Goal: Task Accomplishment & Management: Use online tool/utility

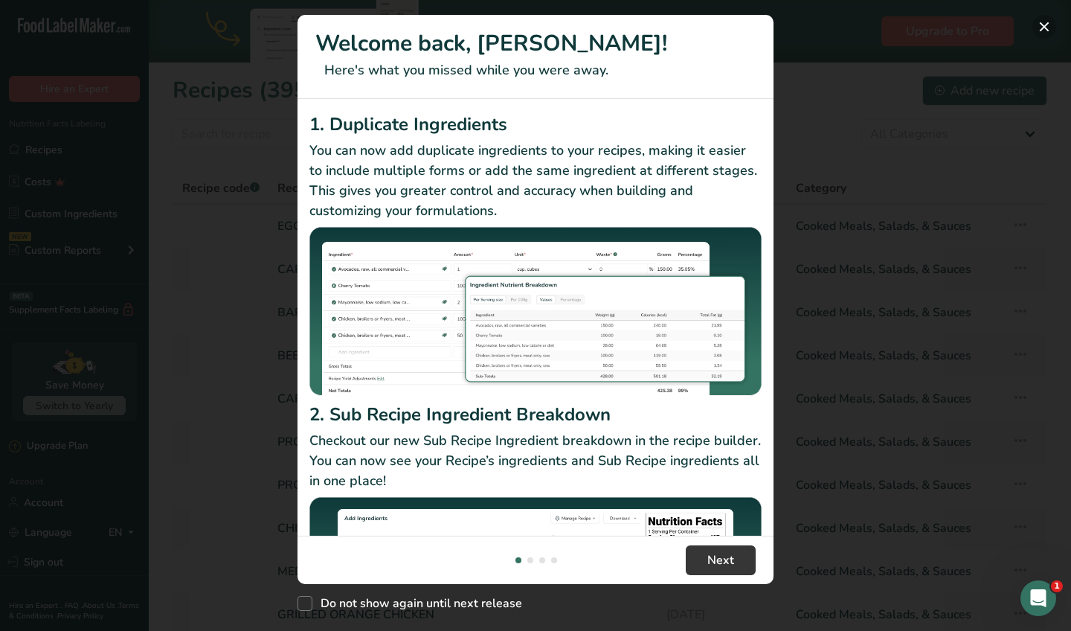
click at [1044, 25] on button "New Features" at bounding box center [1044, 27] width 24 height 24
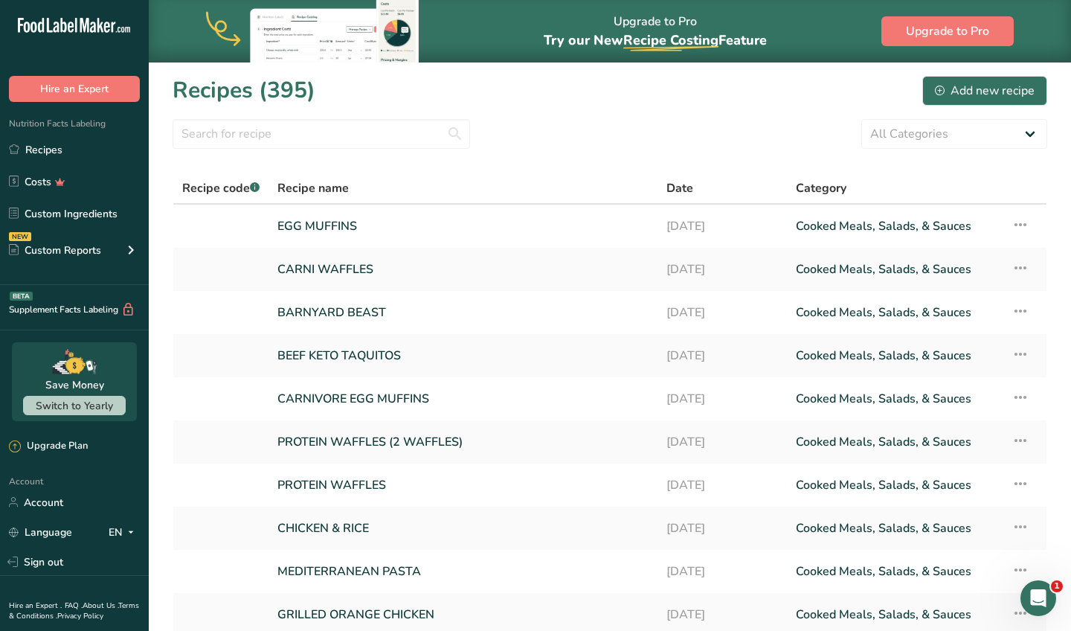
click at [396, 151] on section "Recipes (395) Add new recipe All Categories Baked Goods [GEOGRAPHIC_DATA] Confe…" at bounding box center [610, 385] width 922 height 646
click at [947, 83] on div "Add new recipe" at bounding box center [985, 91] width 100 height 18
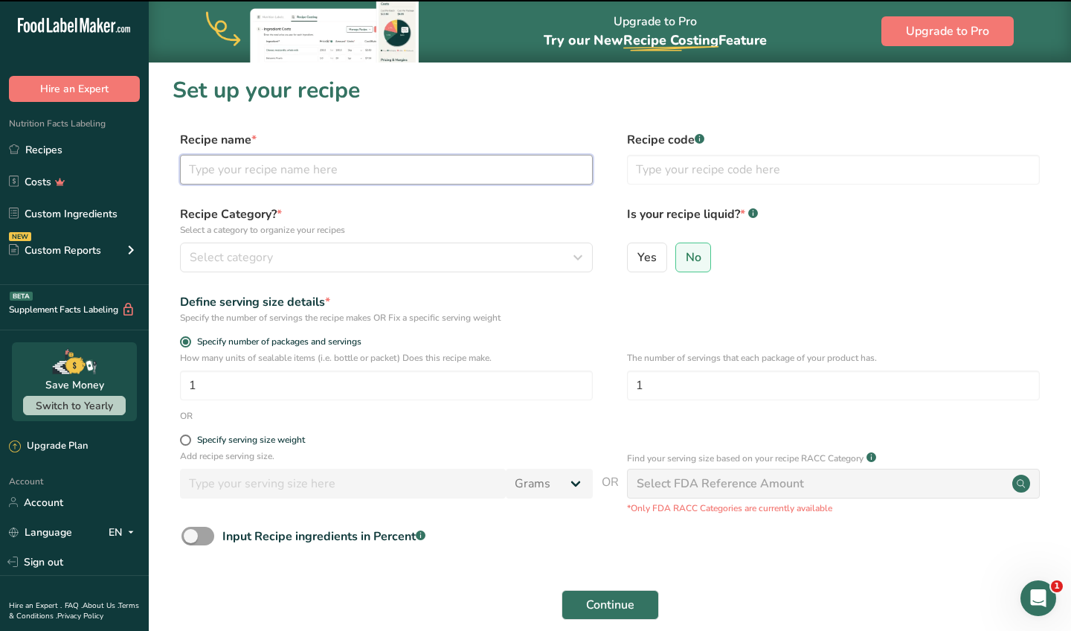
click at [354, 165] on input "text" at bounding box center [386, 170] width 413 height 30
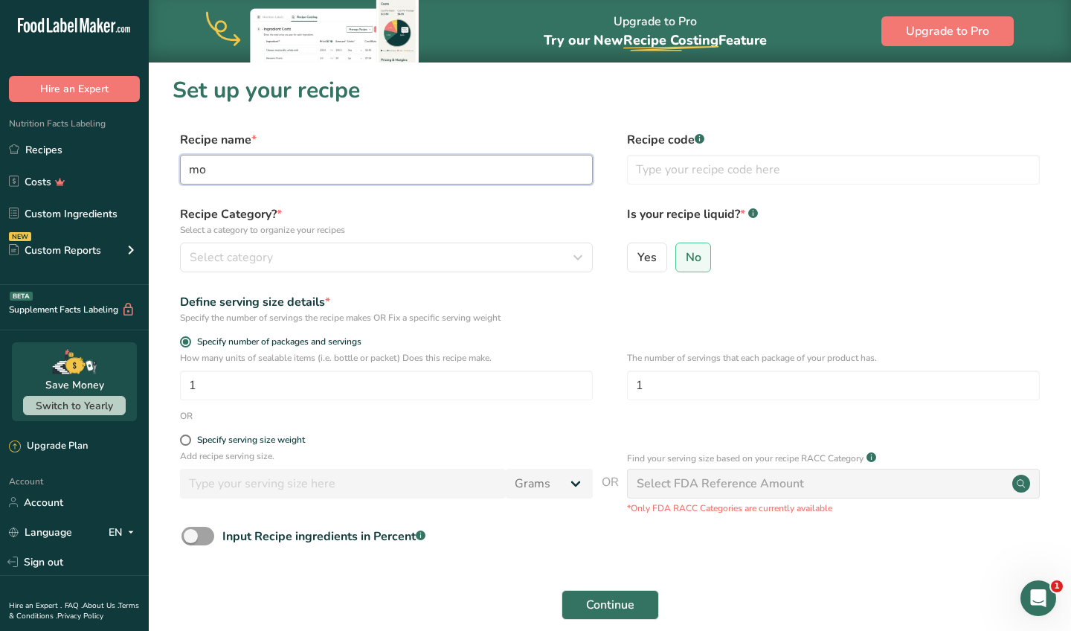
type input "m"
type input "cheesy chicken bake"
click at [364, 265] on div "Select category" at bounding box center [382, 257] width 385 height 18
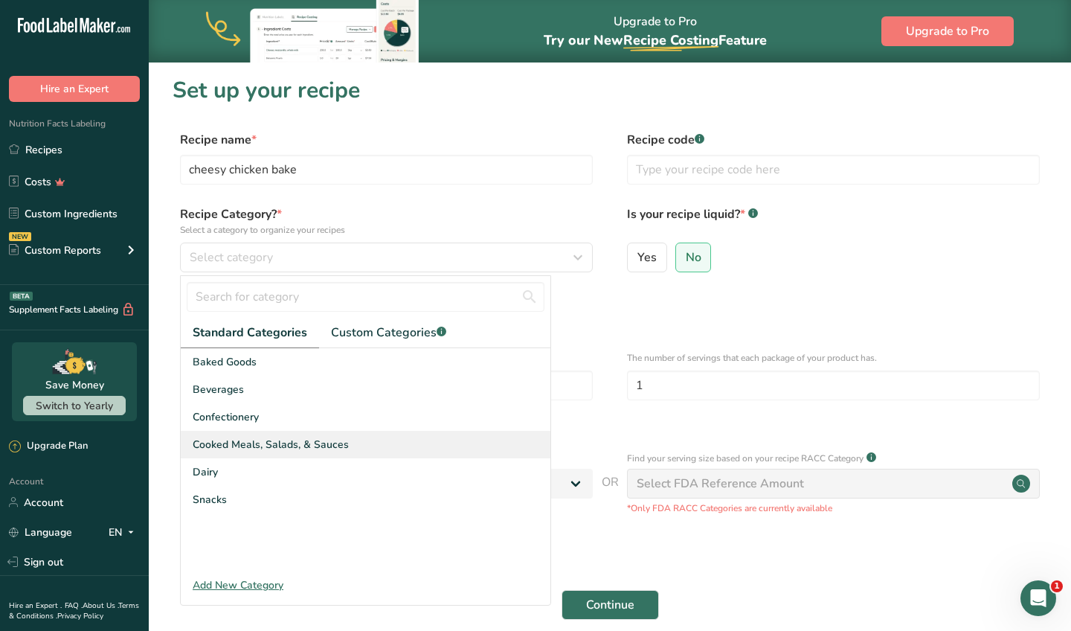
click at [318, 446] on span "Cooked Meals, Salads, & Sauces" at bounding box center [271, 445] width 156 height 16
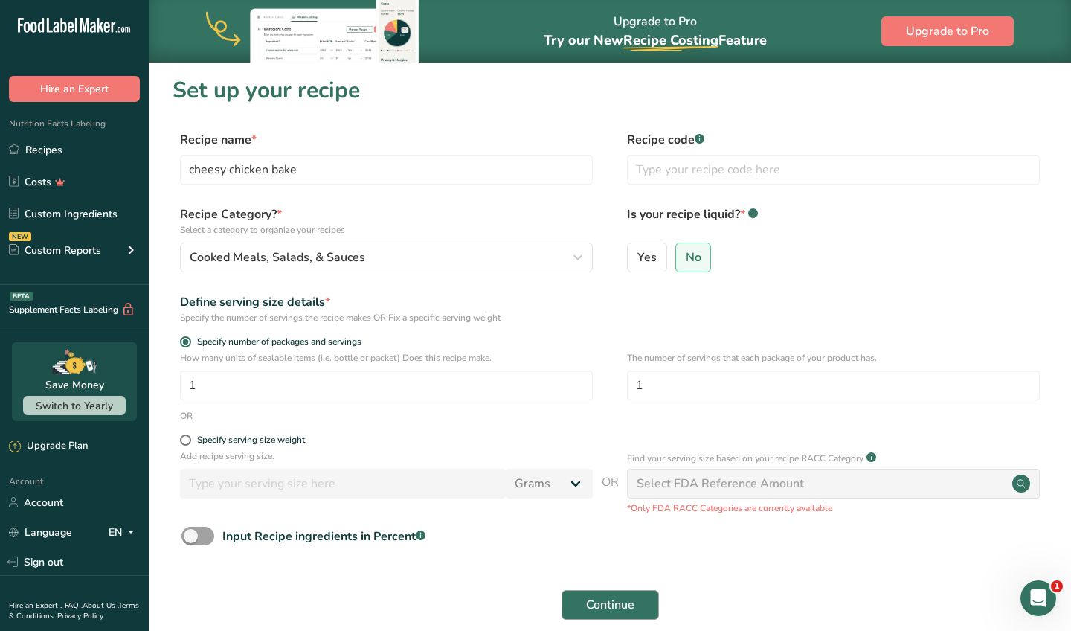
click at [603, 600] on span "Continue" at bounding box center [610, 605] width 48 height 18
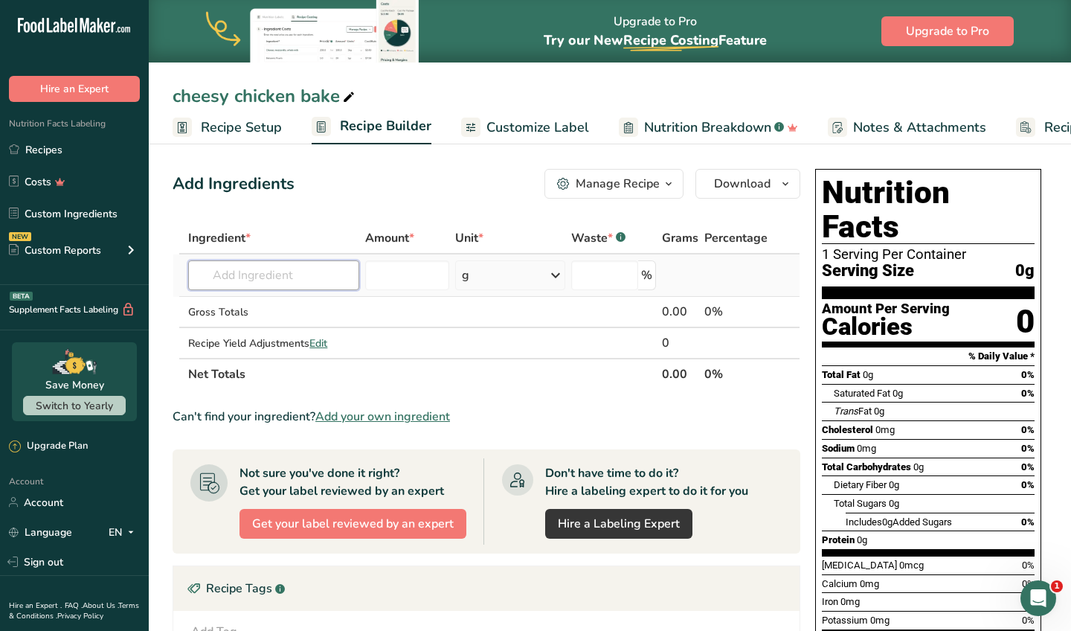
click at [249, 277] on input "text" at bounding box center [273, 275] width 171 height 30
type input "b"
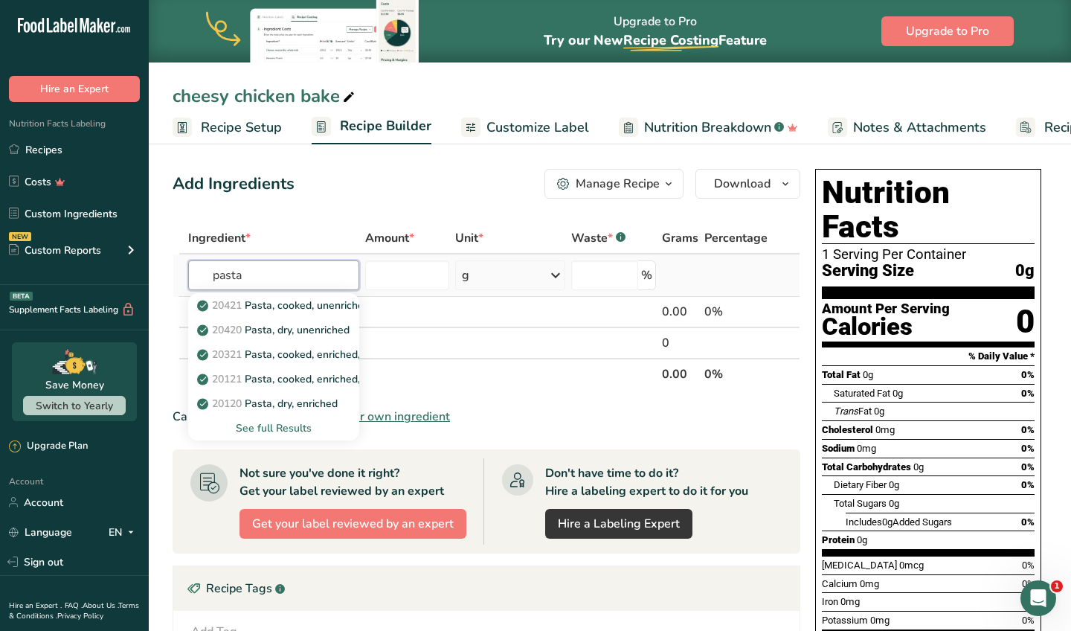
type input "pasta"
click at [285, 425] on div "See full Results" at bounding box center [273, 428] width 147 height 16
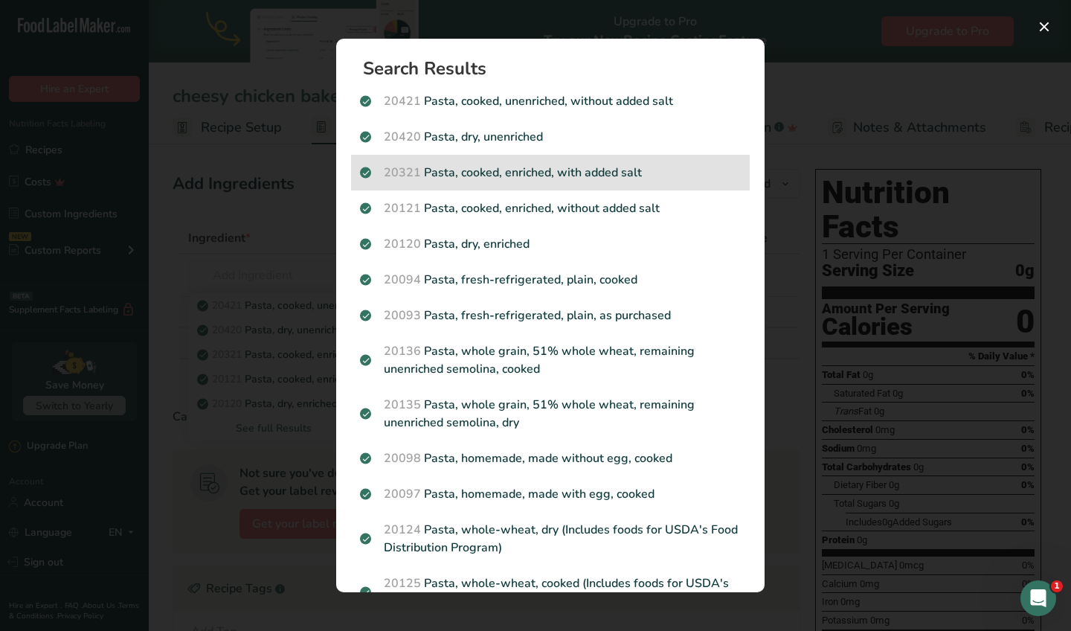
click at [582, 179] on p "20321 Pasta, cooked, enriched, with added salt" at bounding box center [550, 173] width 381 height 18
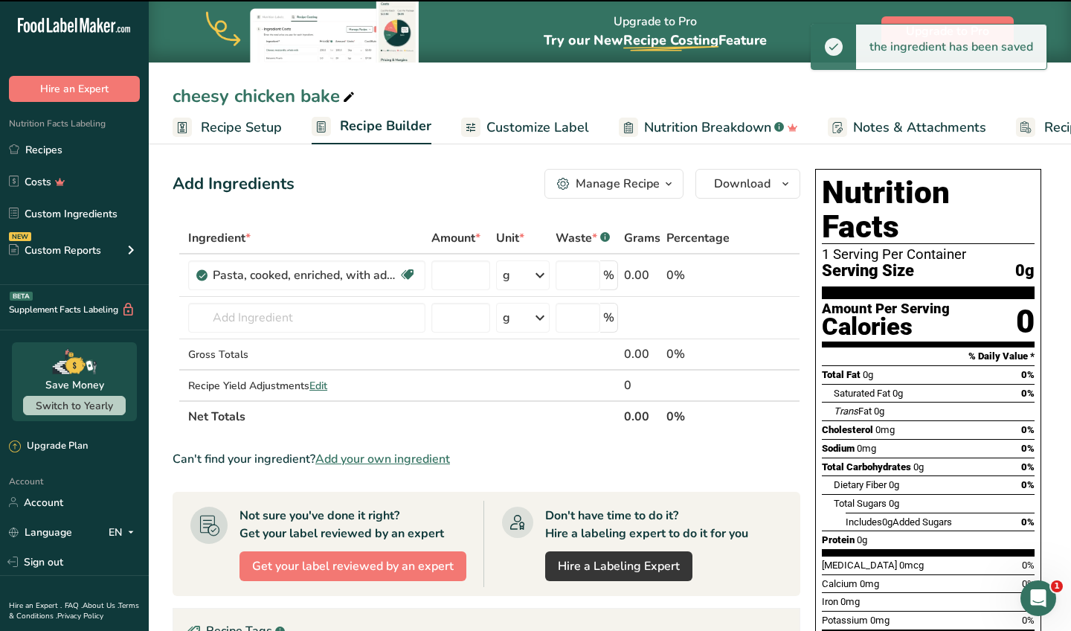
type input "0"
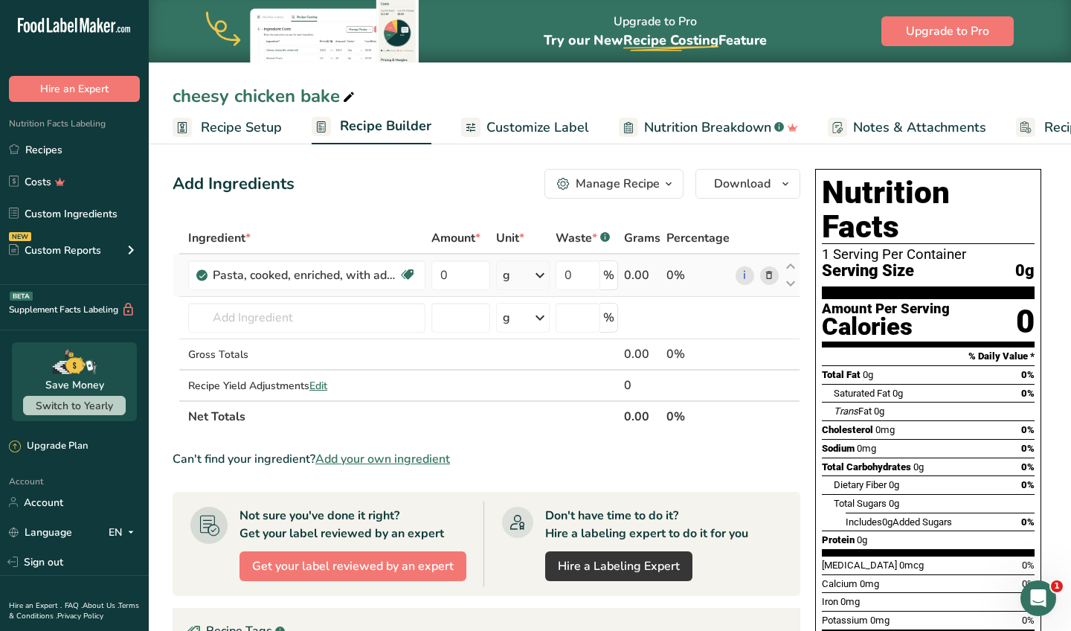
click at [510, 277] on div "g" at bounding box center [506, 275] width 7 height 18
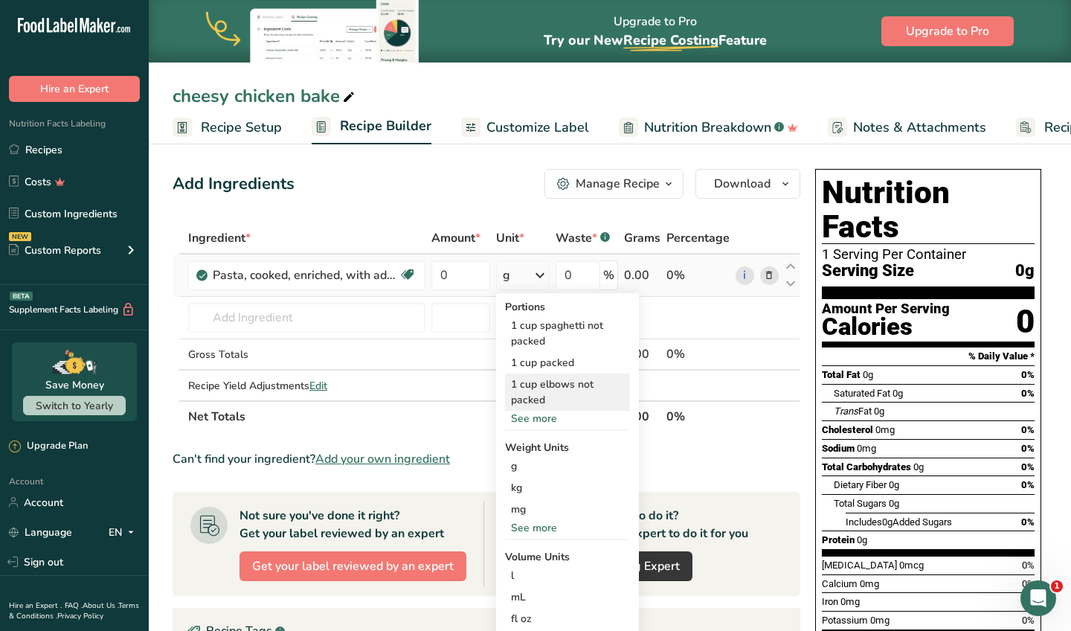
click at [539, 381] on div "1 cup elbows not packed" at bounding box center [567, 391] width 125 height 37
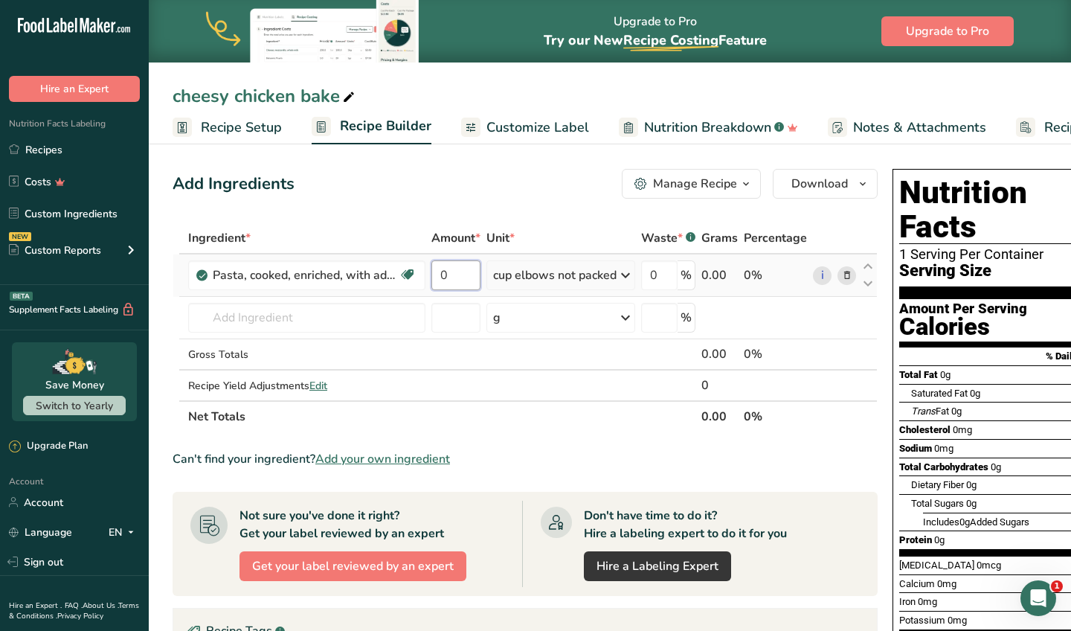
click at [466, 282] on input "0" at bounding box center [455, 275] width 49 height 30
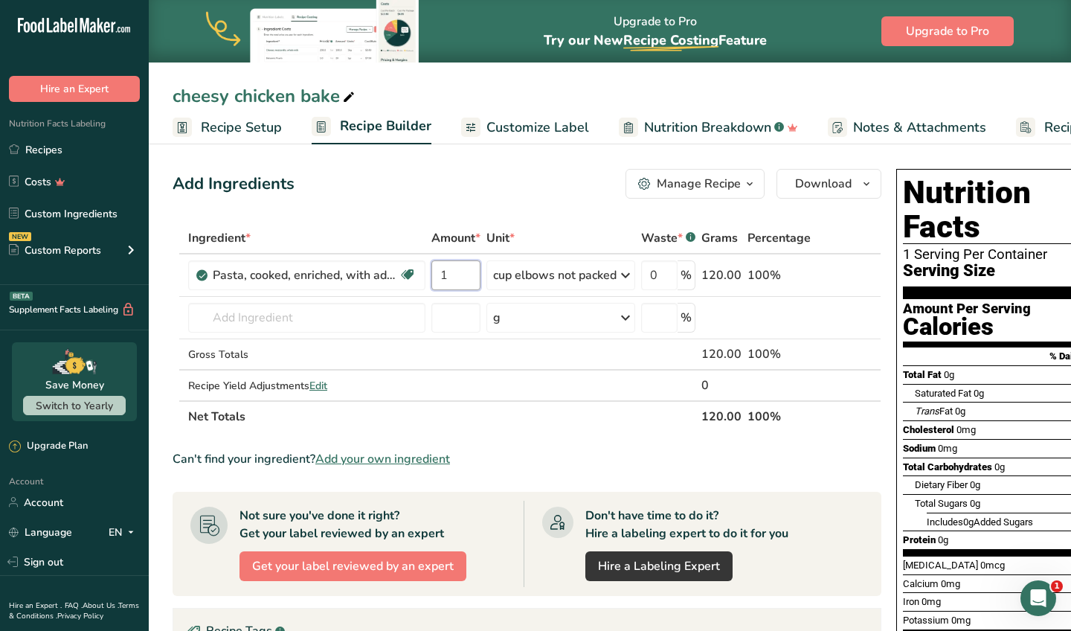
type input "1"
click at [488, 154] on section "Add Ingredients Manage Recipe Delete Recipe Duplicate Recipe Scale Recipe Save …" at bounding box center [610, 548] width 922 height 819
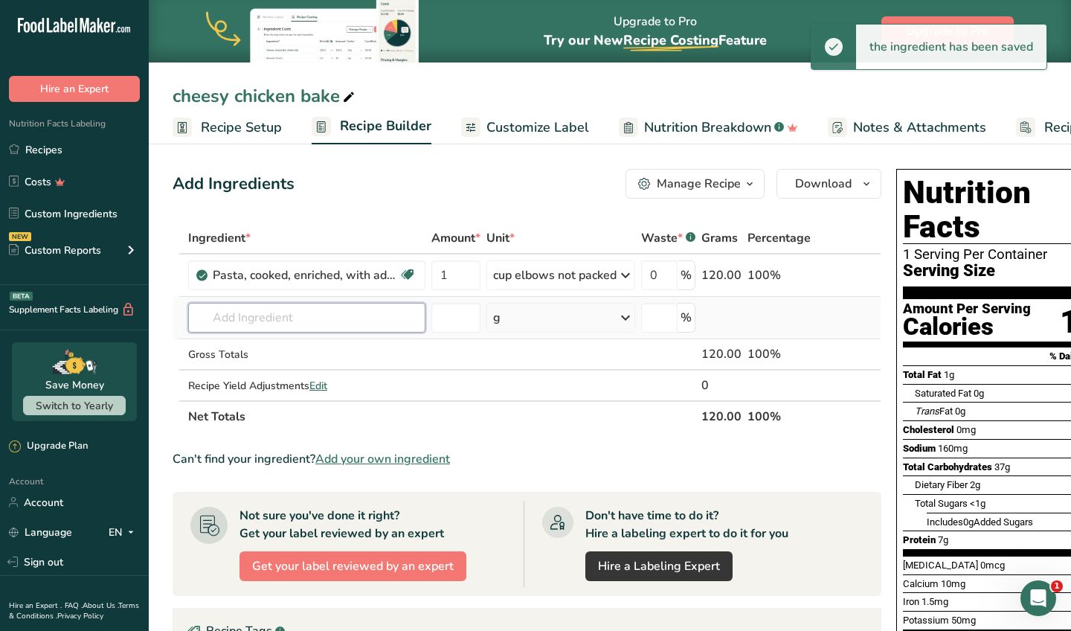
click at [315, 306] on input "text" at bounding box center [306, 318] width 237 height 30
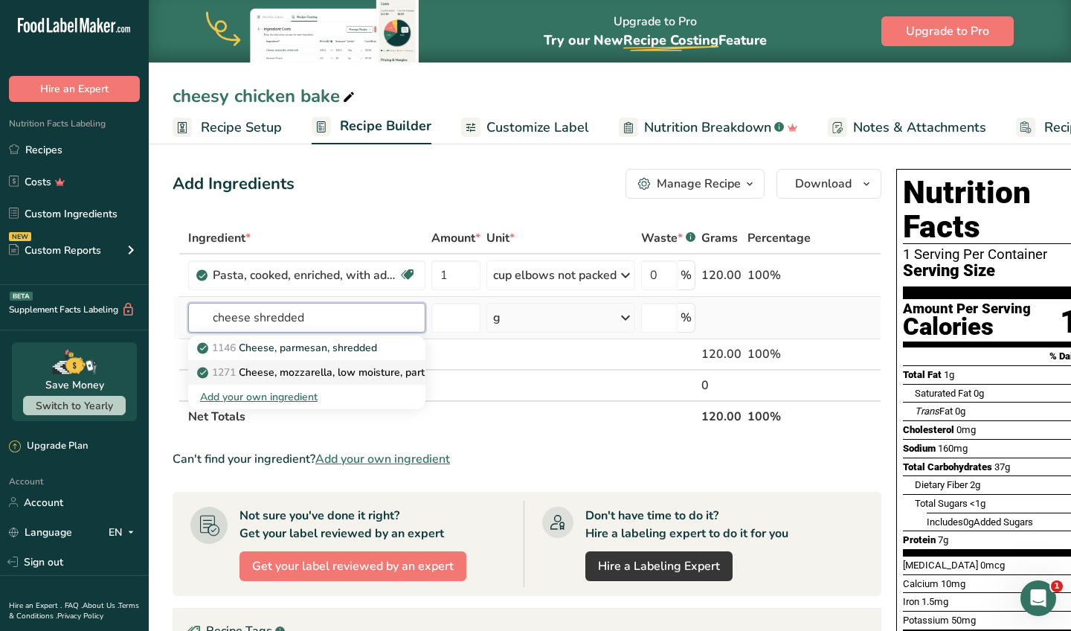
type input "cheese shredded"
click at [320, 378] on p "1271 Cheese, mozzarella, low moisture, part-skim, shredded" at bounding box center [350, 372] width 301 height 16
type input "Cheese, mozzarella, low moisture, part-skim, shredded"
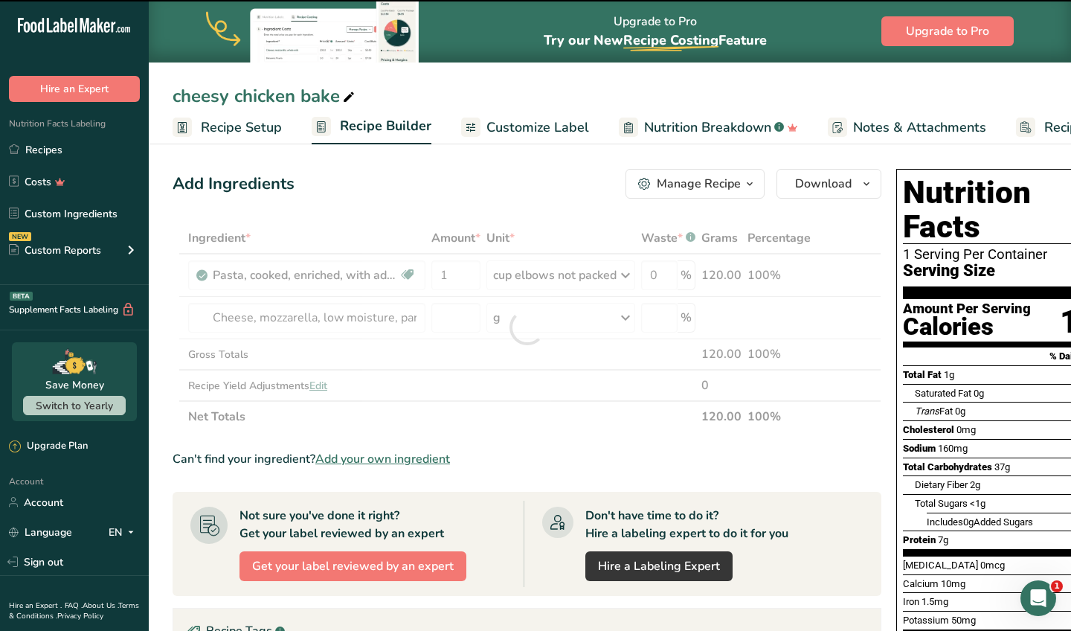
type input "0"
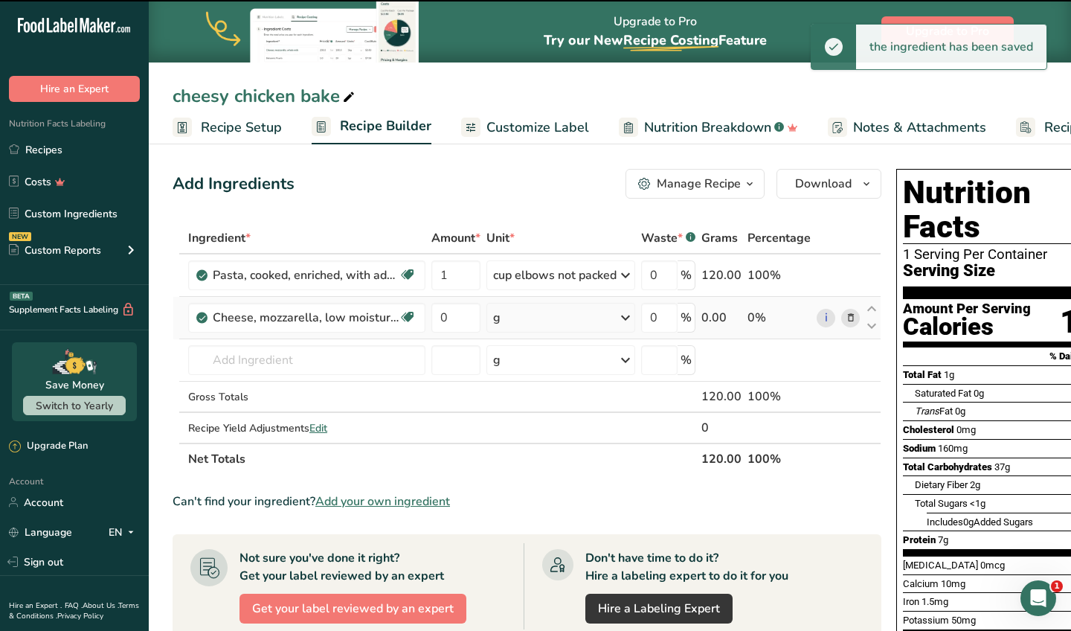
click at [569, 323] on div "g" at bounding box center [560, 318] width 149 height 30
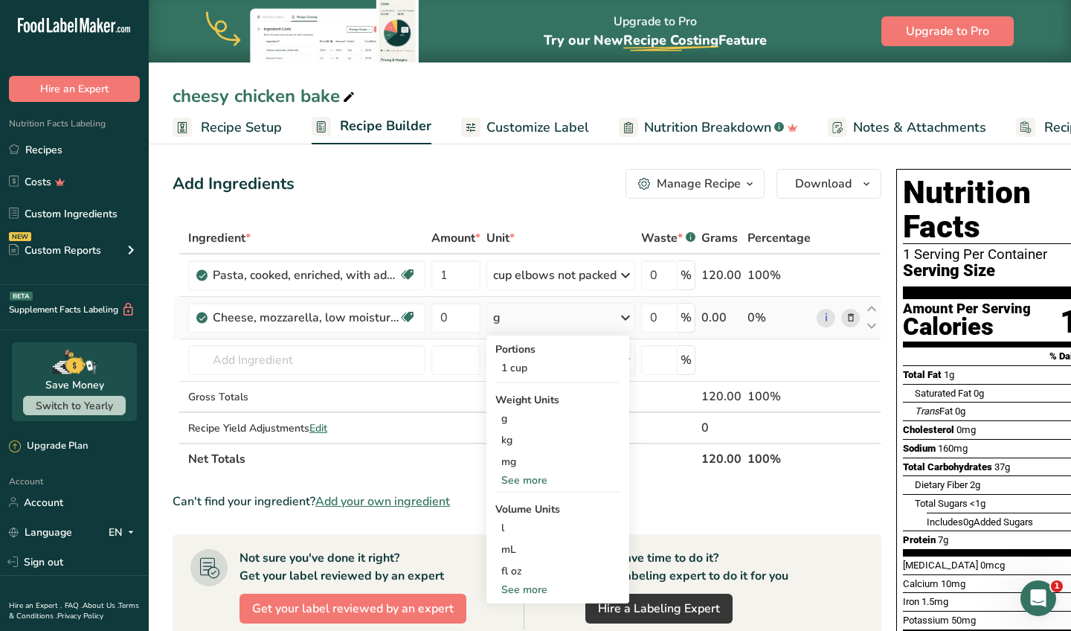
click at [530, 486] on div "See more" at bounding box center [557, 480] width 125 height 16
click at [530, 522] on div "oz" at bounding box center [557, 526] width 125 height 22
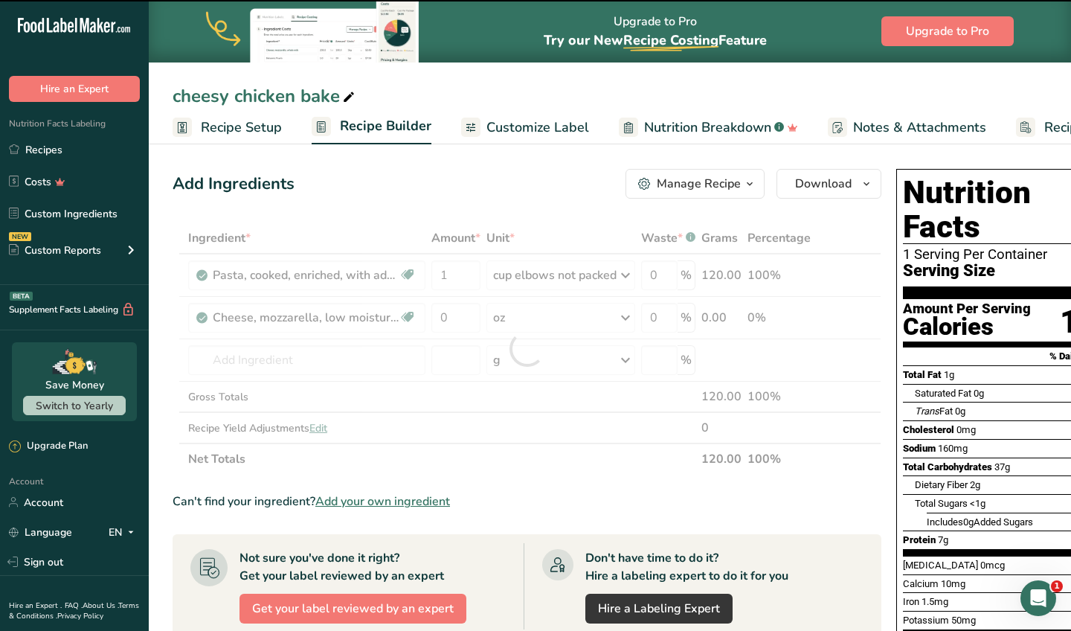
click at [466, 318] on div at bounding box center [527, 348] width 709 height 252
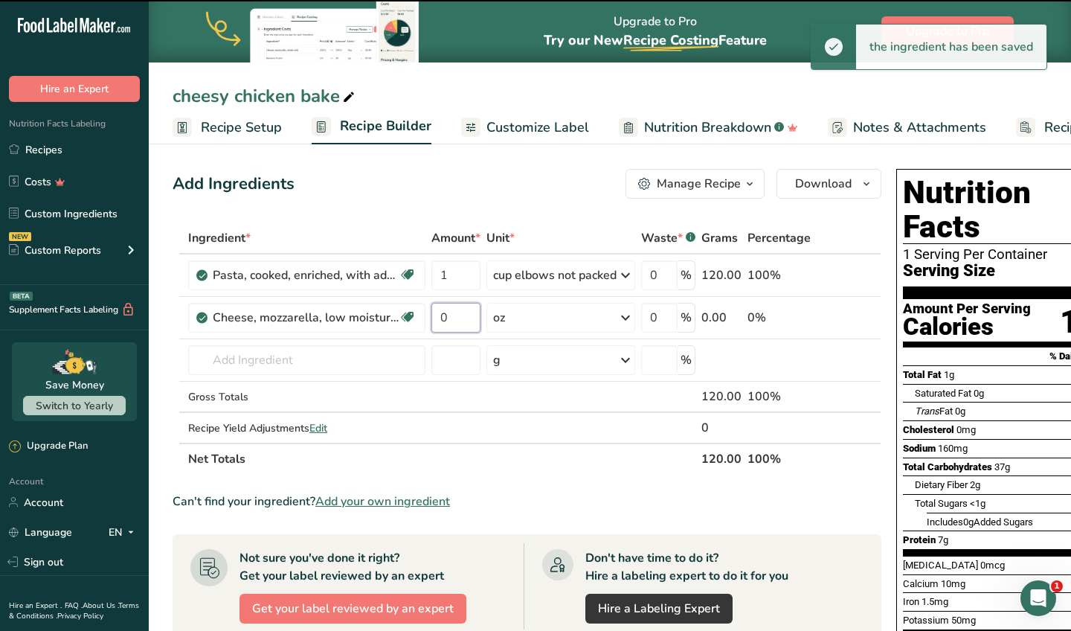
click at [466, 318] on input "0" at bounding box center [455, 318] width 49 height 30
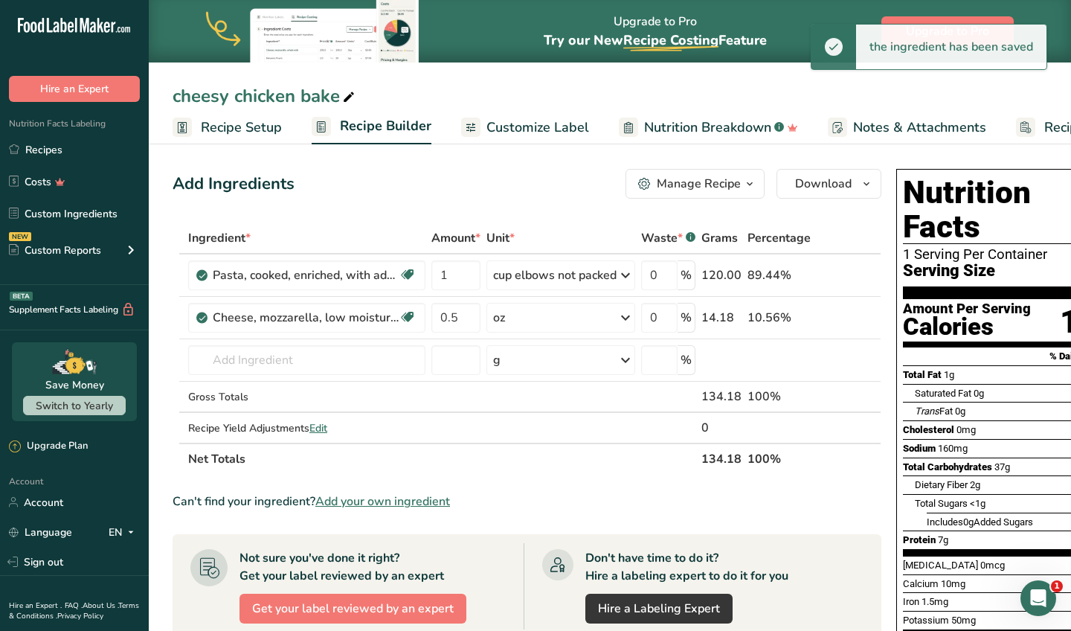
click at [481, 168] on div "Add Ingredients Manage Recipe Delete Recipe Duplicate Recipe Scale Recipe Save …" at bounding box center [532, 570] width 718 height 814
click at [458, 321] on input "0.5" at bounding box center [455, 318] width 49 height 30
type input "1"
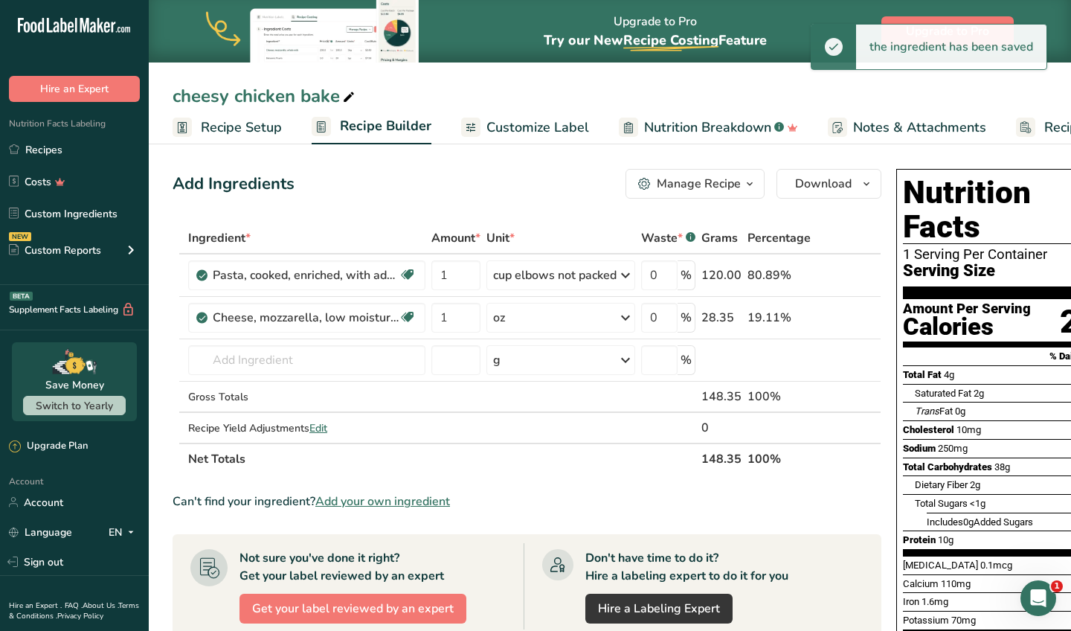
click at [469, 165] on div "Add Ingredients Manage Recipe Delete Recipe Duplicate Recipe Scale Recipe Save …" at bounding box center [532, 570] width 718 height 814
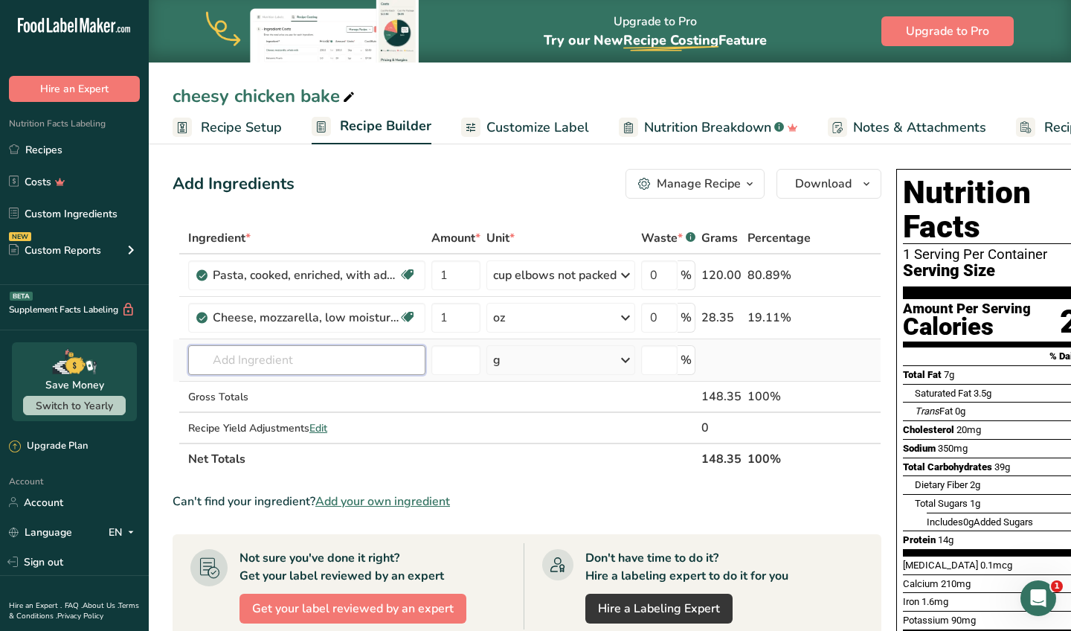
click at [350, 361] on input "text" at bounding box center [306, 360] width 237 height 30
click at [352, 359] on input "text" at bounding box center [306, 360] width 237 height 30
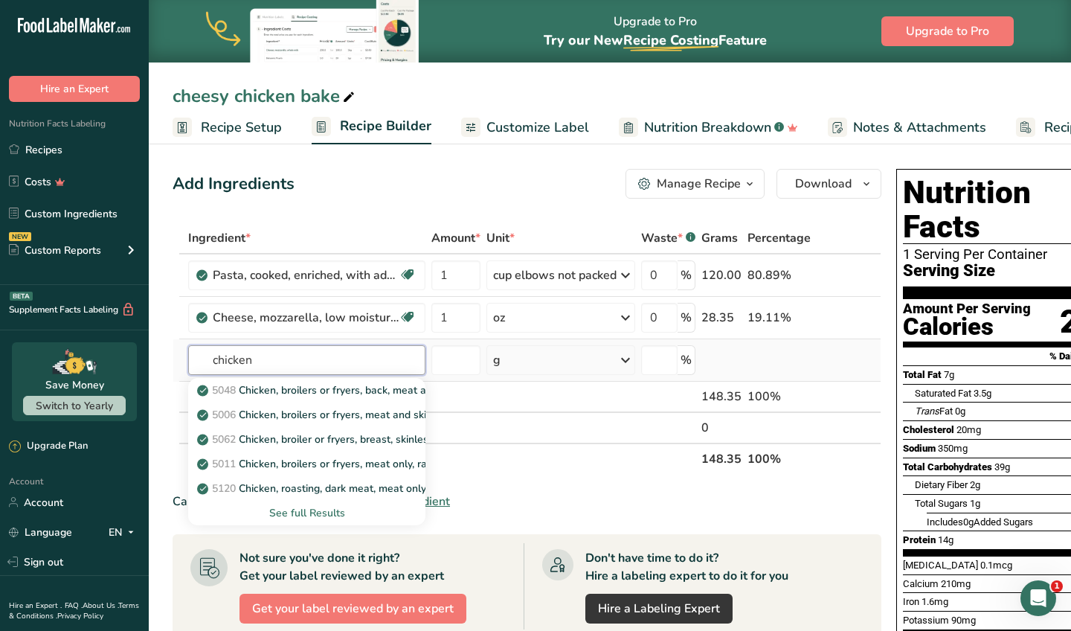
type input "chicken"
click at [330, 517] on div "See full Results" at bounding box center [306, 513] width 213 height 16
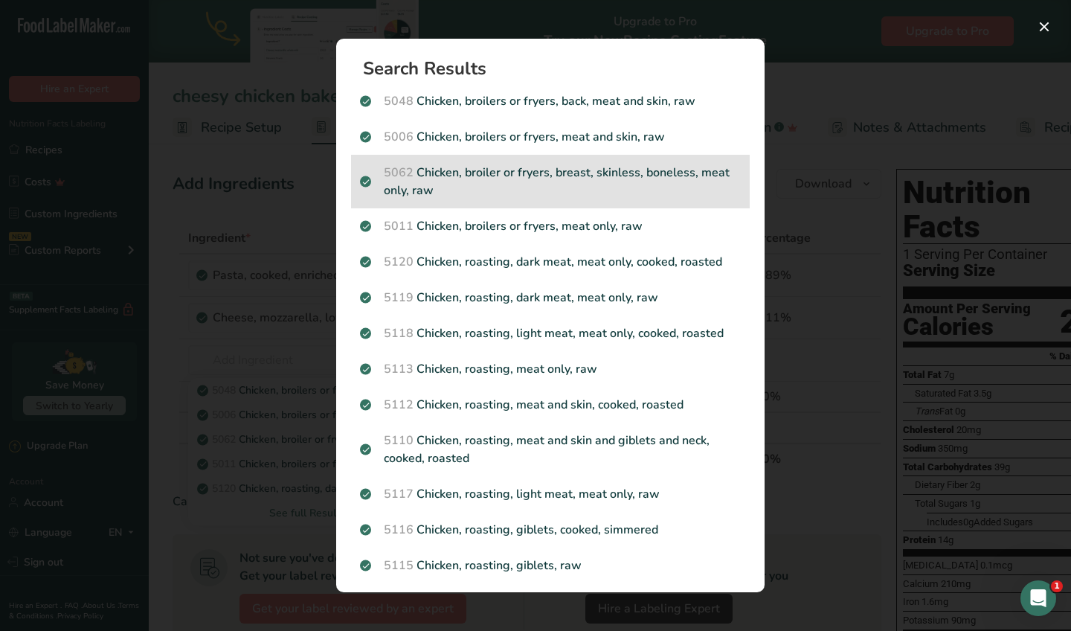
click at [486, 185] on p "5062 Chicken, broiler or fryers, breast, skinless, boneless, meat only, raw" at bounding box center [550, 182] width 381 height 36
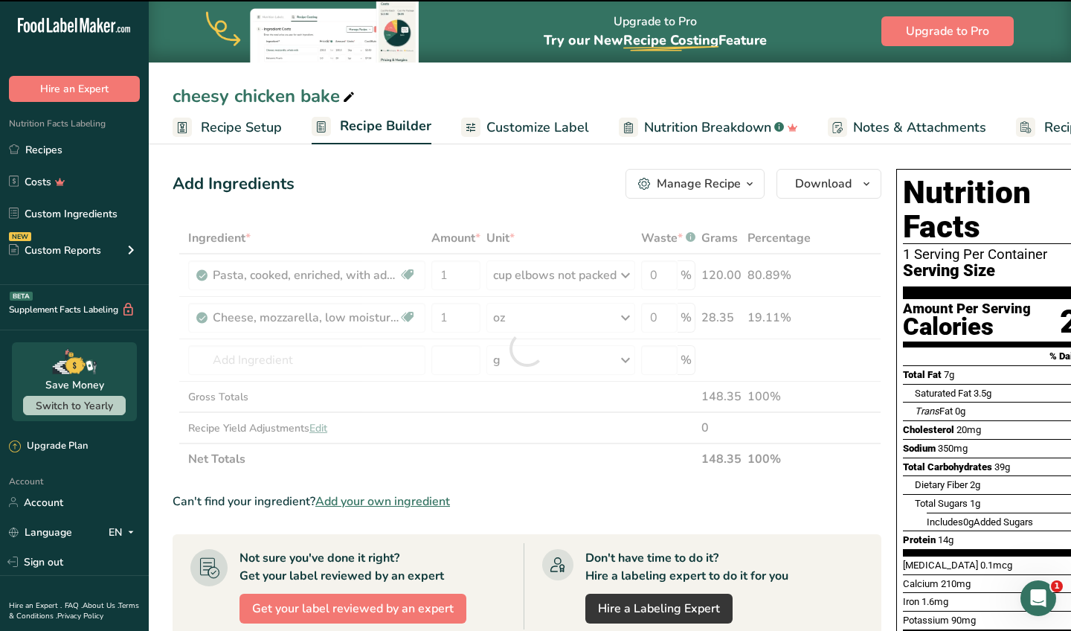
type input "0"
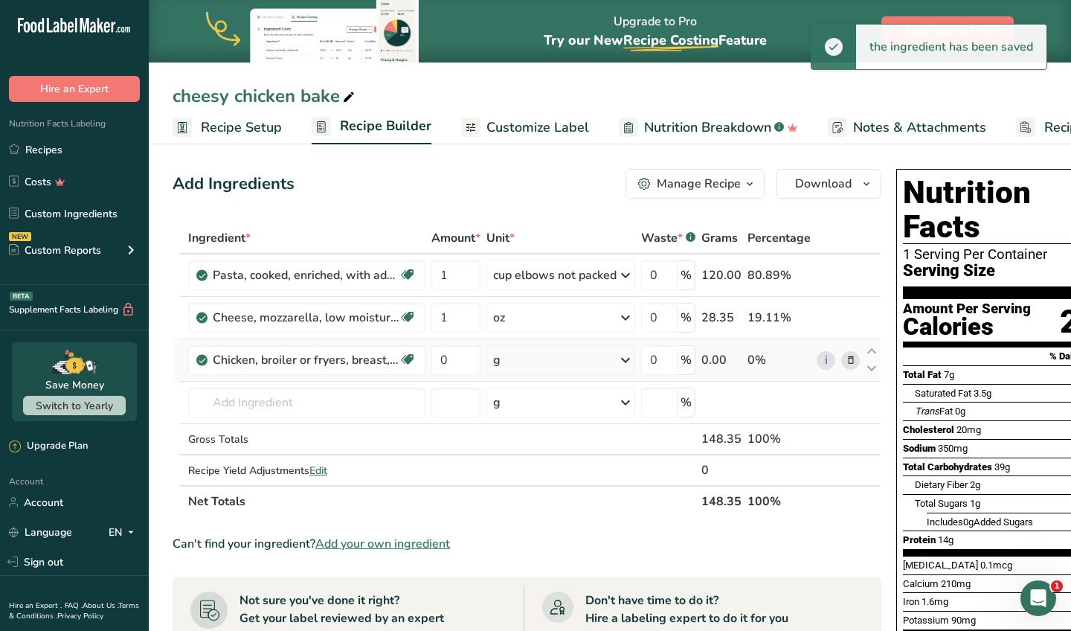
click at [583, 356] on div "g" at bounding box center [560, 360] width 149 height 30
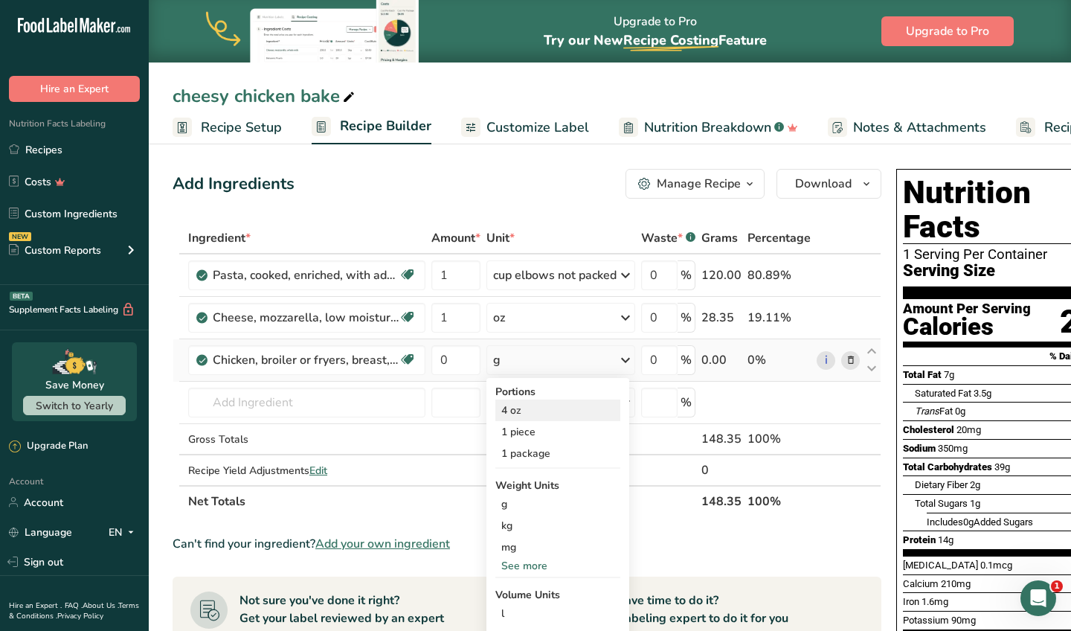
click at [540, 418] on div "4 oz" at bounding box center [557, 410] width 125 height 22
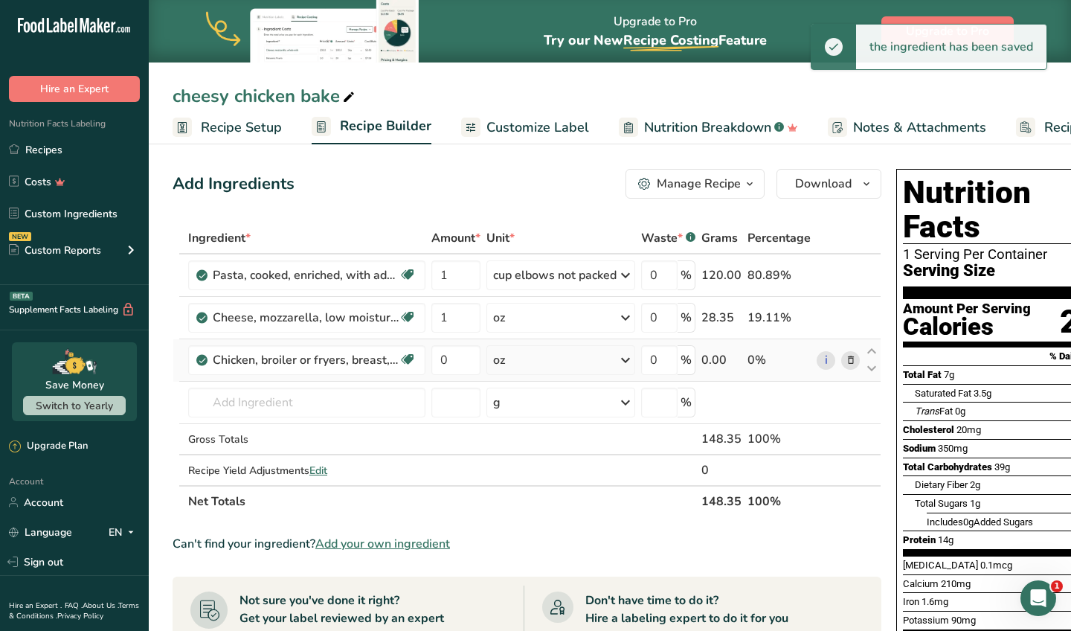
click at [508, 364] on div "oz" at bounding box center [560, 360] width 149 height 30
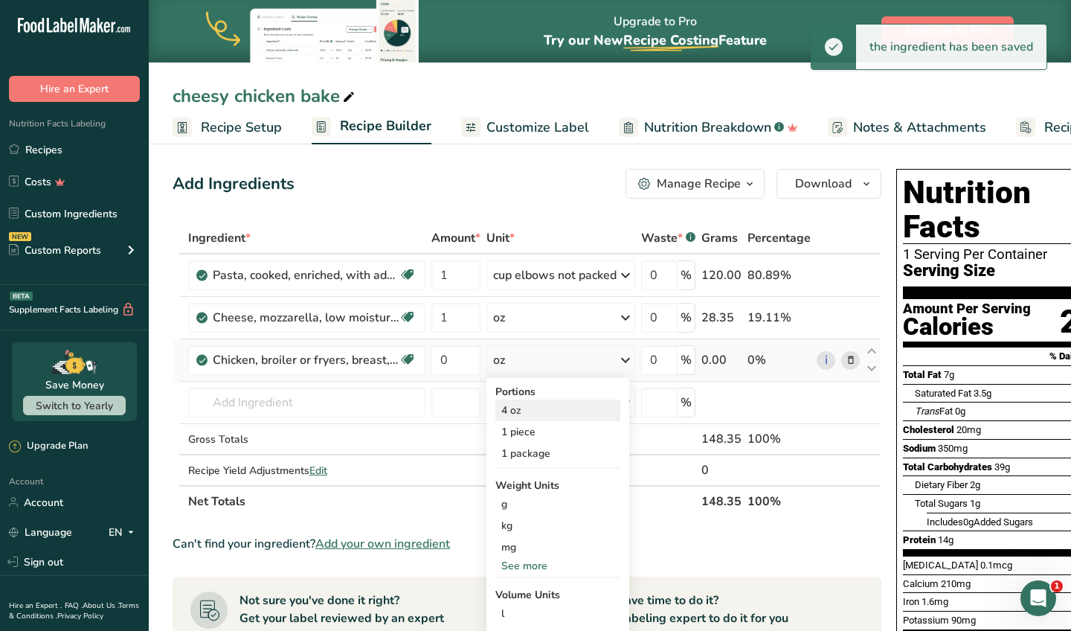
click at [529, 403] on div "4 oz" at bounding box center [557, 410] width 125 height 22
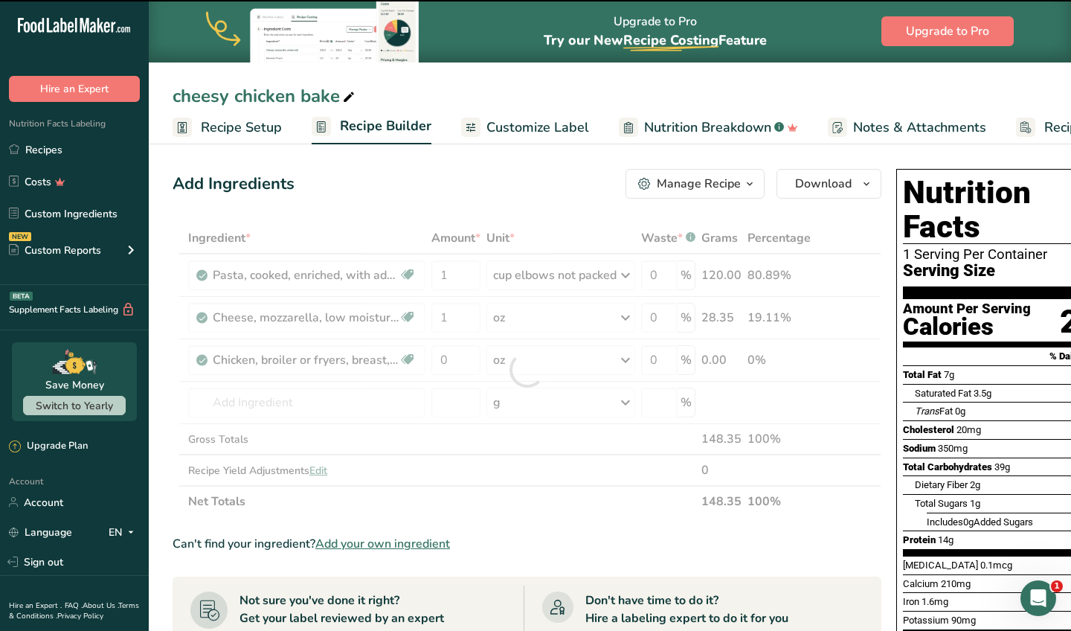
click at [466, 365] on div at bounding box center [527, 369] width 709 height 295
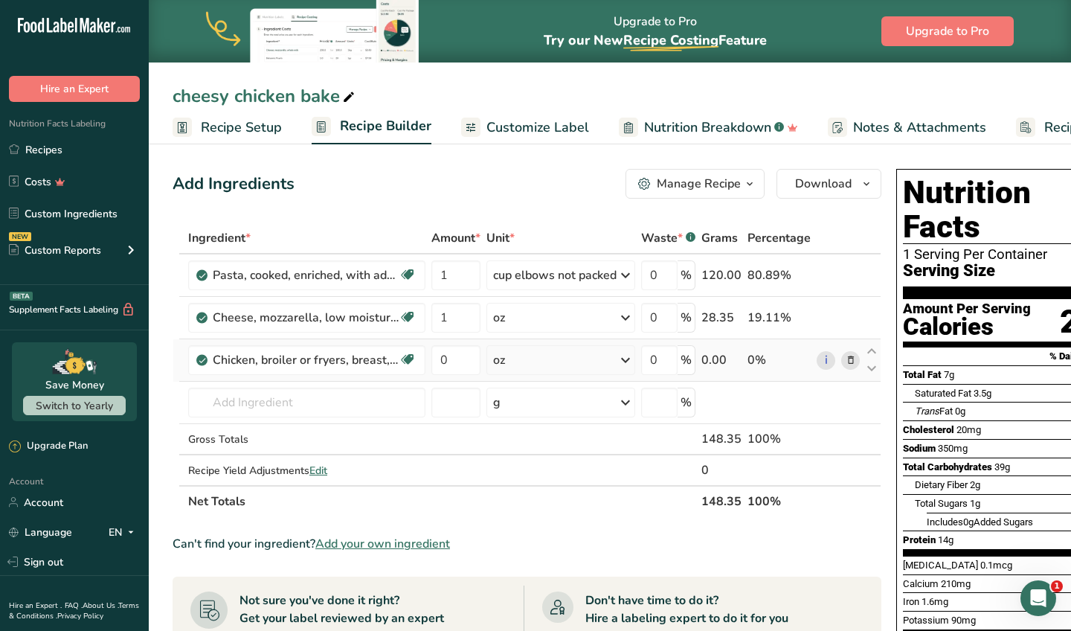
click at [534, 365] on div "oz" at bounding box center [560, 360] width 149 height 30
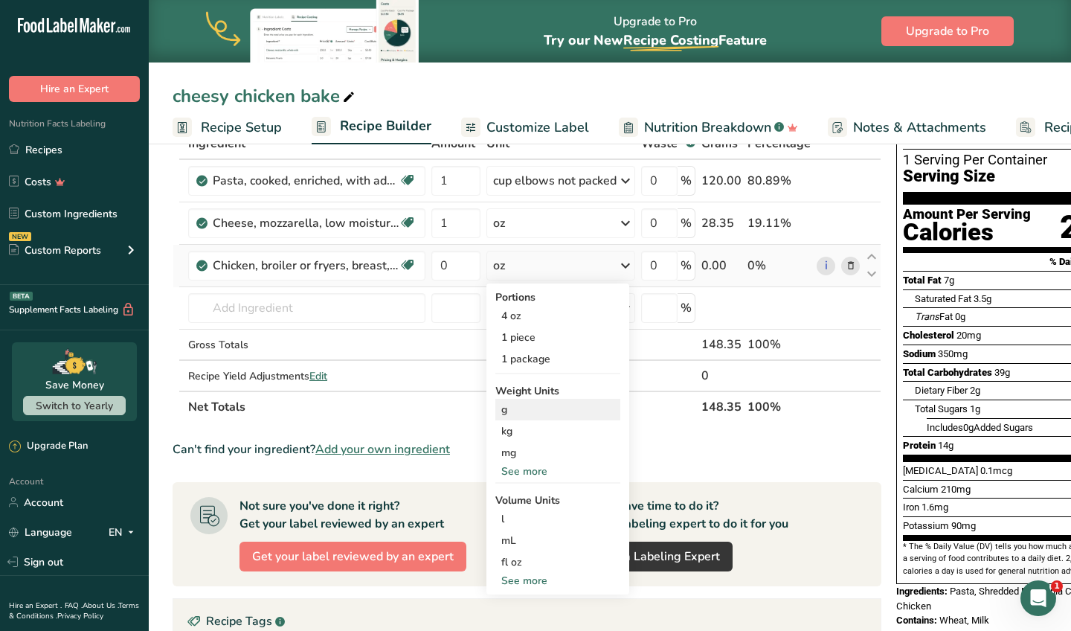
scroll to position [96, 0]
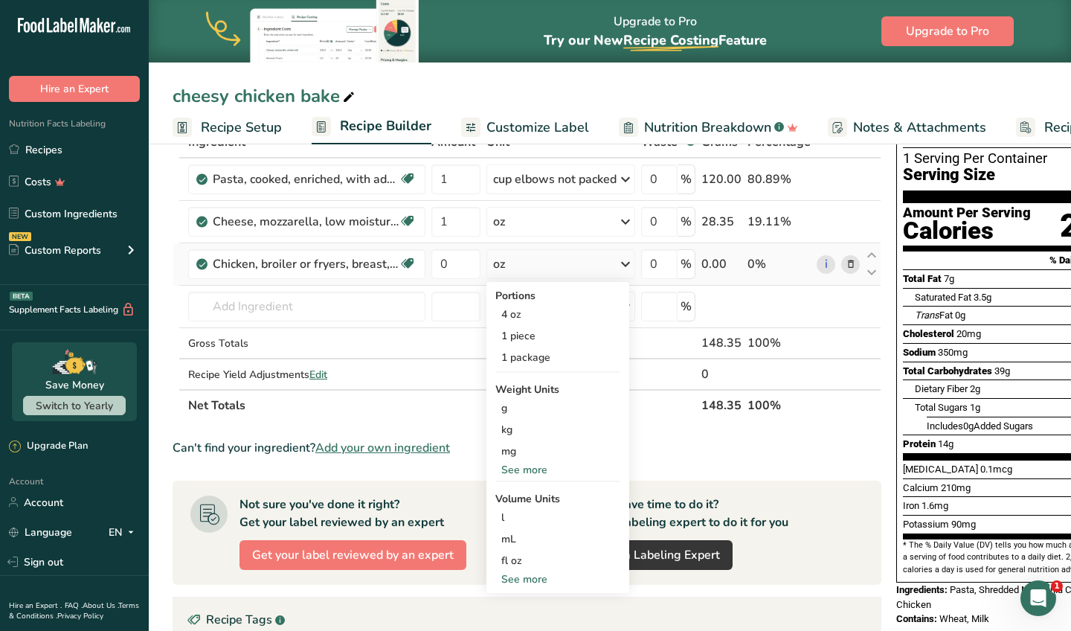
click at [536, 584] on div "See more" at bounding box center [557, 579] width 125 height 16
click at [539, 473] on div "See more" at bounding box center [557, 470] width 125 height 16
click at [531, 509] on div "oz" at bounding box center [557, 516] width 125 height 22
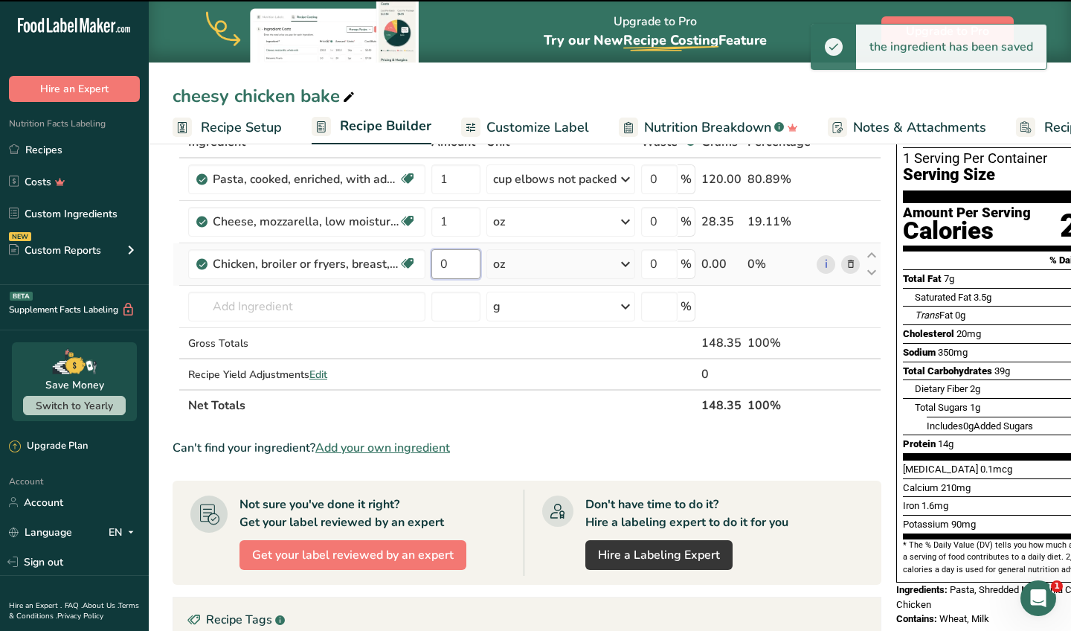
click at [458, 266] on input "0" at bounding box center [455, 264] width 49 height 30
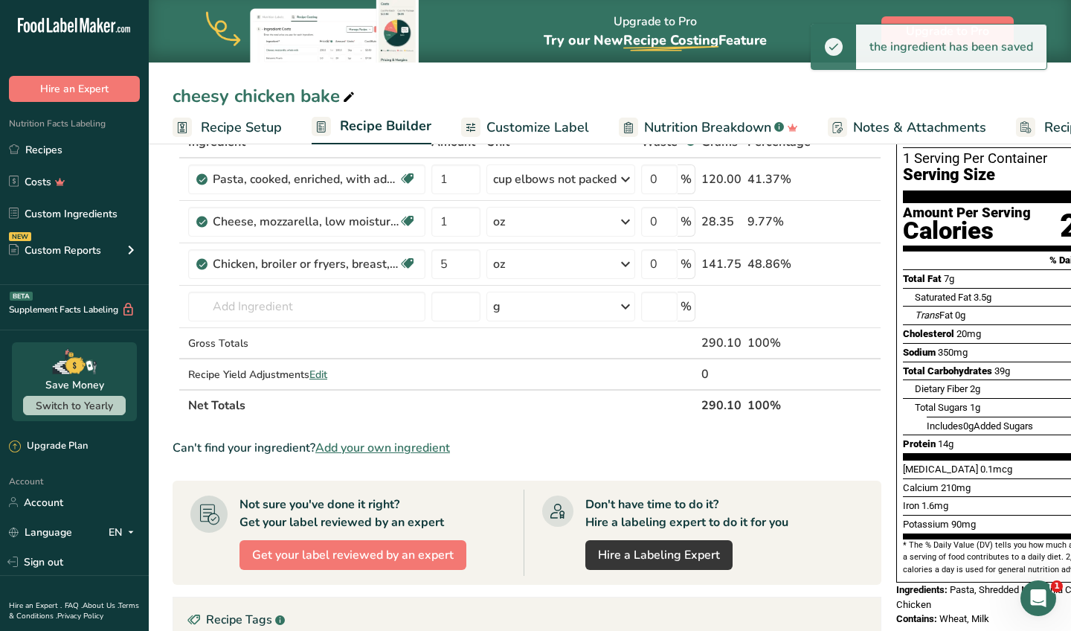
click at [475, 107] on div "cheesy chicken bake" at bounding box center [610, 96] width 922 height 27
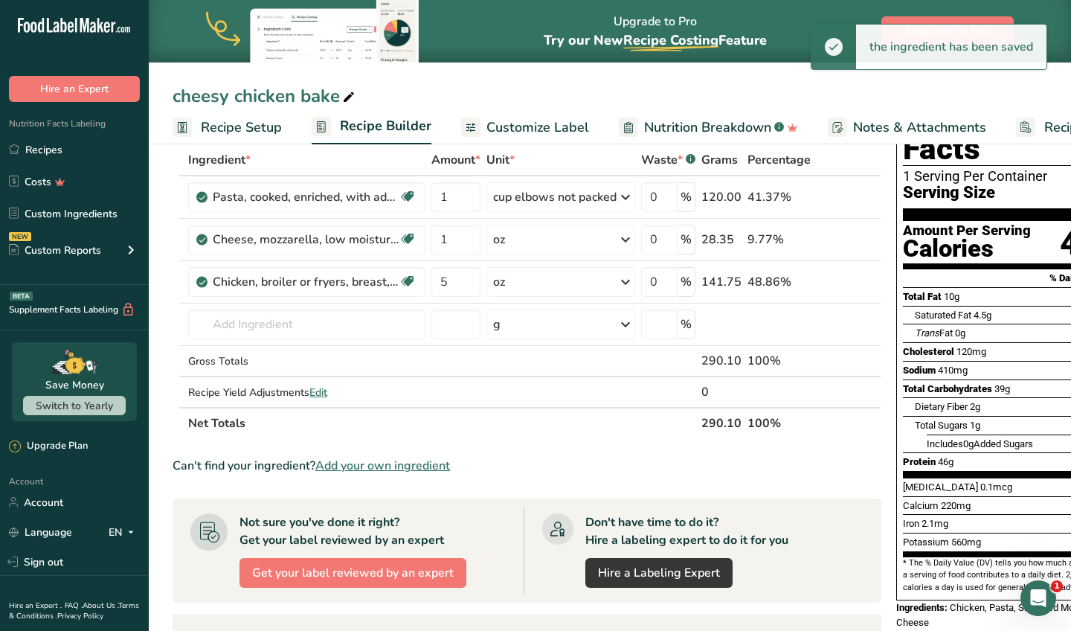
scroll to position [79, 0]
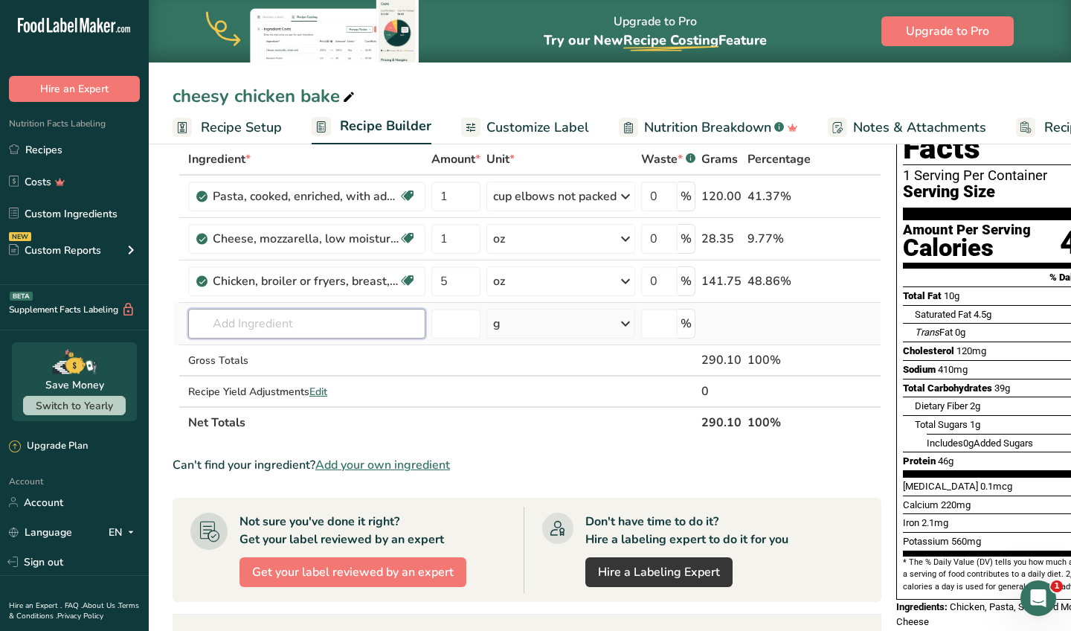
click at [384, 335] on input "text" at bounding box center [306, 324] width 237 height 30
click at [456, 277] on input "5" at bounding box center [455, 281] width 49 height 30
type input "4"
click at [357, 315] on div "Ingredient * Amount * Unit * Waste * .a-a{fill:#347362;}.b-a{fill:#fff;} Grams …" at bounding box center [527, 291] width 709 height 295
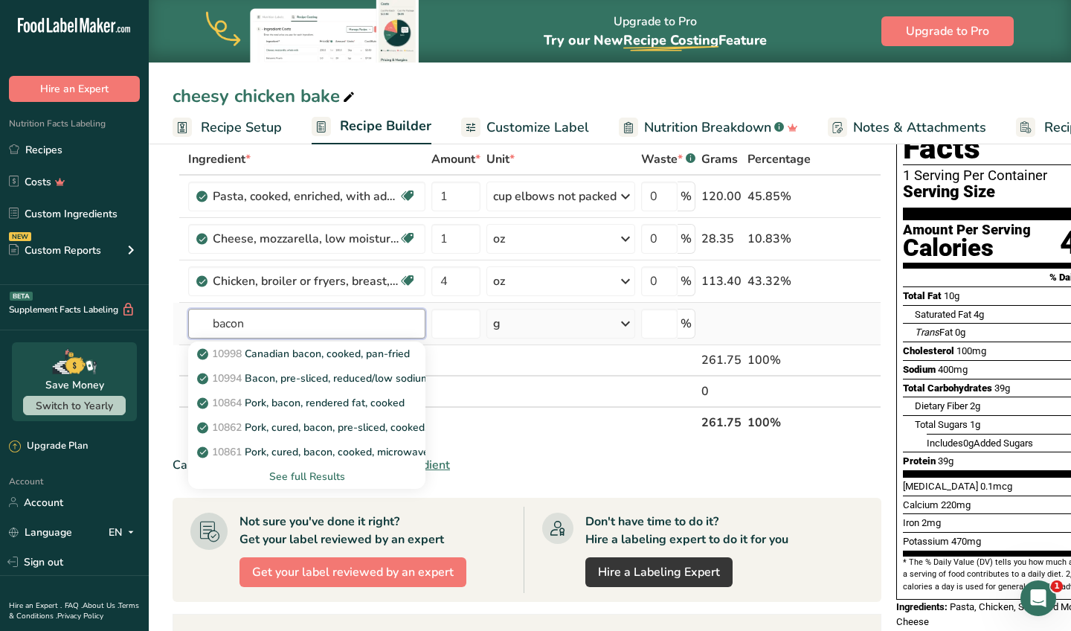
type input "bacon"
click at [324, 475] on div "See full Results" at bounding box center [306, 477] width 213 height 16
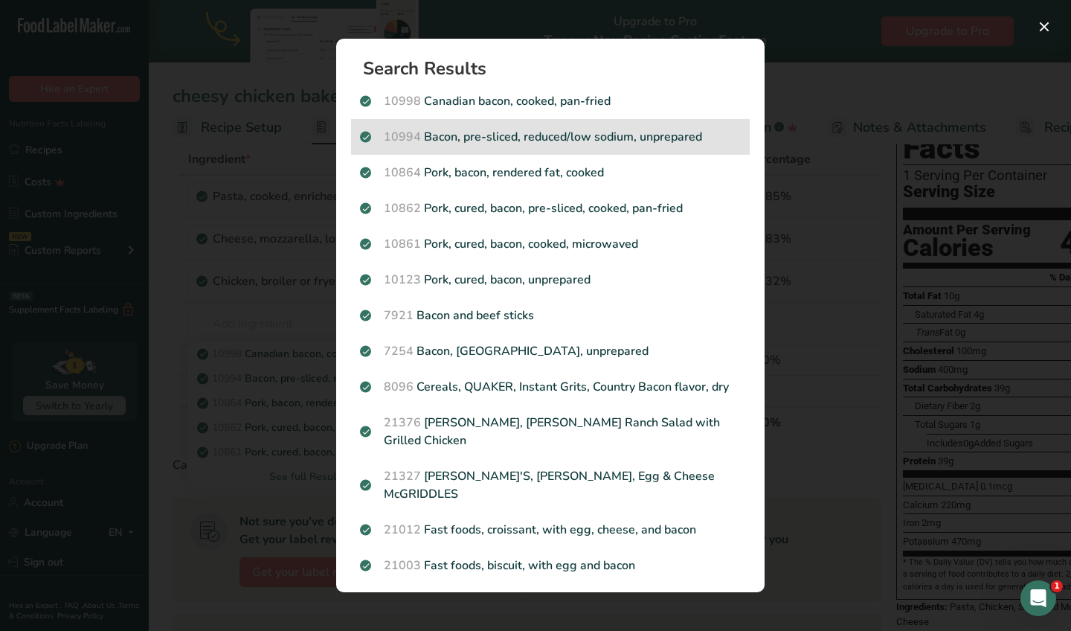
click at [597, 150] on div "10994 Bacon, pre-sliced, reduced/low sodium, unprepared" at bounding box center [550, 137] width 399 height 36
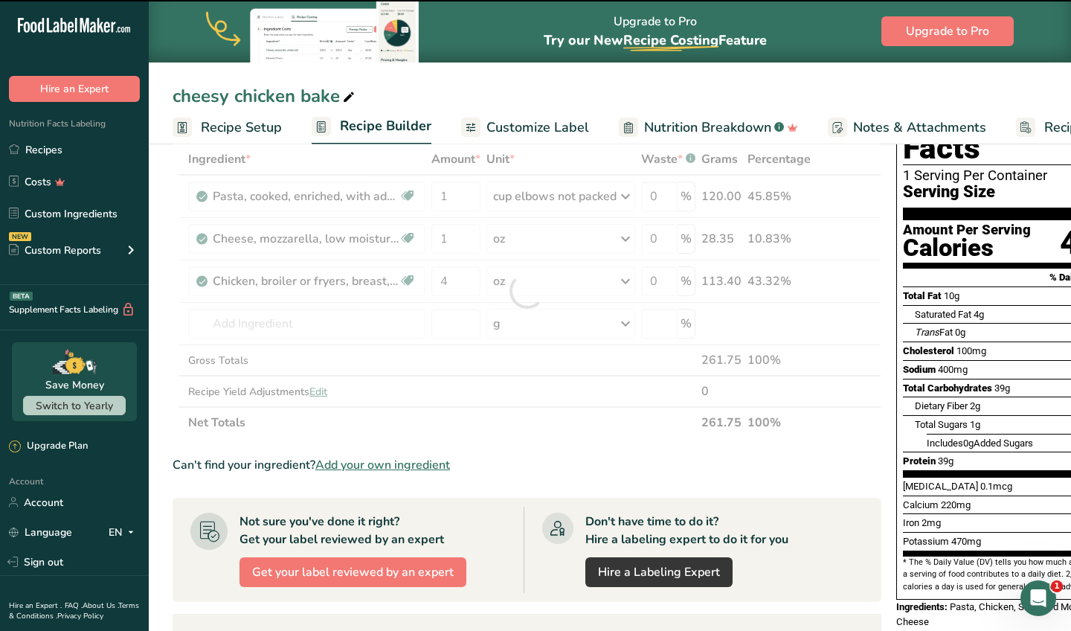
type input "0"
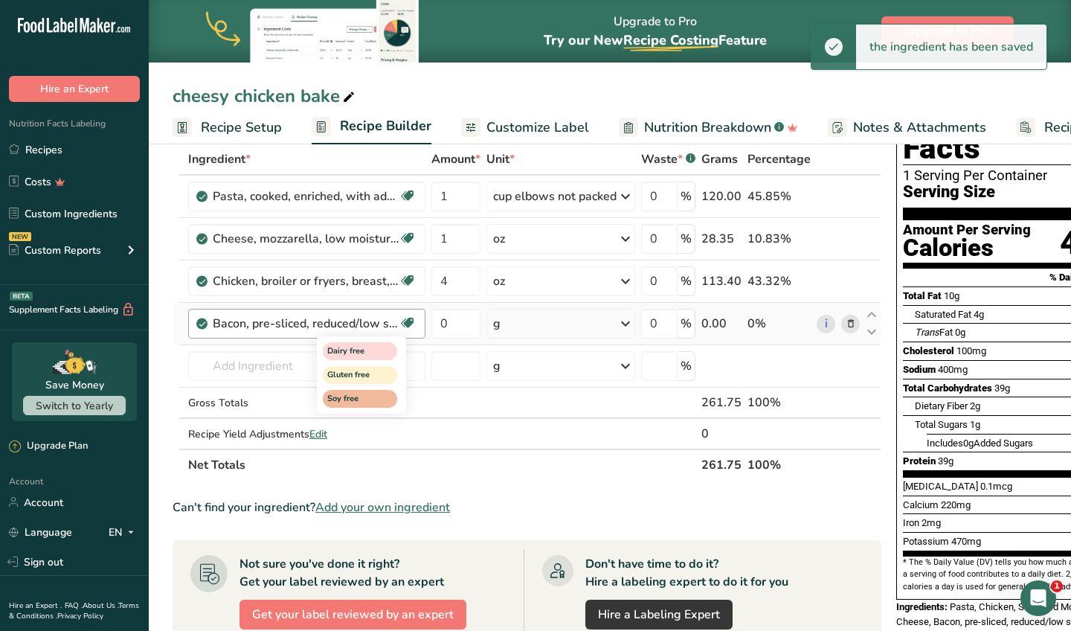
click at [405, 329] on icon at bounding box center [407, 323] width 15 height 23
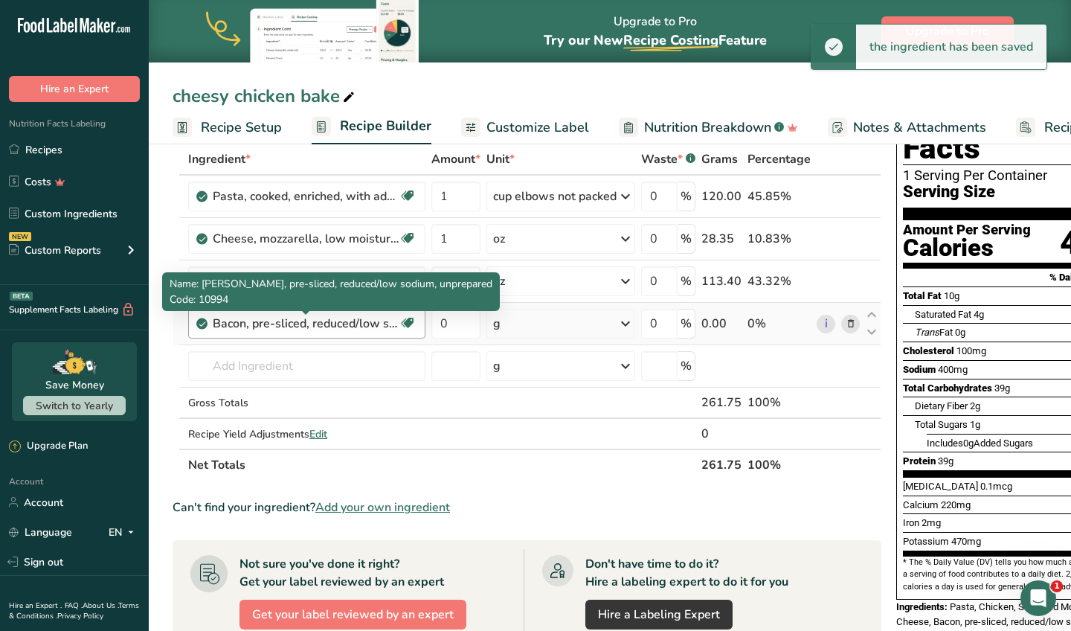
click at [388, 324] on div "Bacon, pre-sliced, reduced/low sodium, unprepared" at bounding box center [306, 324] width 186 height 18
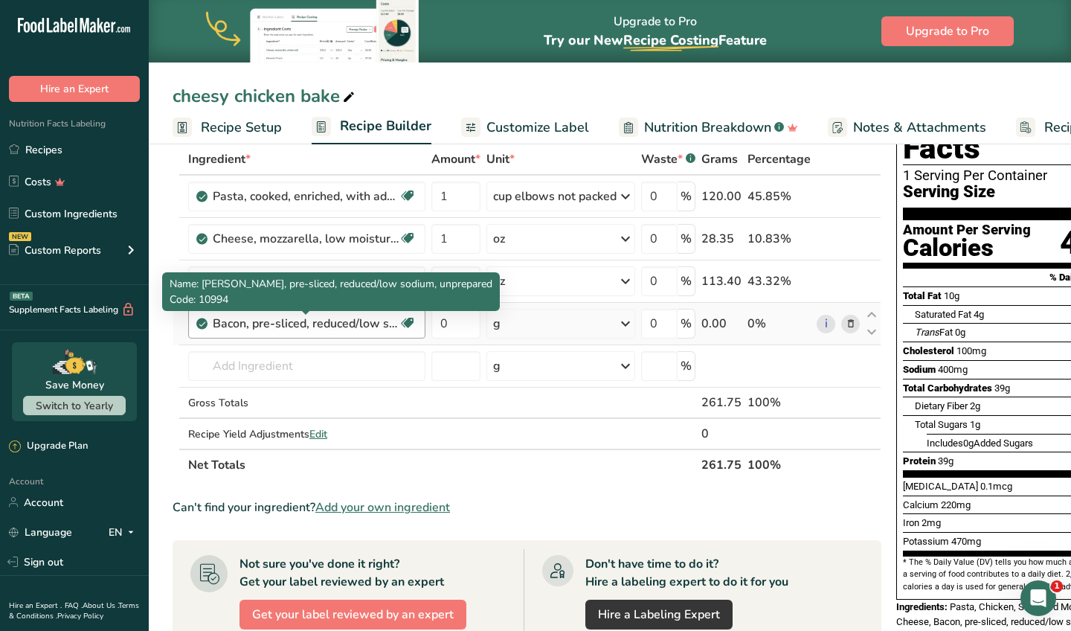
click at [388, 324] on div "Bacon, pre-sliced, reduced/low sodium, unprepared" at bounding box center [306, 324] width 186 height 18
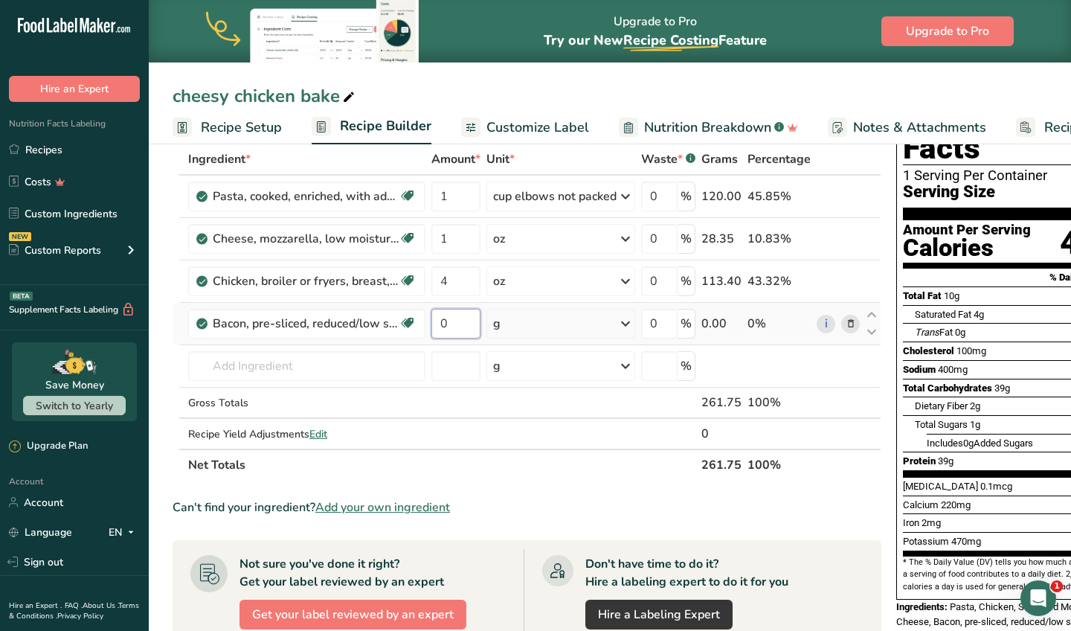
click at [454, 324] on input "0" at bounding box center [455, 324] width 49 height 30
click at [559, 327] on div "Ingredient * Amount * Unit * Waste * .a-a{fill:#347362;}.b-a{fill:#fff;} Grams …" at bounding box center [527, 312] width 709 height 337
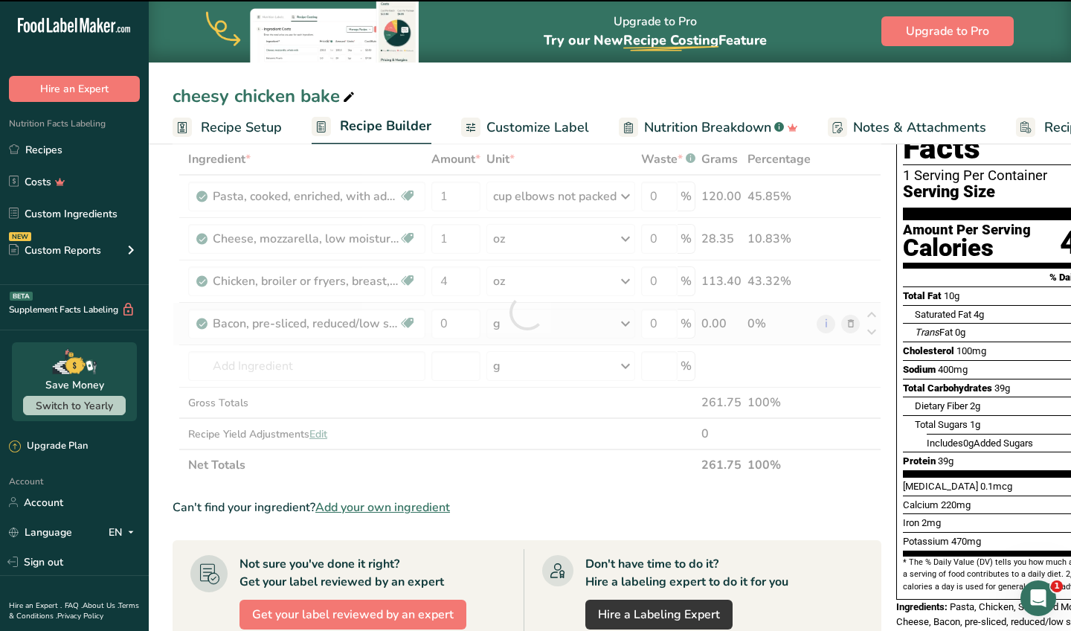
click at [559, 327] on div at bounding box center [527, 312] width 709 height 337
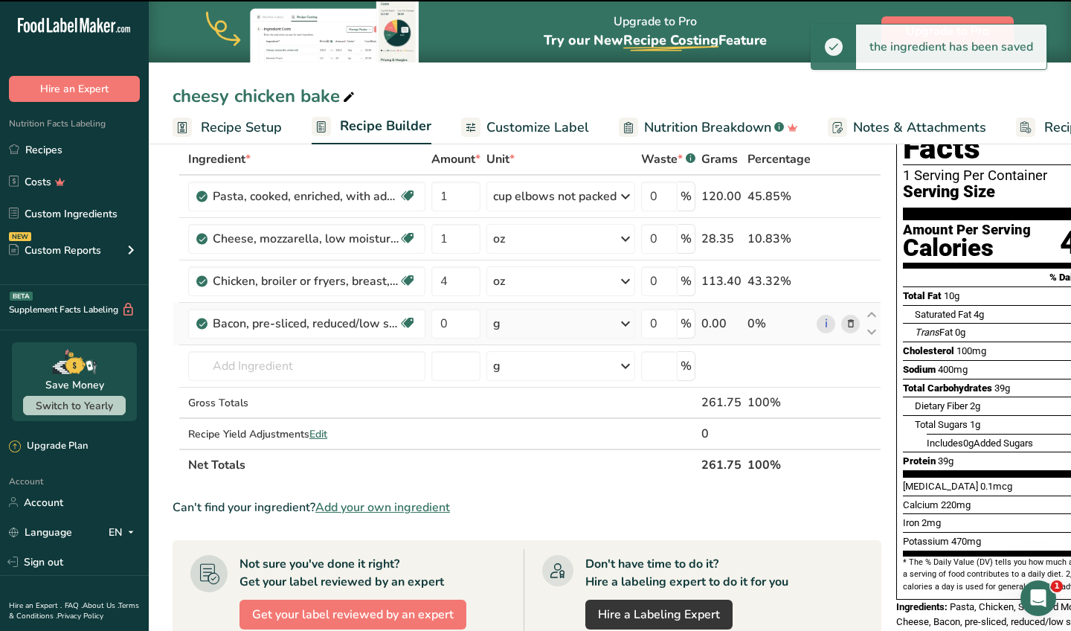
click at [559, 327] on div "g" at bounding box center [560, 324] width 149 height 30
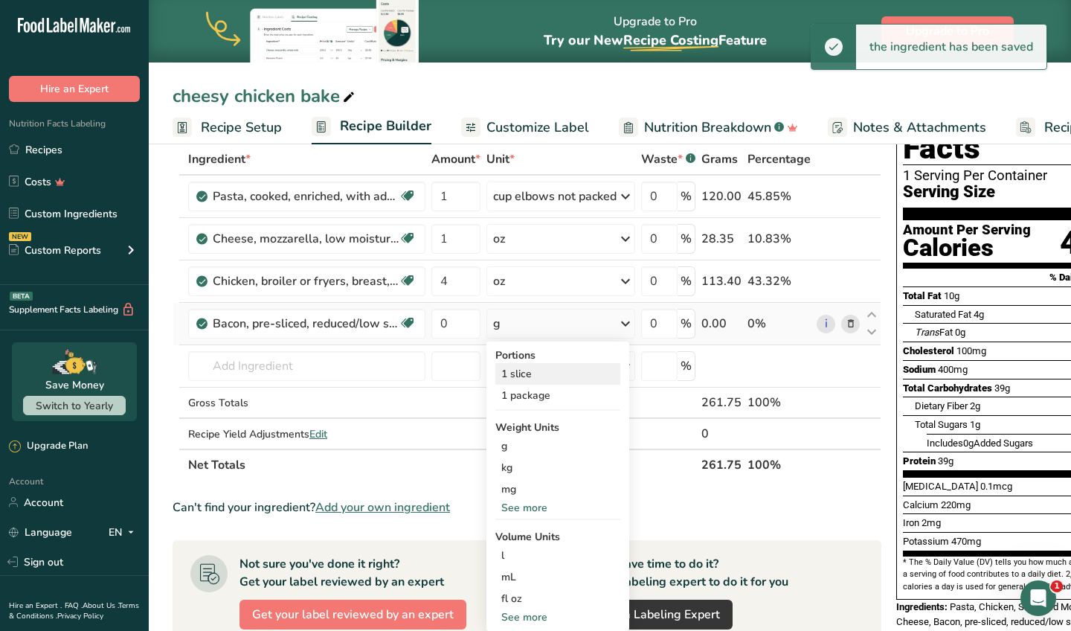
click at [541, 378] on div "1 slice" at bounding box center [557, 374] width 125 height 22
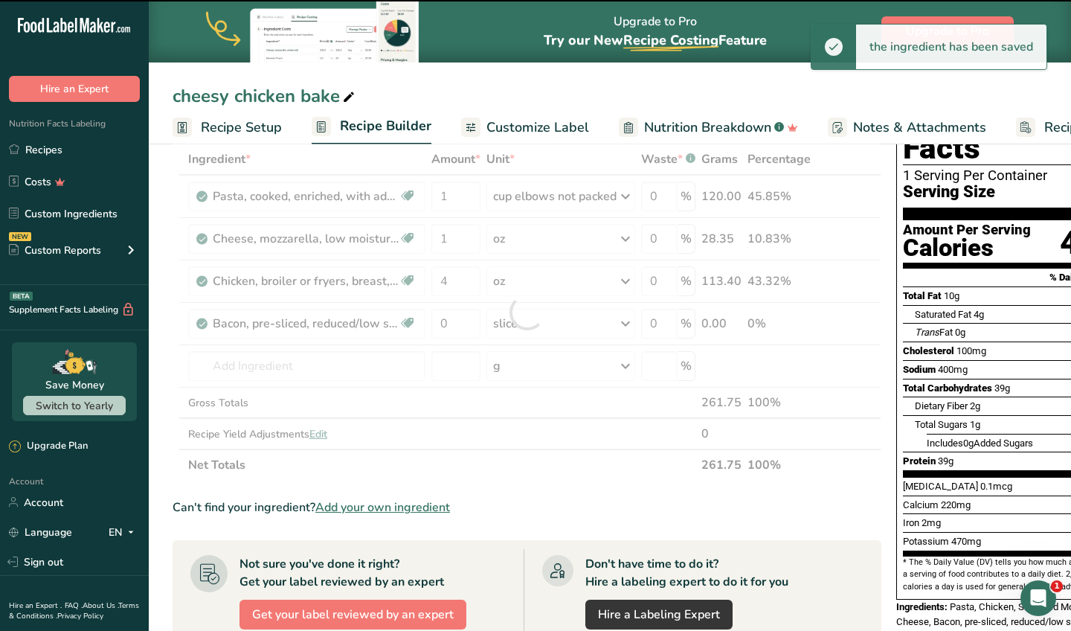
click at [462, 325] on div at bounding box center [527, 312] width 709 height 337
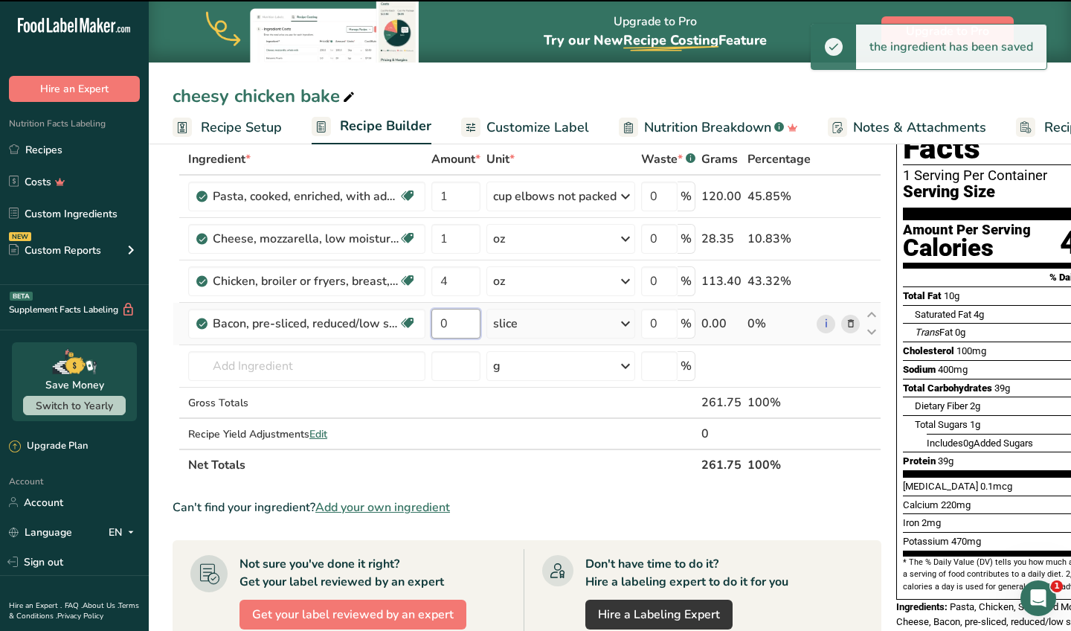
click at [462, 325] on input "0" at bounding box center [455, 324] width 49 height 30
type input "1"
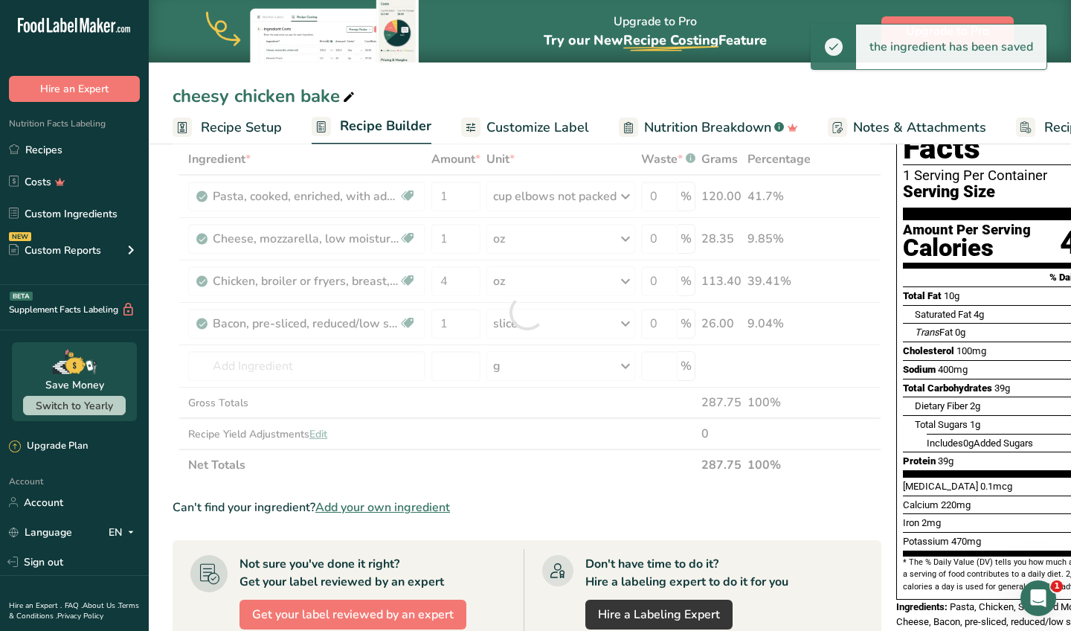
click at [492, 114] on link "Customize Label" at bounding box center [525, 127] width 128 height 33
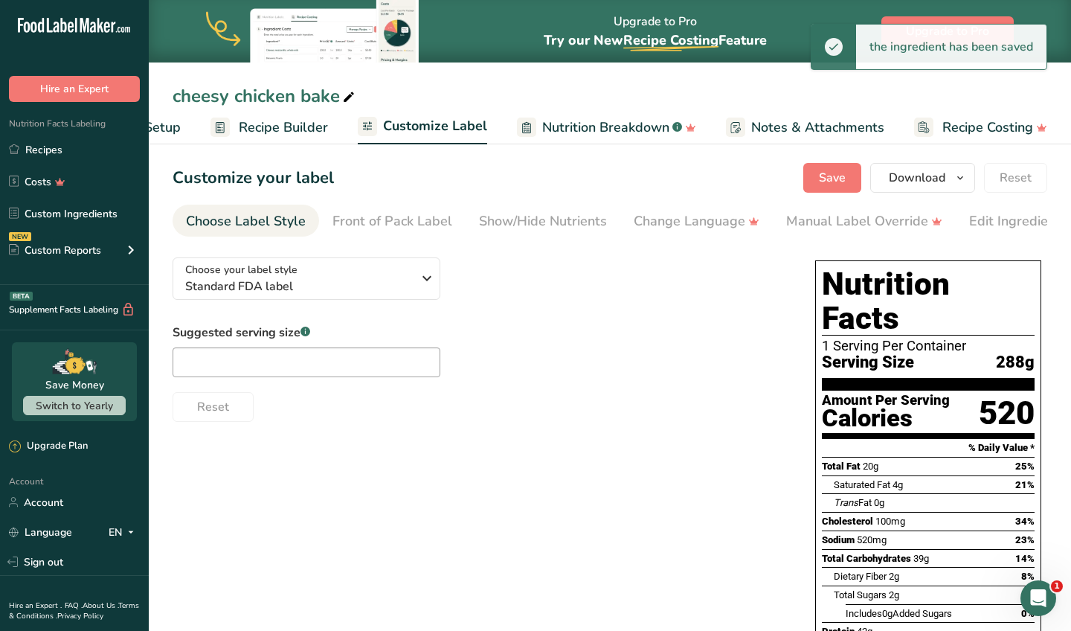
click at [265, 126] on span "Recipe Builder" at bounding box center [283, 128] width 89 height 20
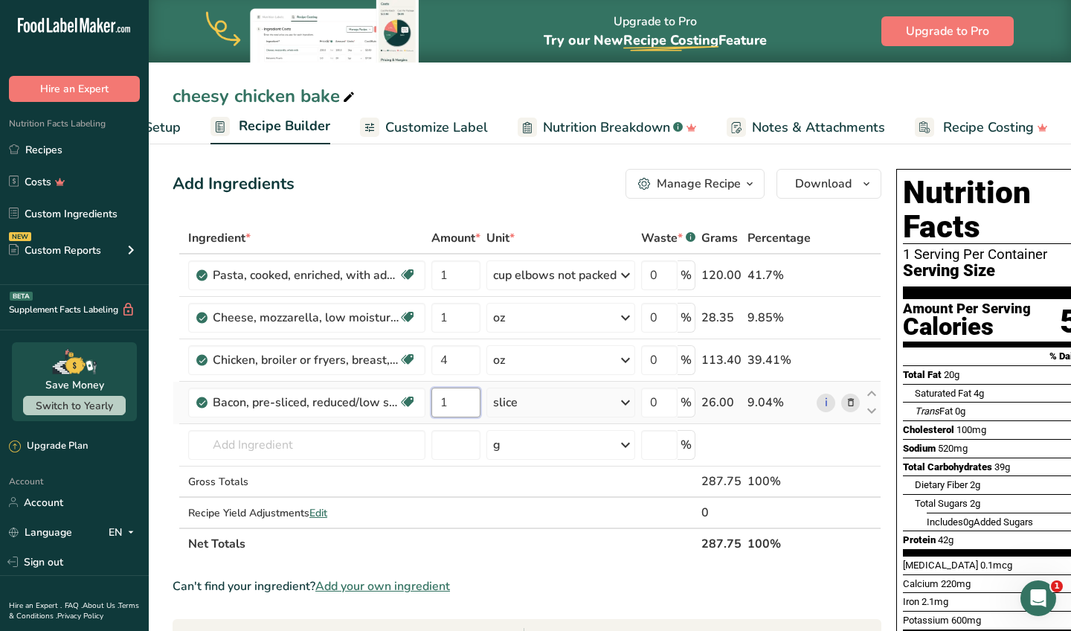
click at [467, 404] on input "1" at bounding box center [455, 403] width 49 height 30
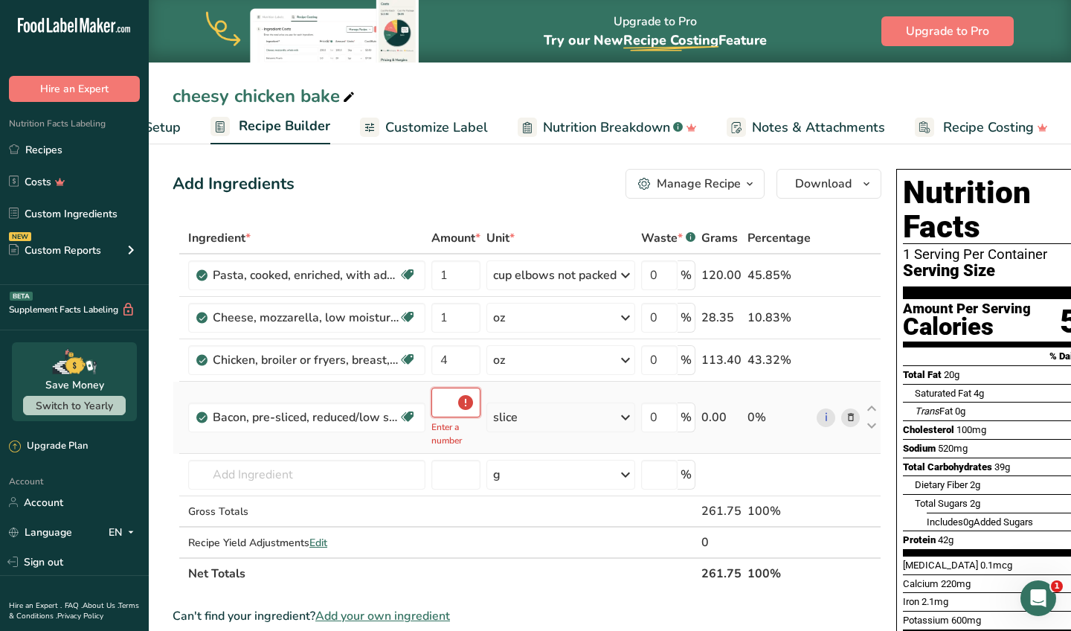
type input "0.5"
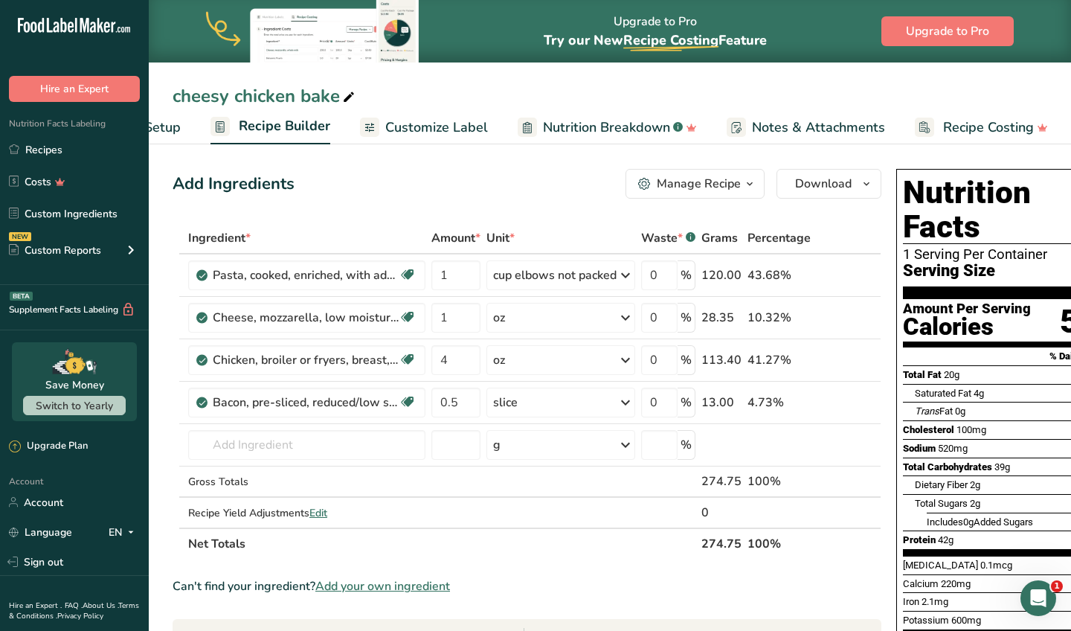
click at [502, 190] on div "Add Ingredients Manage Recipe Delete Recipe Duplicate Recipe Scale Recipe Save …" at bounding box center [527, 184] width 709 height 30
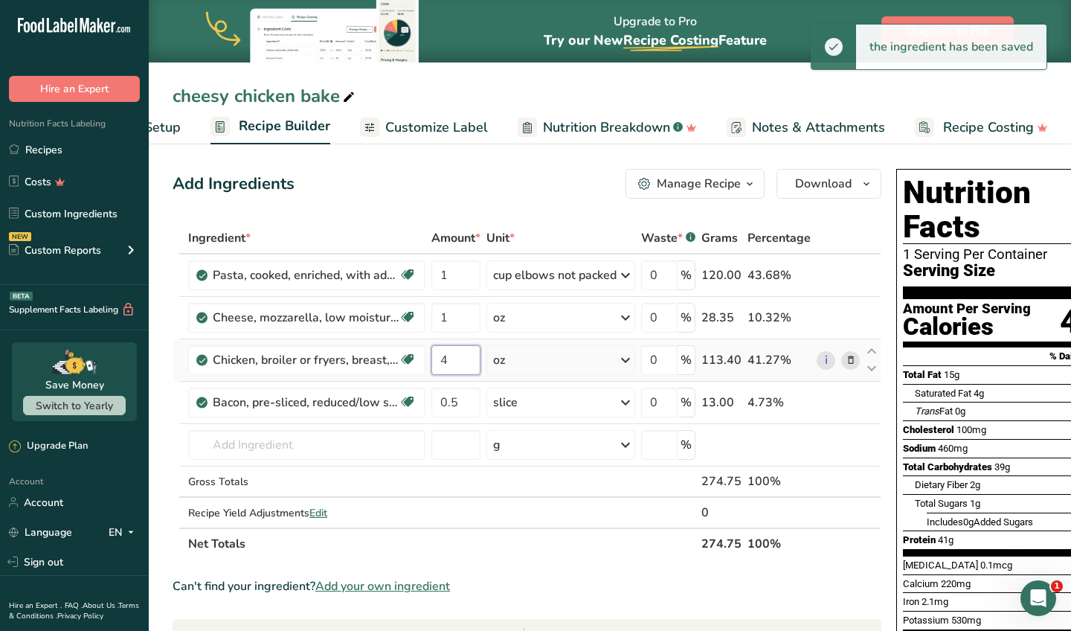
click at [464, 364] on input "4" at bounding box center [455, 360] width 49 height 30
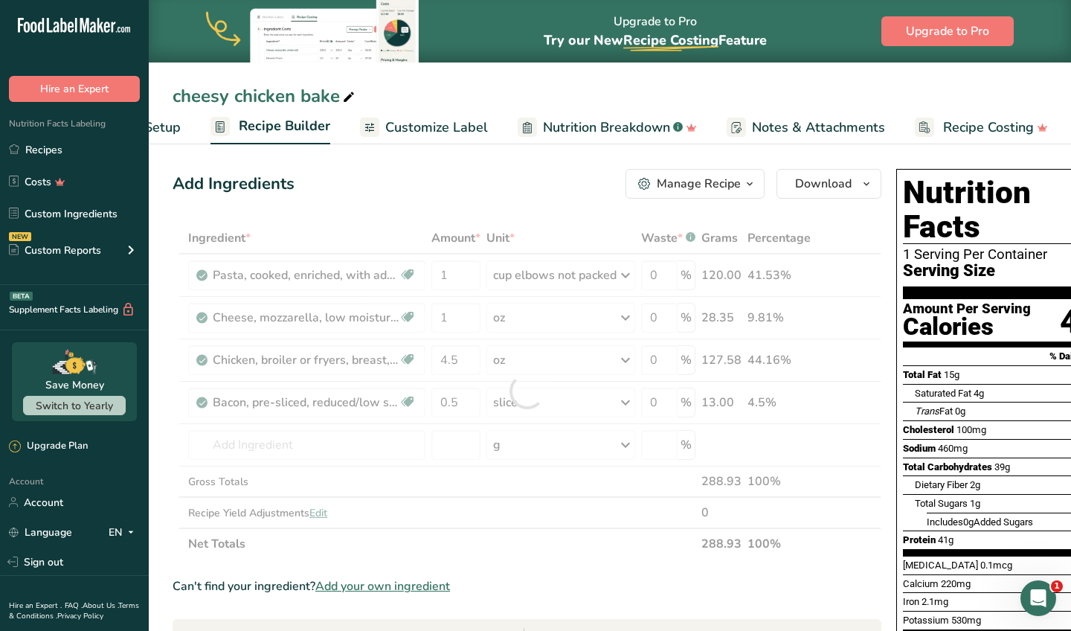
click at [492, 177] on div "Add Ingredients Manage Recipe Delete Recipe Duplicate Recipe Scale Recipe Save …" at bounding box center [527, 184] width 709 height 30
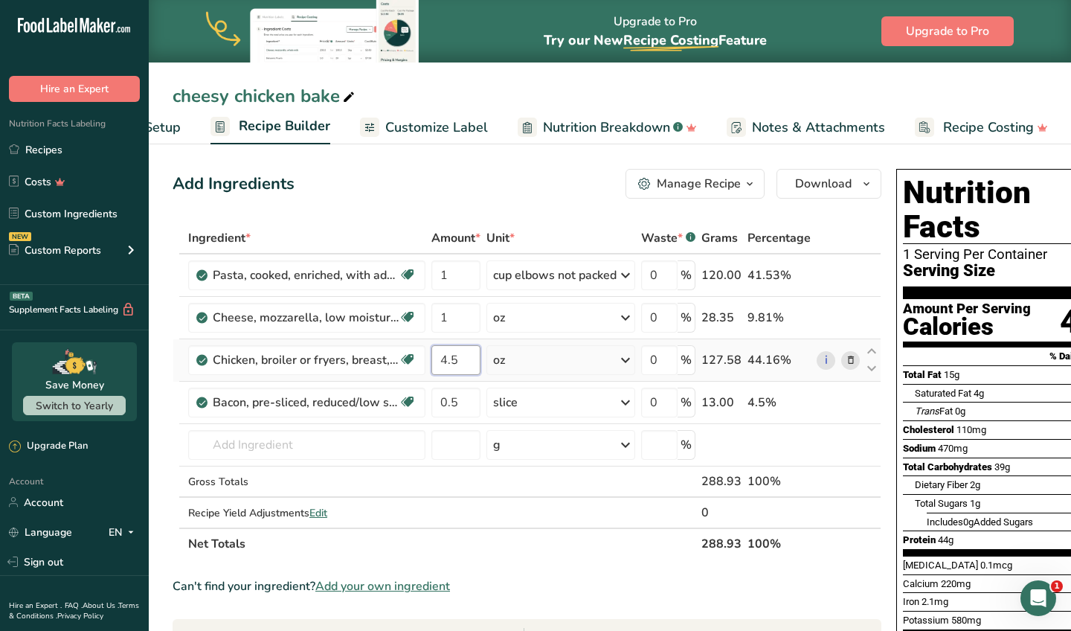
click at [460, 360] on input "4.5" at bounding box center [455, 360] width 49 height 30
type input "5"
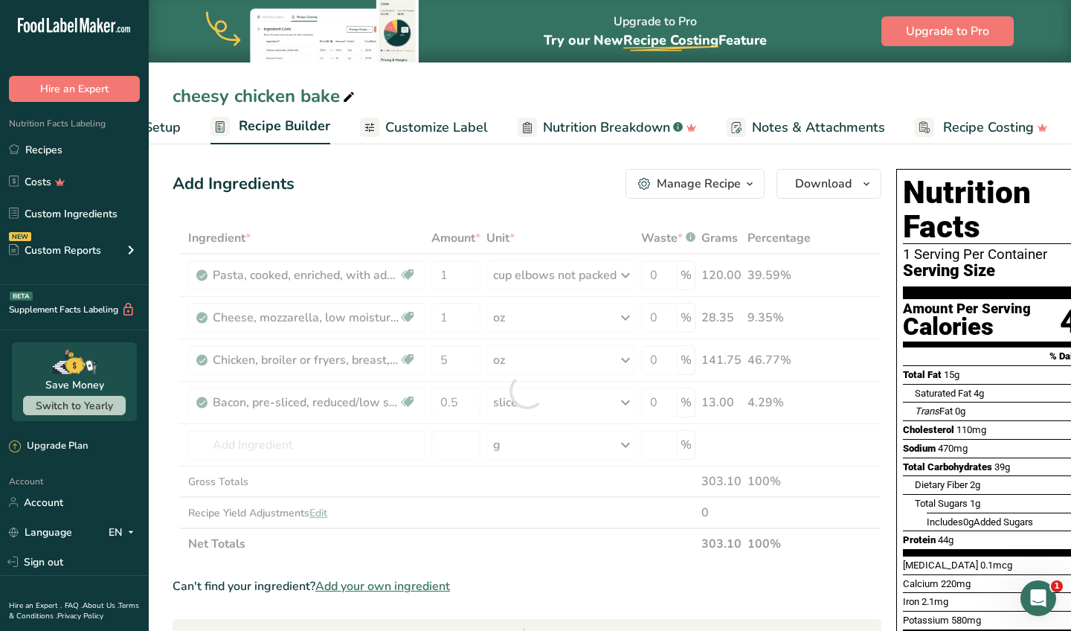
click at [436, 200] on div "Add Ingredients Manage Recipe Delete Recipe Duplicate Recipe Scale Recipe Save …" at bounding box center [532, 612] width 718 height 899
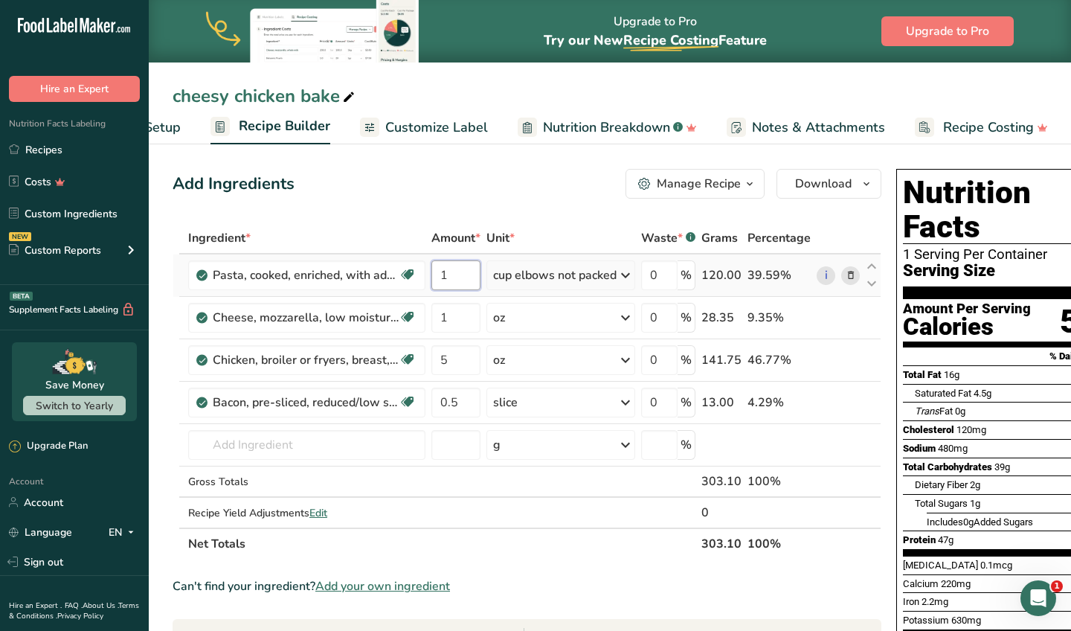
click at [460, 279] on input "1" at bounding box center [455, 275] width 49 height 30
type input "1.5"
click at [474, 185] on div "Add Ingredients Manage Recipe Delete Recipe Duplicate Recipe Scale Recipe Save …" at bounding box center [527, 184] width 709 height 30
click at [466, 276] on input "1.5" at bounding box center [455, 275] width 49 height 30
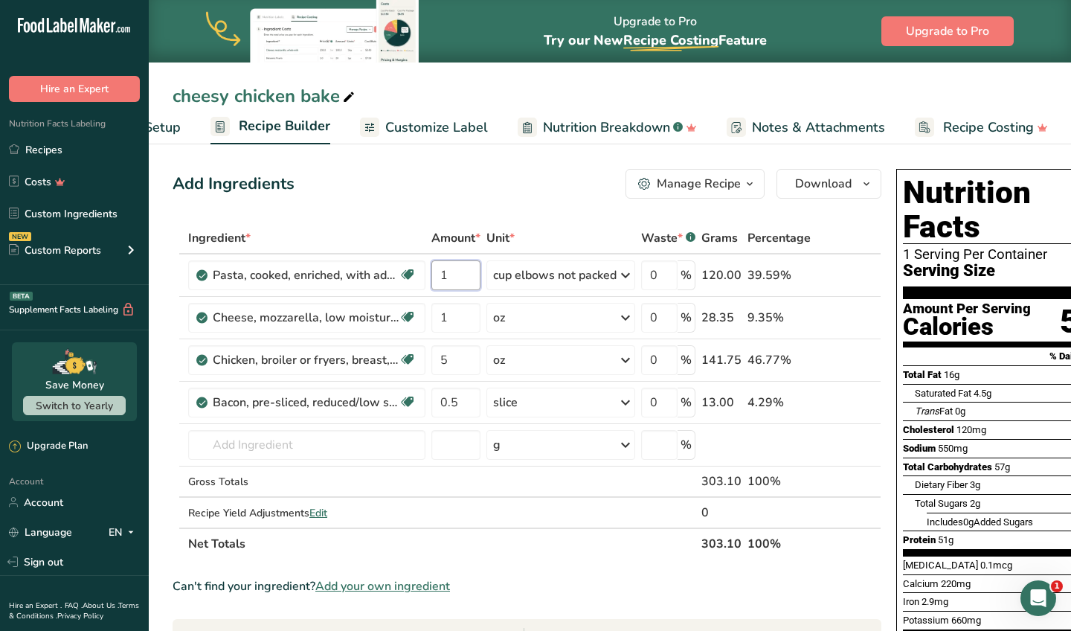
type input "1"
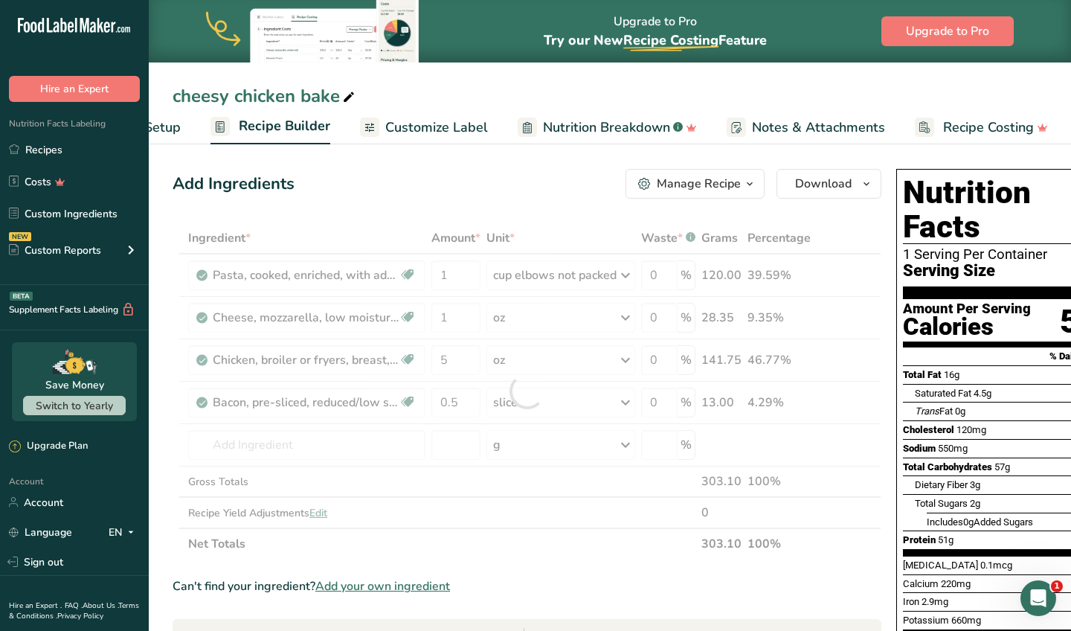
click at [495, 168] on div "Add Ingredients Manage Recipe Delete Recipe Duplicate Recipe Scale Recipe Save …" at bounding box center [532, 612] width 718 height 899
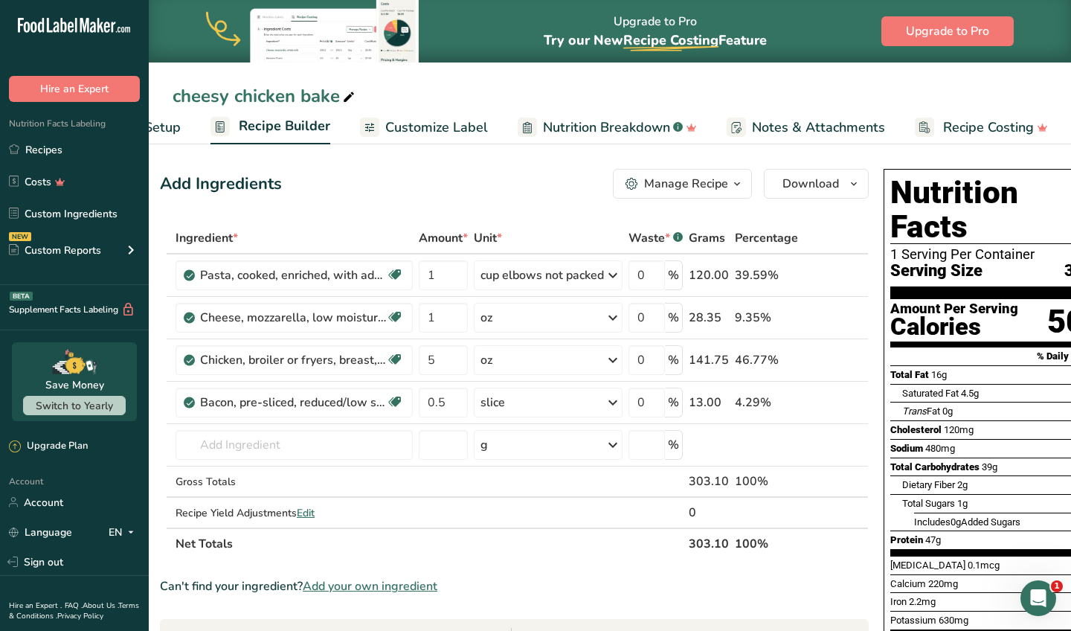
scroll to position [0, 4]
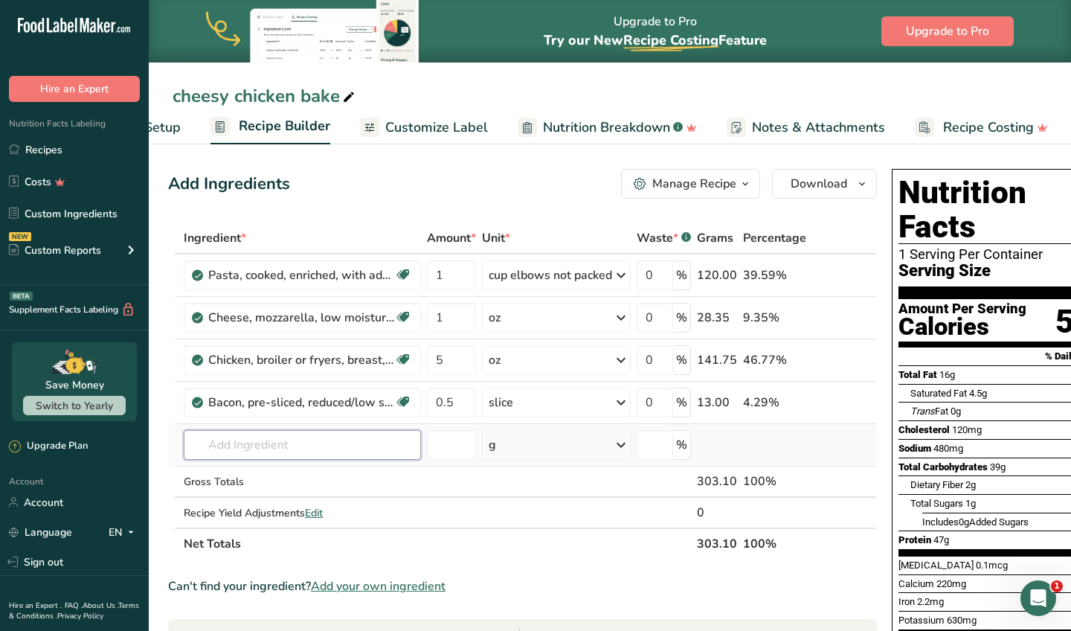
click at [350, 452] on input "text" at bounding box center [302, 445] width 237 height 30
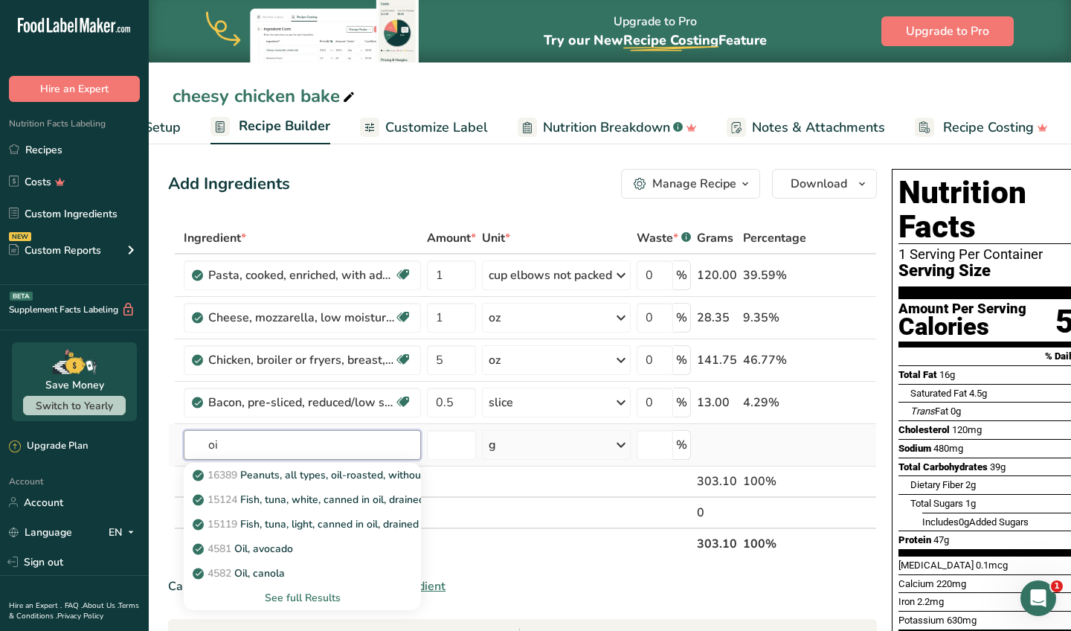
type input "o"
type input "l"
type input "olive oil"
click at [333, 470] on div "Extra Virgin Olive Oil" at bounding box center [291, 475] width 190 height 16
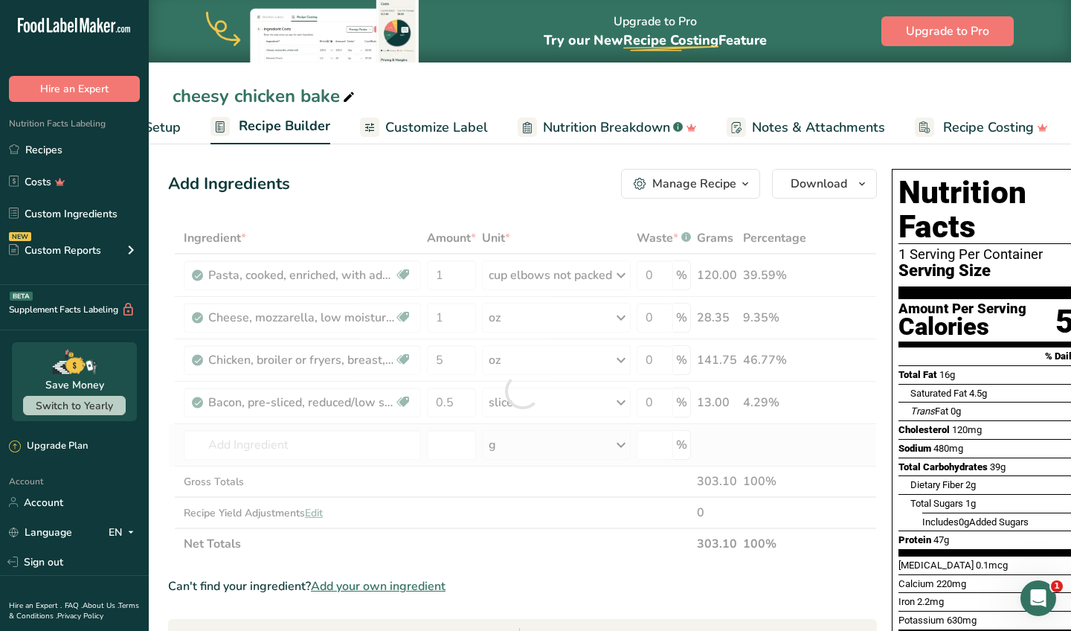
type input "Extra Virgin Olive Oil"
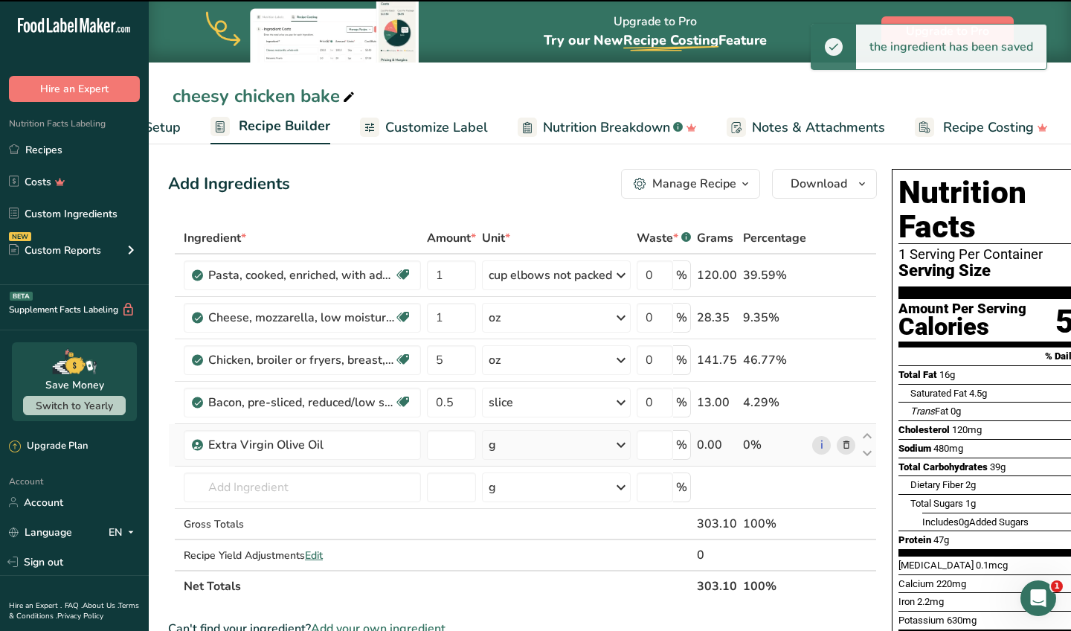
type input "0"
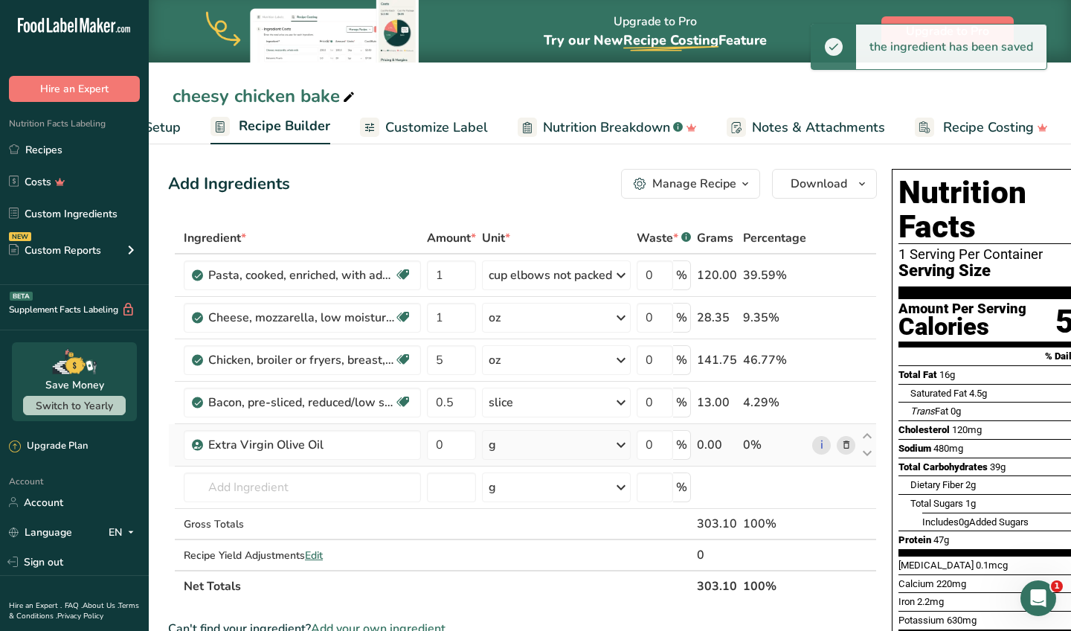
click at [521, 449] on div "g" at bounding box center [556, 445] width 149 height 30
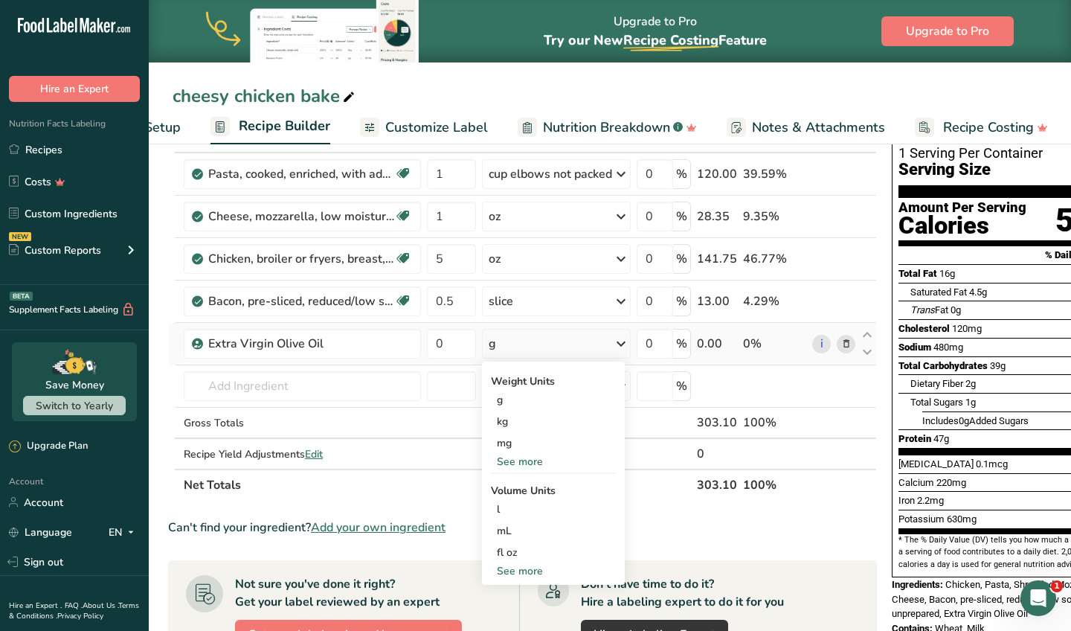
scroll to position [104, 0]
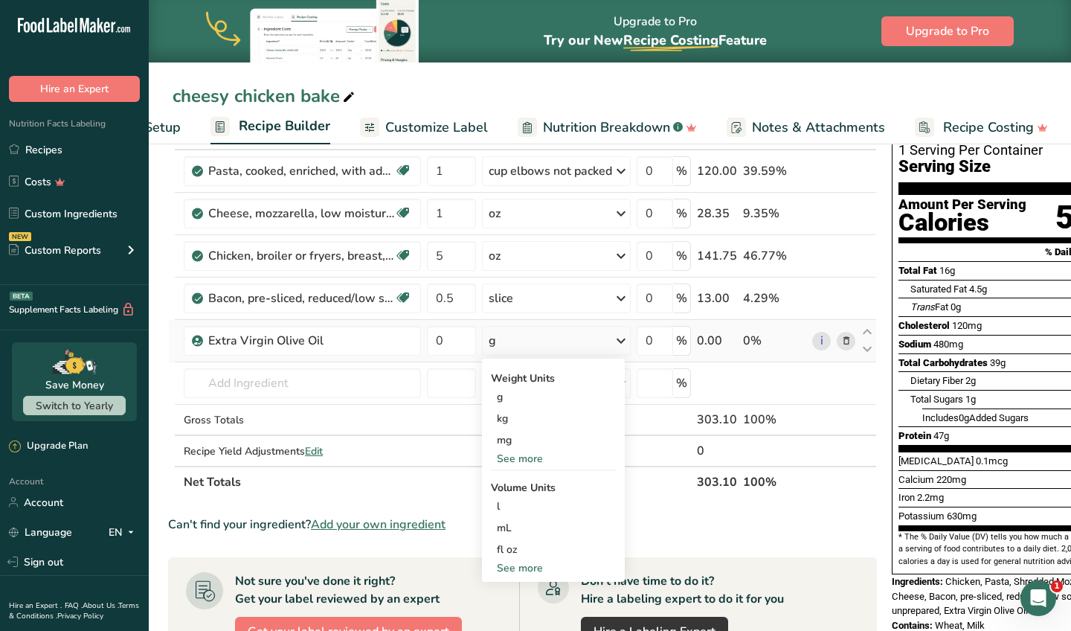
click at [529, 568] on div "See more" at bounding box center [553, 568] width 125 height 16
select select "22"
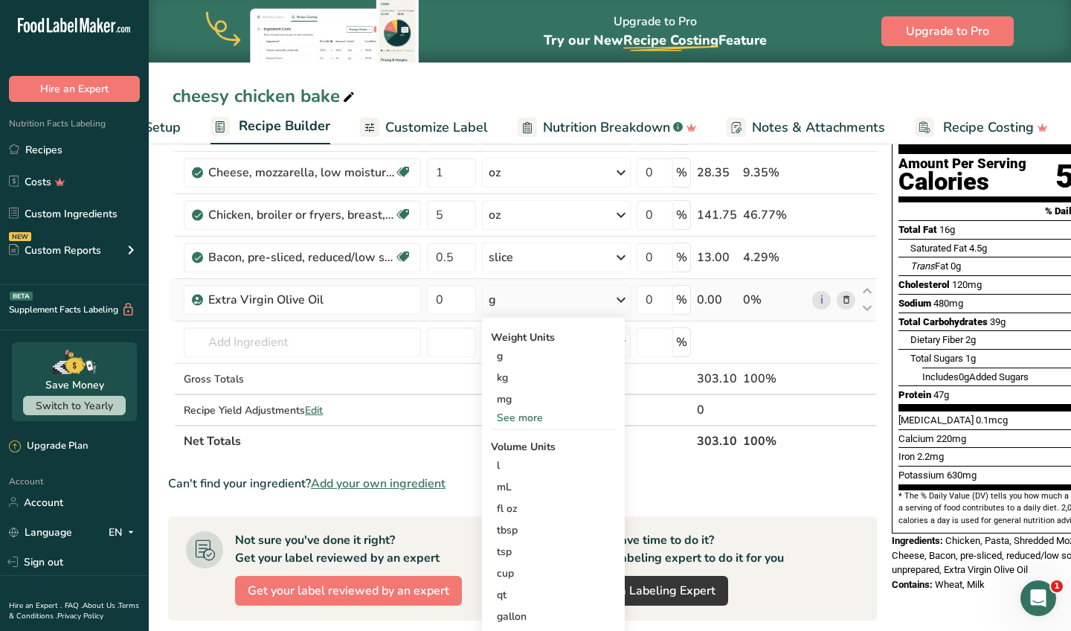
scroll to position [147, 0]
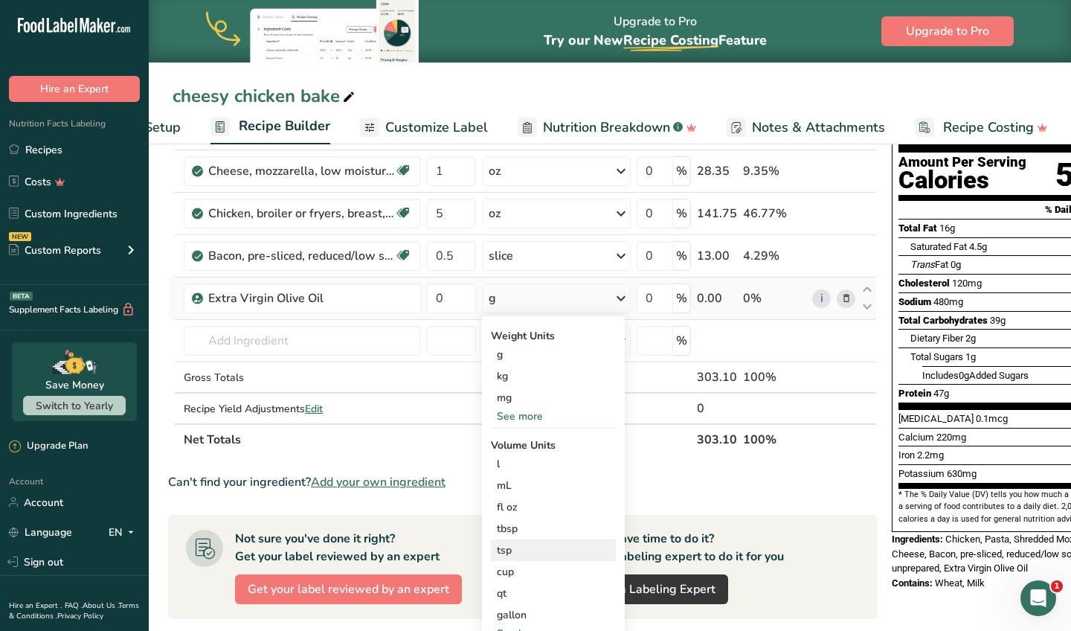
click at [525, 547] on div "tsp" at bounding box center [553, 550] width 113 height 16
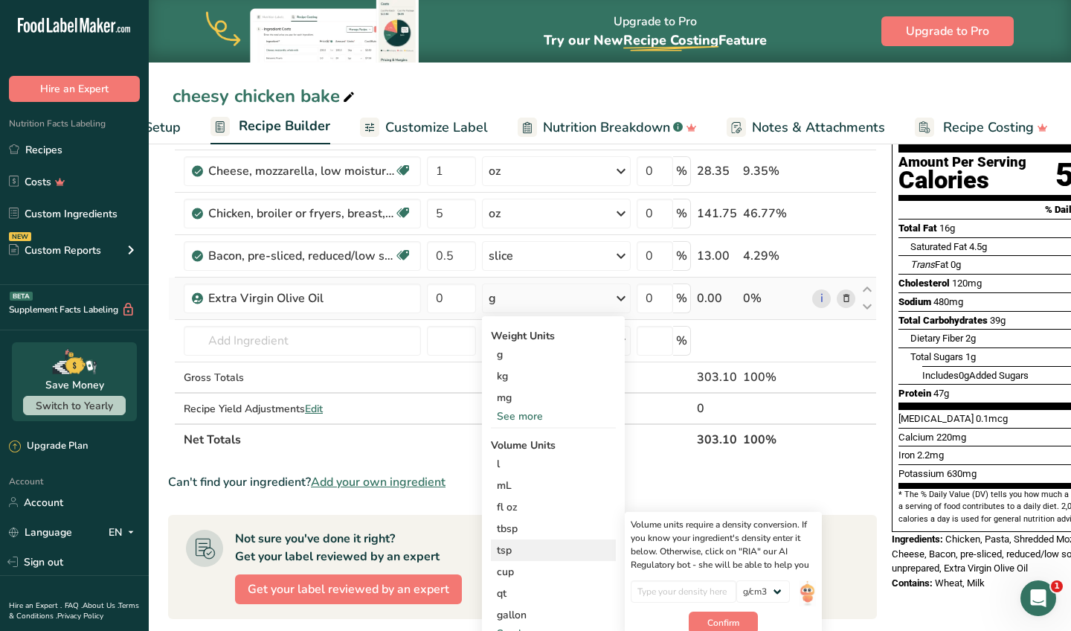
click at [531, 549] on div "tsp" at bounding box center [553, 550] width 113 height 16
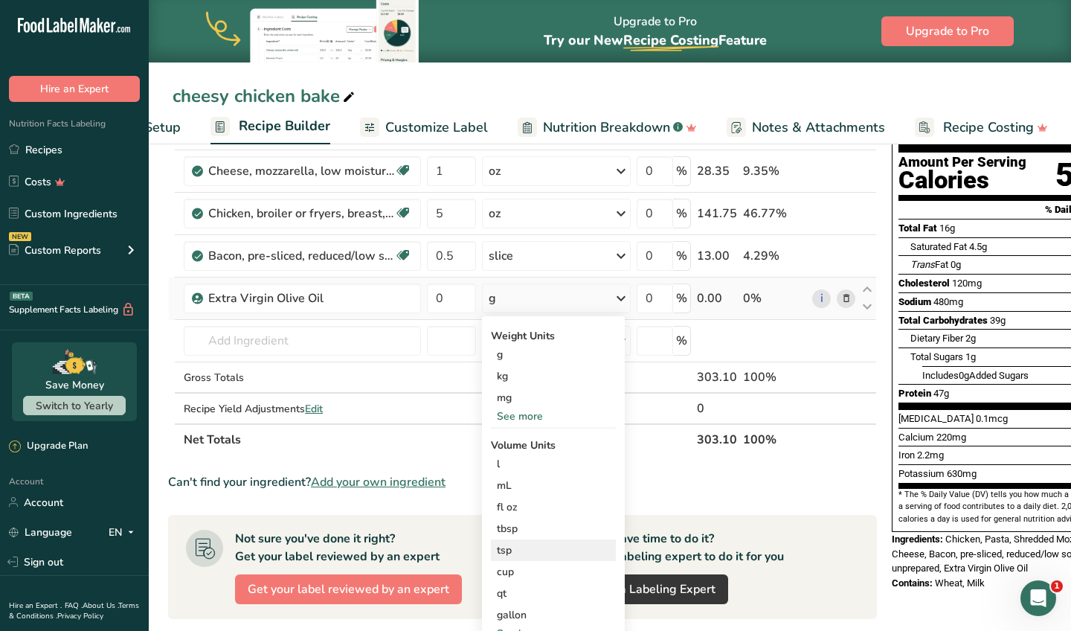
click at [531, 549] on div "tsp" at bounding box center [553, 550] width 113 height 16
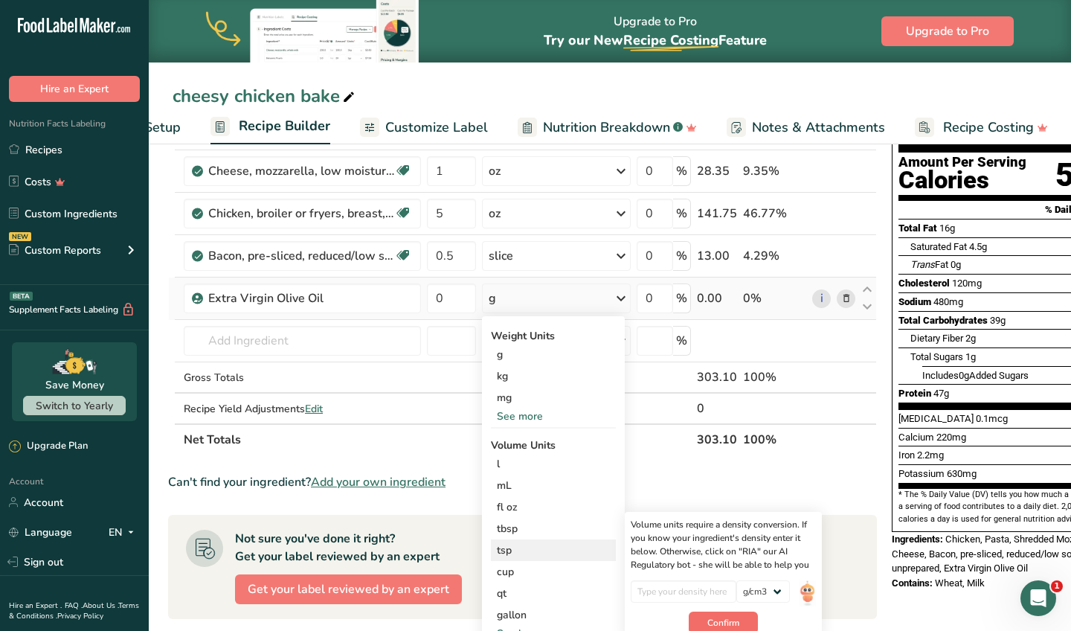
click at [710, 619] on span "Confirm" at bounding box center [723, 622] width 32 height 13
click at [701, 582] on input "number" at bounding box center [684, 591] width 106 height 22
type input "1"
click at [714, 623] on span "Confirm" at bounding box center [723, 622] width 32 height 13
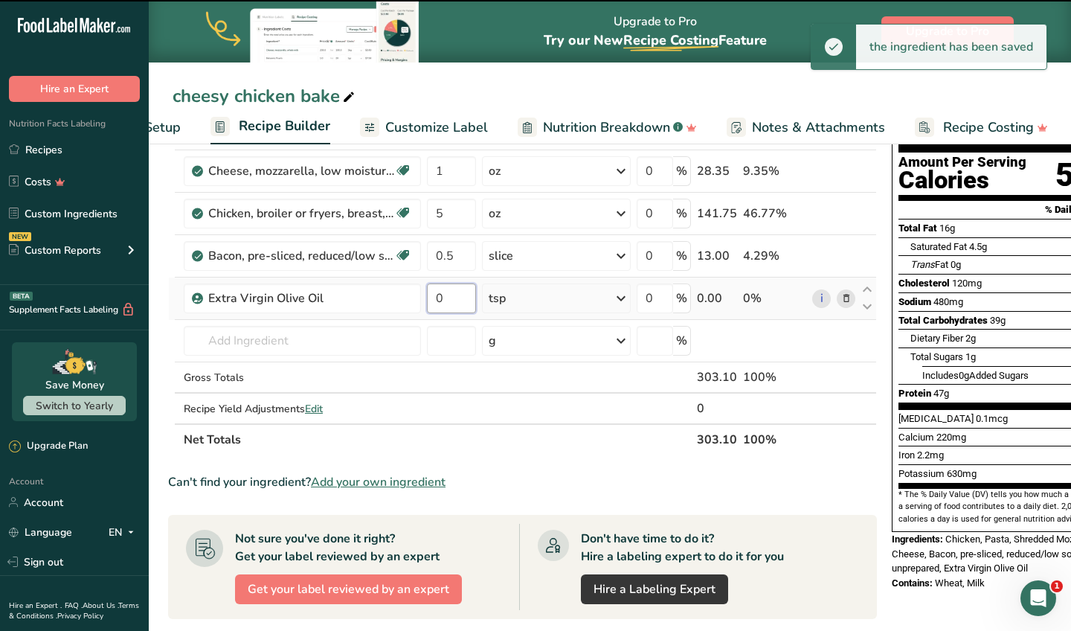
click at [451, 299] on input "0" at bounding box center [451, 298] width 49 height 30
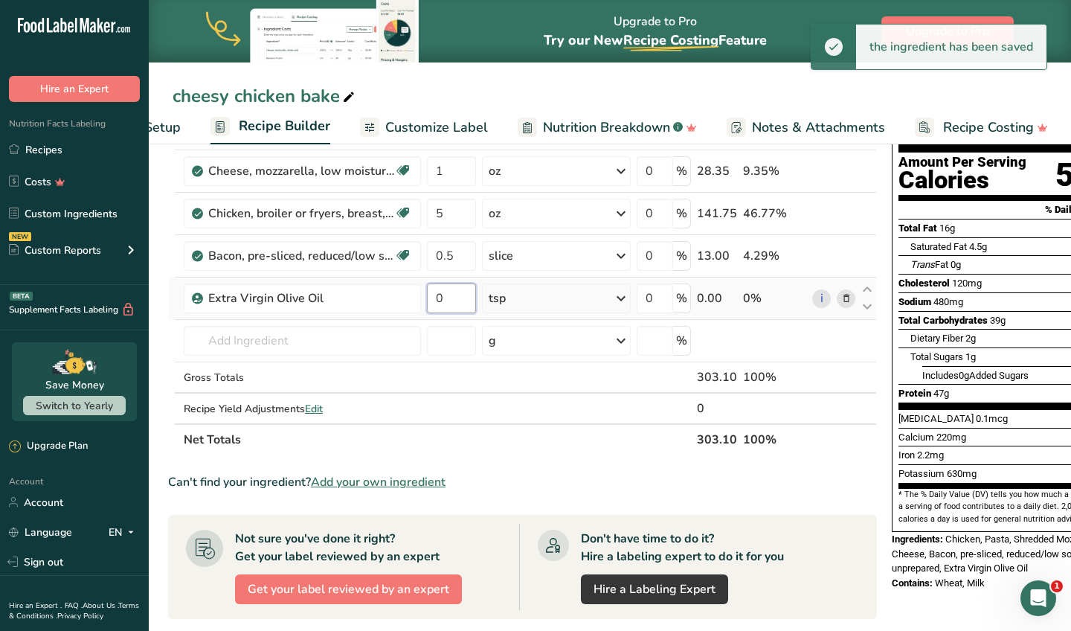
type input "1"
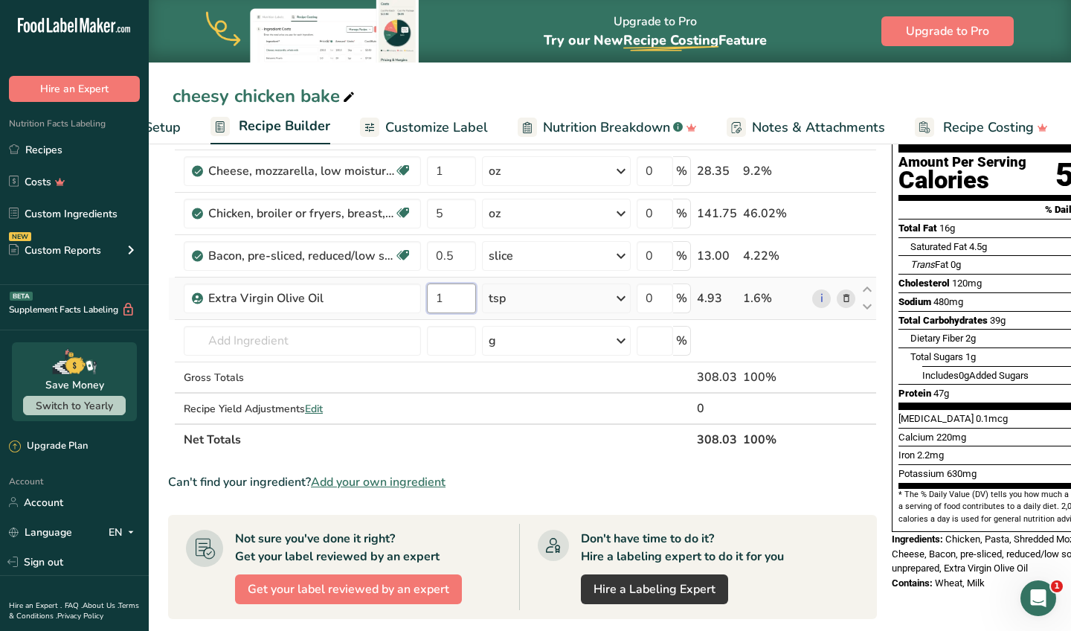
click at [457, 301] on input "1" at bounding box center [451, 298] width 49 height 30
type input "0.5"
click at [472, 85] on div "cheesy chicken bake Recipe Setup Recipe Builder Customize Label Nutrition Break…" at bounding box center [605, 487] width 922 height 989
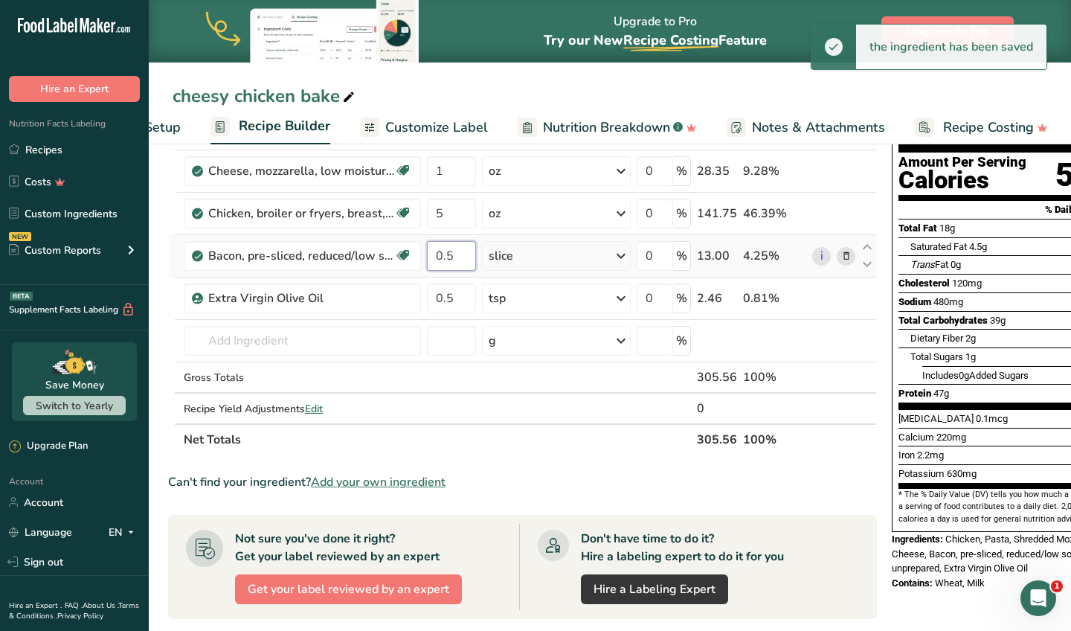
click at [460, 260] on input "0.5" at bounding box center [451, 256] width 49 height 30
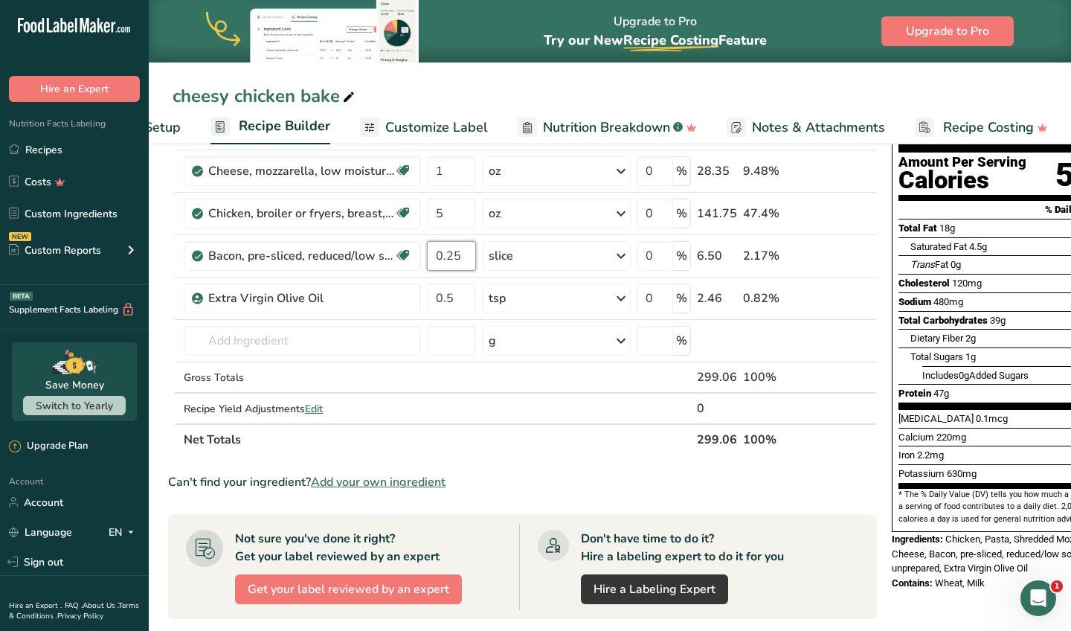
type input "0.25"
click at [487, 89] on div "cheesy chicken bake Recipe Setup Recipe Builder Customize Label Nutrition Break…" at bounding box center [605, 487] width 922 height 989
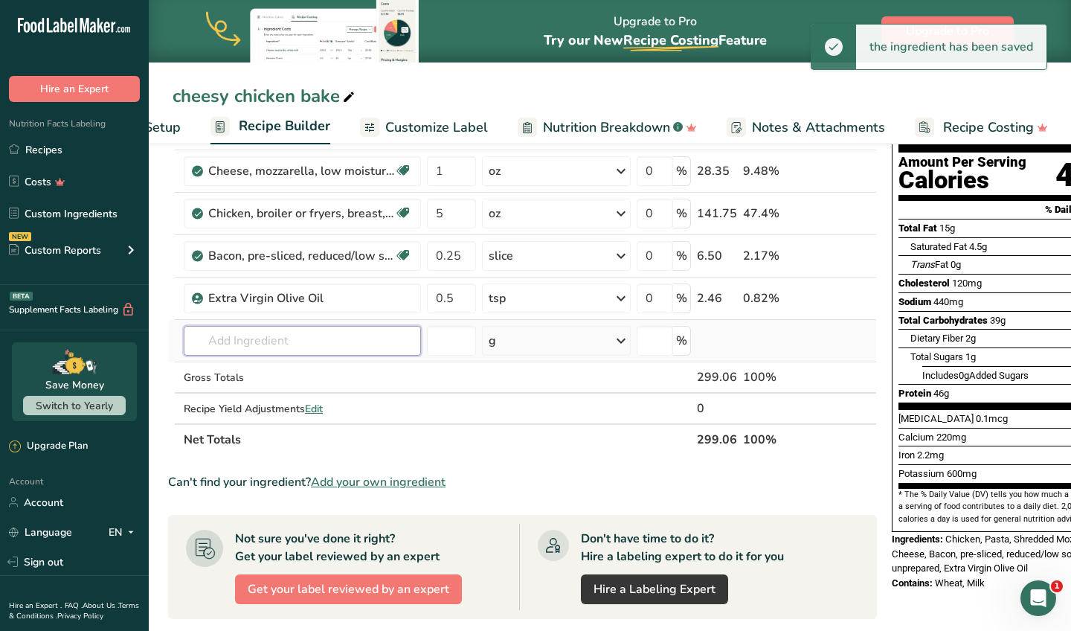
click at [277, 339] on input "text" at bounding box center [302, 341] width 237 height 30
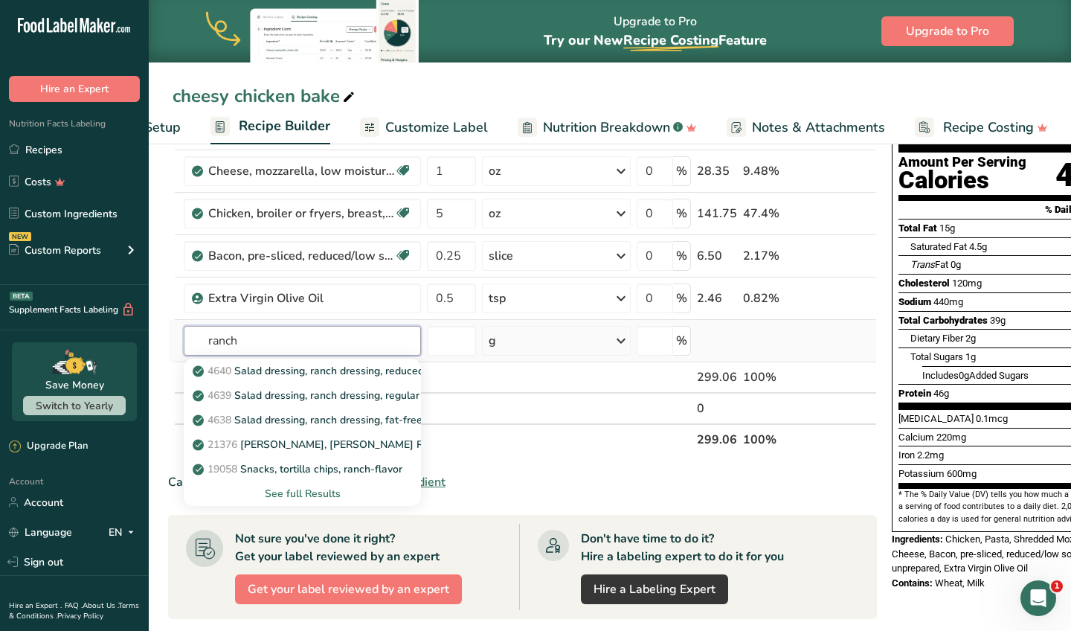
type input "ranch"
click at [288, 495] on div "See full Results" at bounding box center [302, 494] width 213 height 16
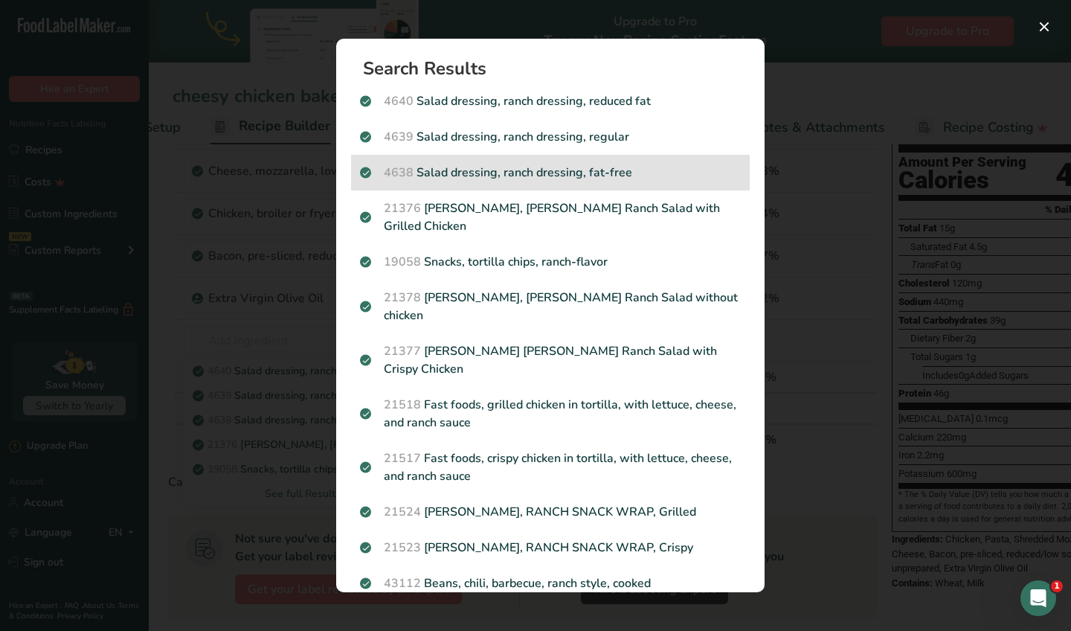
click at [583, 186] on div "4638 Salad dressing, ranch dressing, fat-free" at bounding box center [550, 173] width 399 height 36
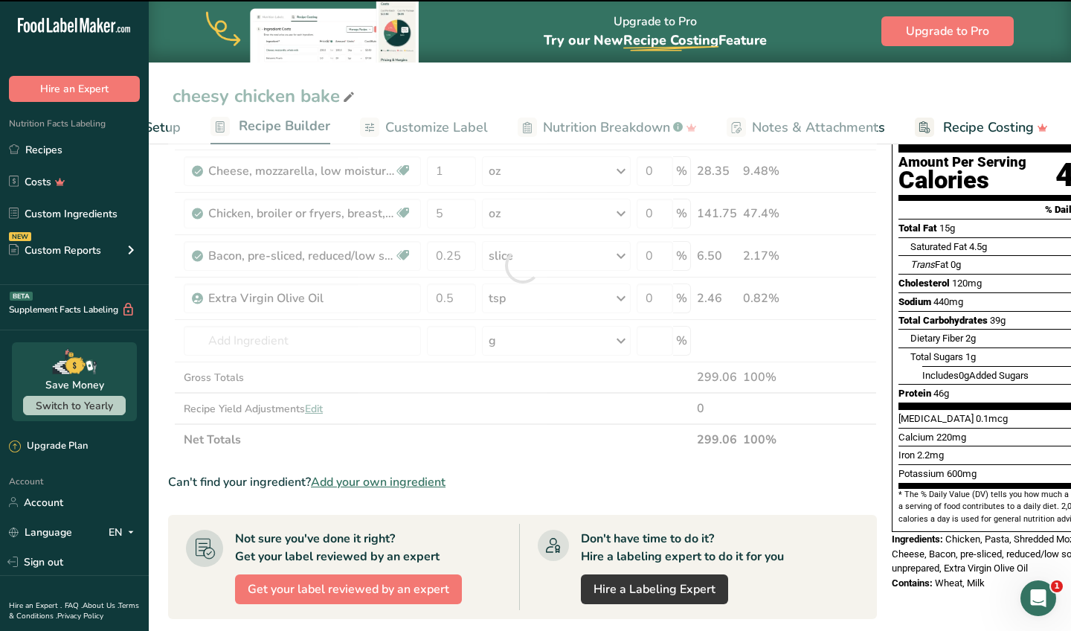
type input "0"
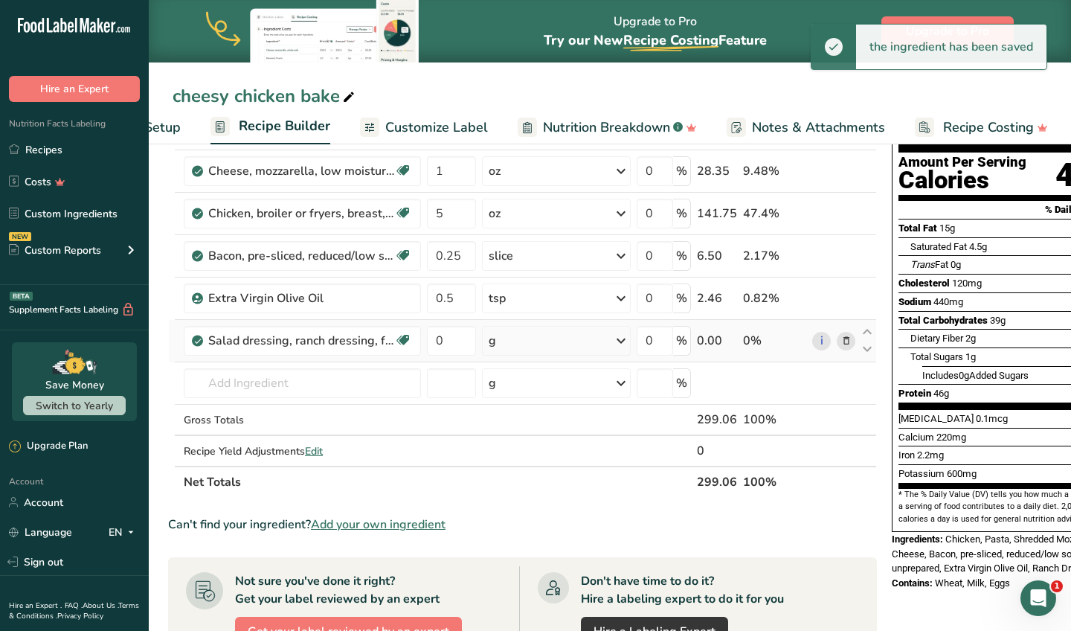
click at [501, 349] on div "g" at bounding box center [556, 341] width 149 height 30
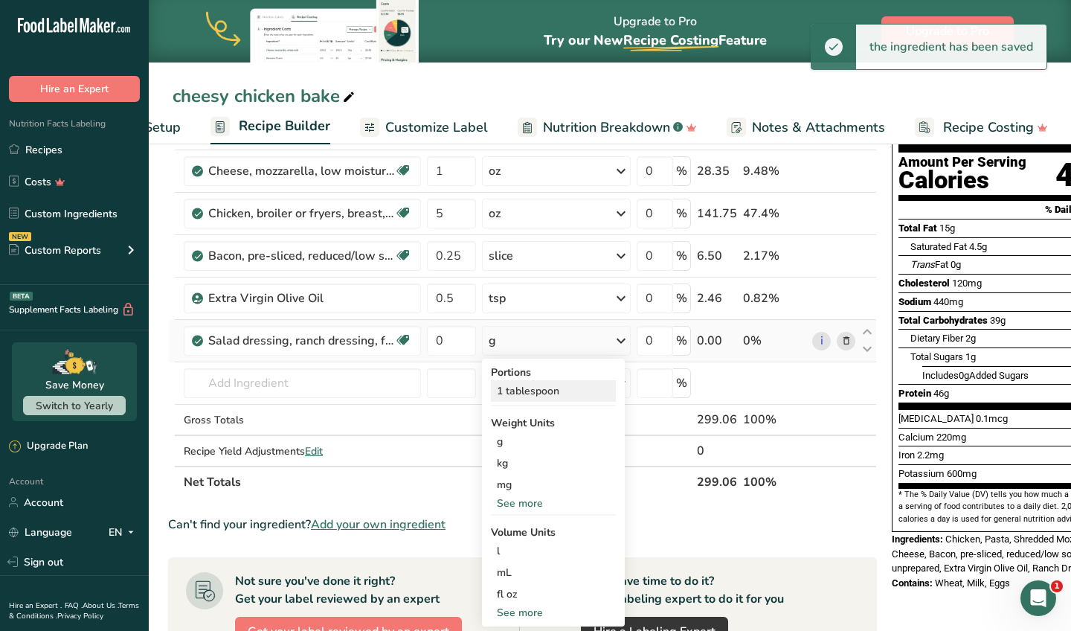
click at [554, 394] on div "1 tablespoon" at bounding box center [553, 391] width 125 height 22
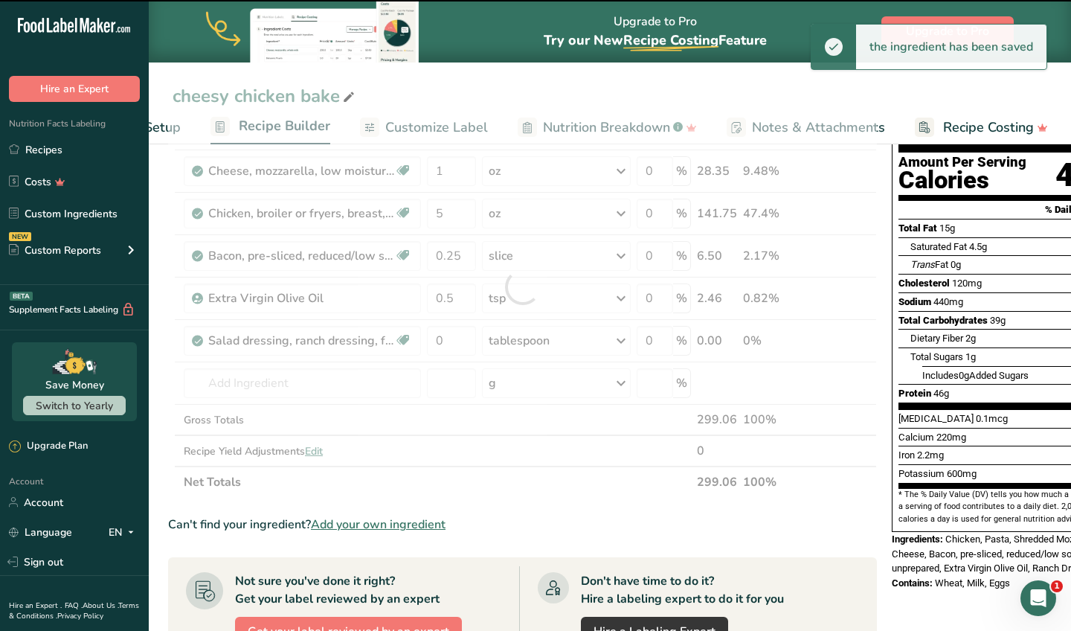
click at [446, 338] on div at bounding box center [522, 287] width 709 height 422
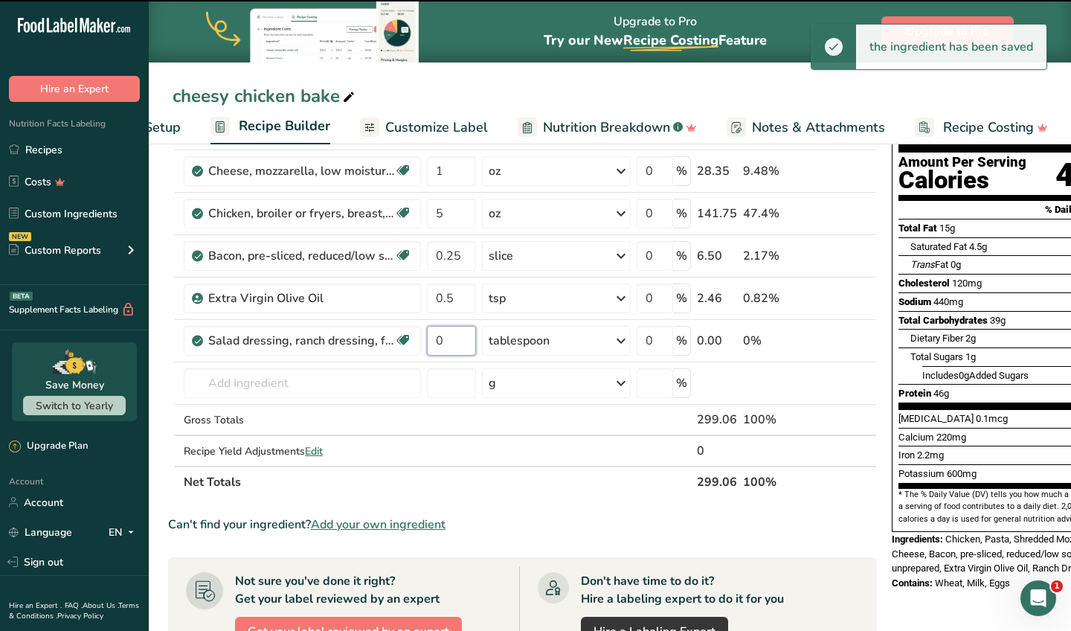
click at [446, 338] on input "0" at bounding box center [451, 341] width 49 height 30
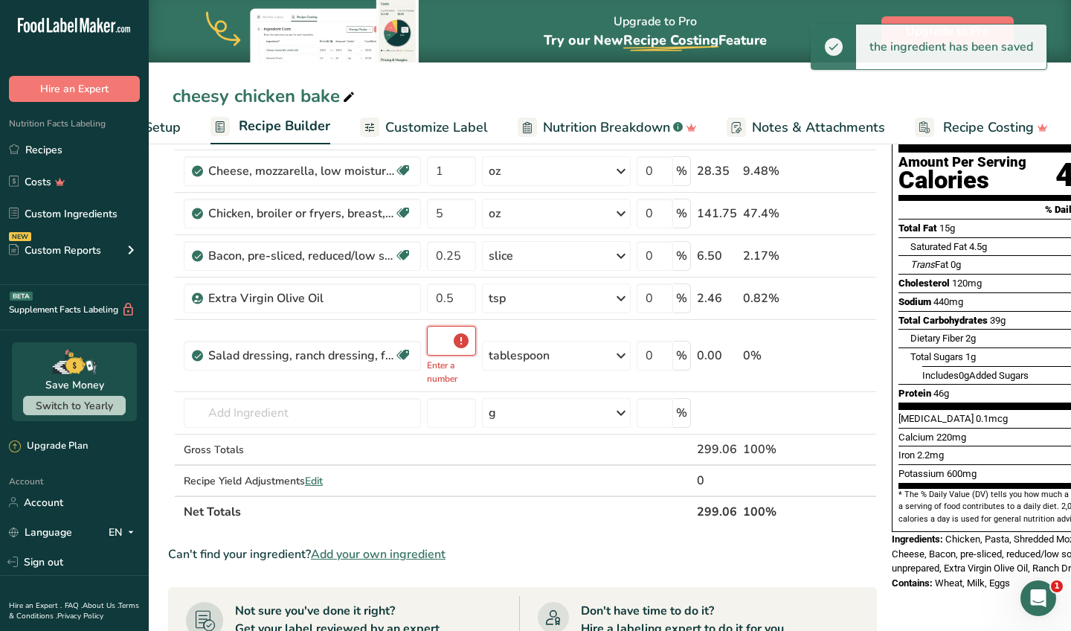
type input "0.1"
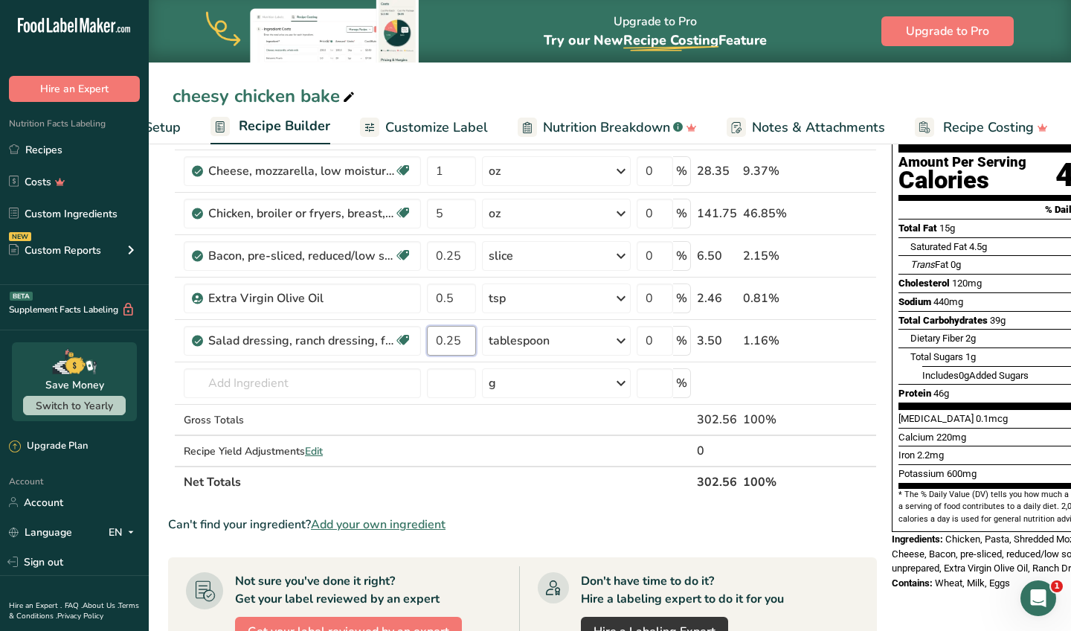
type input "0.25"
click at [499, 93] on div "cheesy chicken bake Recipe Setup Recipe Builder Customize Label Nutrition Break…" at bounding box center [605, 508] width 922 height 1031
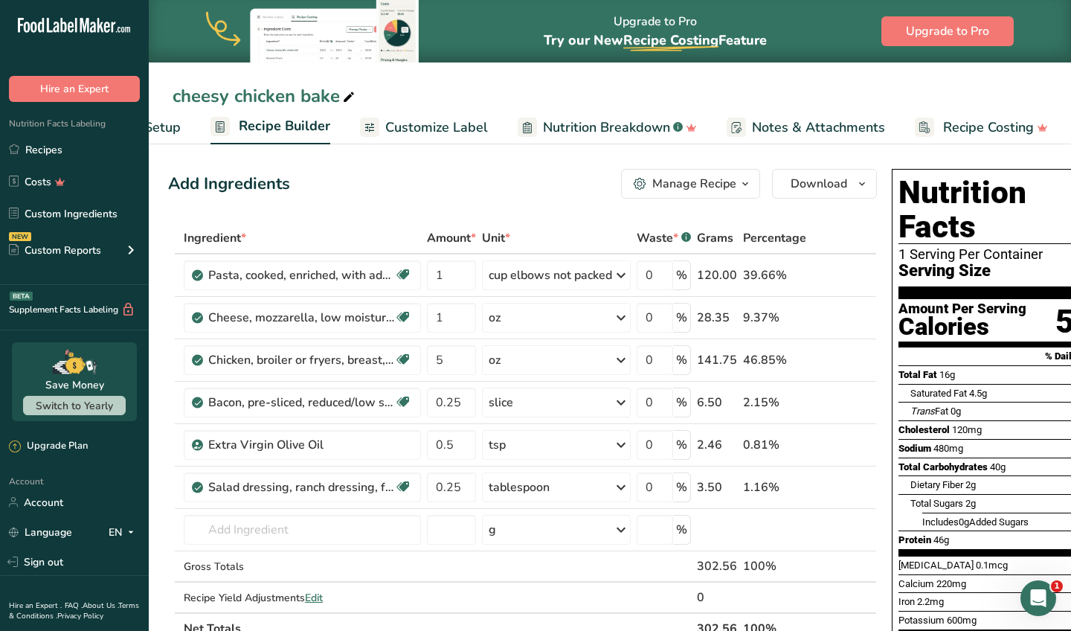
scroll to position [0, 0]
click at [222, 97] on div "cheesy chicken bake" at bounding box center [265, 96] width 185 height 27
click at [222, 97] on input "cheesy chicken bake" at bounding box center [610, 96] width 875 height 27
type input "[PERSON_NAME]'S CHEESY RANCH CHICKEN BAKE"
click at [451, 132] on span "Customize Label" at bounding box center [436, 128] width 103 height 20
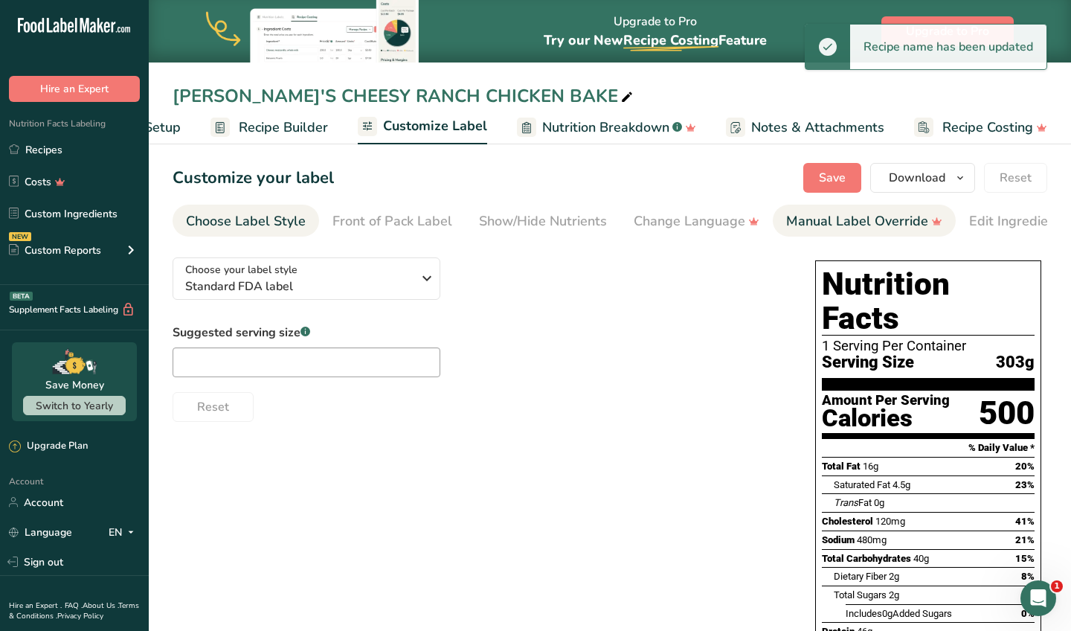
click at [831, 223] on div "Manual Label Override" at bounding box center [864, 221] width 156 height 20
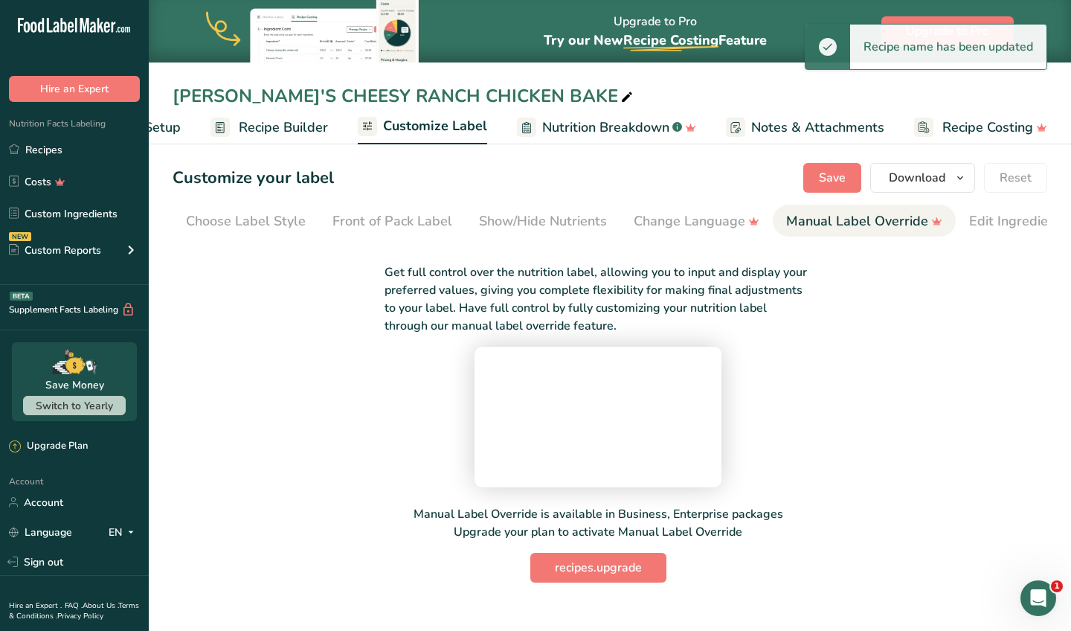
scroll to position [0, 242]
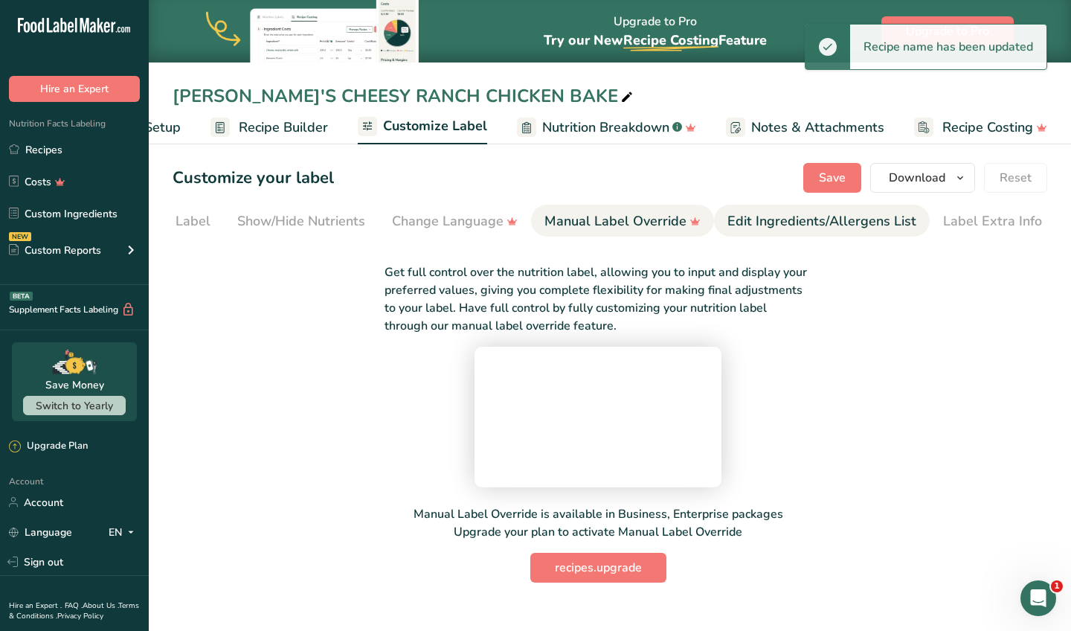
click at [861, 214] on div "Edit Ingredients/Allergens List" at bounding box center [821, 221] width 189 height 20
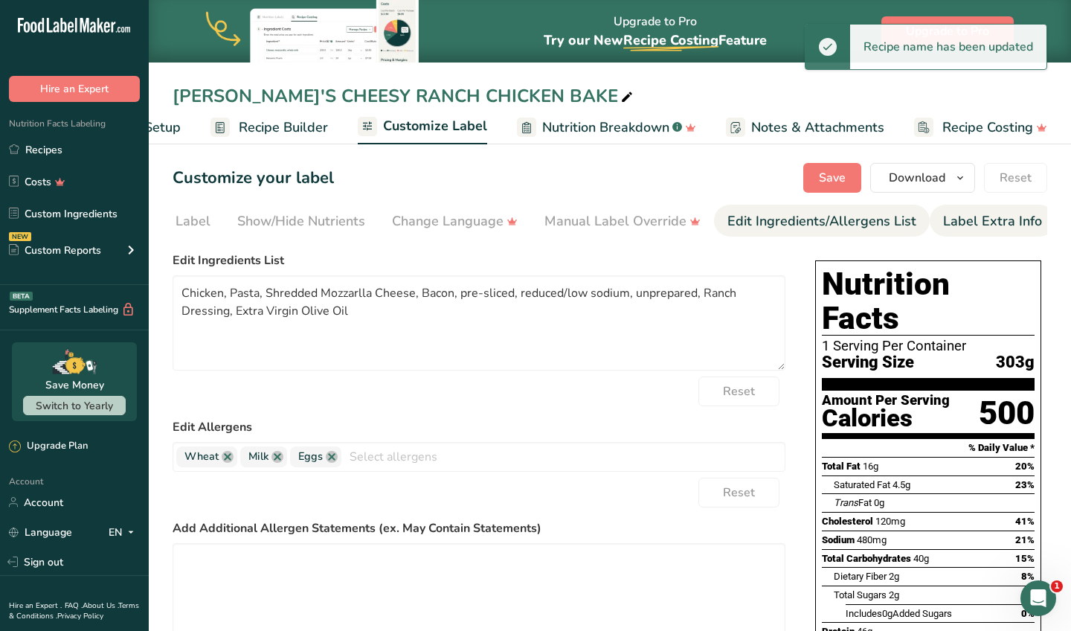
click at [956, 216] on div "Label Extra Info" at bounding box center [992, 221] width 99 height 20
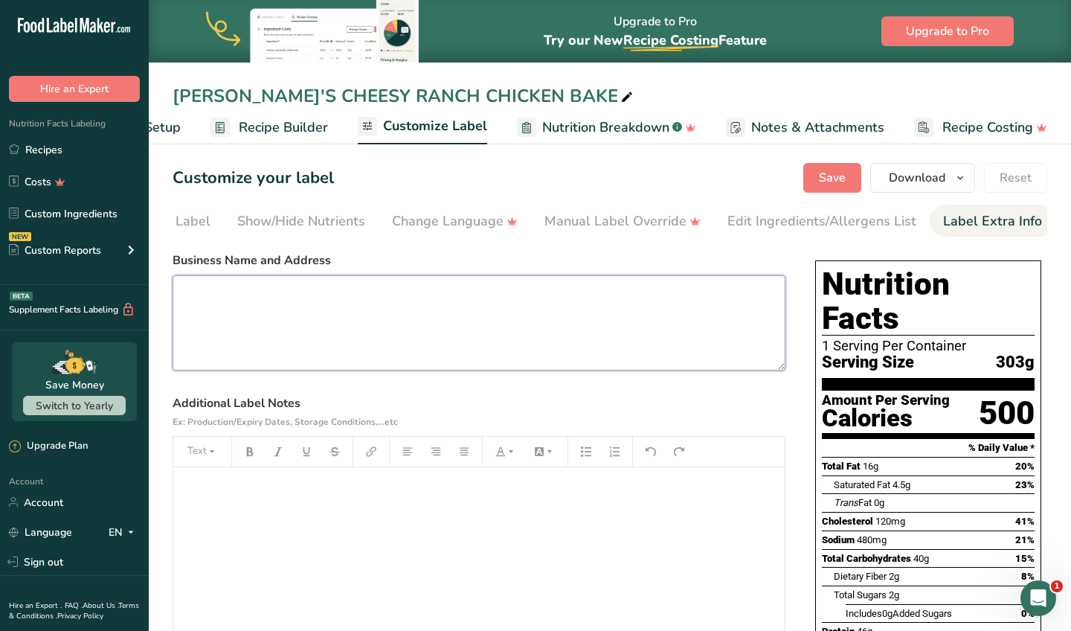
click at [611, 346] on textarea at bounding box center [479, 322] width 613 height 95
type textarea "C"
type textarea "7"
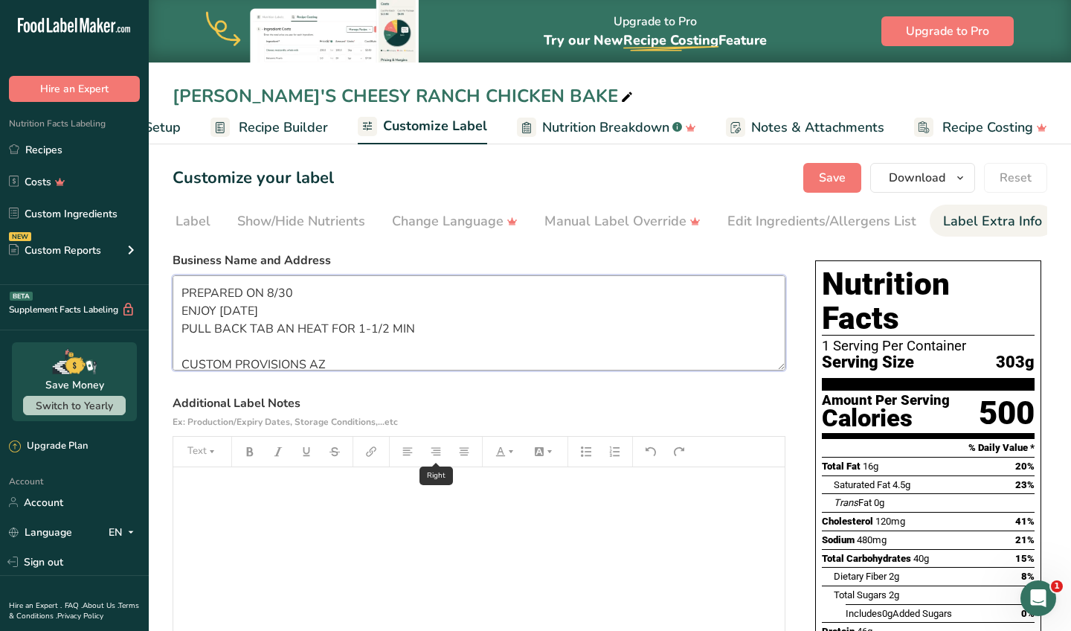
scroll to position [65, 0]
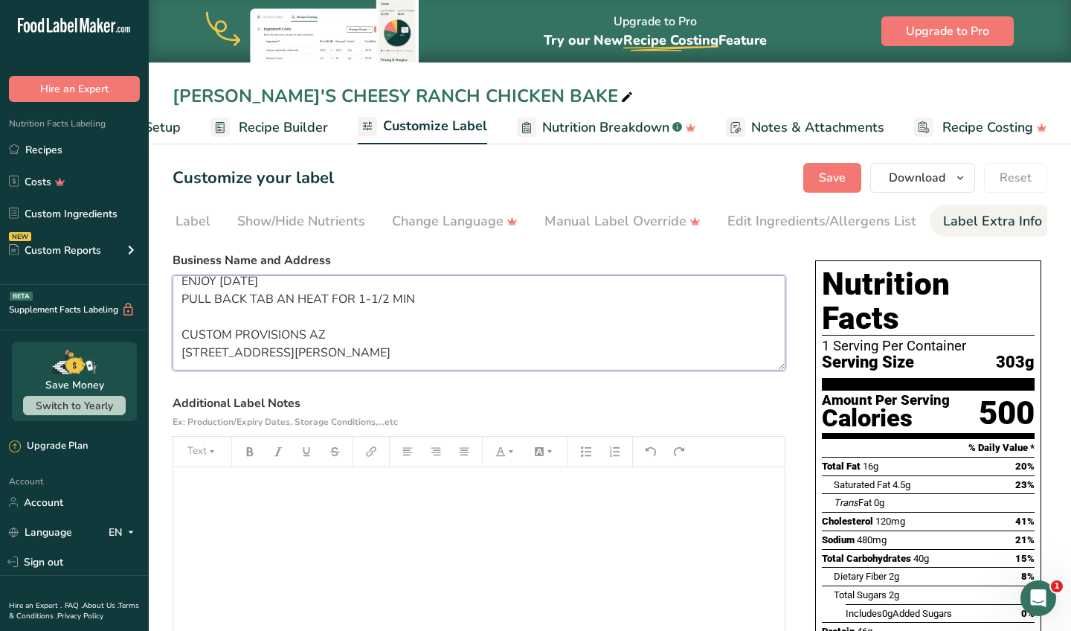
drag, startPoint x: 181, startPoint y: 298, endPoint x: 424, endPoint y: 451, distance: 287.2
click at [424, 451] on section "Business Name and Address PREPARED ON 8/30 ENJOY WITHIN 6 DAYS PULL BACK TAB AN…" at bounding box center [479, 470] width 613 height 438
click at [364, 324] on textarea "PREPARED ON 8/30 ENJOY WITHIN 6 DAYS PULL BACK TAB AN HEAT FOR 1-1/2 MIN CUSTOM…" at bounding box center [479, 322] width 613 height 95
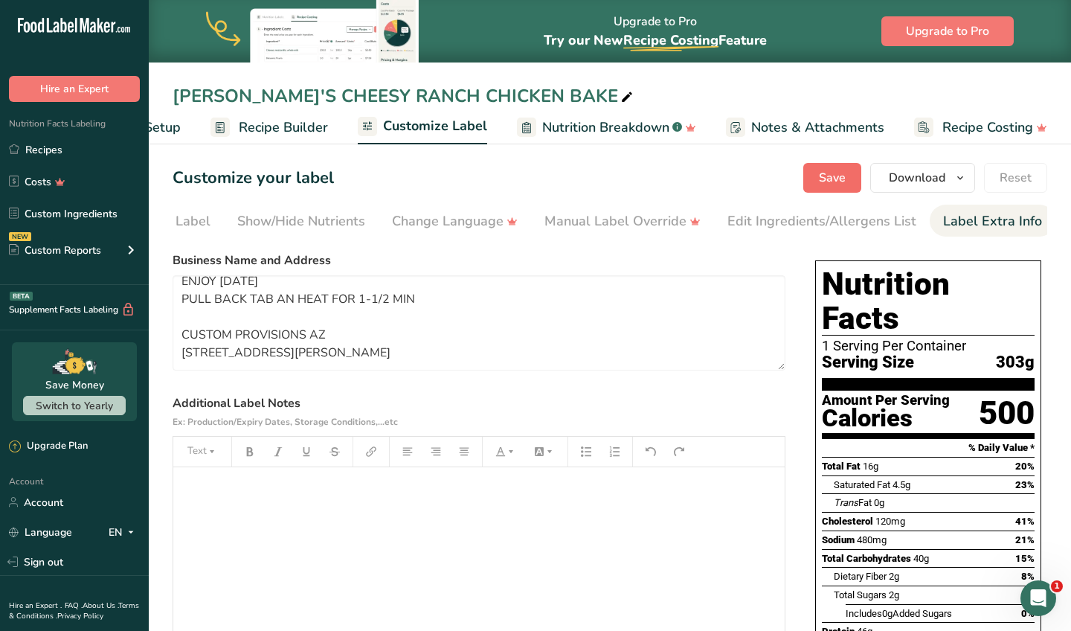
click at [839, 175] on span "Save" at bounding box center [832, 178] width 27 height 18
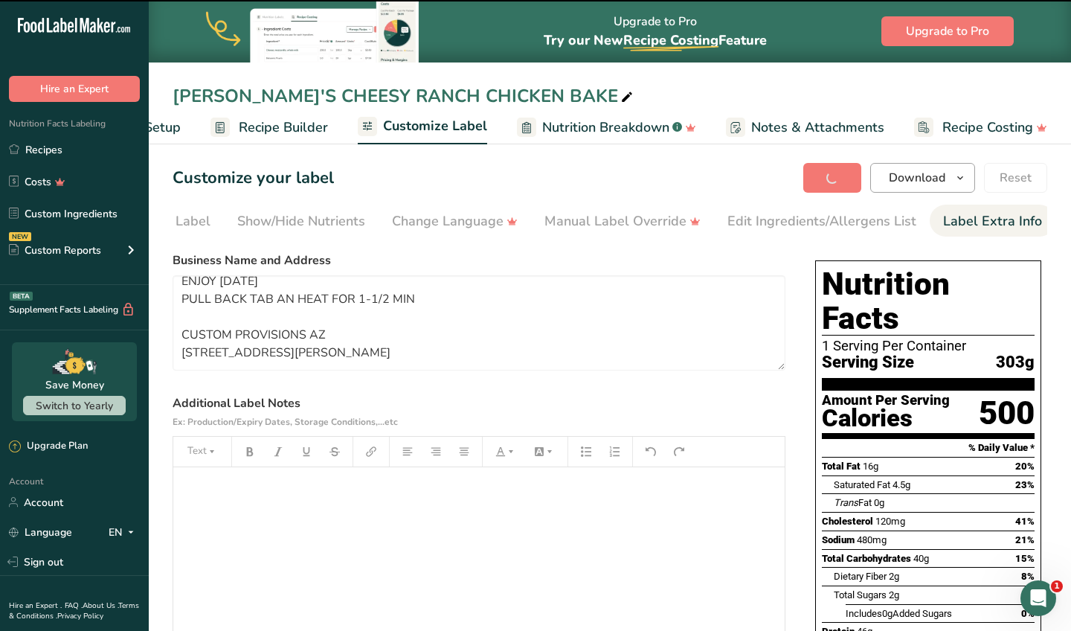
click at [915, 179] on span "Download" at bounding box center [917, 178] width 57 height 18
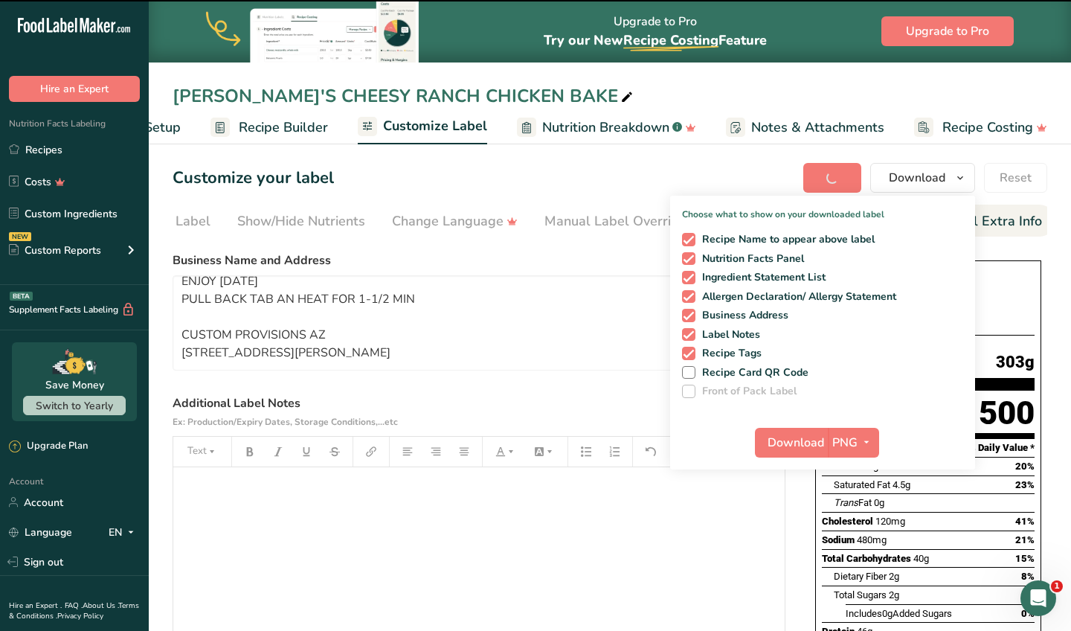
type textarea "PREPARED ON 8/30 ENJOY WITHIN 6 DAYS PULL BACK TAB AN HEAT FOR 1-1/2 MIN CUSTOM…"
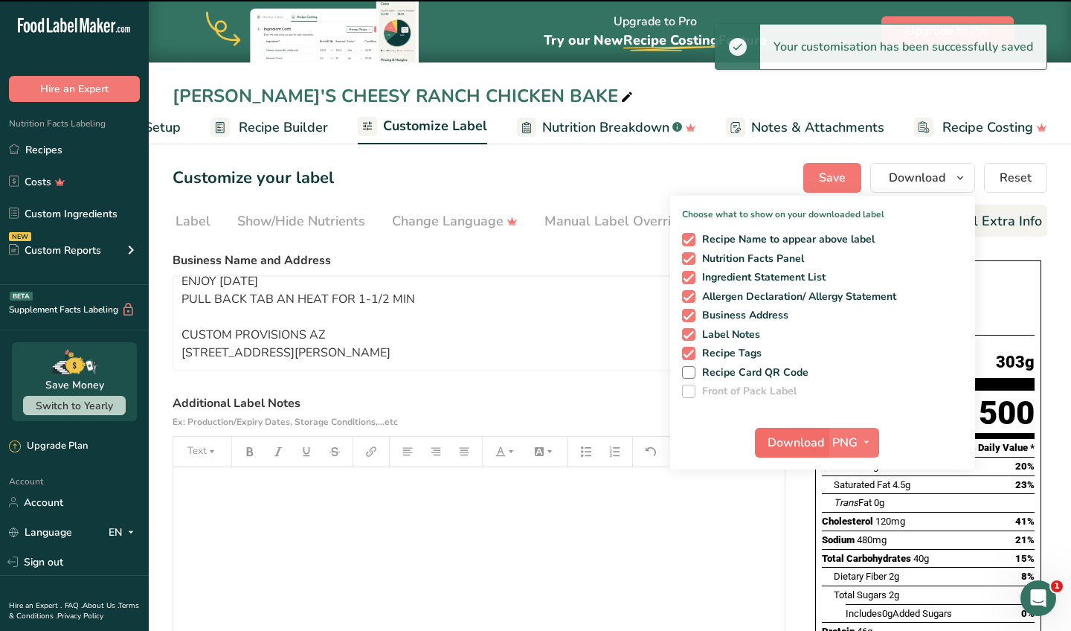
click at [796, 449] on span "Download" at bounding box center [796, 443] width 57 height 18
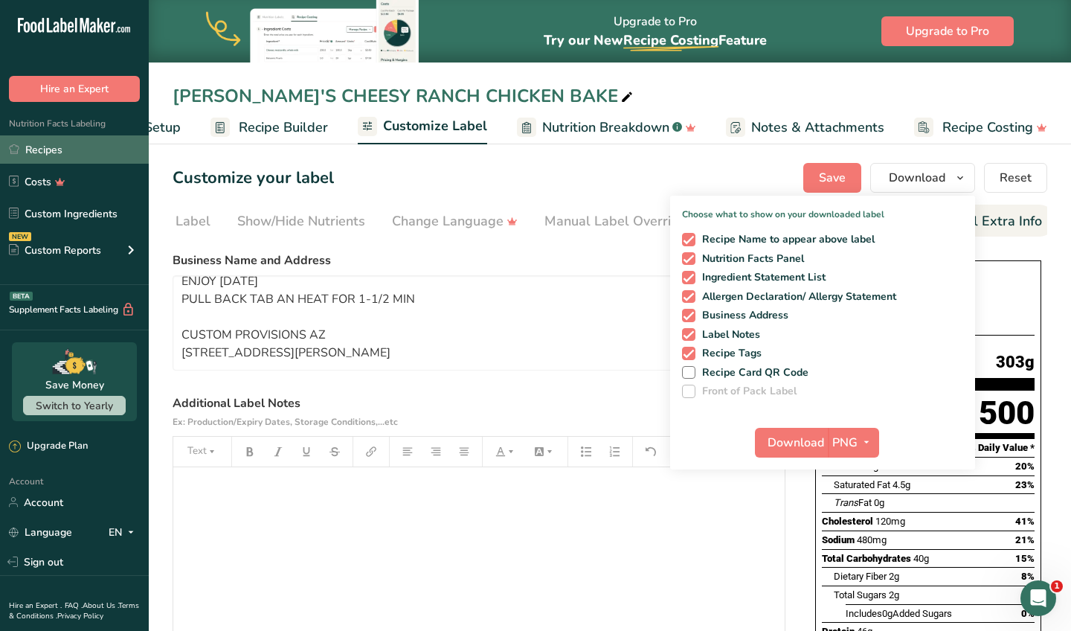
click at [68, 154] on link "Recipes" at bounding box center [74, 149] width 149 height 28
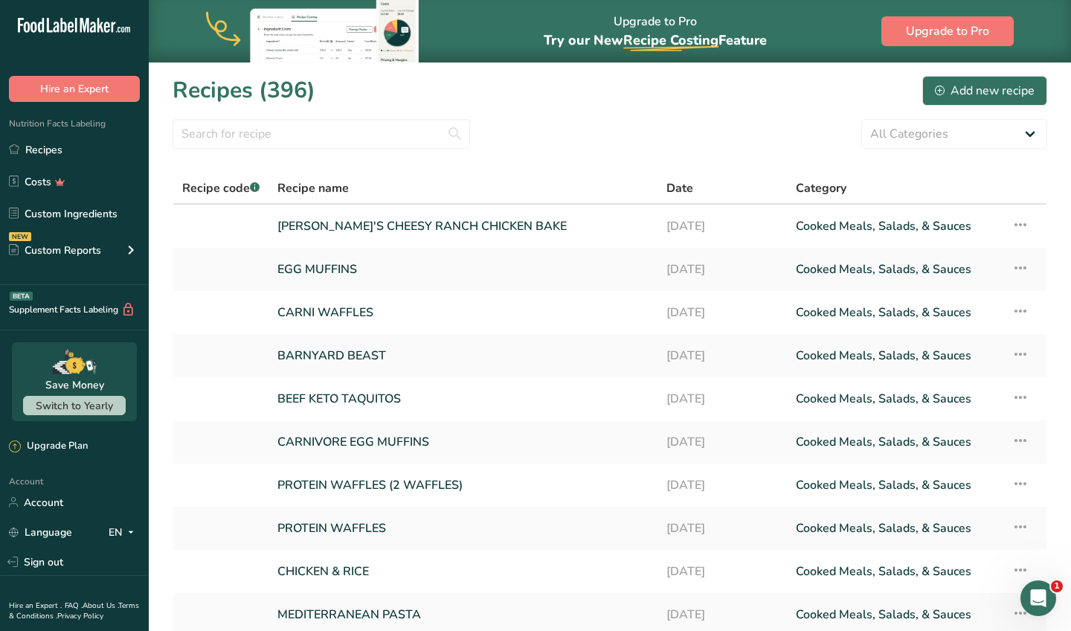
click at [363, 186] on div "Recipe name" at bounding box center [462, 188] width 371 height 18
click at [384, 122] on input "text" at bounding box center [322, 134] width 298 height 30
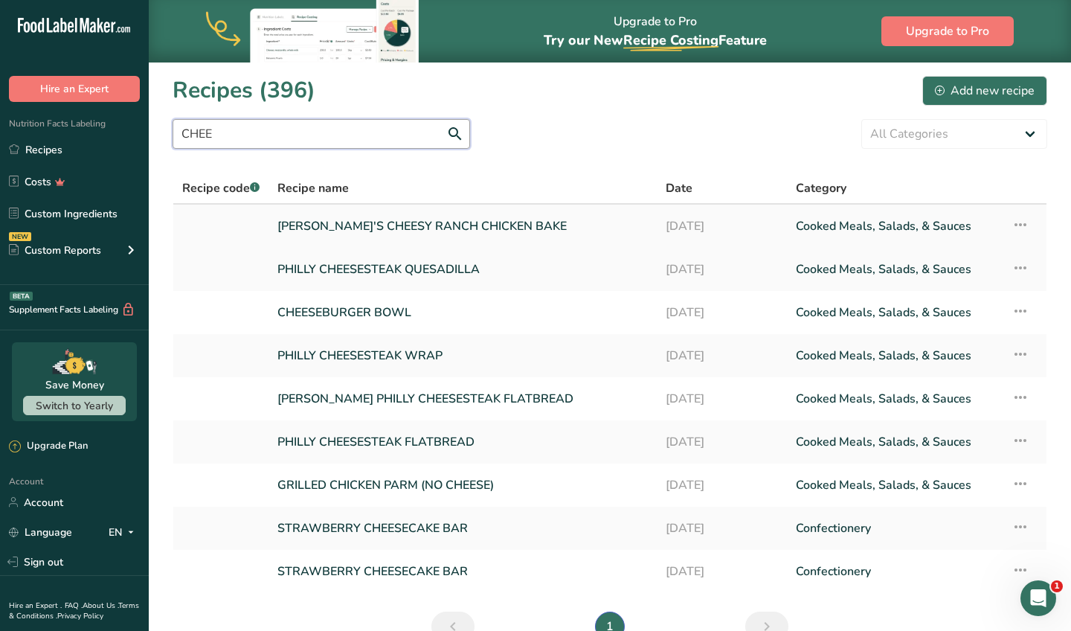
type input "CHEE"
click at [385, 218] on link "[PERSON_NAME]'S CHEESY RANCH CHICKEN BAKE" at bounding box center [462, 225] width 370 height 31
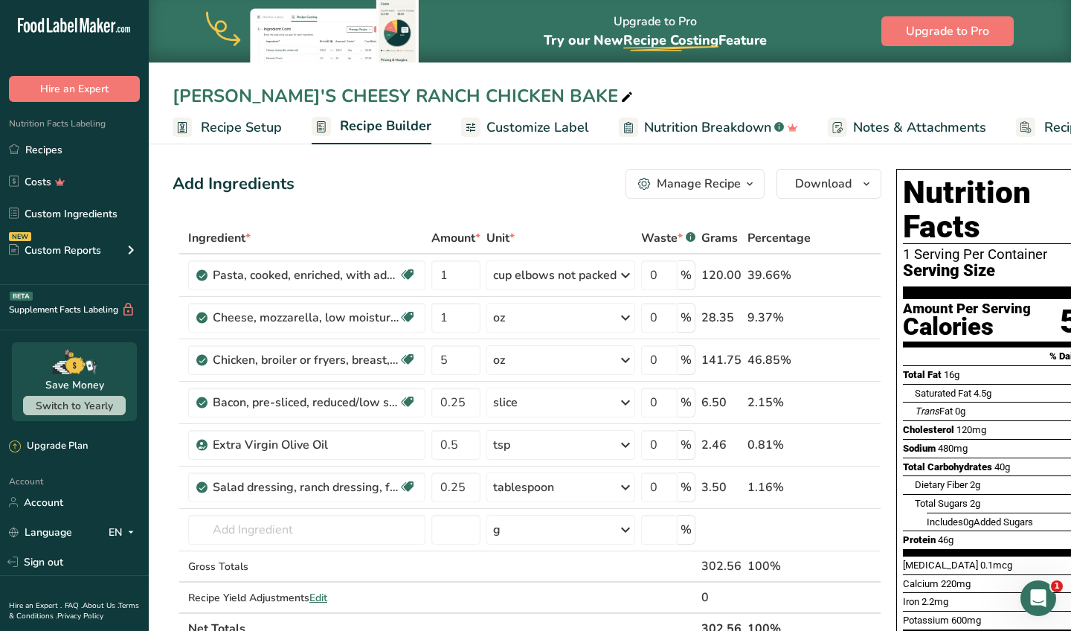
click at [718, 192] on div "Manage Recipe" at bounding box center [699, 184] width 84 height 18
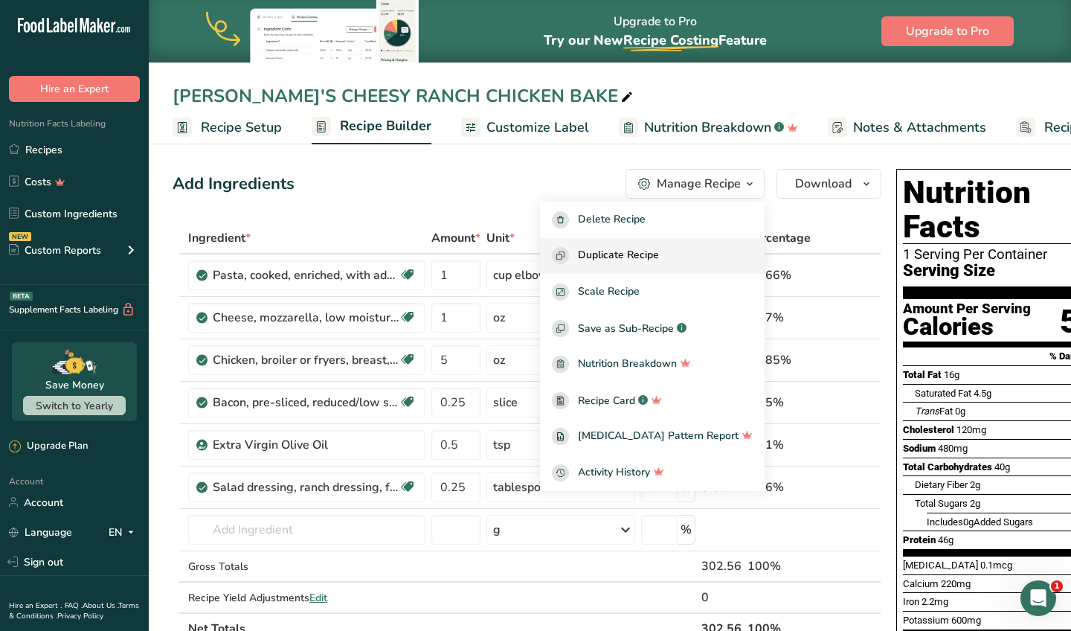
click at [663, 246] on button "Duplicate Recipe" at bounding box center [652, 256] width 225 height 36
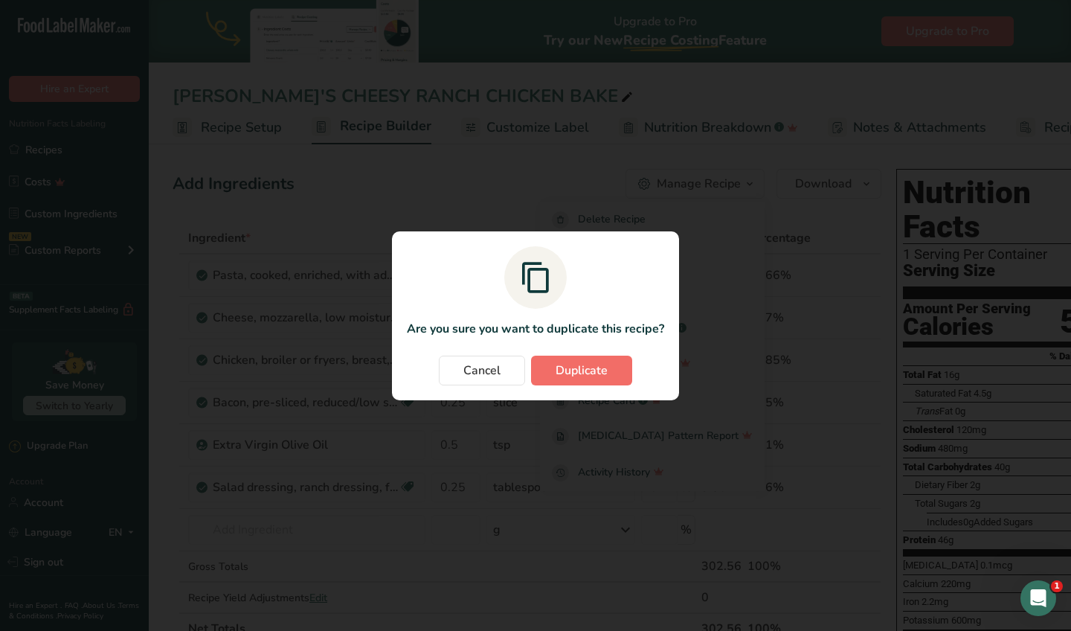
click at [562, 365] on span "Duplicate" at bounding box center [582, 370] width 52 height 18
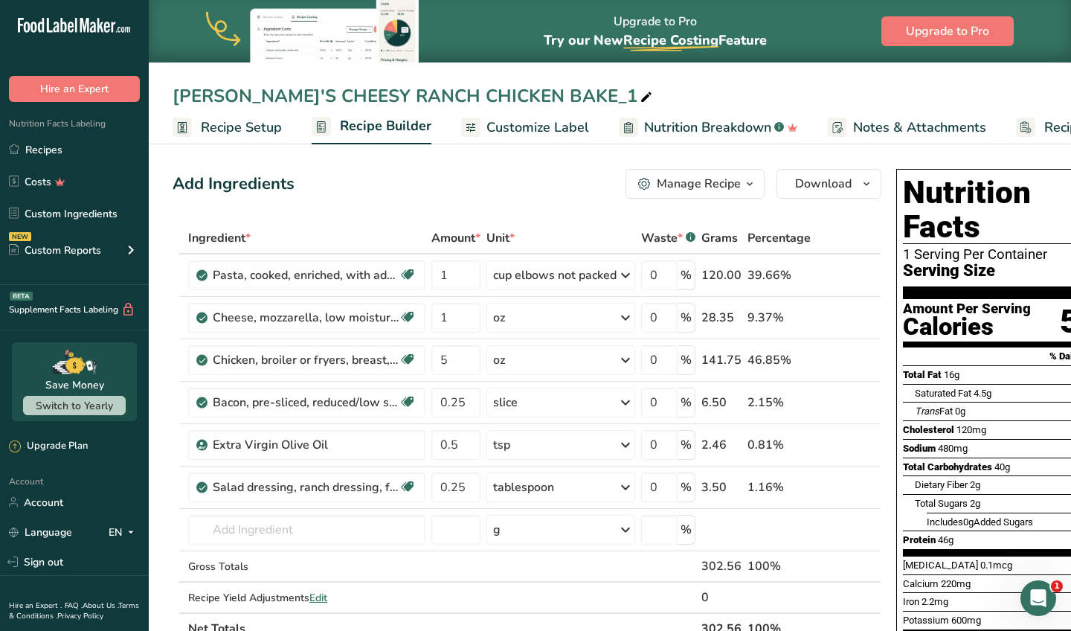
drag, startPoint x: 524, startPoint y: 96, endPoint x: 508, endPoint y: 97, distance: 16.4
click at [508, 97] on div "LORI'S CHEESY RANCH CHICKEN BAKE_1" at bounding box center [414, 96] width 483 height 27
drag, startPoint x: 234, startPoint y: 96, endPoint x: 161, endPoint y: 99, distance: 73.0
click at [161, 99] on div "[PERSON_NAME]'S CHEESY RANCH CHICKEN BAKE" at bounding box center [610, 96] width 922 height 27
type input "CHEESY RANCH CHICKEN BAKE"
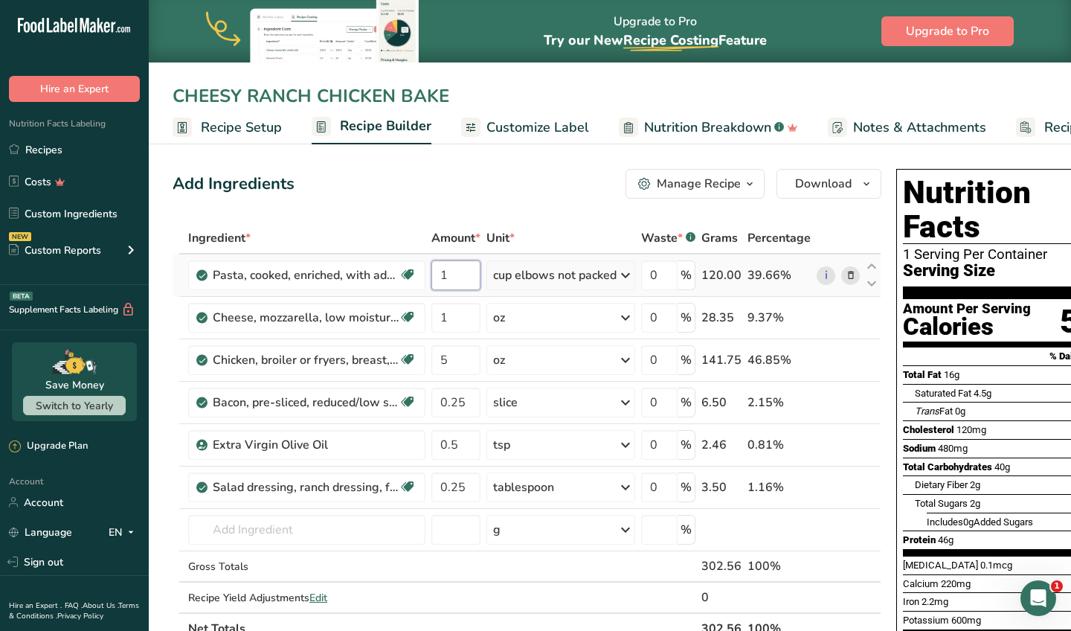
click at [451, 277] on input "1" at bounding box center [455, 275] width 49 height 30
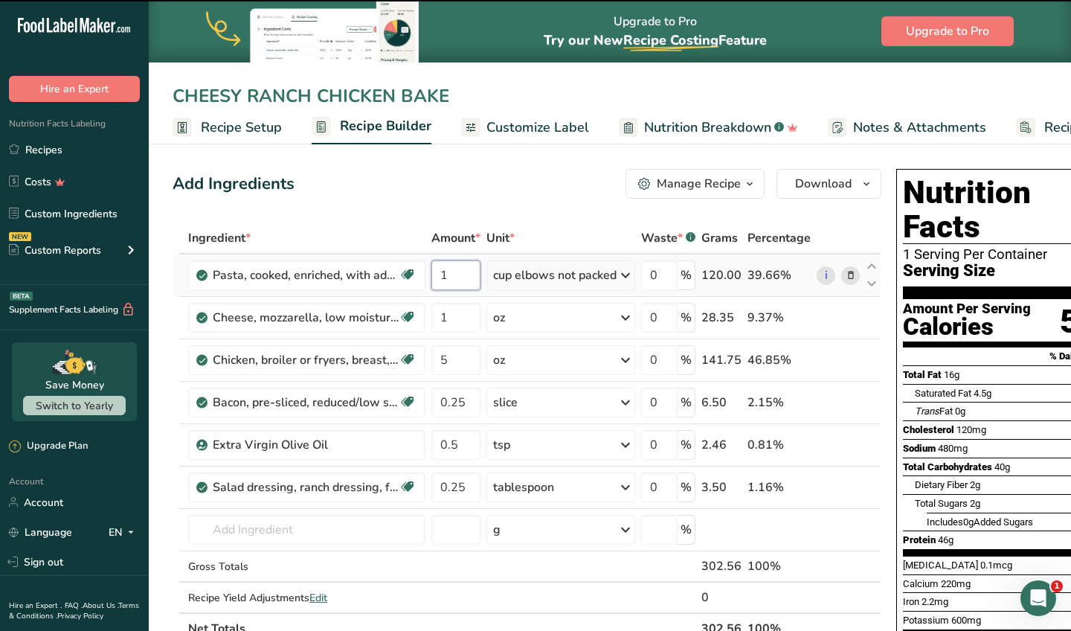
click at [451, 277] on input "1" at bounding box center [455, 275] width 49 height 30
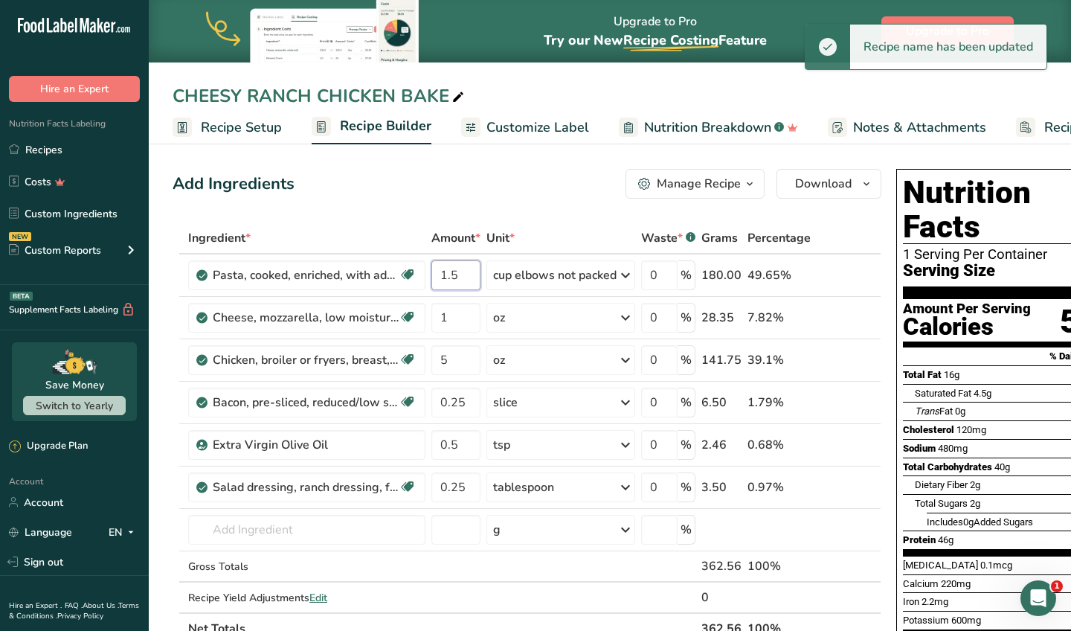
type input "1.5"
click at [527, 178] on div "Add Ingredients Manage Recipe Delete Recipe Duplicate Recipe Scale Recipe Save …" at bounding box center [527, 184] width 709 height 30
click at [463, 320] on input "1" at bounding box center [455, 318] width 49 height 30
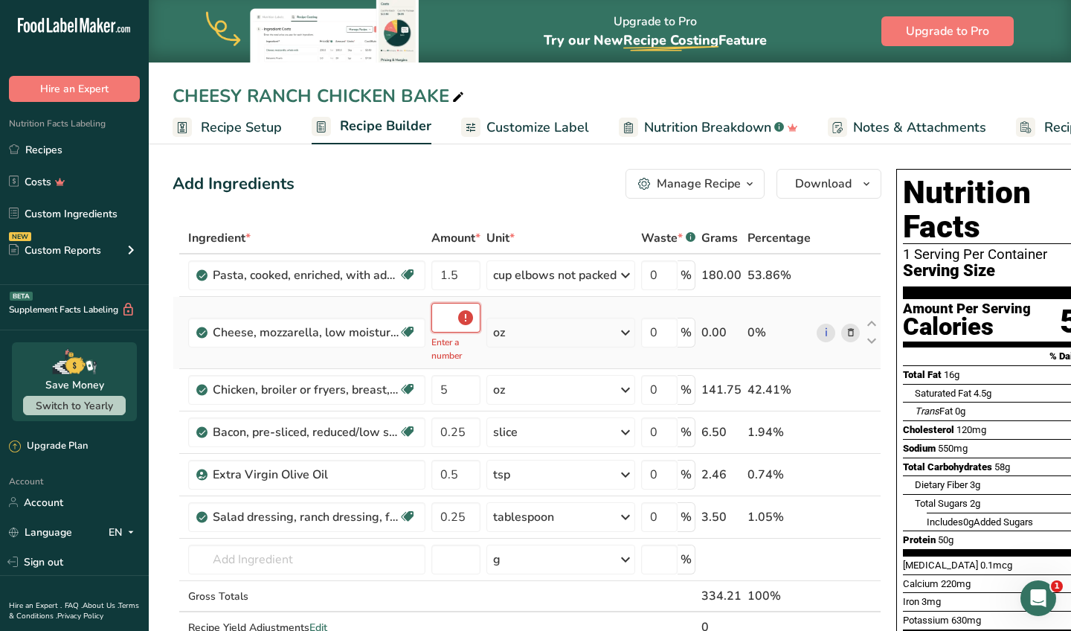
type input "1.2"
type input "1.5"
type input "1"
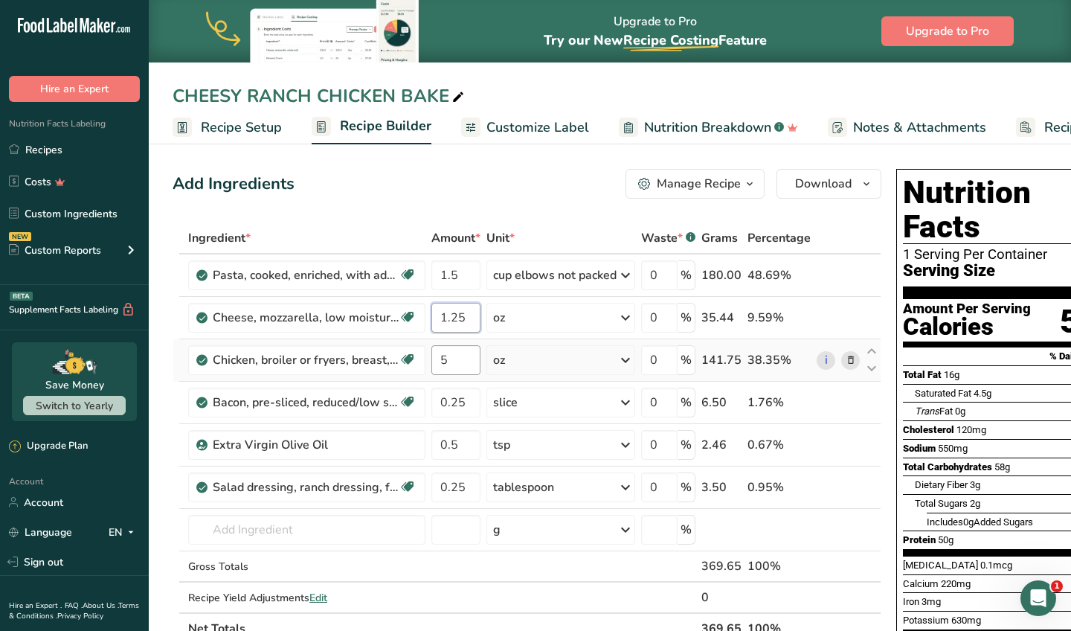
type input "1.25"
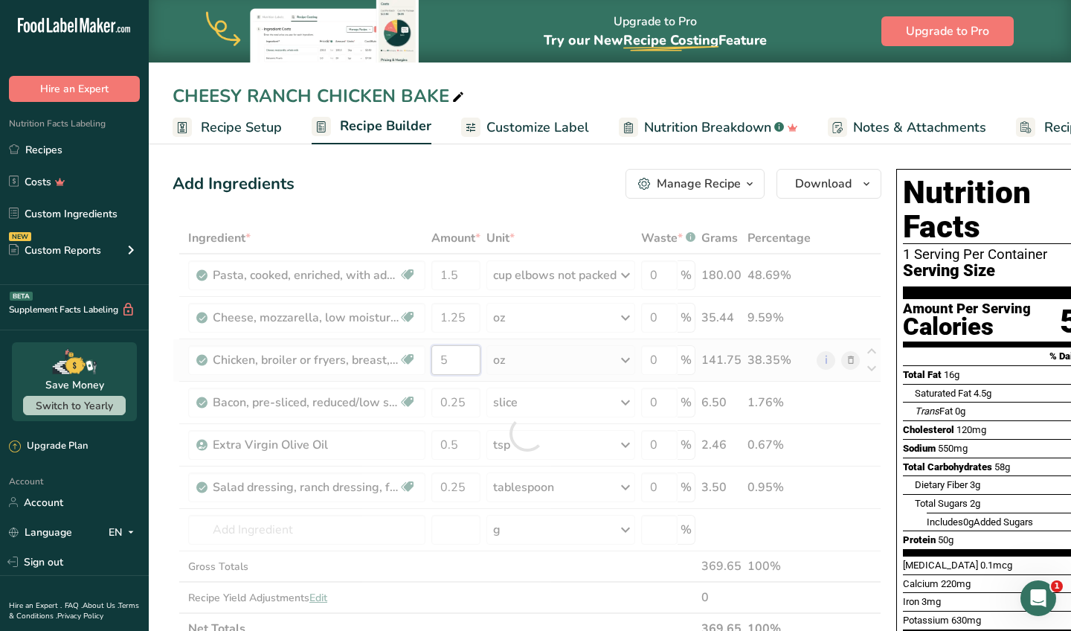
click at [472, 369] on div "Ingredient * Amount * Unit * Waste * .a-a{fill:#347362;}.b-a{fill:#fff;} Grams …" at bounding box center [527, 433] width 709 height 422
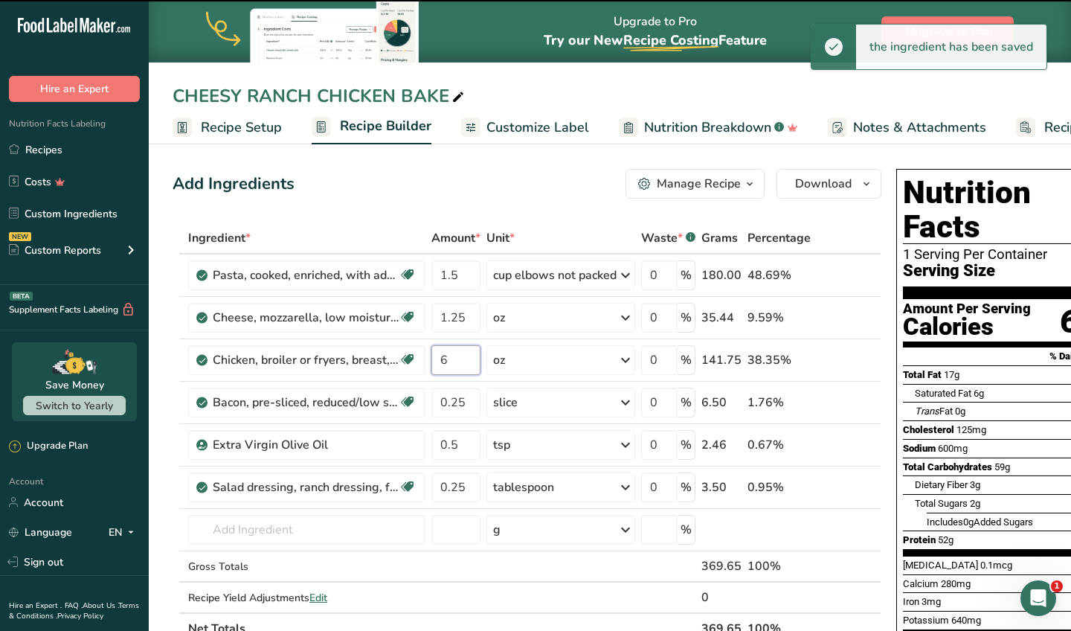
type input "5"
click at [468, 400] on div "Ingredient * Amount * Unit * Waste * .a-a{fill:#347362;}.b-a{fill:#fff;} Grams …" at bounding box center [527, 433] width 709 height 422
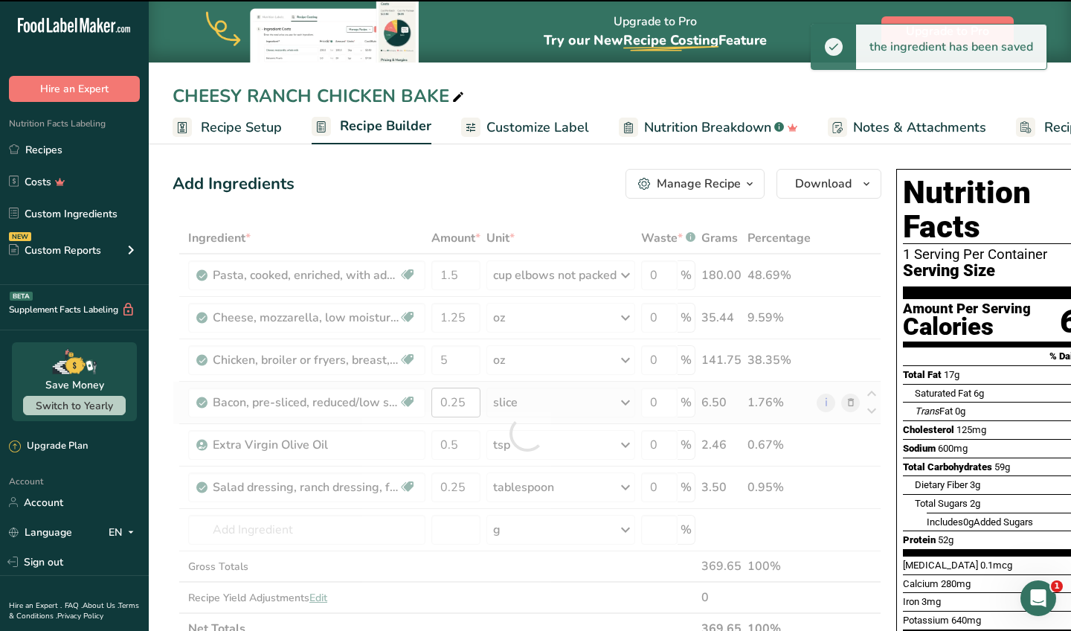
click at [468, 400] on div at bounding box center [527, 433] width 709 height 422
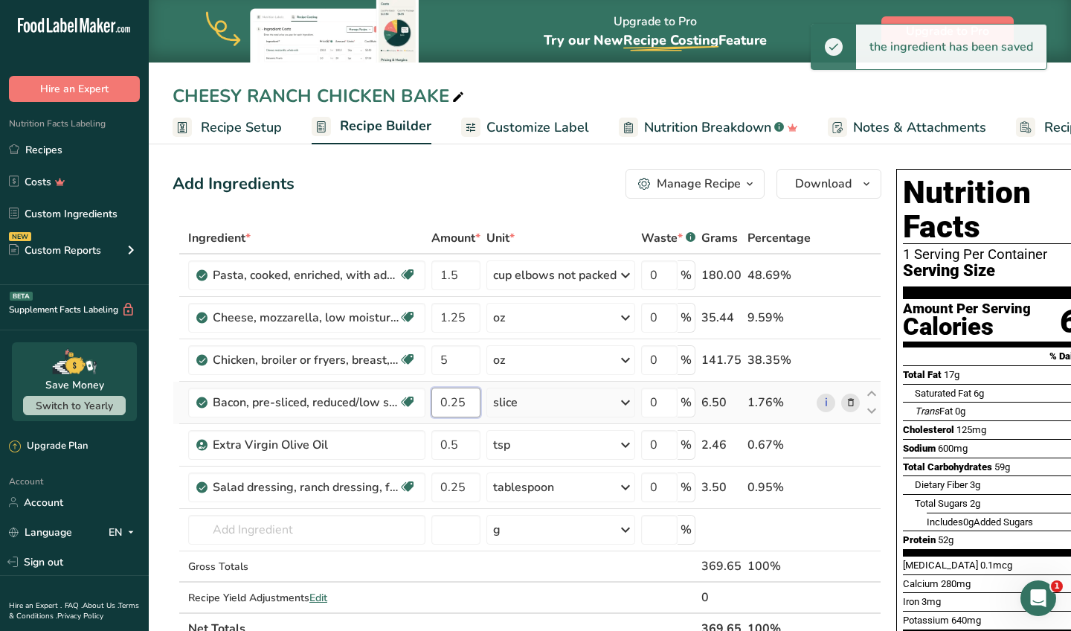
click at [460, 405] on input "0.25" at bounding box center [455, 403] width 49 height 30
click at [466, 405] on input "0.25" at bounding box center [455, 403] width 49 height 30
click at [466, 408] on input "0.25" at bounding box center [455, 403] width 49 height 30
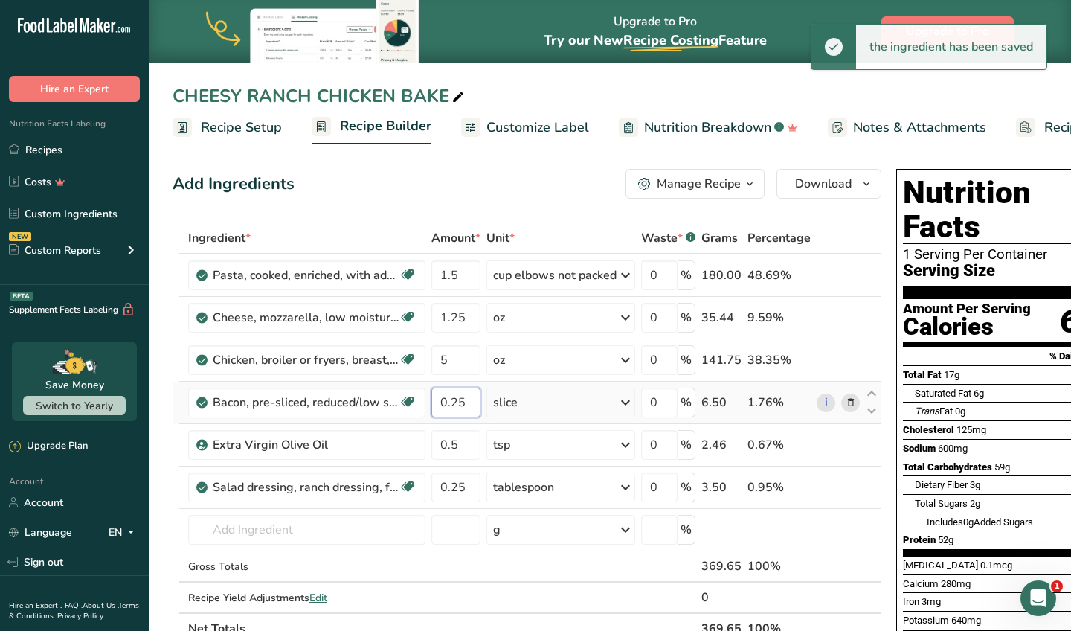
click at [466, 408] on input "0.25" at bounding box center [455, 403] width 49 height 30
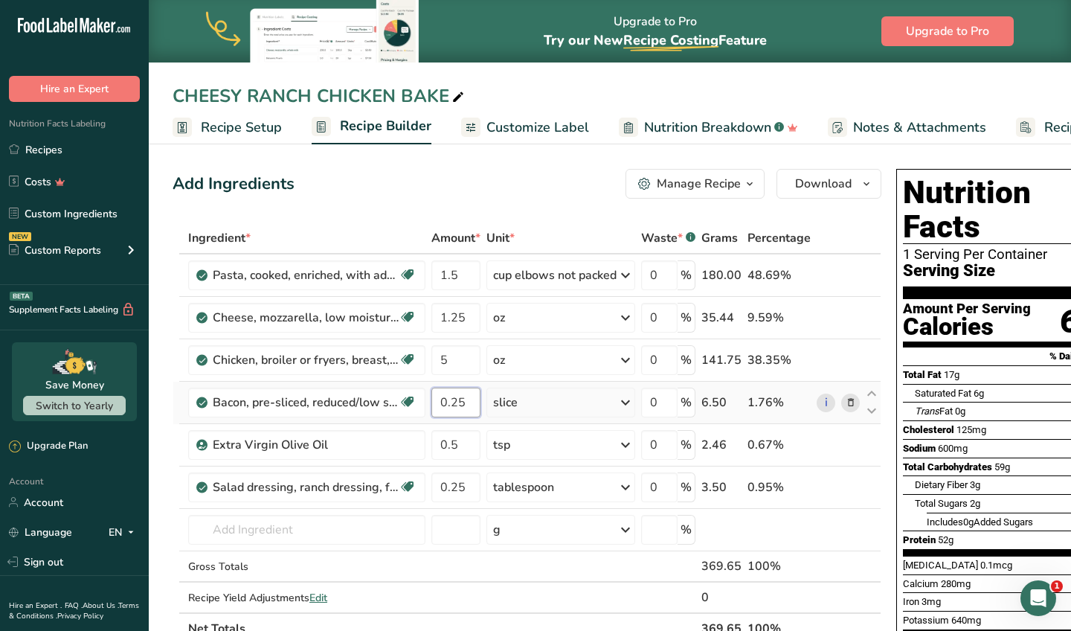
click at [466, 401] on input "0.25" at bounding box center [455, 403] width 49 height 30
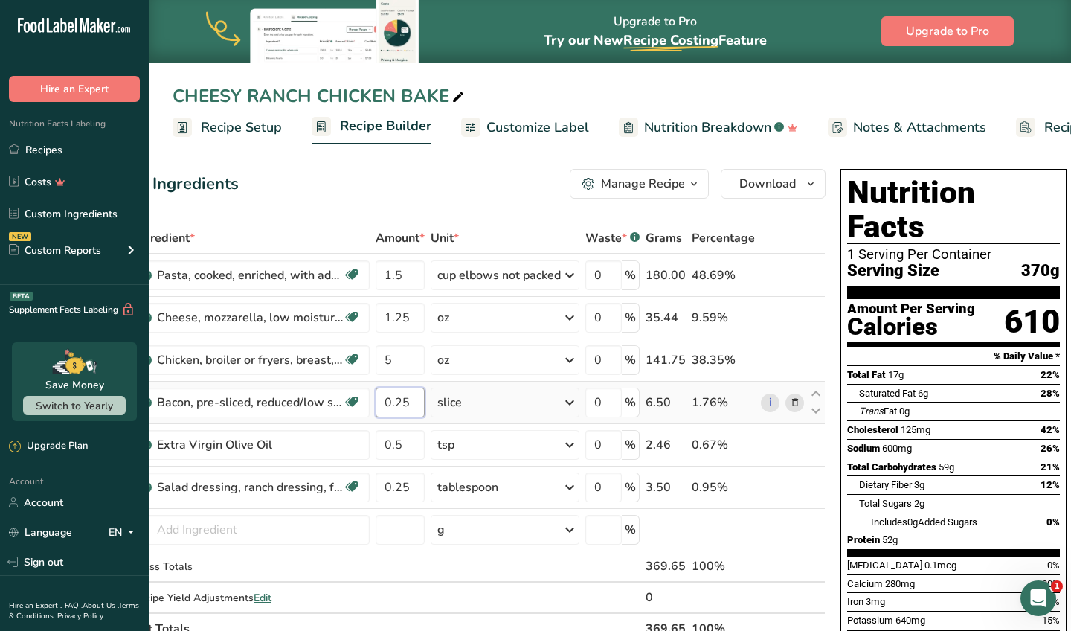
scroll to position [0, 17]
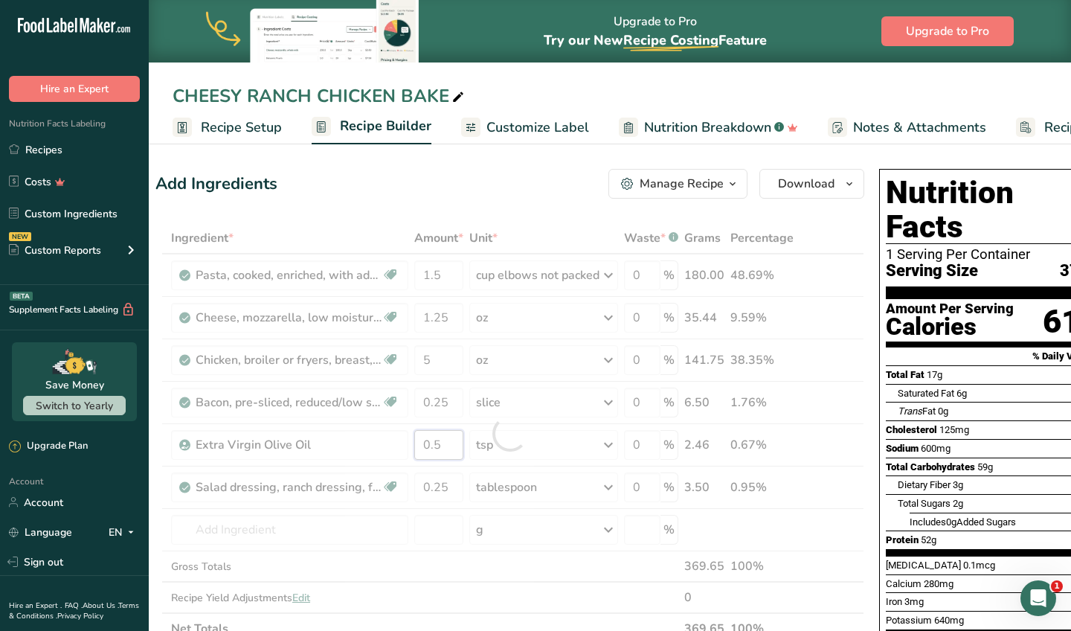
click at [443, 446] on div "Ingredient * Amount * Unit * Waste * .a-a{fill:#347362;}.b-a{fill:#fff;} Grams …" at bounding box center [509, 433] width 709 height 422
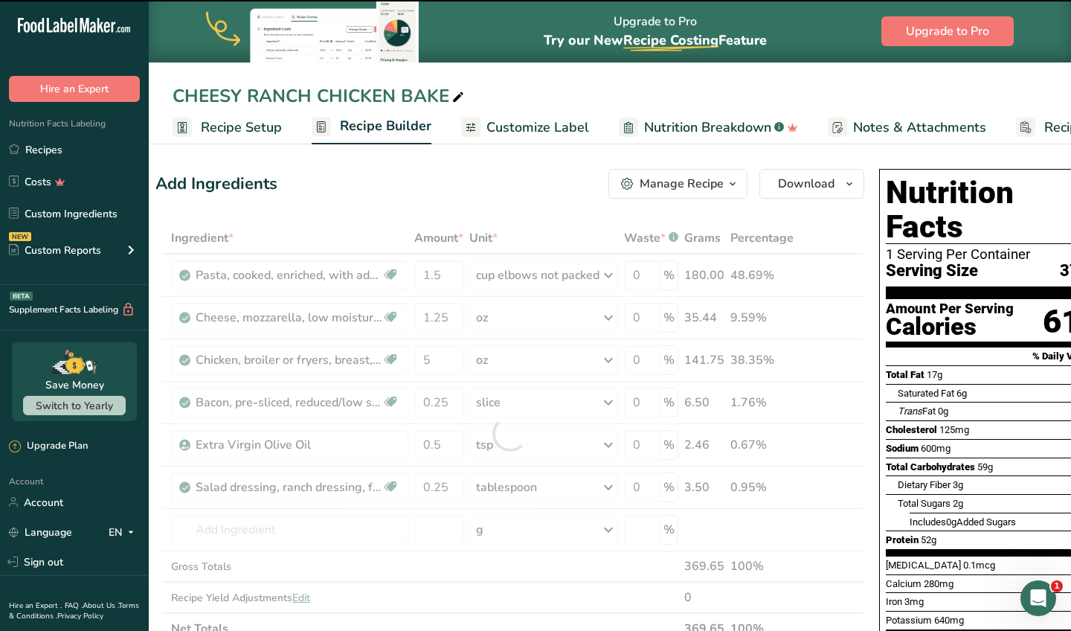
click at [443, 446] on div at bounding box center [509, 433] width 709 height 422
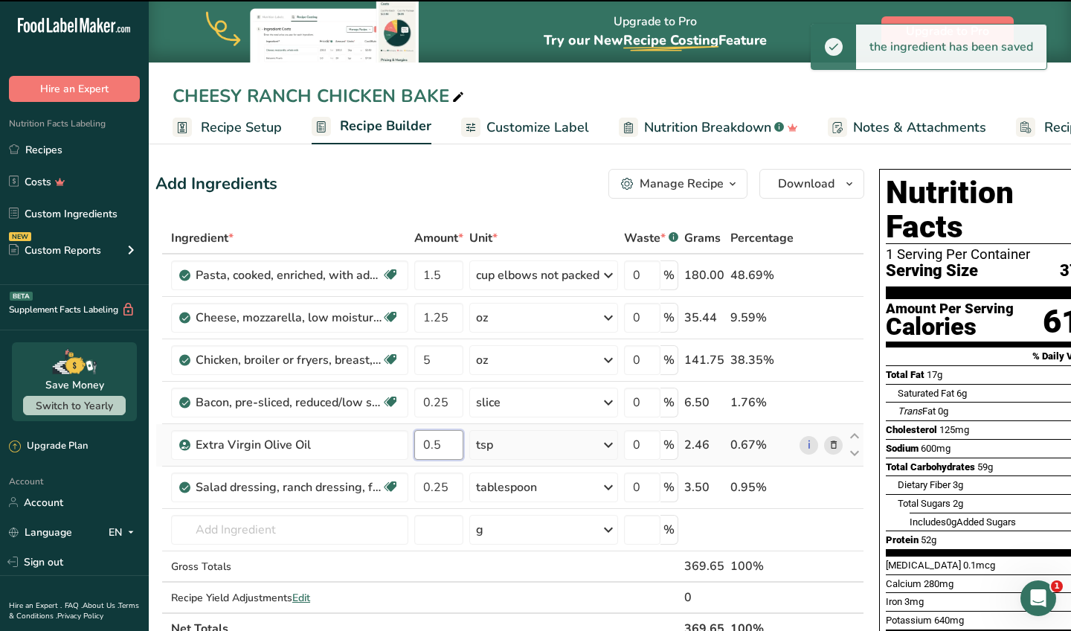
click at [447, 440] on input "0.5" at bounding box center [438, 445] width 49 height 30
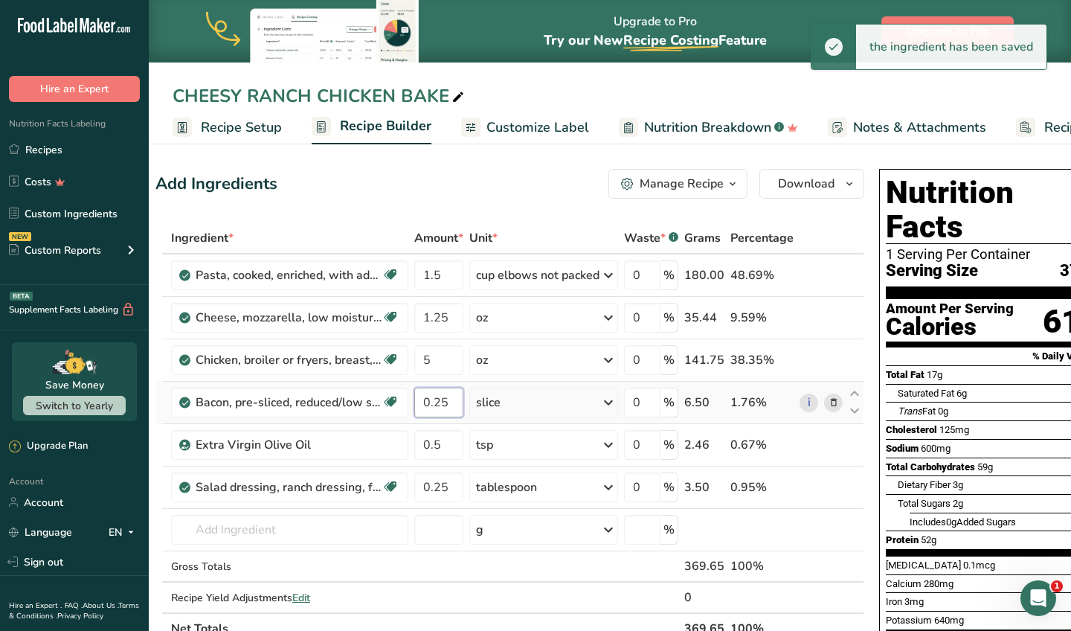
click at [457, 407] on div "Ingredient * Amount * Unit * Waste * .a-a{fill:#347362;}.b-a{fill:#fff;} Grams …" at bounding box center [509, 433] width 709 height 422
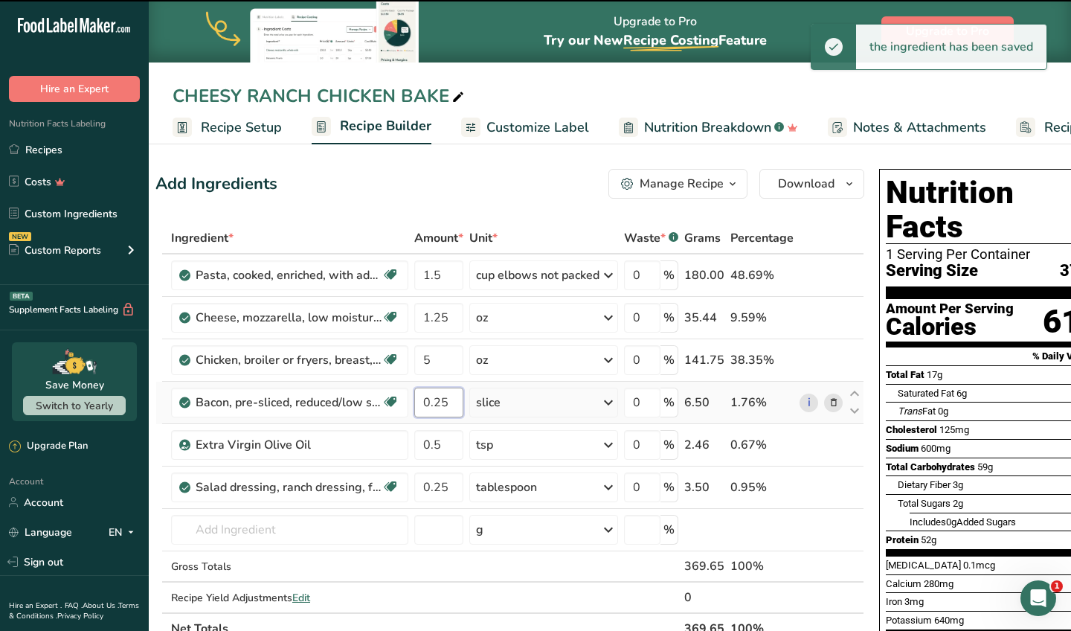
type input "0.2"
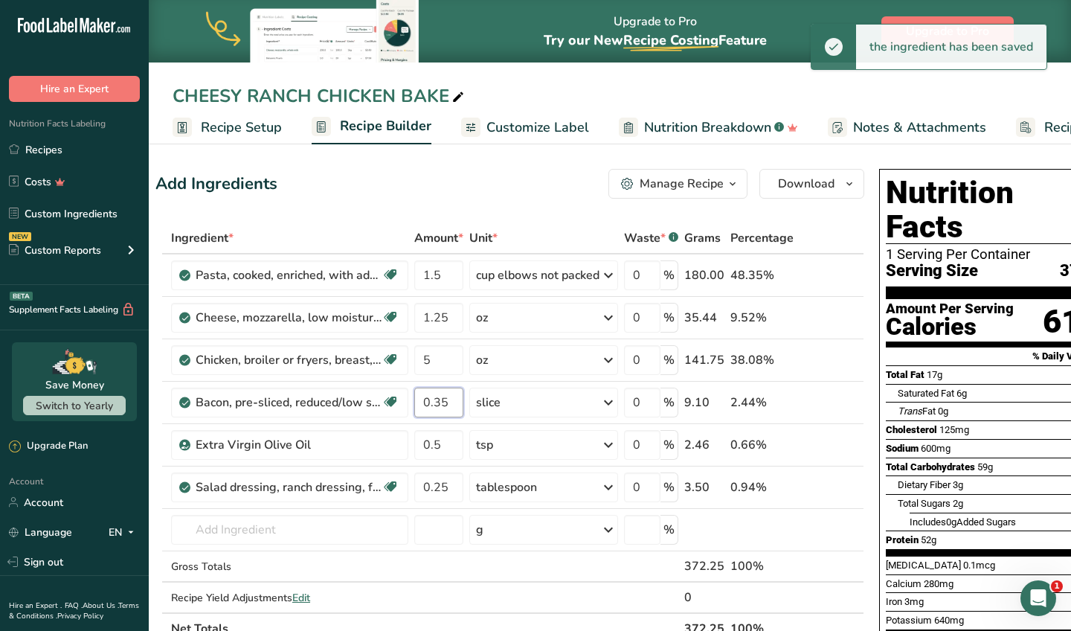
type input "0.35"
click at [454, 453] on input "0.5" at bounding box center [438, 445] width 49 height 30
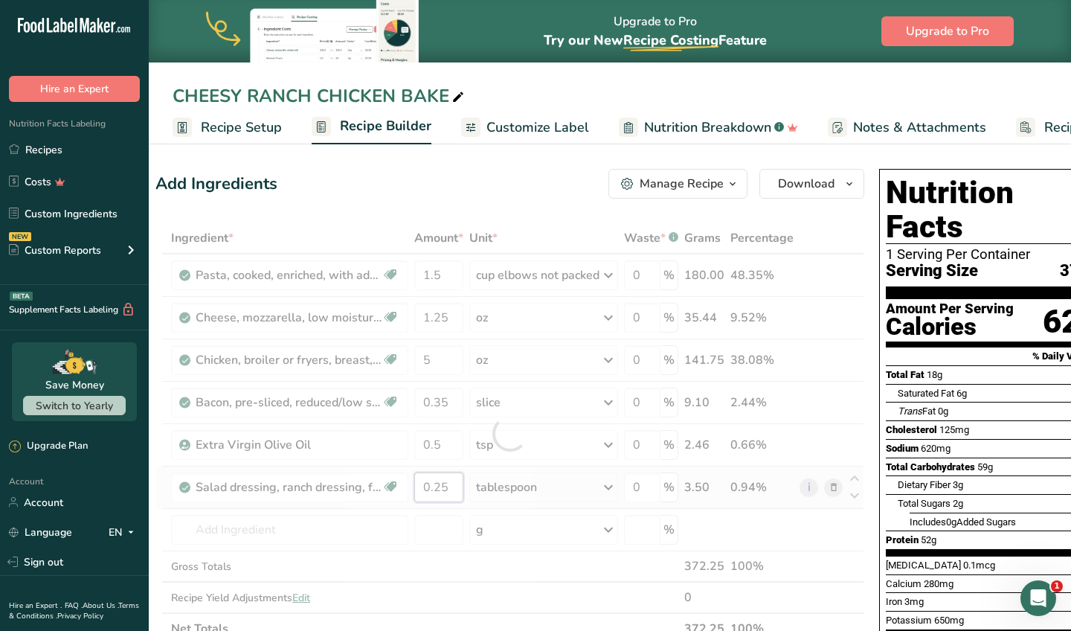
click at [456, 488] on div "Ingredient * Amount * Unit * Waste * .a-a{fill:#347362;}.b-a{fill:#fff;} Grams …" at bounding box center [509, 433] width 709 height 422
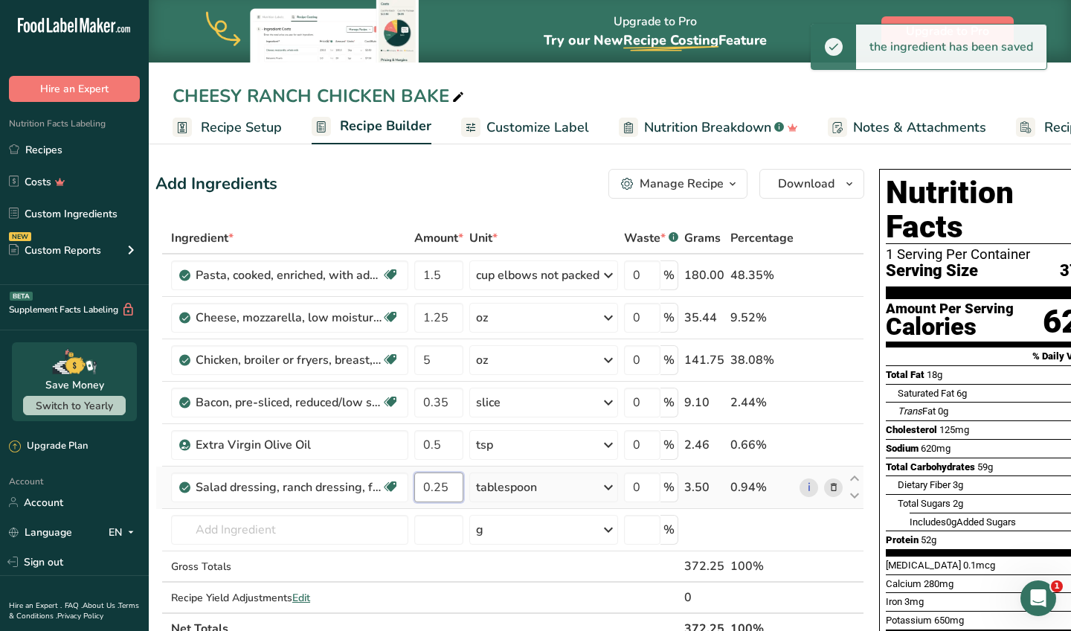
type input "0.2"
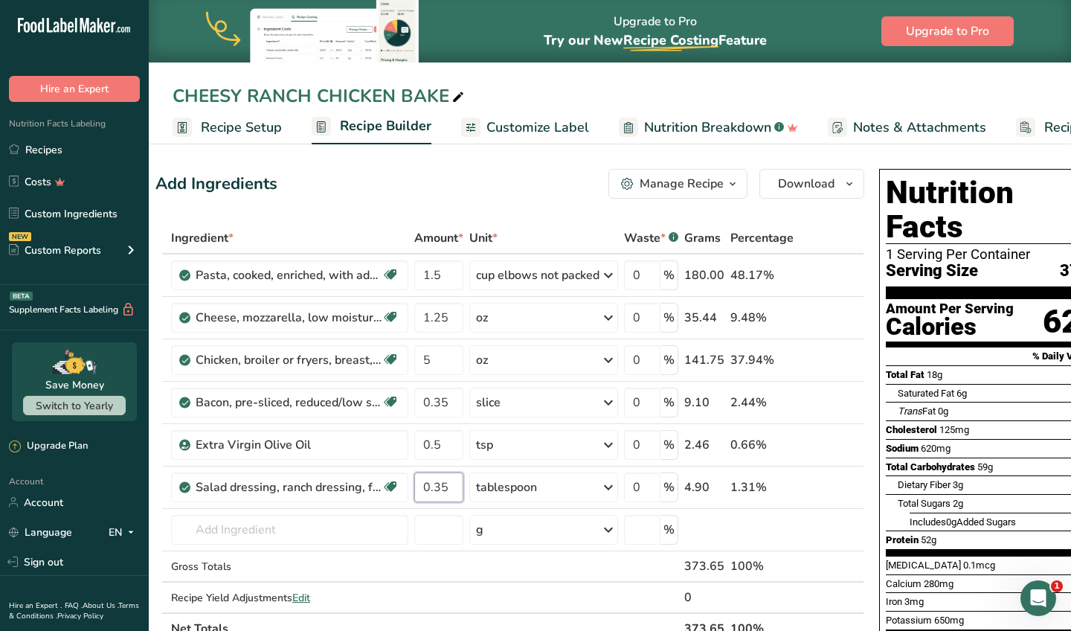
type input "0.35"
click at [576, 187] on div "Add Ingredients Manage Recipe Delete Recipe Duplicate Recipe Scale Recipe Save …" at bounding box center [509, 184] width 709 height 30
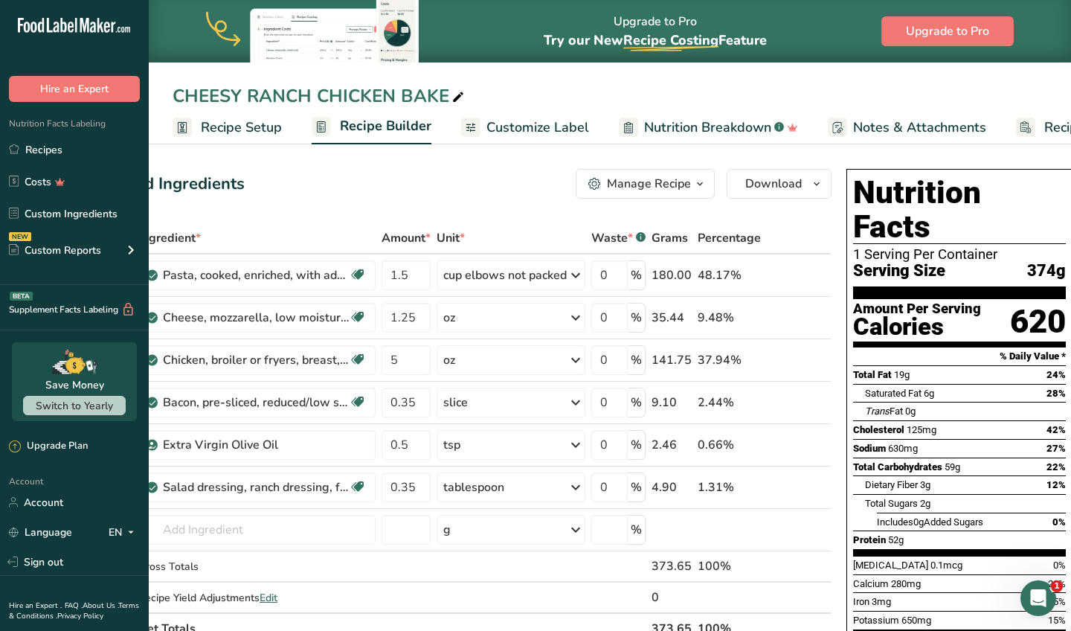
scroll to position [0, 0]
click at [674, 178] on div "Manage Recipe" at bounding box center [649, 184] width 84 height 18
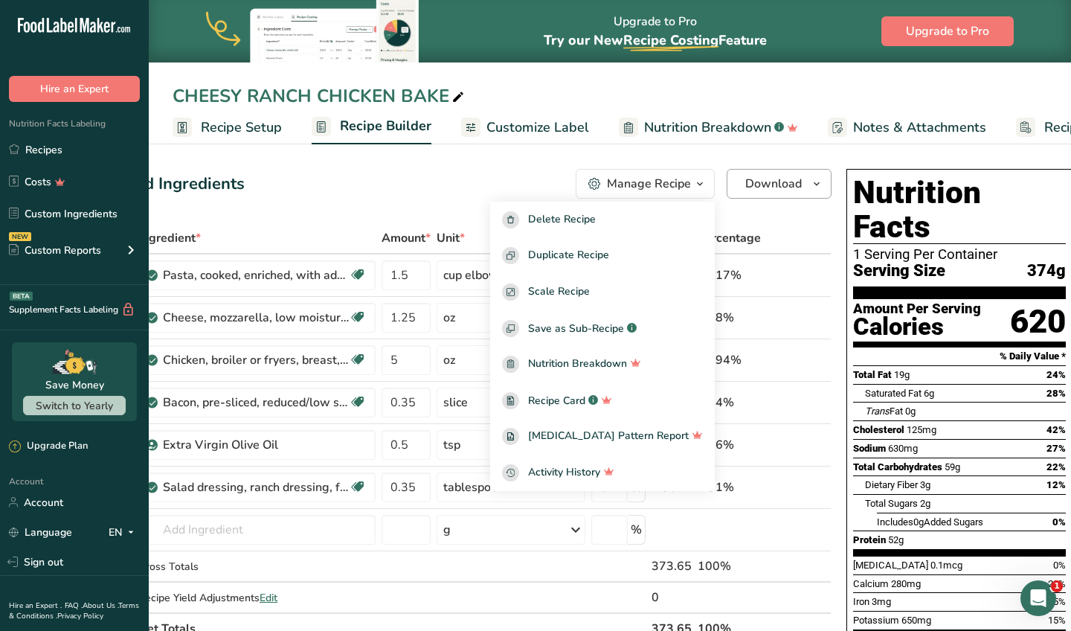
click at [745, 186] on span "Download" at bounding box center [773, 184] width 57 height 18
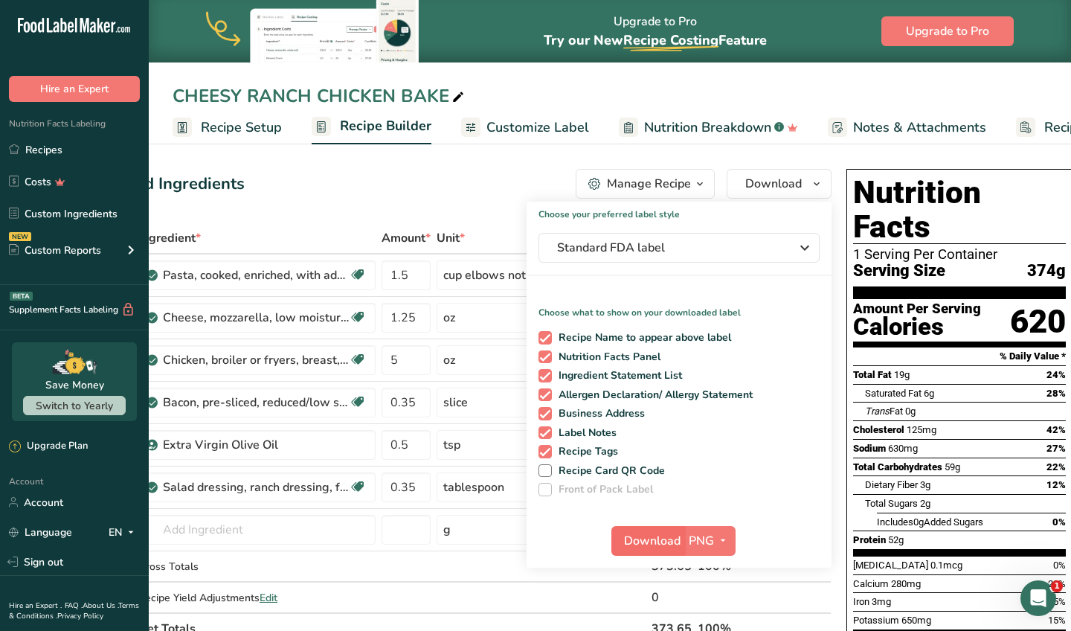
click at [652, 536] on span "Download" at bounding box center [652, 541] width 57 height 18
click at [66, 154] on link "Recipes" at bounding box center [74, 149] width 149 height 28
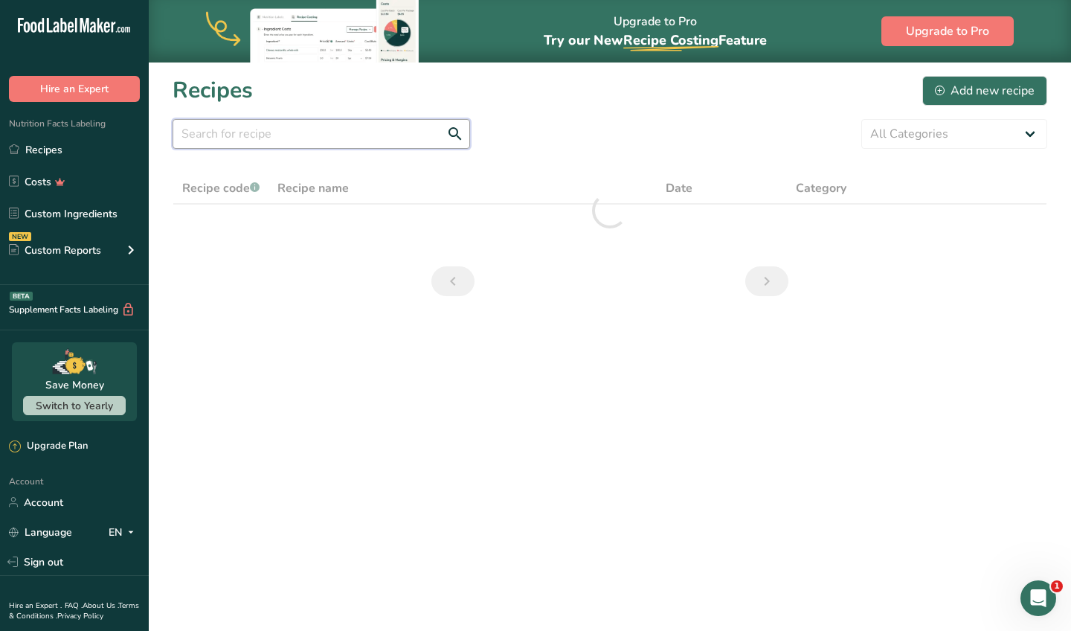
click at [371, 129] on input "text" at bounding box center [322, 134] width 298 height 30
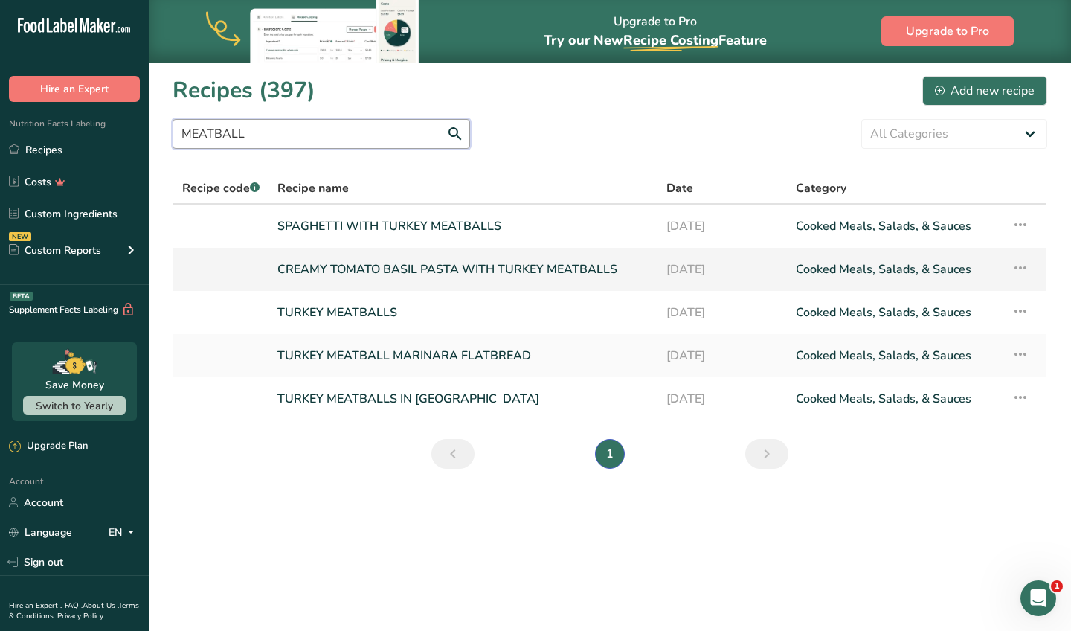
type input "MEATBALL"
click at [456, 286] on td "CREAMY TOMATO BASIL PASTA WITH TURKEY MEATBALLS" at bounding box center [463, 269] width 389 height 43
click at [463, 271] on link "CREAMY TOMATO BASIL PASTA WITH TURKEY MEATBALLS" at bounding box center [462, 269] width 371 height 31
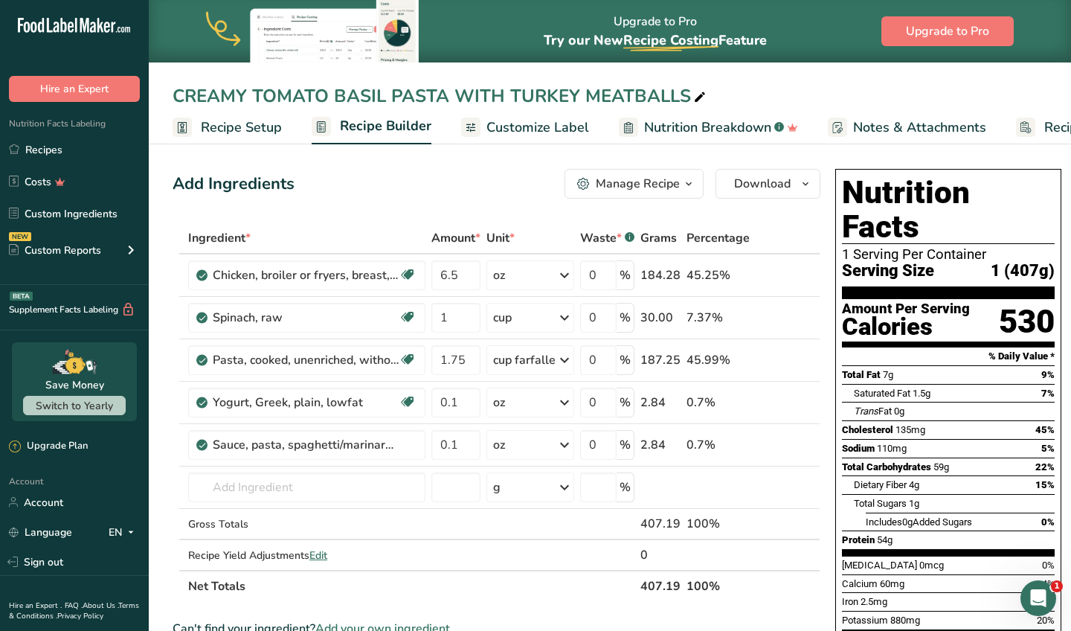
drag, startPoint x: 578, startPoint y: 98, endPoint x: 513, endPoint y: 101, distance: 64.8
click at [513, 101] on div "CREAMY TOMATO BASIL PASTA WITH TURKEY MEATBALLS" at bounding box center [441, 96] width 536 height 27
drag, startPoint x: 583, startPoint y: 97, endPoint x: 512, endPoint y: 96, distance: 71.4
click at [512, 96] on input "CREAMY TOMATO BASIL PASTA WITH TURKEY MEATBA" at bounding box center [610, 96] width 875 height 27
click at [583, 100] on input "CREAMY TOMATO BASIL PASTA WITH MEATBA" at bounding box center [610, 96] width 875 height 27
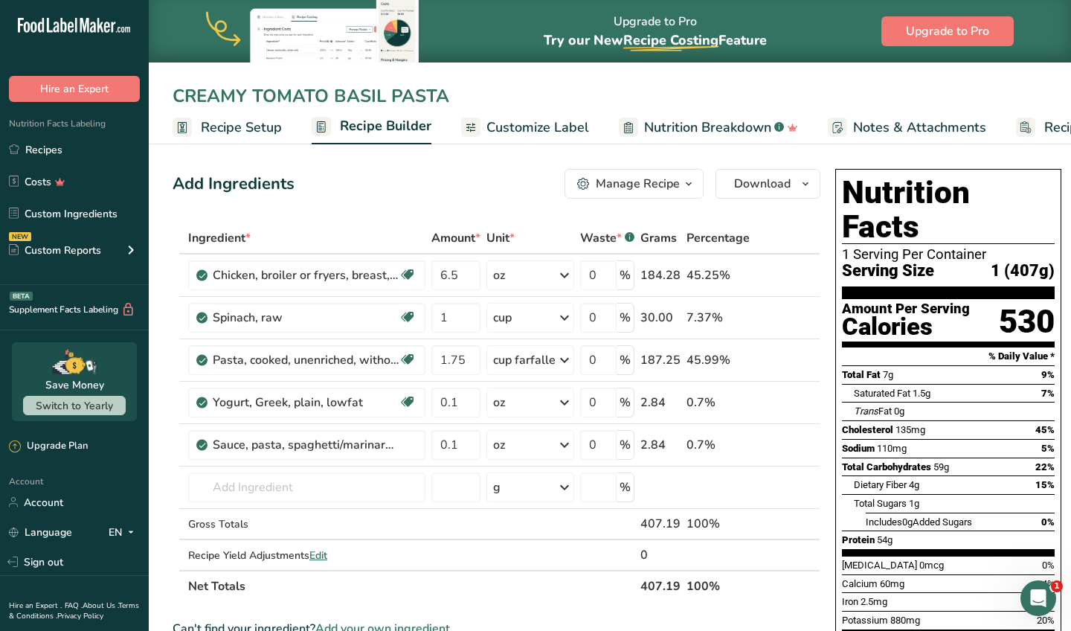
drag, startPoint x: 393, startPoint y: 97, endPoint x: 167, endPoint y: 93, distance: 226.2
click at [167, 93] on div "CREAMY TOMATO BASIL PASTA" at bounding box center [610, 96] width 922 height 27
type input "MOZZERELLA MEATBALLS & PASTA"
click at [788, 274] on icon at bounding box center [790, 276] width 10 height 16
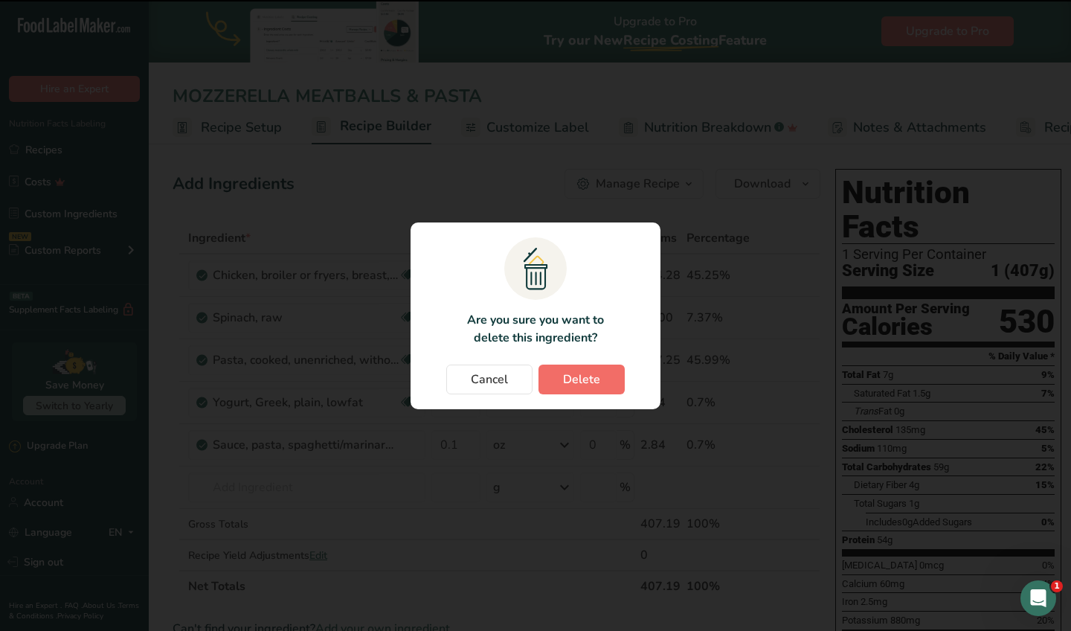
click at [605, 382] on button "Delete" at bounding box center [582, 379] width 86 height 30
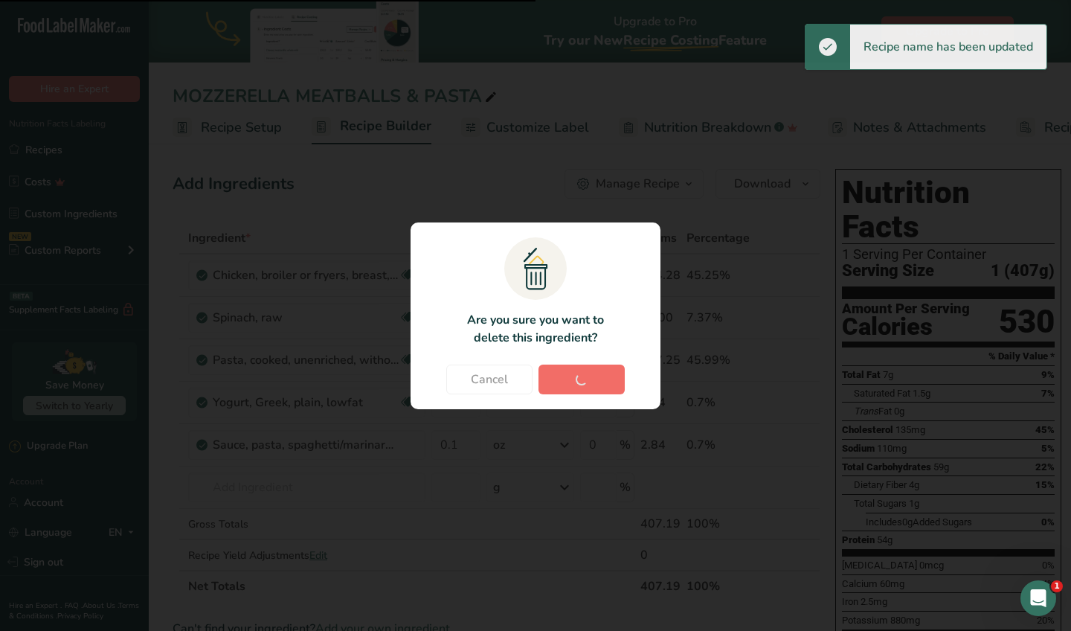
type input "1"
type input "1.75"
type input "0.1"
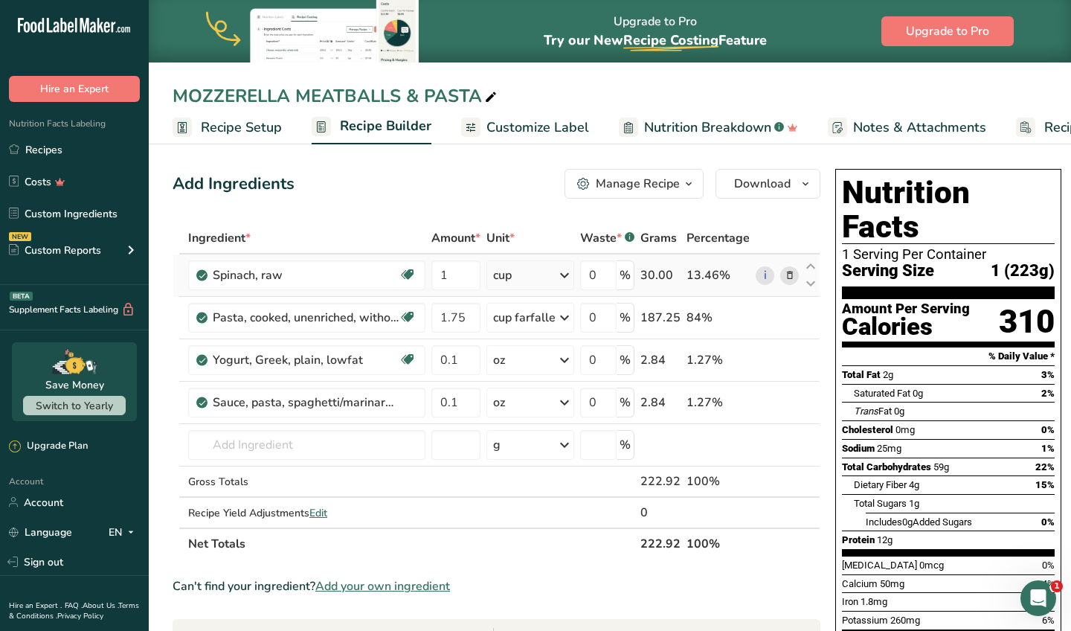
click at [790, 278] on icon at bounding box center [790, 276] width 10 height 16
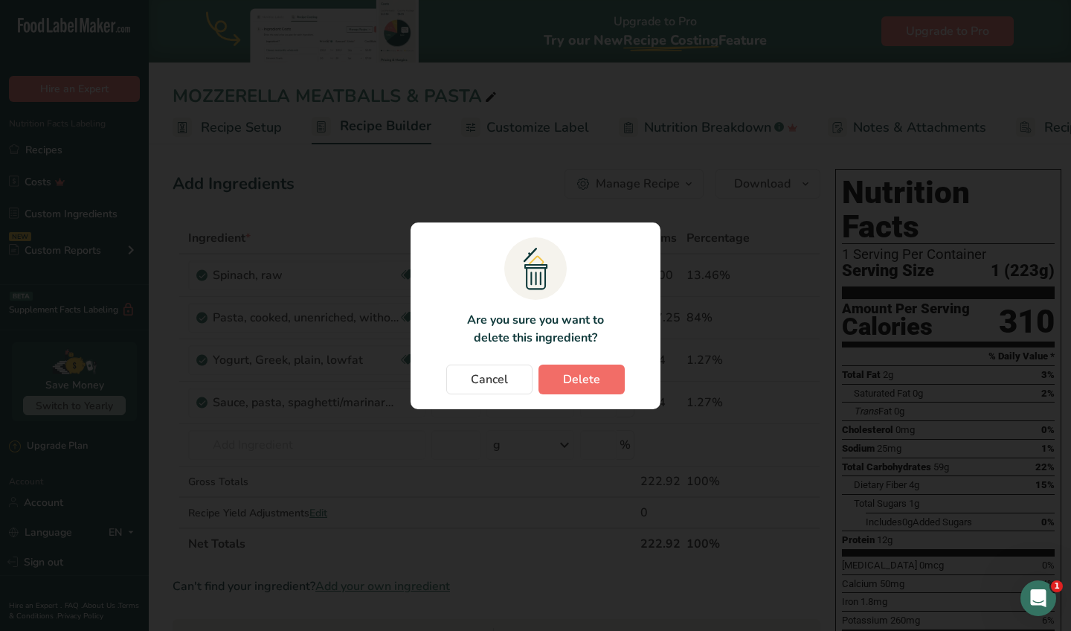
click at [612, 376] on button "Delete" at bounding box center [582, 379] width 86 height 30
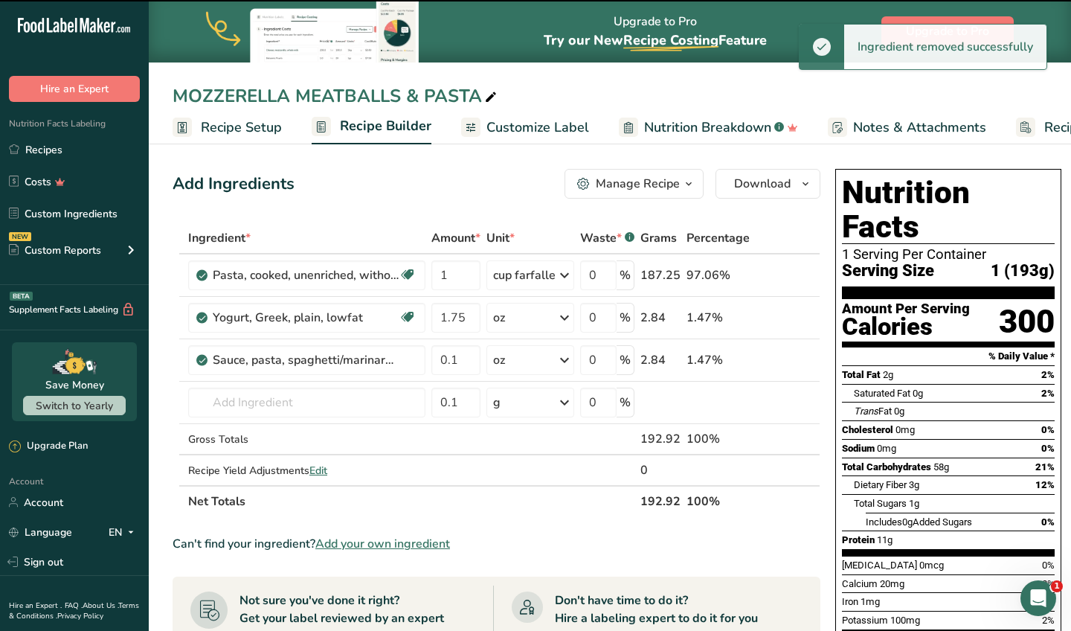
type input "1.75"
type input "0.1"
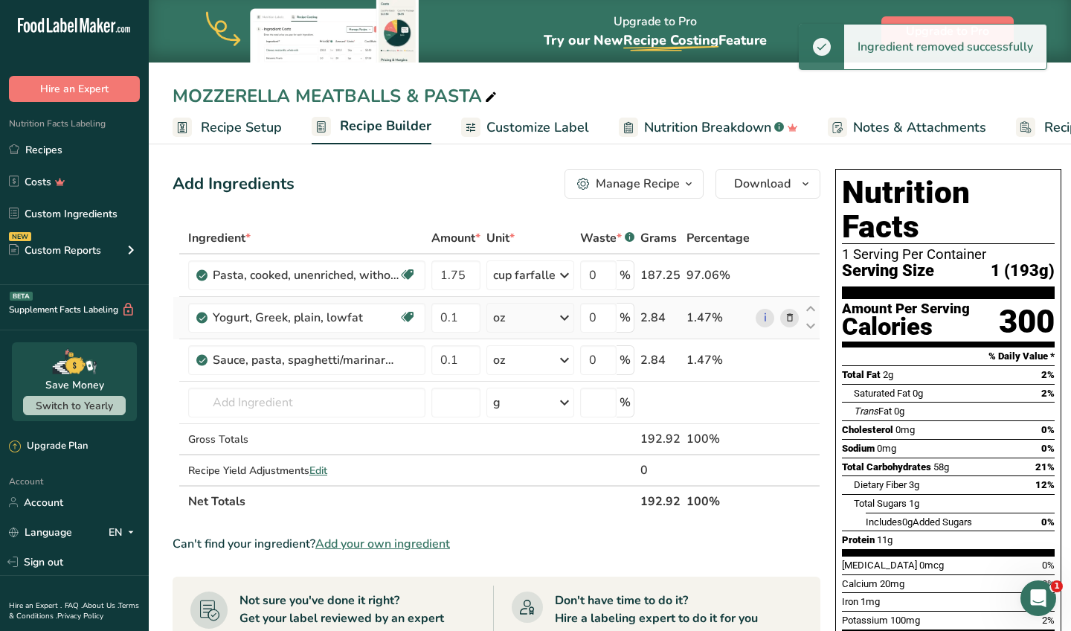
click at [785, 317] on icon at bounding box center [790, 318] width 10 height 16
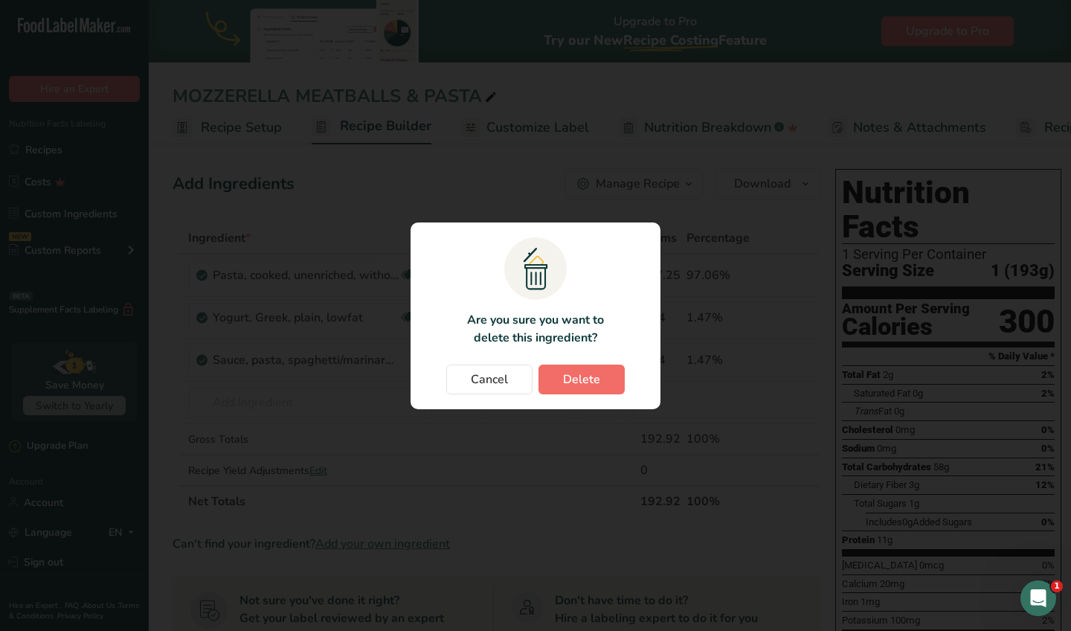
click at [596, 387] on span "Delete" at bounding box center [581, 379] width 37 height 18
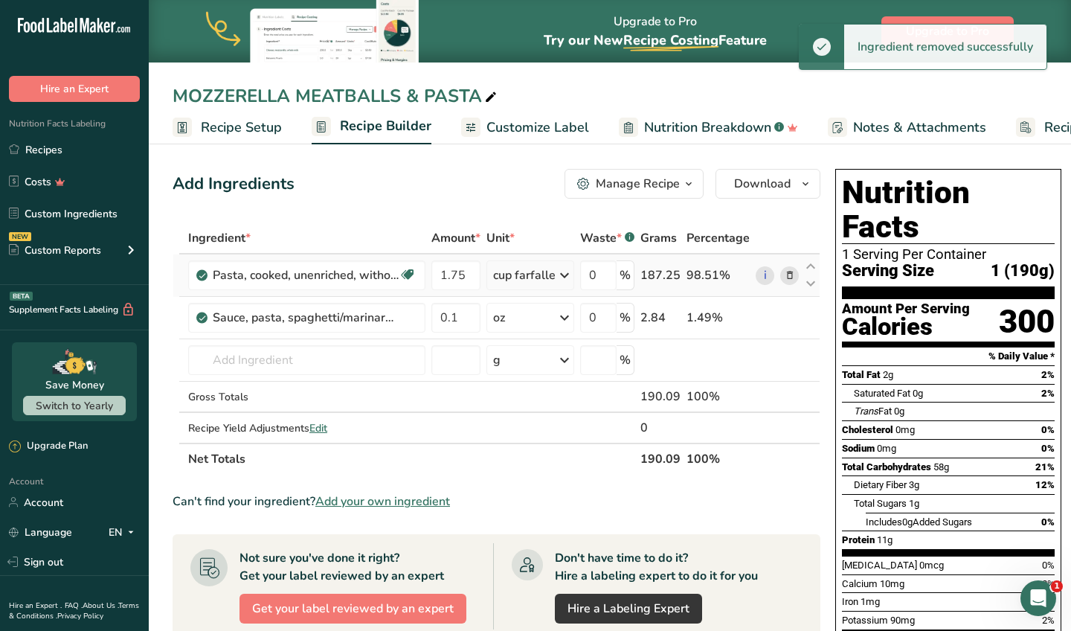
click at [536, 274] on div "cup farfalle" at bounding box center [524, 275] width 62 height 18
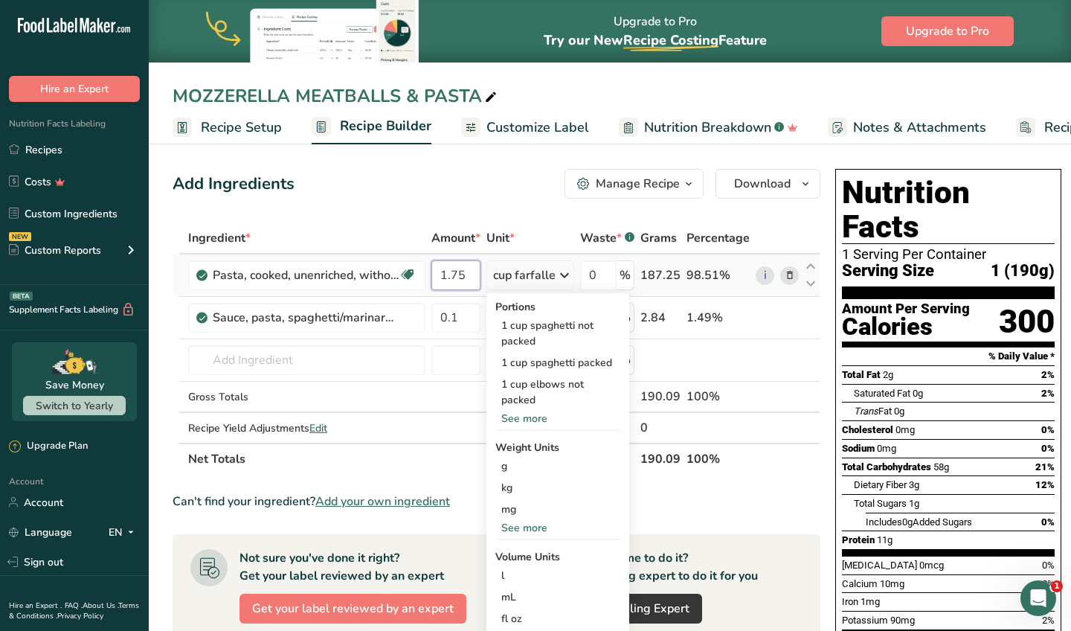
click at [458, 274] on input "1.75" at bounding box center [455, 275] width 49 height 30
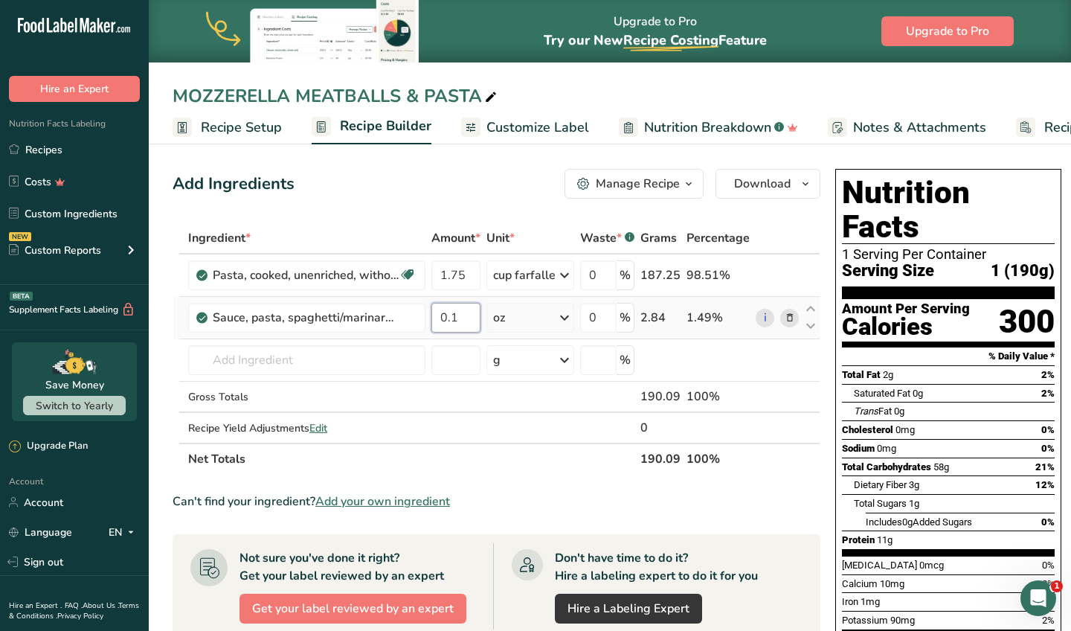
click at [466, 312] on div "Ingredient * Amount * Unit * Waste * .a-a{fill:#347362;}.b-a{fill:#fff;} Grams …" at bounding box center [497, 348] width 648 height 252
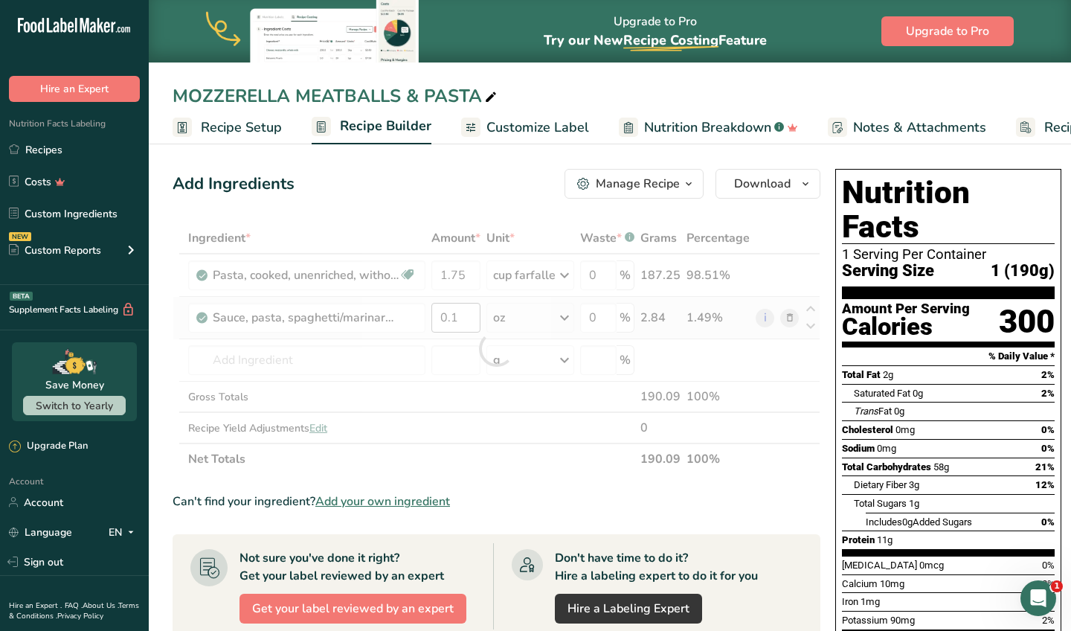
click at [466, 312] on div at bounding box center [497, 348] width 648 height 252
click at [460, 318] on div at bounding box center [497, 348] width 648 height 252
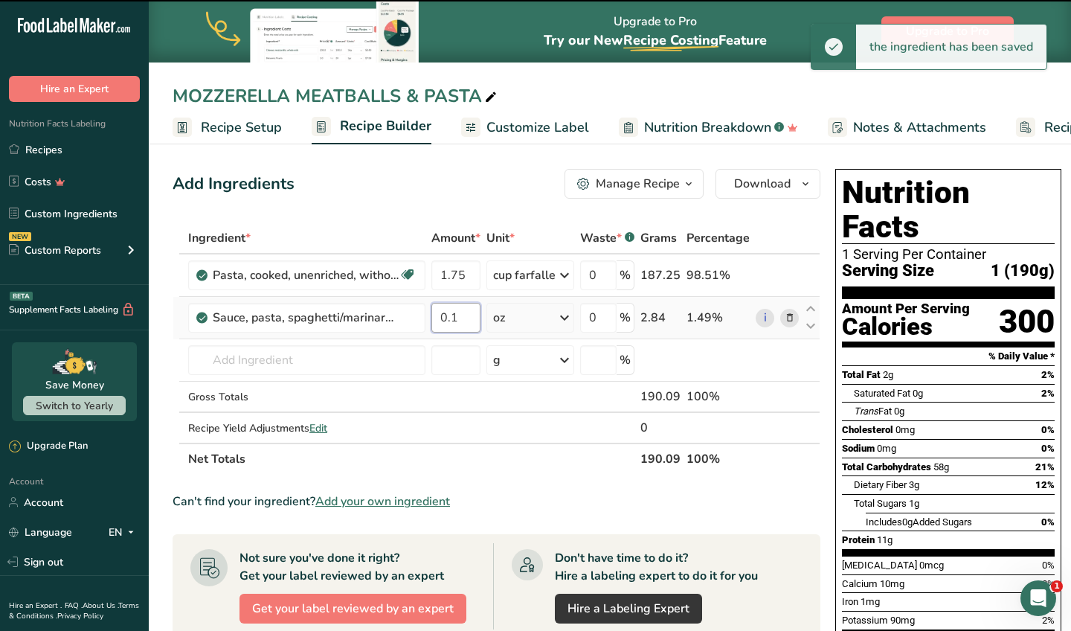
click at [460, 324] on input "0.1" at bounding box center [455, 318] width 49 height 30
click at [460, 323] on input "0.1" at bounding box center [455, 318] width 49 height 30
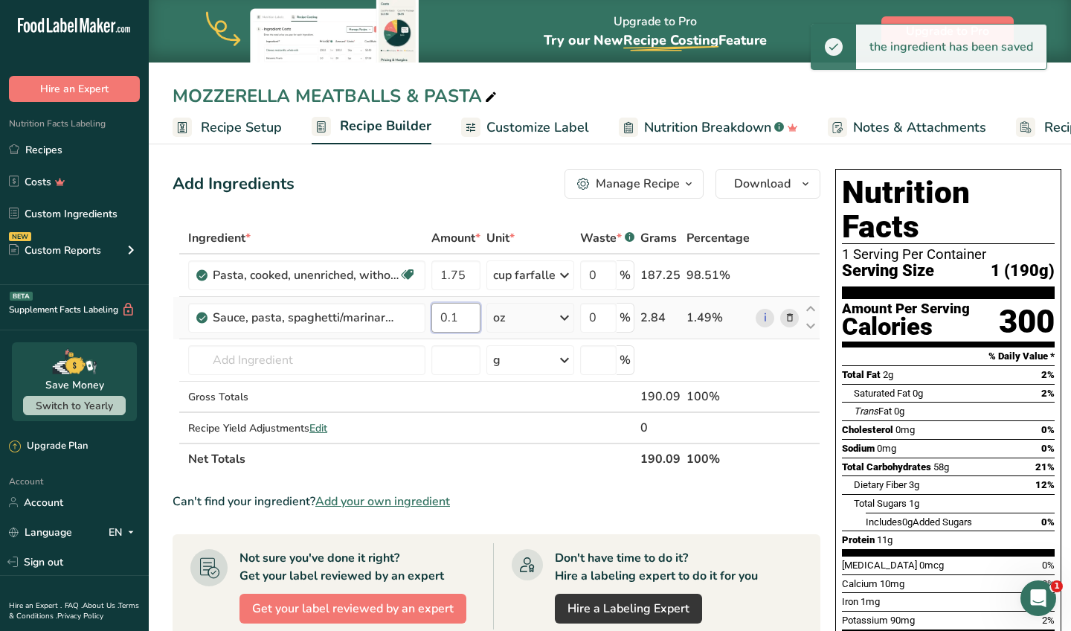
click at [460, 323] on input "0.1" at bounding box center [455, 318] width 49 height 30
type input "1"
click at [470, 199] on div "Add Ingredients Manage Recipe Delete Recipe Duplicate Recipe Scale Recipe Save …" at bounding box center [501, 570] width 657 height 814
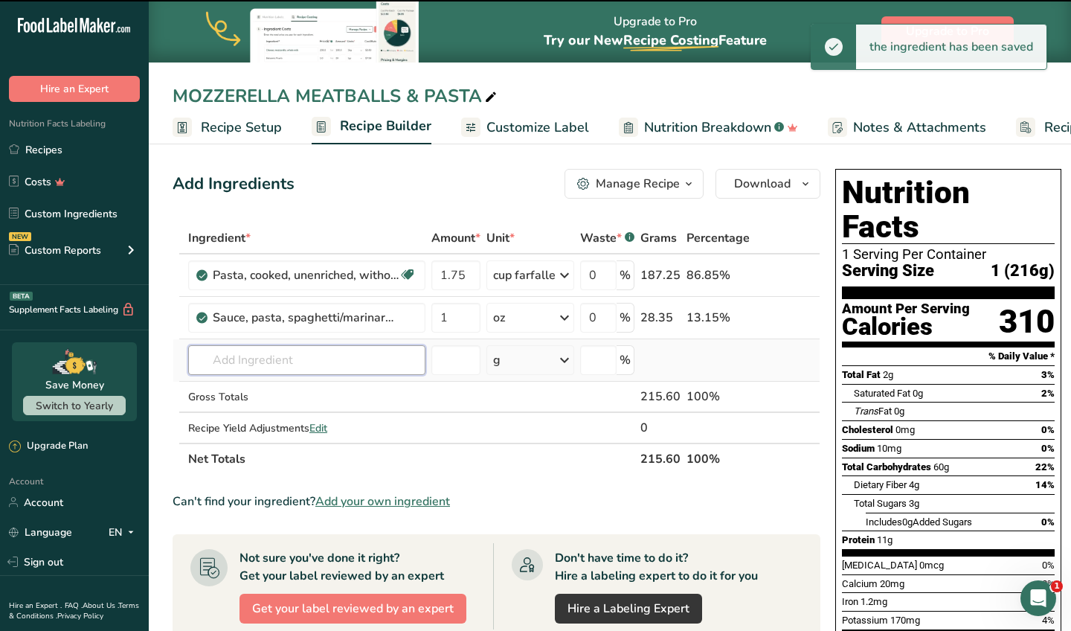
click at [271, 362] on input "text" at bounding box center [306, 360] width 237 height 30
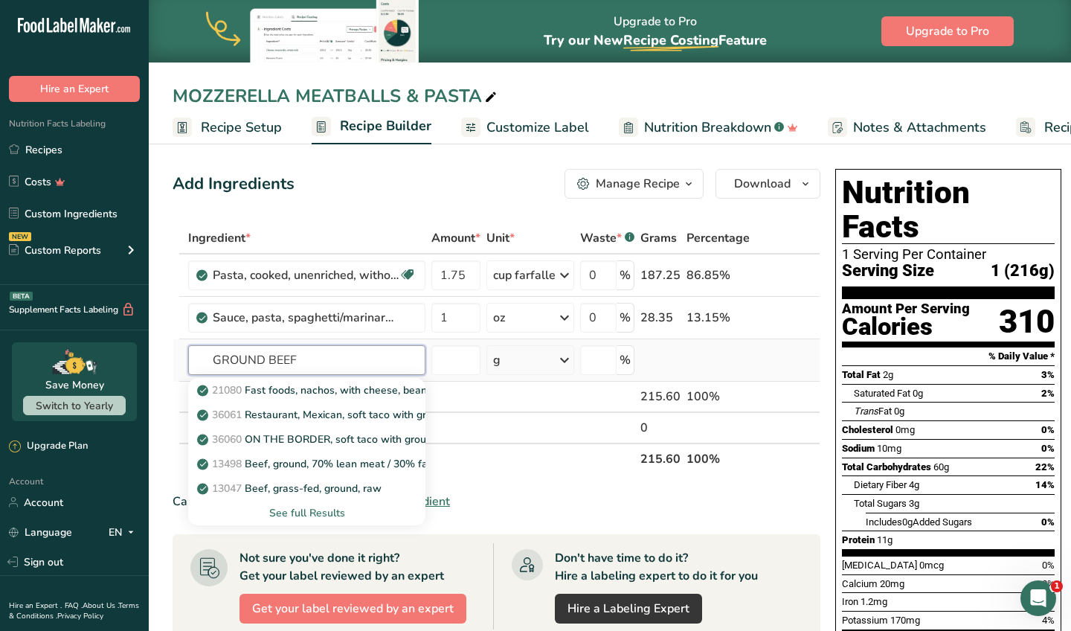
type input "GROUND BEEF"
click at [325, 510] on div "See full Results" at bounding box center [306, 513] width 213 height 16
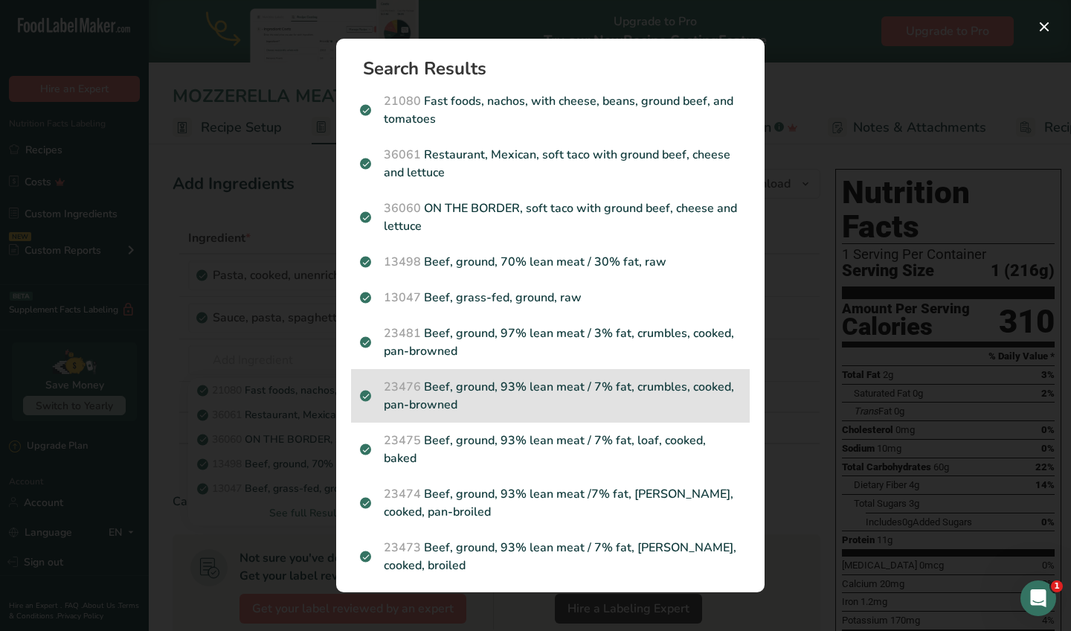
click at [574, 396] on p "23476 Beef, ground, 93% lean meat / 7% fat, crumbles, cooked, pan-browned" at bounding box center [550, 396] width 381 height 36
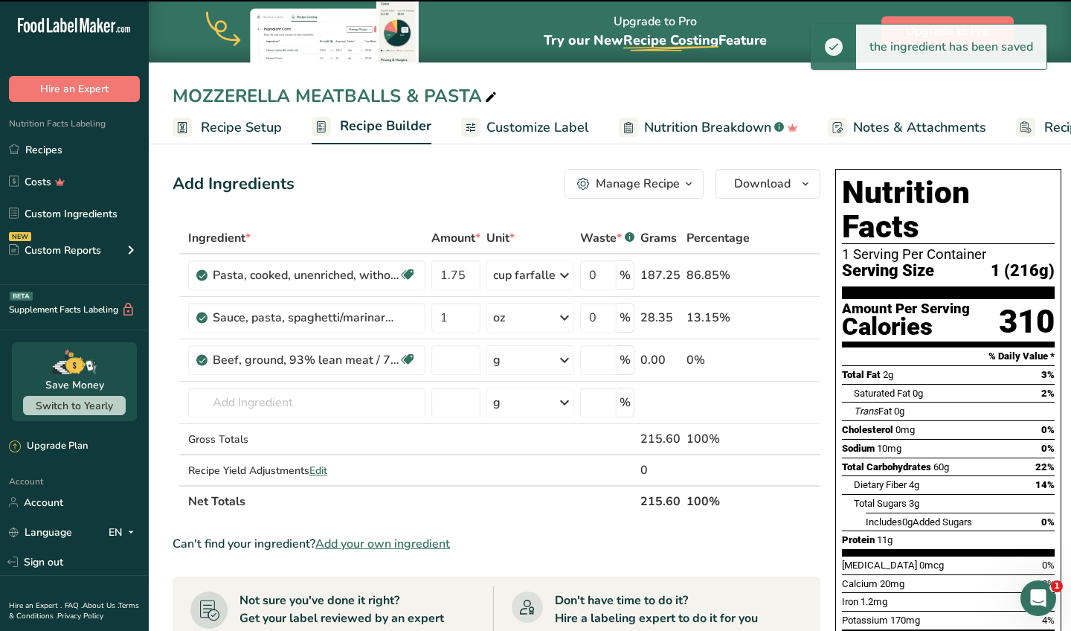
type input "0"
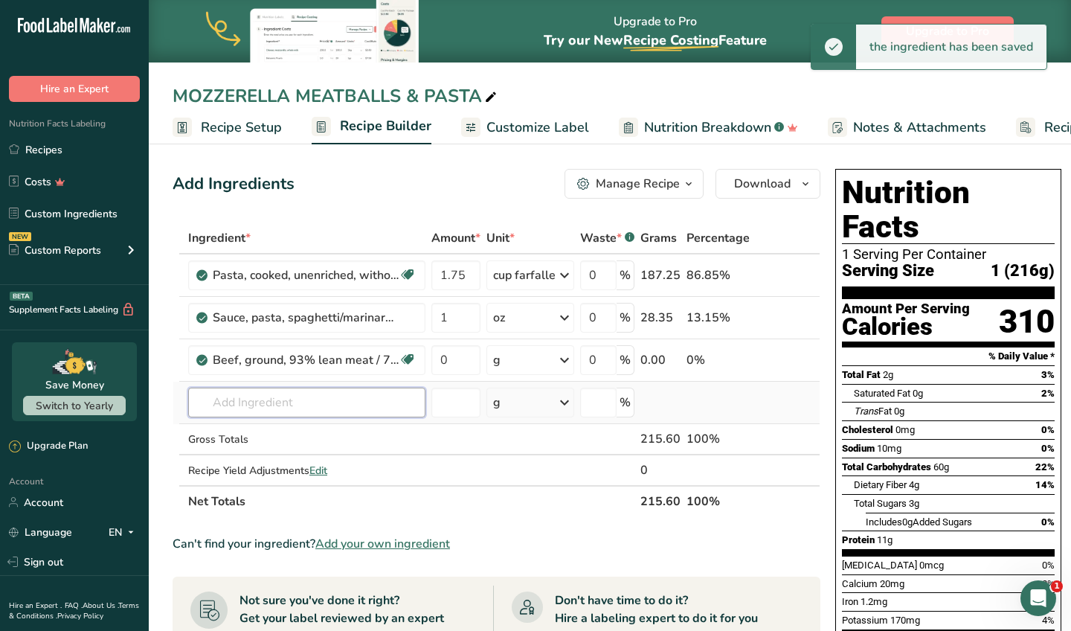
click at [266, 391] on input "text" at bounding box center [306, 403] width 237 height 30
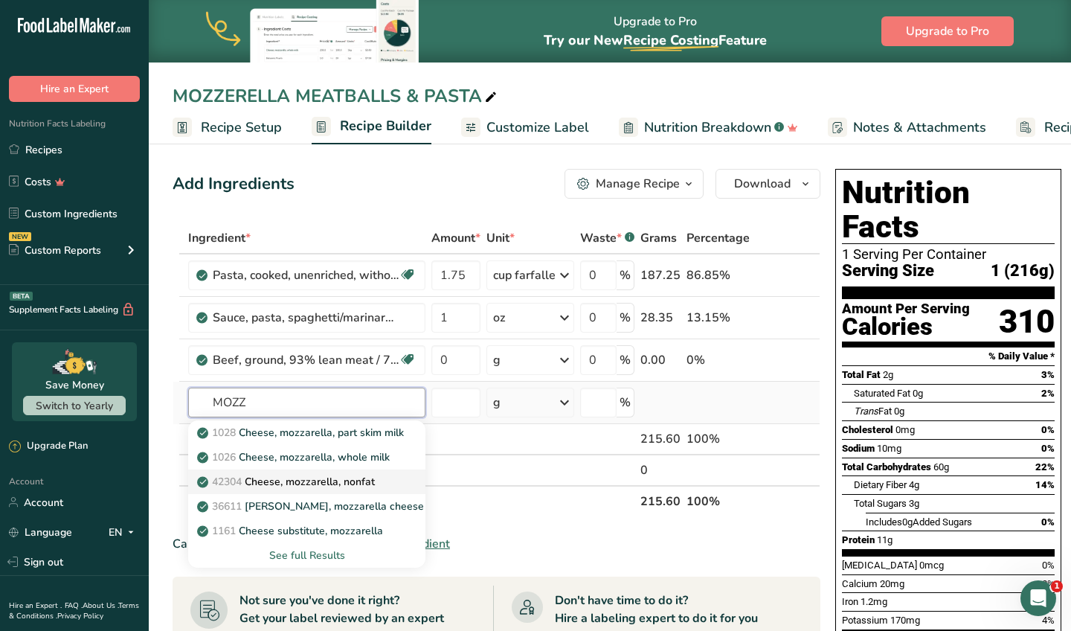
type input "MOZZ"
click at [356, 478] on p "42304 Cheese, mozzarella, nonfat" at bounding box center [287, 482] width 175 height 16
type input "Cheese, mozzarella, nonfat"
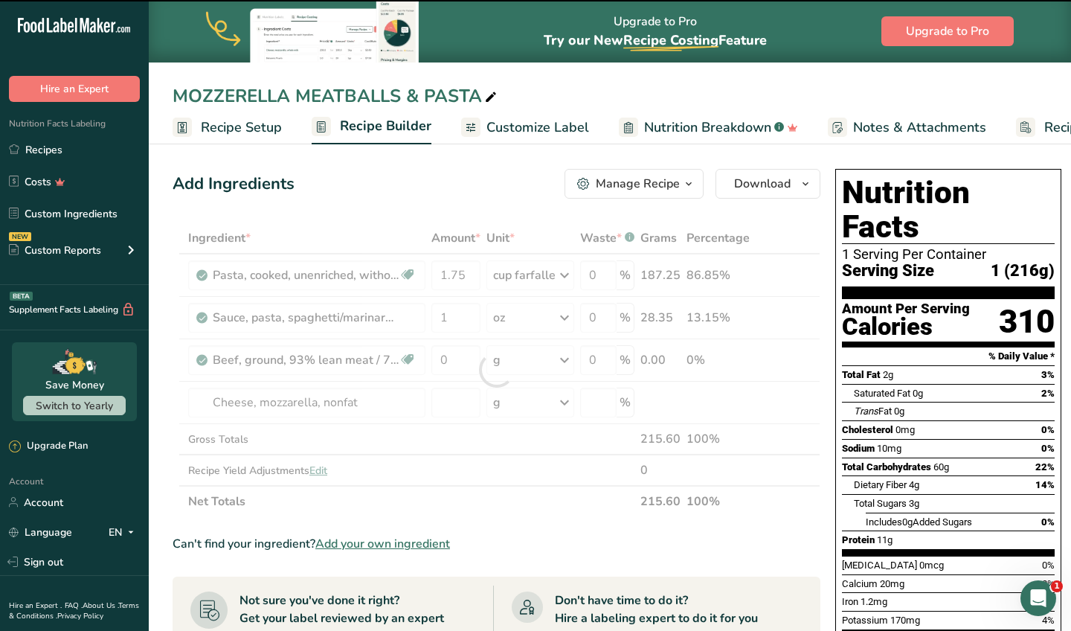
type input "0"
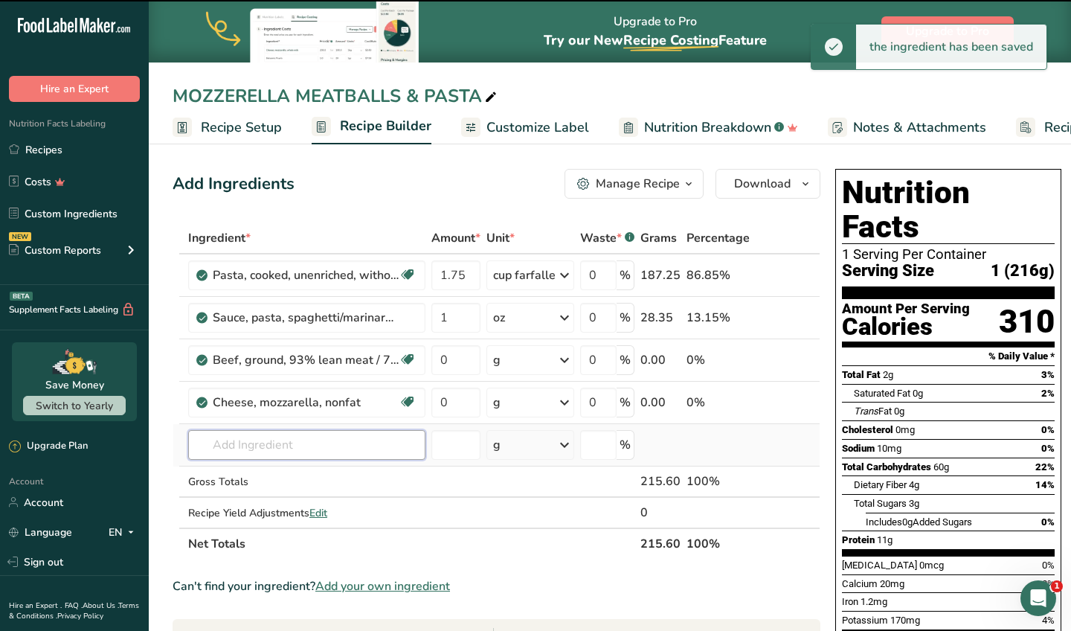
click at [259, 443] on input "text" at bounding box center [306, 445] width 237 height 30
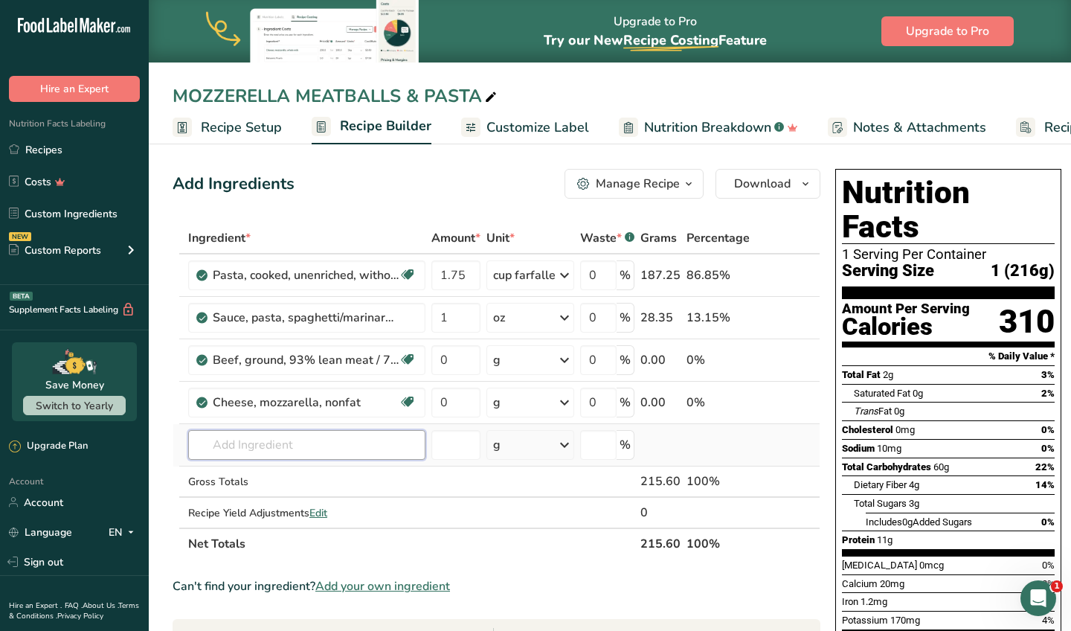
click at [269, 454] on input "text" at bounding box center [306, 445] width 237 height 30
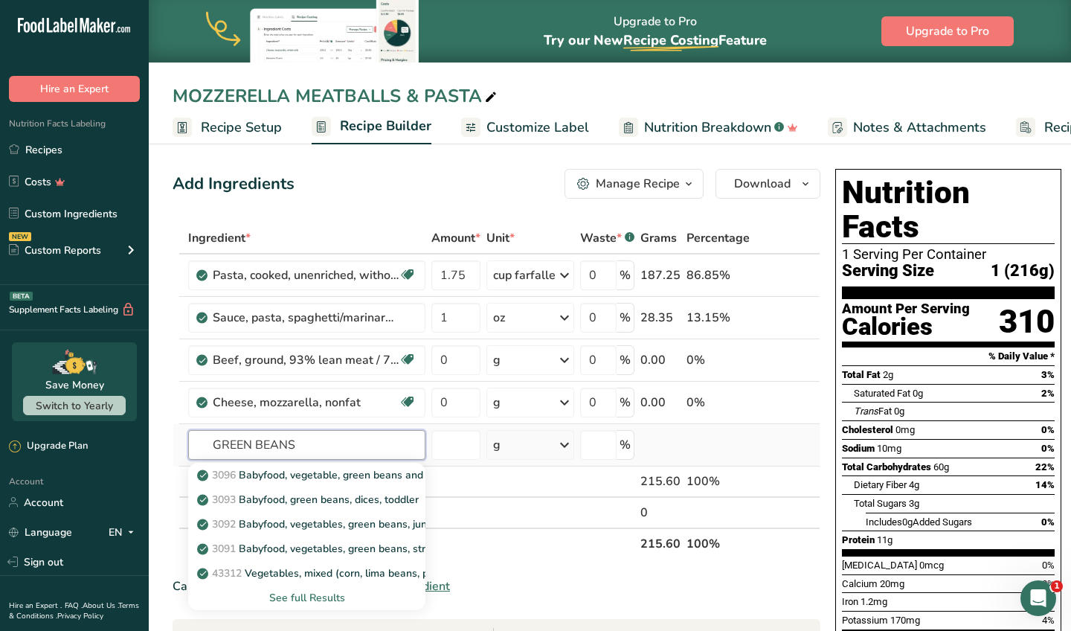
type input "GREEN BEANS"
click at [318, 602] on div "See full Results" at bounding box center [306, 598] width 213 height 16
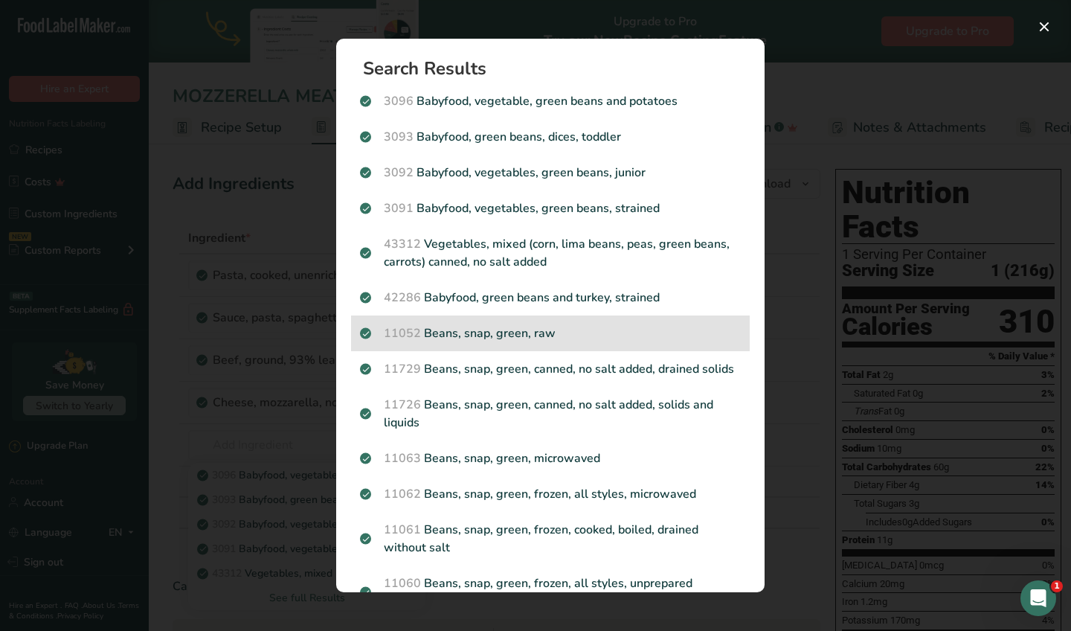
click at [571, 335] on p "11052 Beans, snap, green, raw" at bounding box center [550, 333] width 381 height 18
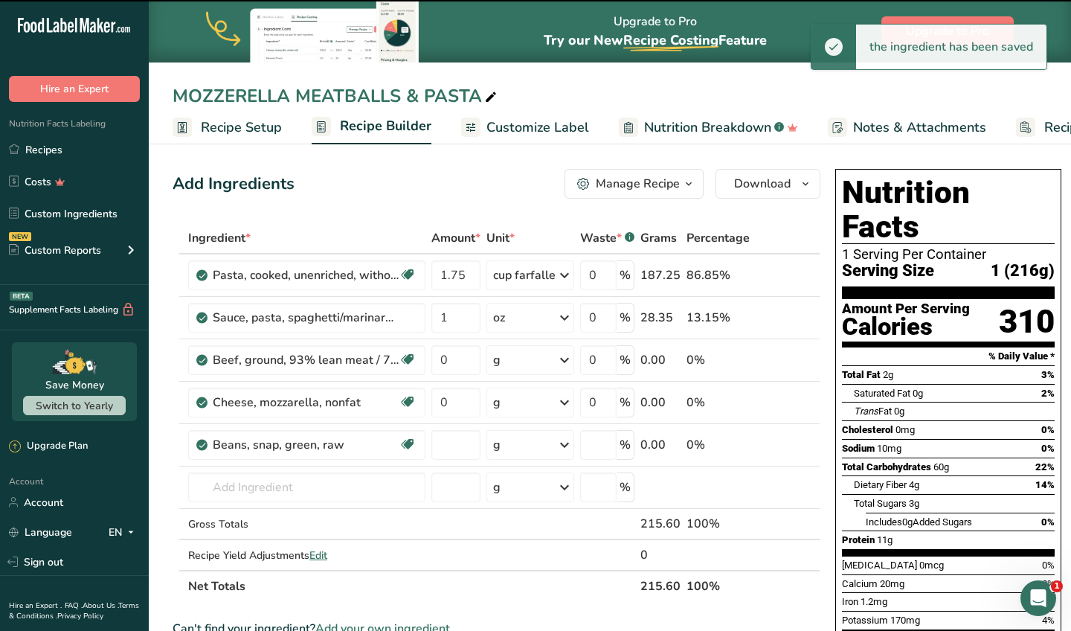
type input "0"
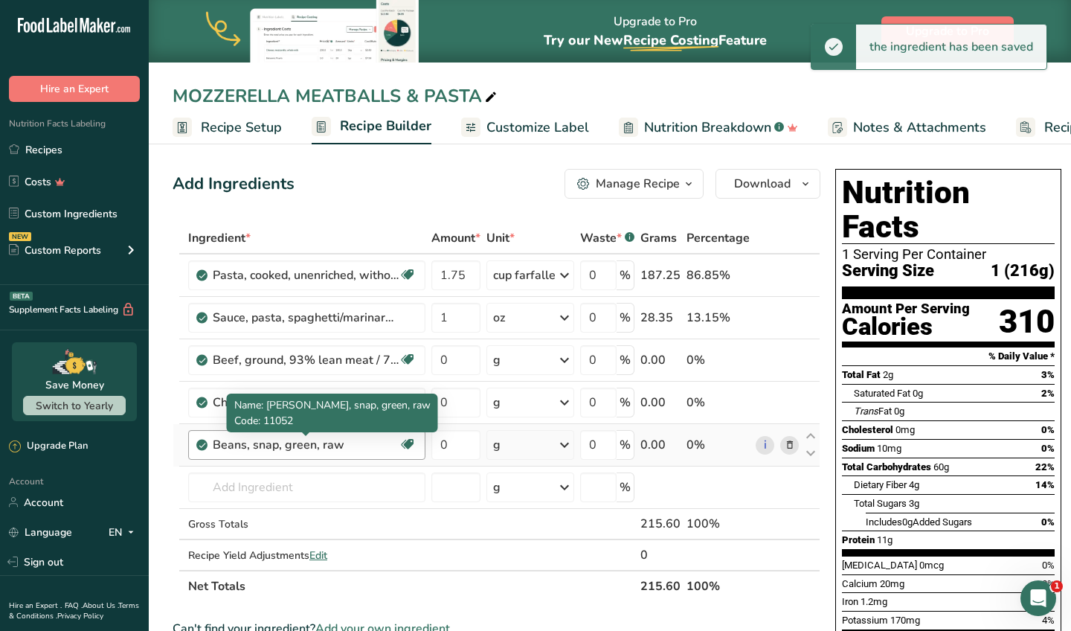
click at [351, 446] on div "Beans, snap, green, raw" at bounding box center [306, 445] width 186 height 18
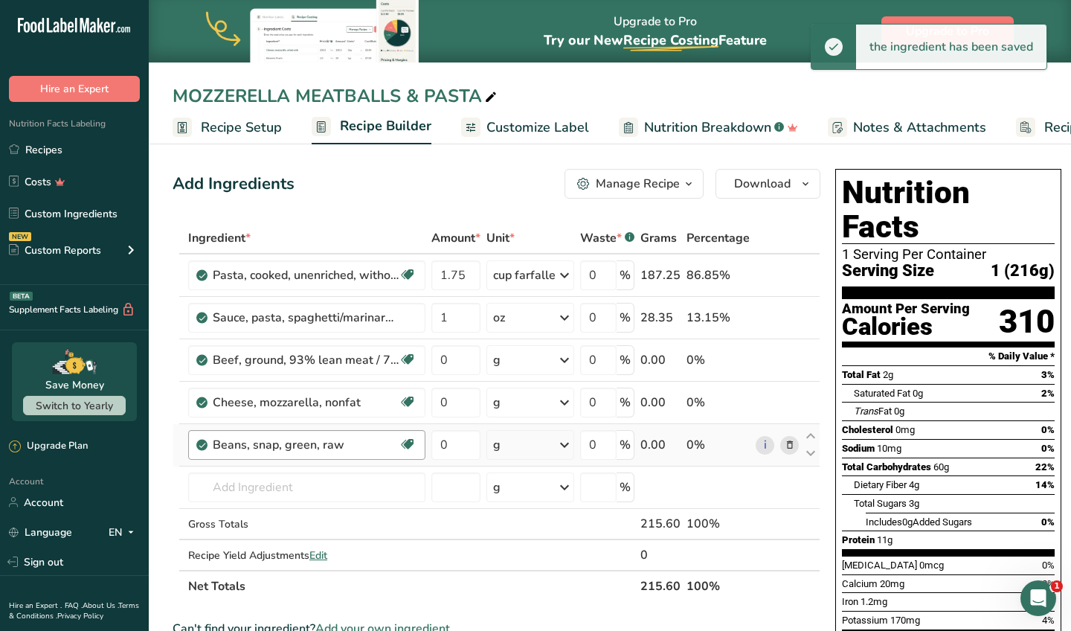
click at [319, 437] on div "Beans, snap, green, raw" at bounding box center [306, 445] width 186 height 18
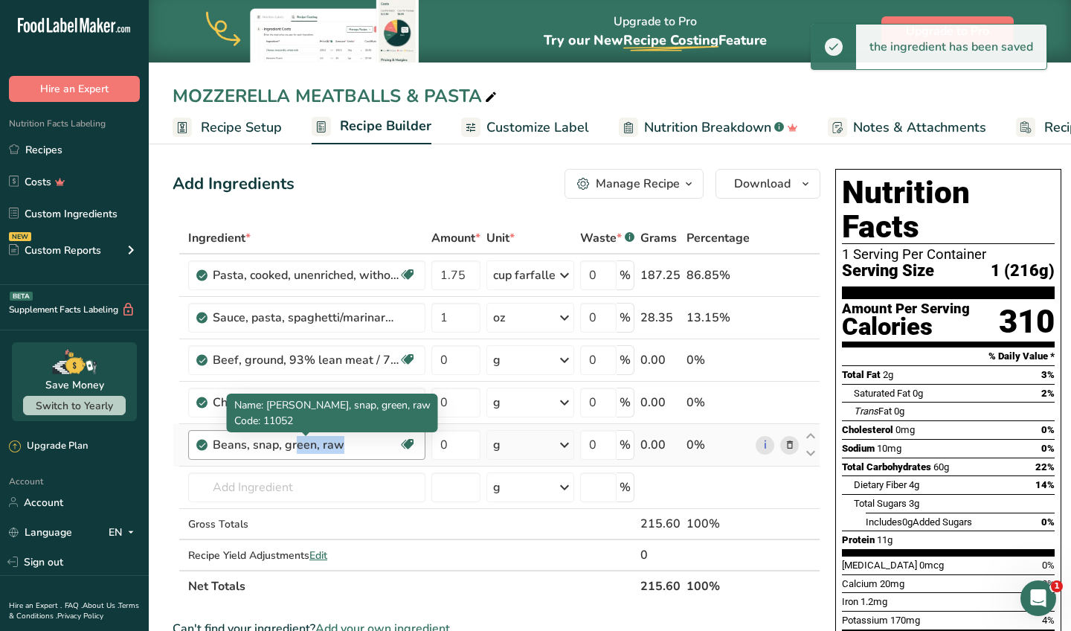
click at [319, 437] on div "Beans, snap, green, raw" at bounding box center [306, 445] width 186 height 18
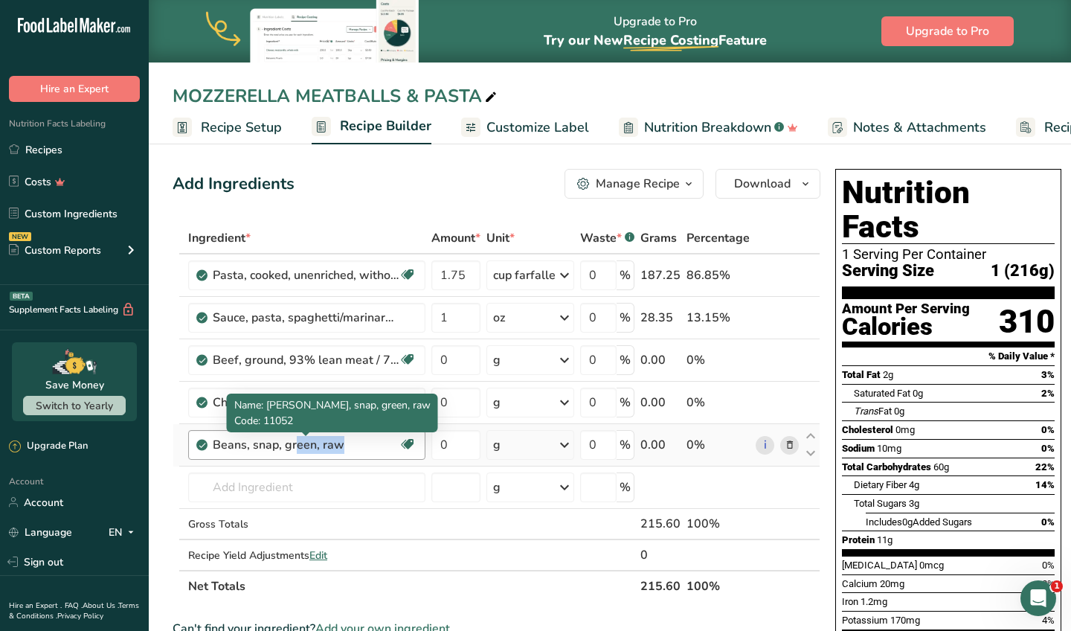
click at [370, 454] on div "Beans, snap, green, raw Plant-based Protein Dairy free Gluten free Vegan Vegeta…" at bounding box center [306, 445] width 237 height 30
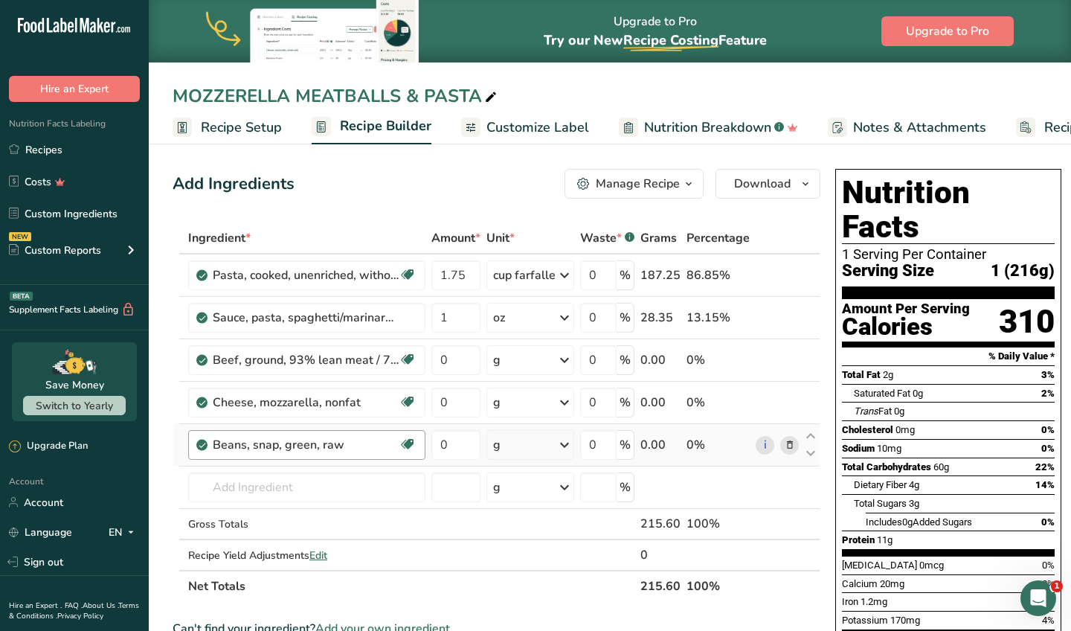
click at [370, 454] on div "Beans, snap, green, raw Plant-based Protein Dairy free Gluten free Vegan Vegeta…" at bounding box center [306, 445] width 237 height 30
click at [791, 446] on span at bounding box center [790, 445] width 18 height 18
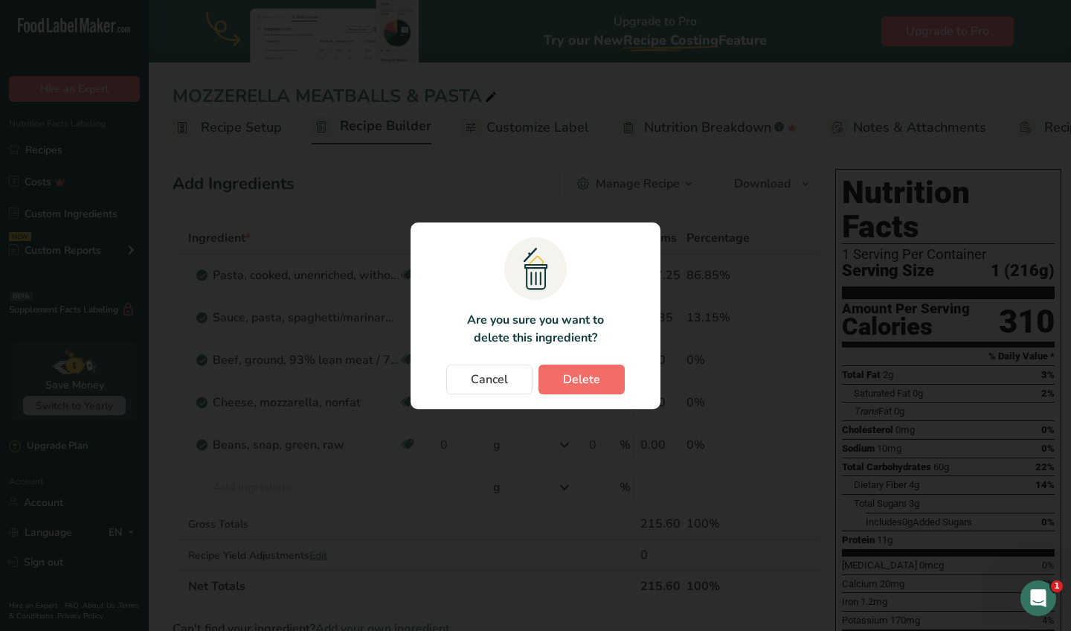
click at [600, 373] on button "Delete" at bounding box center [582, 379] width 86 height 30
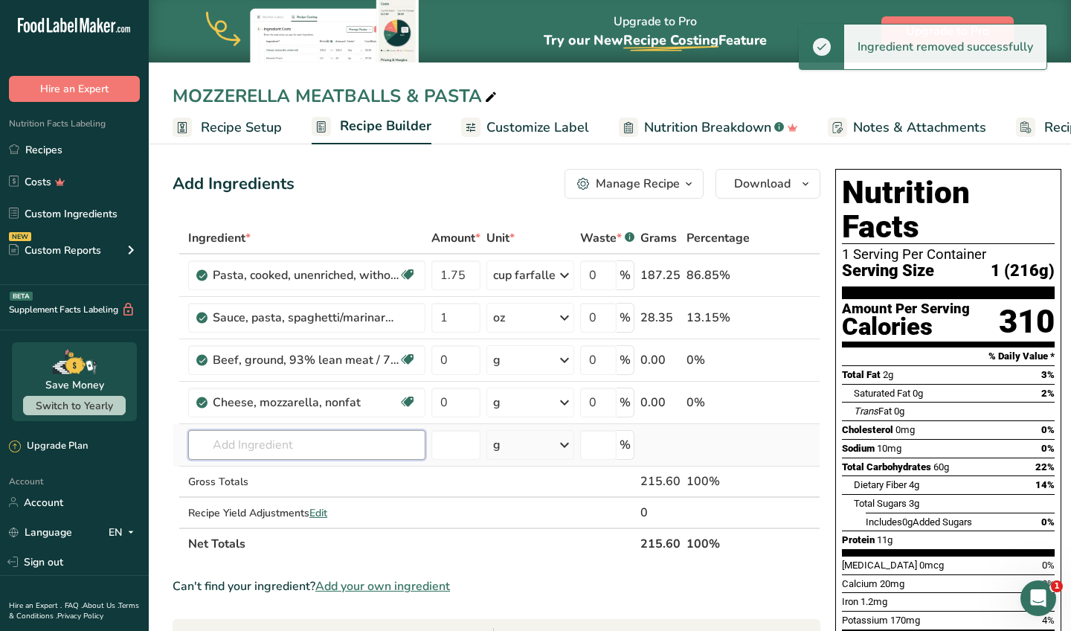
click at [266, 446] on input "text" at bounding box center [306, 445] width 237 height 30
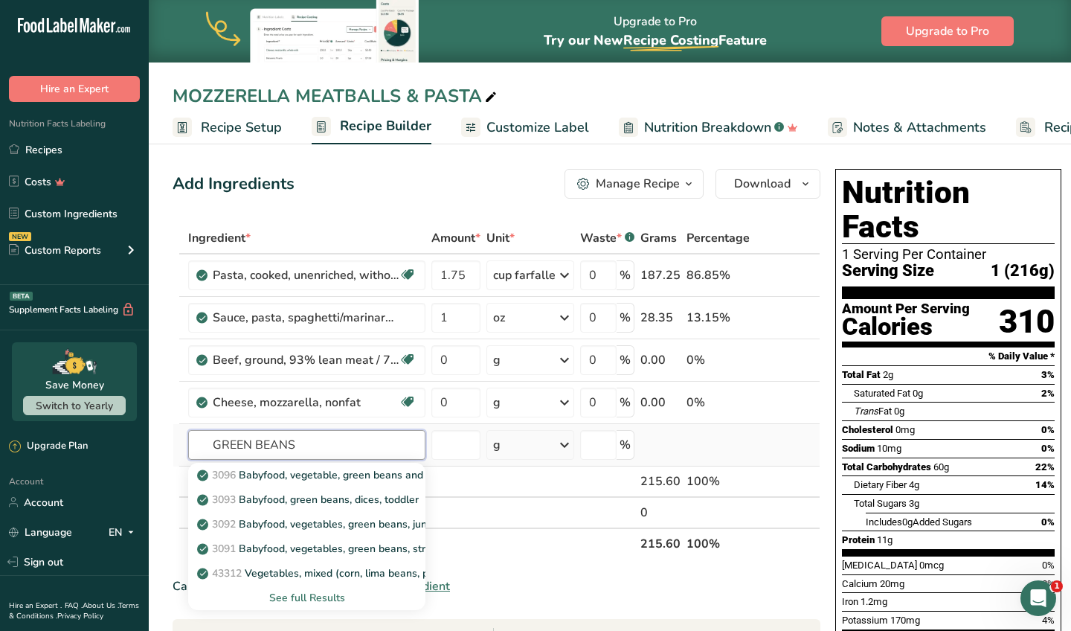
type input "GREEN BEANS"
click at [292, 600] on div "See full Results" at bounding box center [306, 598] width 213 height 16
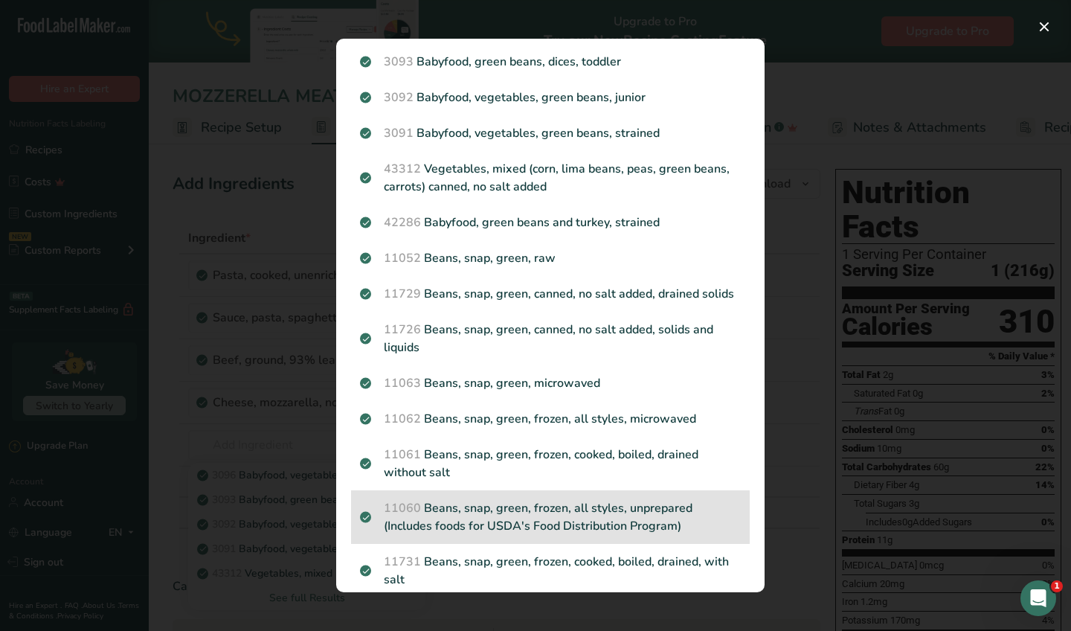
scroll to position [89, 0]
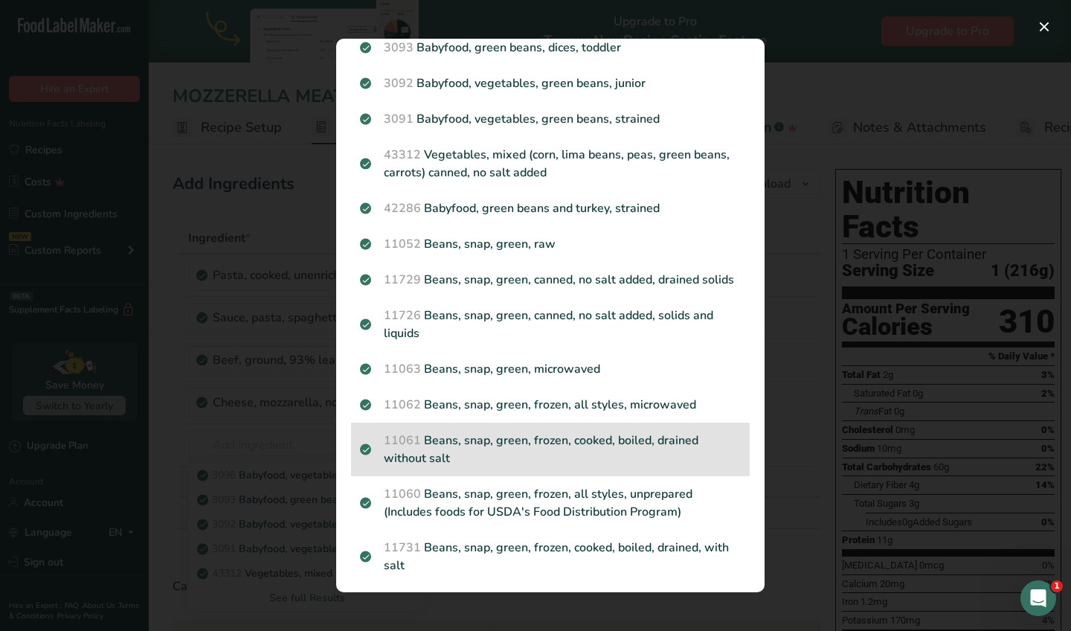
click at [598, 457] on p "11061 Beans, snap, green, frozen, cooked, boiled, drained without salt" at bounding box center [550, 449] width 381 height 36
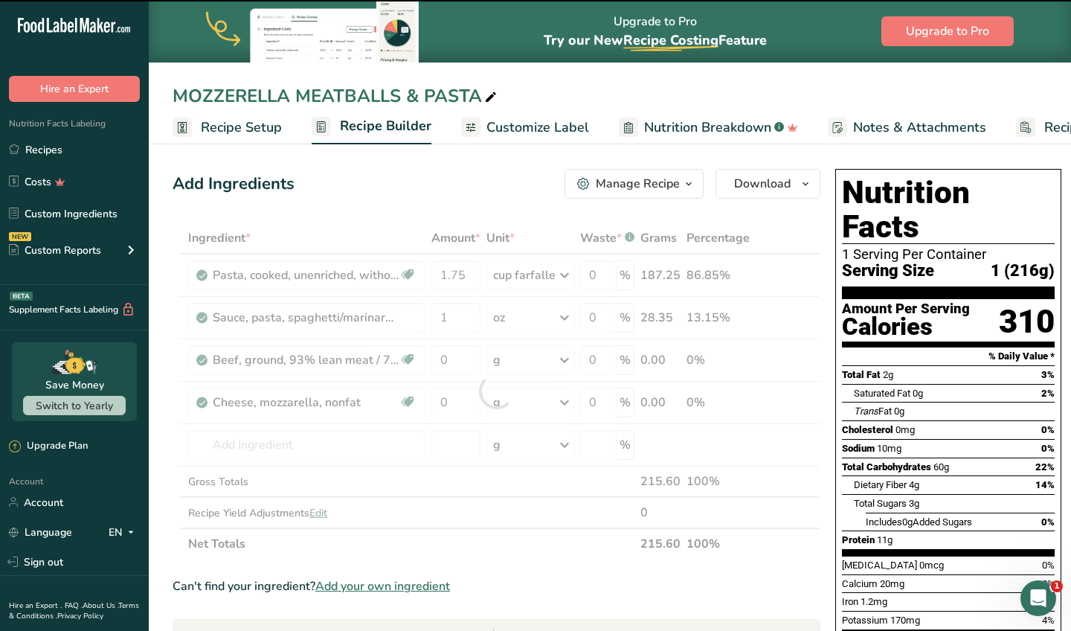
click at [303, 434] on div at bounding box center [497, 390] width 648 height 337
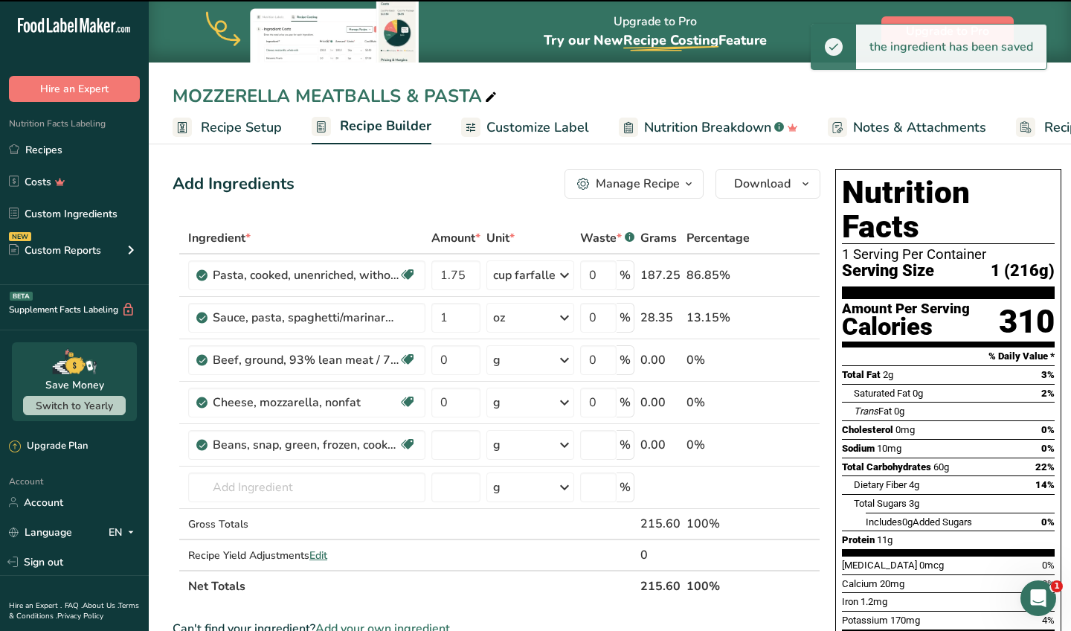
type input "0"
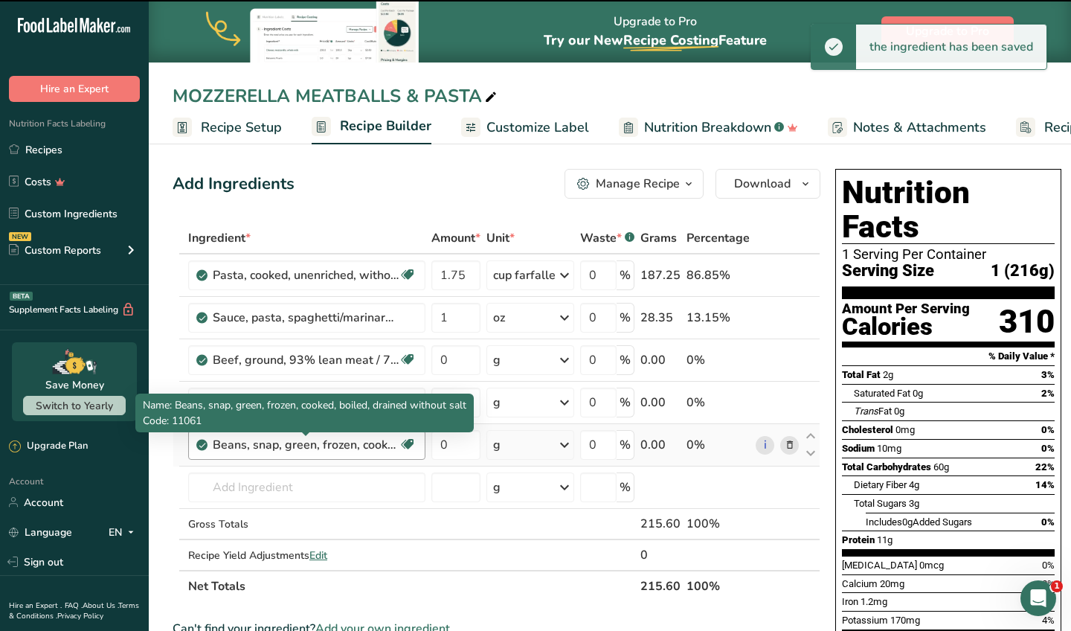
click at [299, 447] on div "Beans, snap, green, frozen, cooked, boiled, drained without salt" at bounding box center [306, 445] width 186 height 18
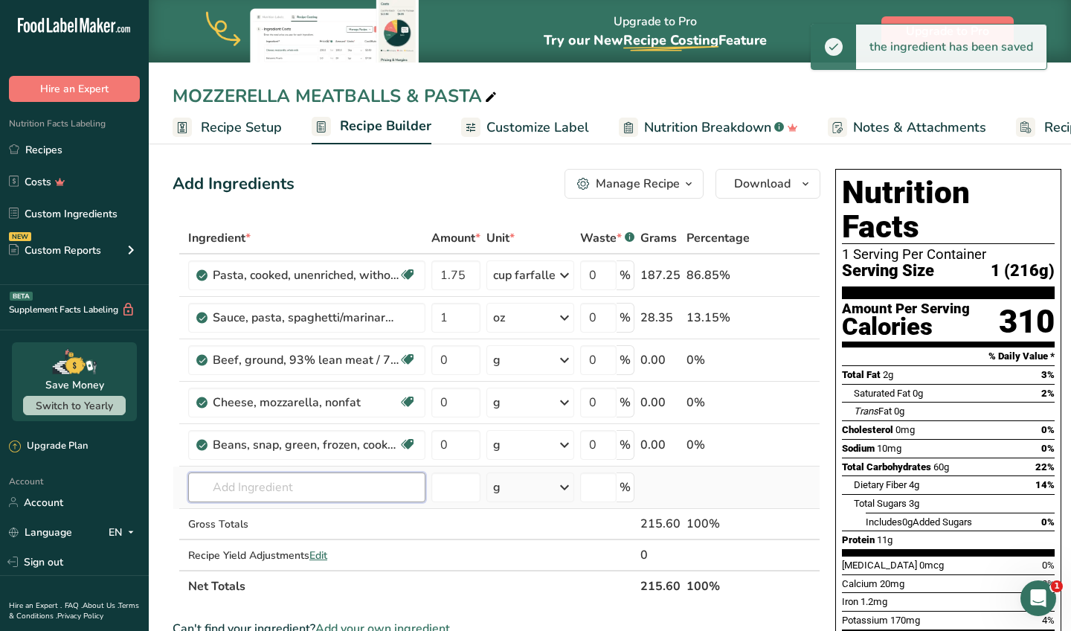
click at [286, 486] on input "text" at bounding box center [306, 487] width 237 height 30
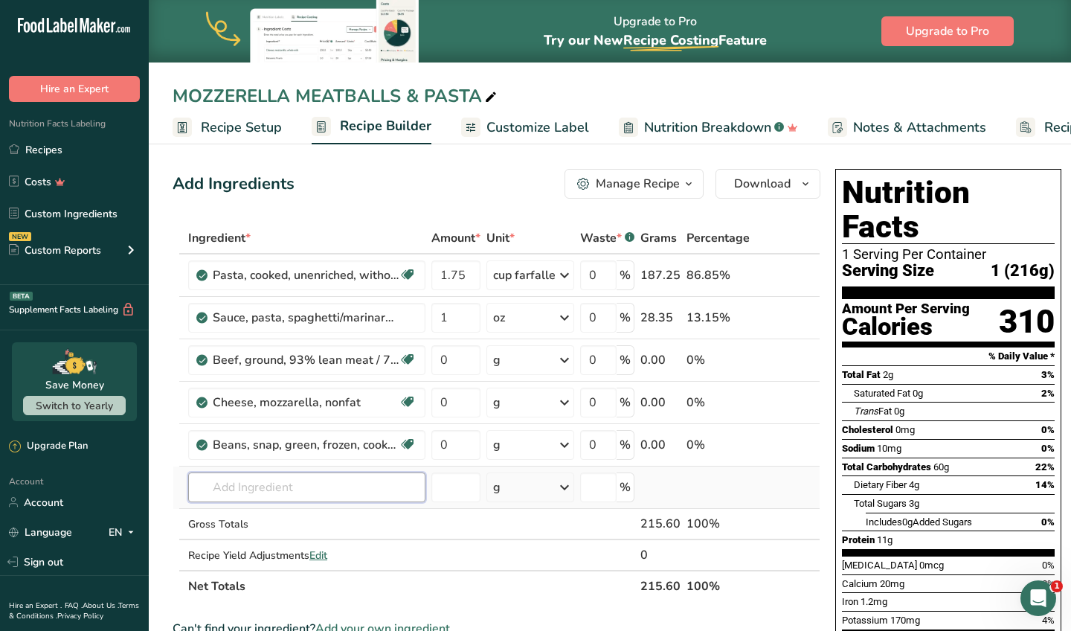
click at [287, 498] on input "text" at bounding box center [306, 487] width 237 height 30
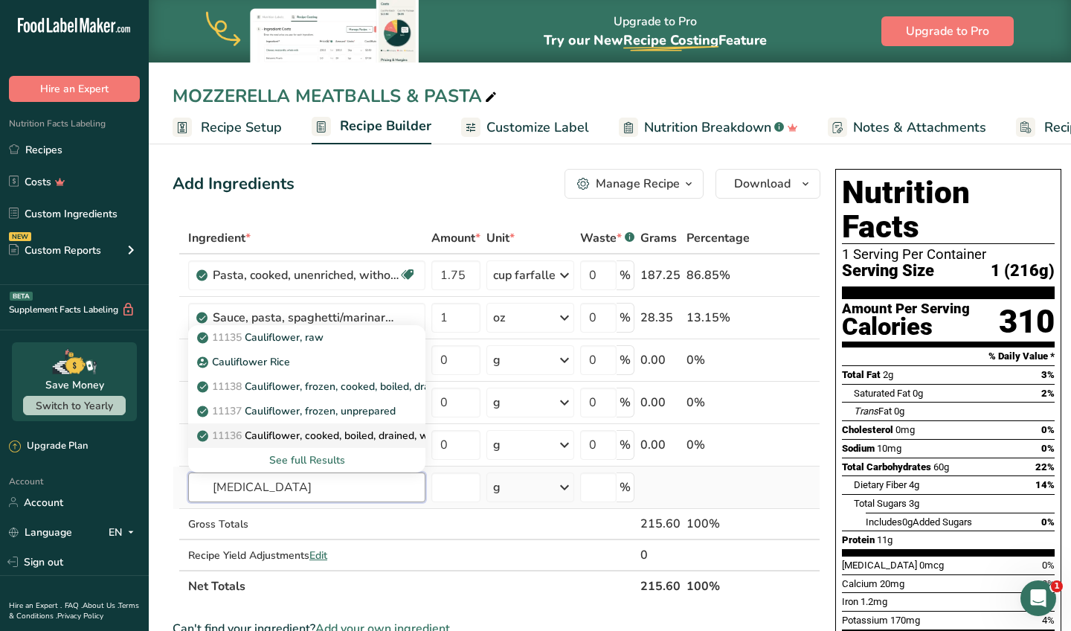
type input "CAUL"
click at [362, 437] on p "11136 Cauliflower, cooked, boiled, drained, without salt" at bounding box center [338, 436] width 277 height 16
type input "Cauliflower, cooked, boiled, drained, without salt"
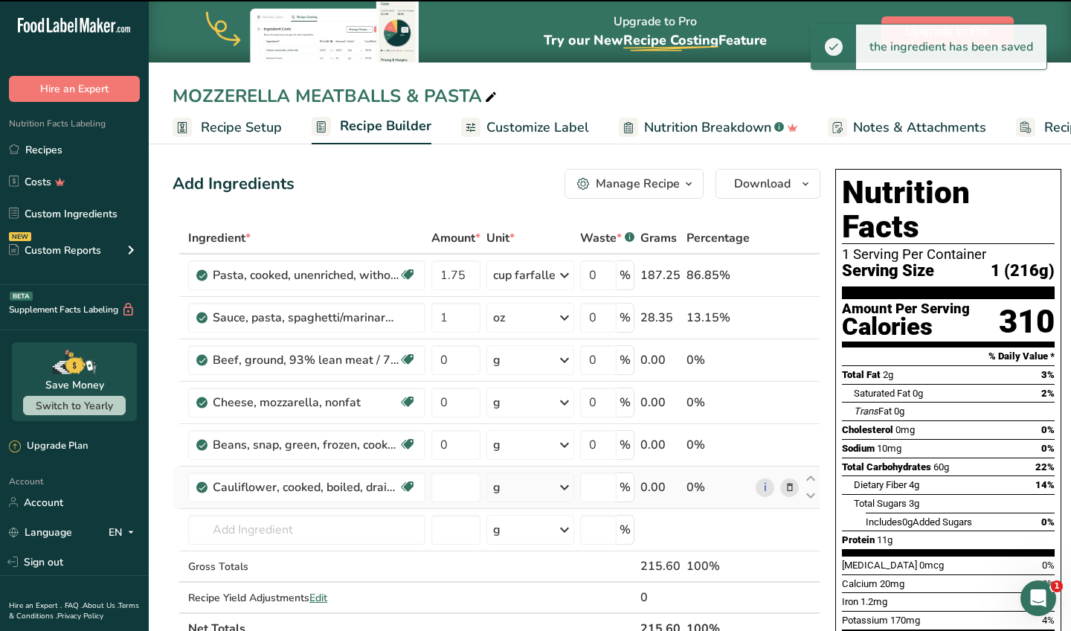
type input "0"
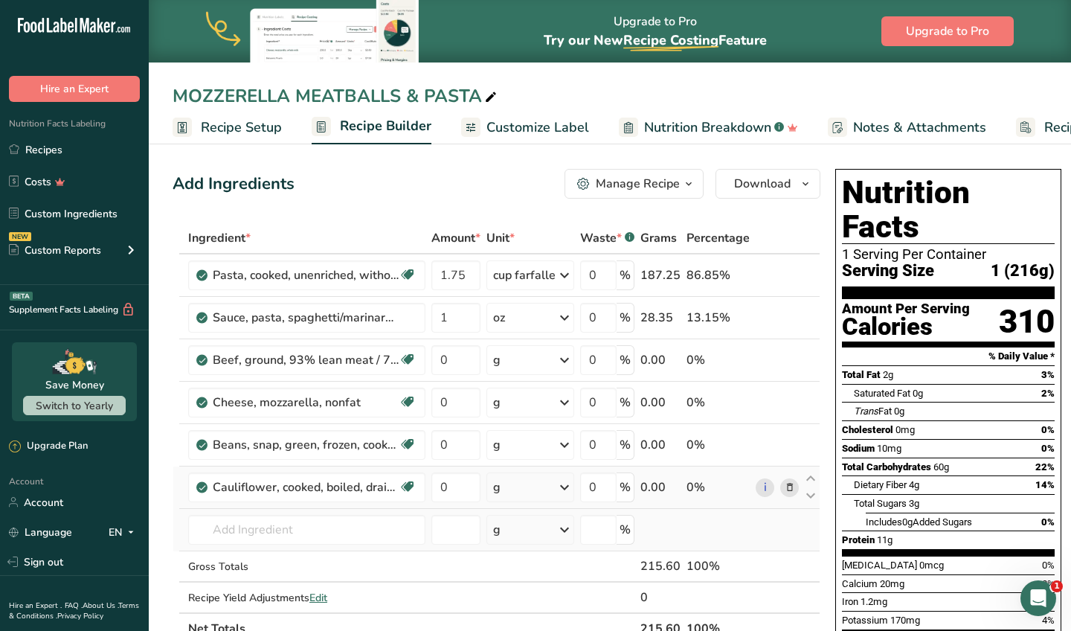
click at [255, 547] on td "11135 Cauliflower, raw Cauliflower Rice 11138 Cauliflower, frozen, cooked, boil…" at bounding box center [306, 530] width 243 height 42
click at [274, 524] on input "text" at bounding box center [306, 530] width 237 height 30
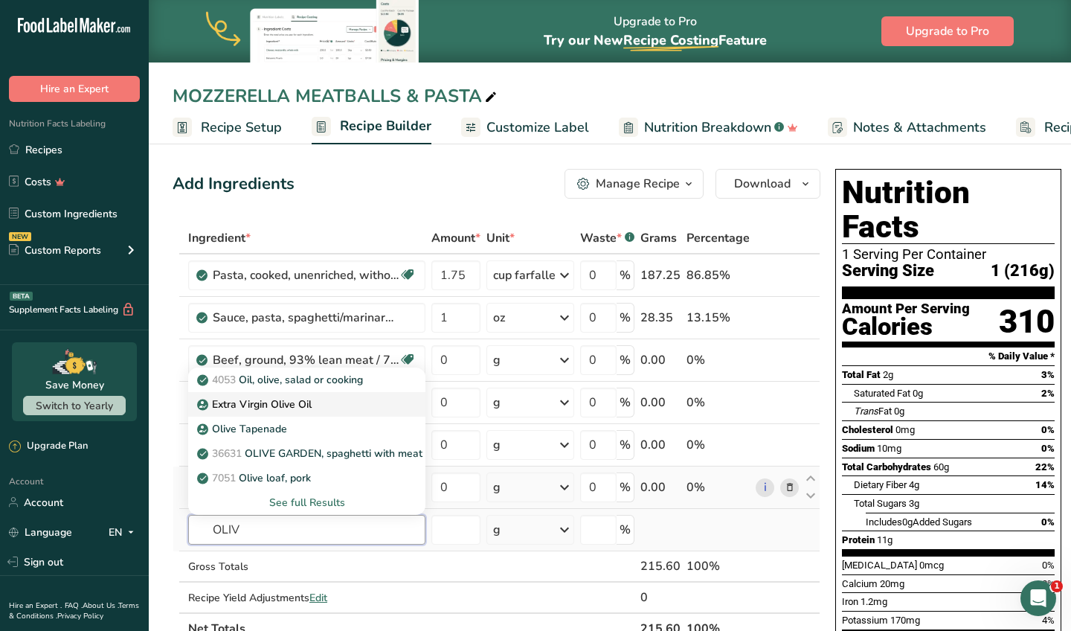
type input "OLIV"
click at [308, 400] on p "Extra Virgin Olive Oil" at bounding box center [256, 404] width 112 height 16
type input "Extra Virgin Olive Oil"
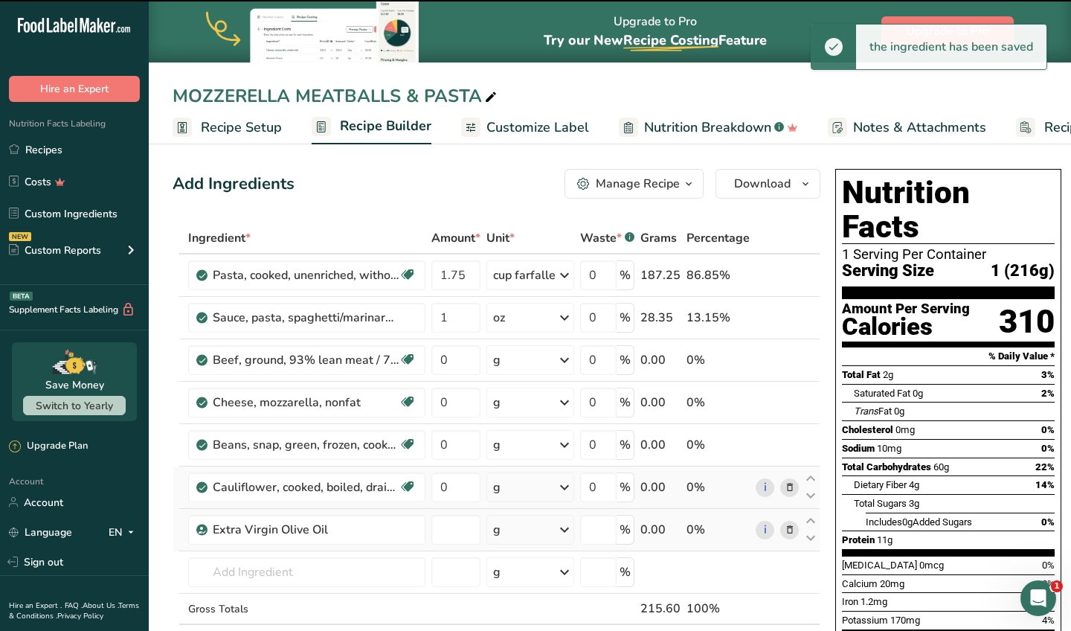
type input "0"
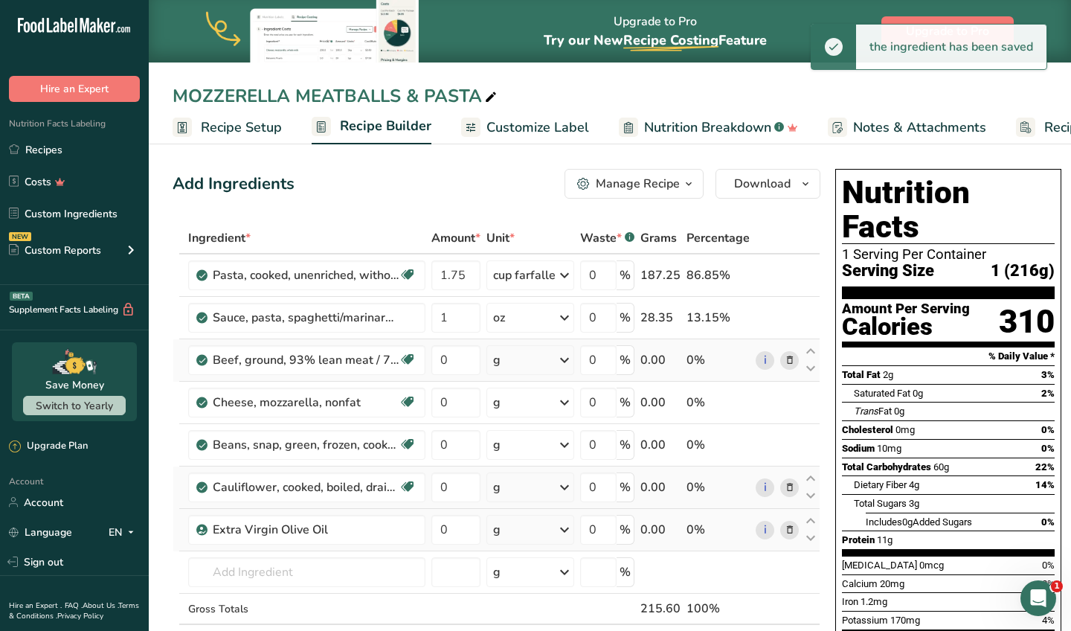
click at [518, 365] on div "g" at bounding box center [530, 360] width 88 height 30
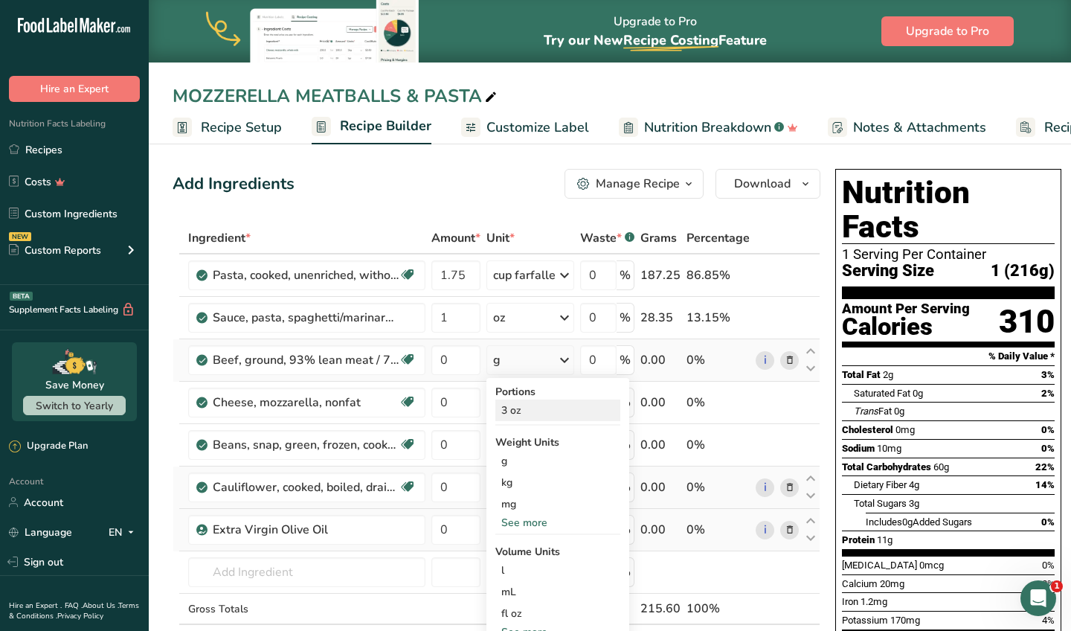
click at [530, 415] on div "3 oz" at bounding box center [557, 410] width 125 height 22
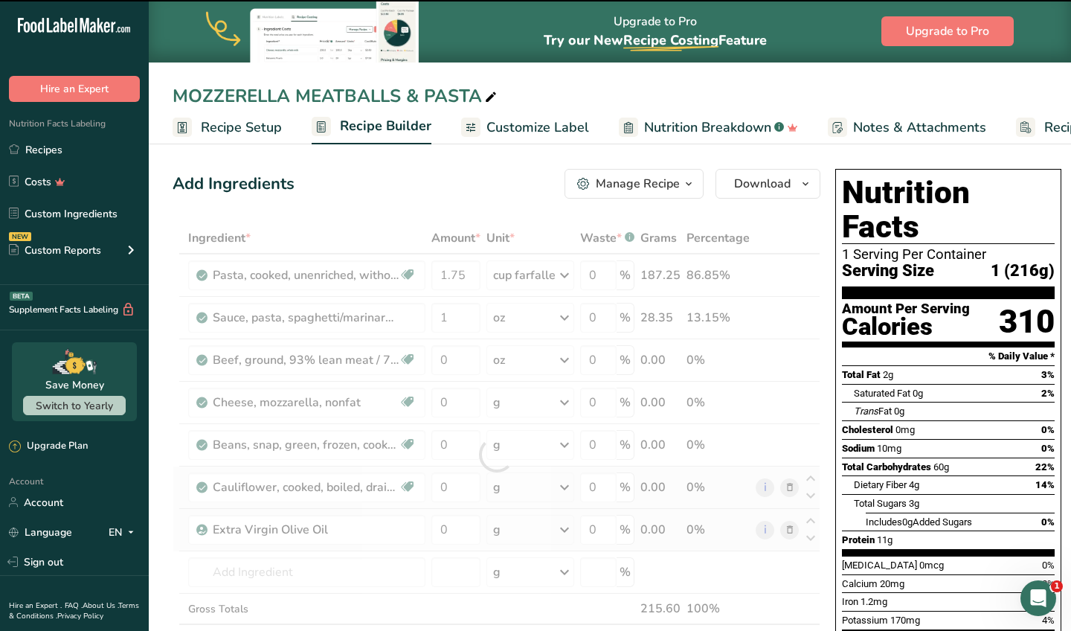
click at [444, 356] on div at bounding box center [497, 454] width 648 height 464
click at [449, 357] on div at bounding box center [497, 454] width 648 height 464
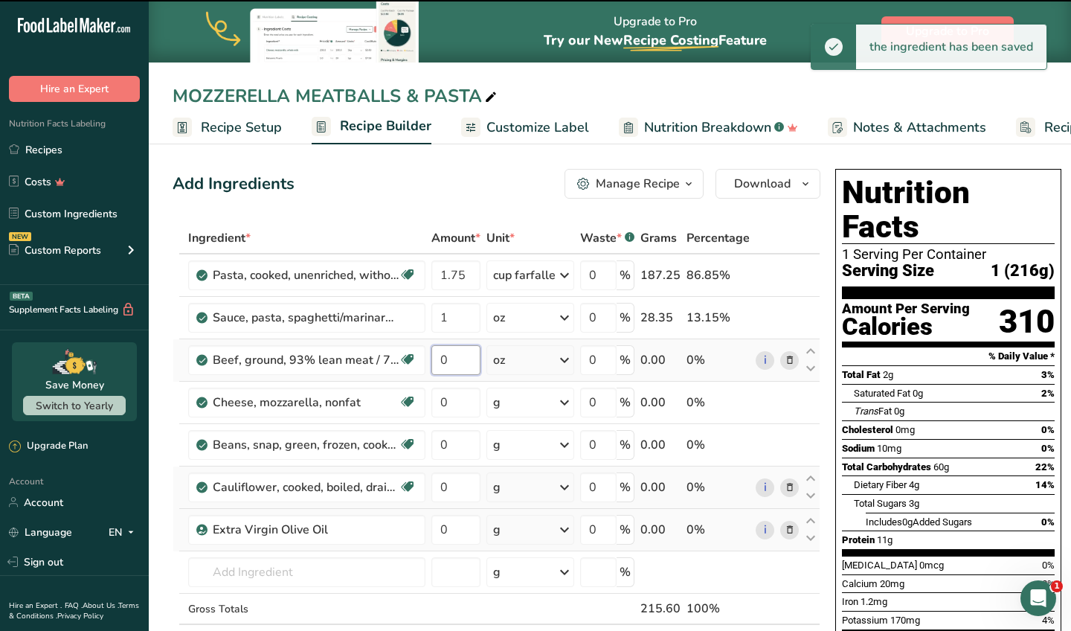
click at [449, 360] on input "0" at bounding box center [455, 360] width 49 height 30
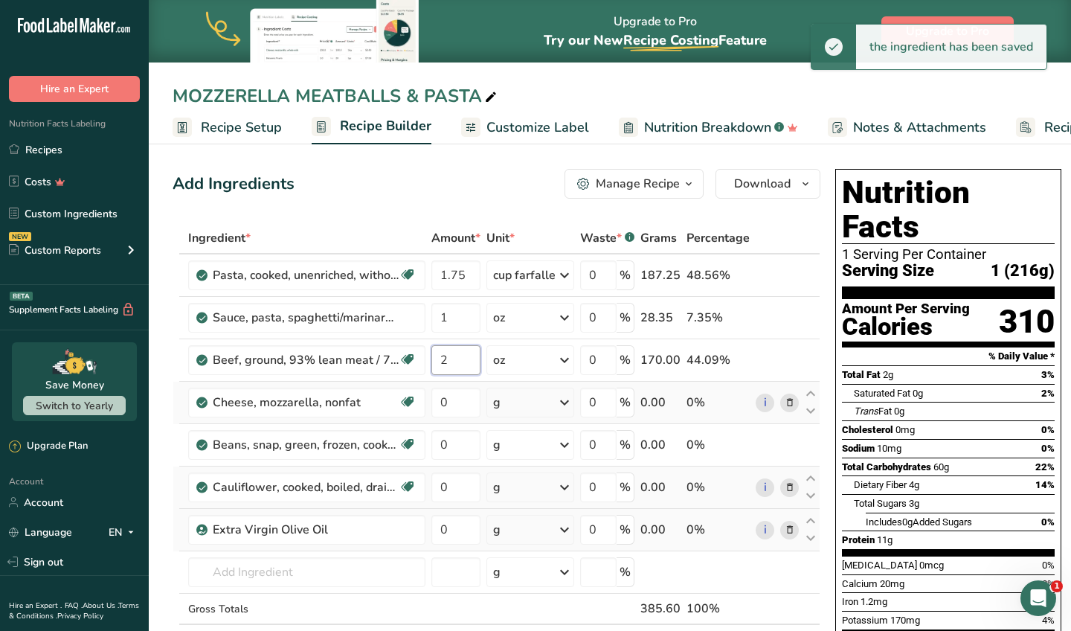
type input "2"
click at [512, 408] on div "Ingredient * Amount * Unit * Waste * .a-a{fill:#347362;}.b-a{fill:#fff;} Grams …" at bounding box center [497, 454] width 648 height 464
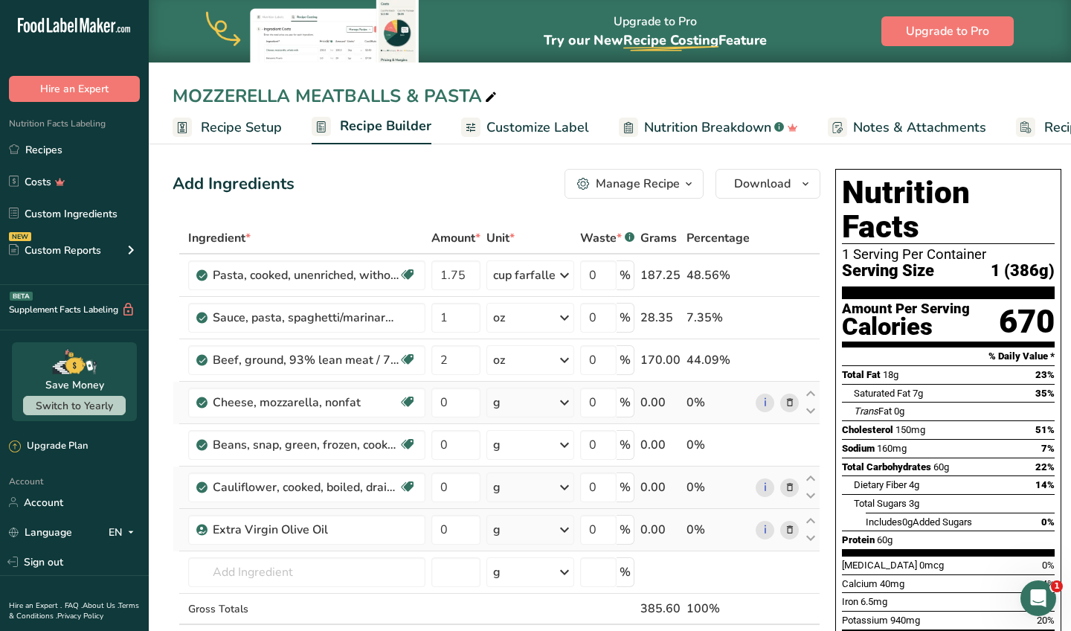
click at [516, 408] on div "g" at bounding box center [530, 403] width 88 height 30
click at [528, 445] on div "1 cup, shredded" at bounding box center [557, 453] width 125 height 22
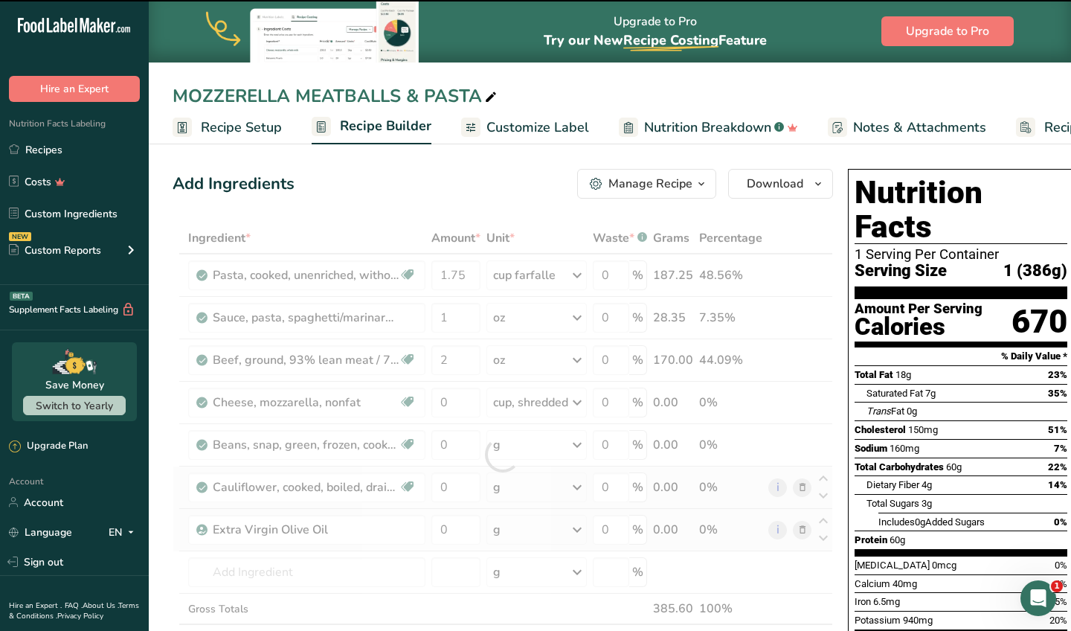
click at [460, 408] on div at bounding box center [503, 454] width 661 height 464
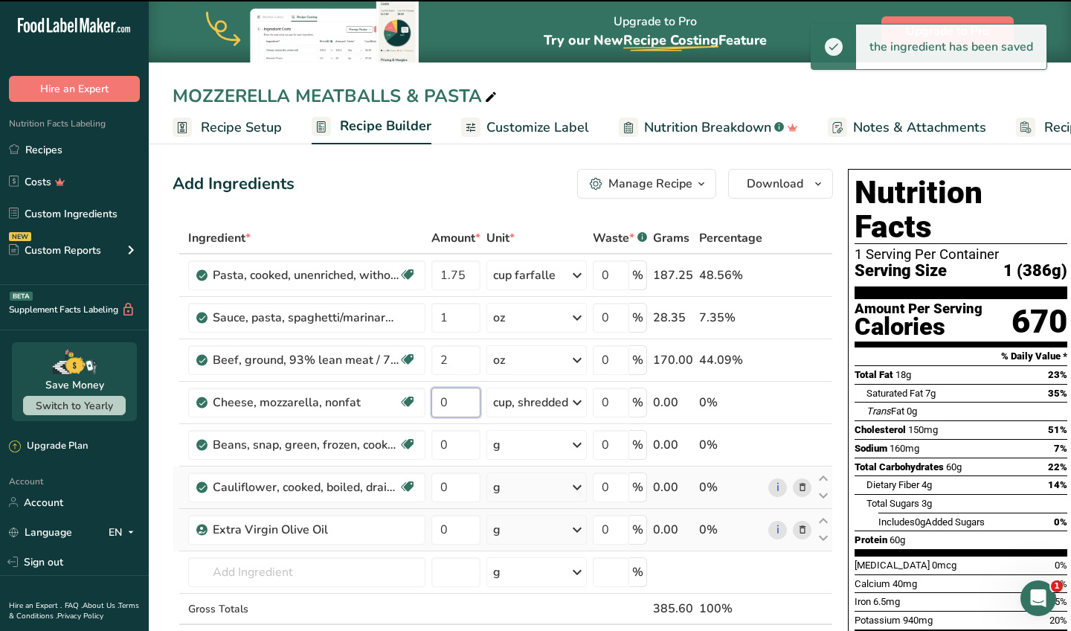
click at [460, 408] on input "0" at bounding box center [455, 403] width 49 height 30
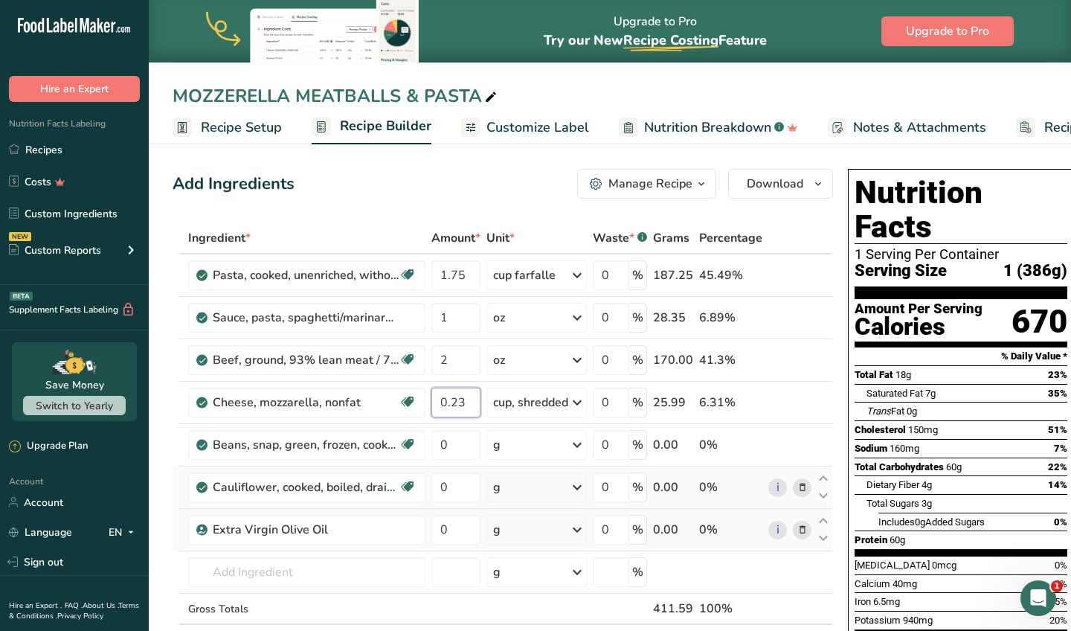
type input "0.23"
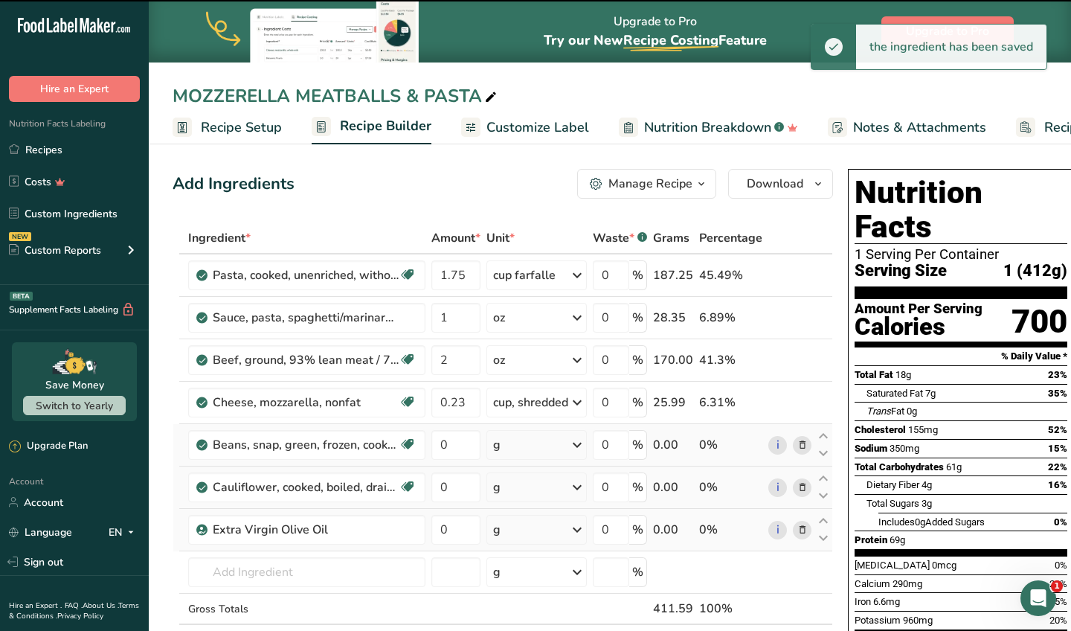
click at [532, 454] on div "g" at bounding box center [536, 445] width 100 height 30
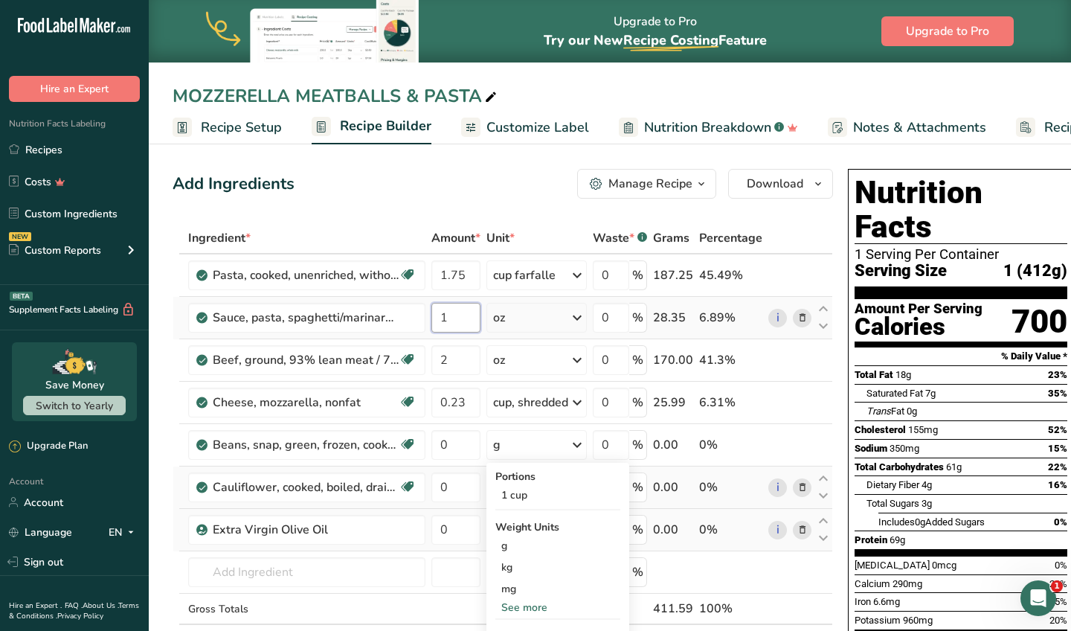
click at [474, 327] on input "1" at bounding box center [455, 318] width 49 height 30
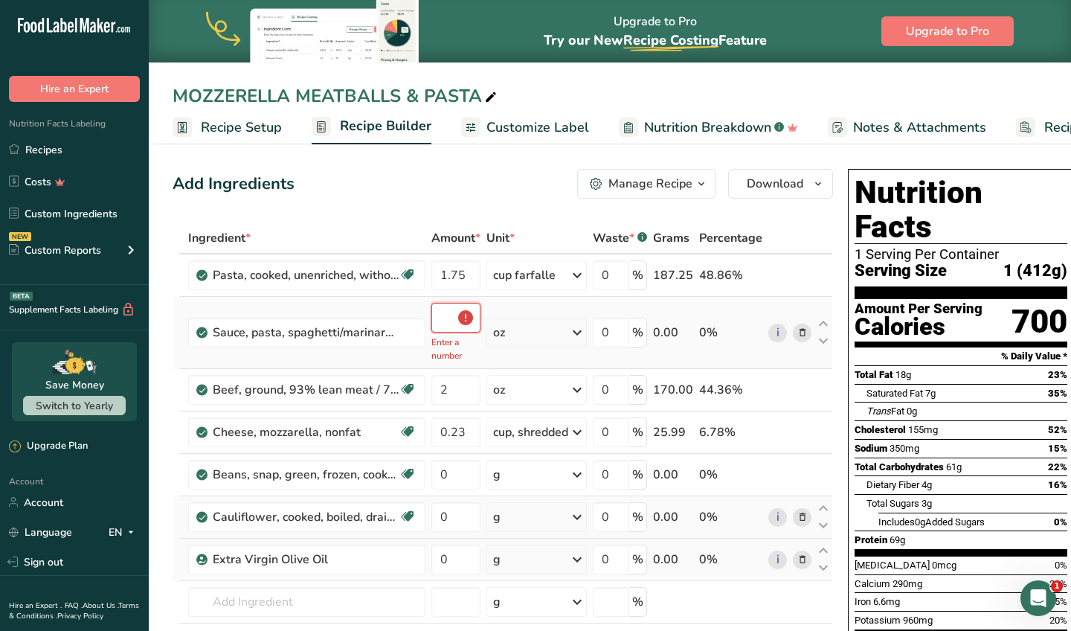
type input "0.5"
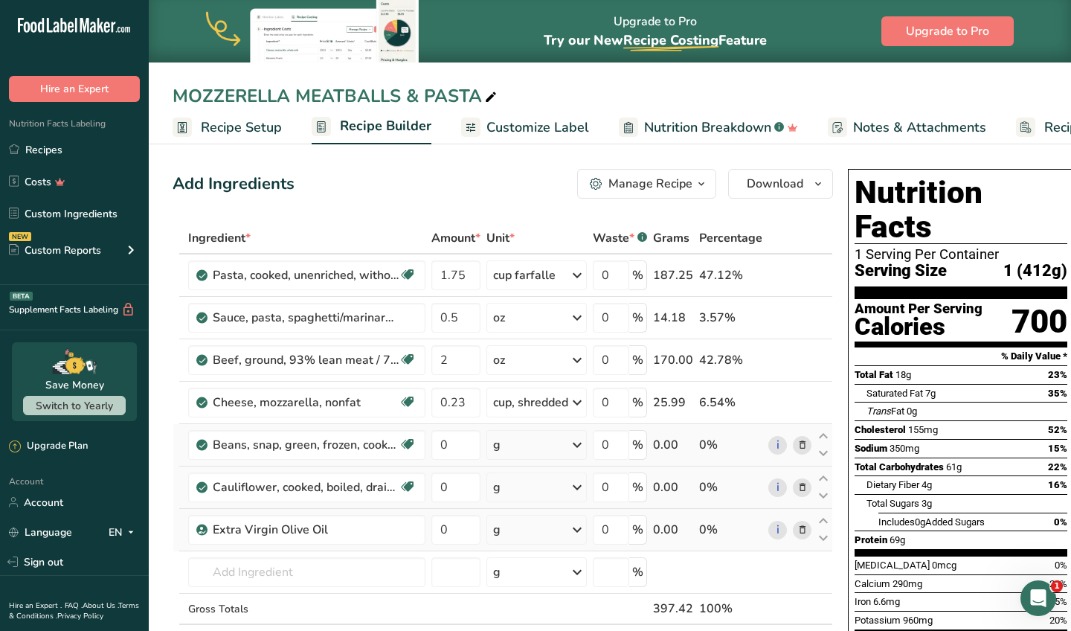
click at [540, 449] on div "Ingredient * Amount * Unit * Waste * .a-a{fill:#347362;}.b-a{fill:#fff;} Grams …" at bounding box center [503, 454] width 661 height 464
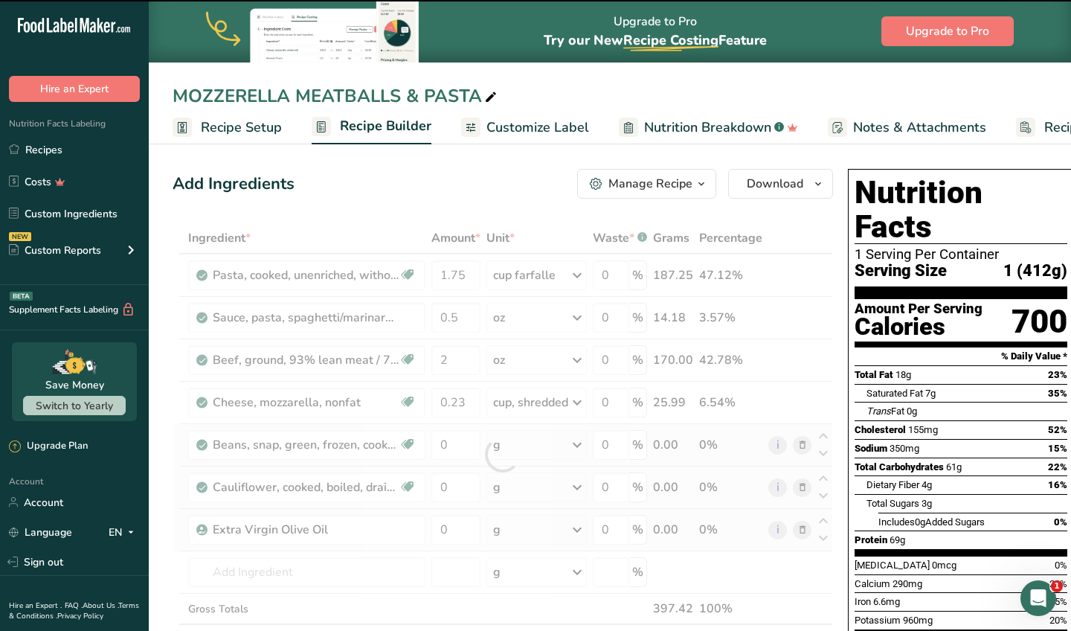
click at [540, 449] on div at bounding box center [503, 454] width 661 height 464
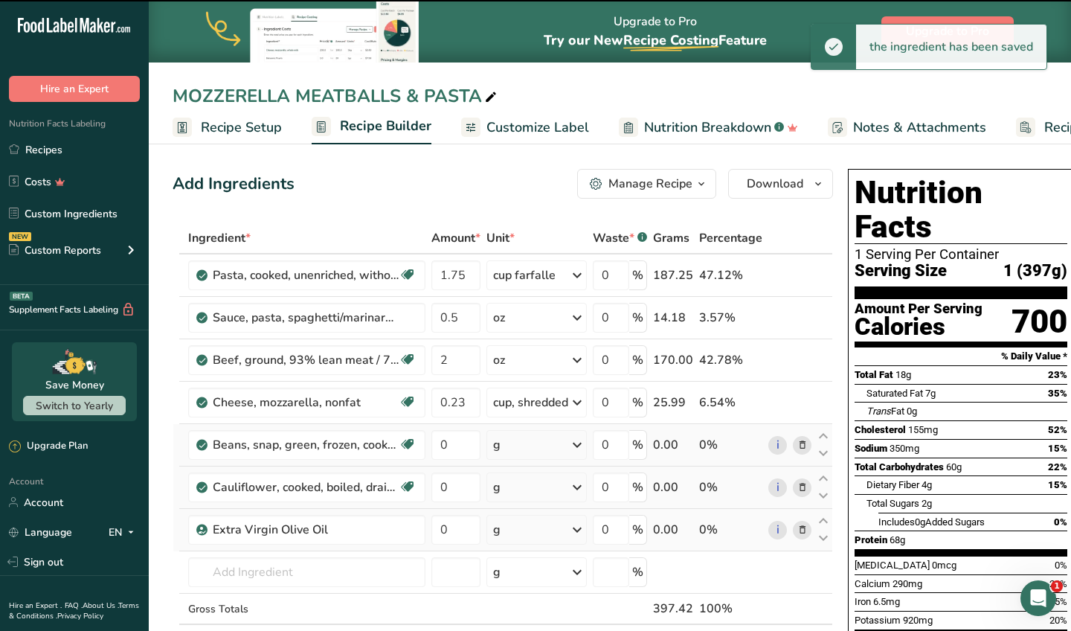
click at [540, 449] on div "g" at bounding box center [536, 445] width 100 height 30
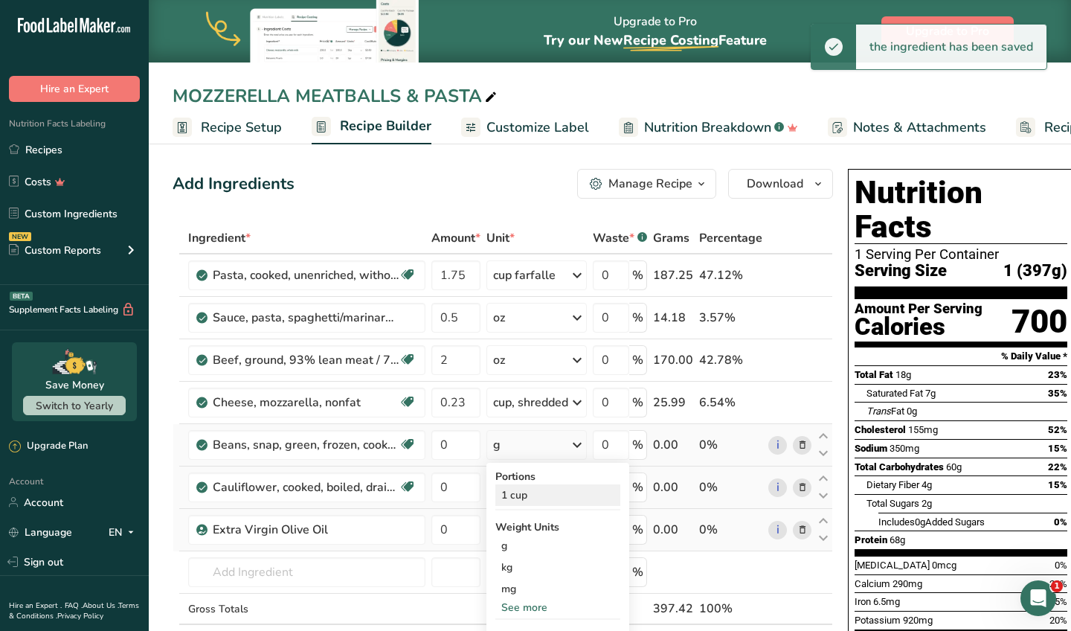
click at [533, 500] on div "1 cup" at bounding box center [557, 495] width 125 height 22
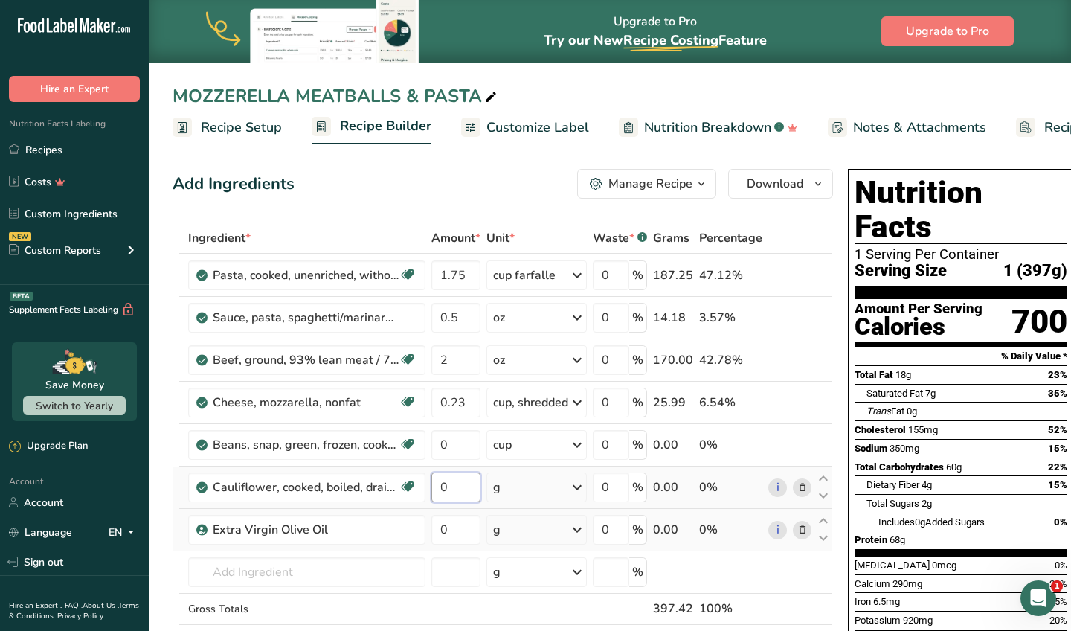
click at [460, 490] on input "0" at bounding box center [455, 487] width 49 height 30
click at [529, 450] on div "Ingredient * Amount * Unit * Waste * .a-a{fill:#347362;}.b-a{fill:#fff;} Grams …" at bounding box center [503, 454] width 661 height 464
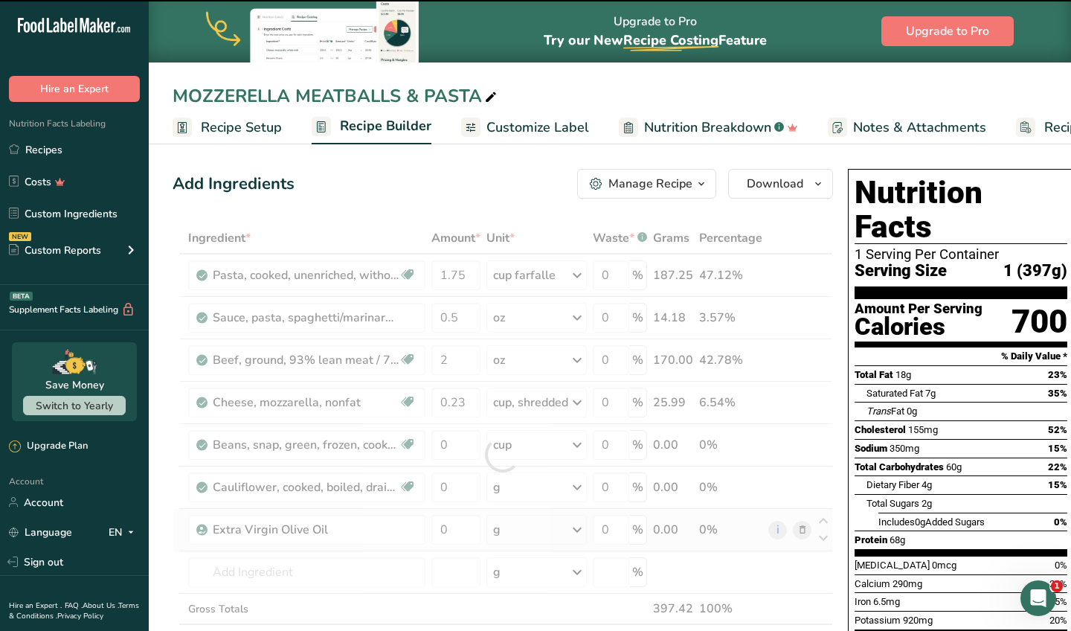
click at [451, 440] on div at bounding box center [503, 454] width 661 height 464
click at [452, 444] on div at bounding box center [503, 454] width 661 height 464
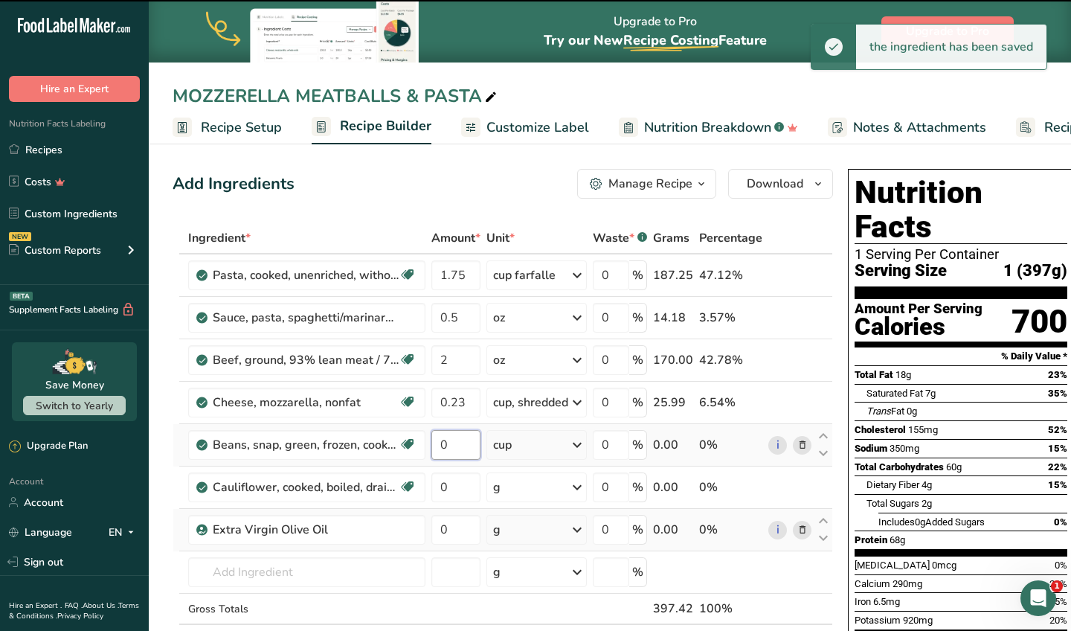
click at [452, 441] on input "0" at bounding box center [455, 445] width 49 height 30
click at [452, 446] on input "0" at bounding box center [455, 445] width 49 height 30
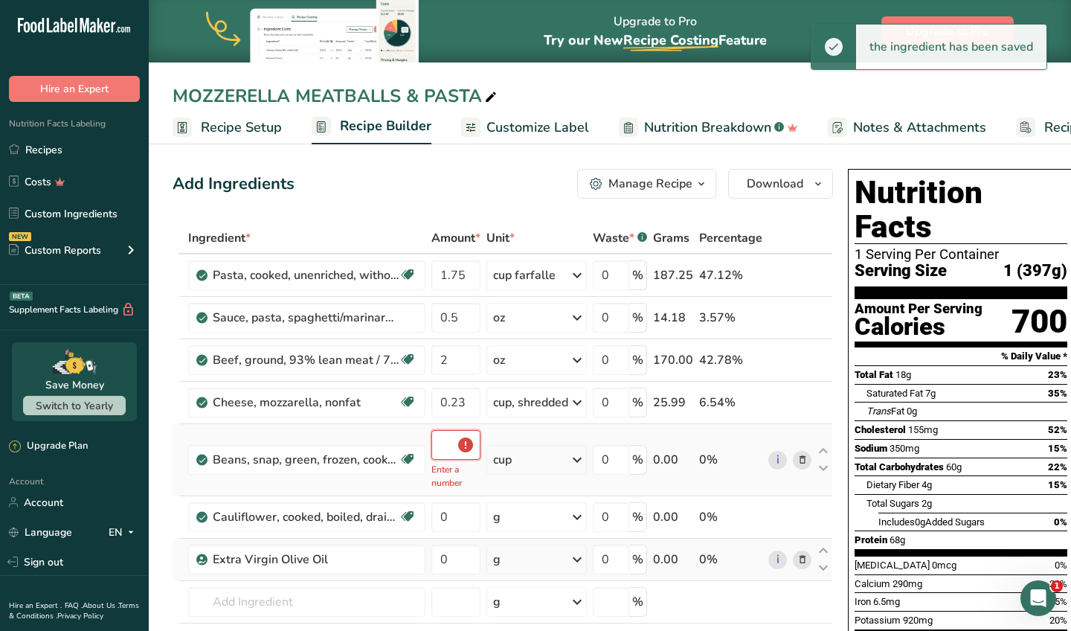
type input "0.5"
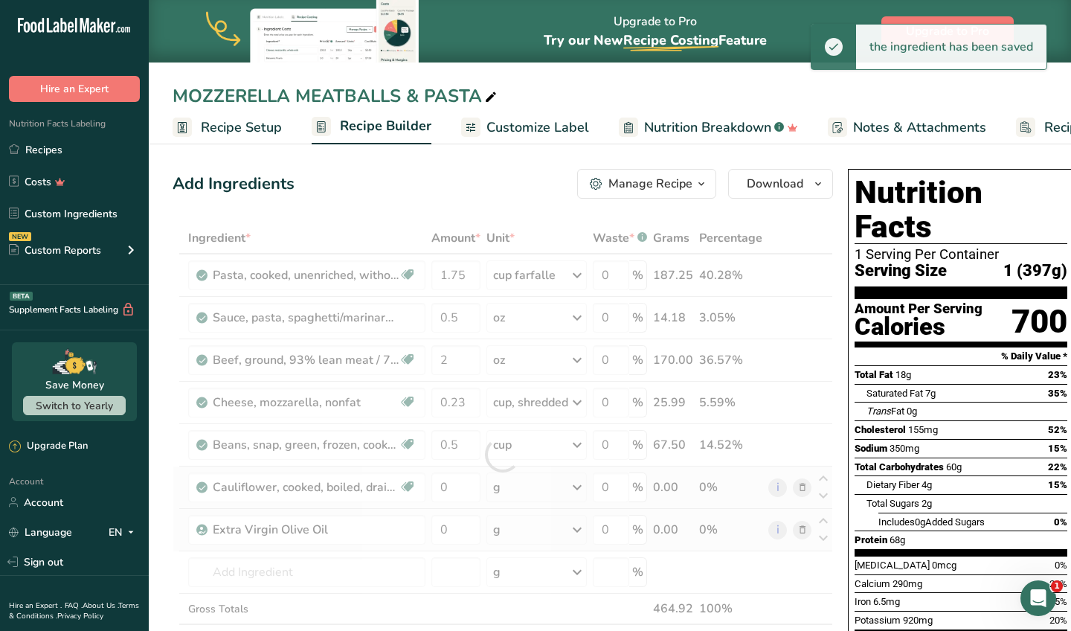
click at [558, 496] on div "Ingredient * Amount * Unit * Waste * .a-a{fill:#347362;}.b-a{fill:#fff;} Grams …" at bounding box center [503, 454] width 661 height 464
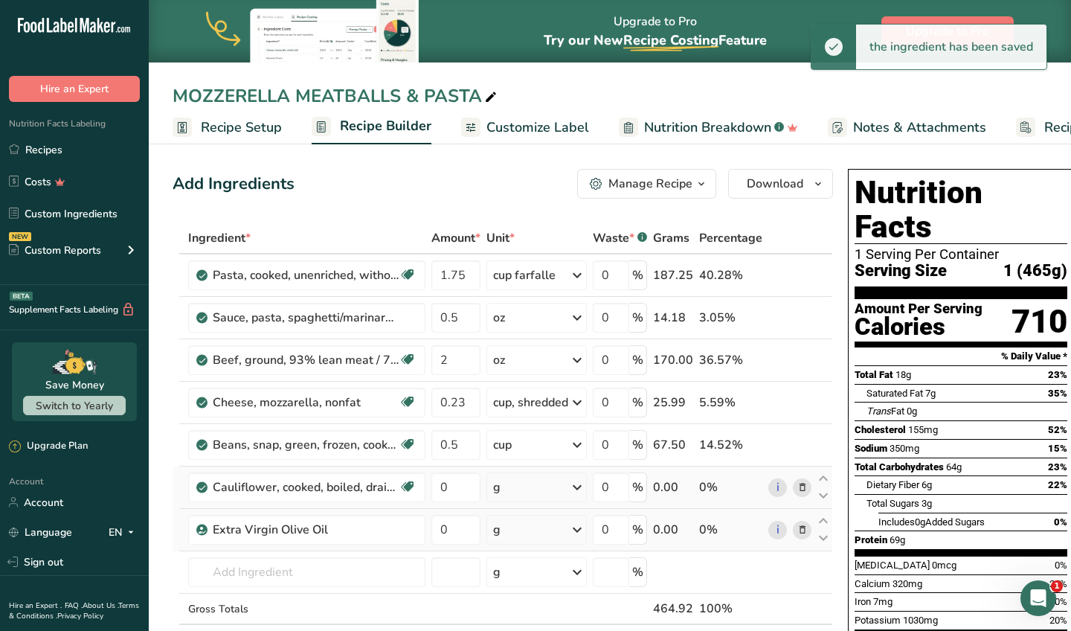
click at [513, 494] on div "g" at bounding box center [536, 487] width 100 height 30
click at [530, 541] on div "0.5 cup (1" pieces)" at bounding box center [557, 538] width 125 height 22
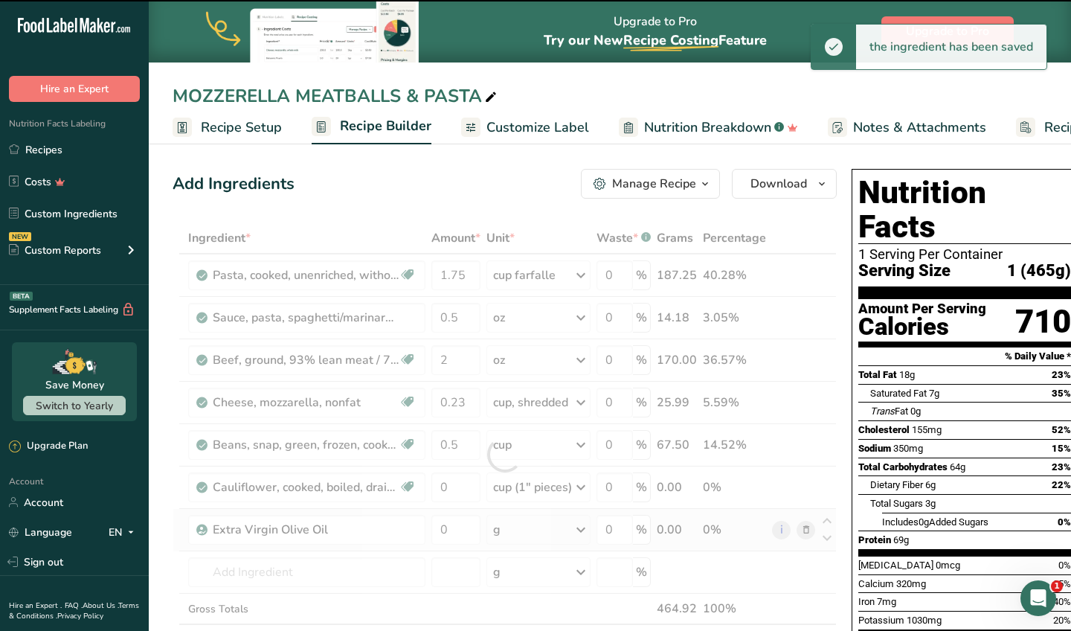
click at [466, 493] on div at bounding box center [505, 454] width 664 height 464
click at [466, 492] on input "0" at bounding box center [455, 487] width 49 height 30
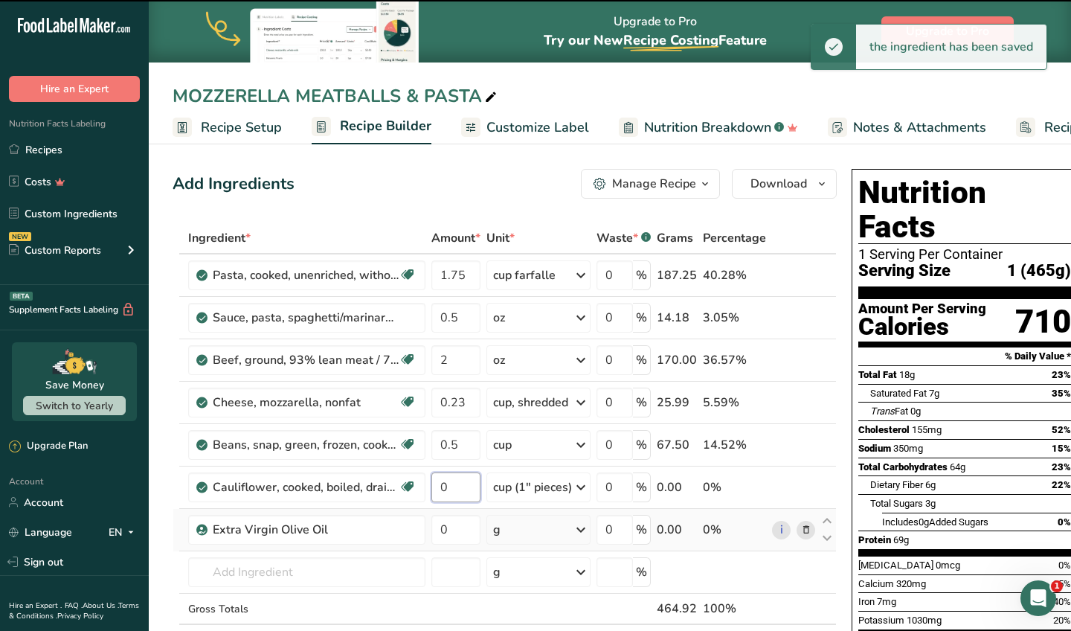
click at [466, 492] on input "0" at bounding box center [455, 487] width 49 height 30
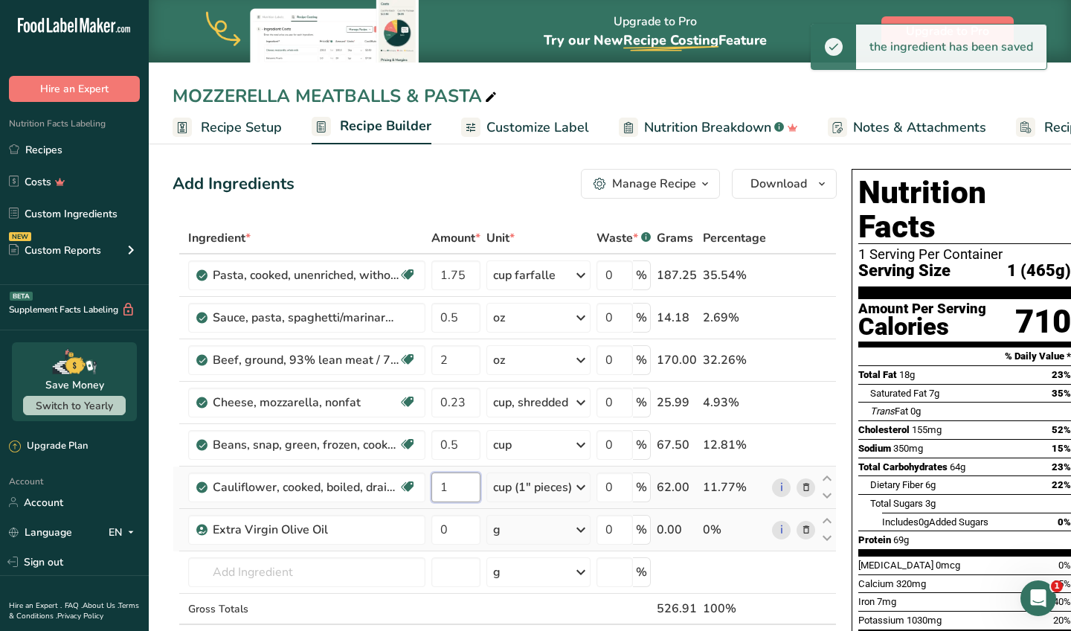
type input "1"
click at [540, 492] on div "Ingredient * Amount * Unit * Waste * .a-a{fill:#347362;}.b-a{fill:#fff;} Grams …" at bounding box center [505, 454] width 664 height 464
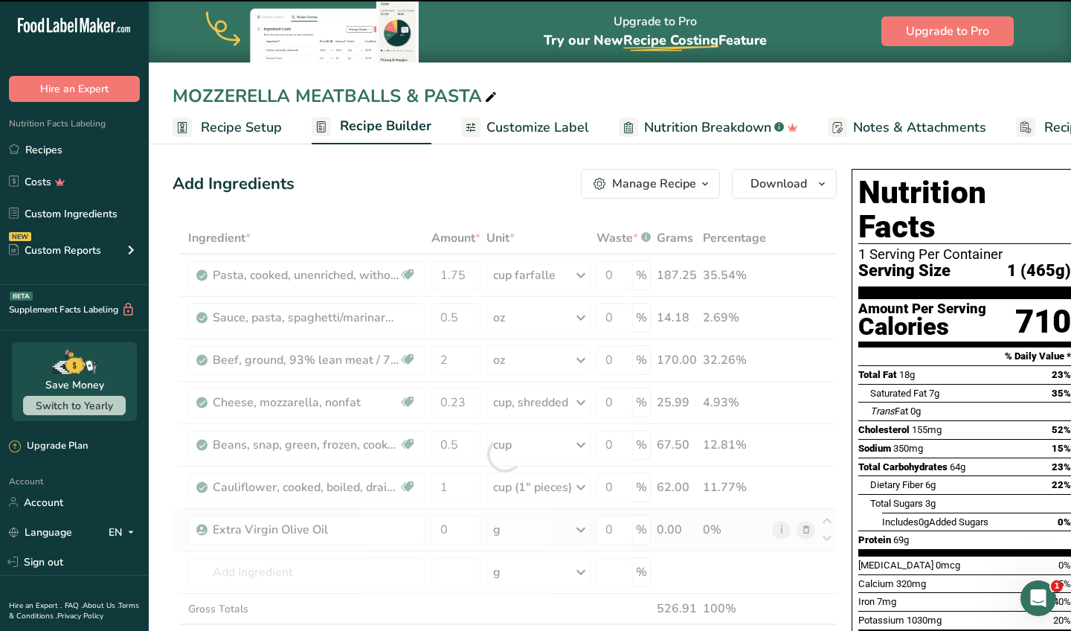
click at [539, 491] on div at bounding box center [505, 454] width 664 height 464
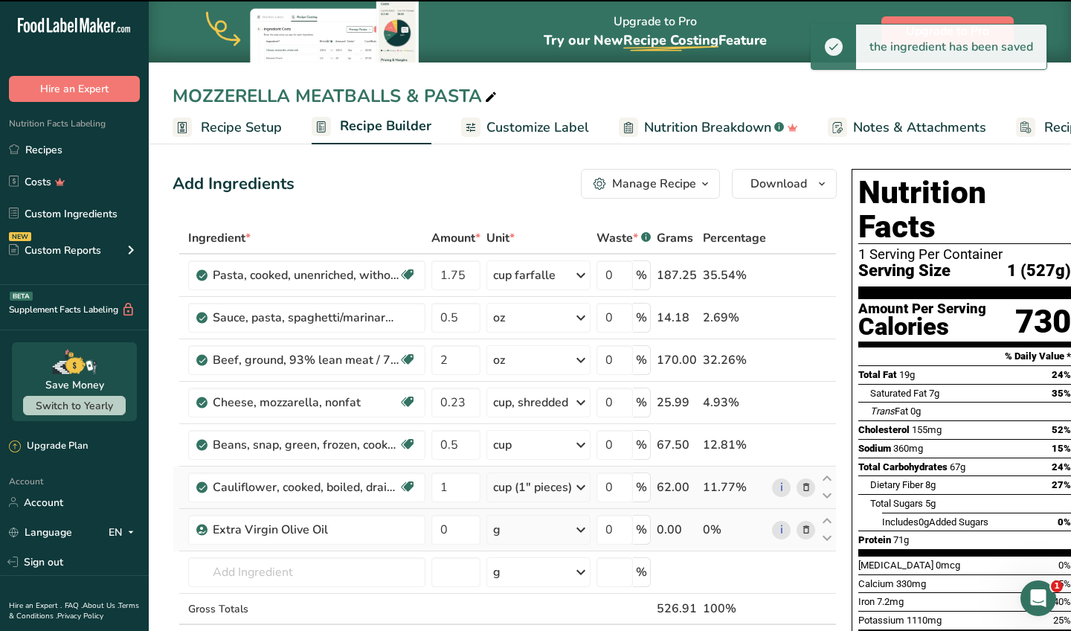
click at [536, 487] on div "cup (1" pieces)" at bounding box center [532, 487] width 79 height 18
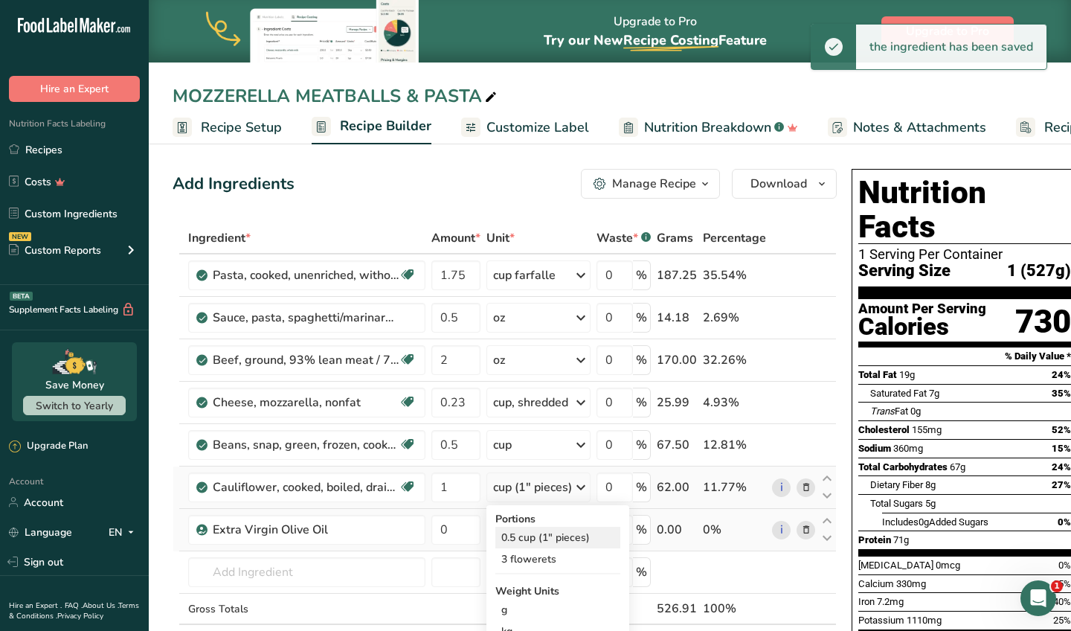
click at [518, 544] on div "0.5 cup (1" pieces)" at bounding box center [557, 538] width 125 height 22
click at [545, 539] on div "g" at bounding box center [538, 530] width 104 height 30
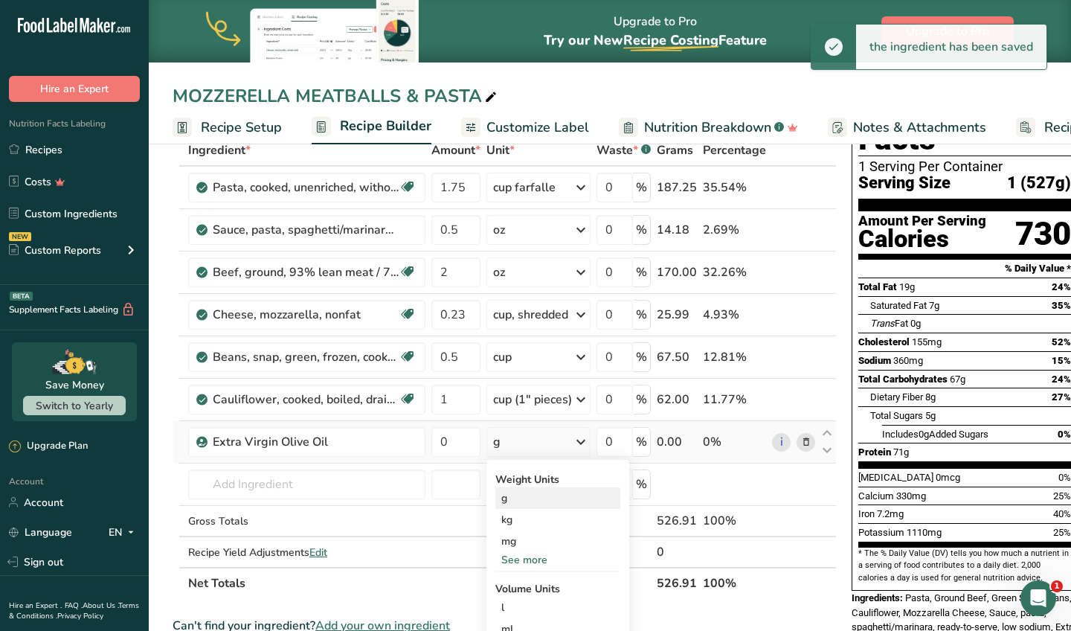
scroll to position [90, 0]
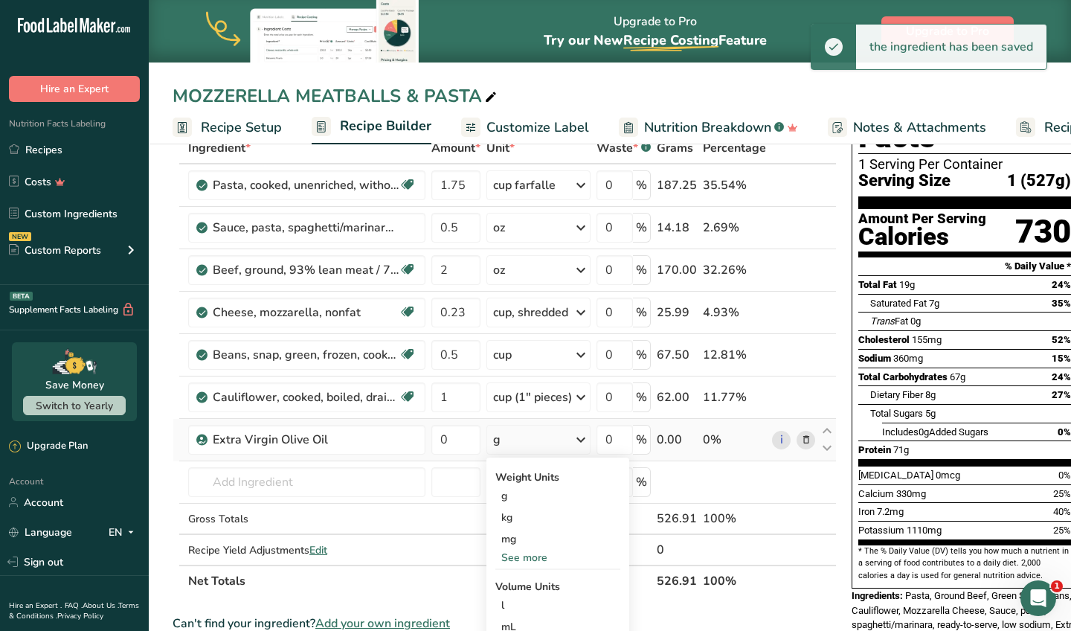
click at [536, 560] on div "See more" at bounding box center [557, 558] width 125 height 16
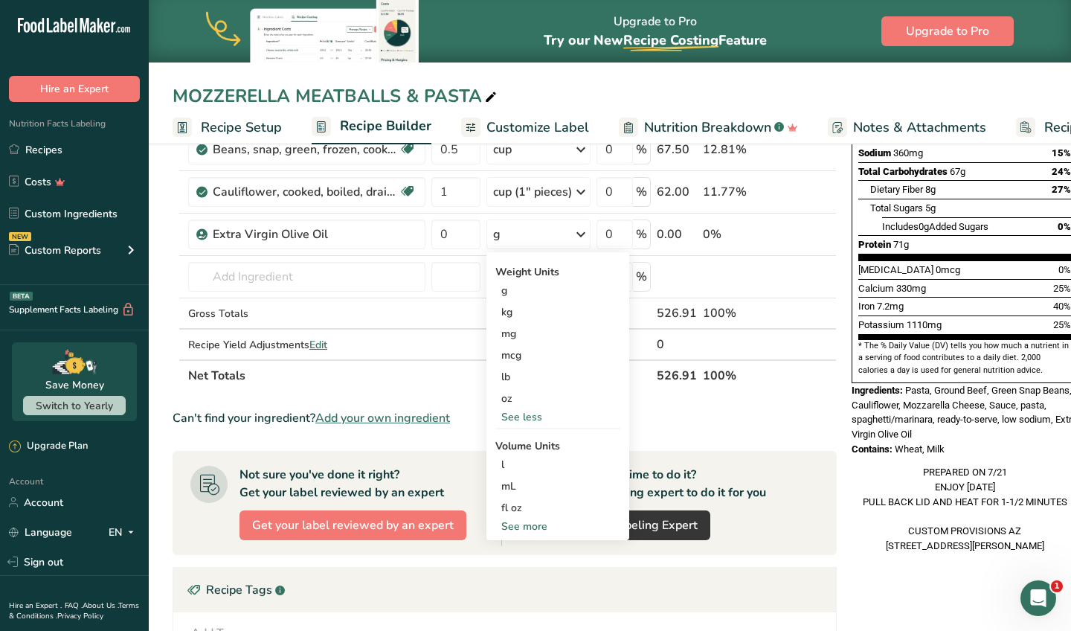
scroll to position [296, 0]
click at [533, 526] on div "See more" at bounding box center [557, 526] width 125 height 16
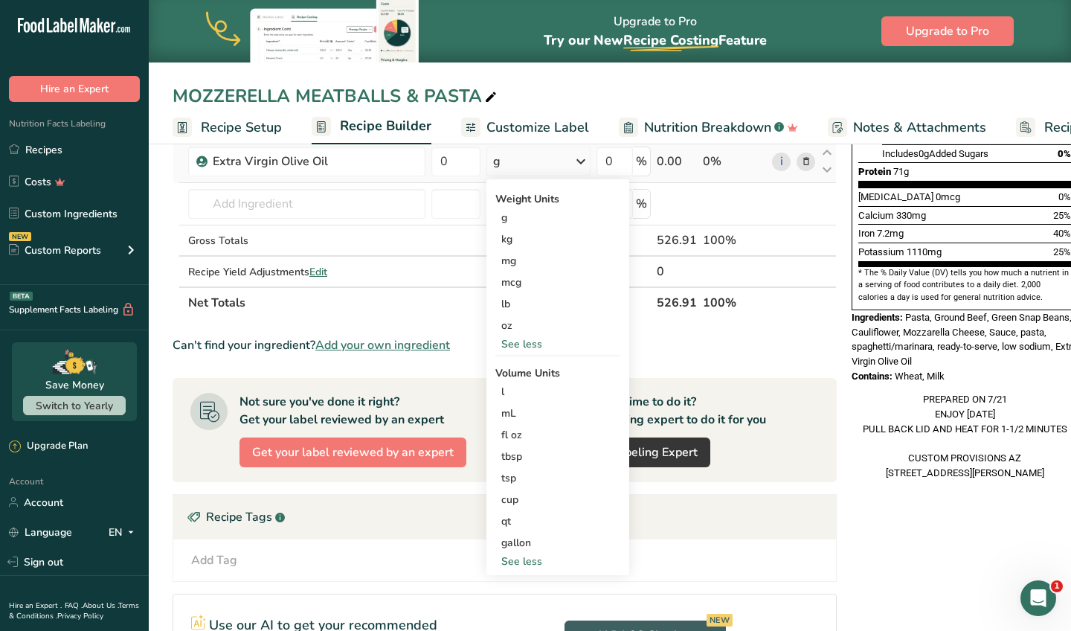
scroll to position [369, 0]
click at [521, 478] on div "tsp" at bounding box center [557, 477] width 113 height 16
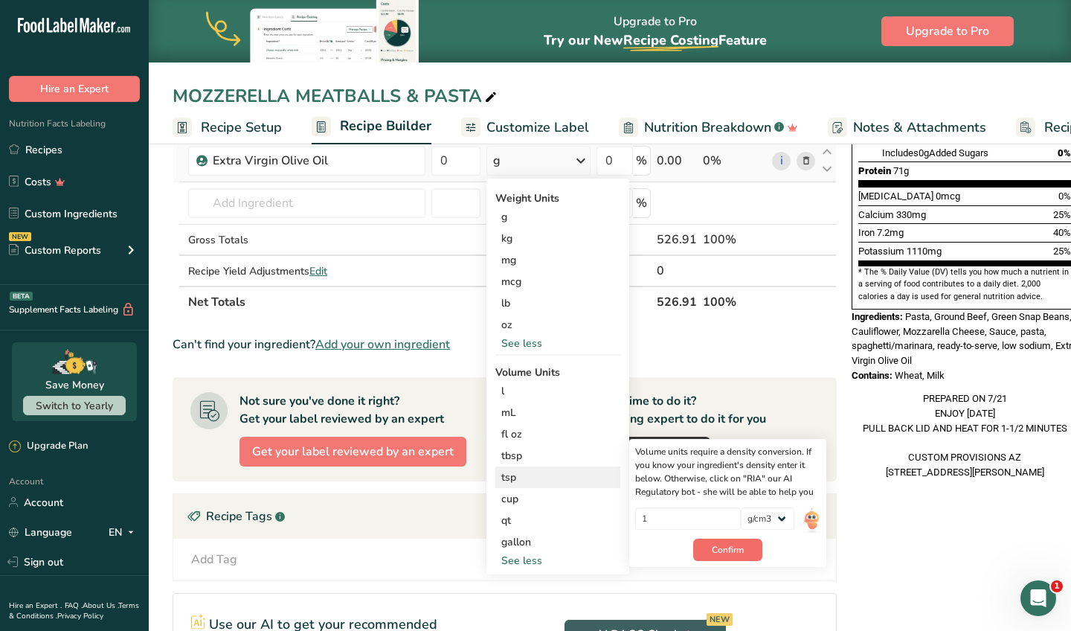
click at [734, 547] on span "Confirm" at bounding box center [728, 549] width 32 height 13
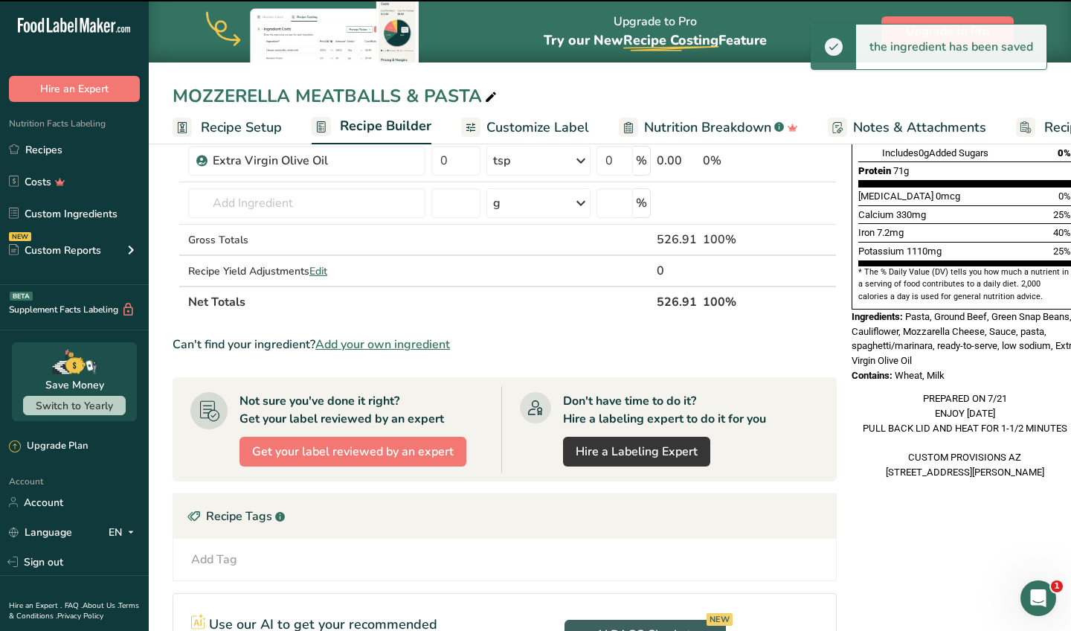
scroll to position [302, 0]
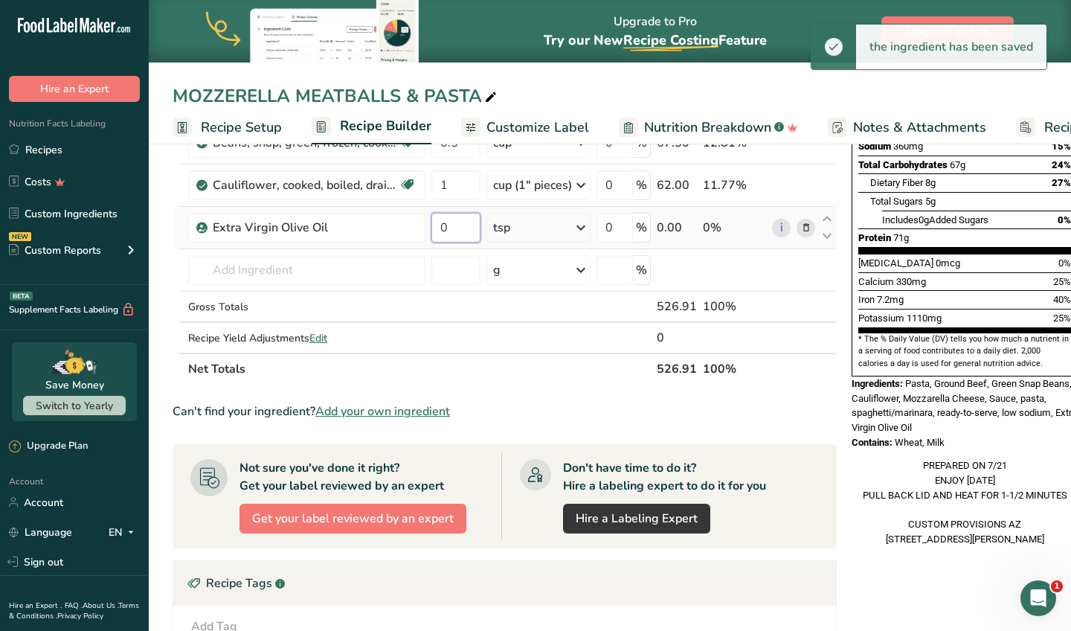
click at [474, 240] on input "0" at bounding box center [455, 228] width 49 height 30
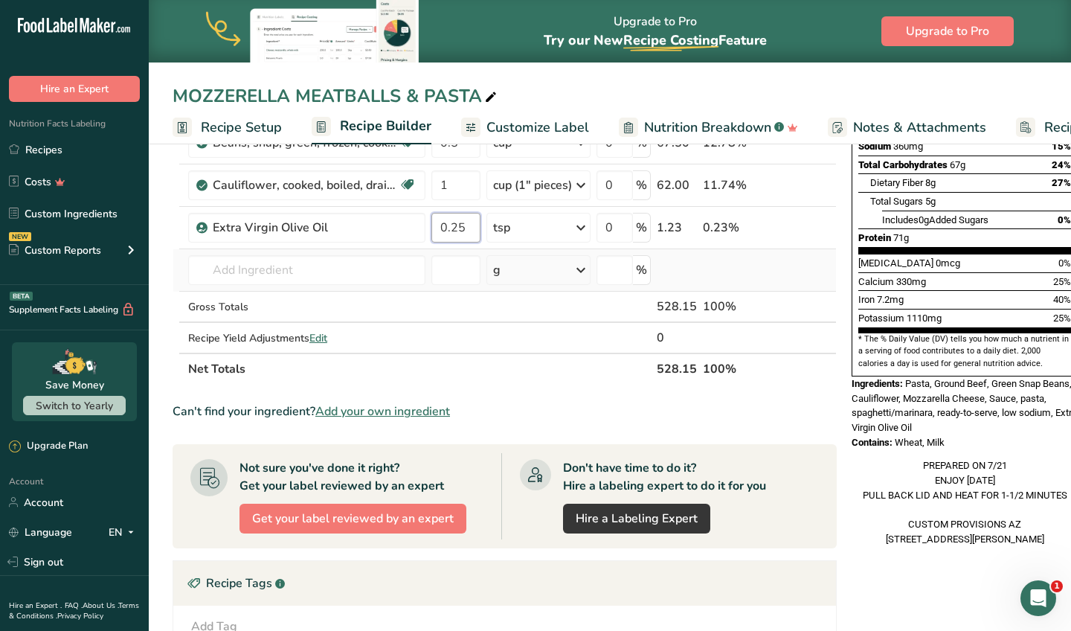
type input "0.25"
click at [488, 282] on div "Ingredient * Amount * Unit * Waste * .a-a{fill:#347362;}.b-a{fill:#fff;} Grams …" at bounding box center [505, 152] width 664 height 464
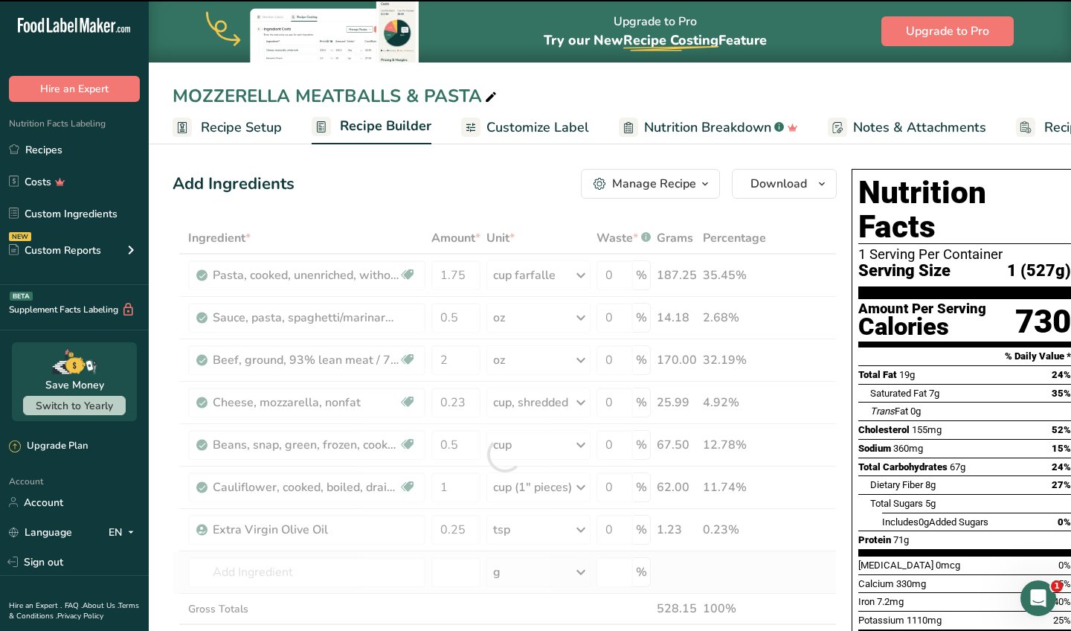
scroll to position [0, 0]
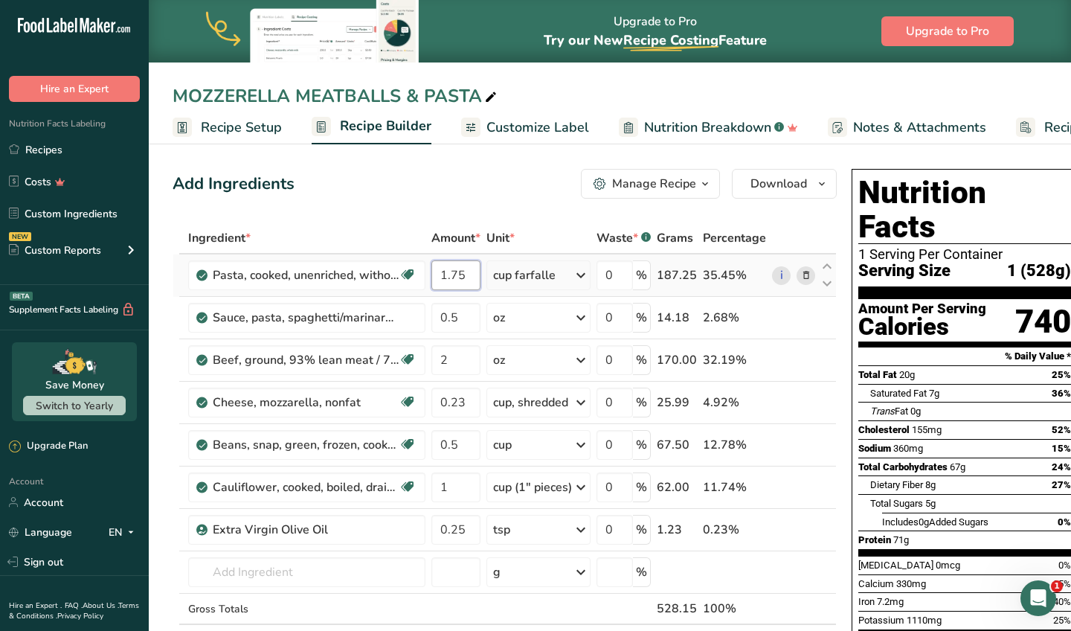
click at [466, 274] on input "1.75" at bounding box center [455, 275] width 49 height 30
type input "1.7"
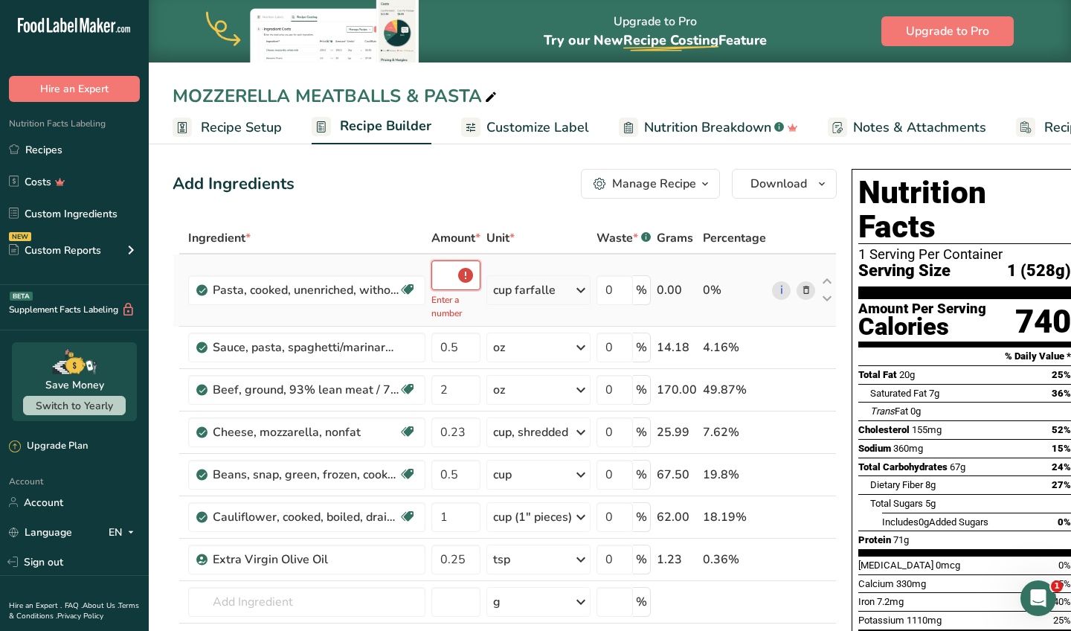
type input "1"
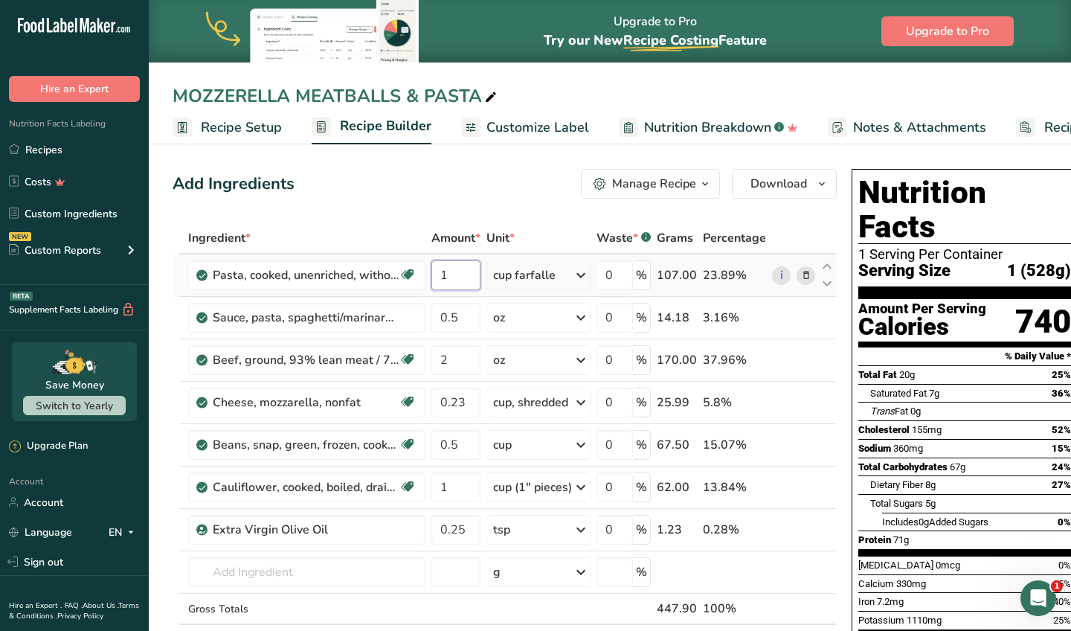
type input "1"
click at [541, 279] on div "Ingredient * Amount * Unit * Waste * .a-a{fill:#347362;}.b-a{fill:#fff;} Grams …" at bounding box center [505, 454] width 664 height 464
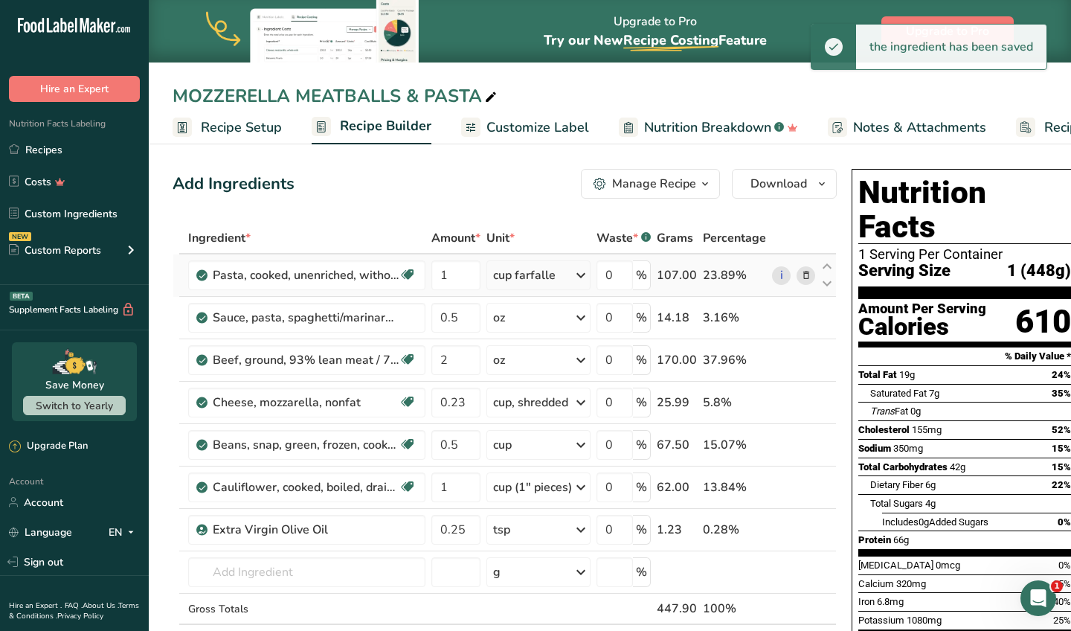
click at [541, 279] on div "cup farfalle" at bounding box center [524, 275] width 62 height 18
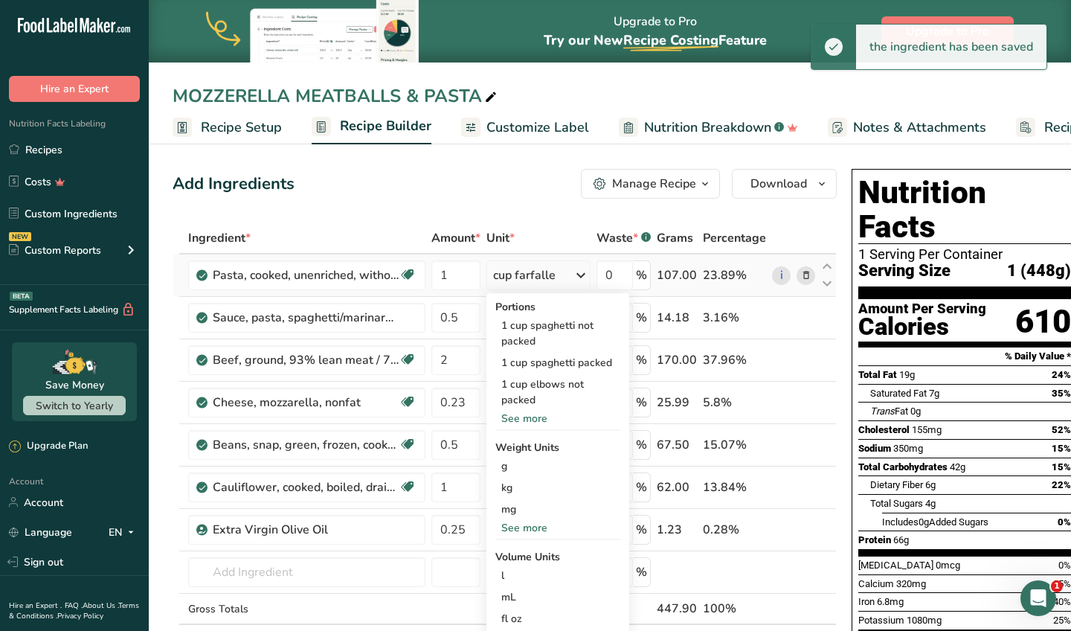
click at [542, 424] on div "See more" at bounding box center [557, 419] width 125 height 16
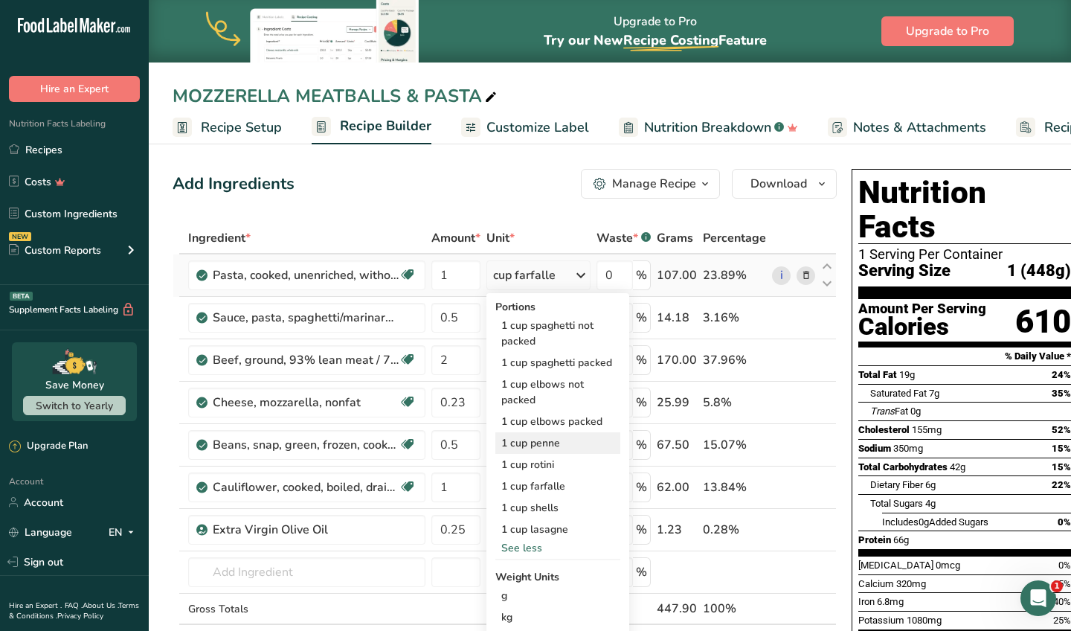
click at [555, 449] on div "1 cup penne" at bounding box center [557, 443] width 125 height 22
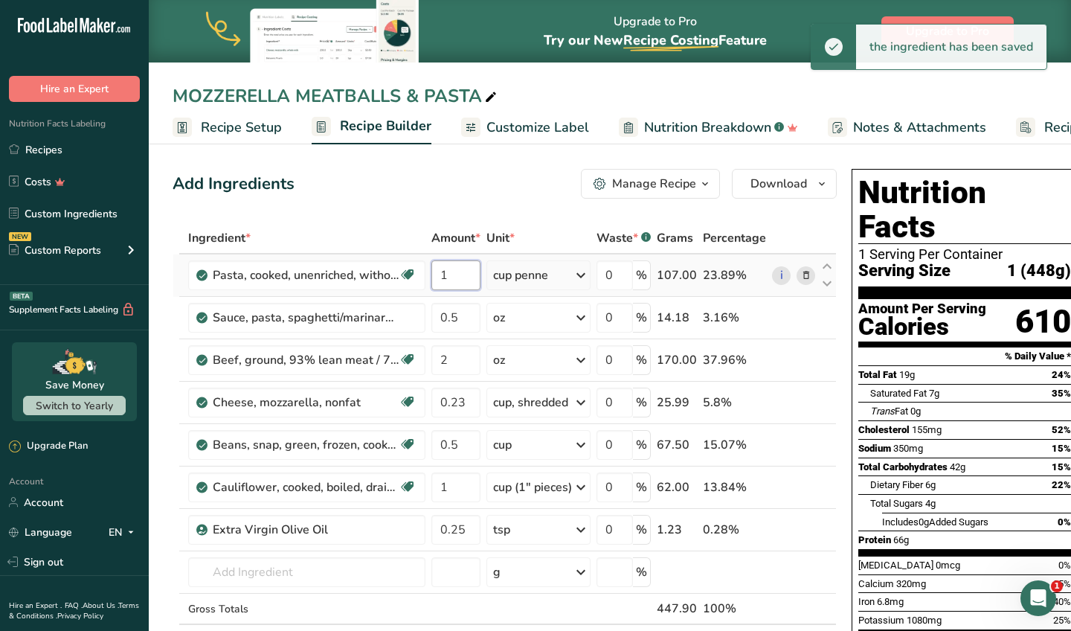
click at [455, 273] on input "1" at bounding box center [455, 275] width 49 height 30
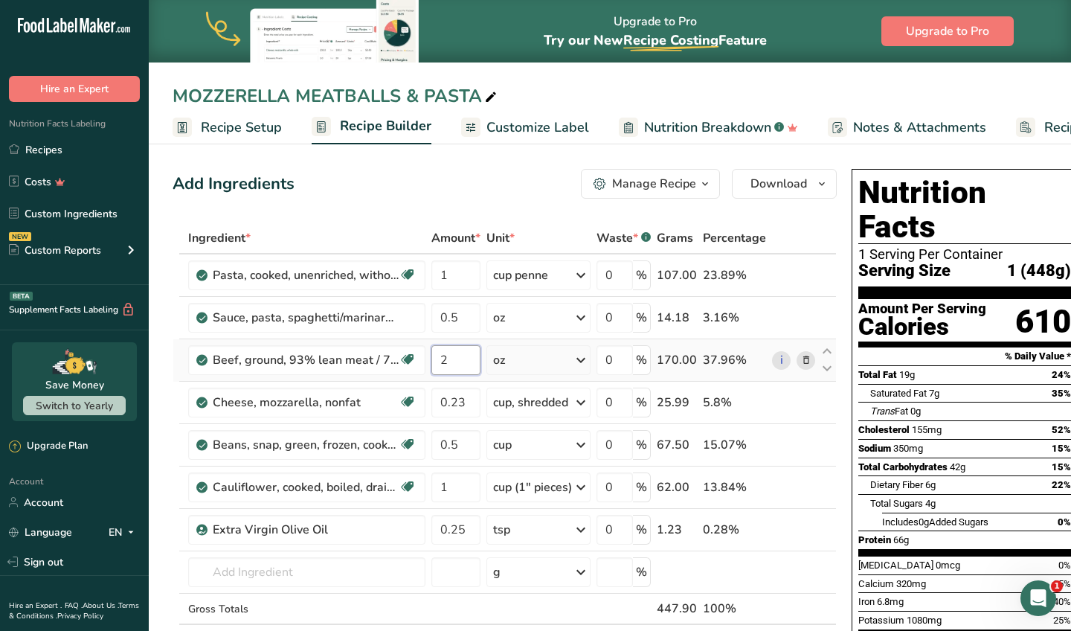
click at [451, 361] on div "Ingredient * Amount * Unit * Waste * .a-a{fill:#347362;}.b-a{fill:#fff;} Grams …" at bounding box center [505, 454] width 664 height 464
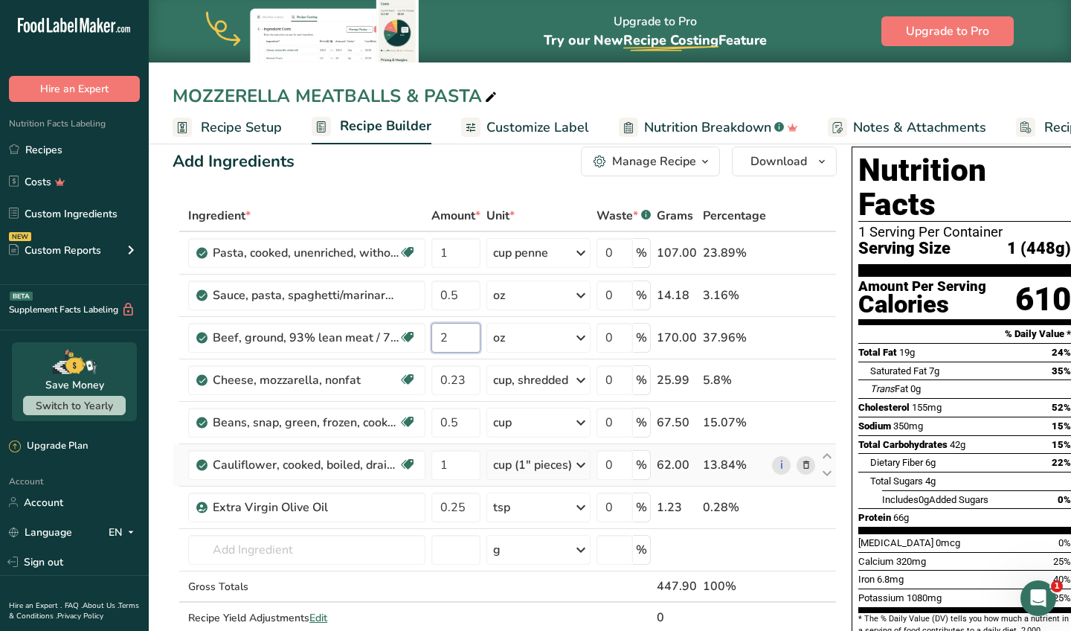
scroll to position [23, 0]
click at [472, 257] on div "Ingredient * Amount * Unit * Waste * .a-a{fill:#347362;}.b-a{fill:#fff;} Grams …" at bounding box center [505, 431] width 664 height 464
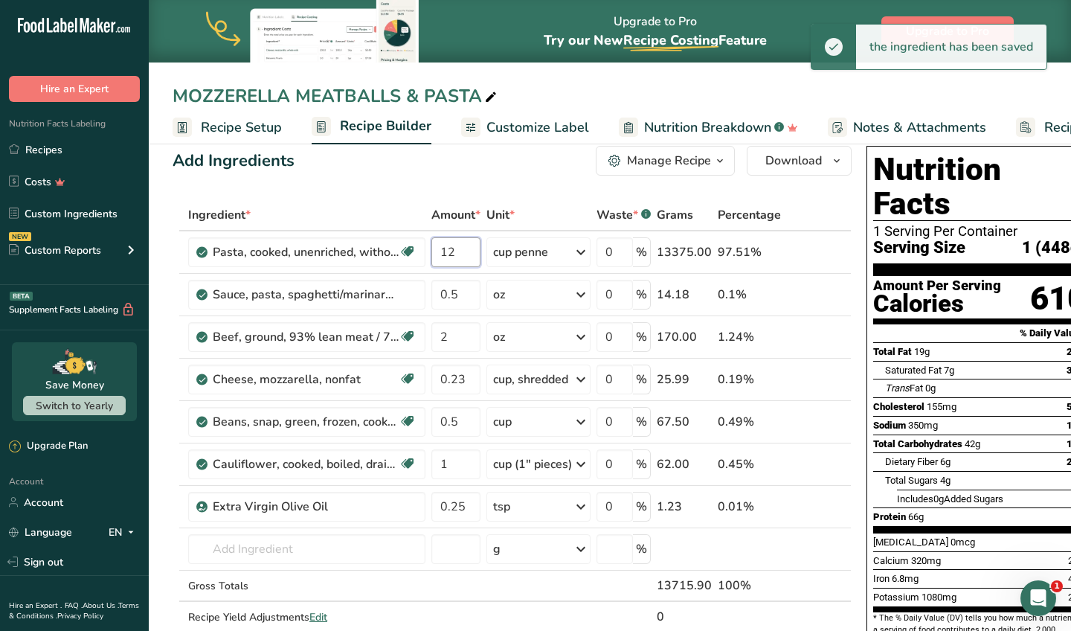
type input "1"
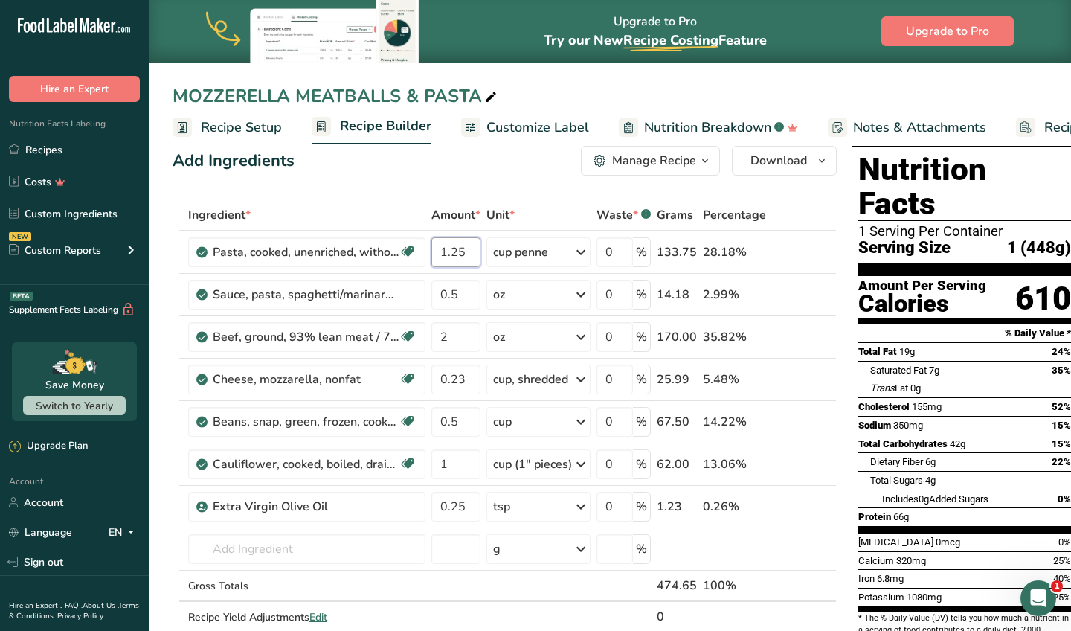
type input "1.25"
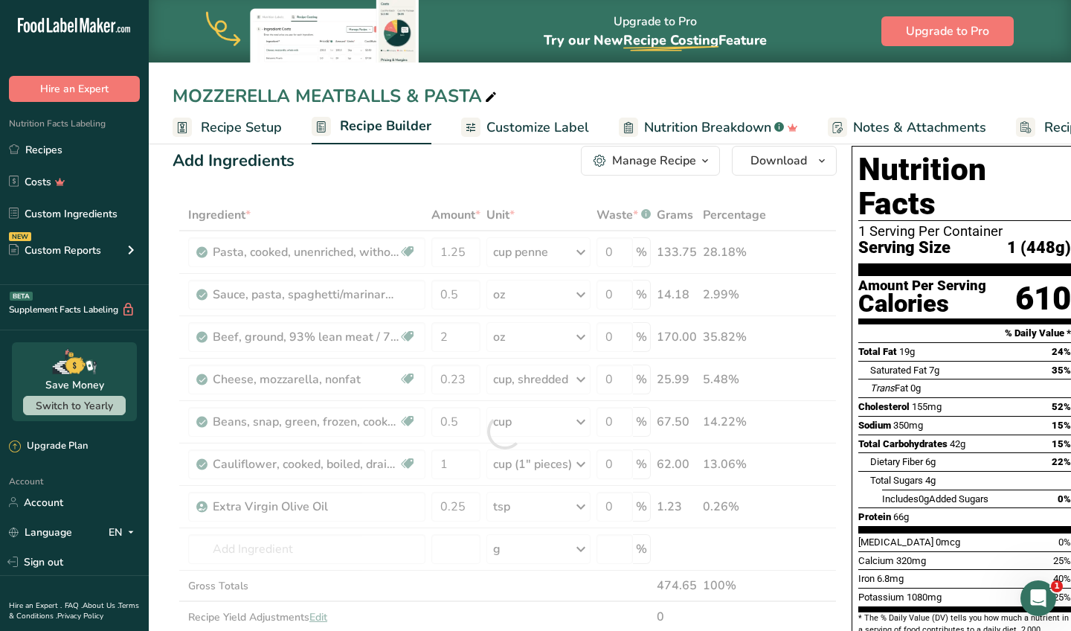
click at [509, 162] on div "Add Ingredients Manage Recipe Delete Recipe Duplicate Recipe Scale Recipe Save …" at bounding box center [505, 161] width 664 height 30
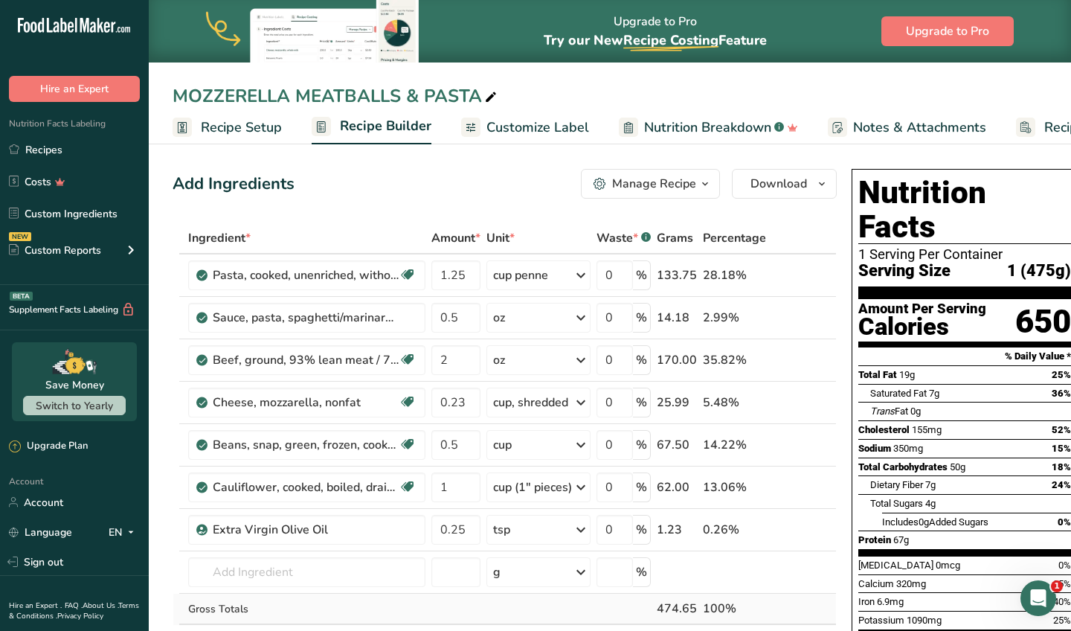
scroll to position [0, 0]
click at [283, 577] on input "text" at bounding box center [306, 572] width 237 height 30
type input "P"
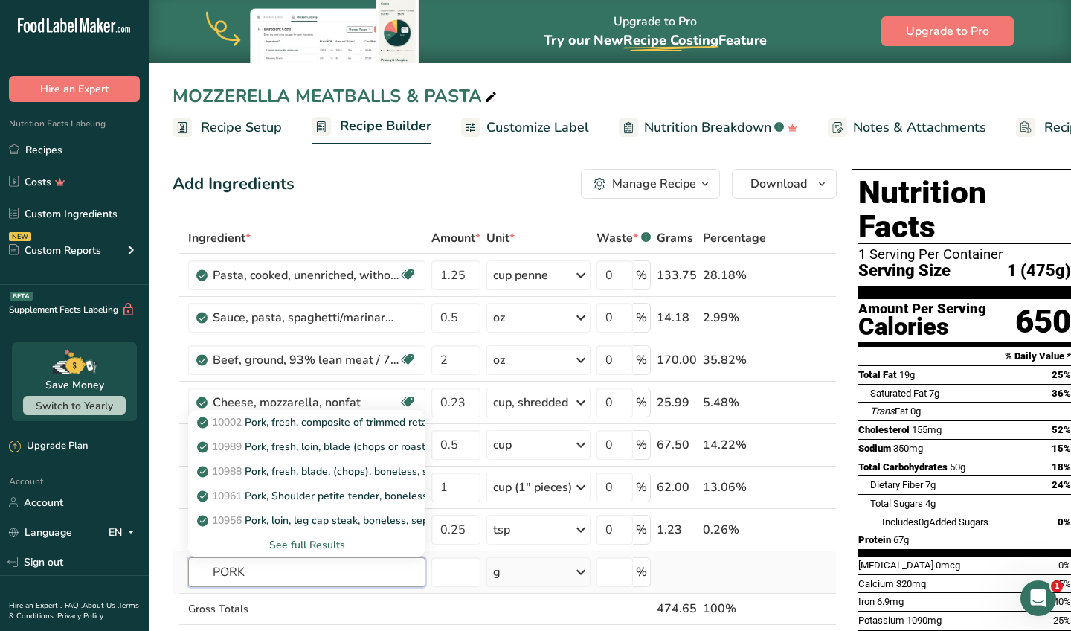
type input "PORK"
click at [329, 550] on div "See full Results" at bounding box center [306, 545] width 213 height 16
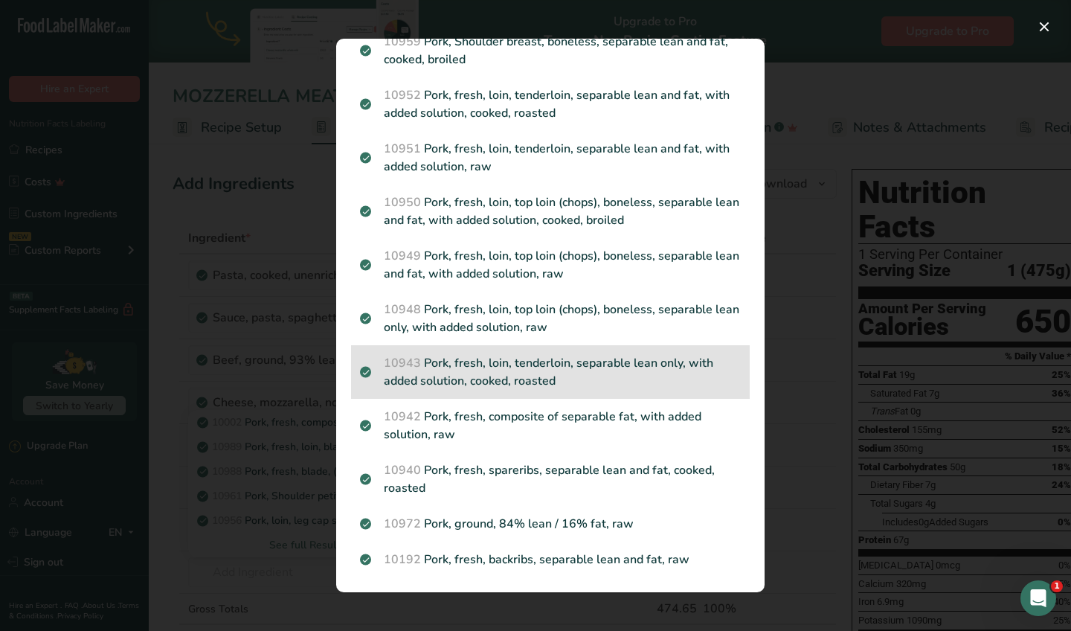
scroll to position [2130, 0]
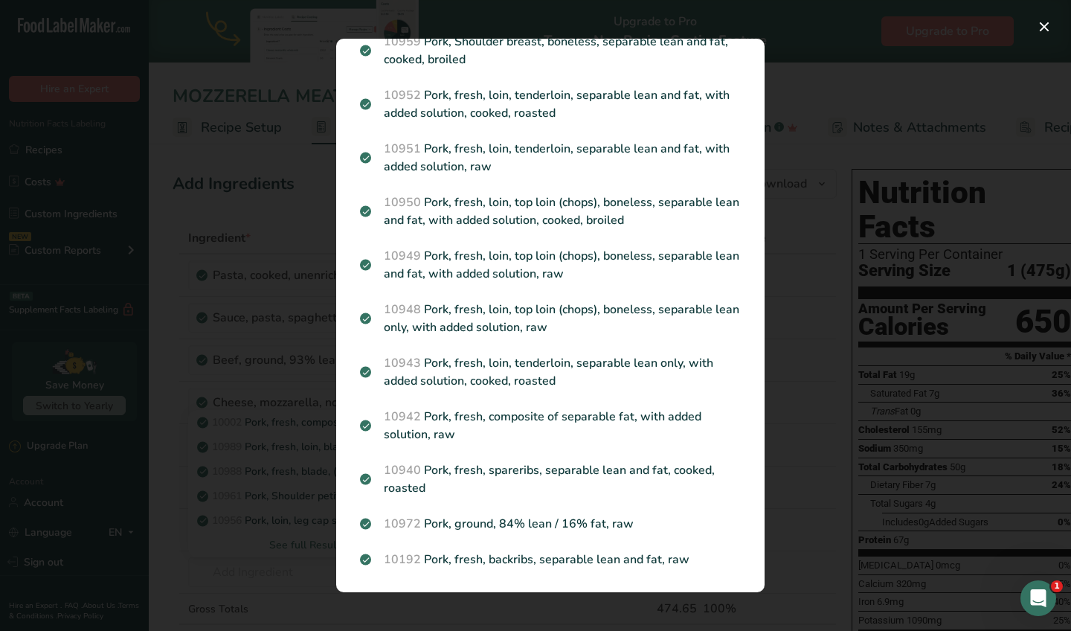
click at [283, 500] on div "Search results modal" at bounding box center [535, 315] width 1071 height 631
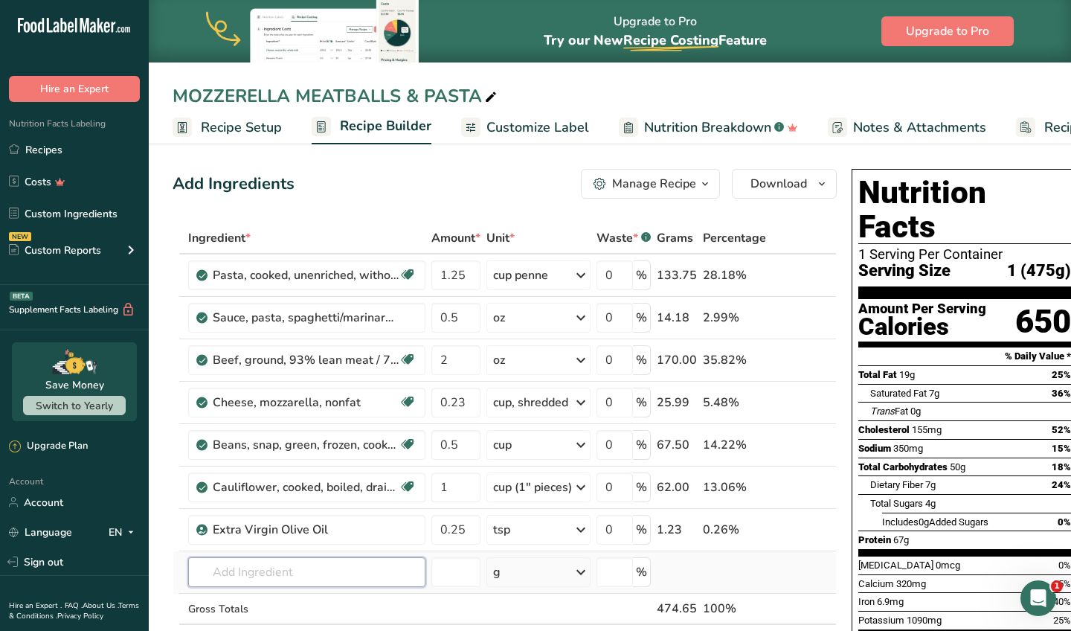
click at [309, 563] on input "text" at bounding box center [306, 572] width 237 height 30
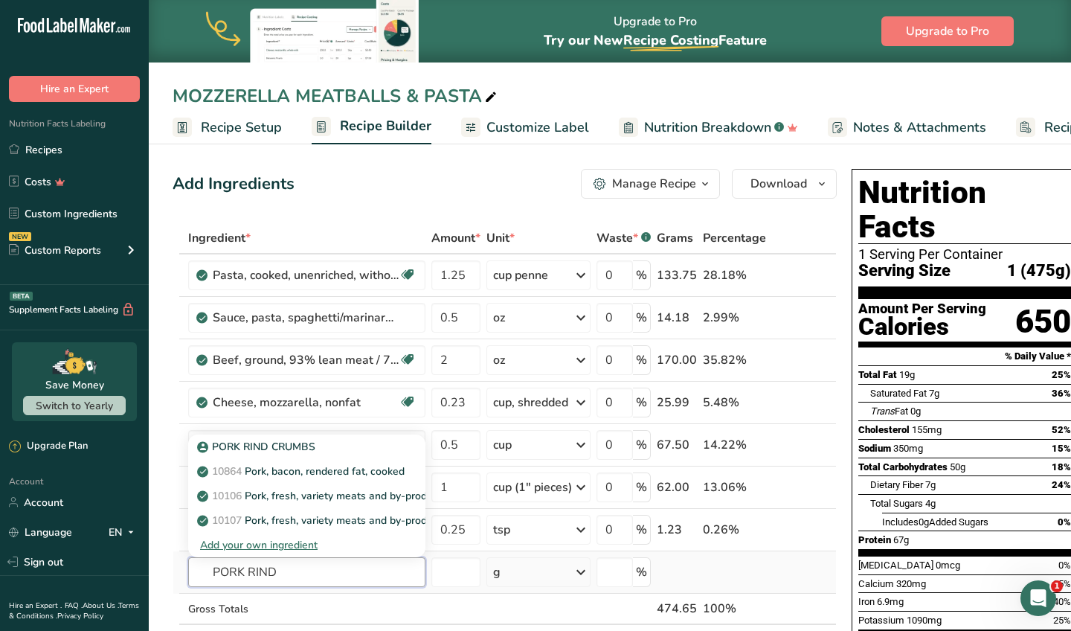
type input "PORK RIND"
click at [310, 545] on div "Add your own ingredient" at bounding box center [306, 545] width 213 height 16
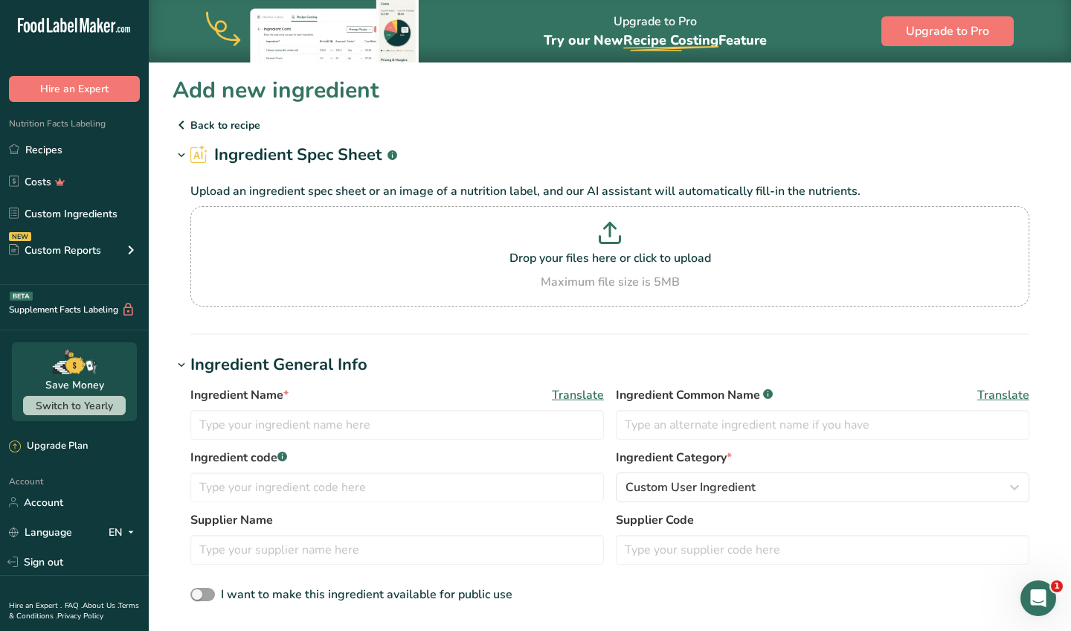
click at [179, 126] on icon at bounding box center [182, 125] width 18 height 27
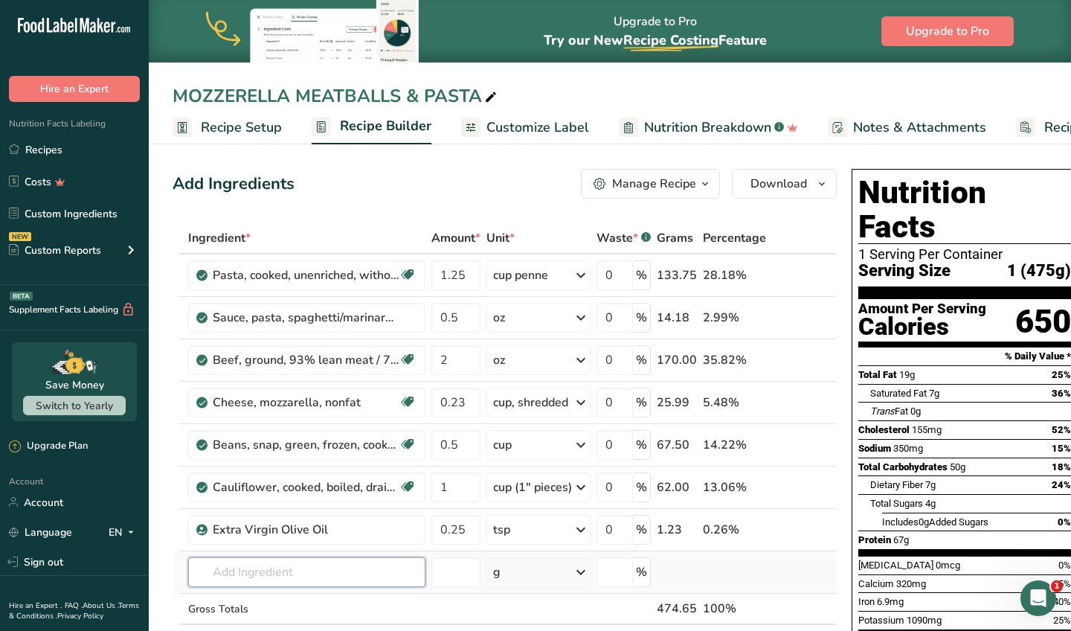
click at [269, 570] on input "text" at bounding box center [306, 572] width 237 height 30
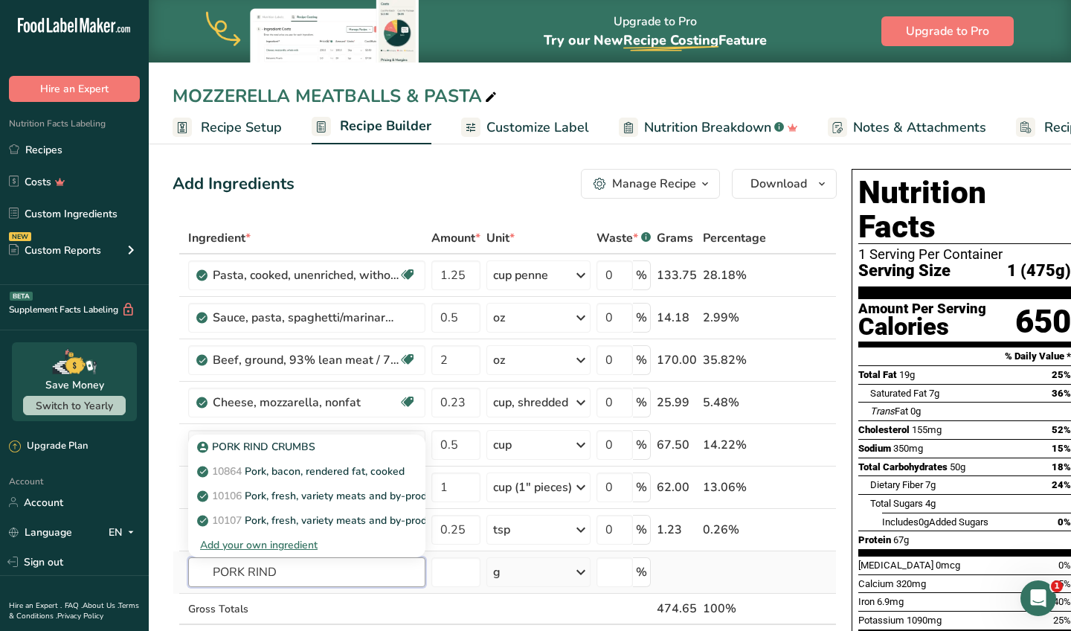
type input "PORK RIND"
click at [304, 543] on div "Add your own ingredient" at bounding box center [306, 545] width 213 height 16
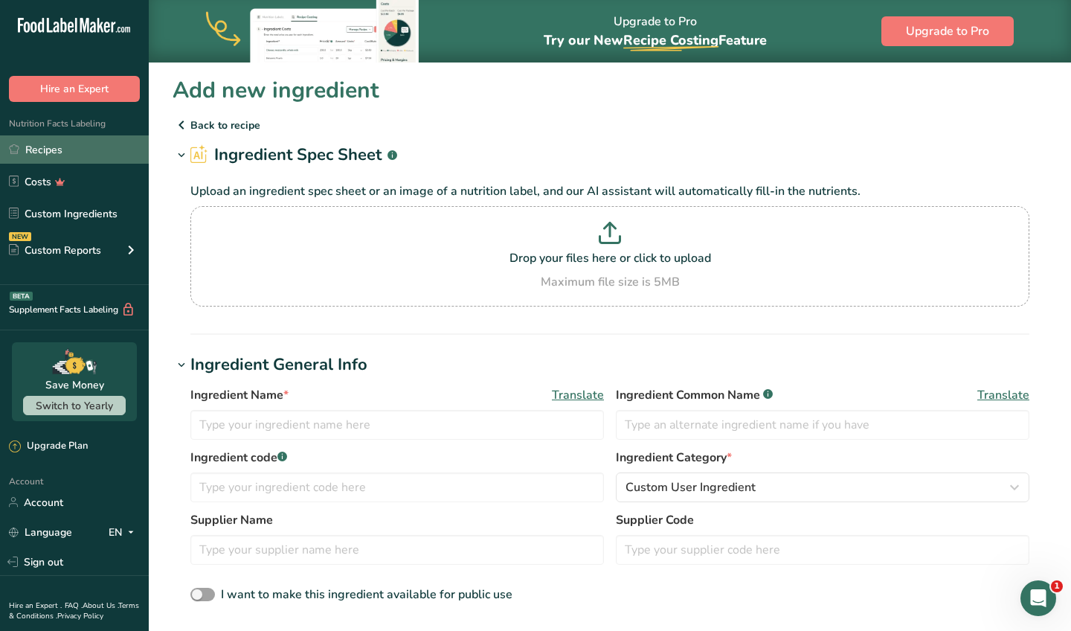
click at [37, 157] on link "Recipes" at bounding box center [74, 149] width 149 height 28
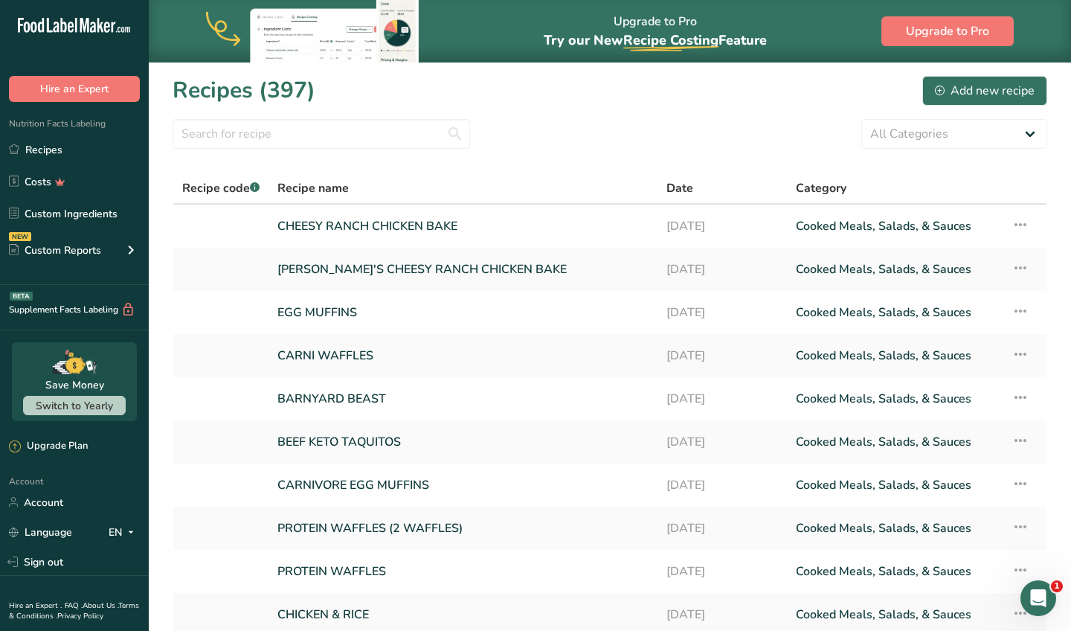
click at [291, 115] on section "Recipes (397) Add new recipe All Categories Baked Goods Beverages Confectionery…" at bounding box center [610, 385] width 922 height 646
click at [286, 134] on input "text" at bounding box center [322, 134] width 298 height 30
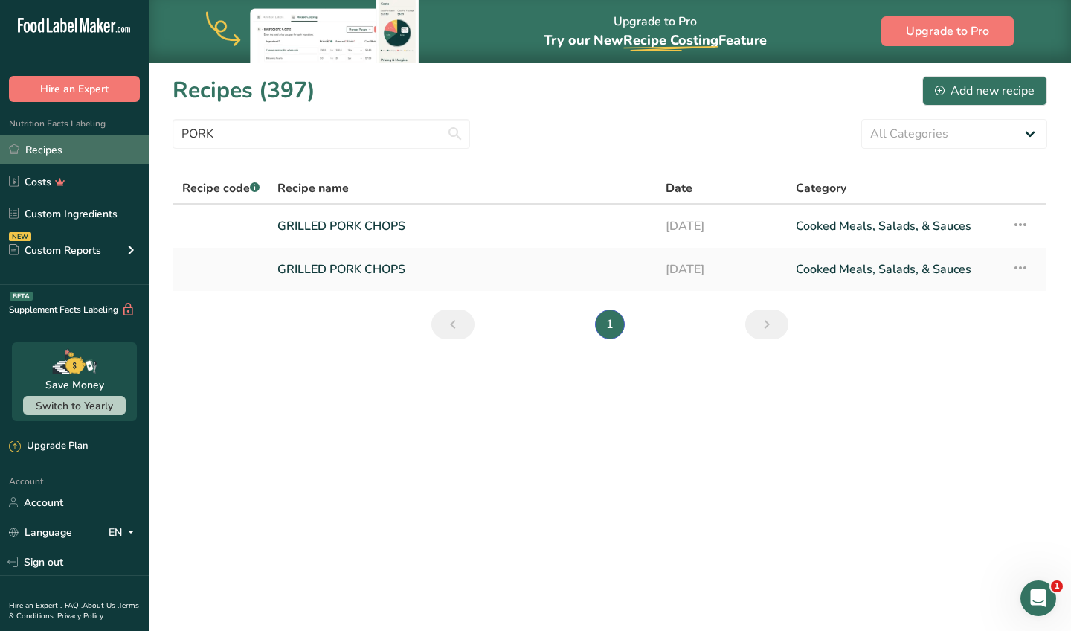
click at [89, 154] on link "Recipes" at bounding box center [74, 149] width 149 height 28
click at [103, 155] on link "Recipes" at bounding box center [74, 149] width 149 height 28
click at [89, 150] on link "Recipes" at bounding box center [74, 149] width 149 height 28
click at [102, 159] on link "Recipes" at bounding box center [74, 149] width 149 height 28
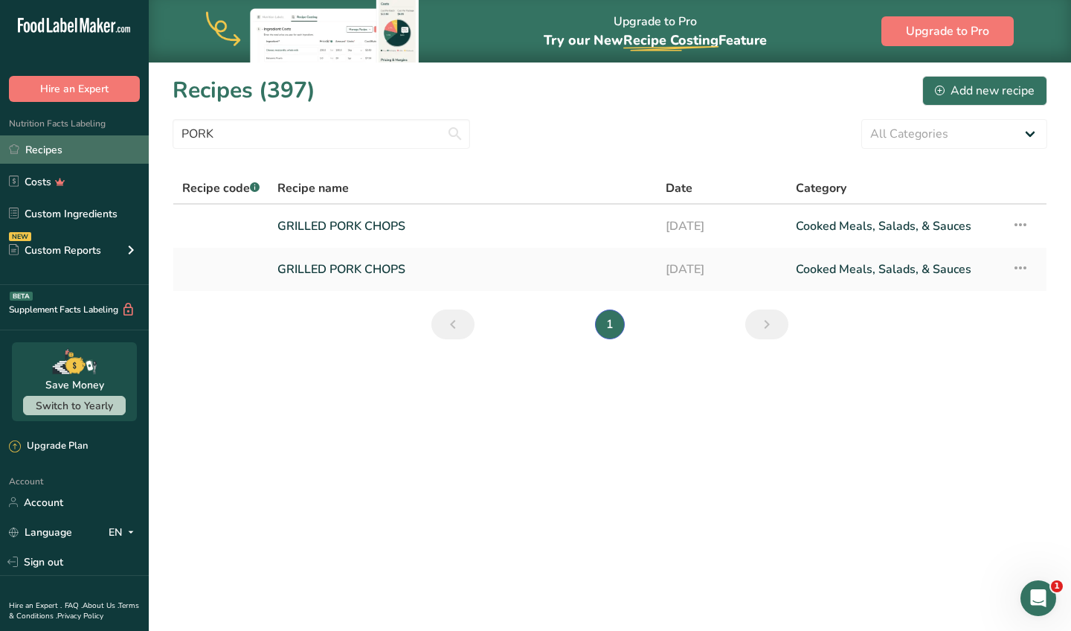
click at [80, 158] on link "Recipes" at bounding box center [74, 149] width 149 height 28
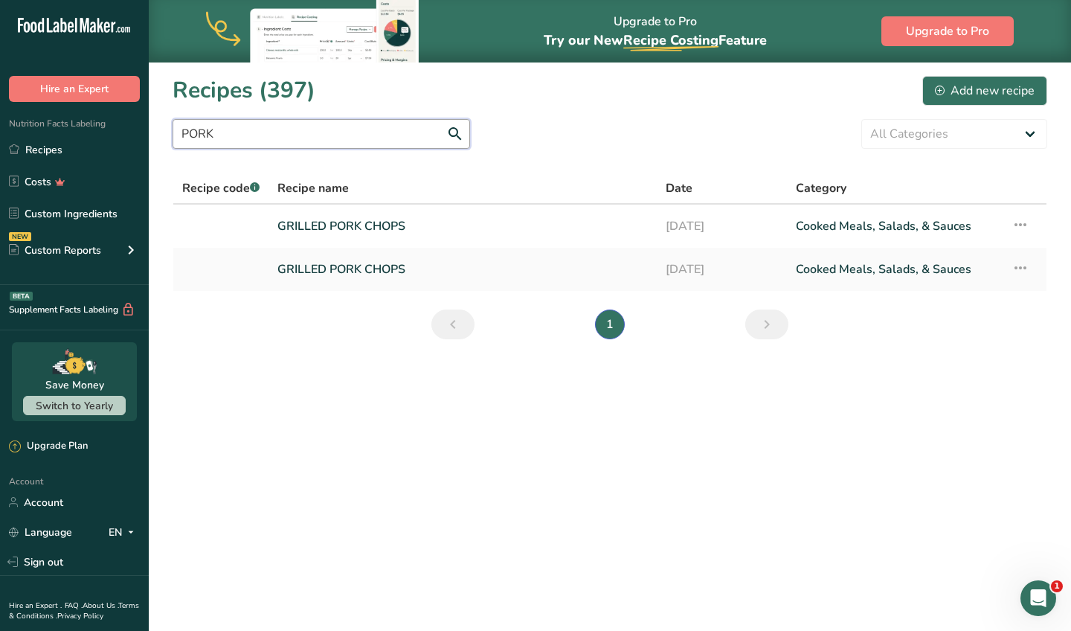
click at [302, 142] on input "PORK" at bounding box center [322, 134] width 298 height 30
type input "P"
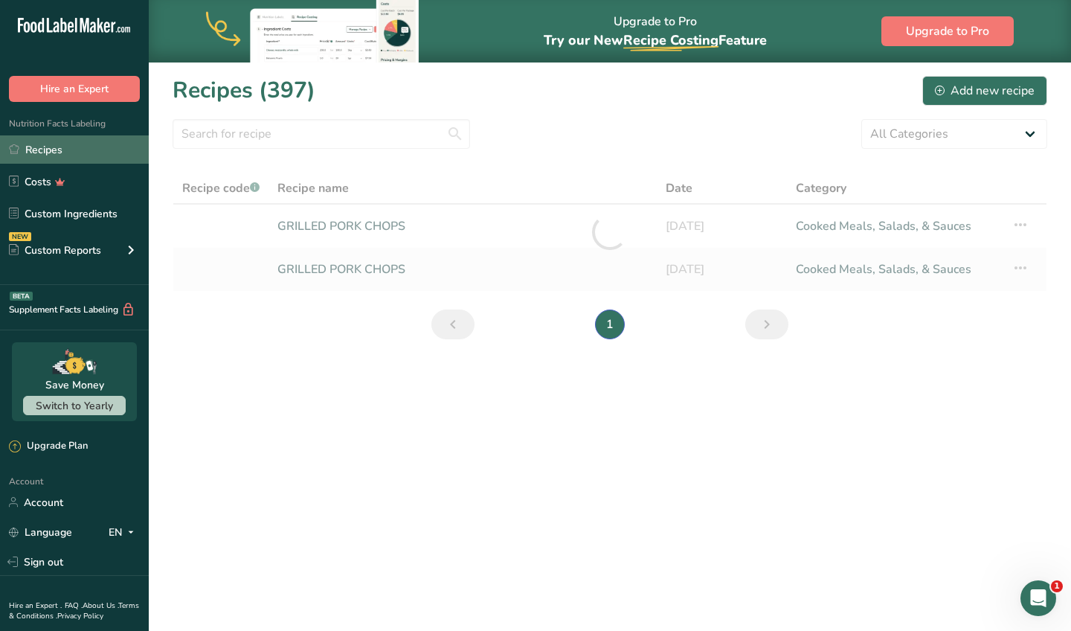
click at [68, 156] on link "Recipes" at bounding box center [74, 149] width 149 height 28
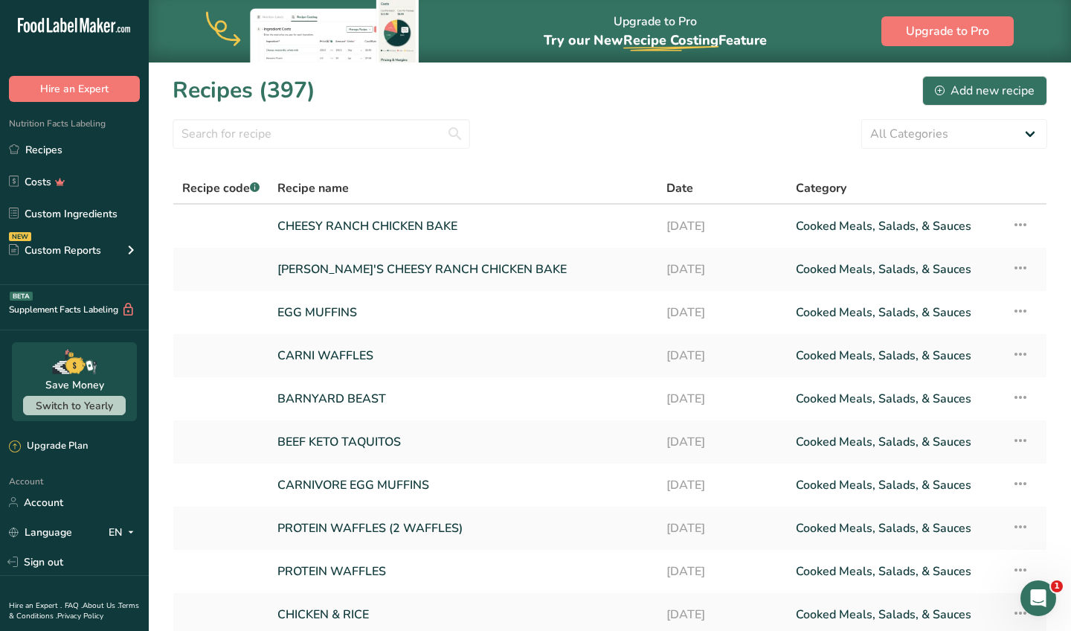
click at [405, 117] on section "Recipes (397) Add new recipe All Categories Baked Goods Beverages Confectionery…" at bounding box center [610, 385] width 922 height 646
click at [401, 124] on input "text" at bounding box center [322, 134] width 298 height 30
type input ","
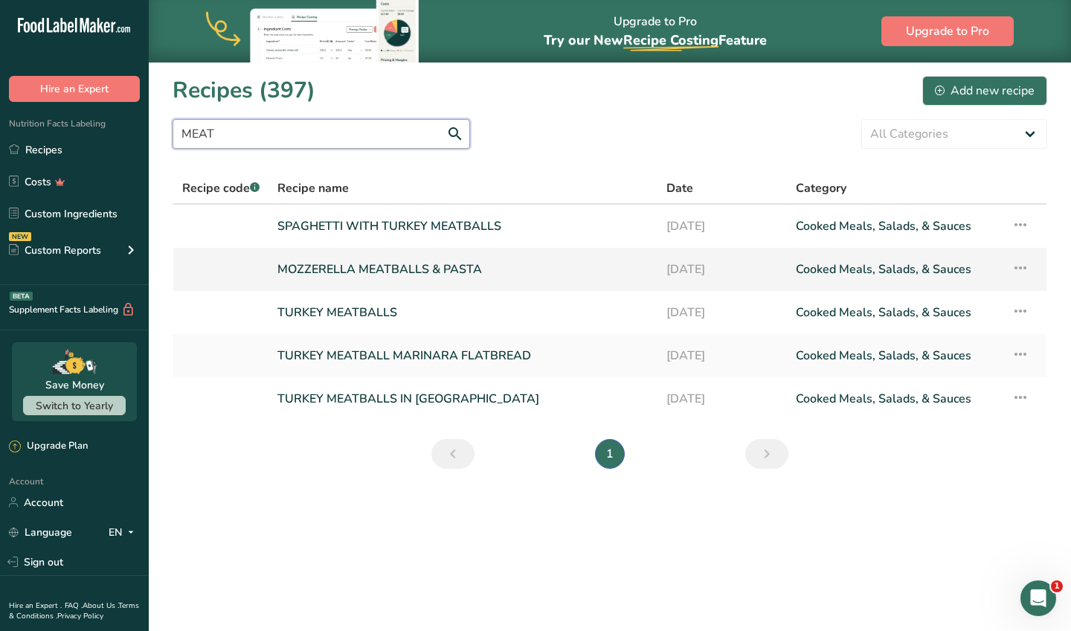
type input "MEAT"
click at [366, 259] on link "MOZZERELLA MEATBALLS & PASTA" at bounding box center [462, 269] width 371 height 31
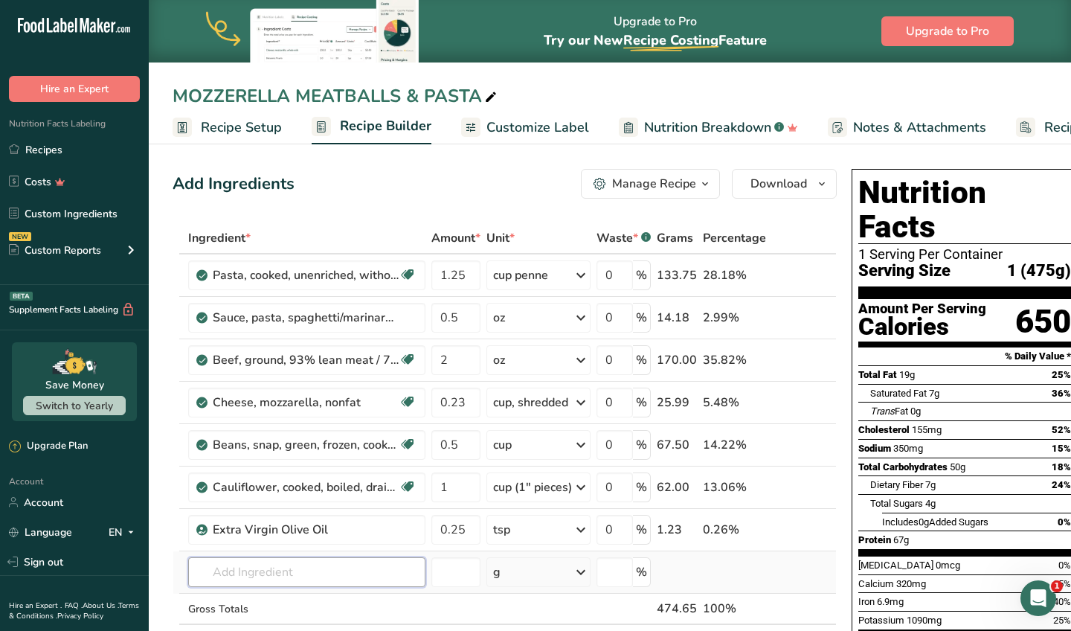
click at [227, 565] on input "text" at bounding box center [306, 572] width 237 height 30
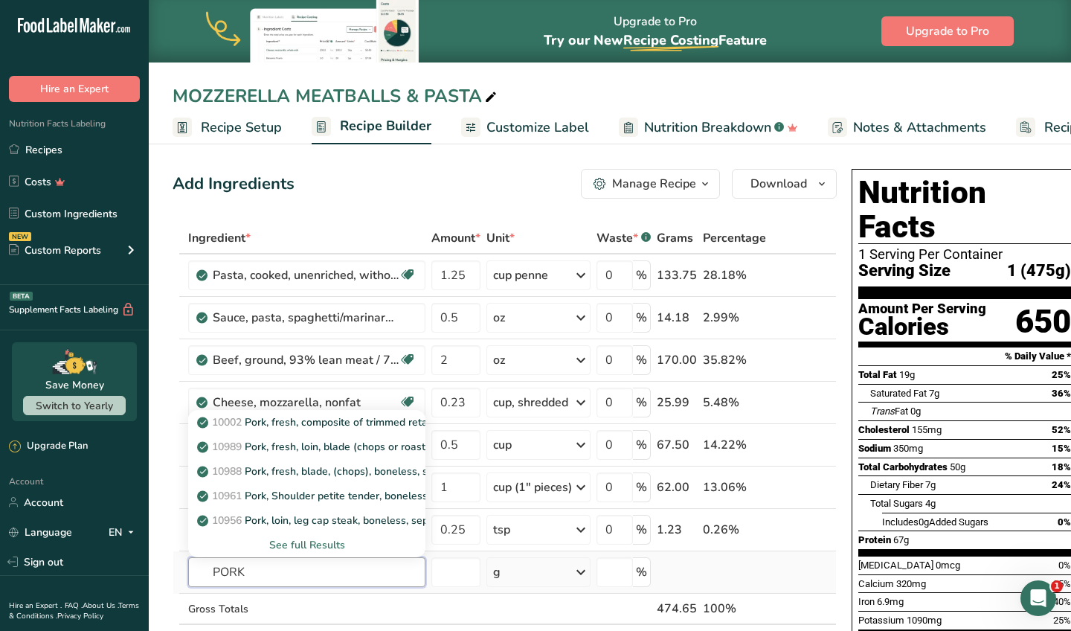
type input "PORK"
click at [325, 552] on div "See full Results" at bounding box center [306, 545] width 213 height 16
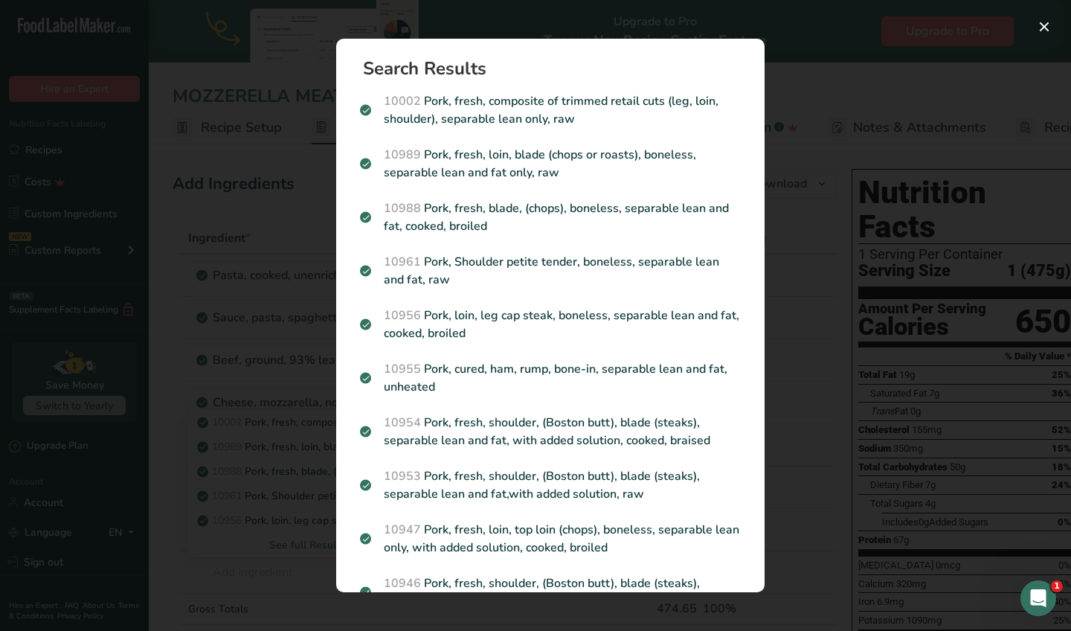
click at [266, 426] on div "Search results modal" at bounding box center [535, 315] width 1071 height 631
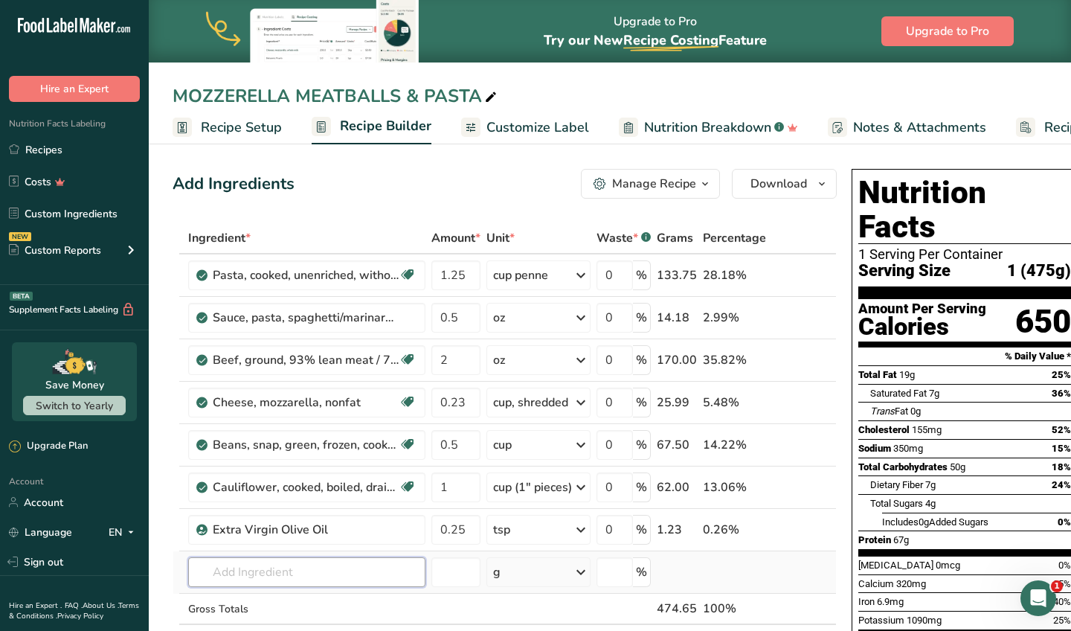
click at [308, 561] on input "text" at bounding box center [306, 572] width 237 height 30
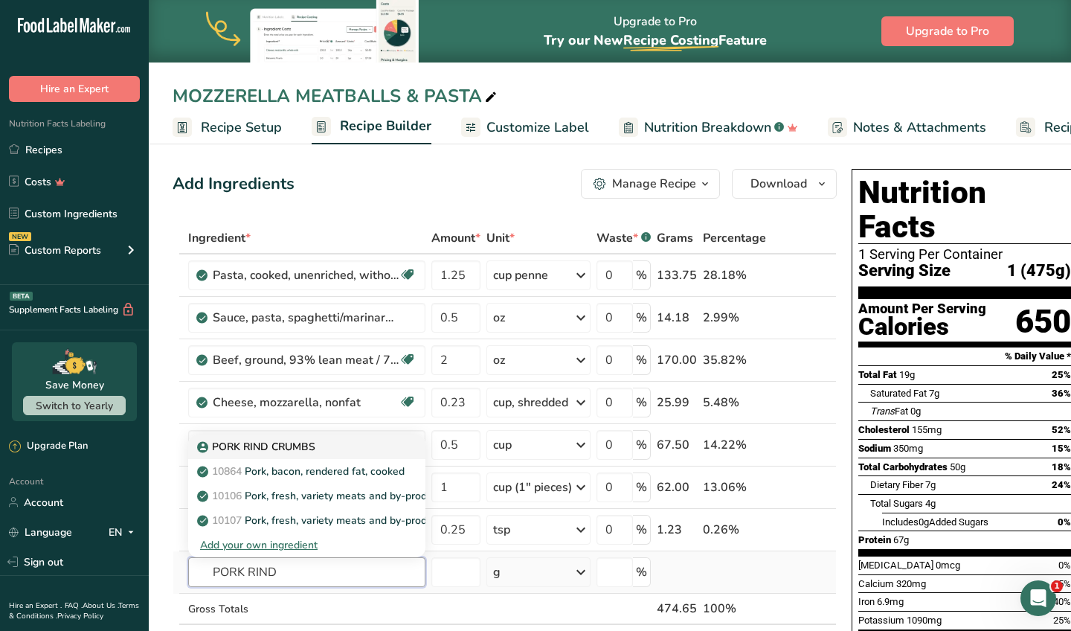
type input "PORK RIND"
click at [300, 440] on p "PORK RIND CRUMBS" at bounding box center [257, 447] width 115 height 16
type input "PORK RIND CRUMBS"
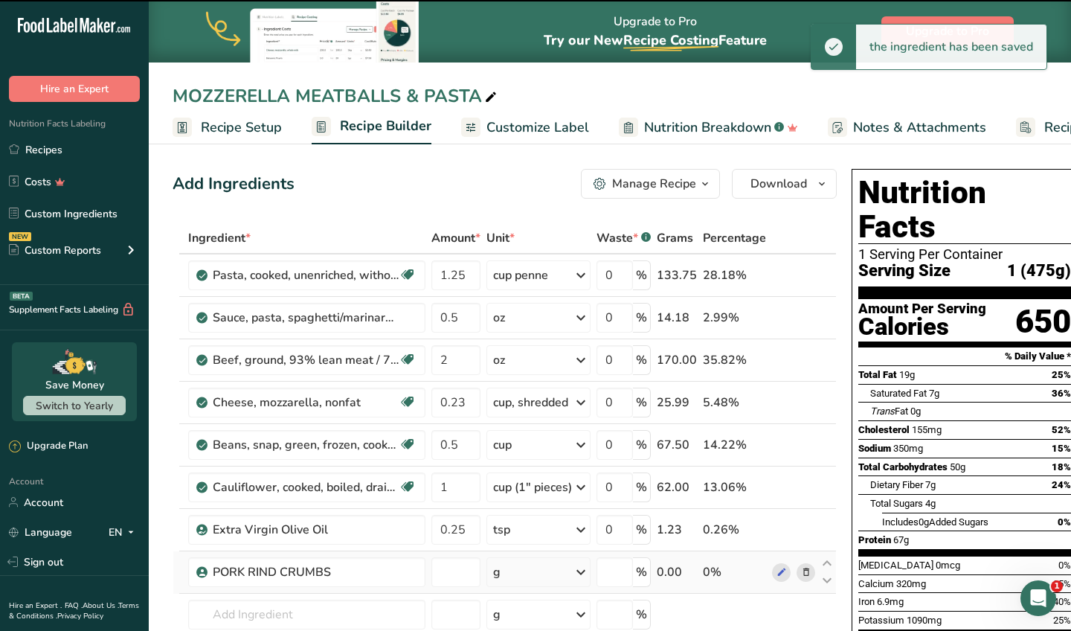
type input "0"
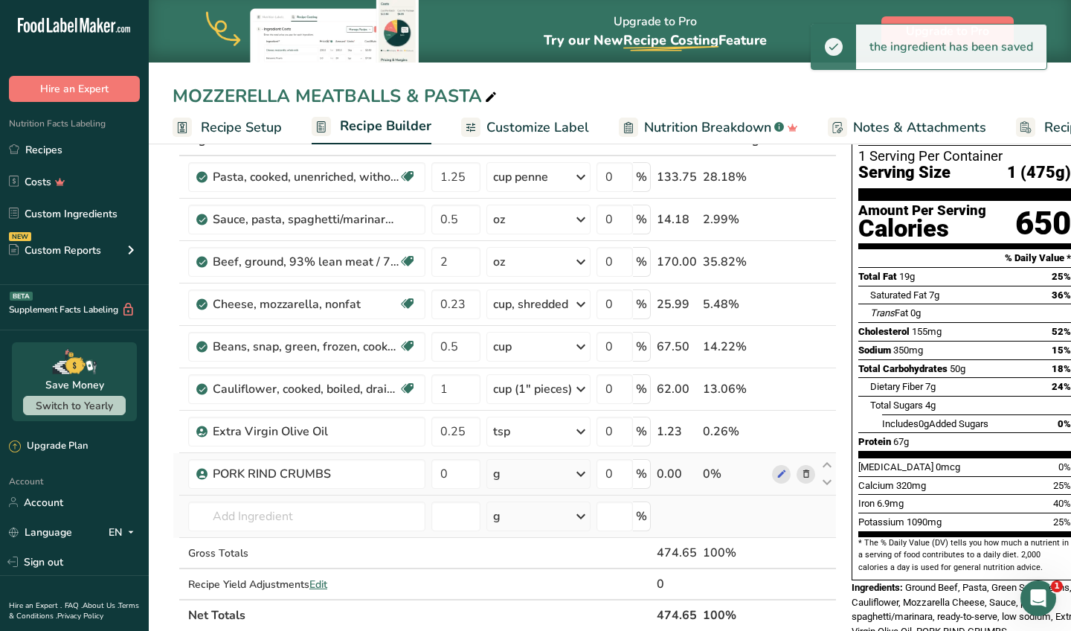
scroll to position [100, 0]
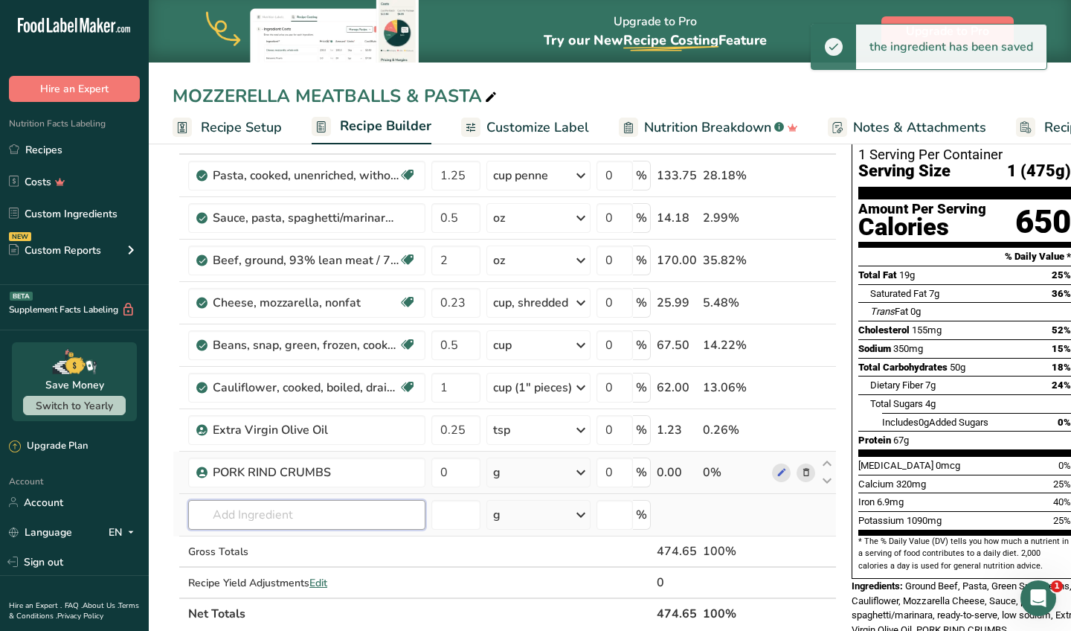
click at [297, 513] on input "text" at bounding box center [306, 515] width 237 height 30
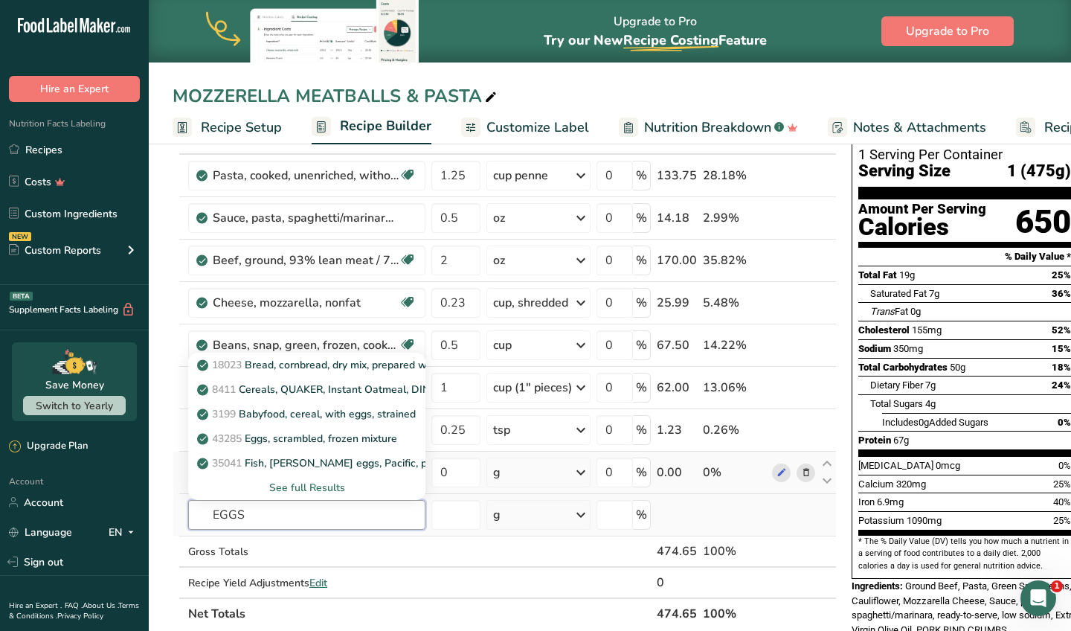
type input "EGGS"
click at [309, 489] on div "See full Results" at bounding box center [306, 488] width 213 height 16
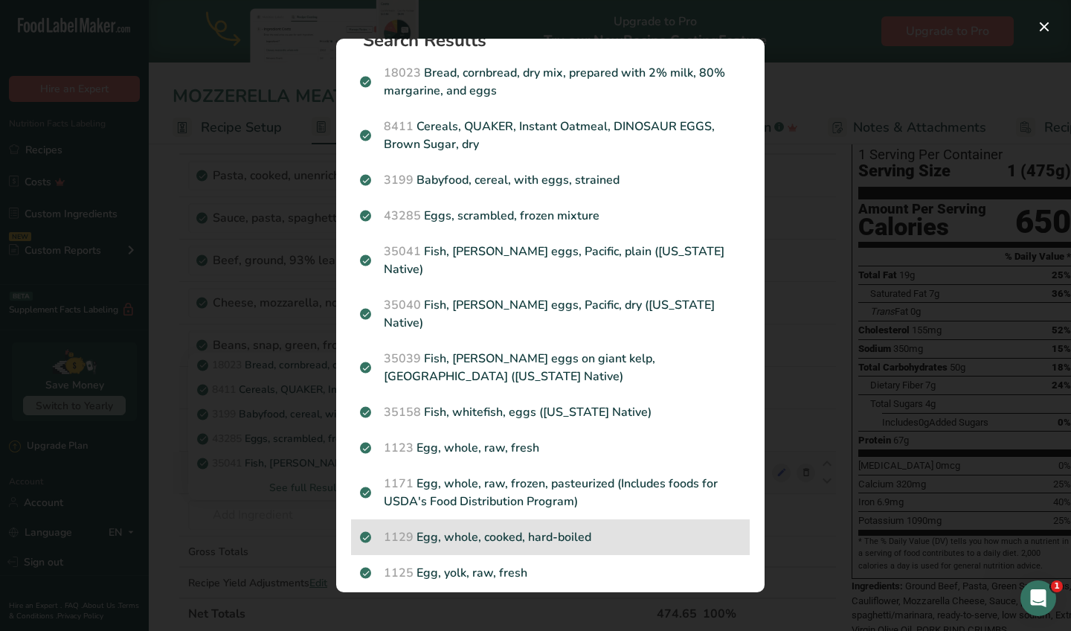
scroll to position [31, 0]
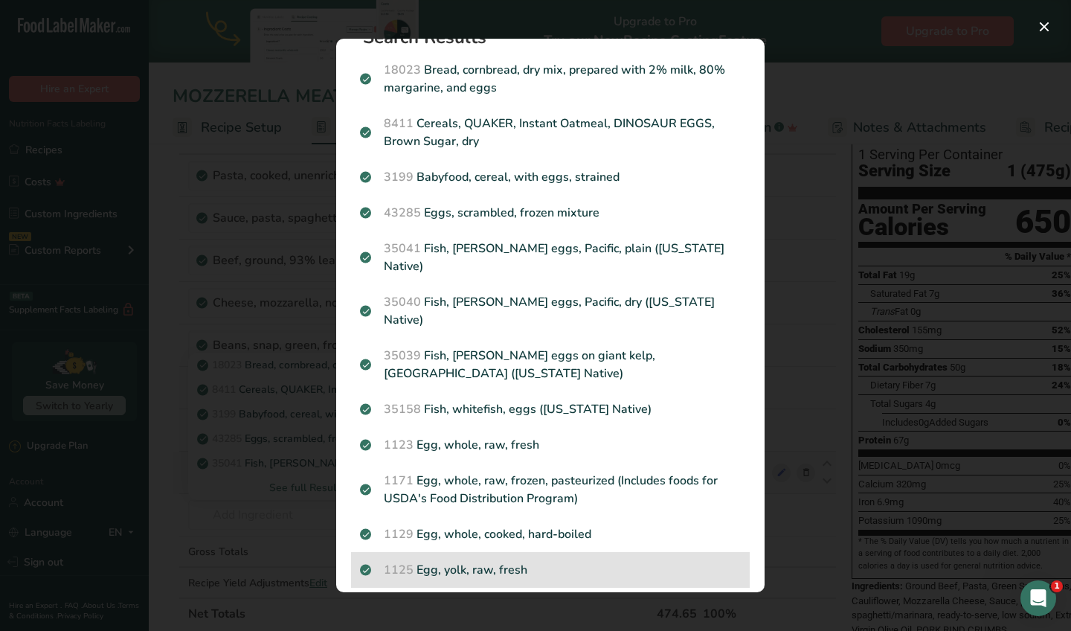
click at [549, 561] on p "1125 Egg, yolk, raw, fresh" at bounding box center [550, 570] width 381 height 18
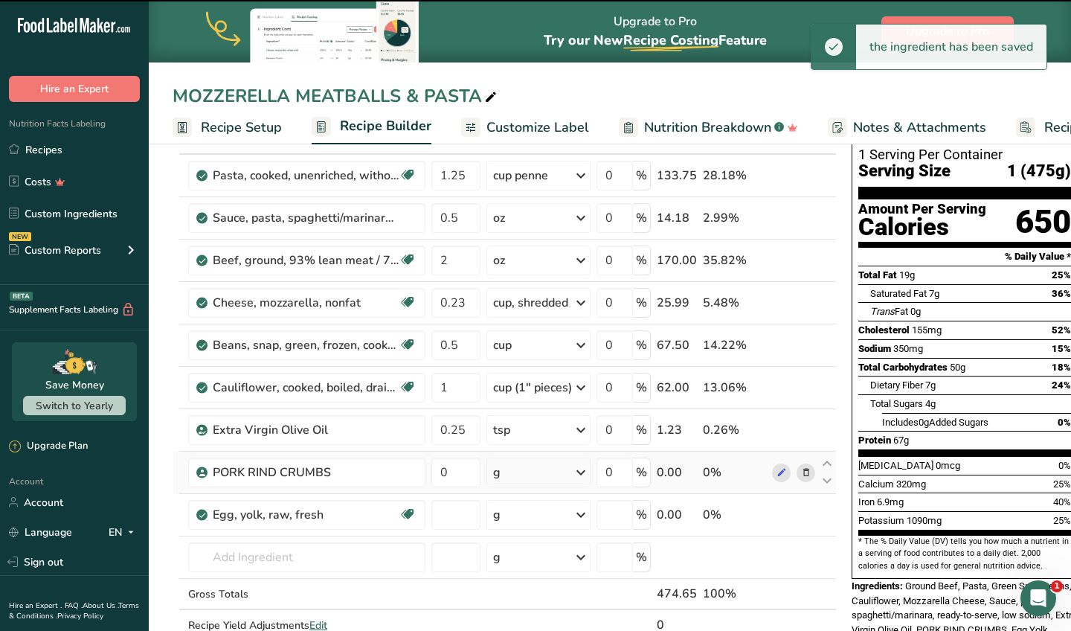
type input "0"
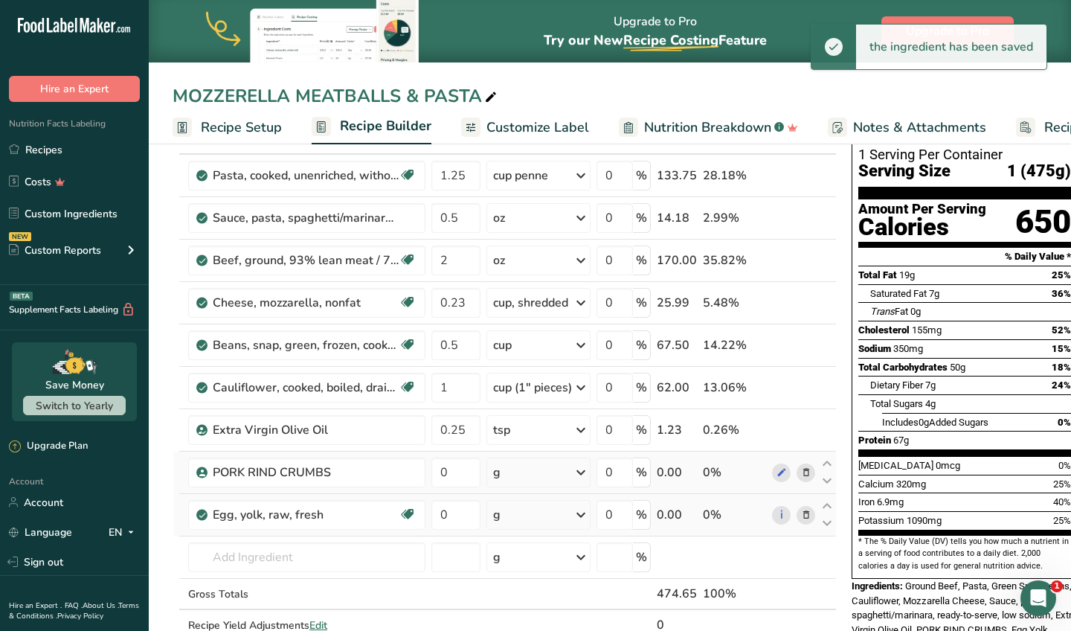
click at [809, 516] on icon at bounding box center [806, 515] width 10 height 16
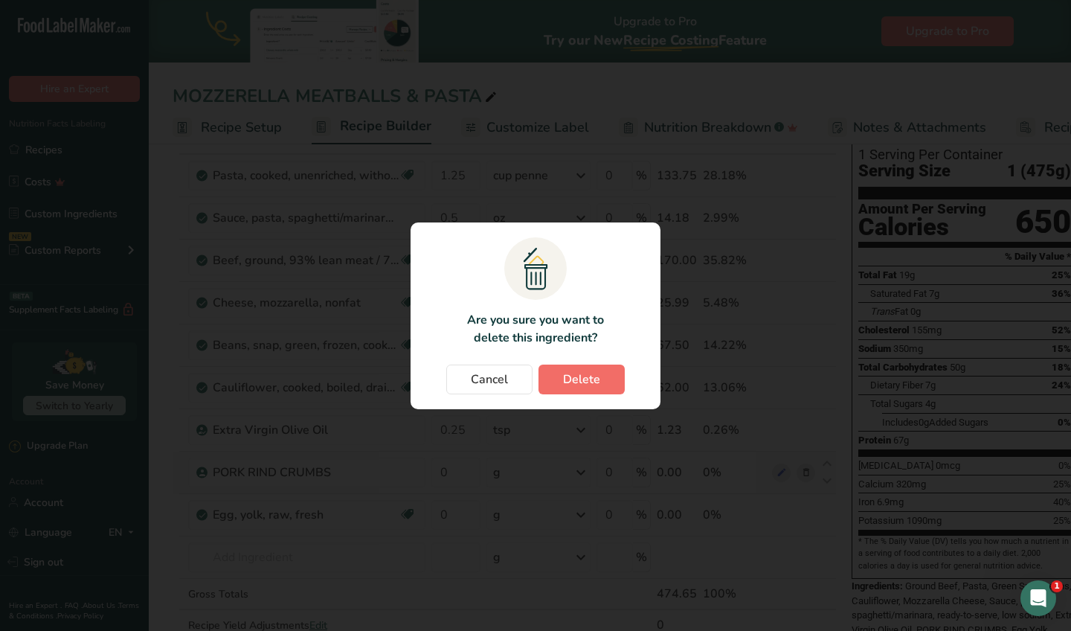
click at [584, 379] on span "Delete" at bounding box center [581, 379] width 37 height 18
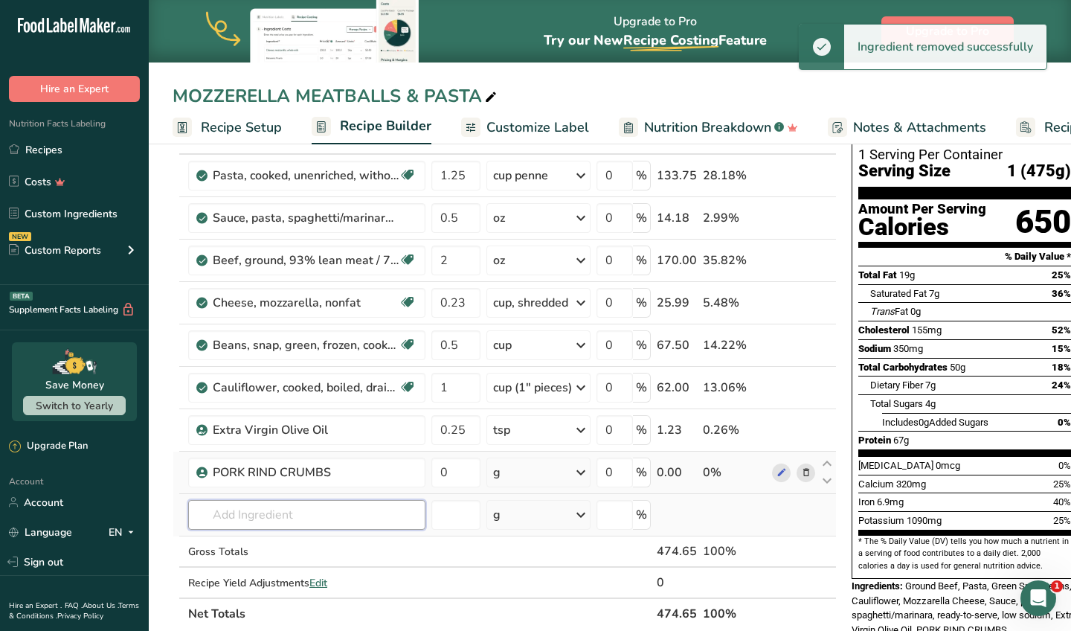
click at [266, 515] on input "text" at bounding box center [306, 515] width 237 height 30
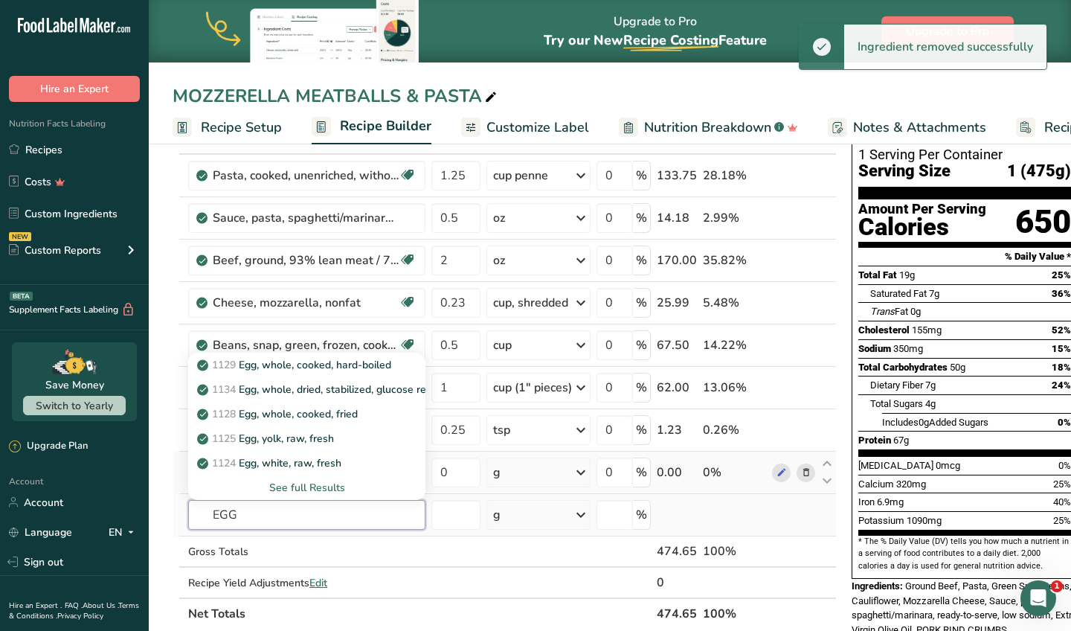
type input "EGG"
click at [314, 489] on div "See full Results" at bounding box center [306, 488] width 213 height 16
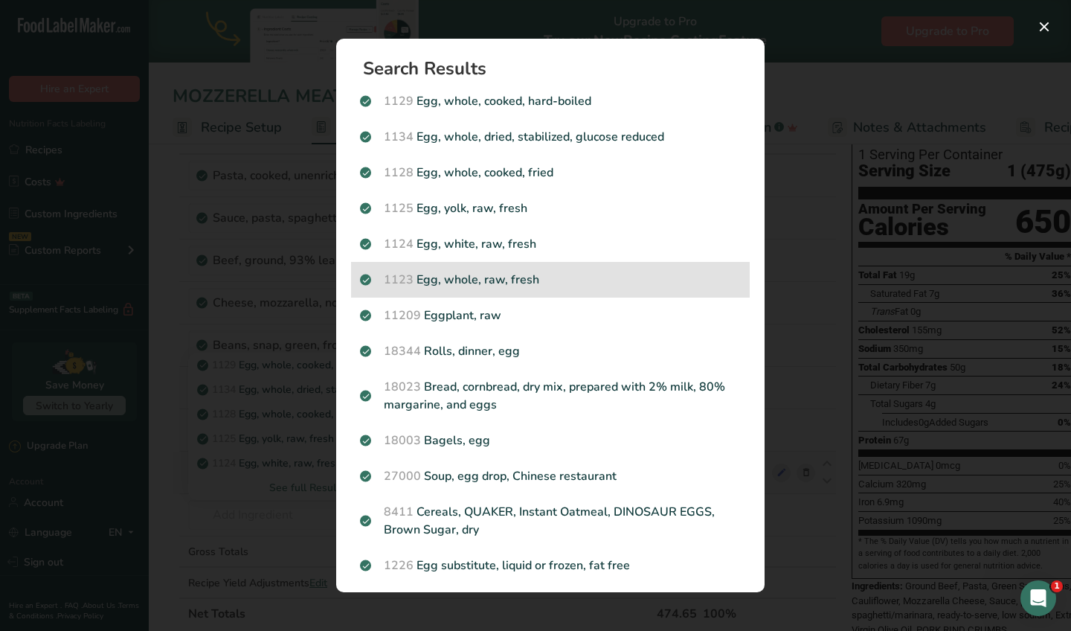
click at [568, 283] on p "1123 Egg, whole, raw, fresh" at bounding box center [550, 280] width 381 height 18
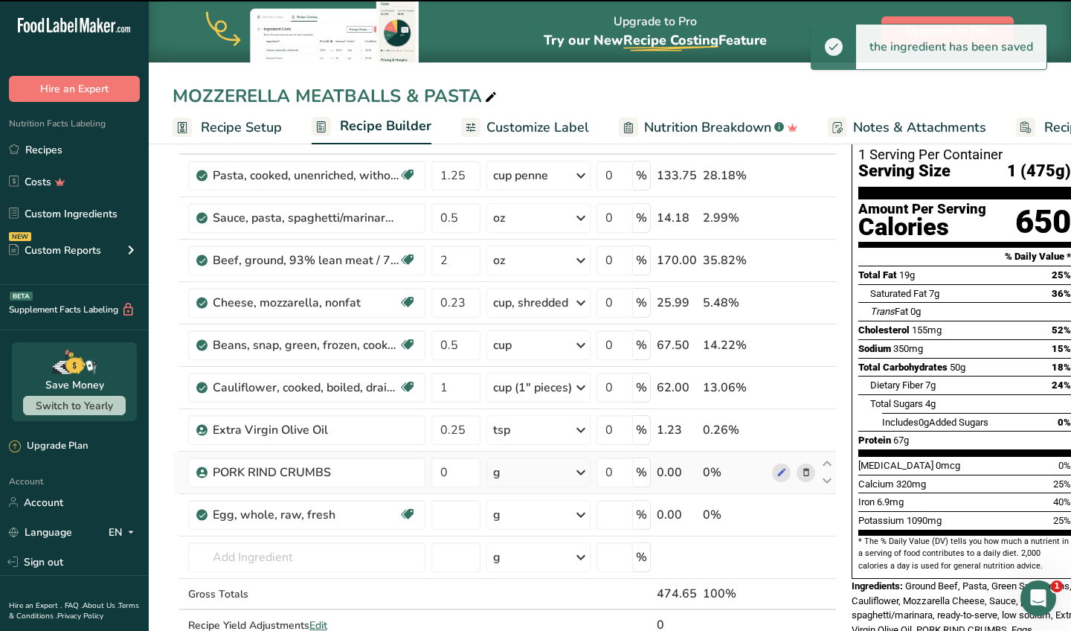
type input "0"
click at [546, 475] on div "g" at bounding box center [538, 472] width 104 height 30
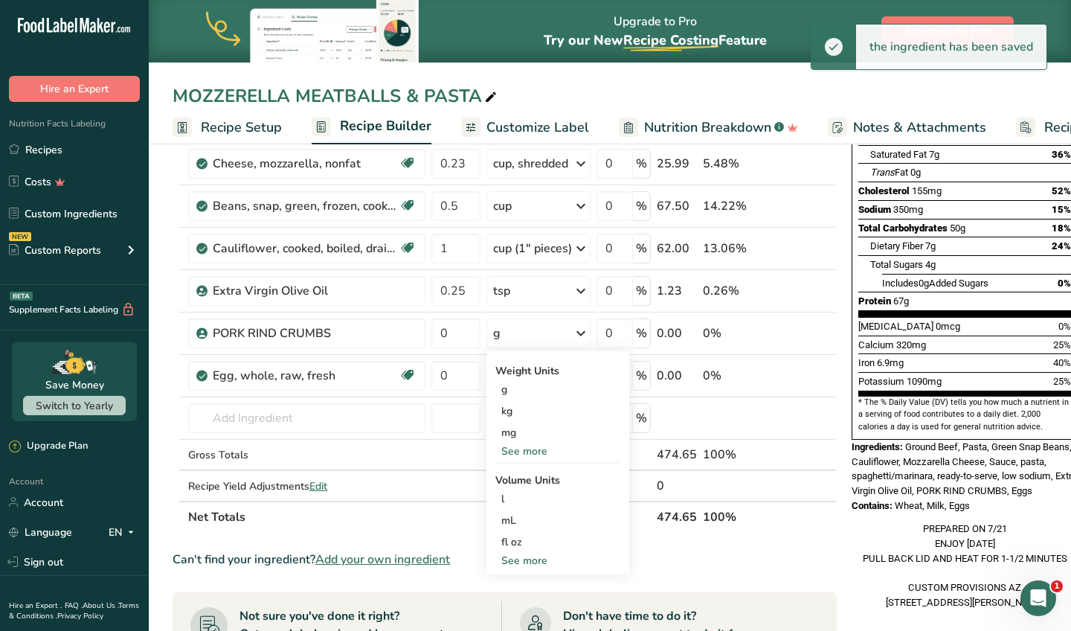
scroll to position [272, 0]
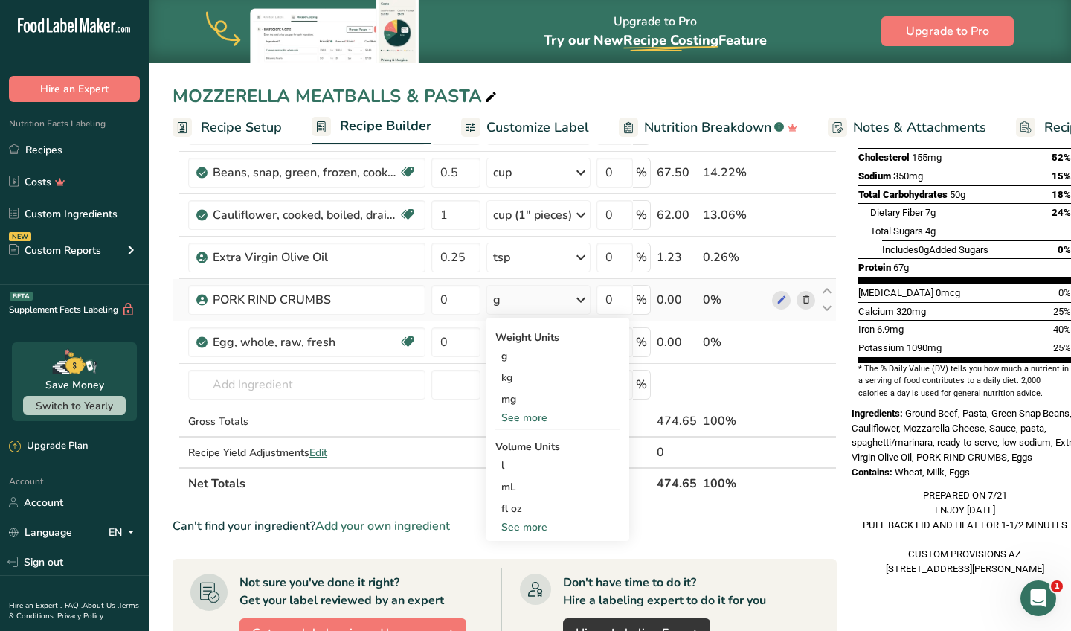
click at [540, 414] on div "See more" at bounding box center [557, 418] width 125 height 16
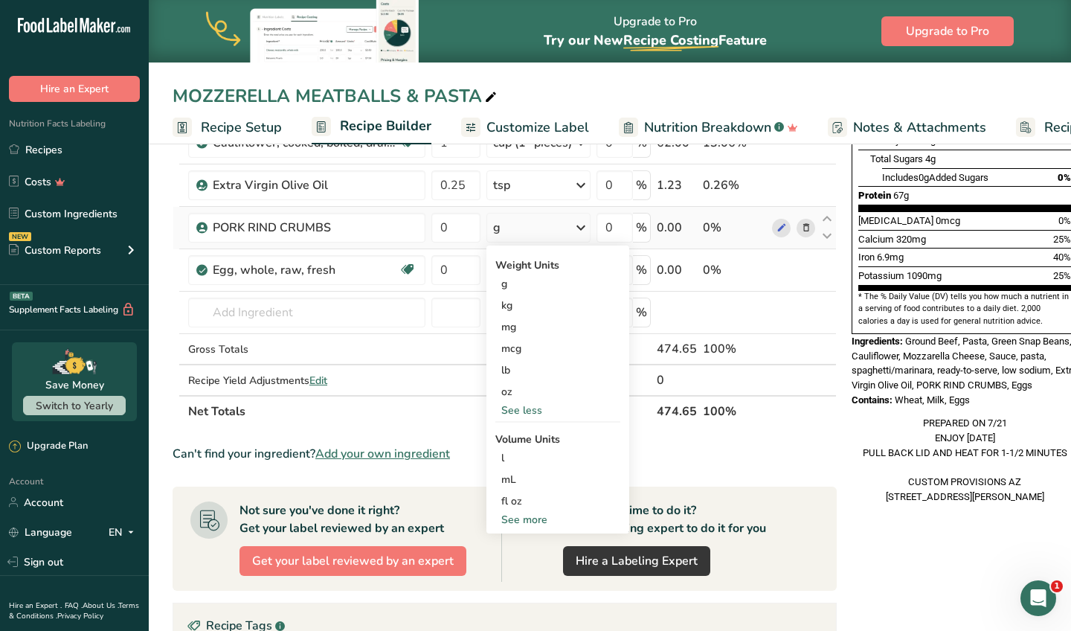
click at [538, 521] on div "See more" at bounding box center [557, 520] width 125 height 16
select select "22"
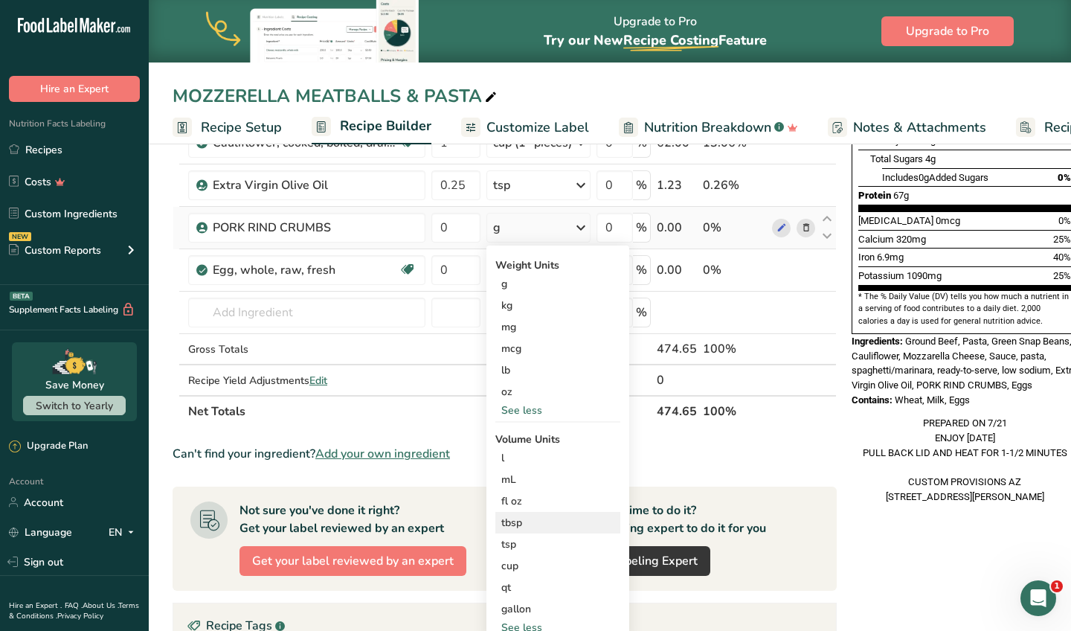
click at [533, 521] on div "tbsp" at bounding box center [557, 523] width 113 height 16
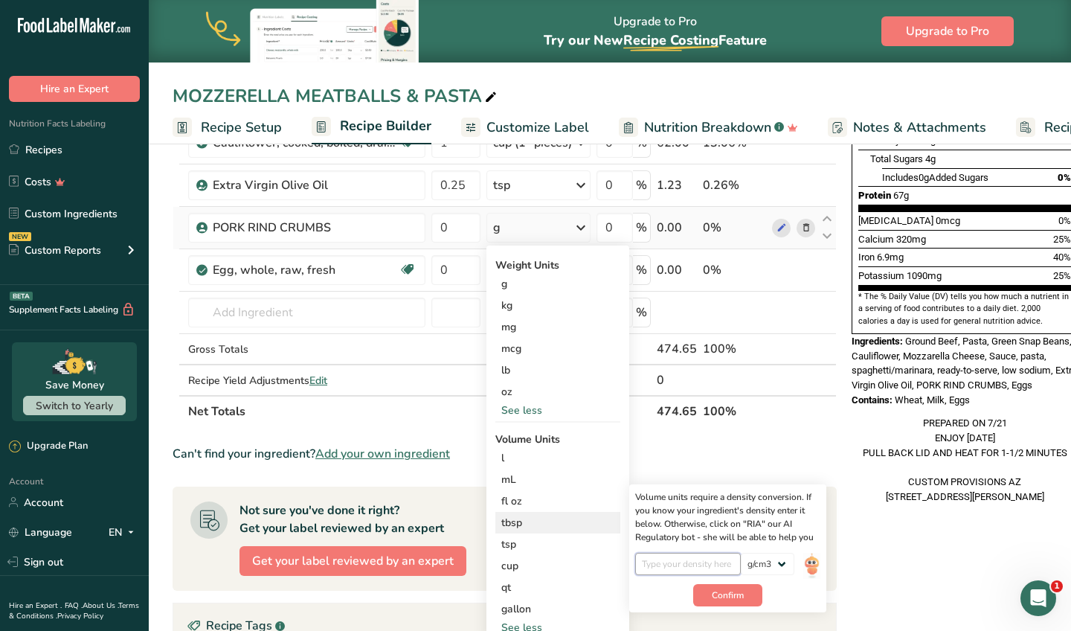
click at [690, 562] on input "number" at bounding box center [688, 564] width 106 height 22
type input "1"
click at [732, 599] on span "Confirm" at bounding box center [728, 594] width 32 height 13
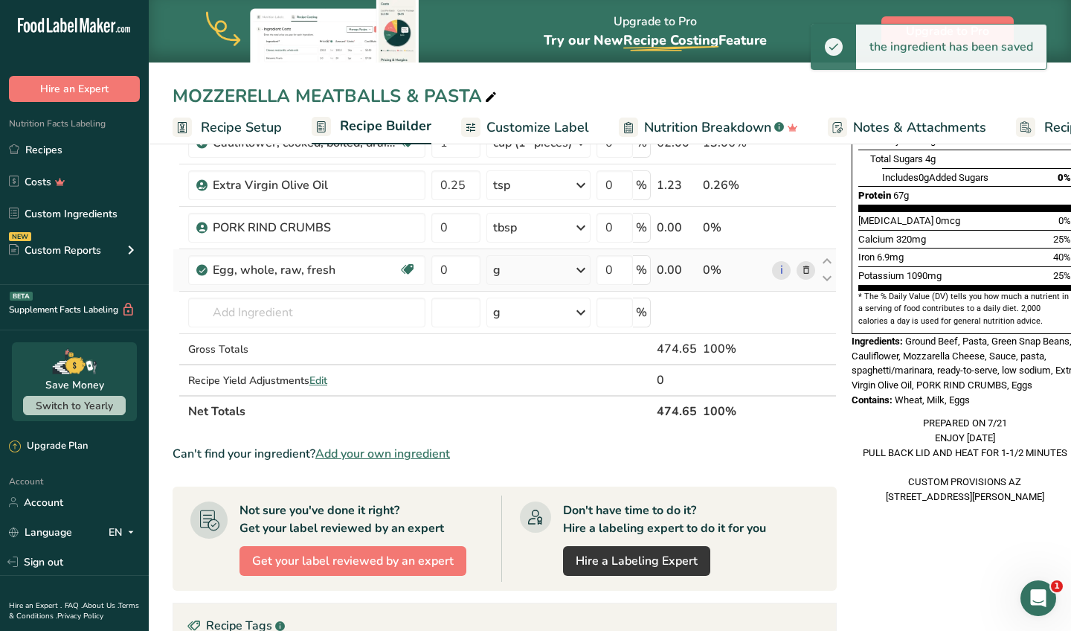
click at [510, 266] on div "g" at bounding box center [538, 270] width 104 height 30
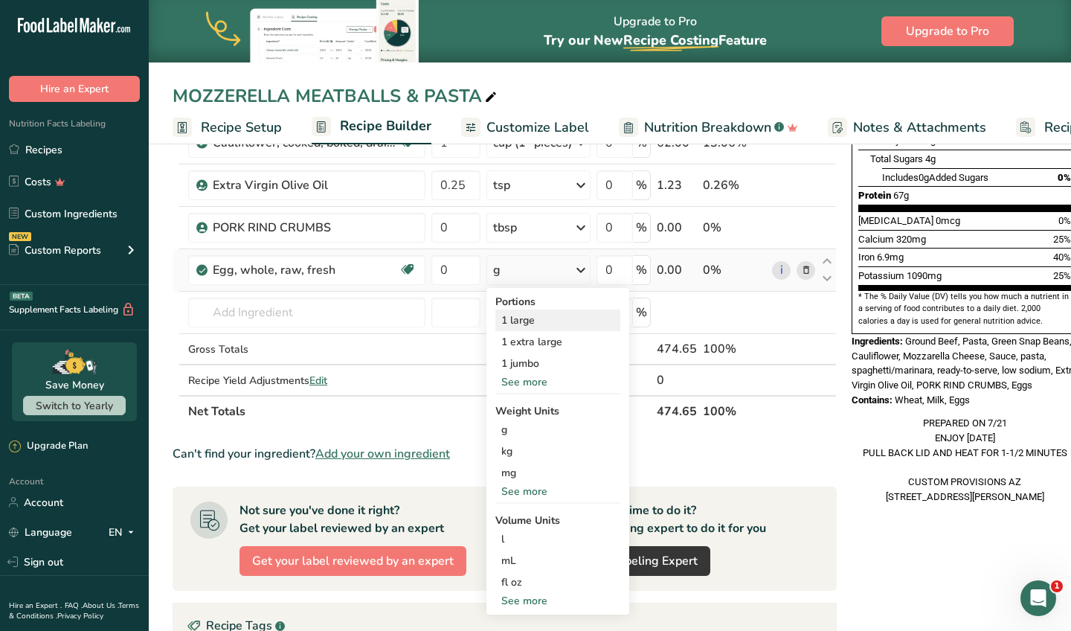
click at [522, 318] on div "1 large" at bounding box center [557, 320] width 125 height 22
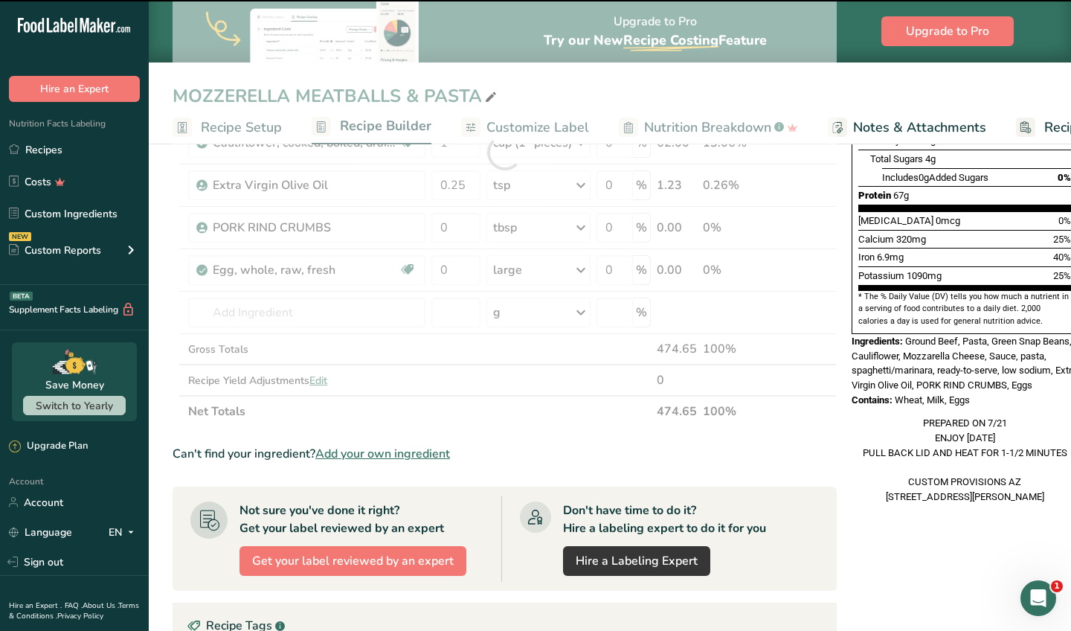
click at [524, 226] on div at bounding box center [505, 152] width 664 height 549
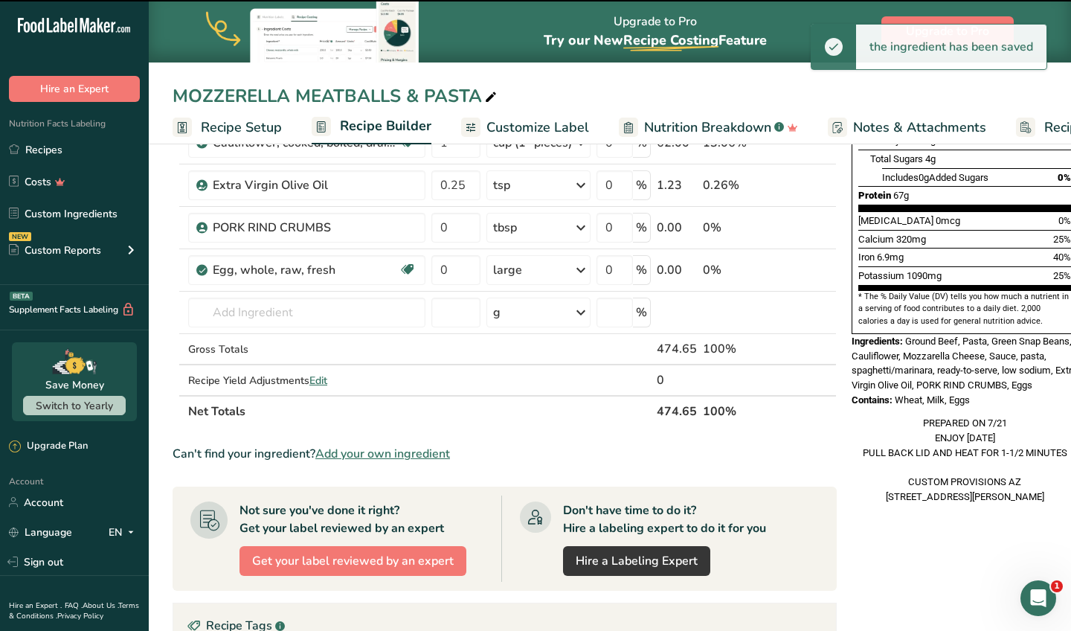
click at [524, 226] on div "tbsp" at bounding box center [538, 228] width 104 height 30
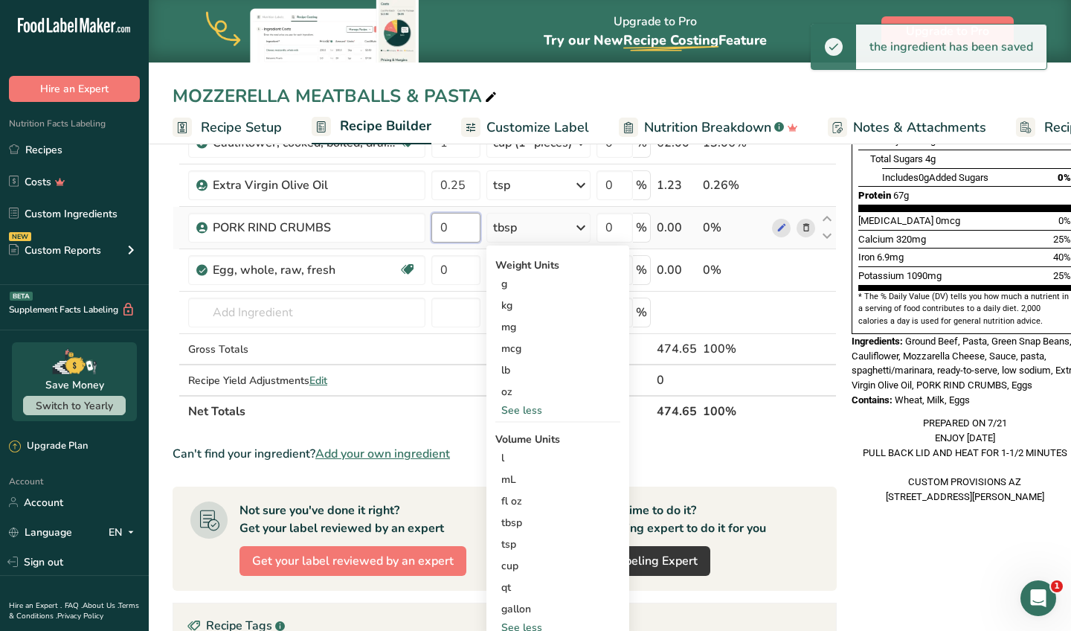
click at [457, 227] on input "0" at bounding box center [455, 228] width 49 height 30
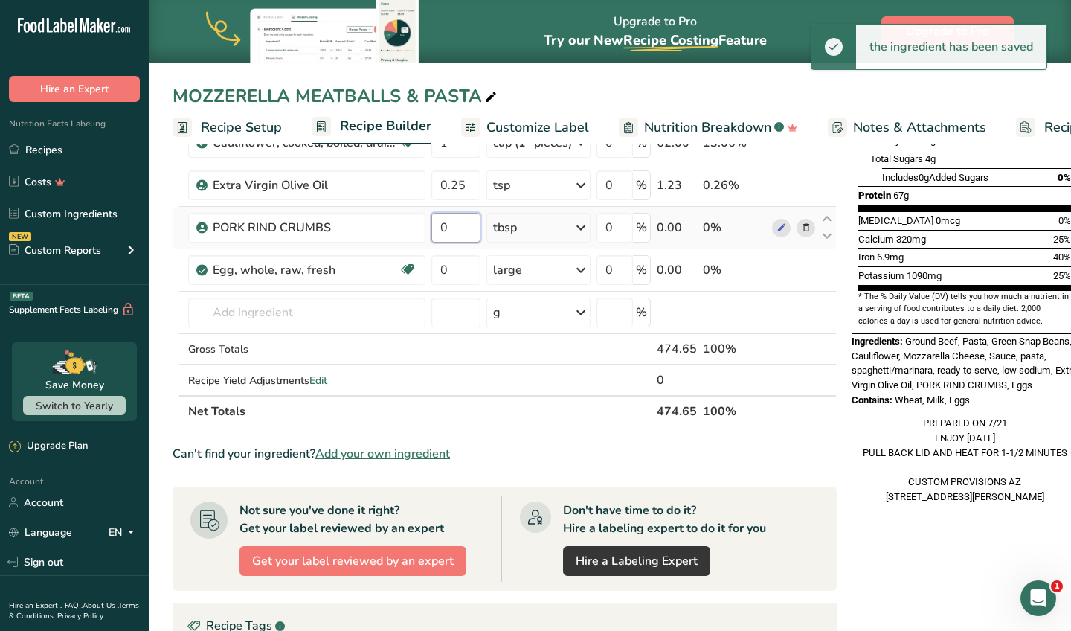
click at [457, 227] on input "0" at bounding box center [455, 228] width 49 height 30
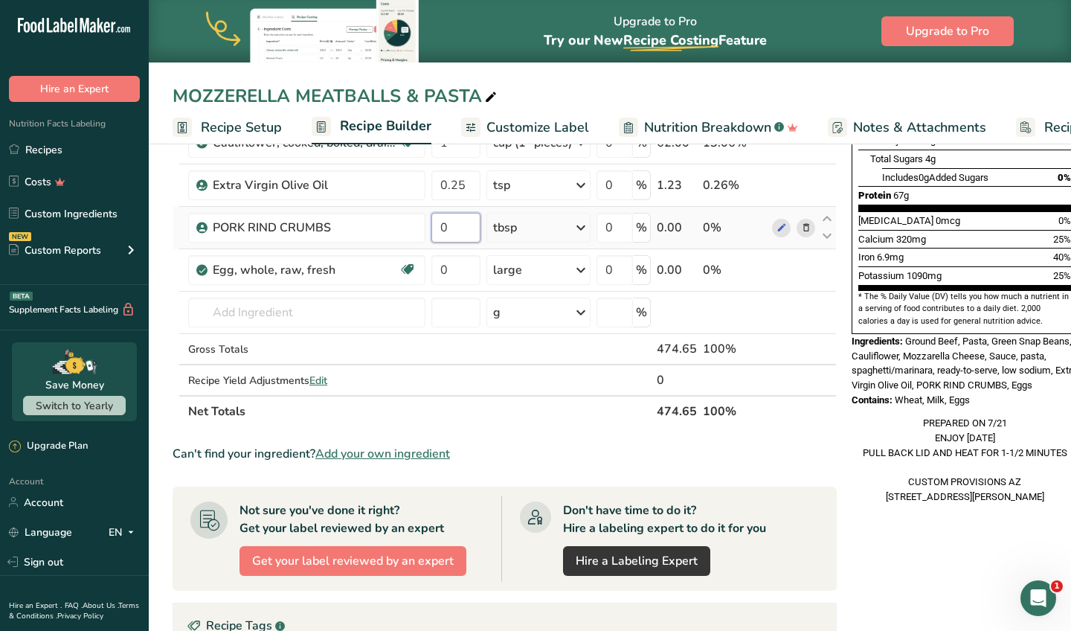
click at [457, 227] on input "0" at bounding box center [455, 228] width 49 height 30
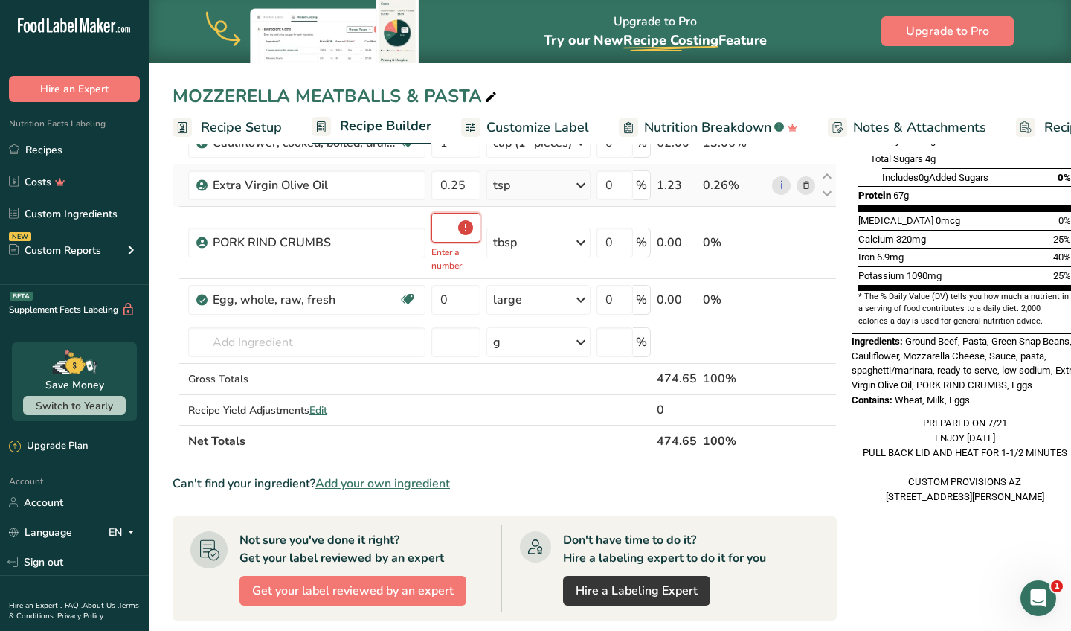
type input "0.5"
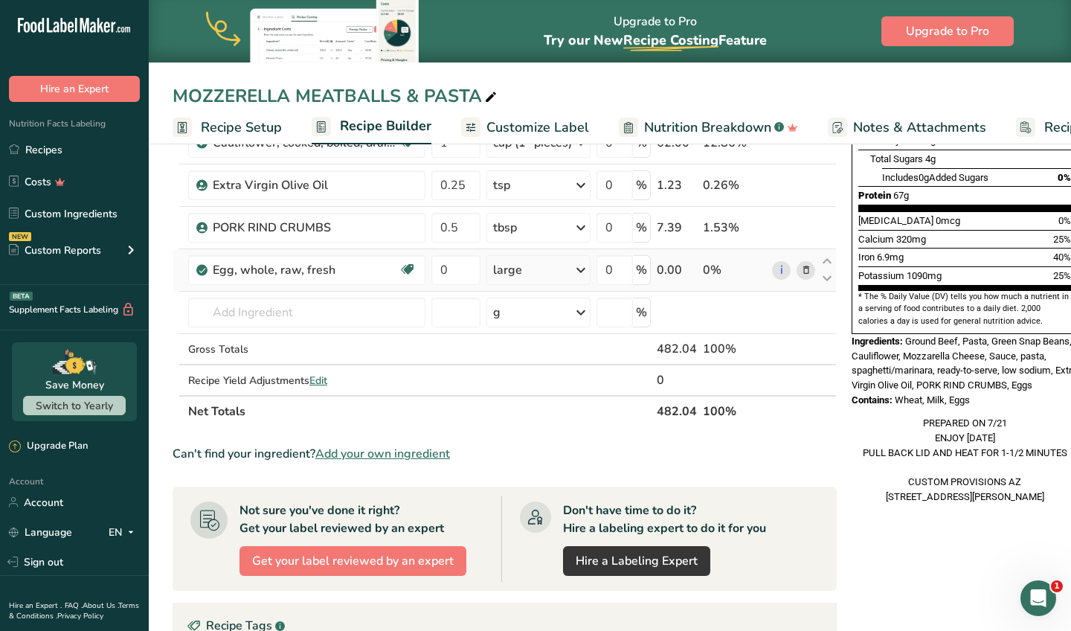
click at [449, 286] on div "Ingredient * Amount * Unit * Waste * .a-a{fill:#347362;}.b-a{fill:#fff;} Grams …" at bounding box center [505, 152] width 664 height 549
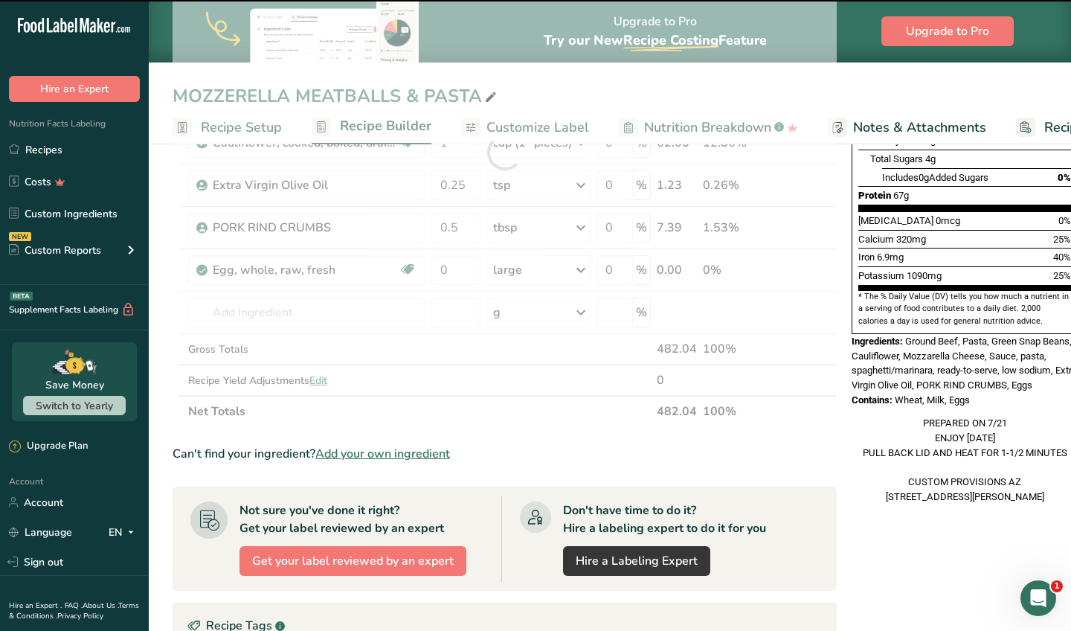
click at [454, 278] on div at bounding box center [505, 152] width 664 height 549
click at [451, 278] on div at bounding box center [505, 152] width 664 height 549
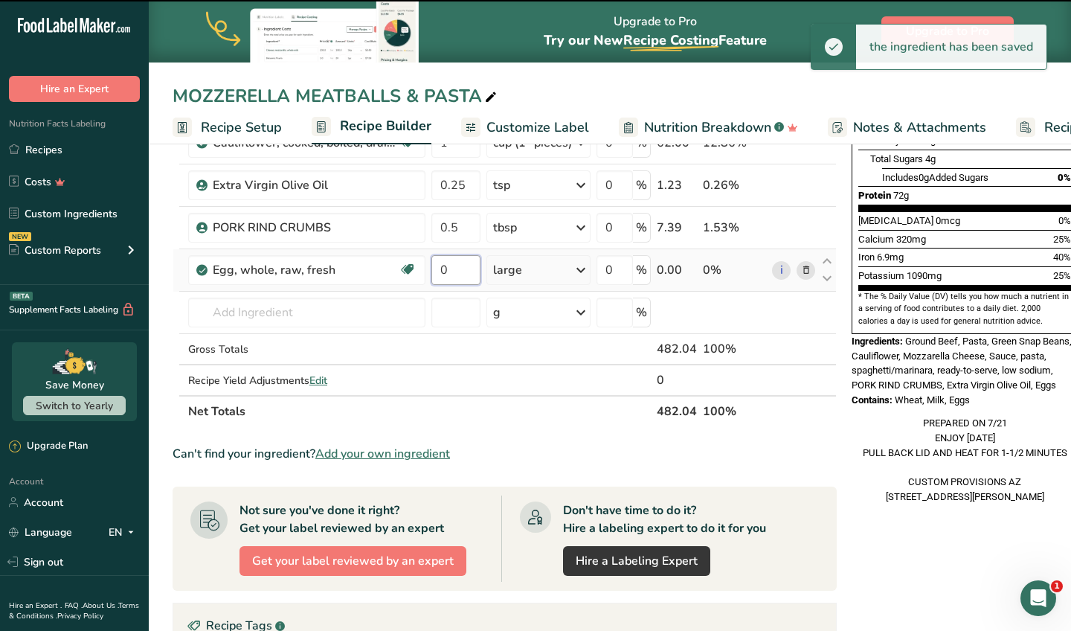
click at [461, 275] on input "0" at bounding box center [455, 270] width 49 height 30
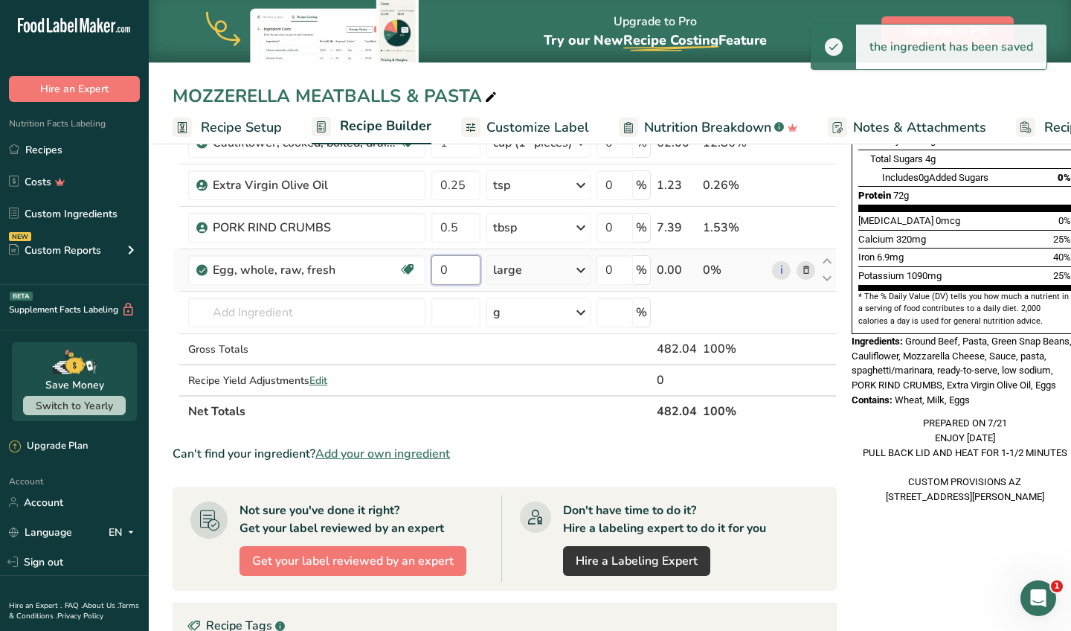
click at [461, 275] on input "0" at bounding box center [455, 270] width 49 height 30
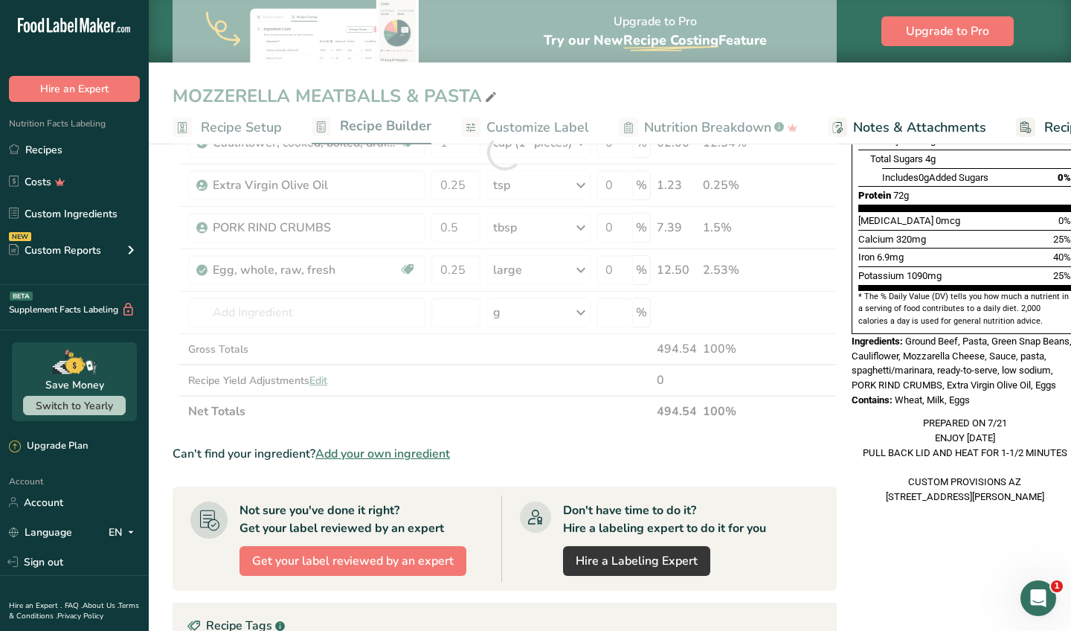
click at [606, 89] on div "MOZZERELLA MEATBALLS & PASTA Recipe Setup Recipe Builder Customize Label Nutrit…" at bounding box center [610, 374] width 922 height 1158
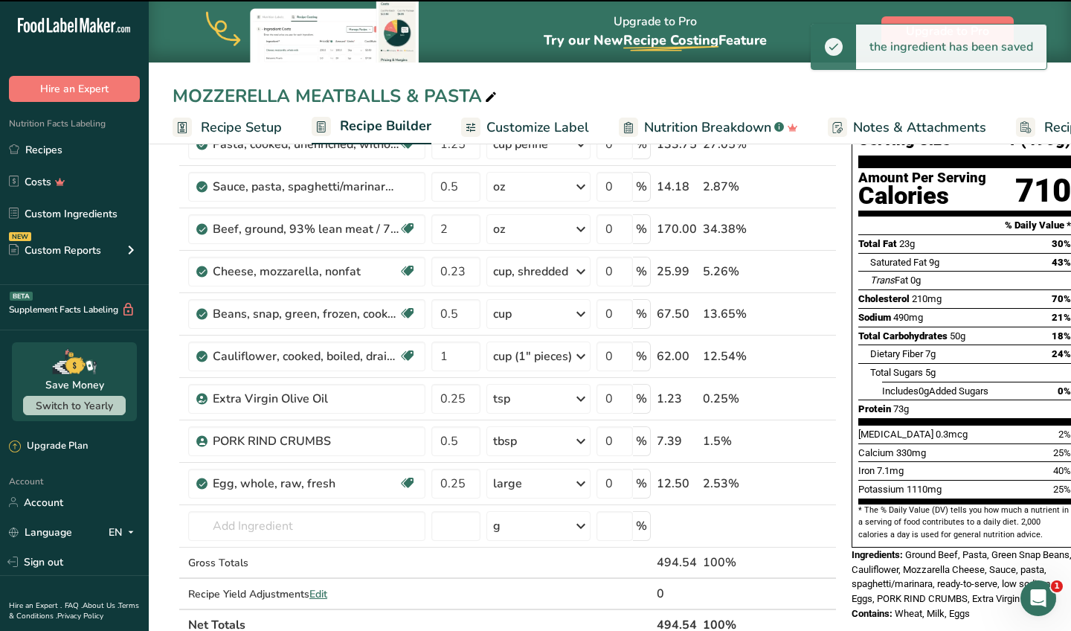
scroll to position [128, 0]
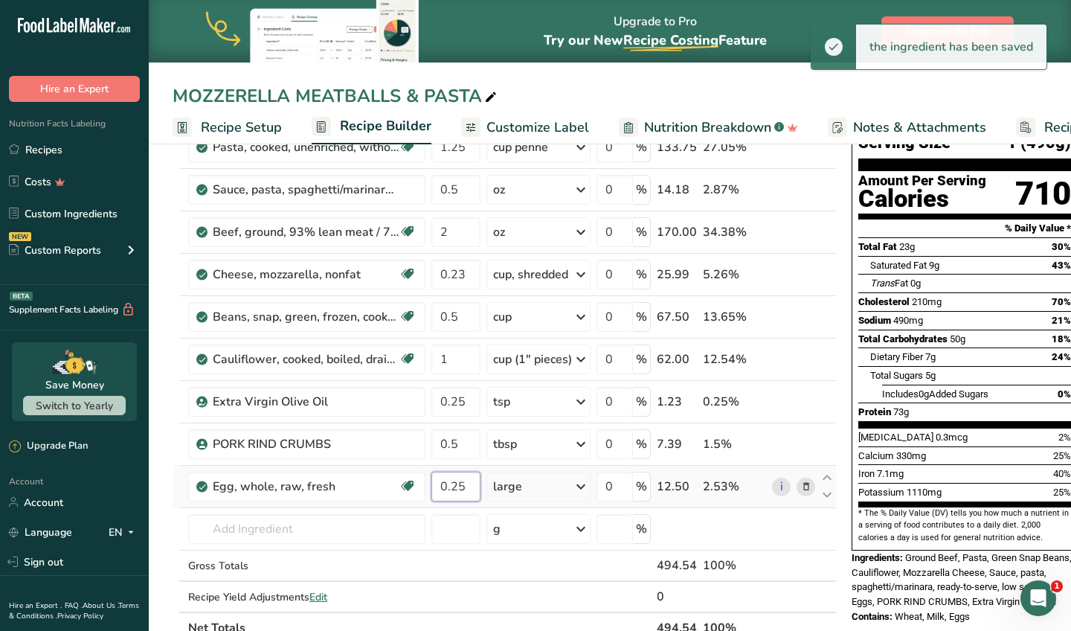
click at [472, 489] on input "0.25" at bounding box center [455, 487] width 49 height 30
type input "0.2"
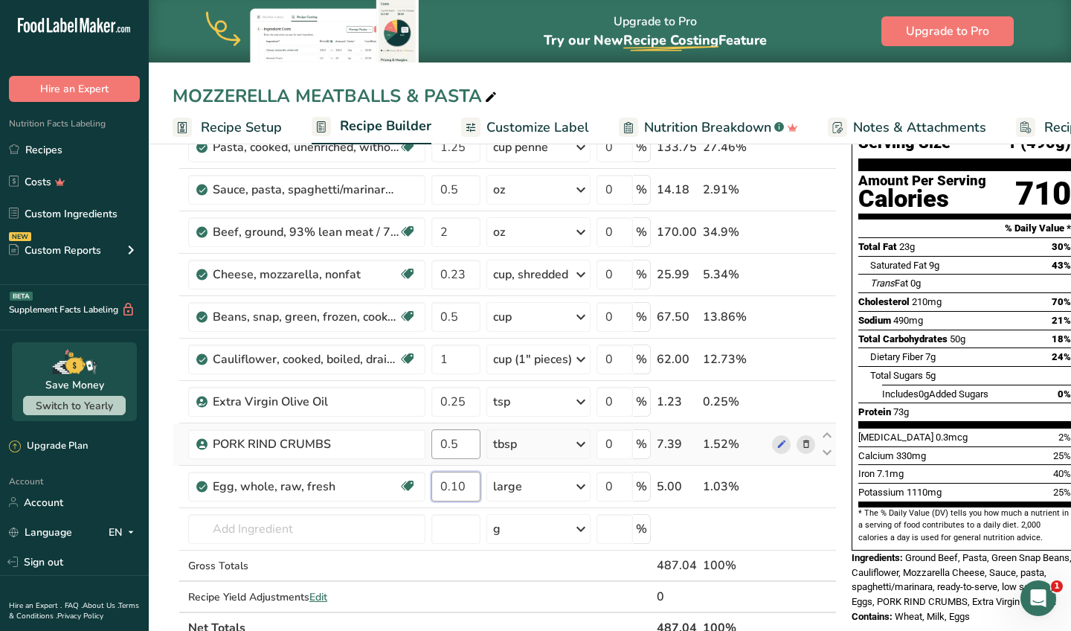
type input "0.10"
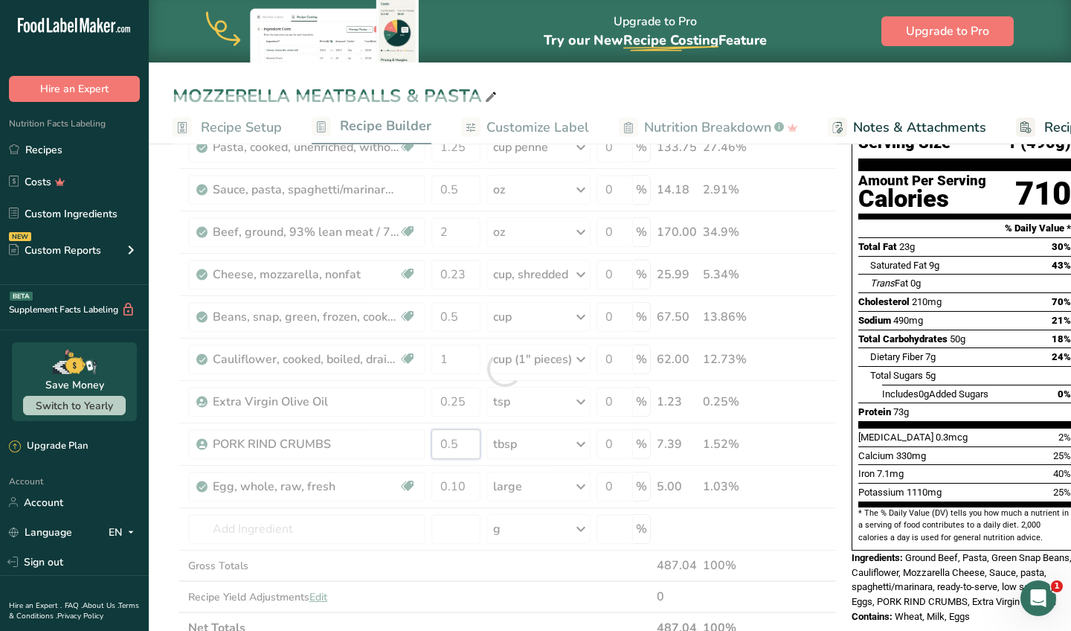
click at [465, 444] on div "Ingredient * Amount * Unit * Waste * .a-a{fill:#347362;}.b-a{fill:#fff;} Grams …" at bounding box center [505, 368] width 664 height 549
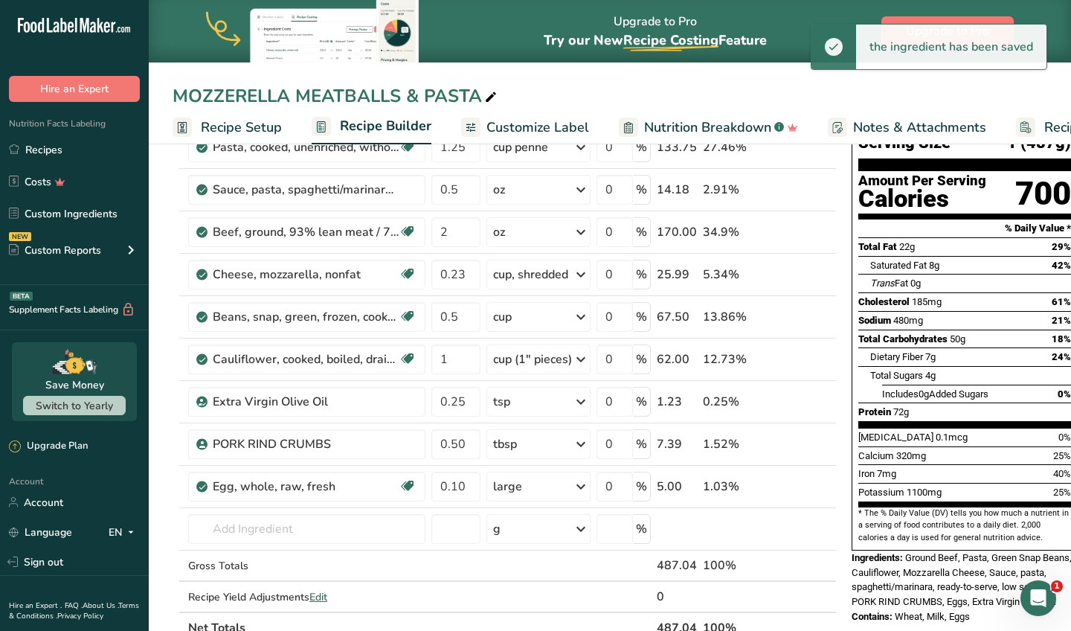
click at [612, 70] on div "MOZZERELLA MEATBALLS & PASTA Recipe Setup Recipe Builder Customize Label Nutrit…" at bounding box center [610, 72] width 922 height 144
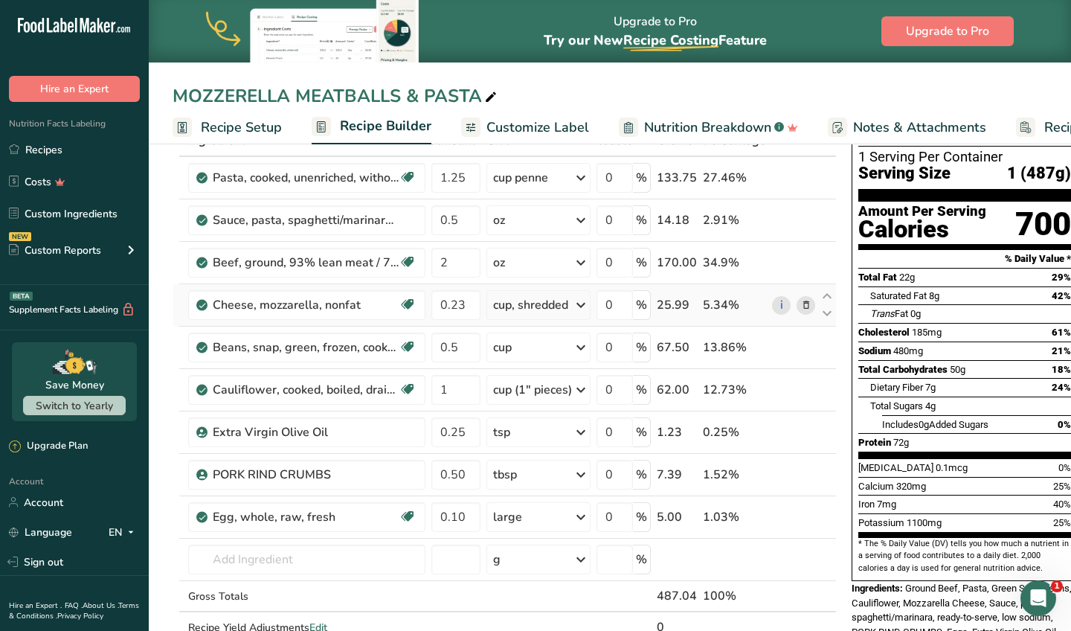
scroll to position [102, 0]
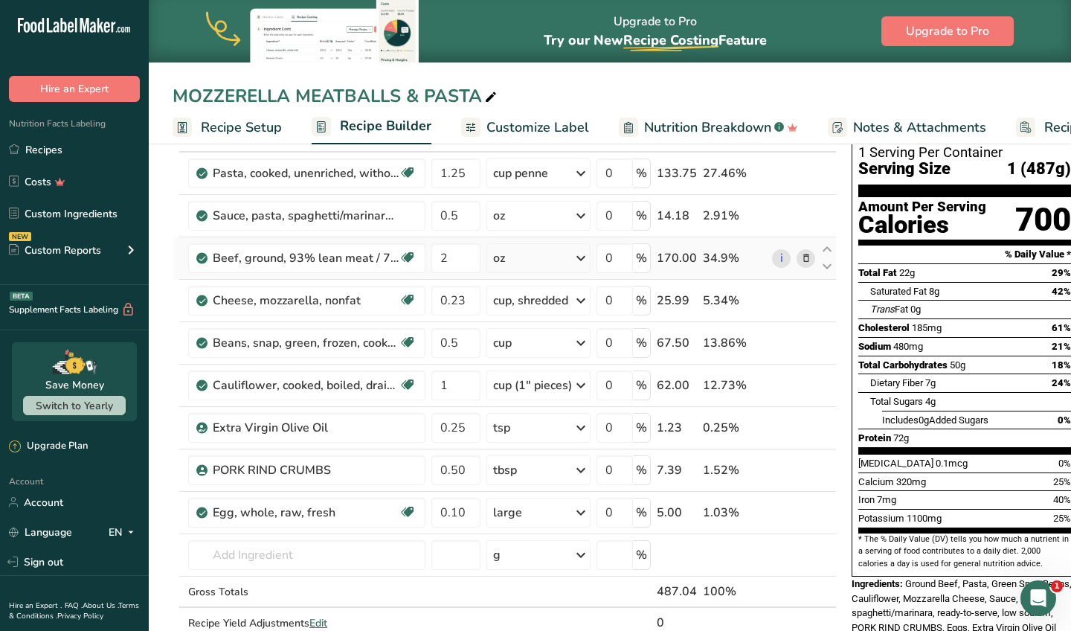
click at [550, 266] on div "oz" at bounding box center [538, 258] width 104 height 30
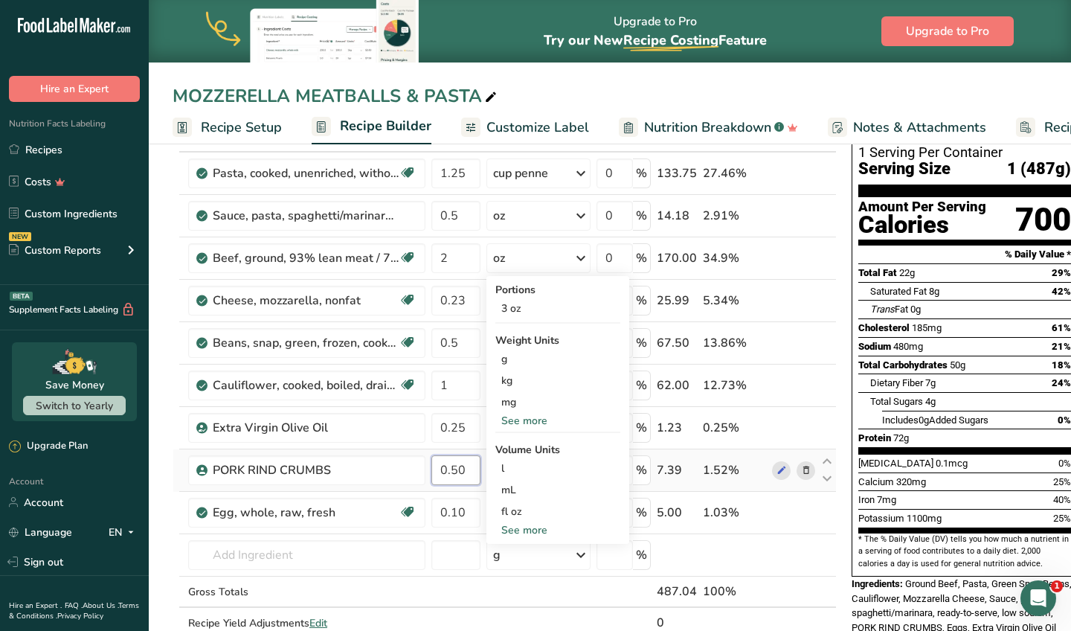
click at [462, 468] on input "0.50" at bounding box center [455, 470] width 49 height 30
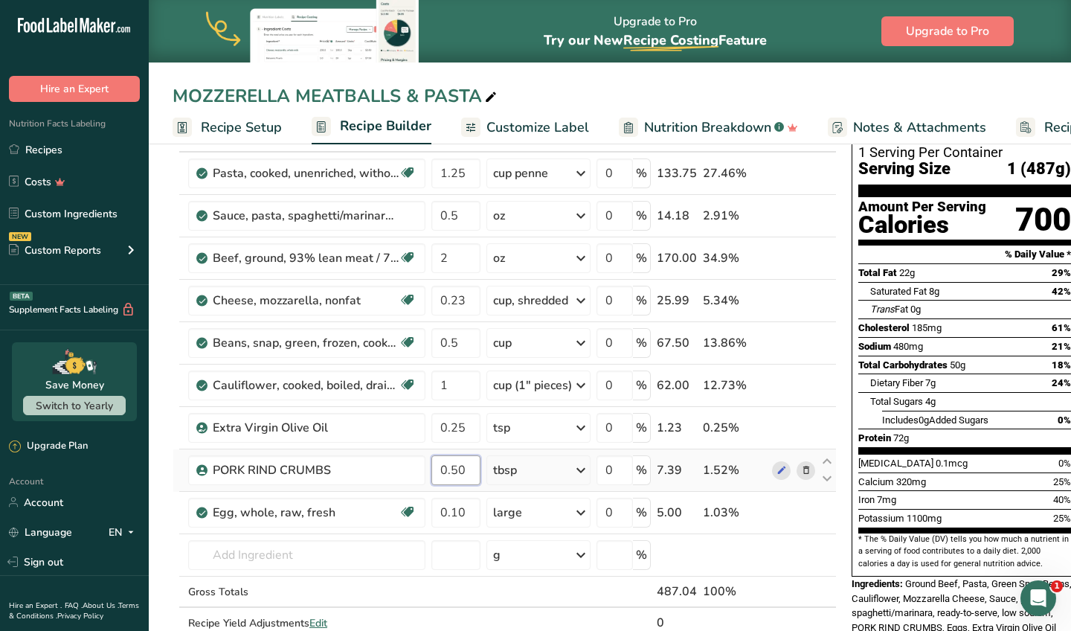
type input "0.5"
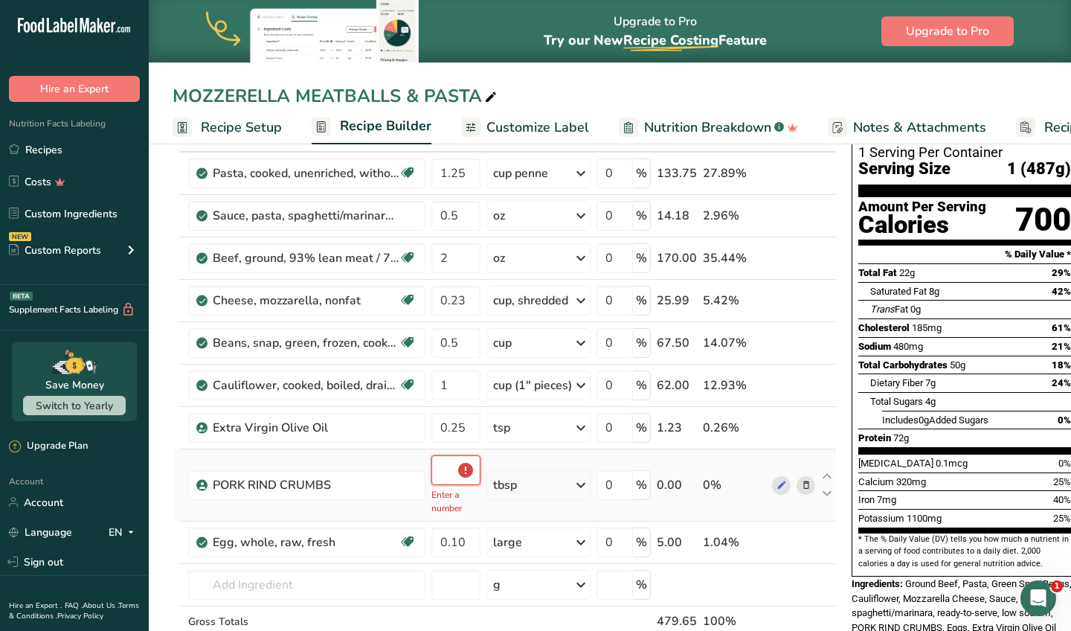
type input "0.5"
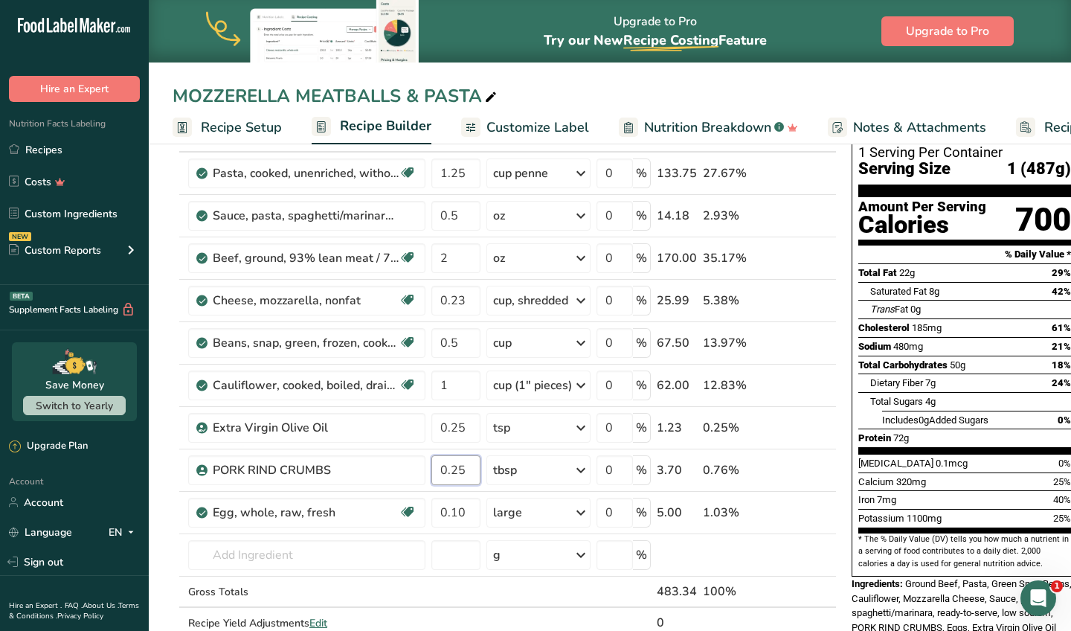
type input "0.25"
click at [572, 100] on div "MOZZERELLA MEATBALLS & PASTA" at bounding box center [610, 96] width 922 height 27
click at [463, 256] on input "2" at bounding box center [455, 258] width 49 height 30
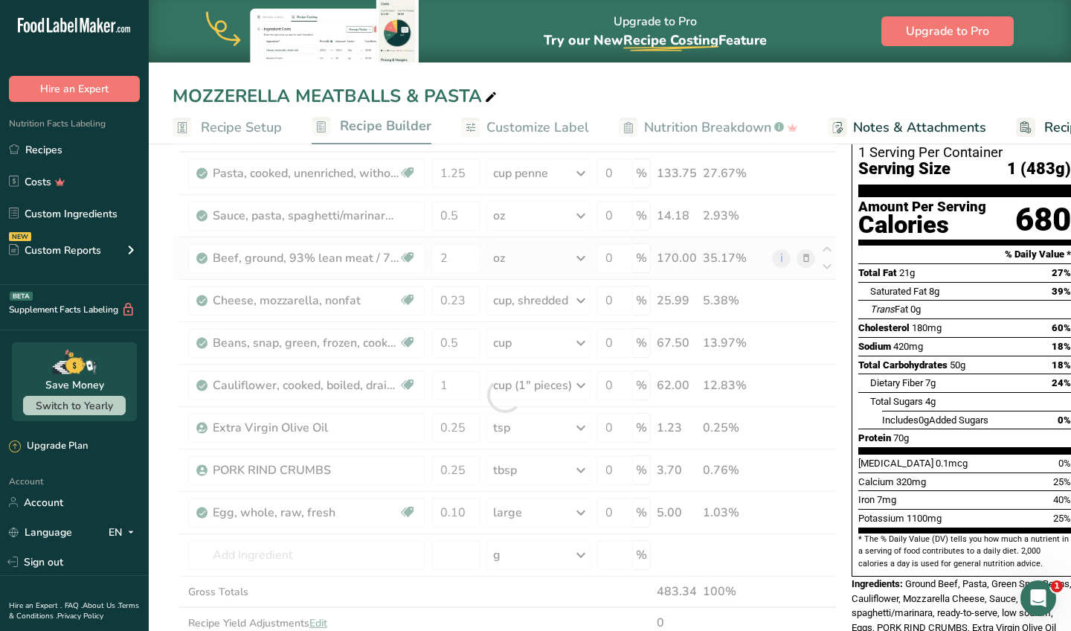
click at [499, 261] on div "Ingredient * Amount * Unit * Waste * .a-a{fill:#347362;}.b-a{fill:#fff;} Grams …" at bounding box center [505, 394] width 664 height 549
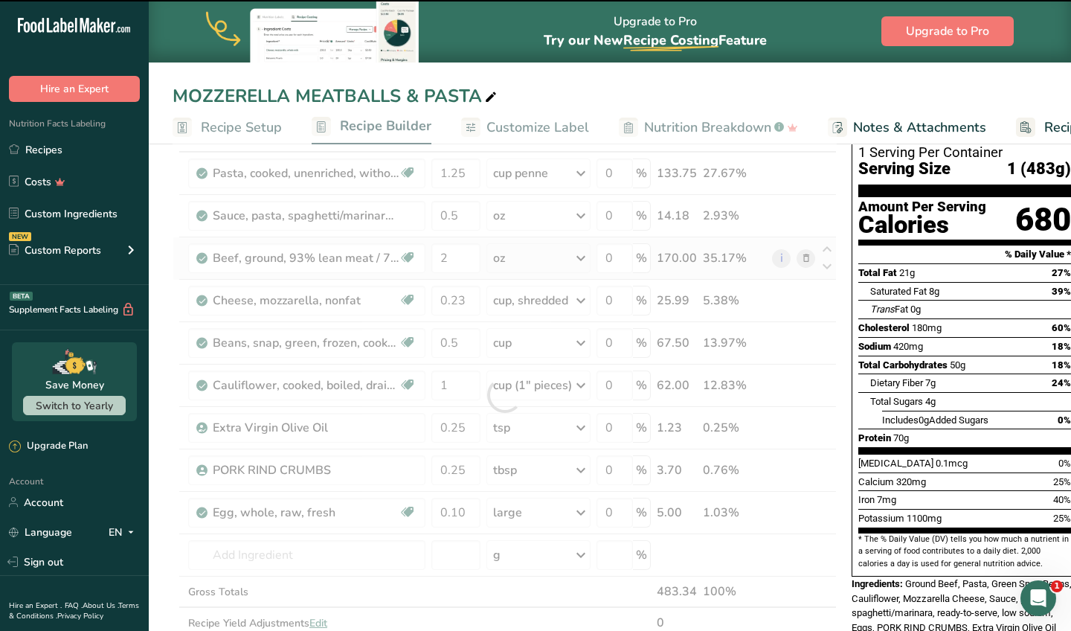
click at [499, 261] on div at bounding box center [505, 394] width 664 height 549
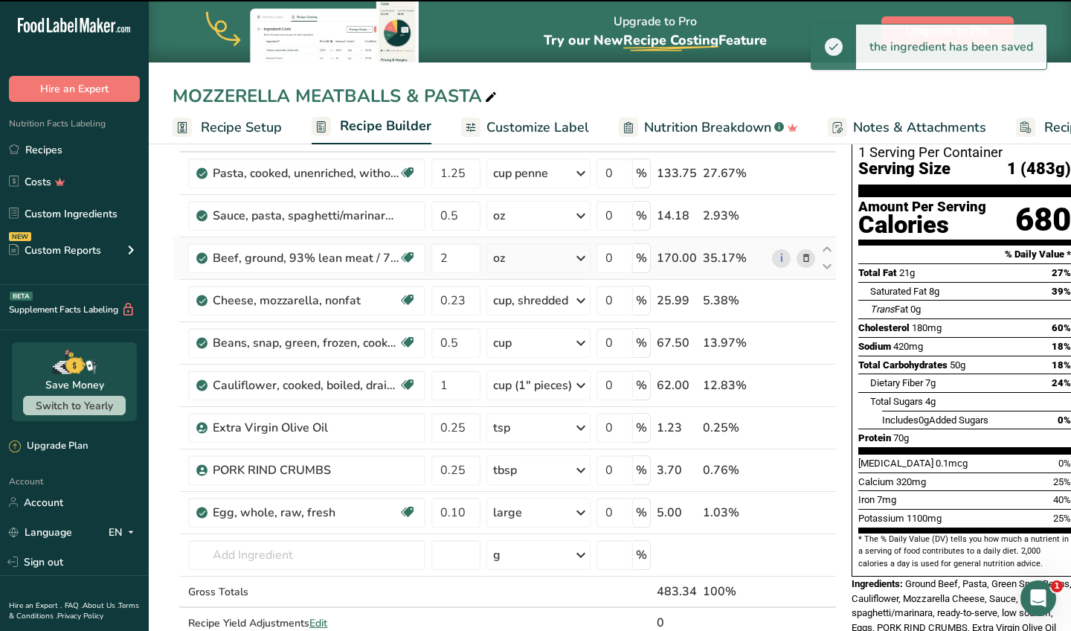
click at [515, 260] on div "oz" at bounding box center [538, 258] width 104 height 30
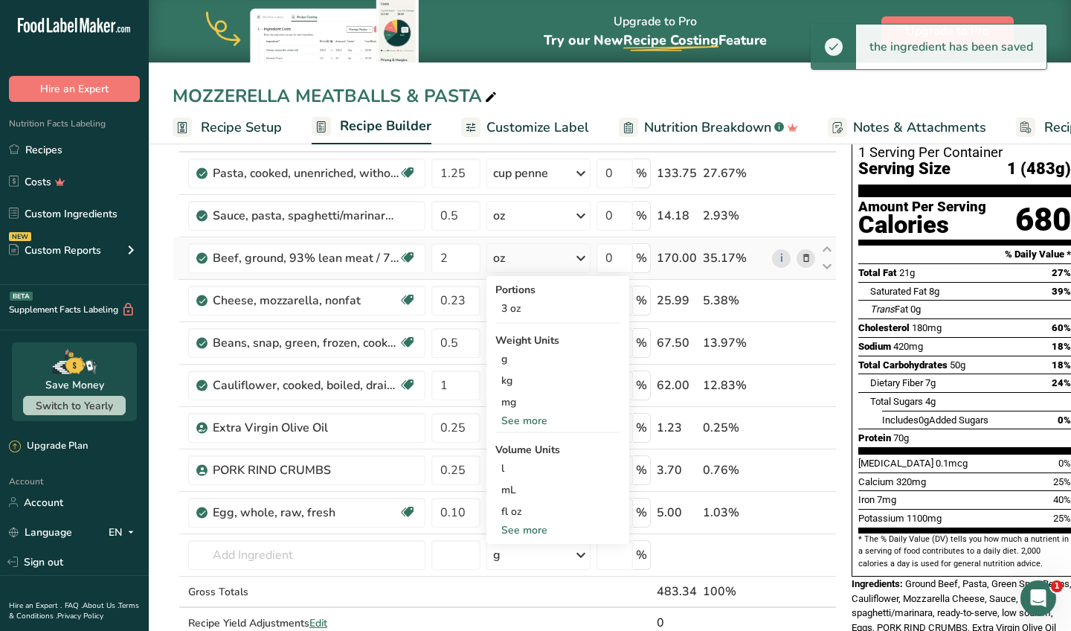
click at [533, 418] on div "See more" at bounding box center [557, 421] width 125 height 16
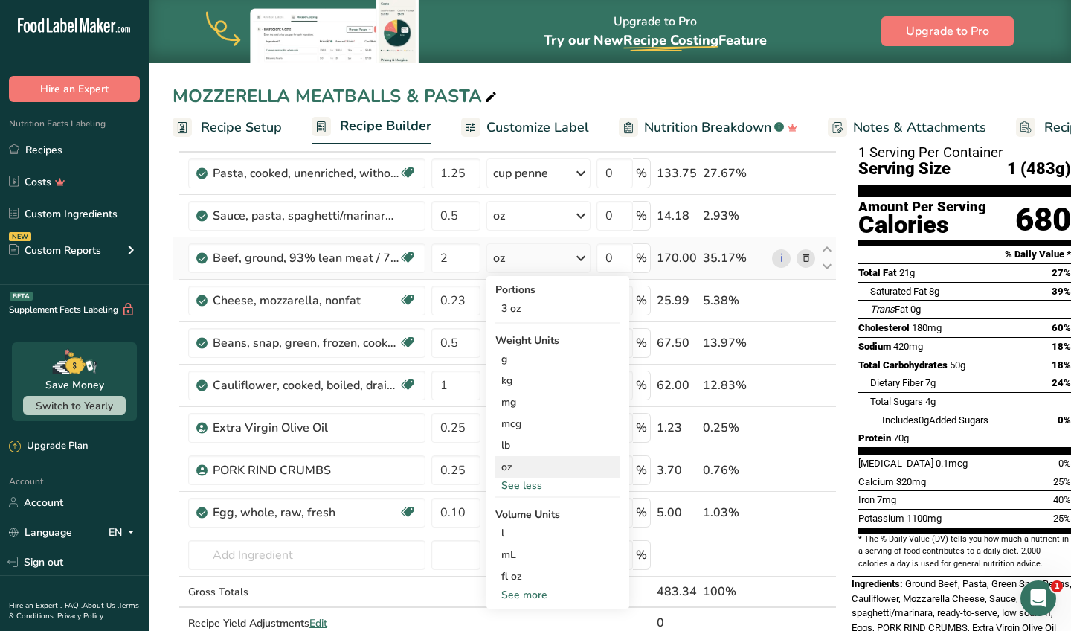
click at [518, 472] on div "oz" at bounding box center [557, 467] width 125 height 22
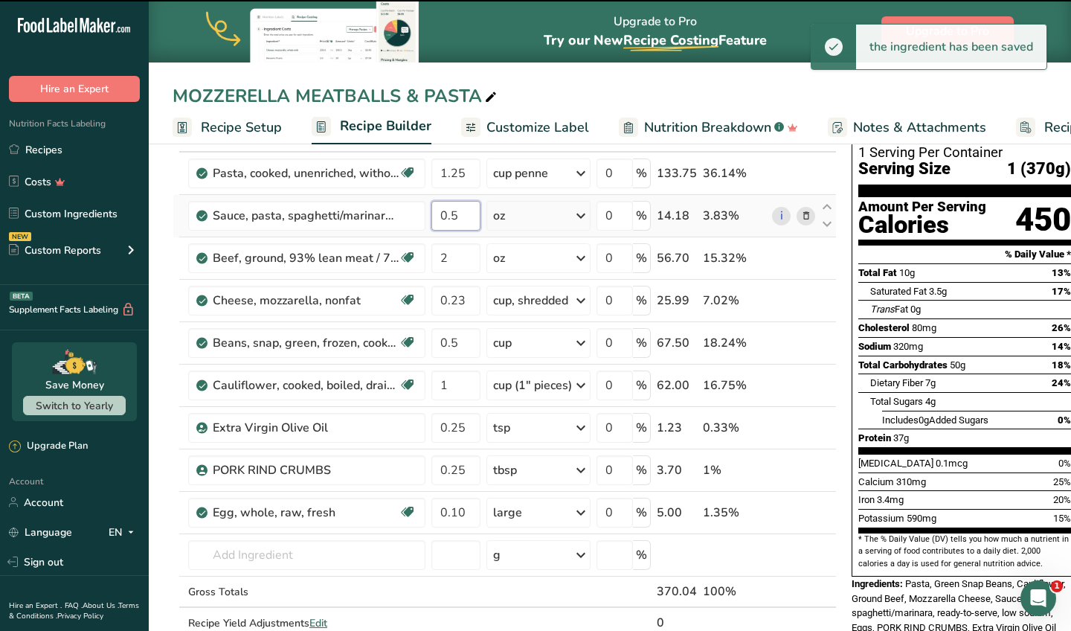
click at [468, 219] on input "0.5" at bounding box center [455, 216] width 49 height 30
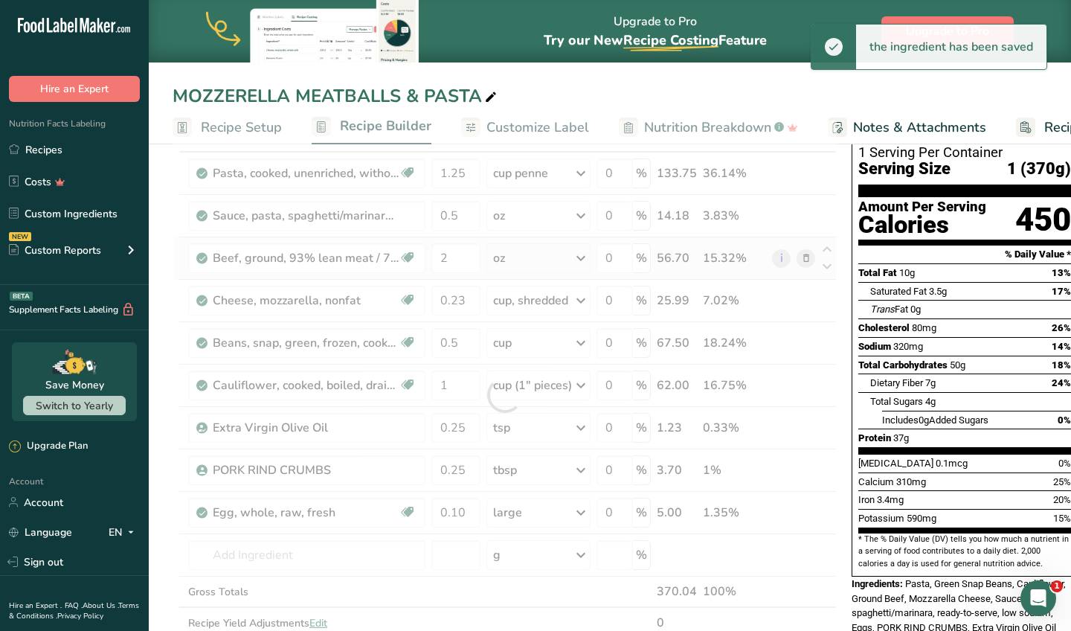
click at [525, 254] on div "Ingredient * Amount * Unit * Waste * .a-a{fill:#347362;}.b-a{fill:#fff;} Grams …" at bounding box center [505, 394] width 664 height 549
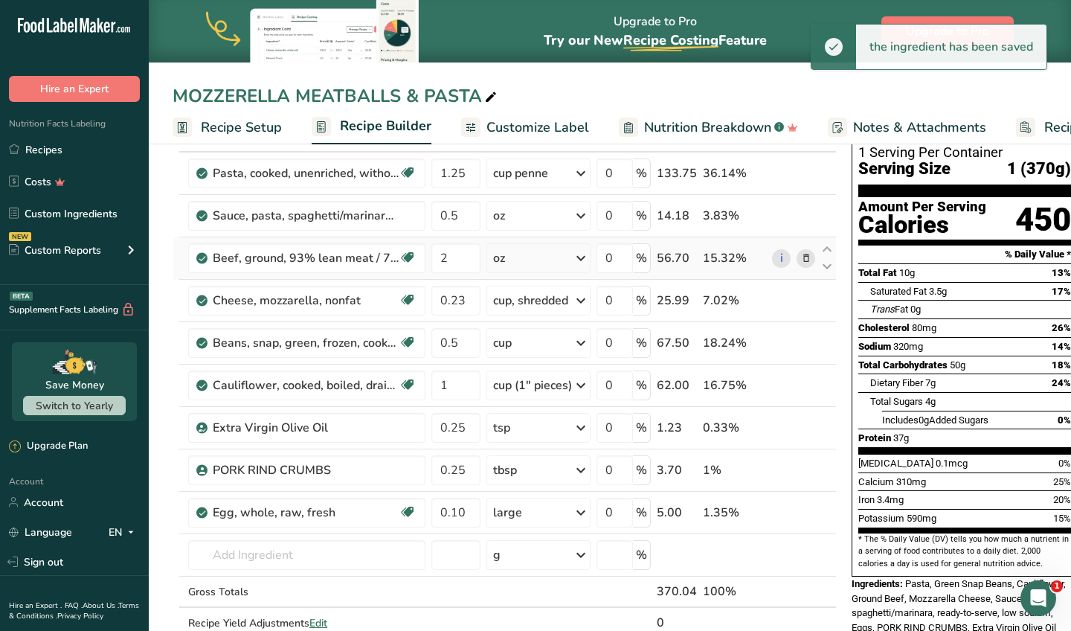
click at [525, 257] on div "oz" at bounding box center [538, 258] width 104 height 30
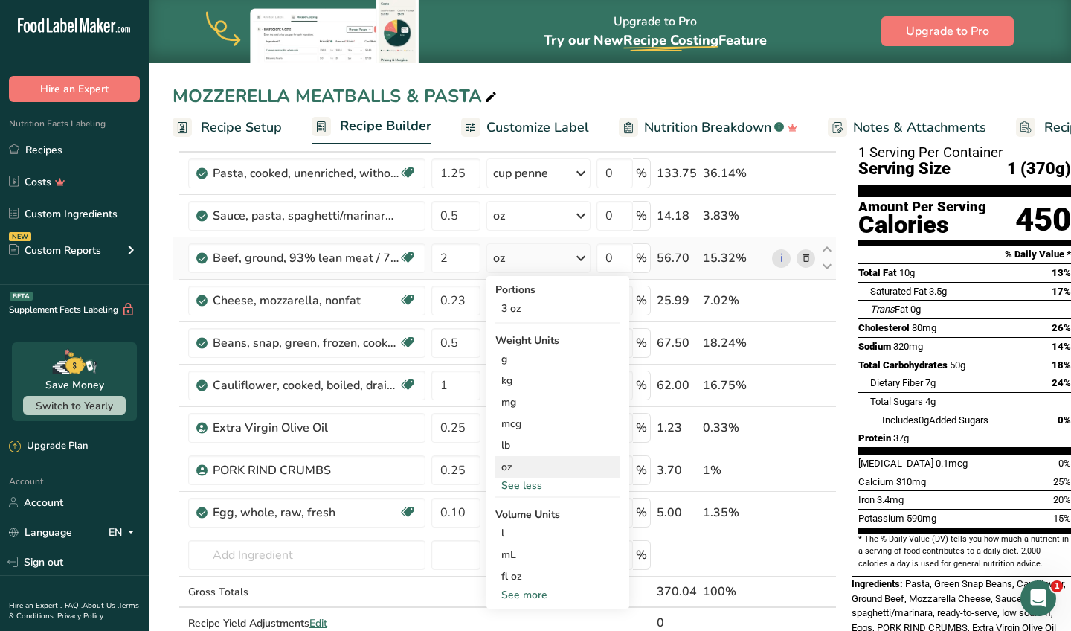
click at [527, 472] on div "oz" at bounding box center [557, 467] width 125 height 22
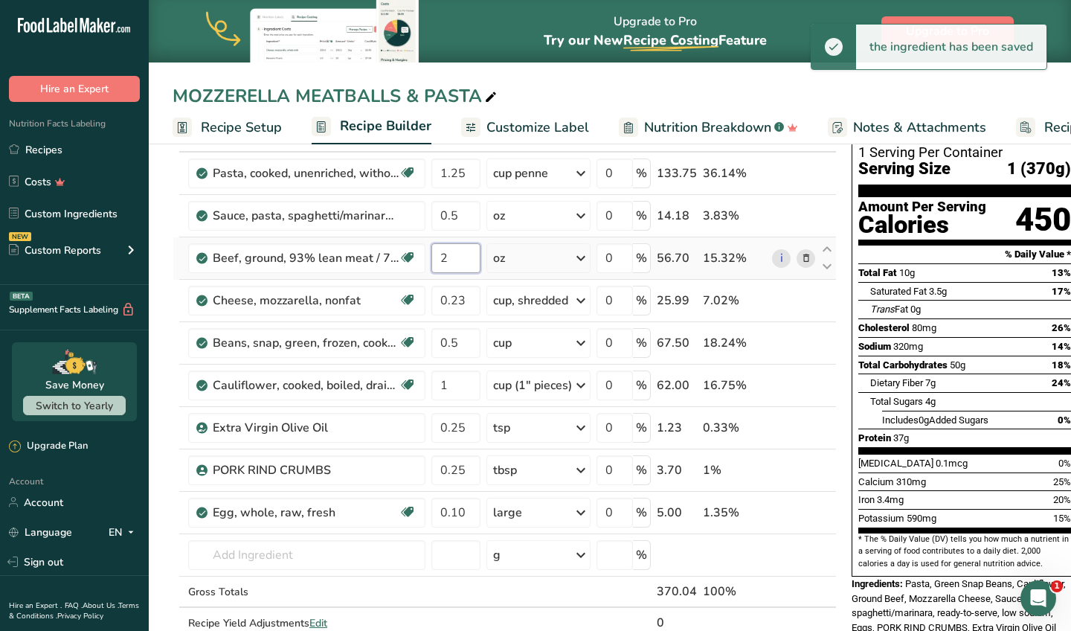
click at [452, 255] on input "2" at bounding box center [455, 258] width 49 height 30
type input "1"
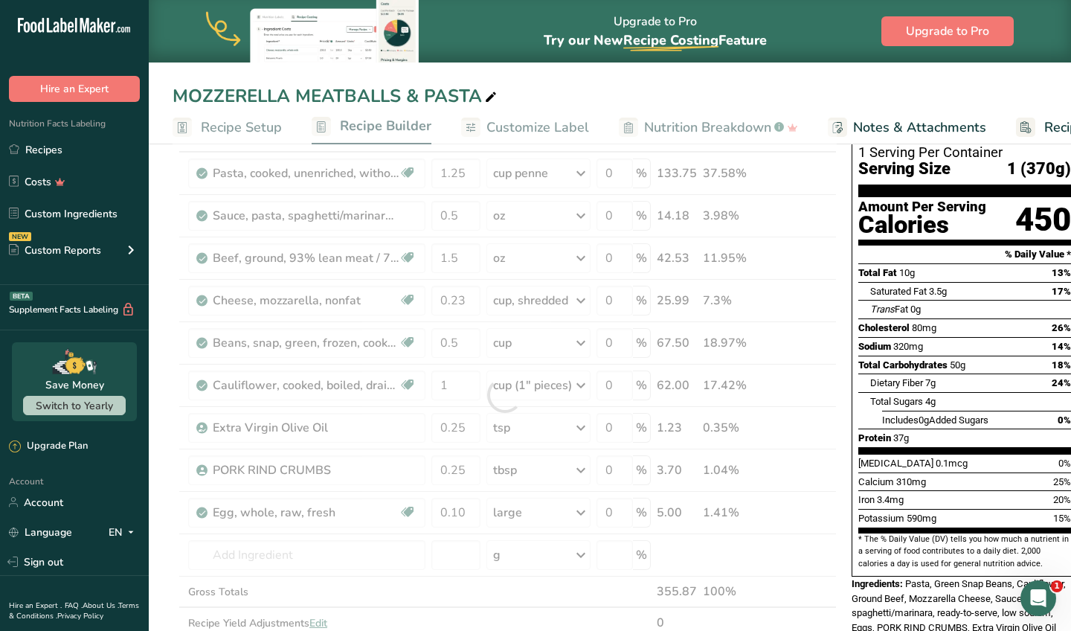
click at [547, 100] on div "MOZZERELLA MEATBALLS & PASTA" at bounding box center [610, 96] width 922 height 27
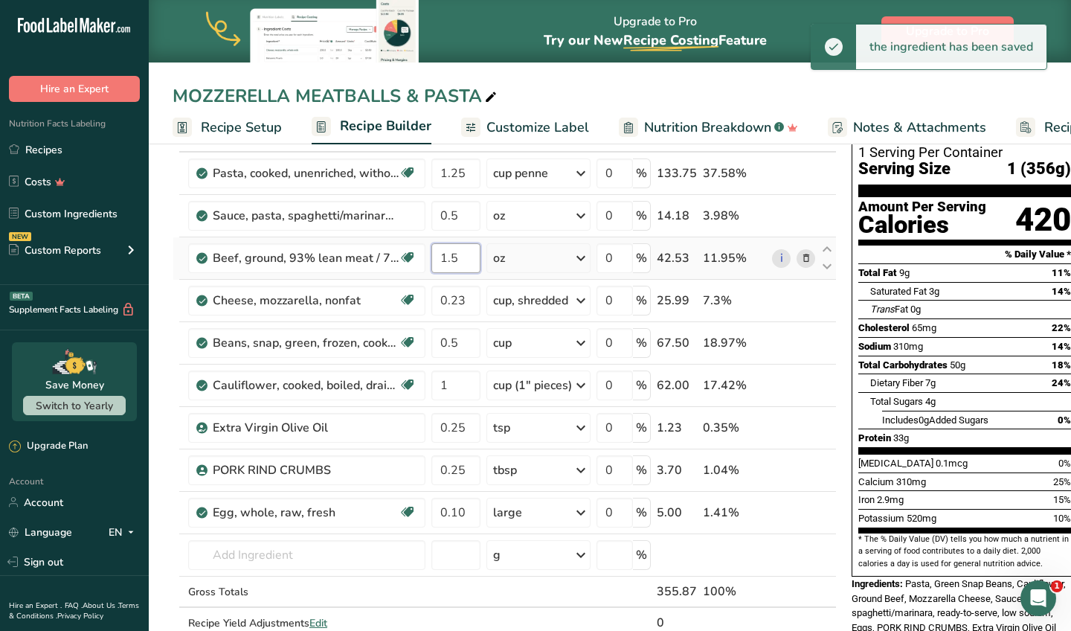
click at [471, 258] on input "1.5" at bounding box center [455, 258] width 49 height 30
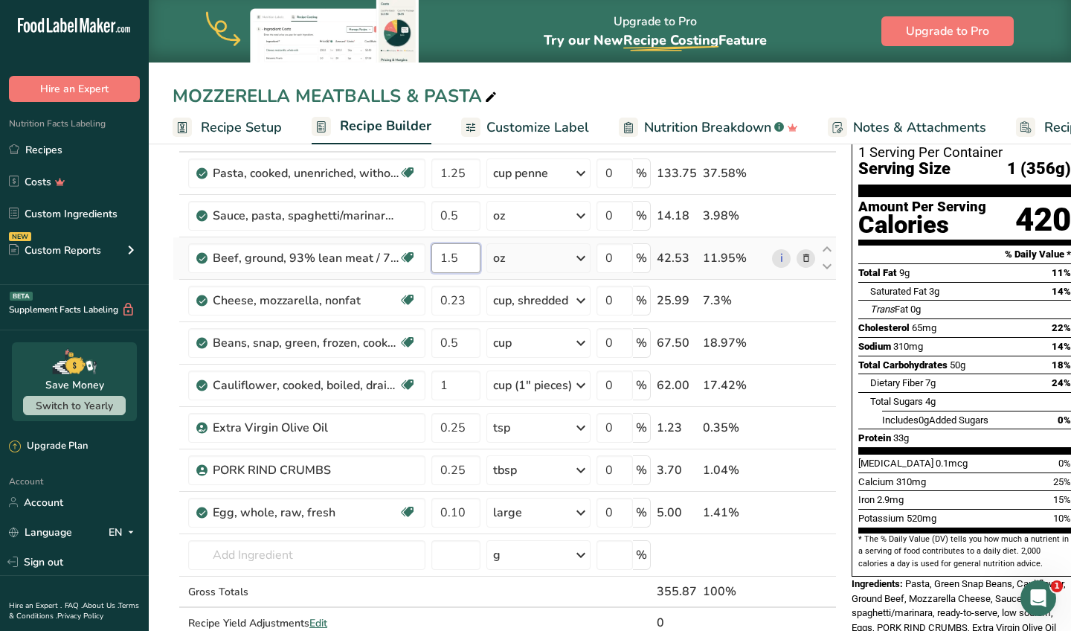
click at [471, 258] on input "1.5" at bounding box center [455, 258] width 49 height 30
type input "4"
type input "5"
click at [543, 97] on div "MOZZERELLA MEATBALLS & PASTA" at bounding box center [610, 96] width 922 height 27
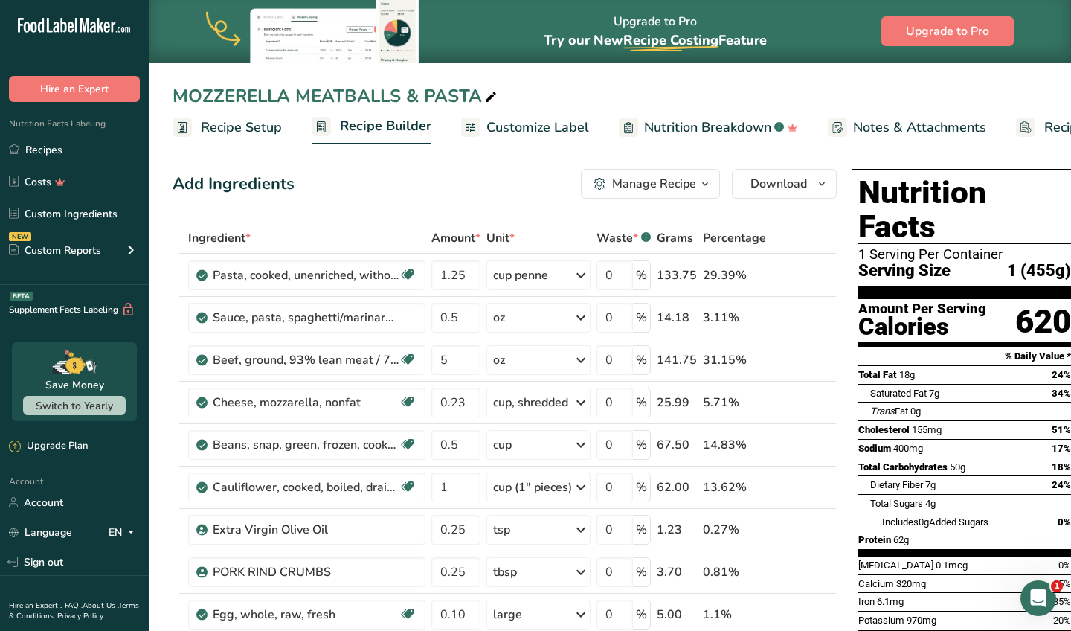
scroll to position [0, 0]
click at [521, 128] on span "Customize Label" at bounding box center [537, 128] width 103 height 20
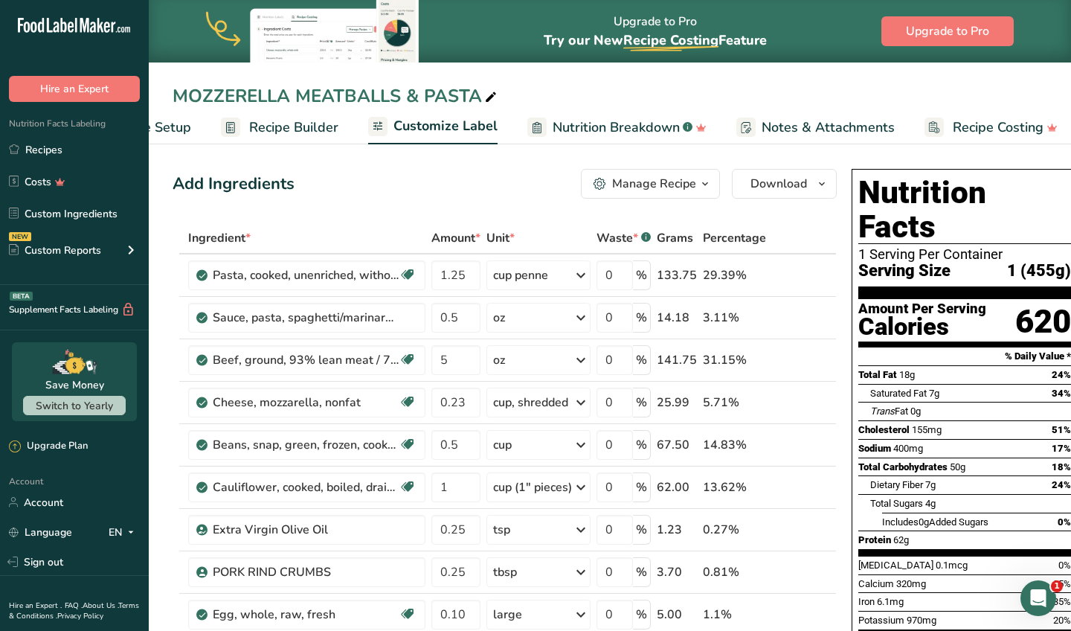
scroll to position [0, 101]
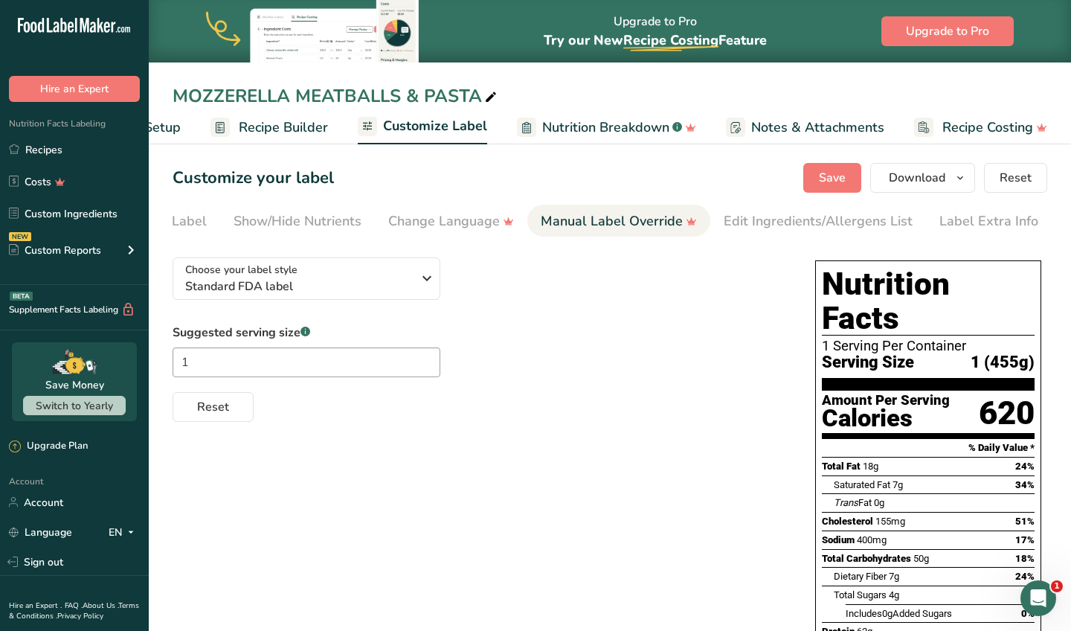
click at [951, 223] on div "Label Extra Info" at bounding box center [988, 221] width 99 height 20
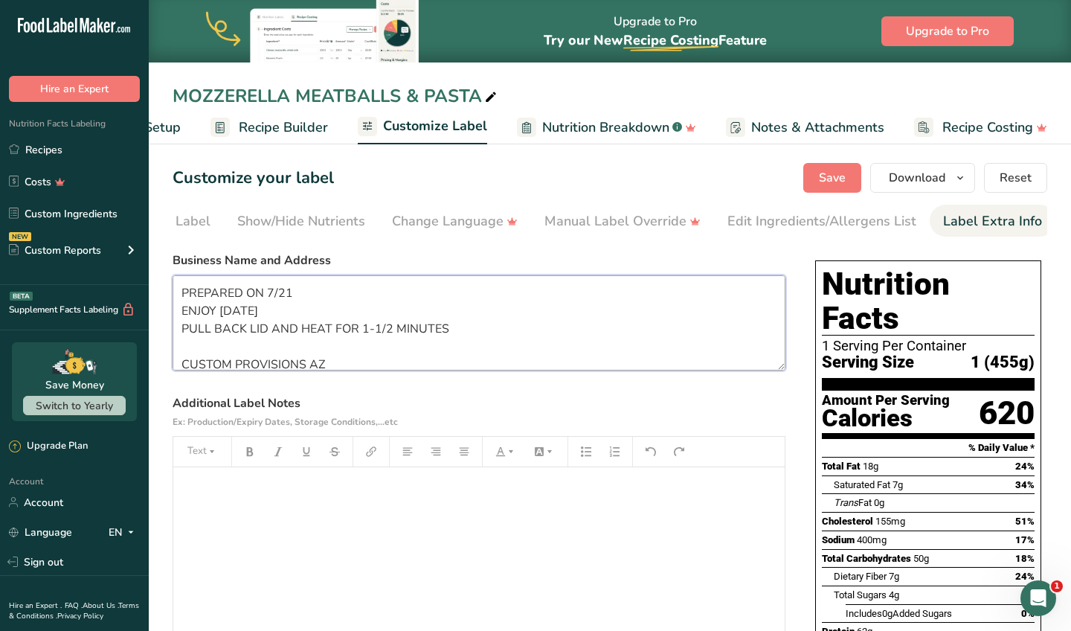
click at [309, 286] on textarea "PREPARED ON 7/21 ENJOY WITHIN 6 DAYS PULL BACK LID AND HEAT FOR 1-1/2 MINUTES C…" at bounding box center [479, 322] width 613 height 95
type textarea "PREPARED ON 8/30 ENJOY [DATE] PULL BACK LID AND HEAT FOR 1-1/2 MINUTES CUSTOM P…"
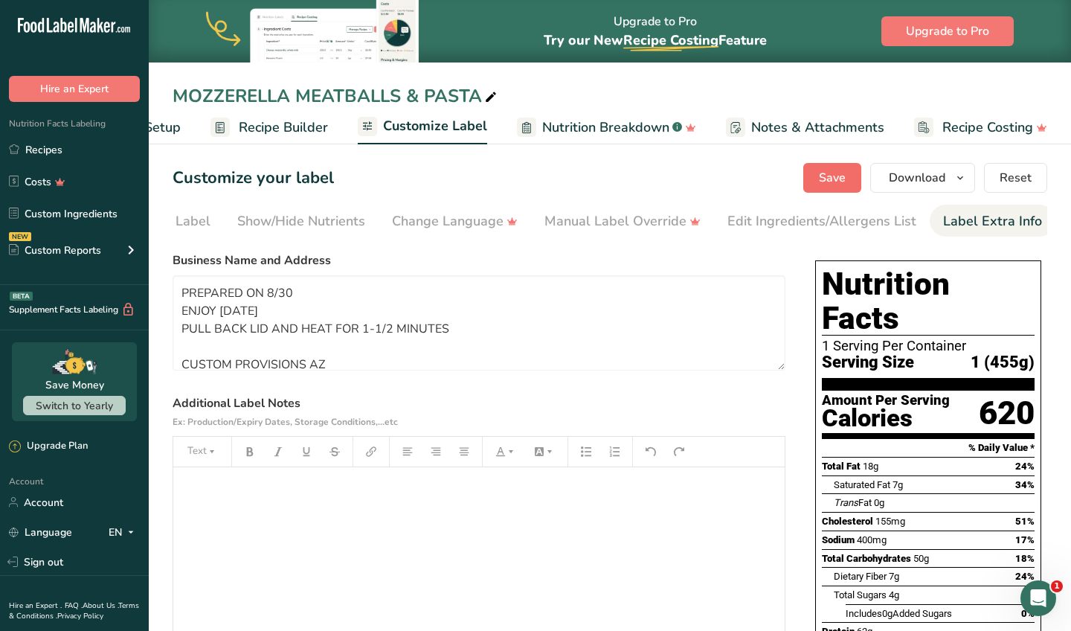
click at [823, 186] on span "Save" at bounding box center [832, 178] width 27 height 18
click at [894, 184] on span "Download" at bounding box center [917, 178] width 57 height 18
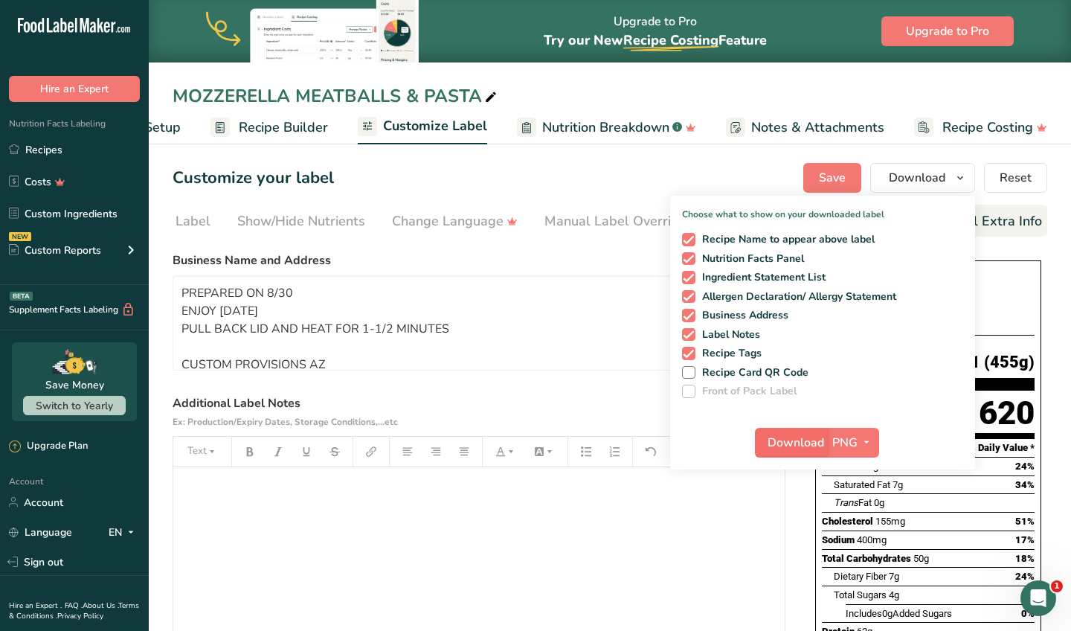
click at [793, 438] on span "Download" at bounding box center [796, 443] width 57 height 18
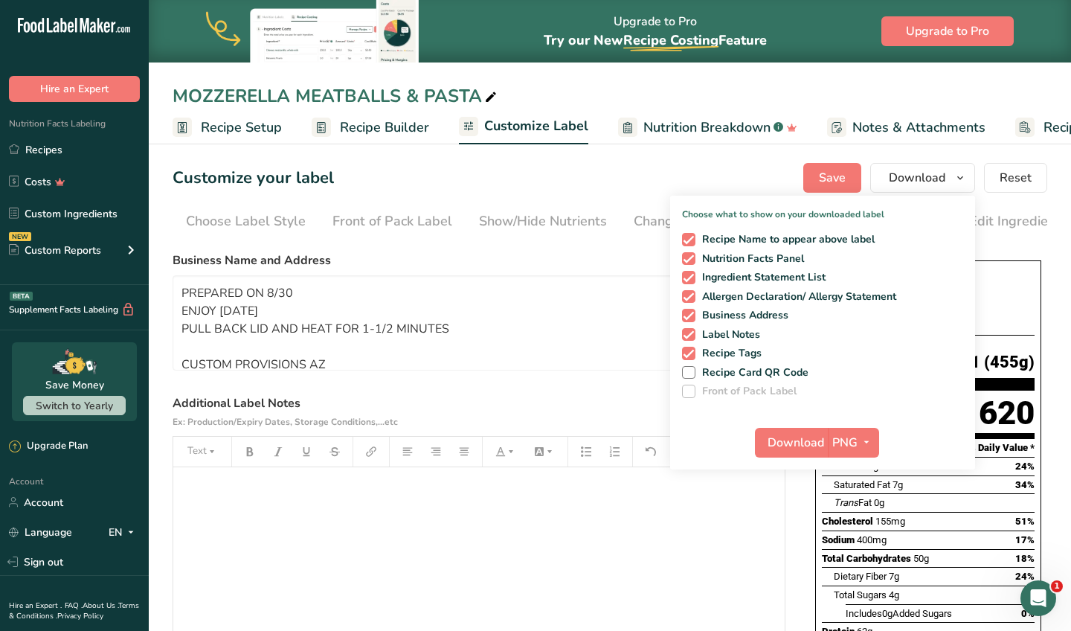
scroll to position [0, 242]
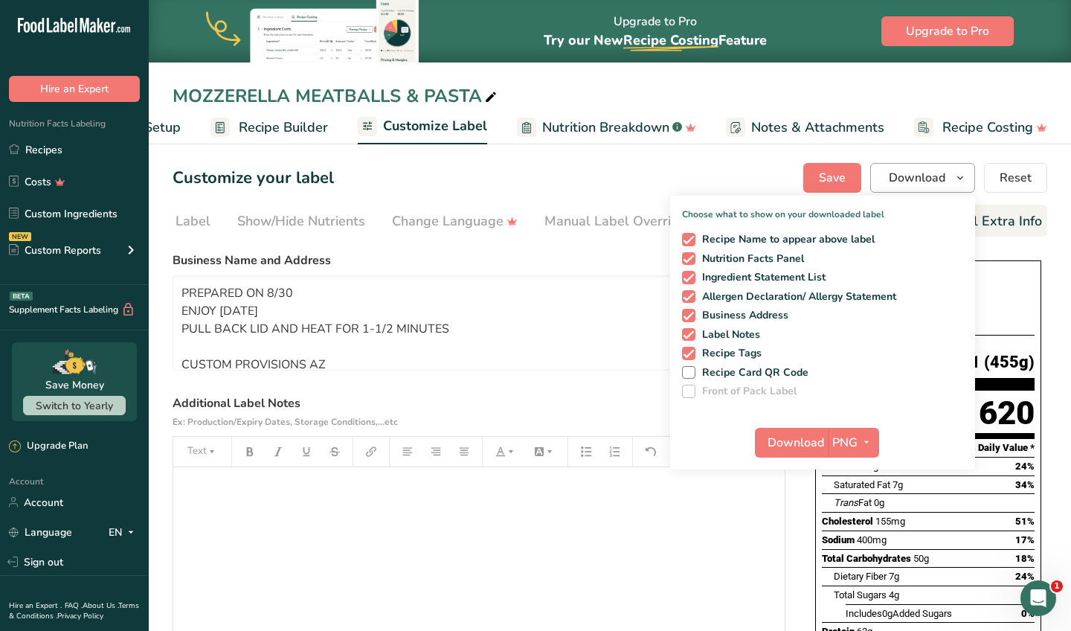
click at [892, 172] on span "Download" at bounding box center [917, 178] width 57 height 18
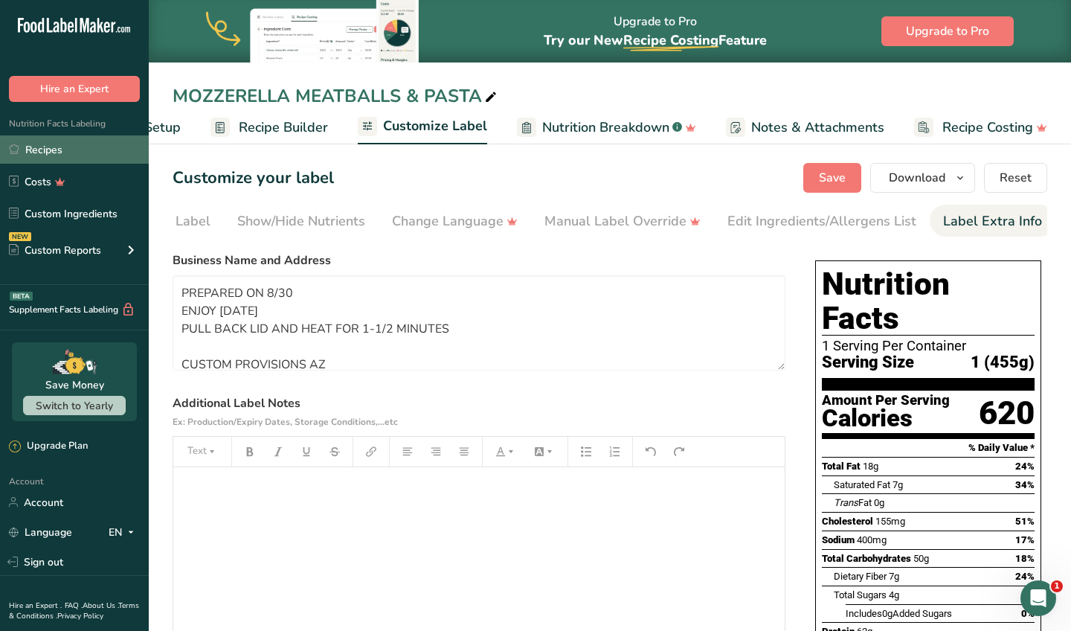
click at [100, 141] on link "Recipes" at bounding box center [74, 149] width 149 height 28
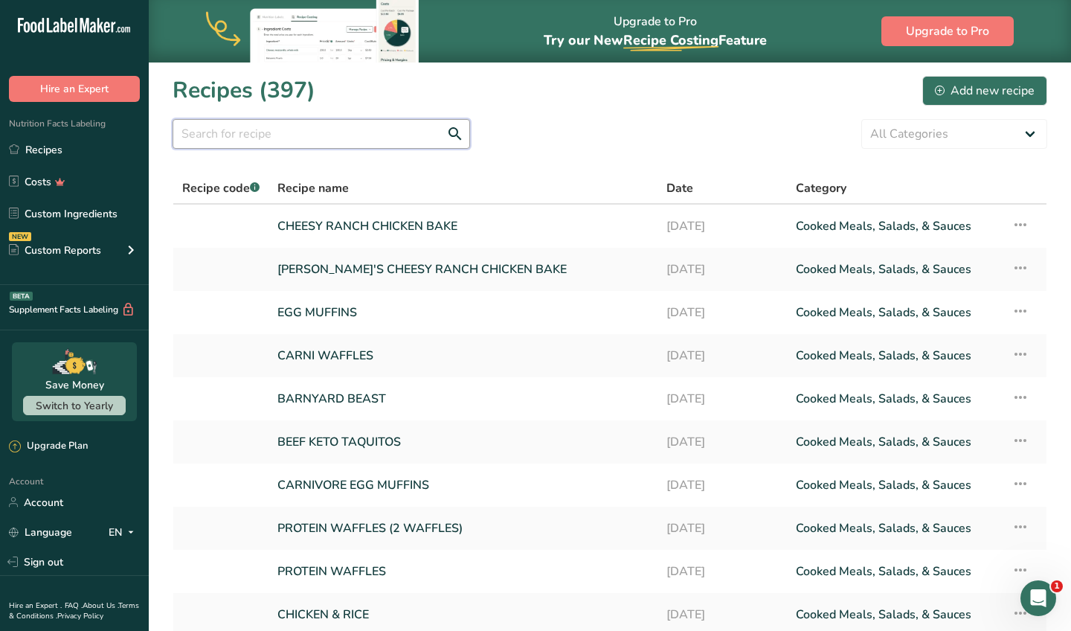
click at [357, 129] on input "text" at bounding box center [322, 134] width 298 height 30
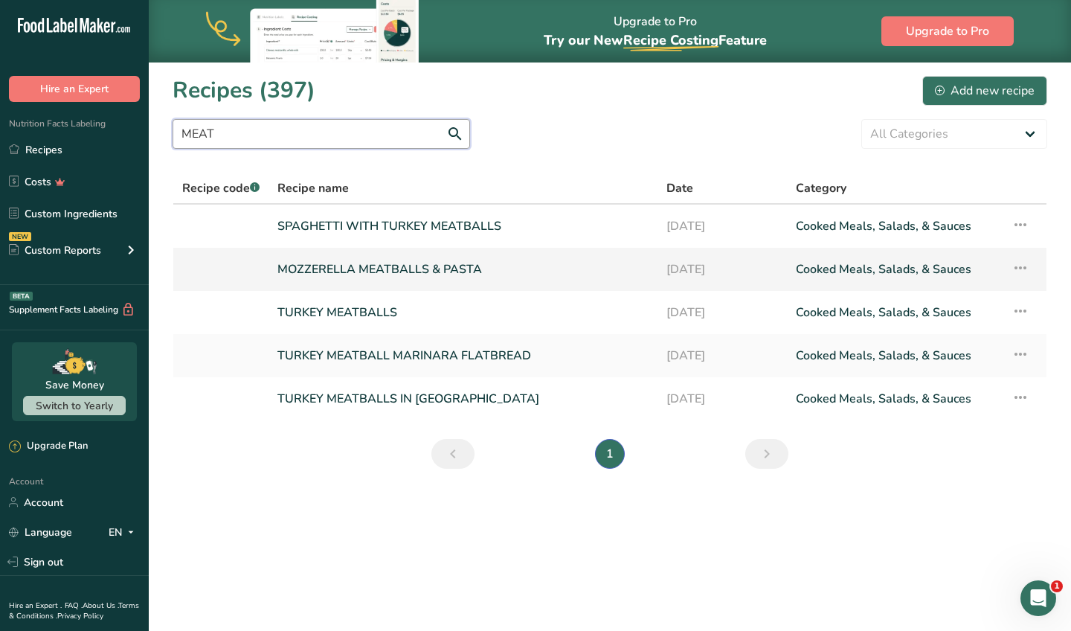
type input "MEAT"
click at [361, 275] on link "MOZZERELLA MEATBALLS & PASTA" at bounding box center [462, 269] width 371 height 31
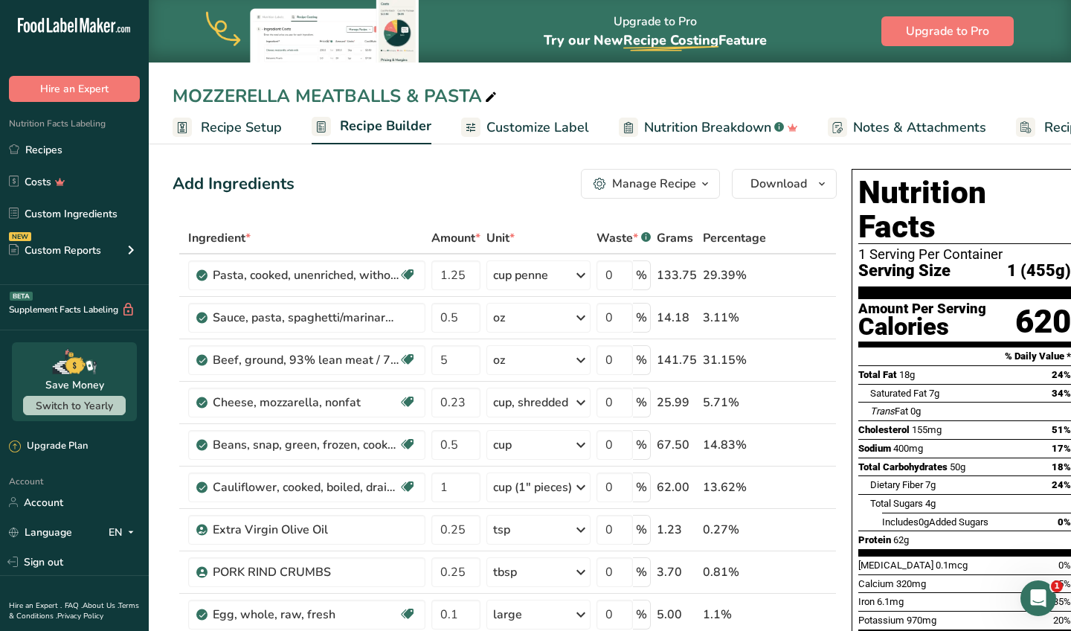
click at [625, 193] on button "Manage Recipe" at bounding box center [650, 184] width 139 height 30
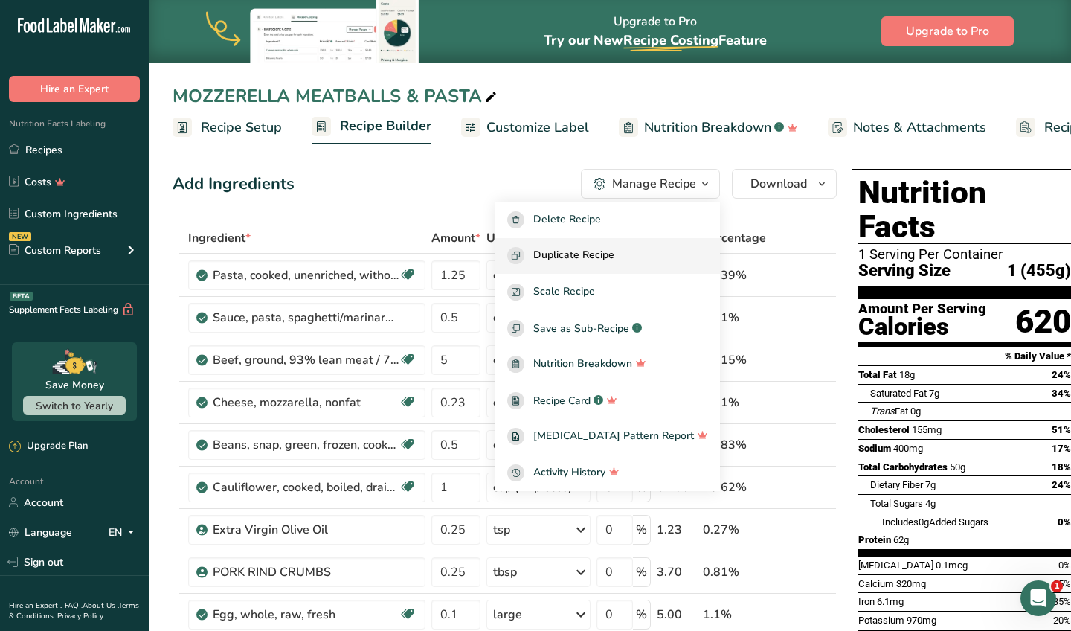
click at [614, 254] on span "Duplicate Recipe" at bounding box center [573, 255] width 81 height 17
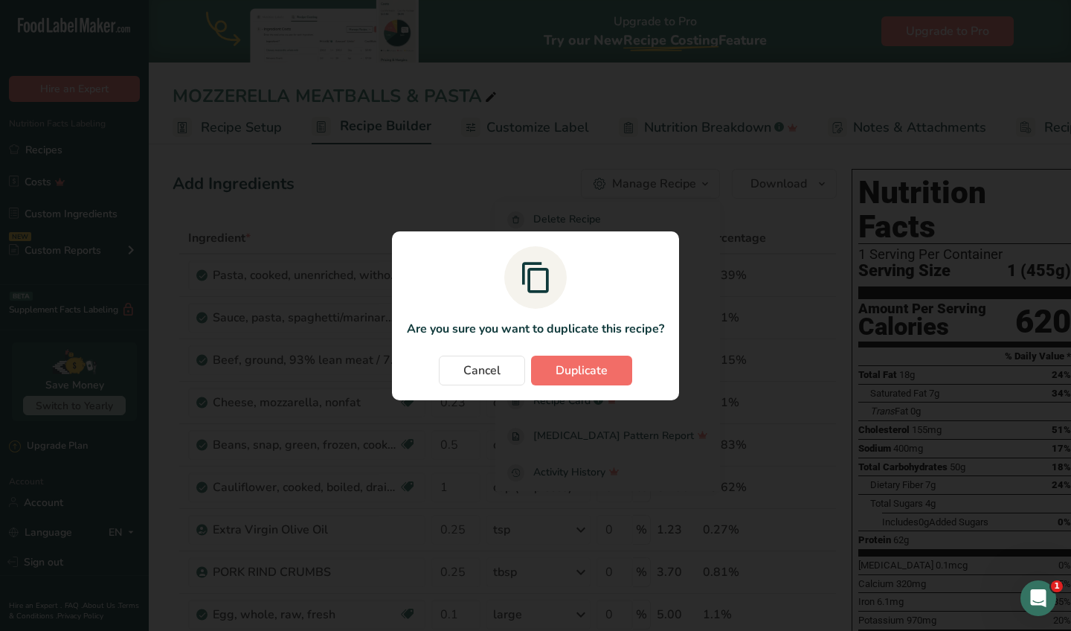
click at [561, 364] on span "Duplicate" at bounding box center [582, 370] width 52 height 18
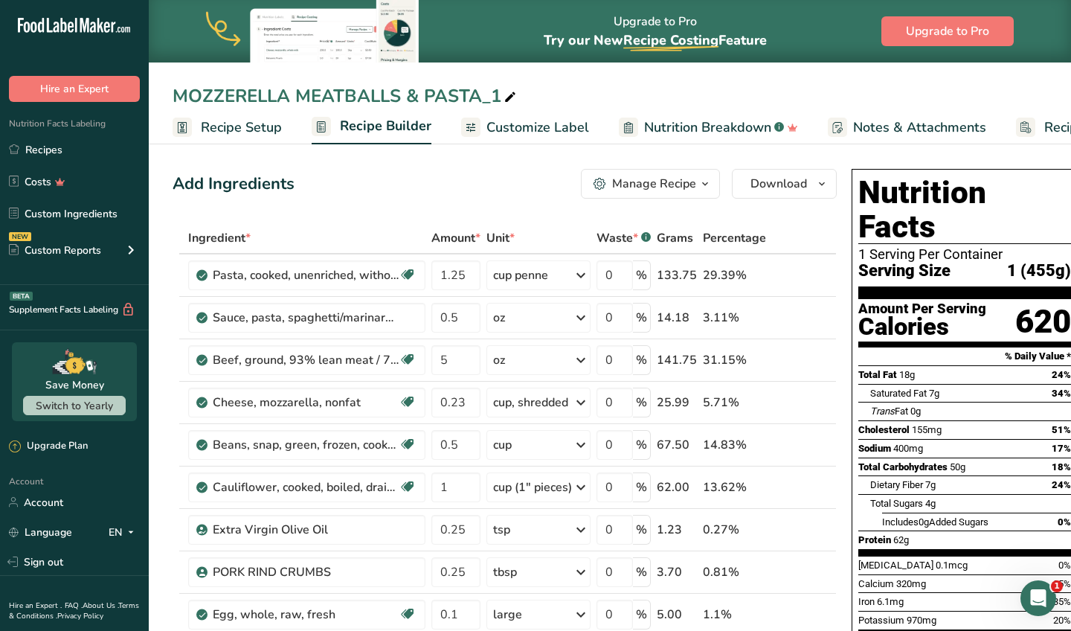
click at [498, 99] on div "MOZZERELLA MEATBALLS & PASTA_1" at bounding box center [346, 96] width 347 height 27
type input "MOZZERELLA MEATBALLS & PASTA"
click at [170, 97] on div "MOZZERELLA MEATBALLS & PASTA" at bounding box center [610, 96] width 922 height 27
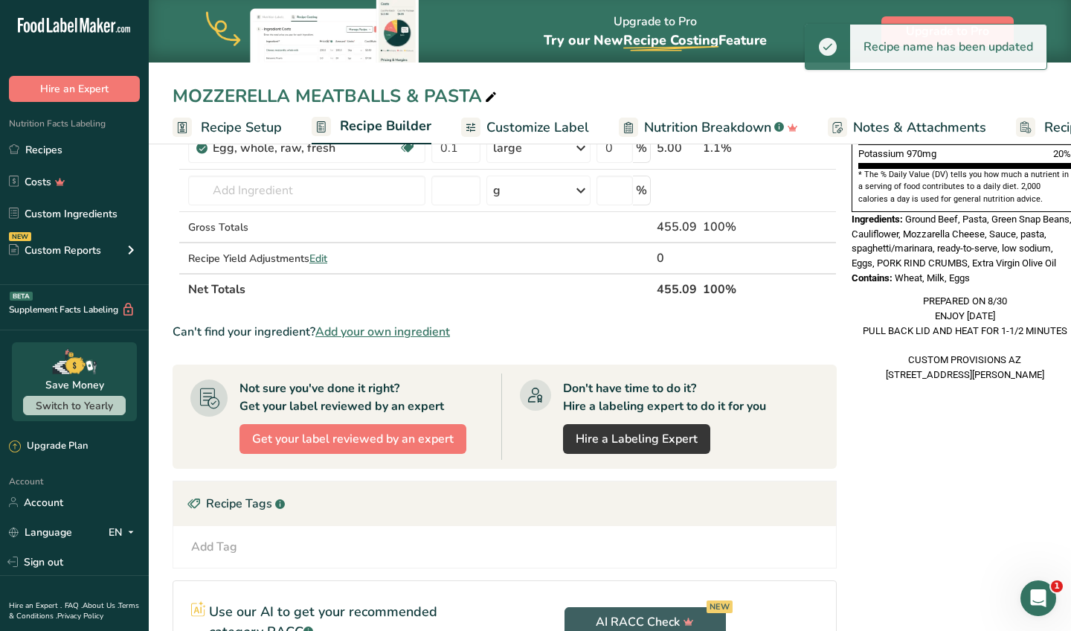
scroll to position [601, 0]
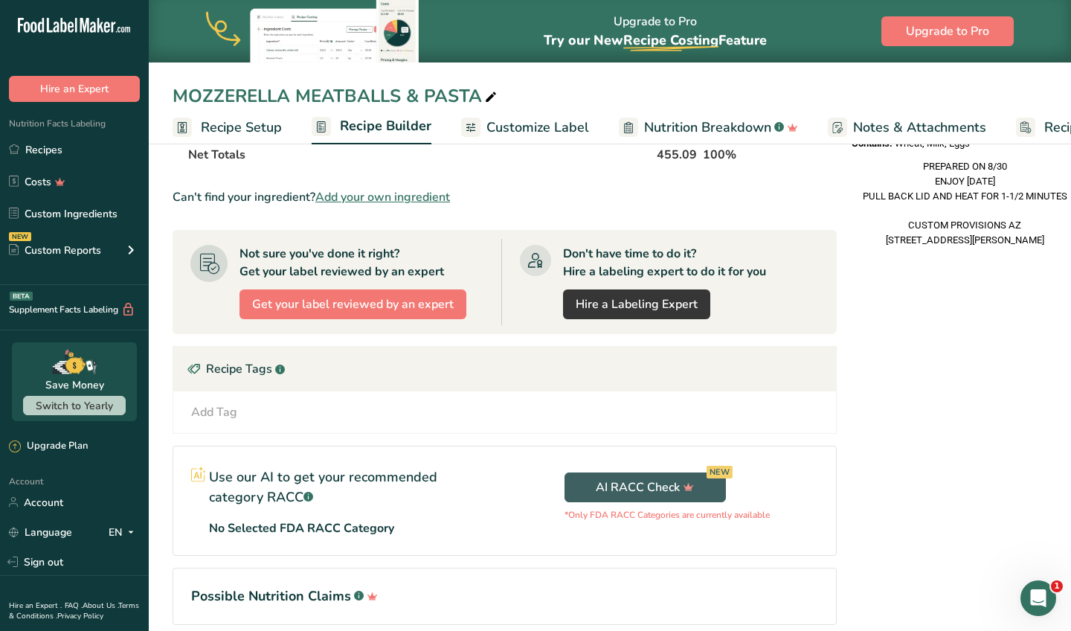
click at [177, 96] on div "MOZZERELLA MEATBALLS & PASTA" at bounding box center [336, 96] width 327 height 27
click at [173, 98] on input "MOZZERELLA MEATBALLS & PASTA" at bounding box center [610, 96] width 875 height 27
type input "LORI'S MOZZERELLA MEATBALLS & PASTA"
click at [222, 125] on span "Recipe Setup" at bounding box center [241, 128] width 81 height 20
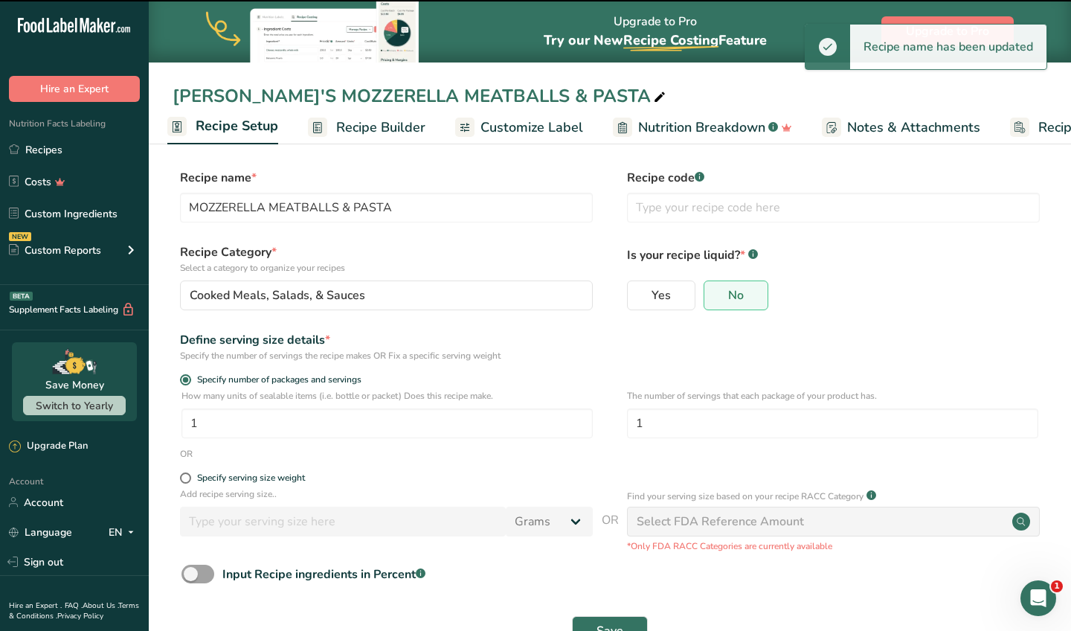
type input "LORI'S MOZZERELLA MEATBALLS & PASTA"
click at [338, 100] on div "LORI'S MOZZERELLA MEATBALLS & PASTA" at bounding box center [421, 96] width 496 height 27
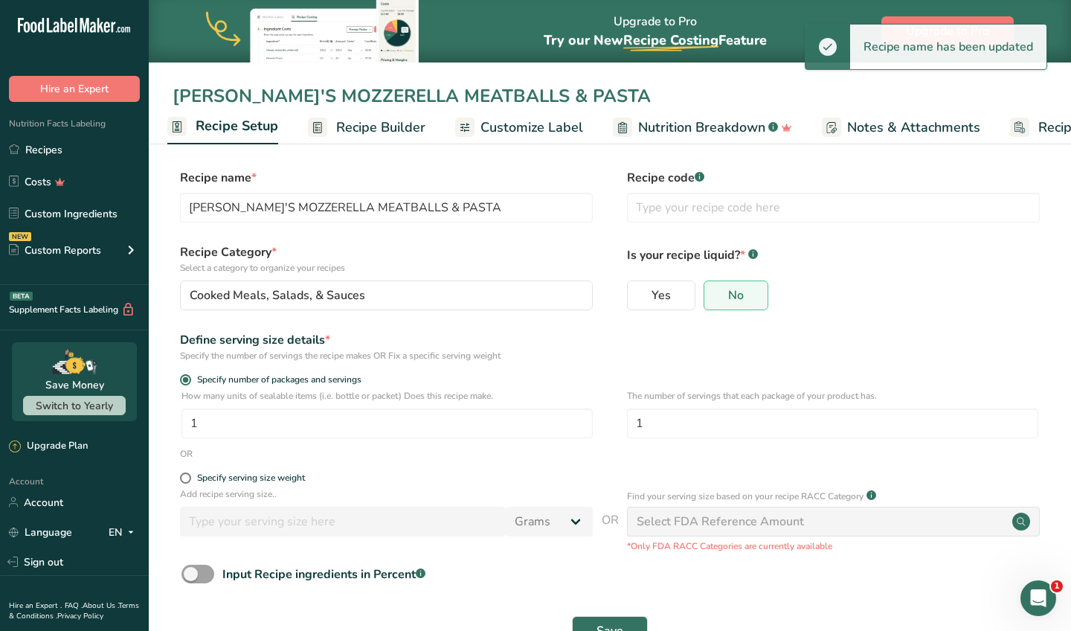
click at [313, 93] on input "LORI'S MOZZERELLA MEATBALLS & PASTA" at bounding box center [610, 96] width 875 height 27
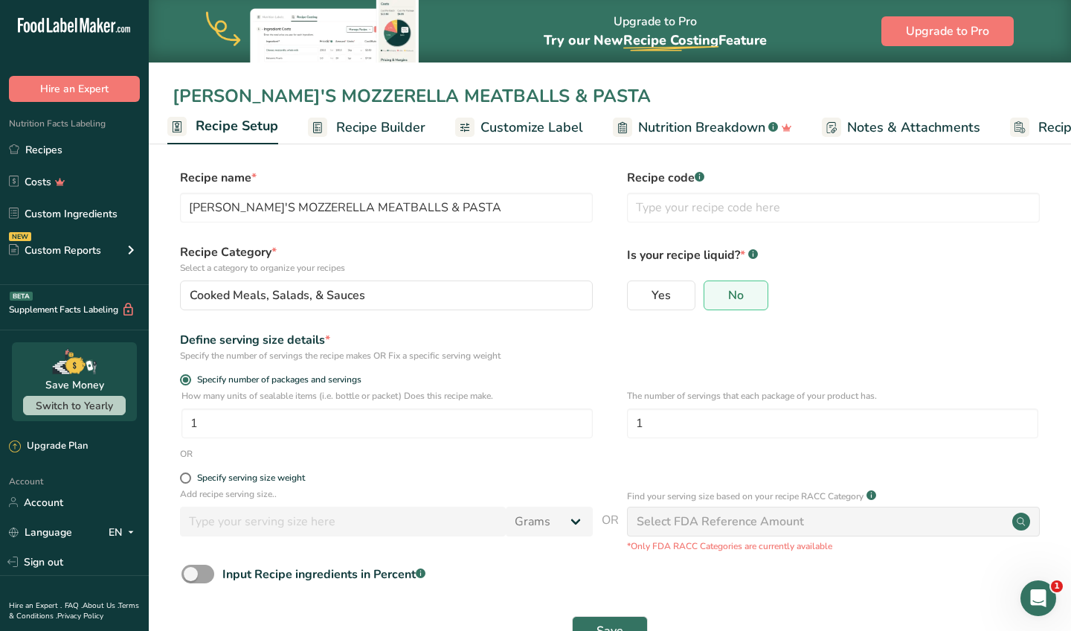
click at [341, 95] on input "LORI'S MOZZERELLA MEATBALLS & PASTA" at bounding box center [610, 96] width 875 height 27
click at [350, 97] on input "LORI'S MOZZERELLA MEATBALLS & PASTA" at bounding box center [610, 96] width 875 height 27
drag, startPoint x: 350, startPoint y: 97, endPoint x: 292, endPoint y: 100, distance: 58.1
click at [292, 100] on input "LORI'S MOZZERELLA MEATBALLS & PASTA" at bounding box center [610, 96] width 875 height 27
drag, startPoint x: 237, startPoint y: 97, endPoint x: 170, endPoint y: 96, distance: 67.7
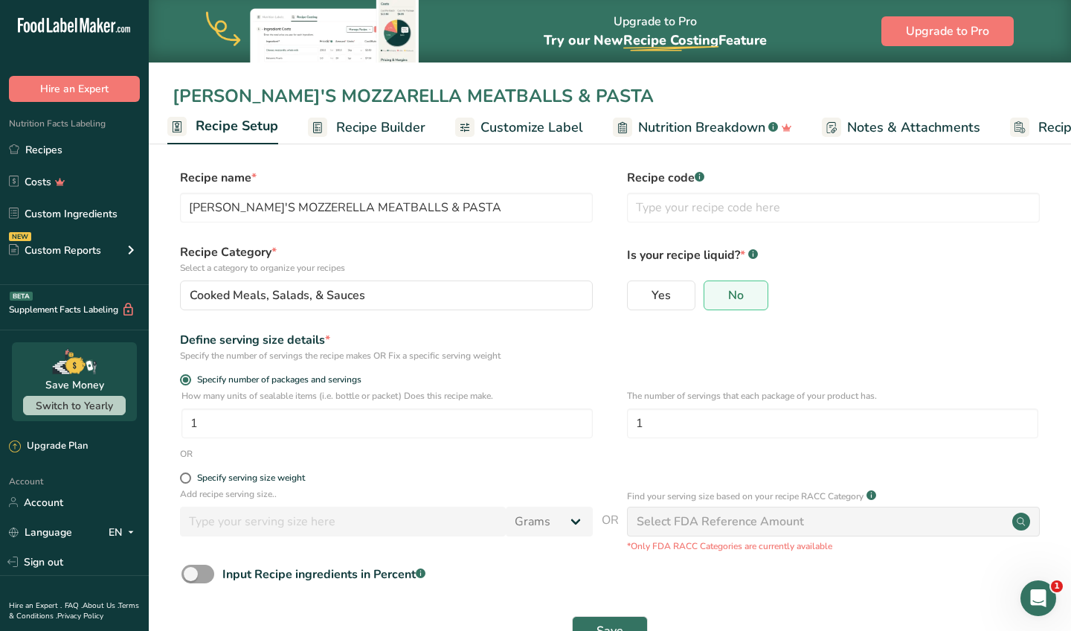
click at [170, 96] on div "[PERSON_NAME]'S MOZZARELLA MEATBALLS & PASTA" at bounding box center [610, 96] width 922 height 27
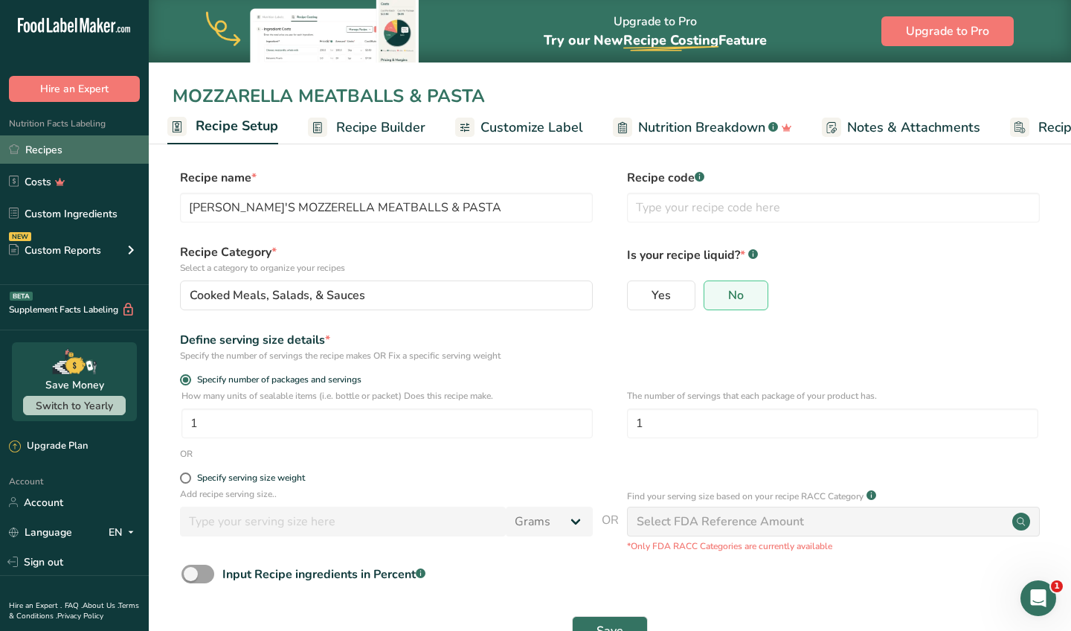
type input "MOZZARELLA MEATBALLS & PASTA"
click at [63, 147] on link "Recipes" at bounding box center [74, 149] width 149 height 28
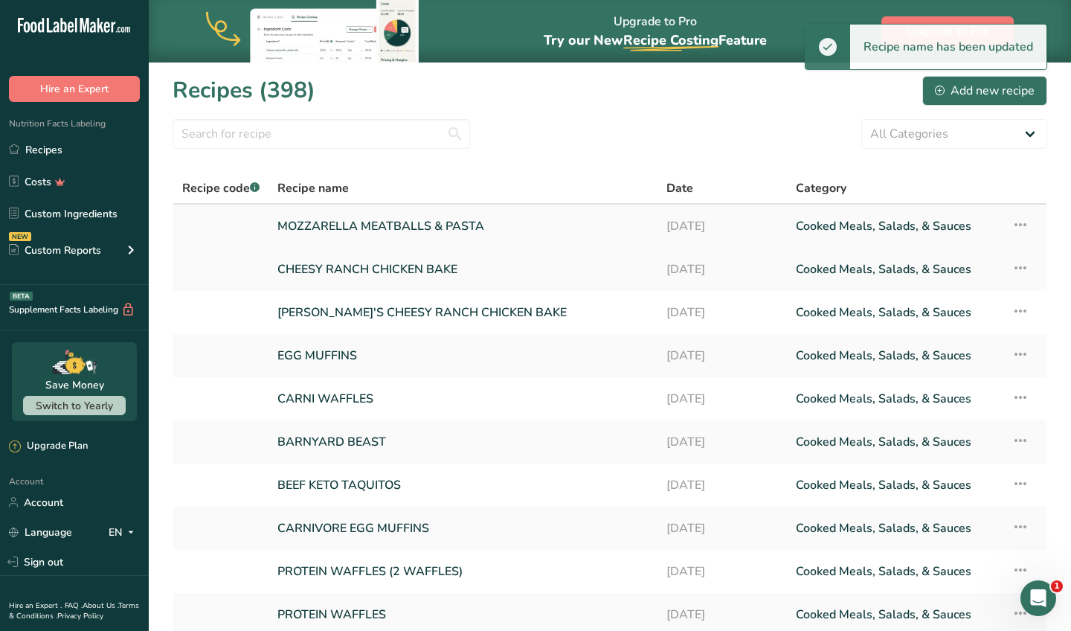
click at [382, 231] on link "MOZZARELLA MEATBALLS & PASTA" at bounding box center [462, 225] width 371 height 31
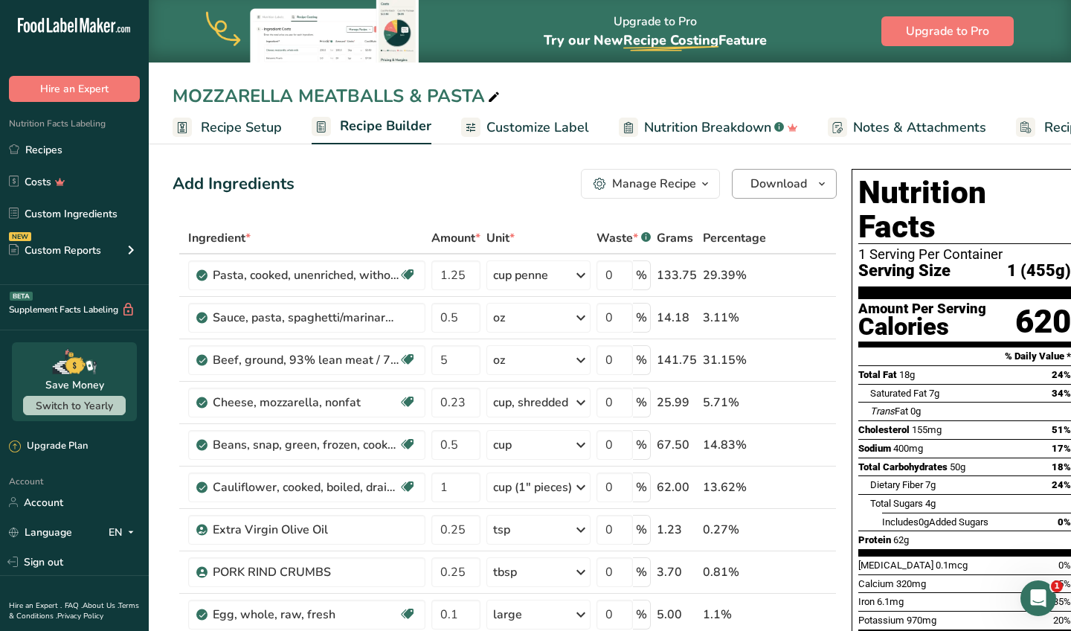
click at [793, 175] on span "Download" at bounding box center [779, 184] width 57 height 18
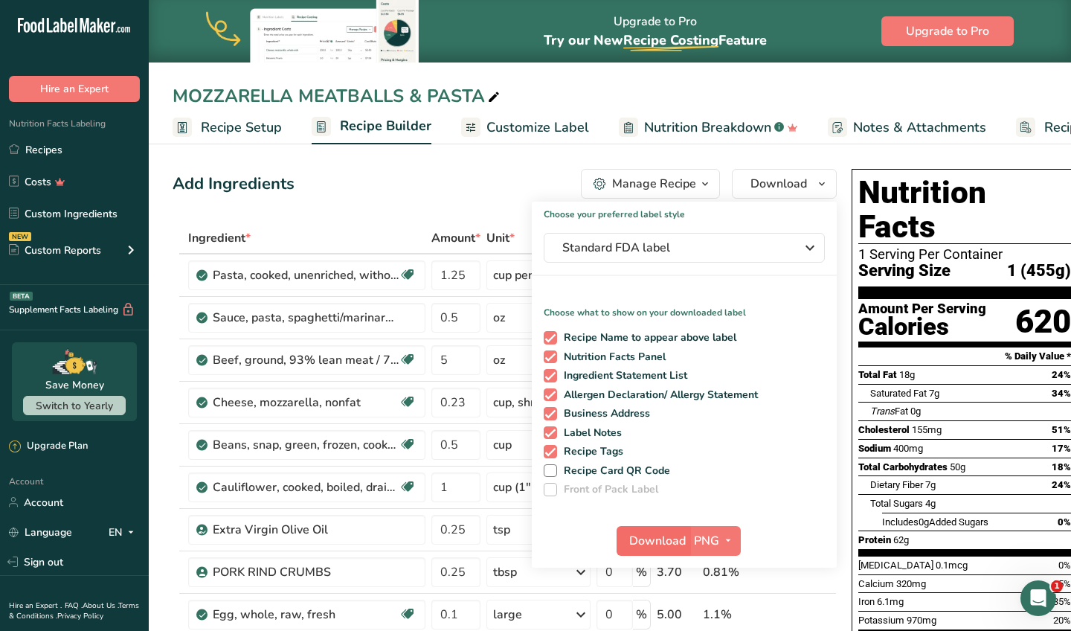
click at [656, 545] on span "Download" at bounding box center [657, 541] width 57 height 18
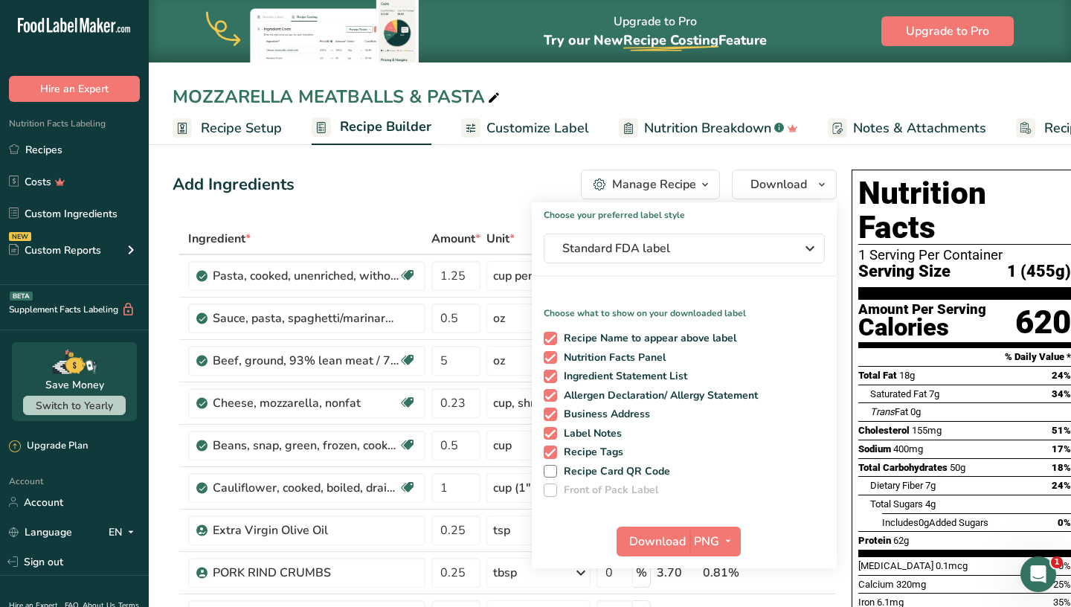
click at [373, 184] on div "Add Ingredients Manage Recipe Delete Recipe Duplicate Recipe Scale Recipe Save …" at bounding box center [505, 185] width 664 height 30
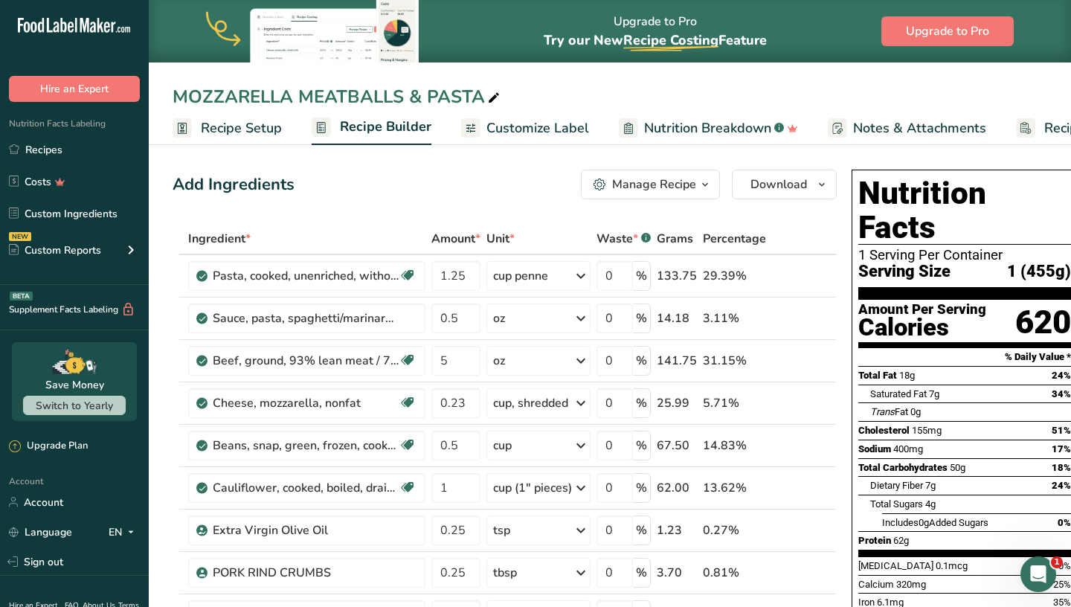
click at [637, 188] on div "Manage Recipe" at bounding box center [654, 185] width 84 height 18
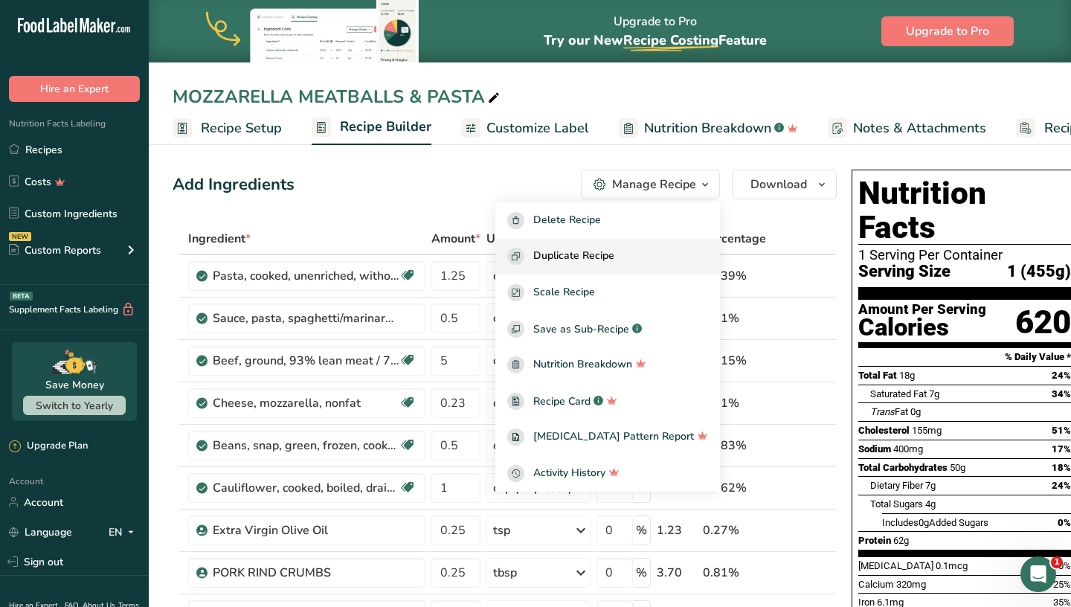
click at [614, 254] on span "Duplicate Recipe" at bounding box center [573, 256] width 81 height 17
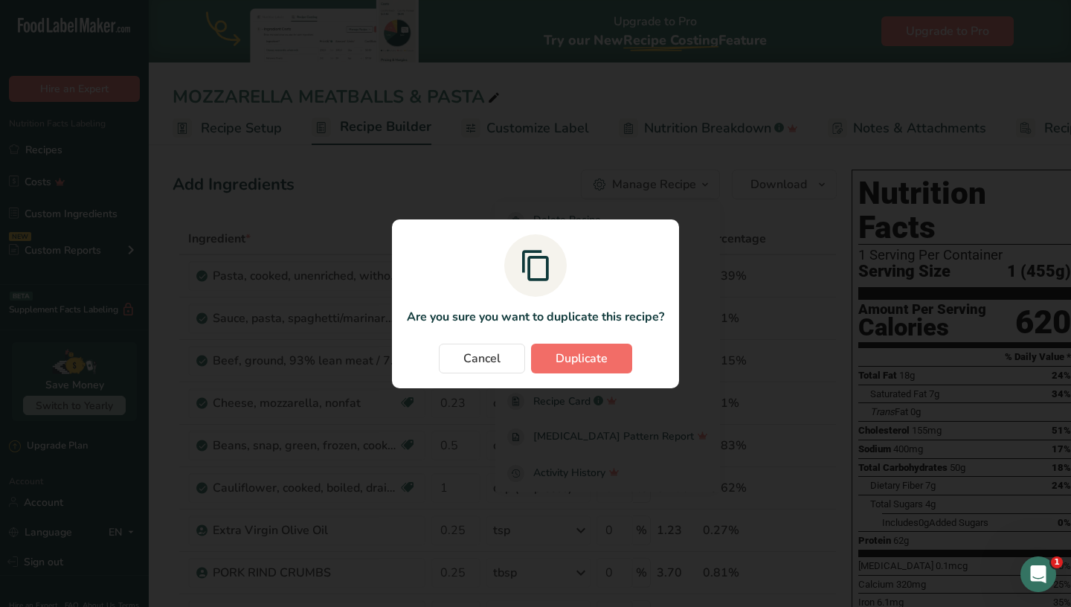
click at [576, 357] on span "Duplicate" at bounding box center [582, 359] width 52 height 18
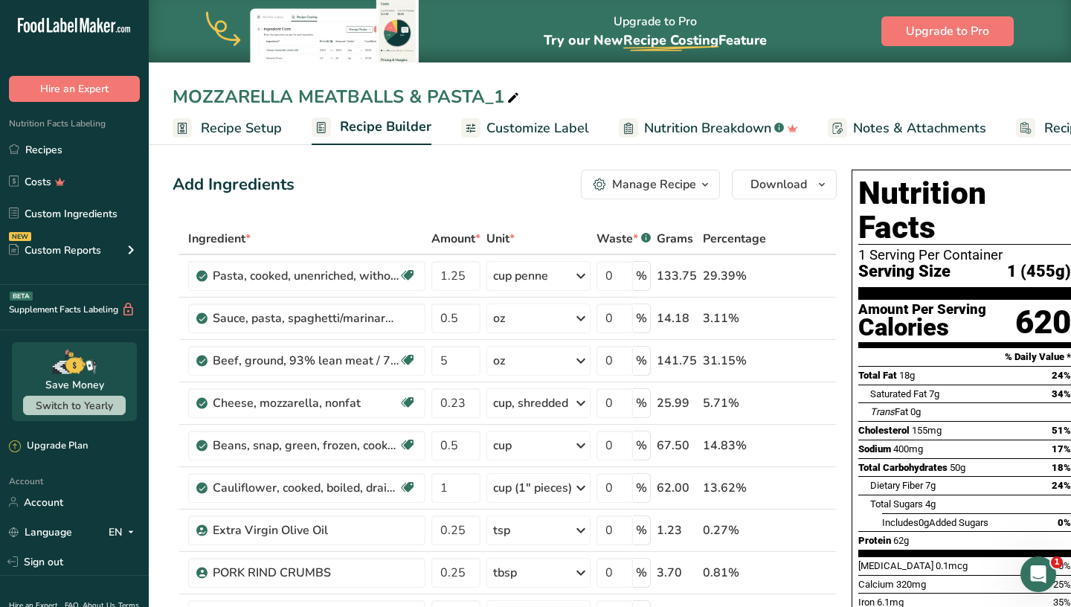
click at [499, 100] on div "MOZZARELLA MEATBALLS & PASTA_1" at bounding box center [348, 96] width 350 height 27
click at [175, 100] on input "MOZZARELLA MEATBALLS & PASTA" at bounding box center [610, 96] width 875 height 27
type input "[PERSON_NAME]'S MOZZARELLA MEATBALLS & PASTA"
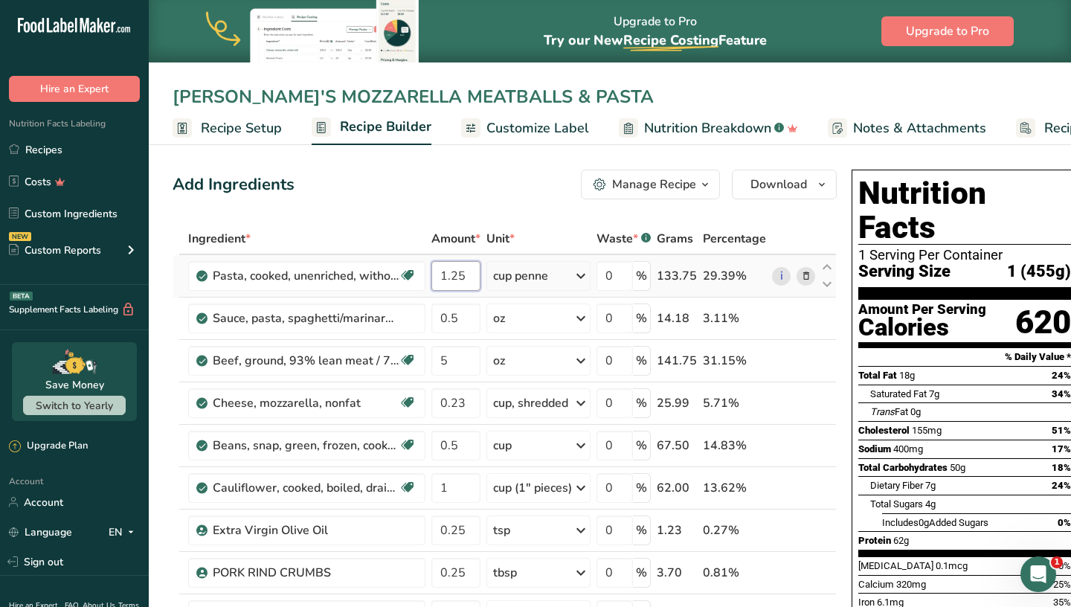
click at [456, 283] on input "1.25" at bounding box center [455, 276] width 49 height 30
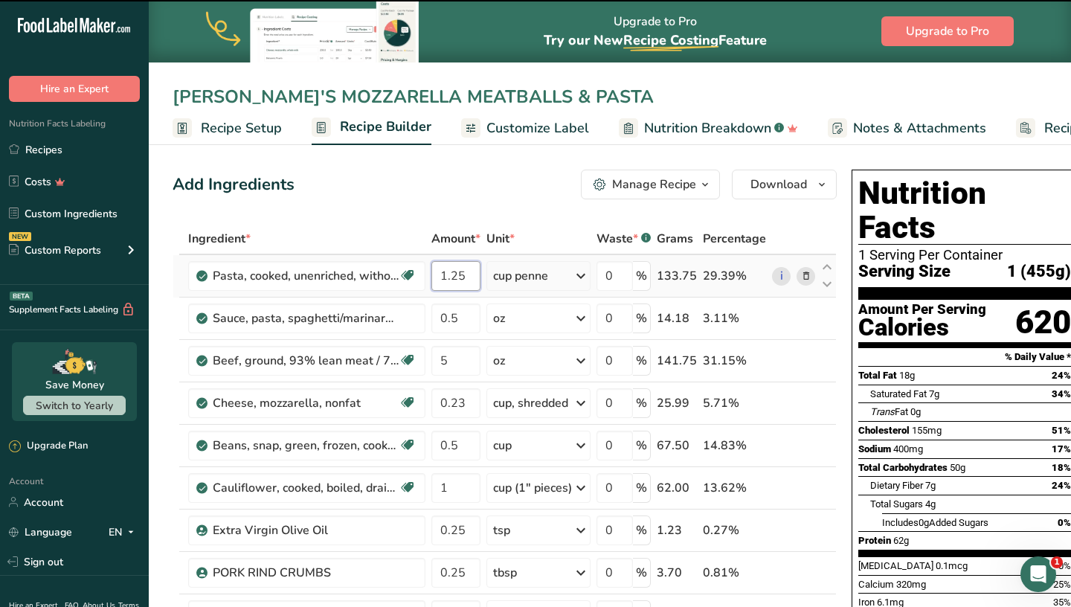
click at [466, 280] on input "1.25" at bounding box center [455, 276] width 49 height 30
type input "1.2"
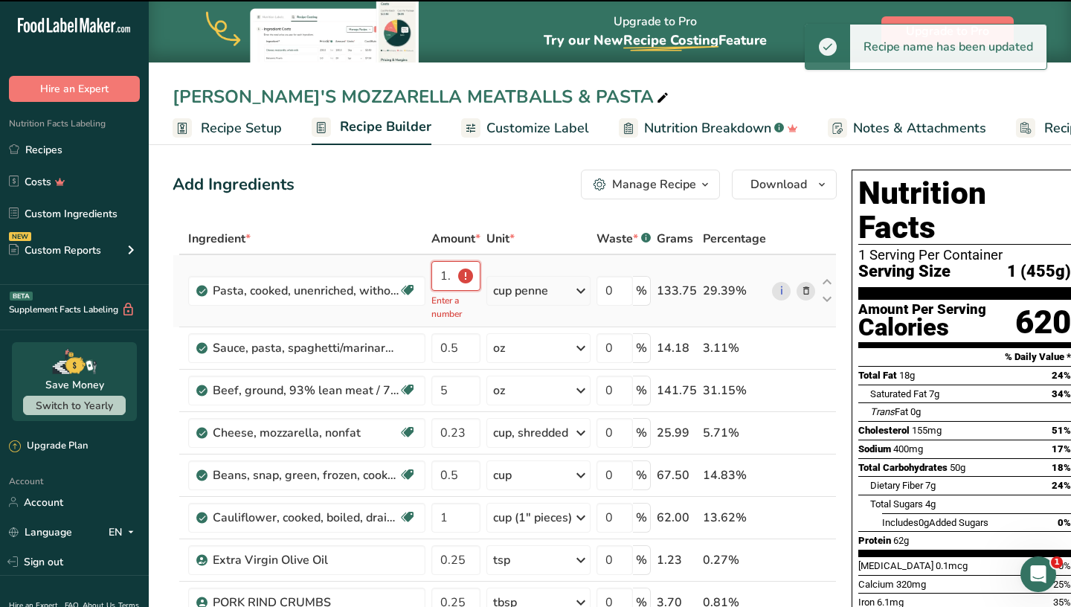
type input "1.2"
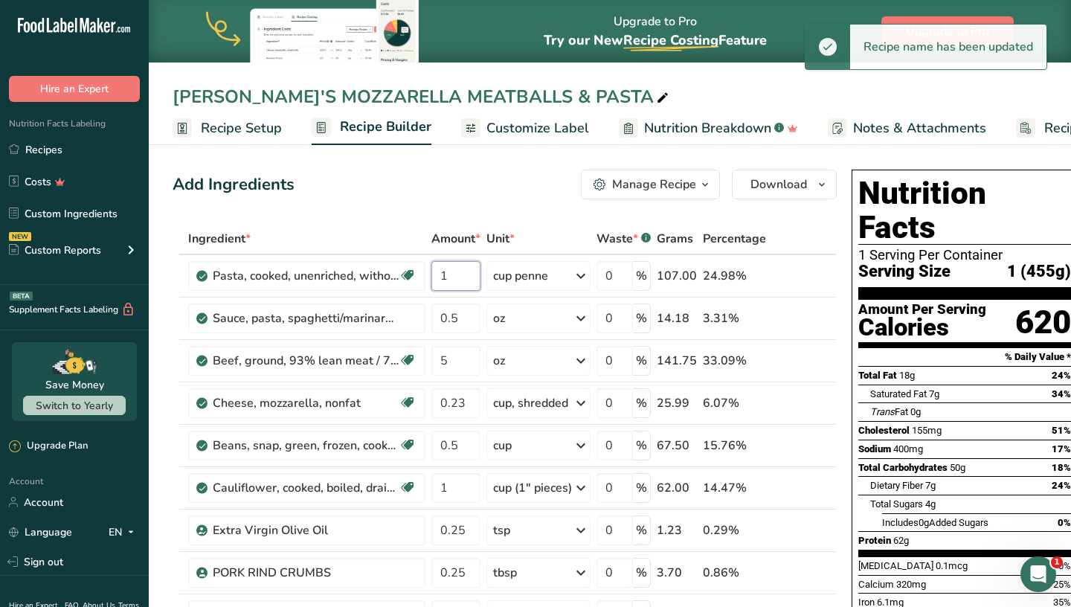
type input "1"
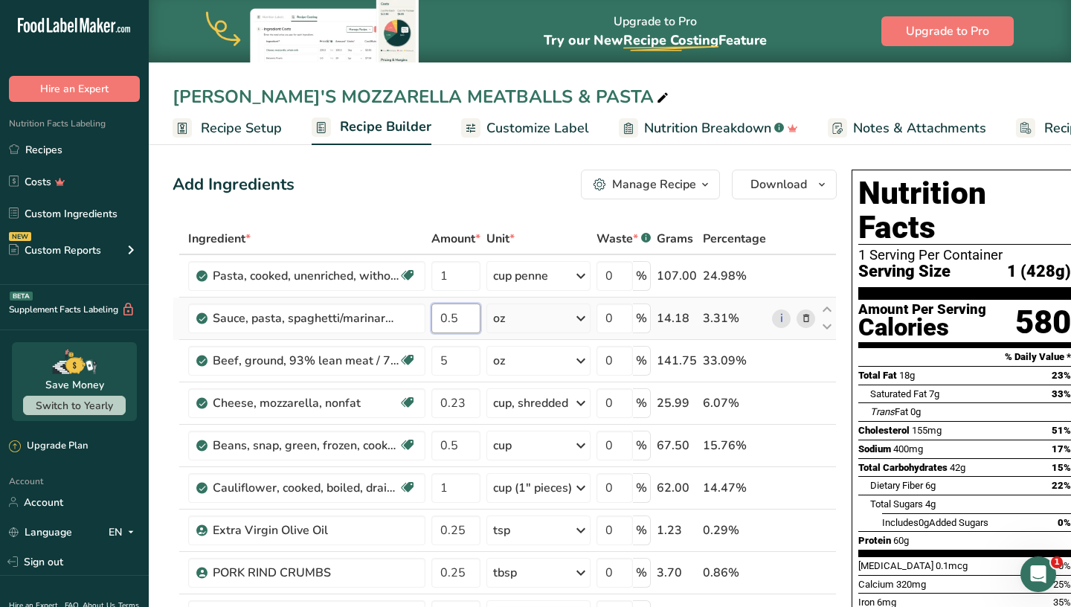
click at [467, 326] on input "0.5" at bounding box center [455, 318] width 49 height 30
type input "0.25"
click at [478, 359] on div "Ingredient * Amount * Unit * Waste * .a-a{fill:#347362;}.b-a{fill:#fff;} Grams …" at bounding box center [505, 497] width 664 height 549
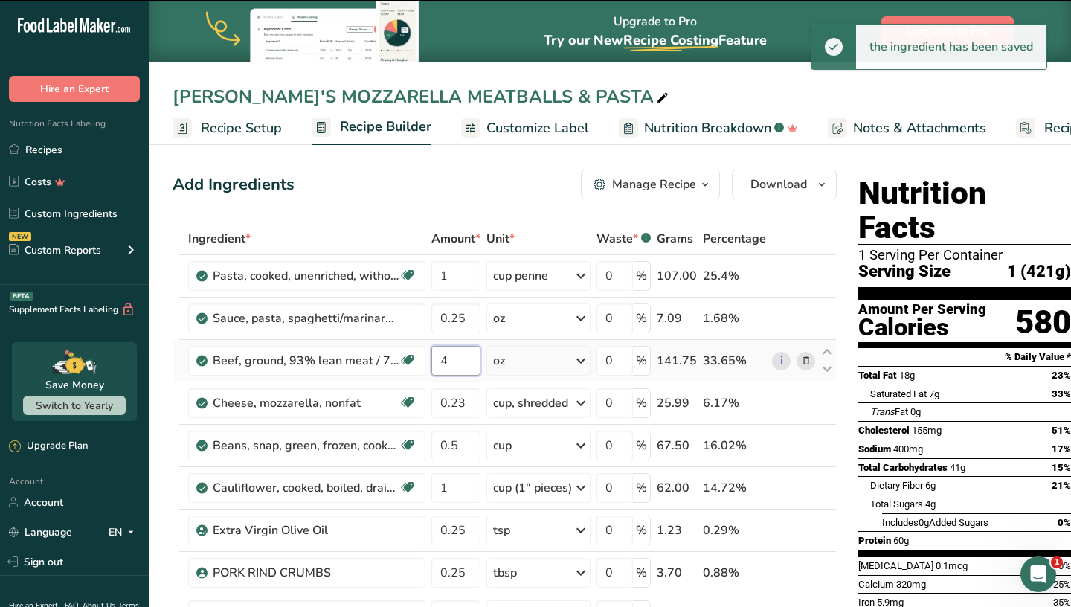
type input "5"
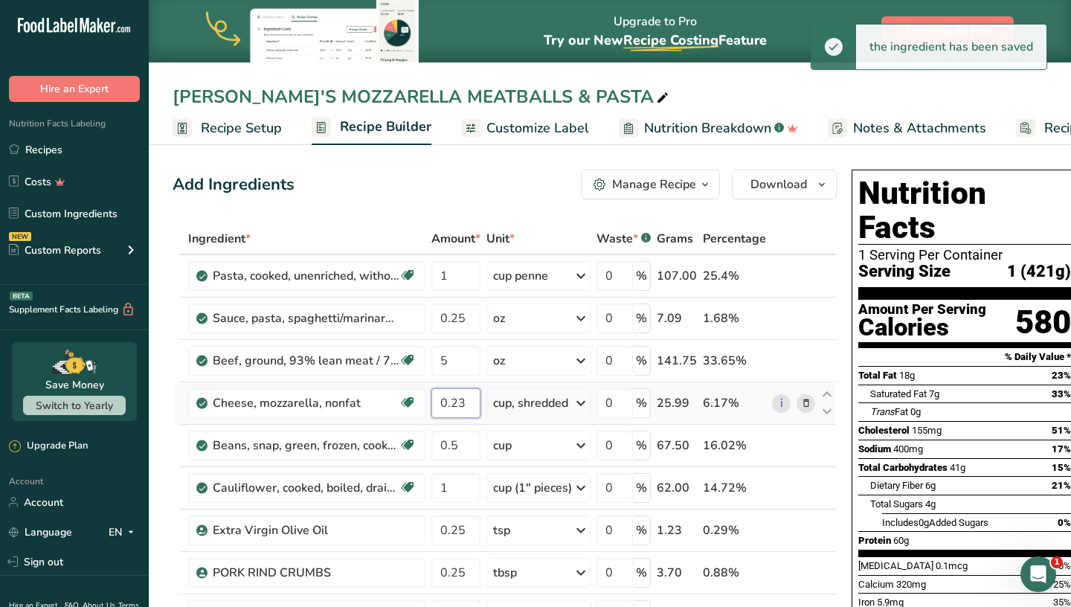
click at [472, 408] on div "Ingredient * Amount * Unit * Waste * .a-a{fill:#347362;}.b-a{fill:#fff;} Grams …" at bounding box center [505, 497] width 664 height 549
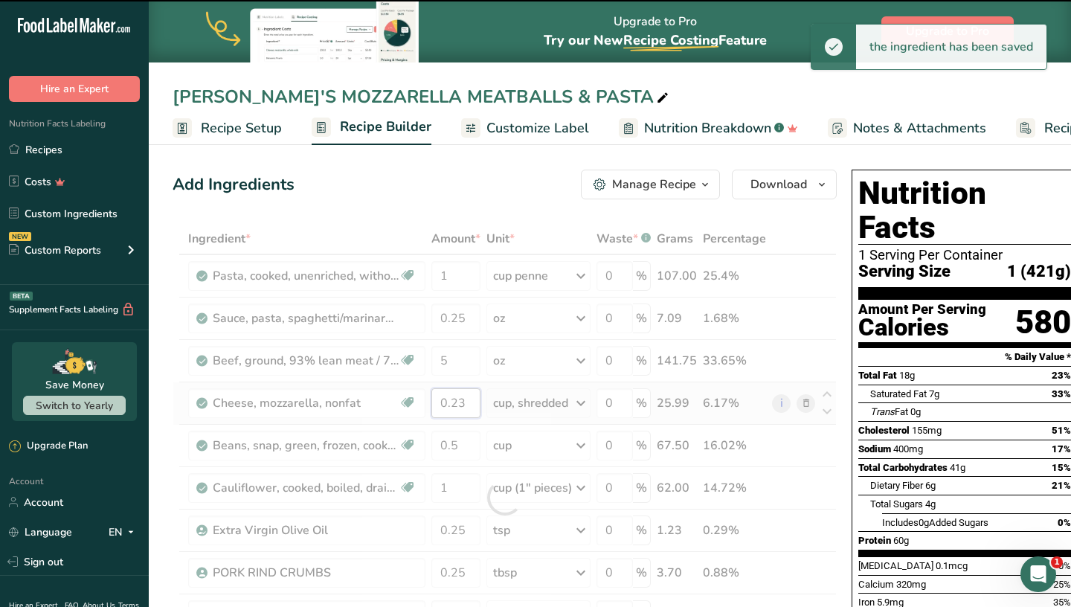
type input "0.2"
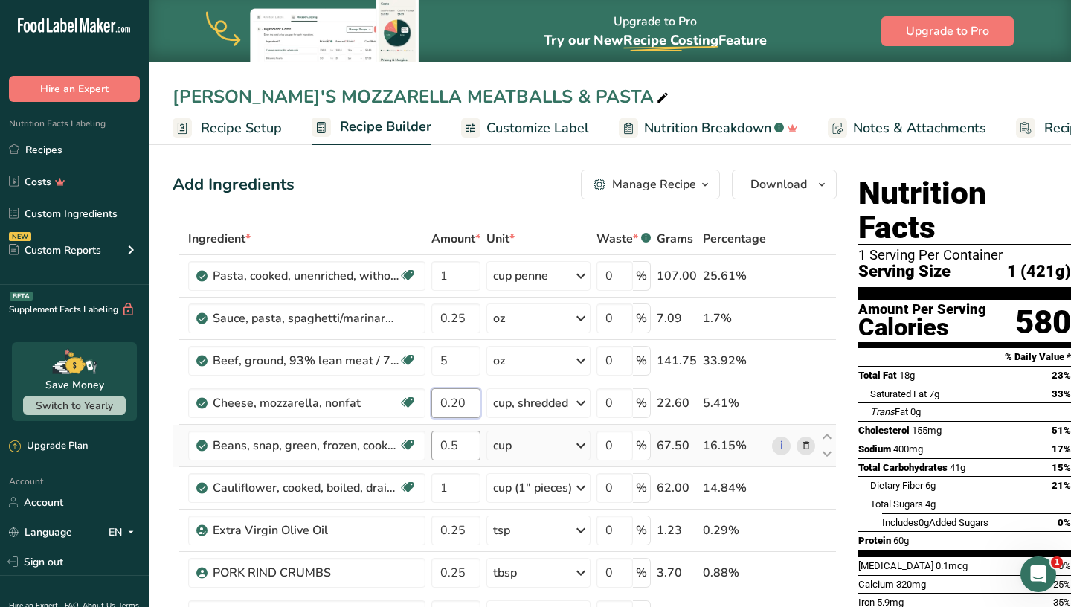
type input "0.20"
click at [472, 445] on div "Ingredient * Amount * Unit * Waste * .a-a{fill:#347362;}.b-a{fill:#fff;} Grams …" at bounding box center [505, 497] width 664 height 549
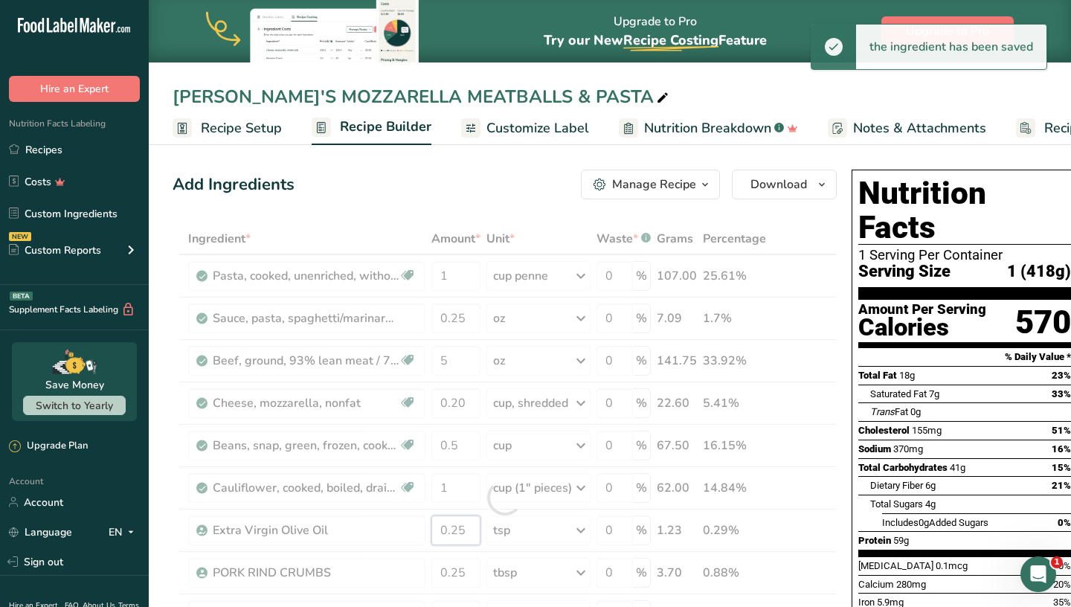
click at [466, 533] on div "Ingredient * Amount * Unit * Waste * .a-a{fill:#347362;}.b-a{fill:#fff;} Grams …" at bounding box center [505, 497] width 664 height 549
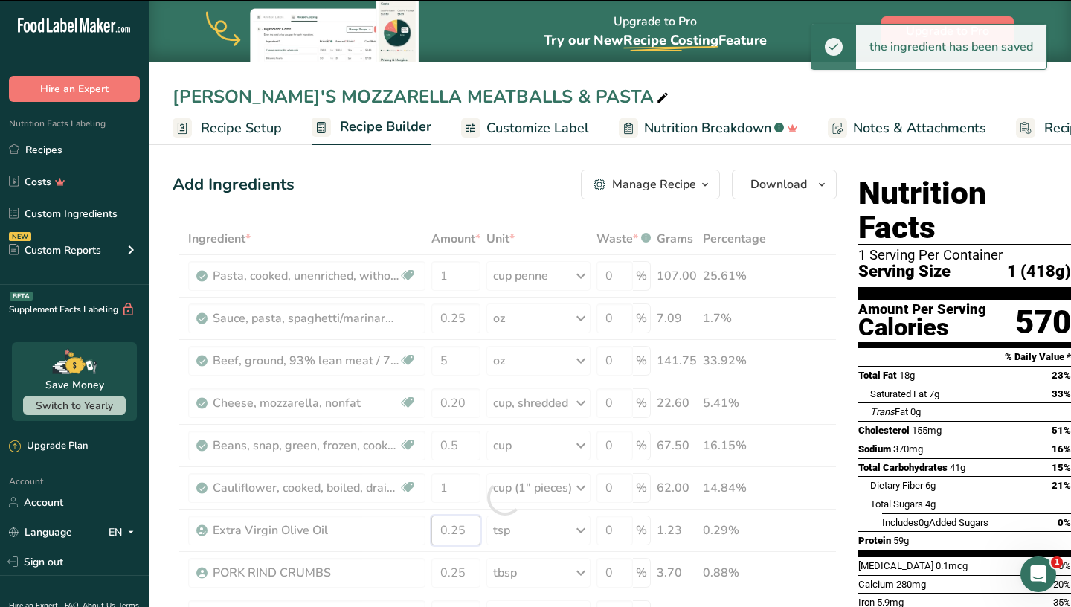
type input "0.2"
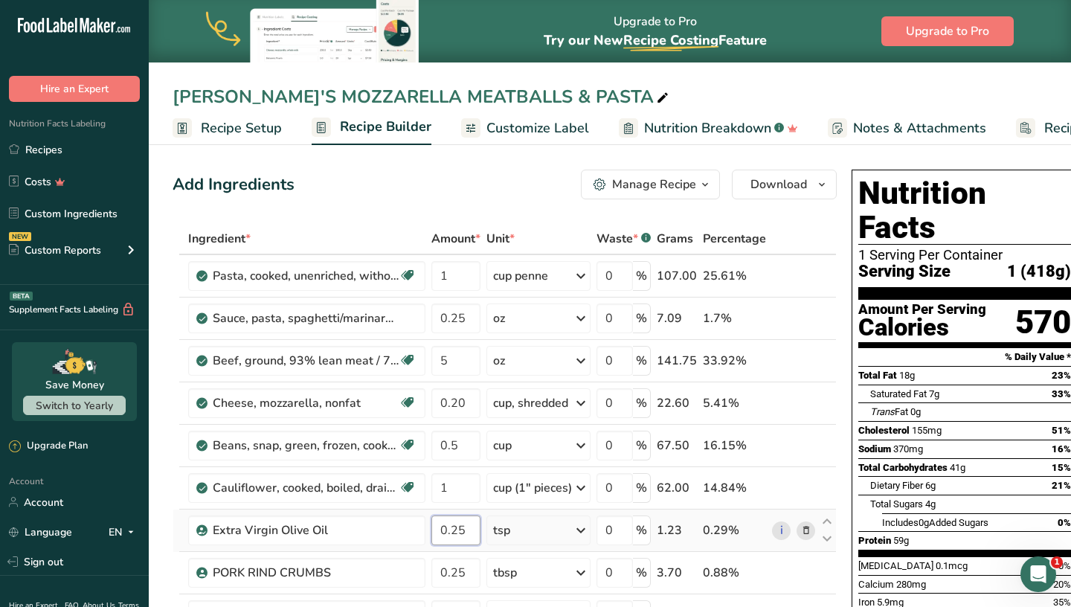
type input "0.2"
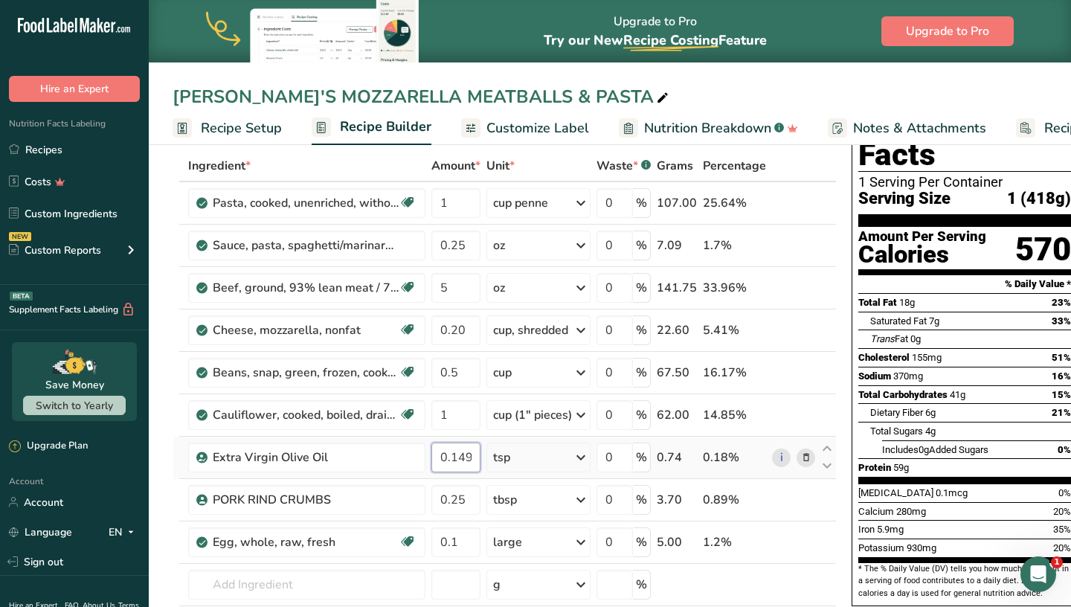
type input "0.149987"
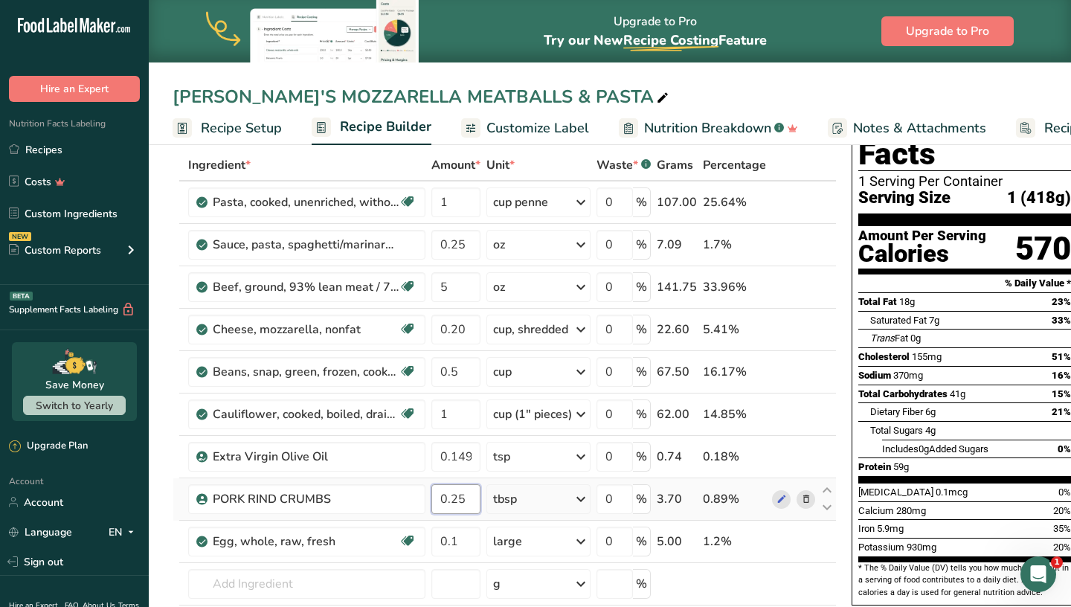
click at [472, 504] on div "Ingredient * Amount * Unit * Waste * .a-a{fill:#347362;}.b-a{fill:#fff;} Grams …" at bounding box center [505, 424] width 664 height 549
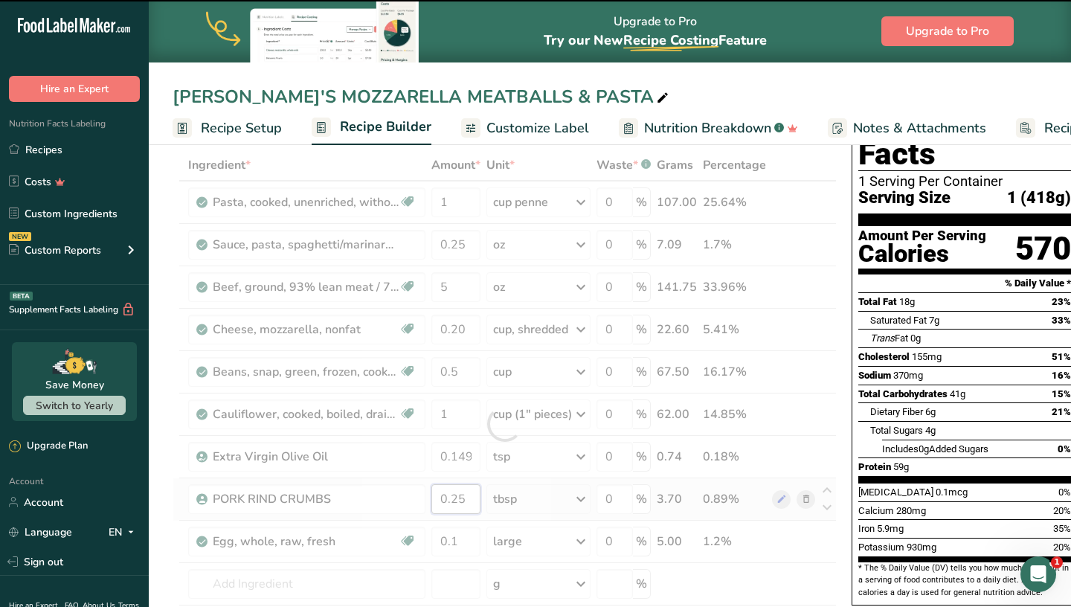
type input "0.2"
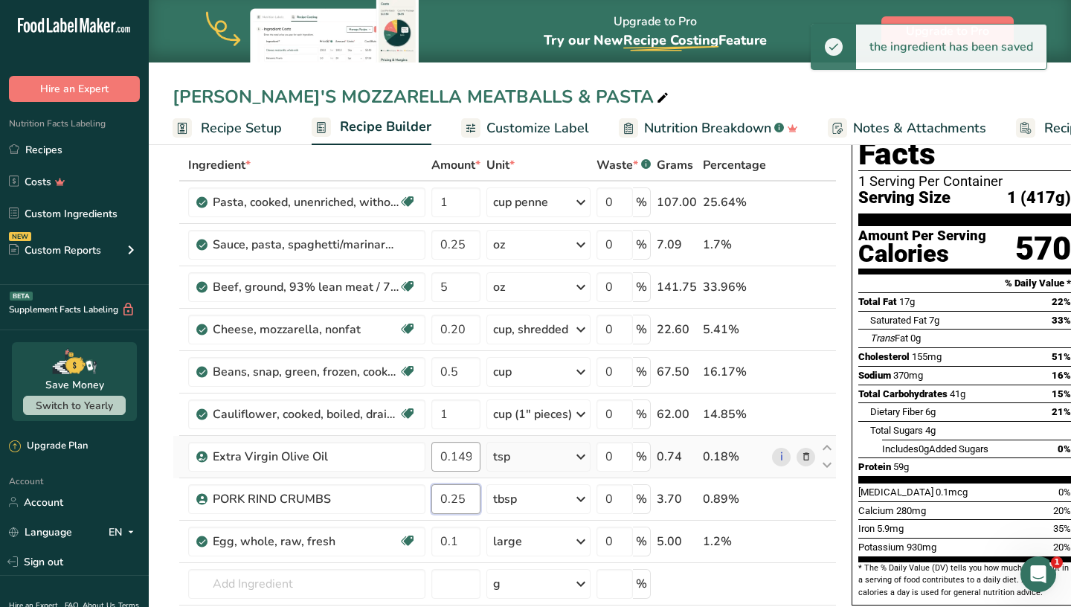
type input "0.2"
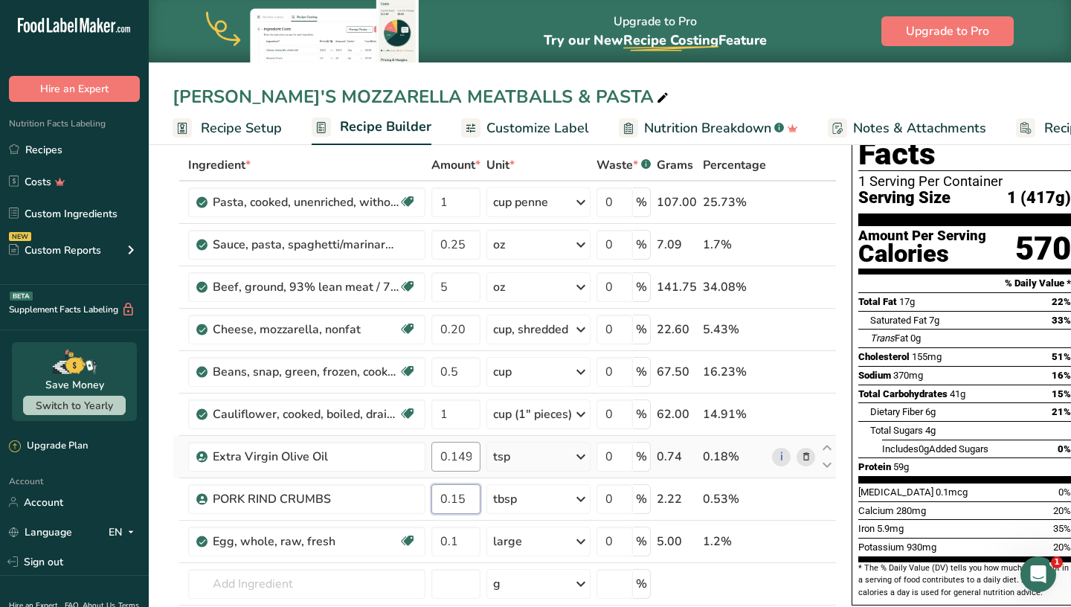
type input "0.15"
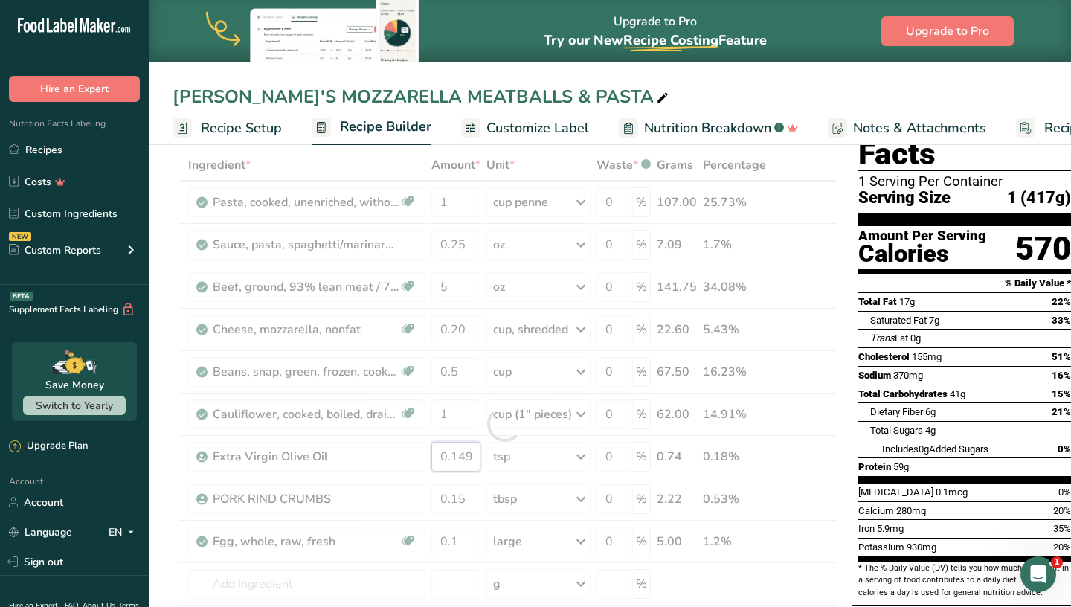
click at [471, 458] on div "Ingredient * Amount * Unit * Waste * .a-a{fill:#347362;}.b-a{fill:#fff;} Grams …" at bounding box center [505, 424] width 664 height 549
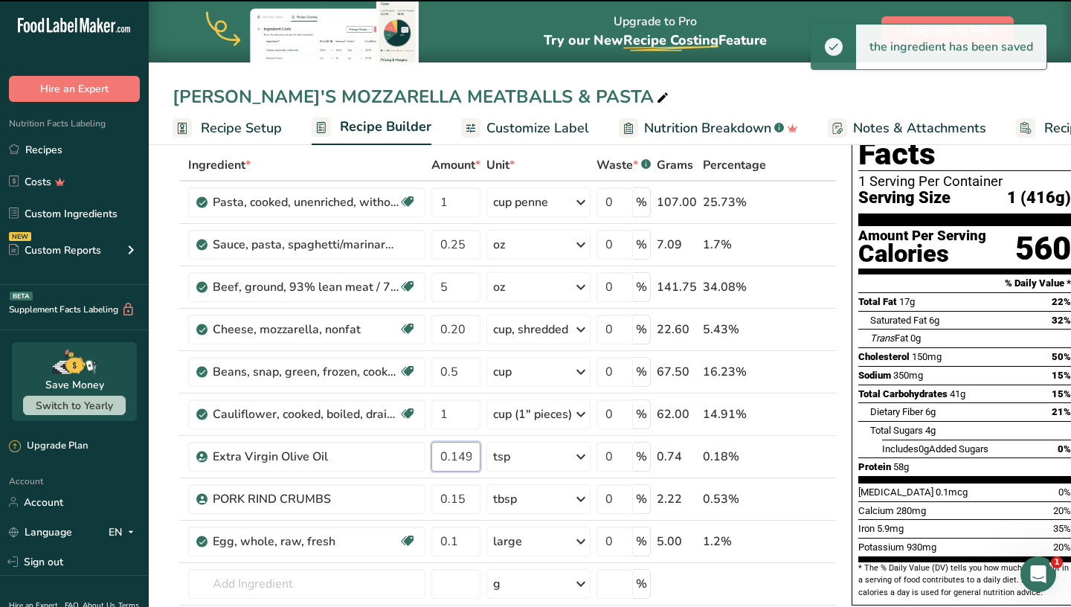
scroll to position [0, 11]
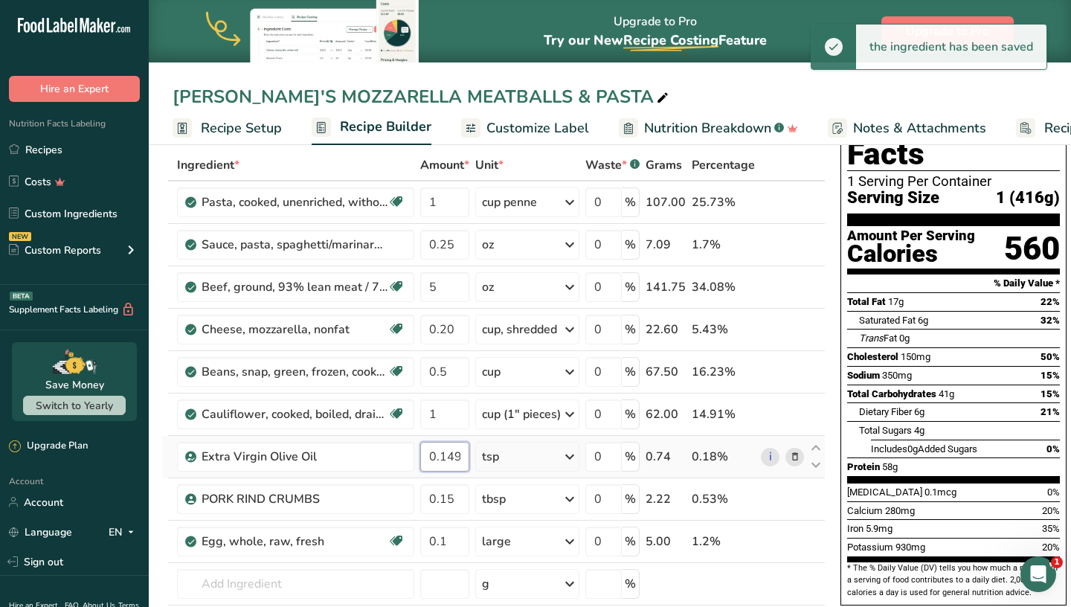
click at [461, 460] on input "0.149987" at bounding box center [444, 457] width 49 height 30
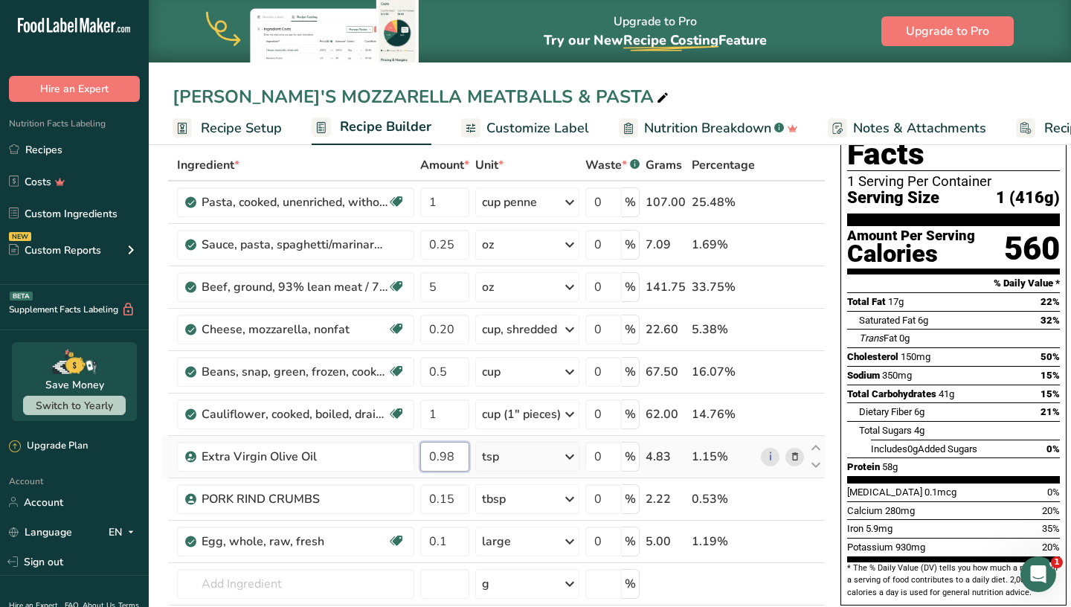
type input "0.9"
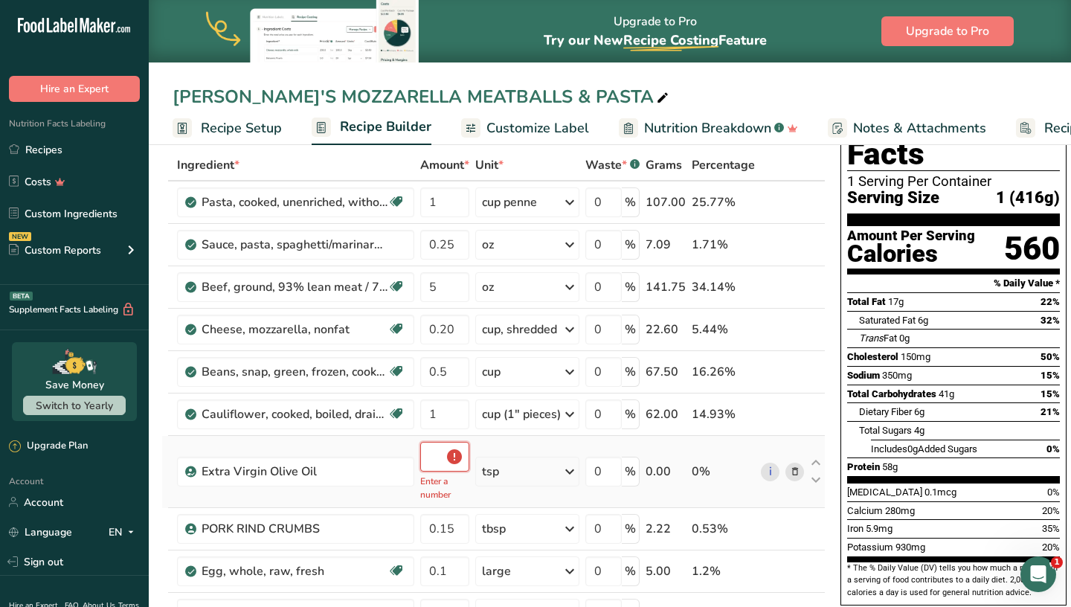
type input "0"
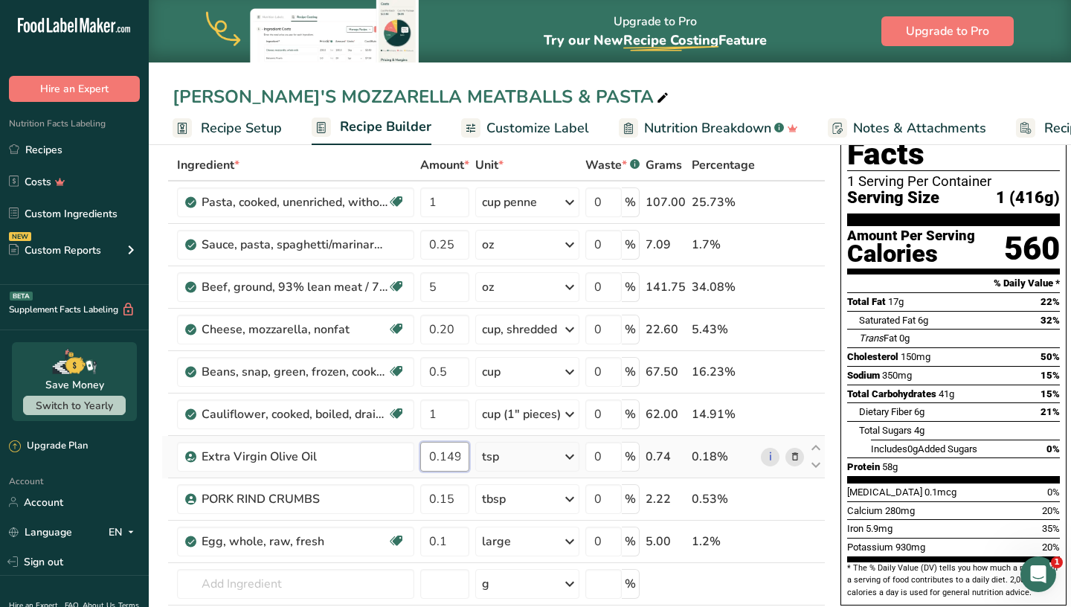
scroll to position [161, 0]
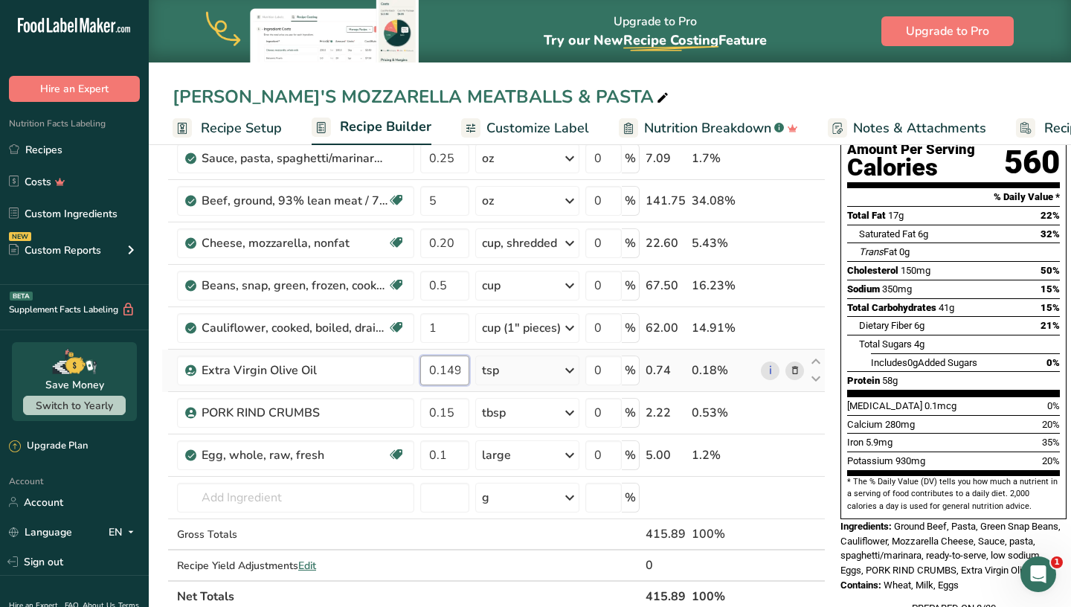
type input "0.14998"
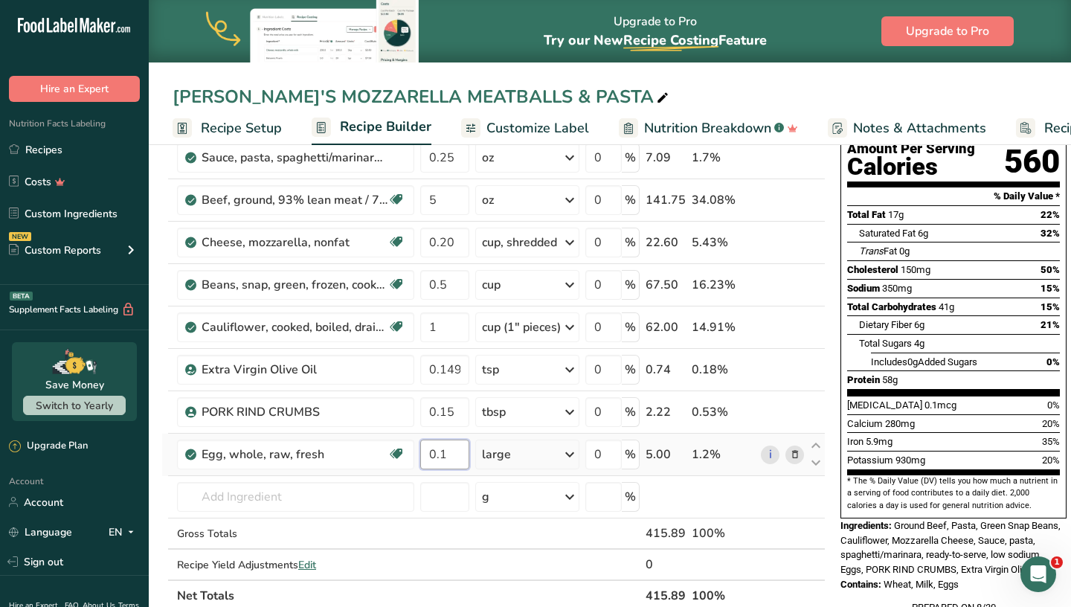
click at [458, 451] on div "Ingredient * Amount * Unit * Waste * .a-a{fill:#347362;}.b-a{fill:#fff;} Grams …" at bounding box center [493, 336] width 664 height 549
click at [612, 81] on div "LORI'S MOZZARELLA MEATBALLS & PASTA Recipe Setup Recipe Builder Customize Label…" at bounding box center [599, 558] width 922 height 1158
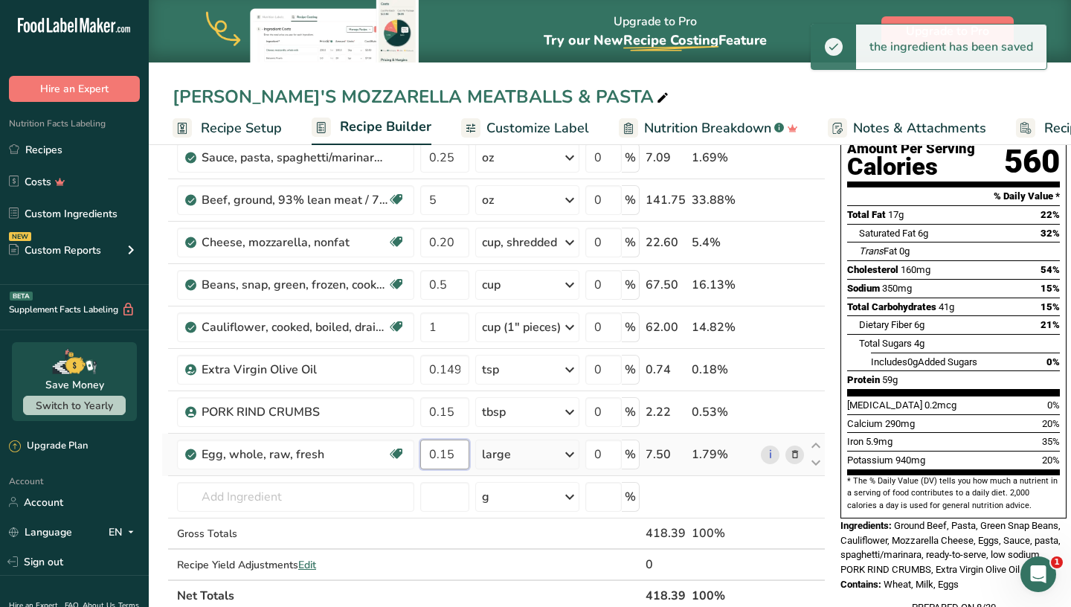
click at [460, 456] on input "0.15" at bounding box center [444, 455] width 49 height 30
type input "0.10"
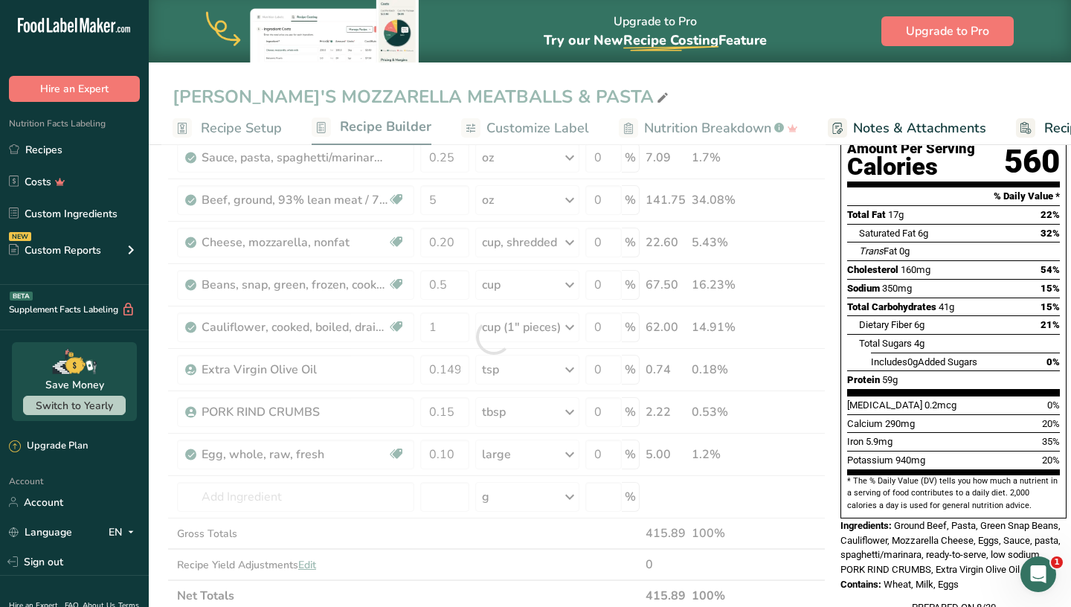
click at [633, 86] on div "LORI'S MOZZARELLA MEATBALLS & PASTA Recipe Setup Recipe Builder Customize Label…" at bounding box center [599, 558] width 922 height 1158
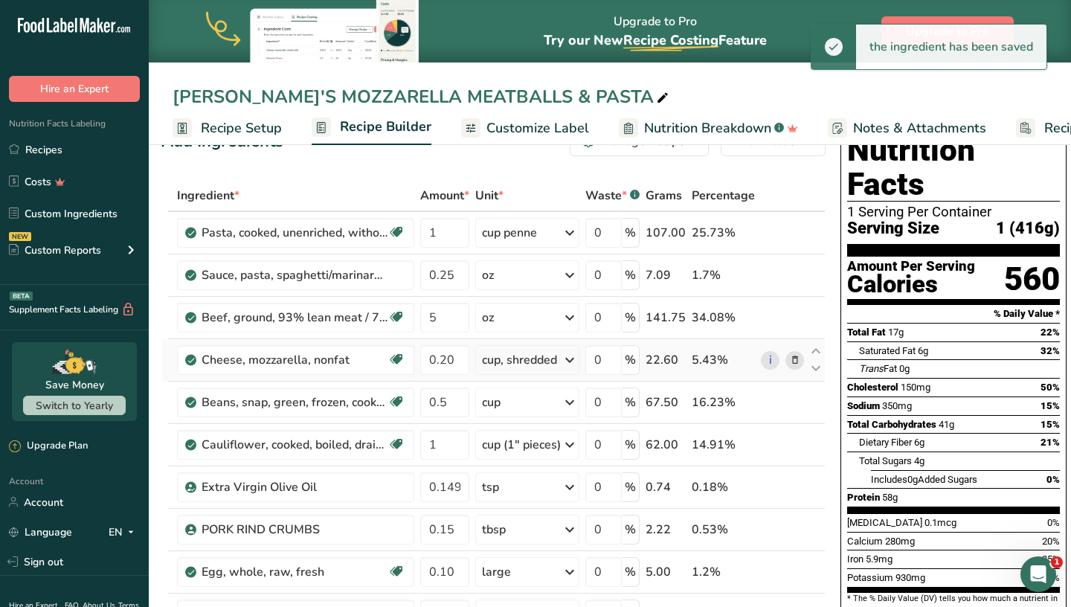
scroll to position [44, 0]
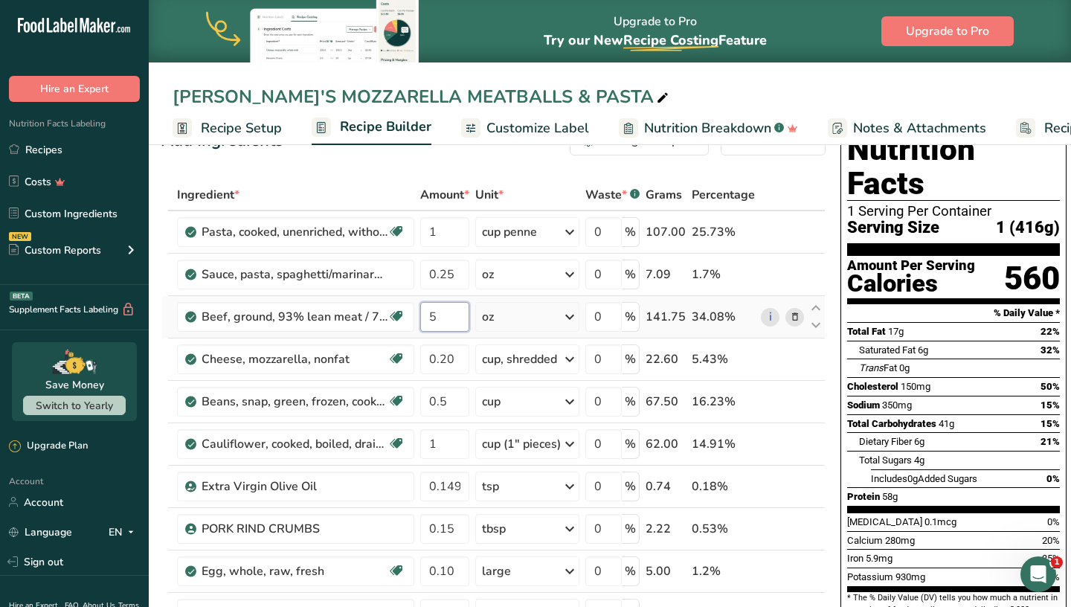
click at [457, 325] on input "5" at bounding box center [444, 317] width 49 height 30
type input "4"
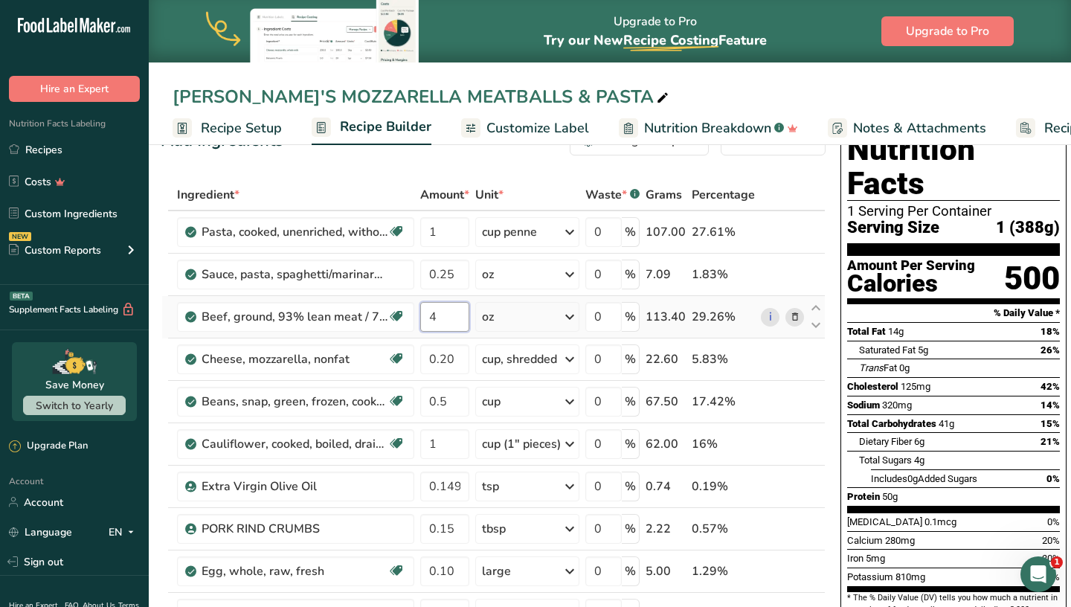
click at [457, 327] on input "4" at bounding box center [444, 317] width 49 height 30
type input "3"
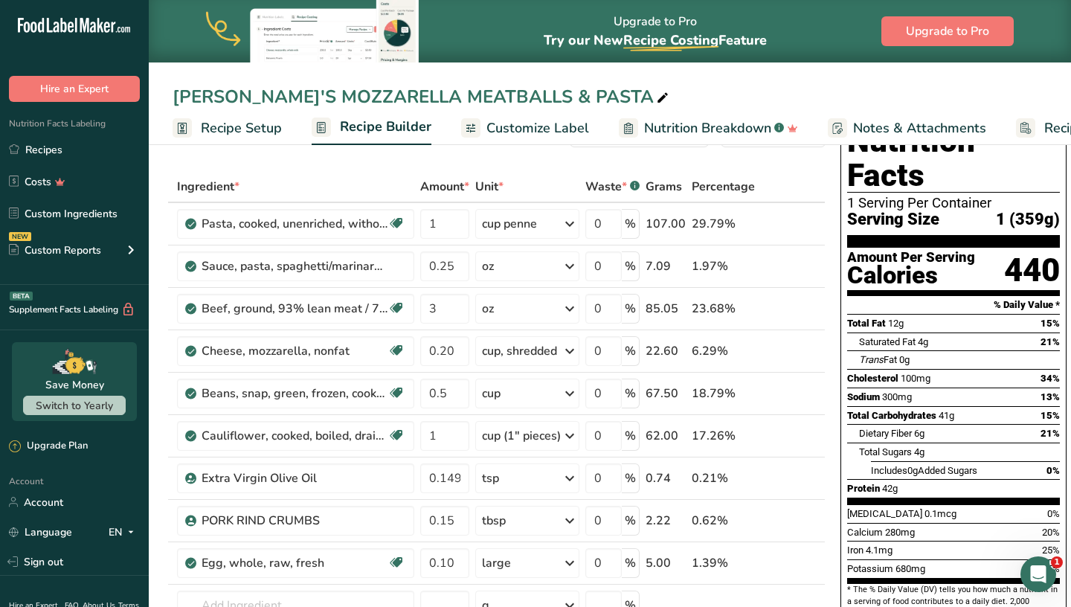
scroll to position [51, 0]
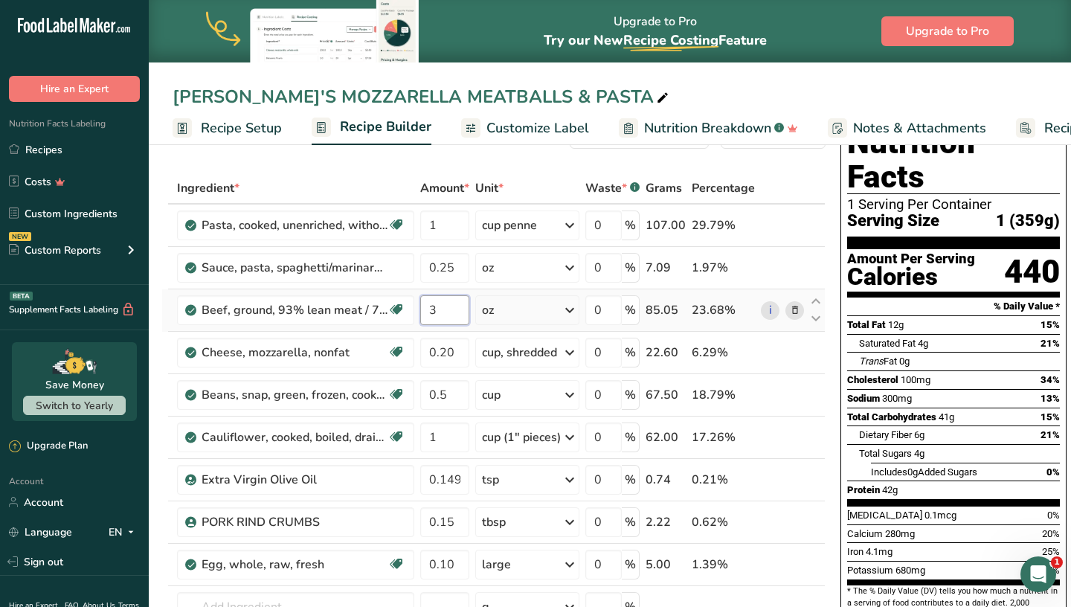
click at [449, 312] on input "3" at bounding box center [444, 310] width 49 height 30
type input "4"
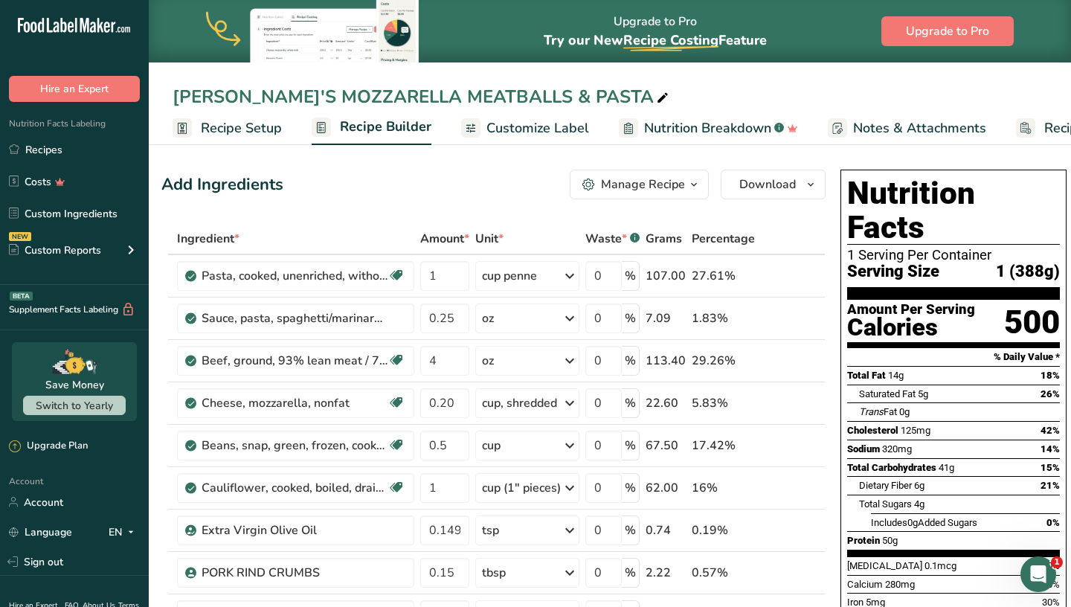
scroll to position [0, 0]
click at [735, 179] on button "Download" at bounding box center [773, 185] width 105 height 30
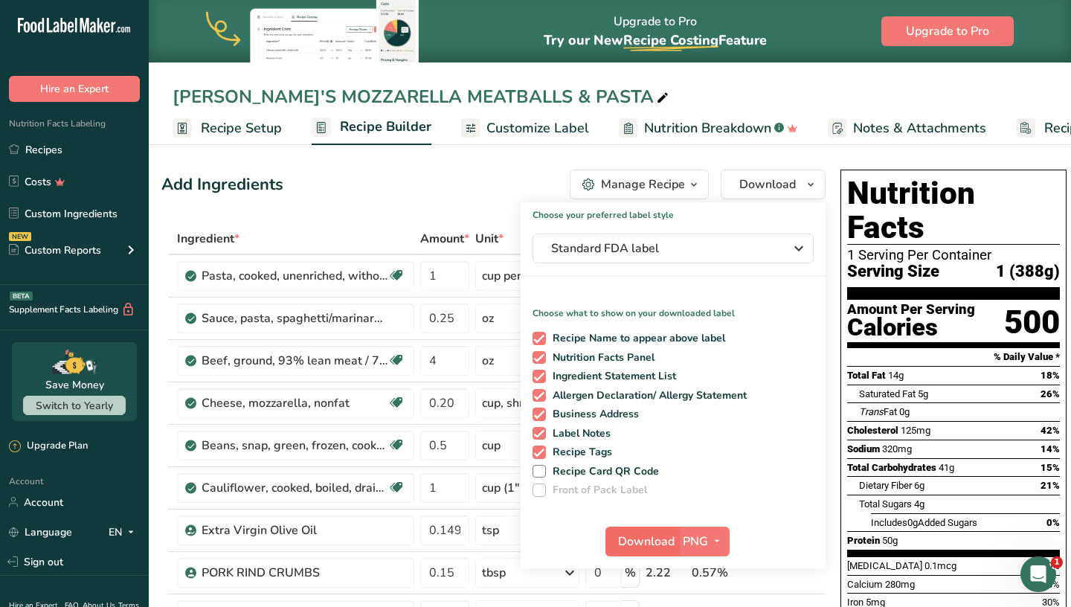
click at [633, 531] on button "Download" at bounding box center [641, 542] width 73 height 30
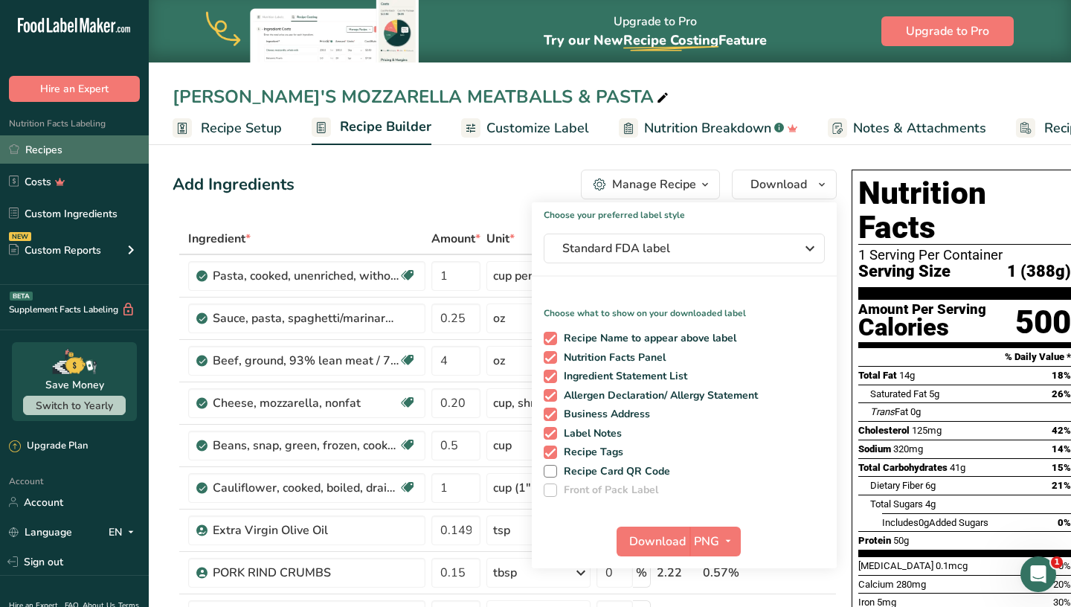
click at [92, 156] on link "Recipes" at bounding box center [74, 149] width 149 height 28
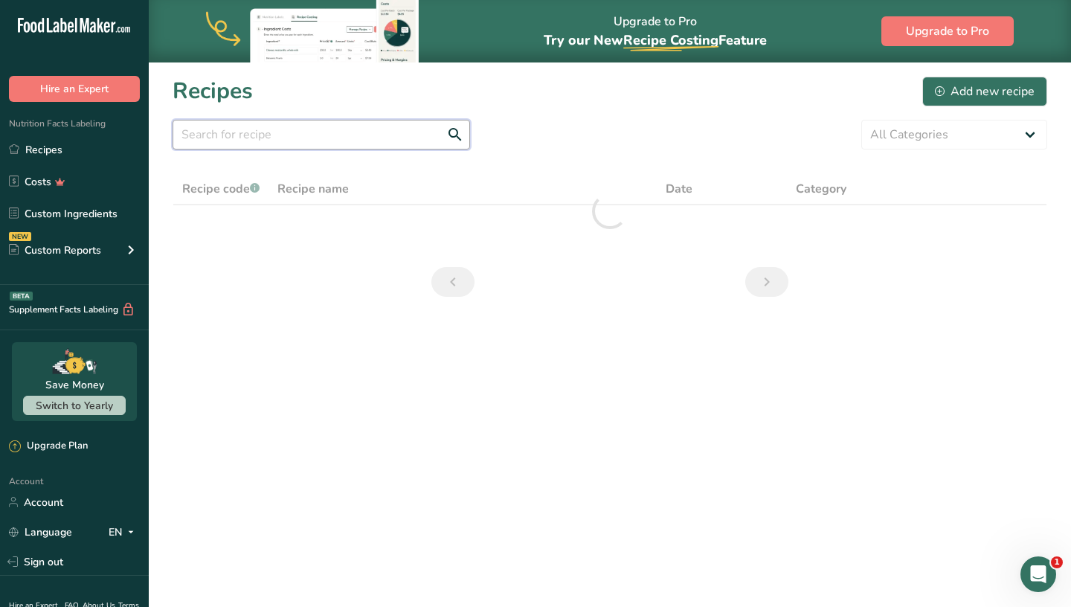
click at [382, 129] on input "text" at bounding box center [322, 135] width 298 height 30
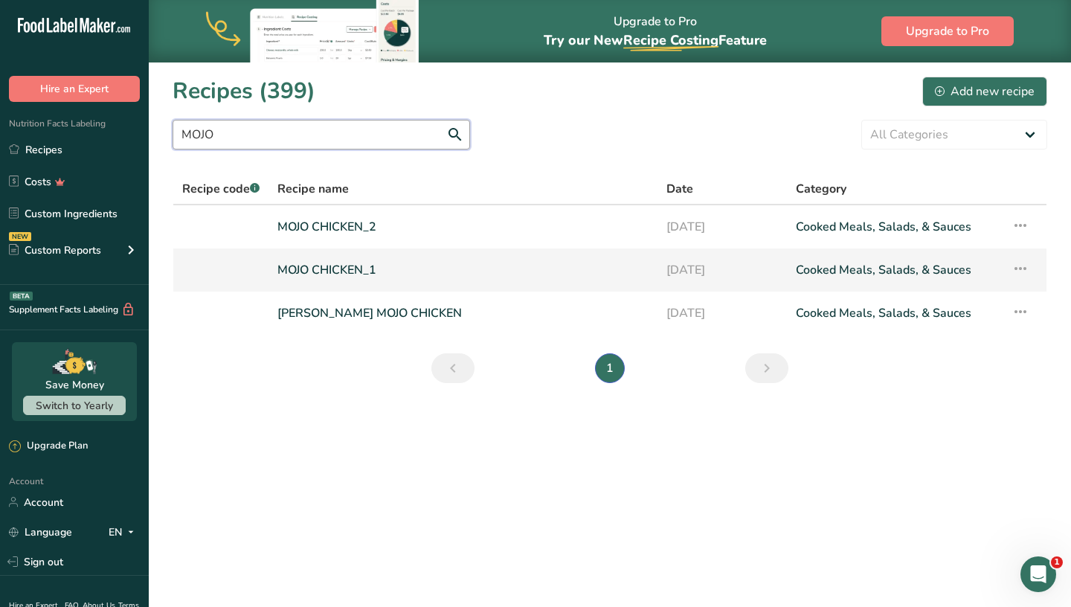
type input "MOJO"
click at [356, 273] on link "MOJO CHICKEN_1" at bounding box center [462, 269] width 371 height 31
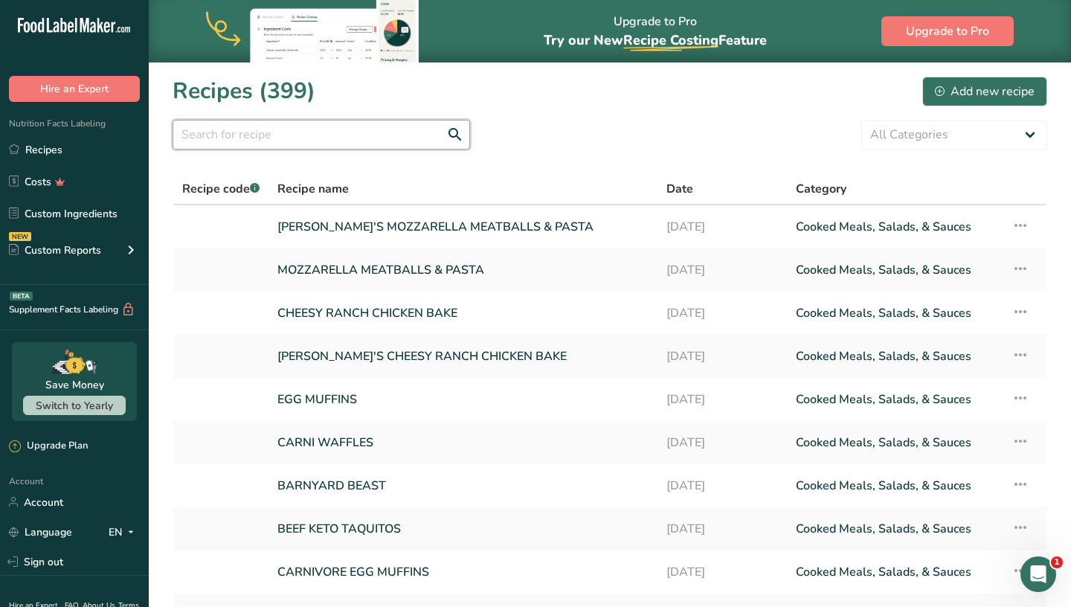
click at [330, 127] on input "text" at bounding box center [322, 135] width 298 height 30
type input "MOJO CHICKEN"
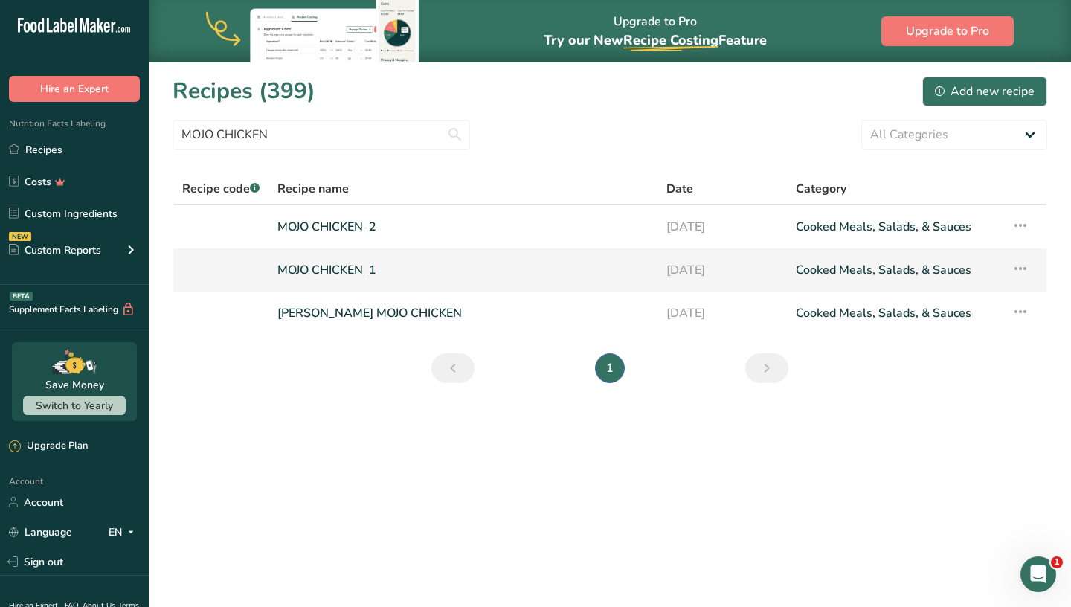
click at [351, 278] on link "MOJO CHICKEN_1" at bounding box center [462, 269] width 371 height 31
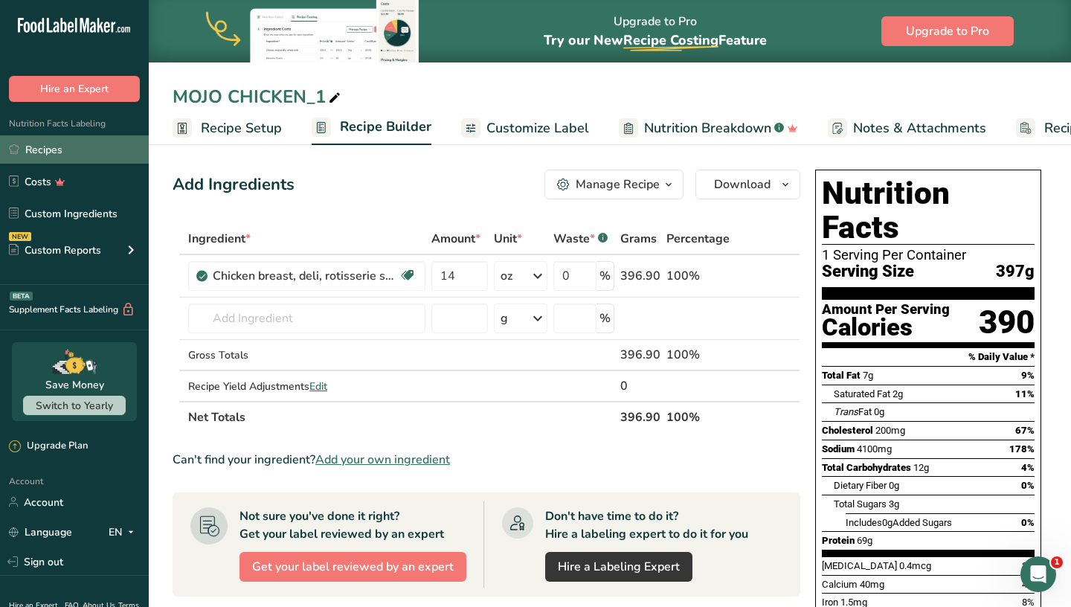
click at [91, 147] on link "Recipes" at bounding box center [74, 149] width 149 height 28
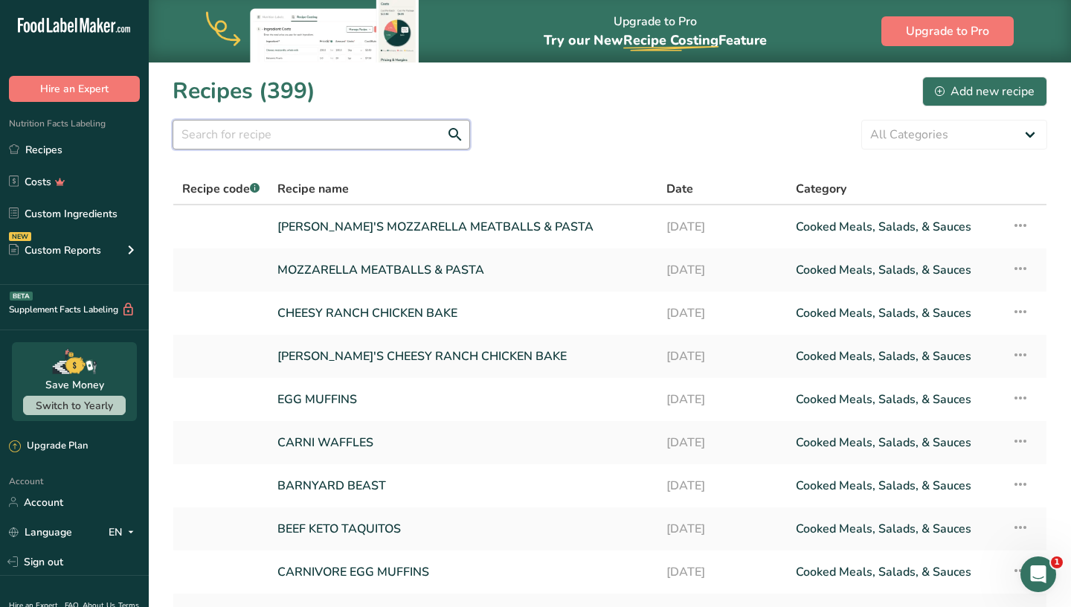
click at [313, 130] on input "text" at bounding box center [322, 135] width 298 height 30
type input "C"
type input "MOJO"
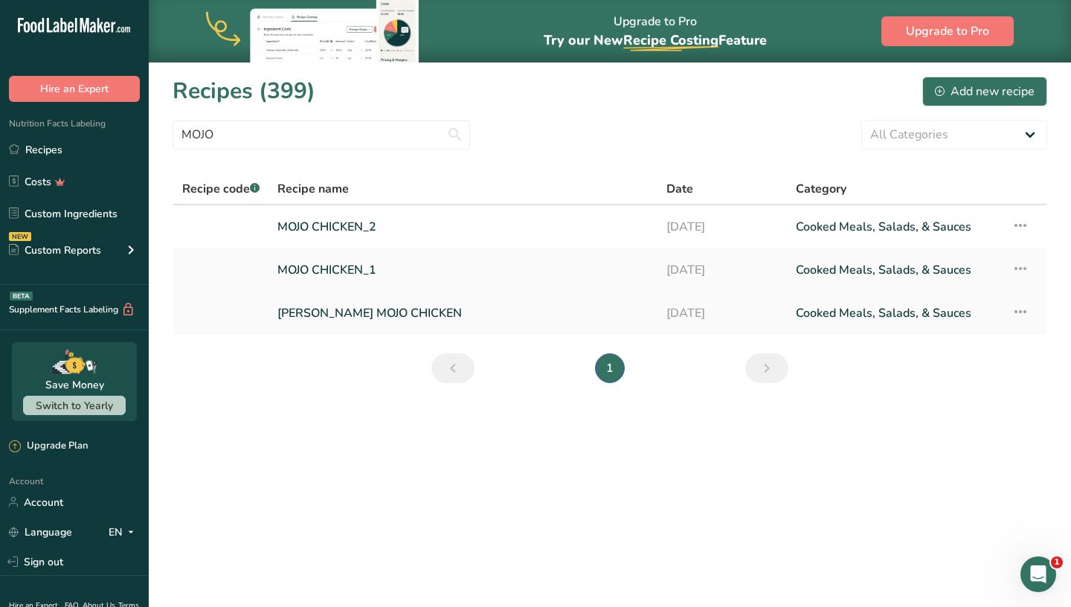
click at [308, 305] on link "SARA MOJO CHICKEN" at bounding box center [462, 313] width 371 height 31
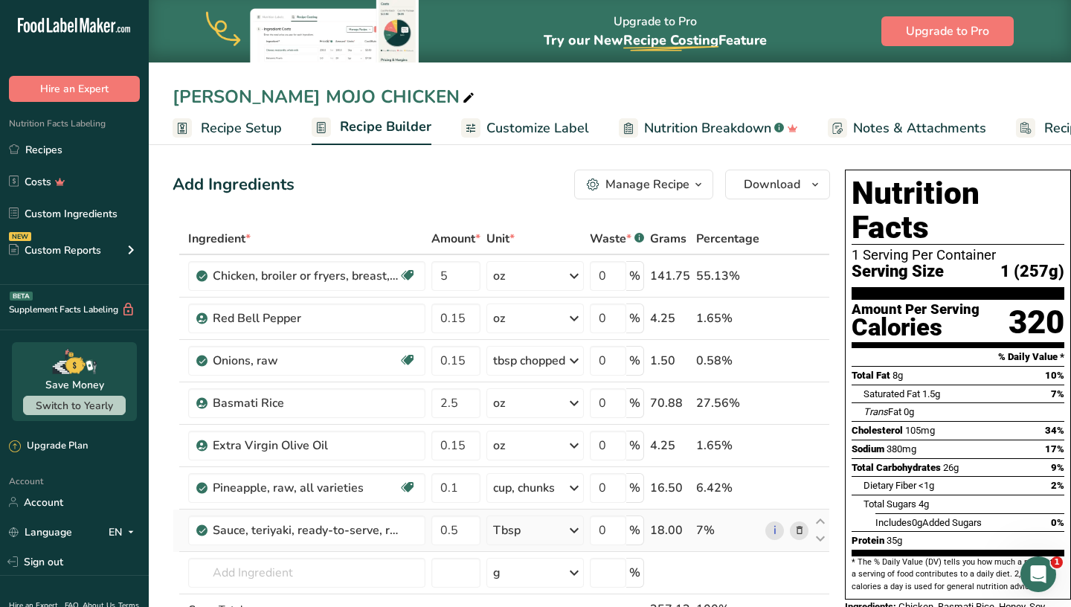
click at [803, 534] on icon at bounding box center [799, 531] width 10 height 16
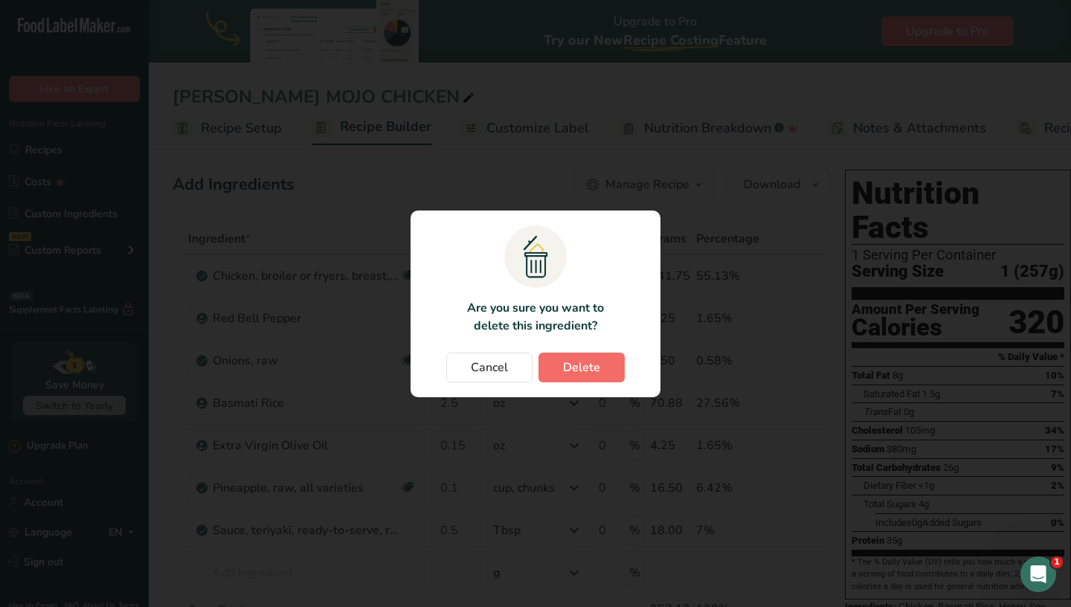
click at [620, 367] on button "Delete" at bounding box center [582, 368] width 86 height 30
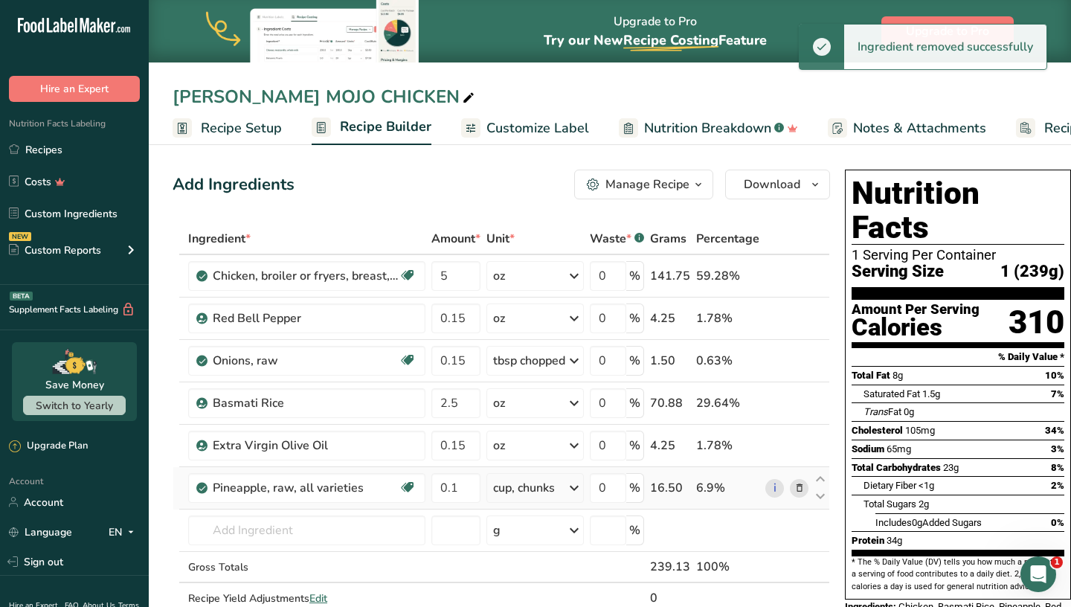
click at [797, 489] on icon at bounding box center [799, 489] width 10 height 16
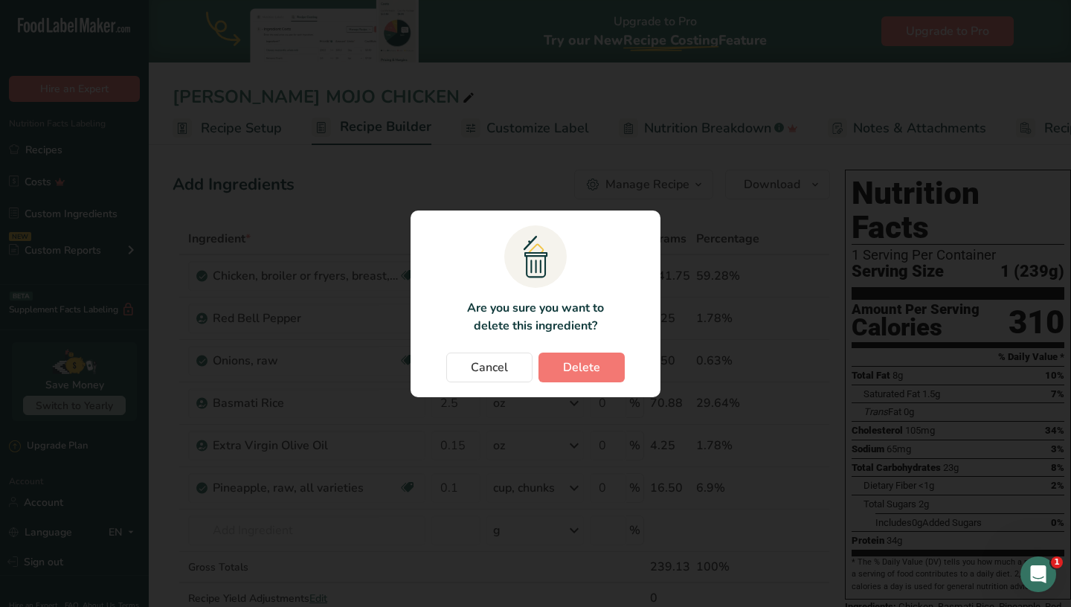
click at [597, 351] on section ".a{fill:#f5f3ed;}.b,.e{fill:#0f393a;}.c{fill:none;}.d{fill:#f2c549;}.e{stroke:r…" at bounding box center [536, 303] width 250 height 187
click at [597, 353] on button "Delete" at bounding box center [582, 368] width 86 height 30
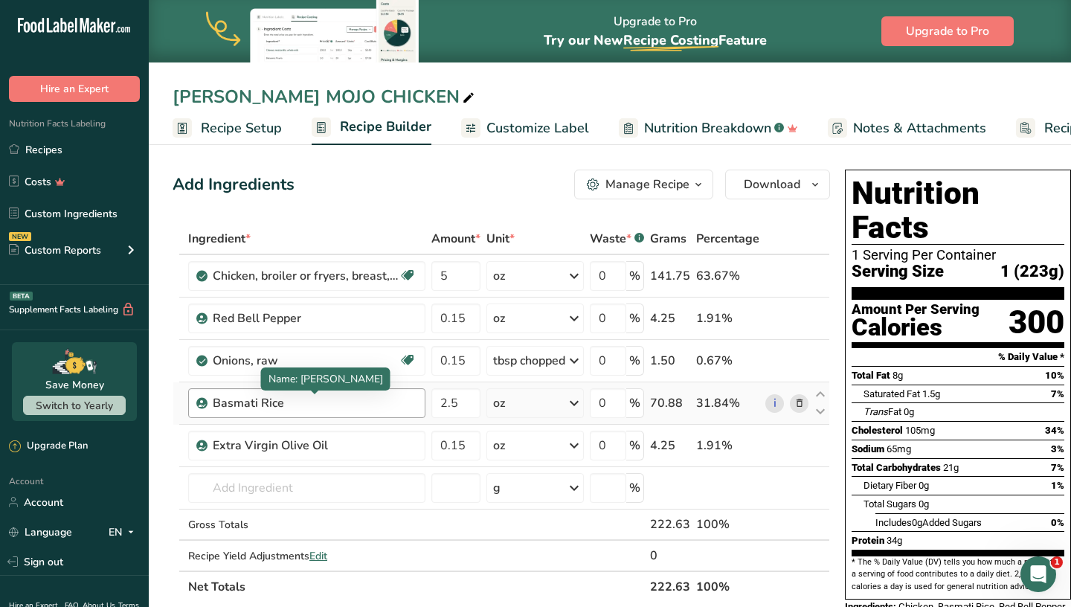
click at [377, 410] on div "Basmati Rice" at bounding box center [306, 403] width 186 height 18
click at [800, 360] on icon at bounding box center [799, 361] width 10 height 16
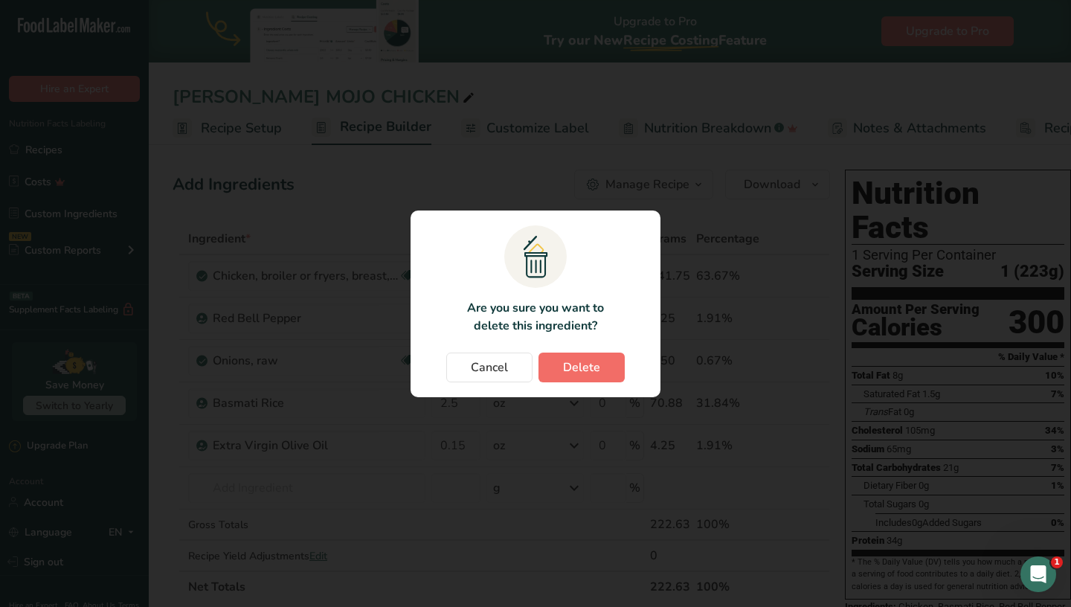
click at [614, 359] on button "Delete" at bounding box center [582, 368] width 86 height 30
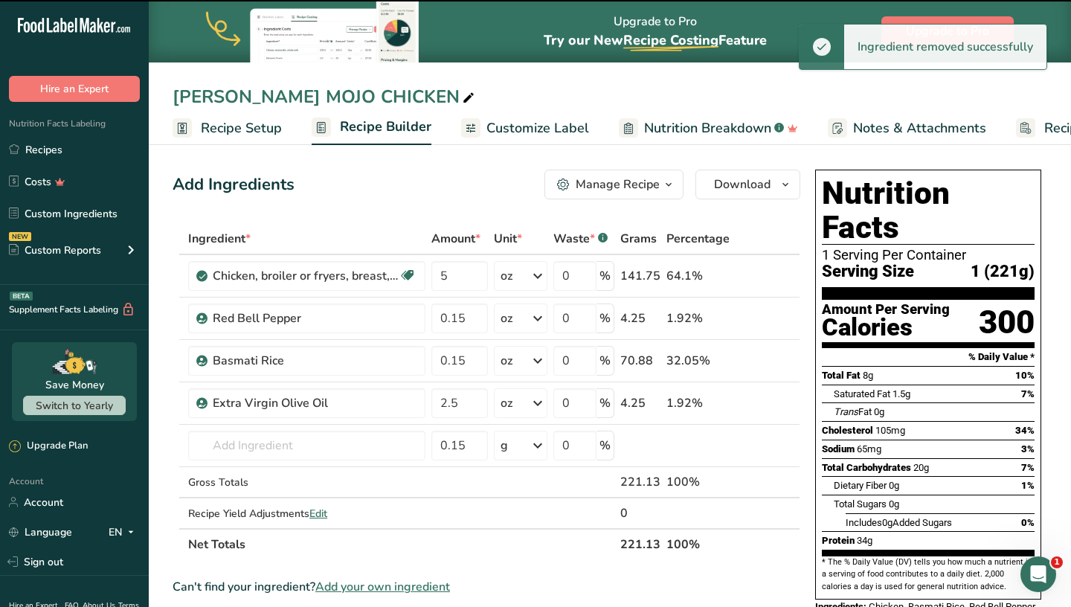
type input "2.5"
type input "0.15"
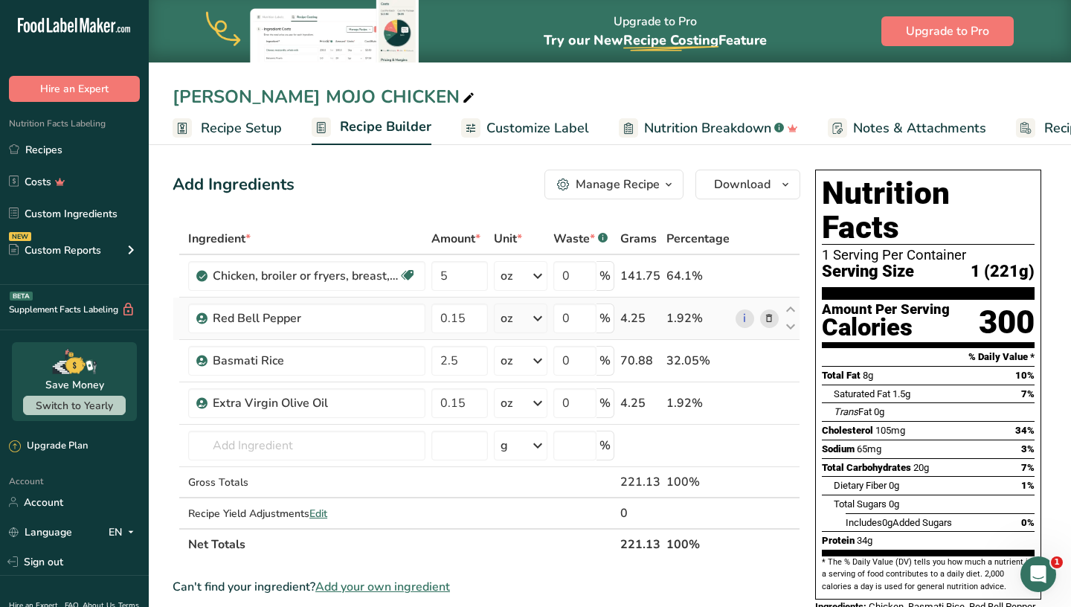
click at [767, 319] on icon at bounding box center [769, 319] width 10 height 16
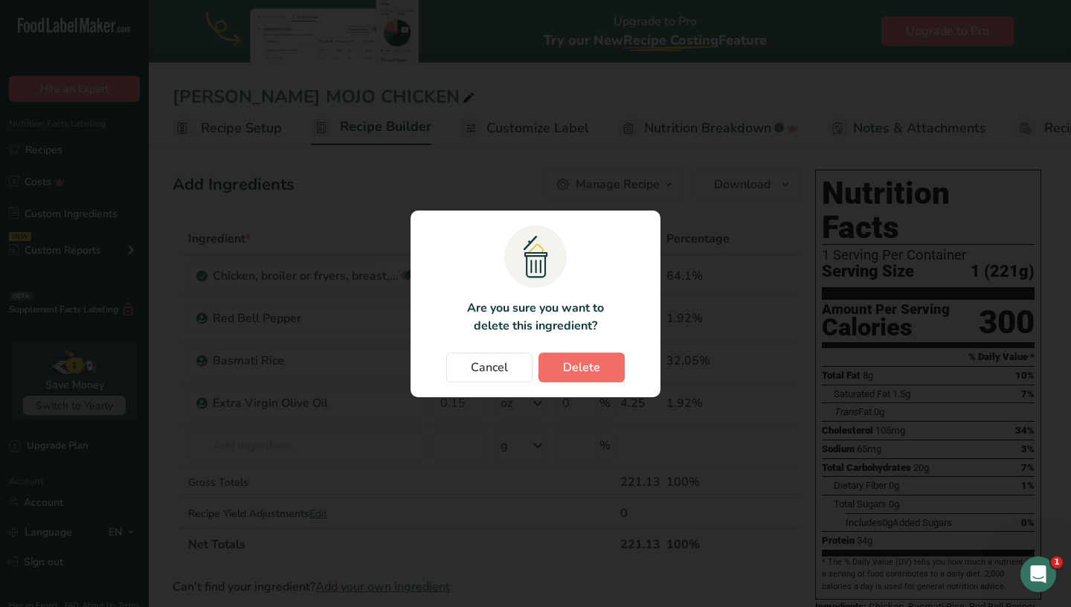
click at [583, 369] on span "Delete" at bounding box center [581, 368] width 37 height 18
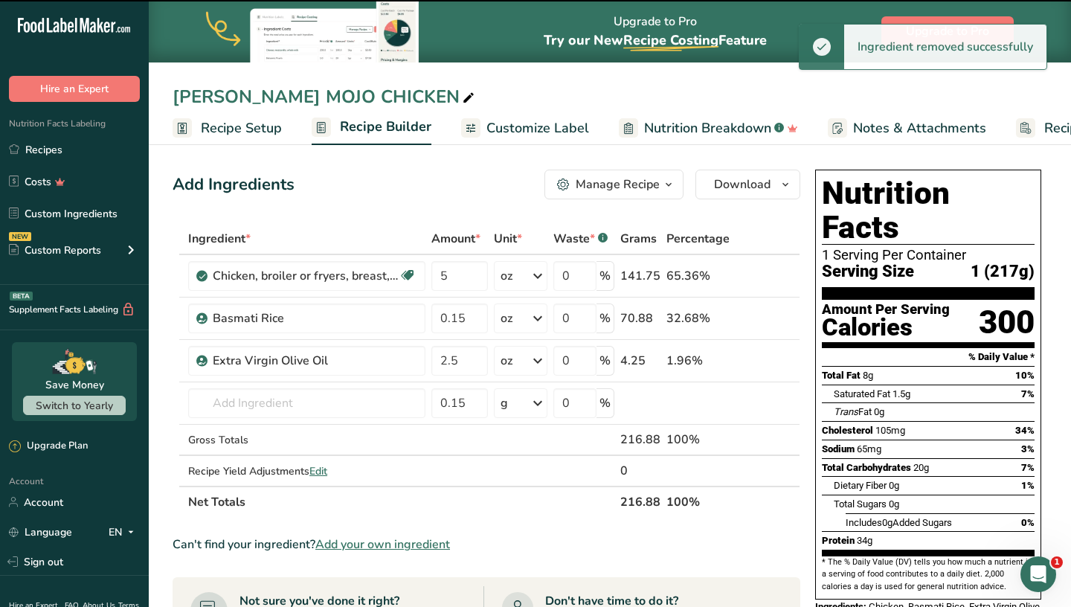
type input "2.5"
type input "0.15"
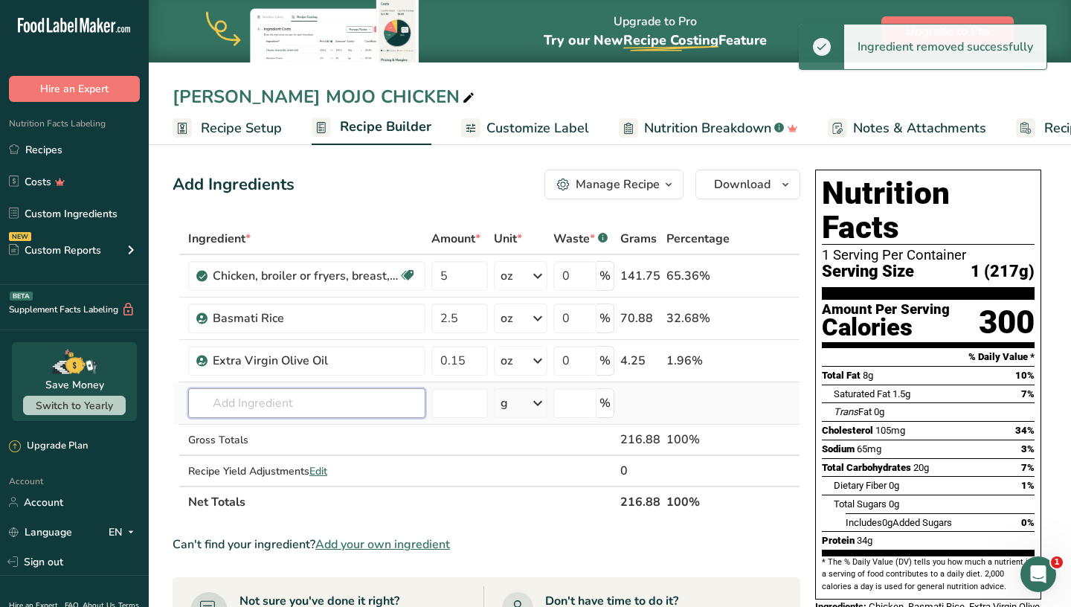
click at [298, 396] on input "text" at bounding box center [306, 403] width 237 height 30
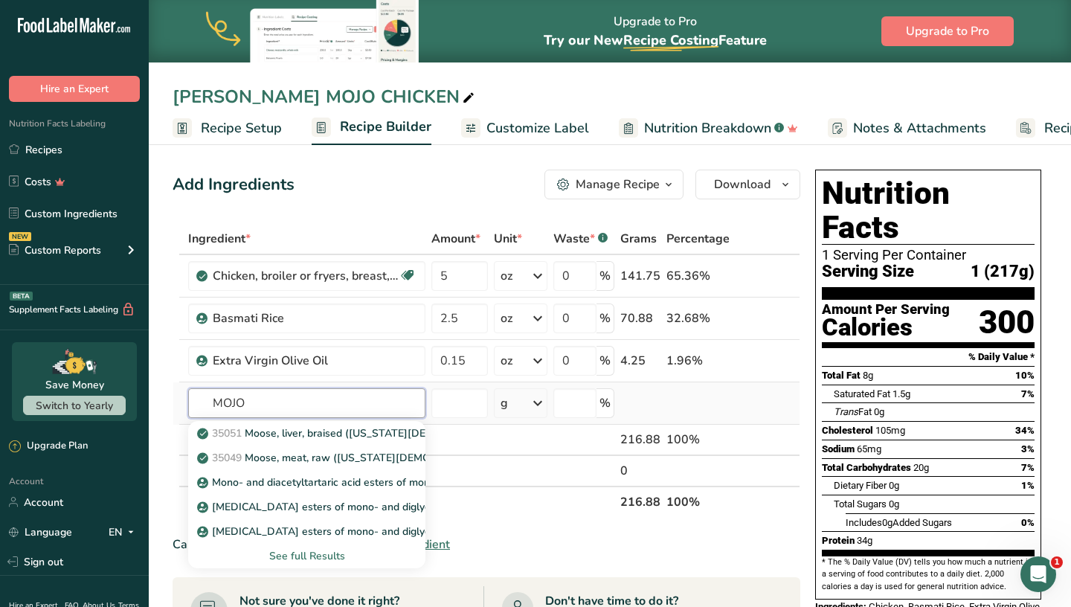
type input "MOJO"
click at [312, 557] on div "See full Results" at bounding box center [306, 556] width 213 height 16
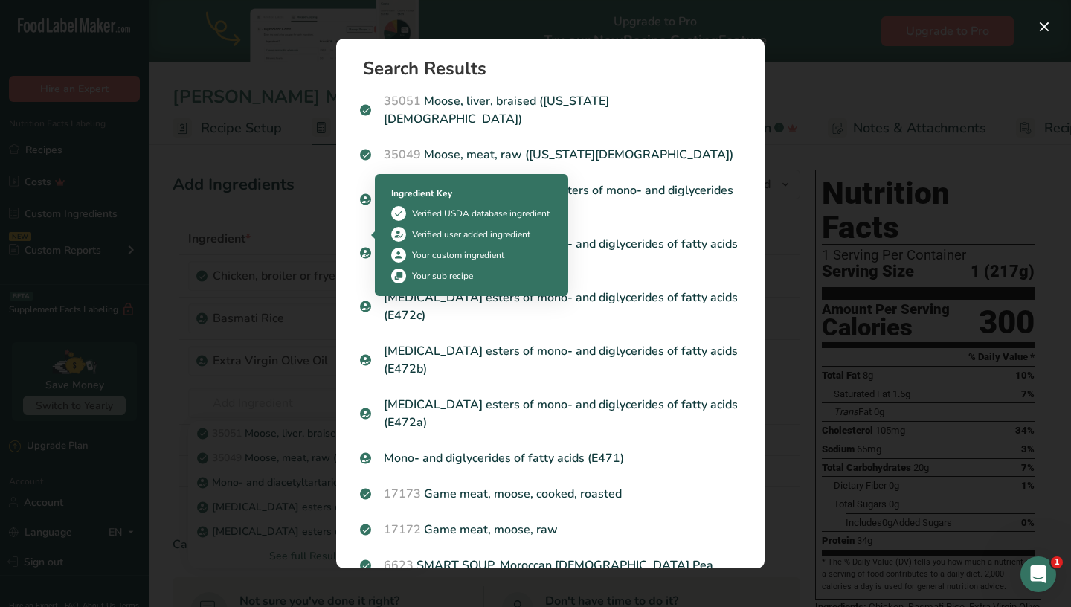
click at [264, 260] on div "Search results modal" at bounding box center [535, 303] width 1071 height 607
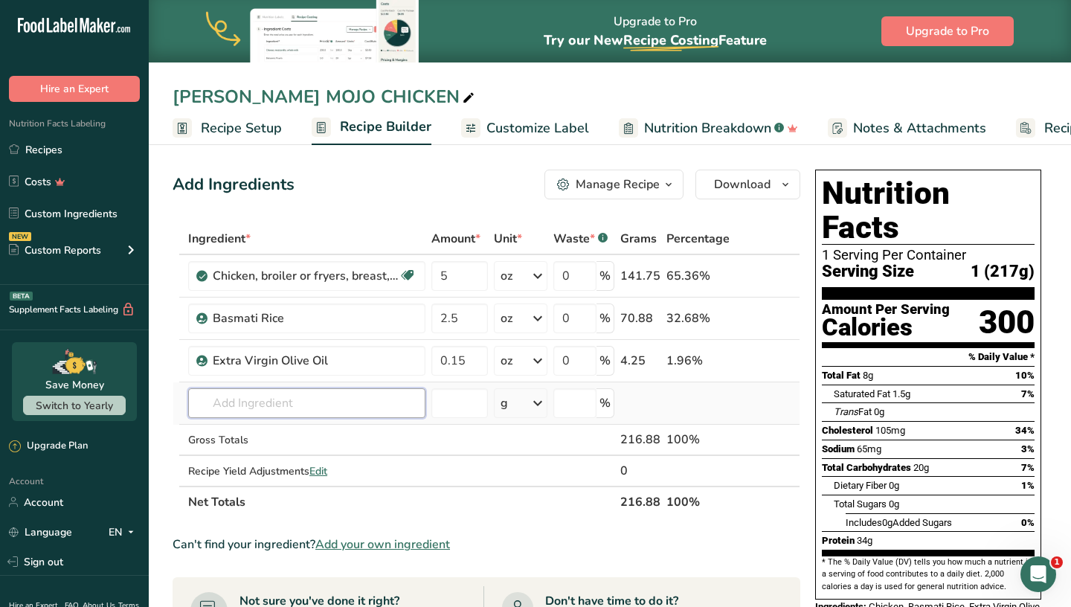
click at [237, 399] on input "text" at bounding box center [306, 403] width 237 height 30
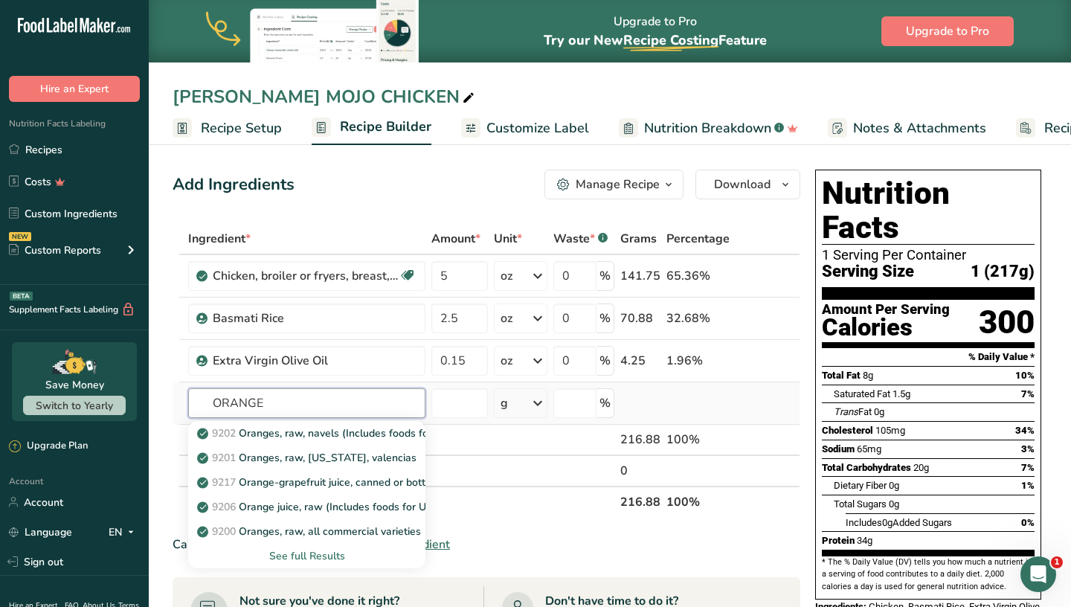
type input "ORANGE"
click at [306, 556] on div "See full Results" at bounding box center [306, 556] width 213 height 16
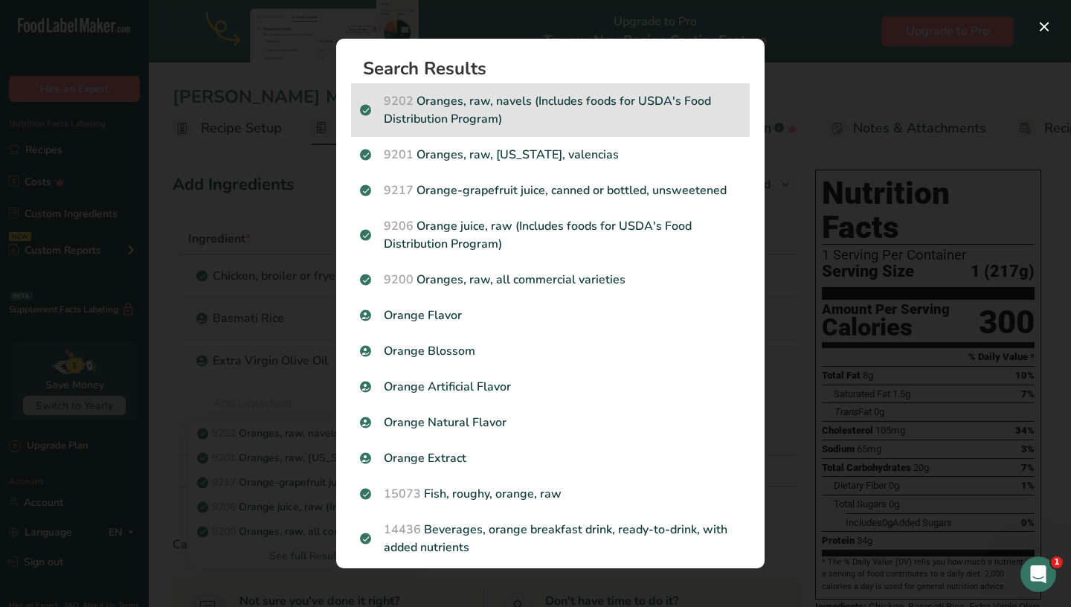
click at [571, 100] on p "9202 Oranges, raw, navels (Includes foods for USDA's Food Distribution Program)" at bounding box center [550, 110] width 381 height 36
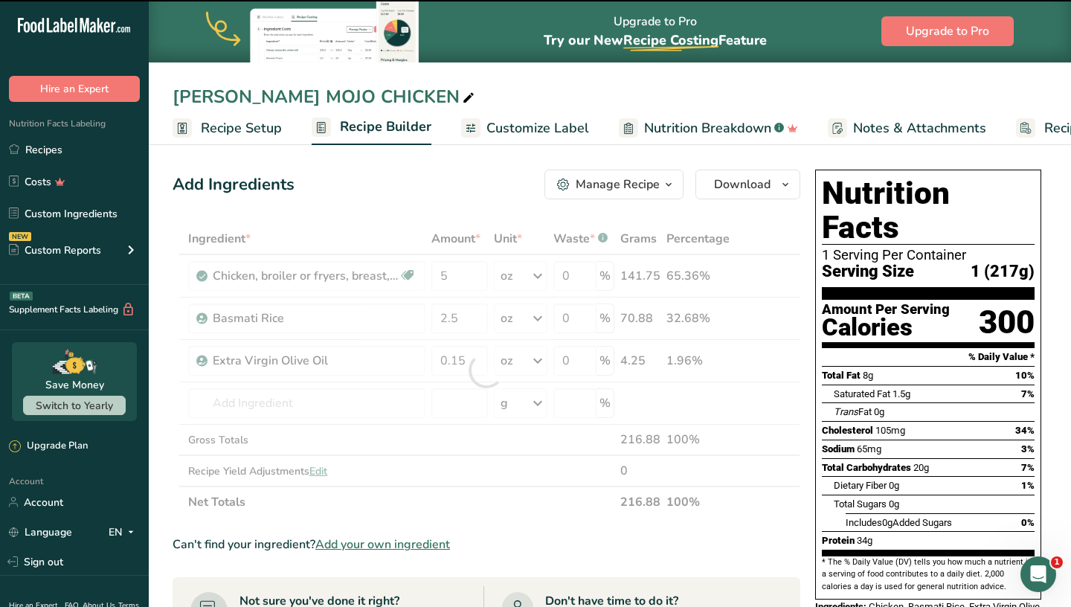
click at [252, 398] on div at bounding box center [487, 370] width 628 height 295
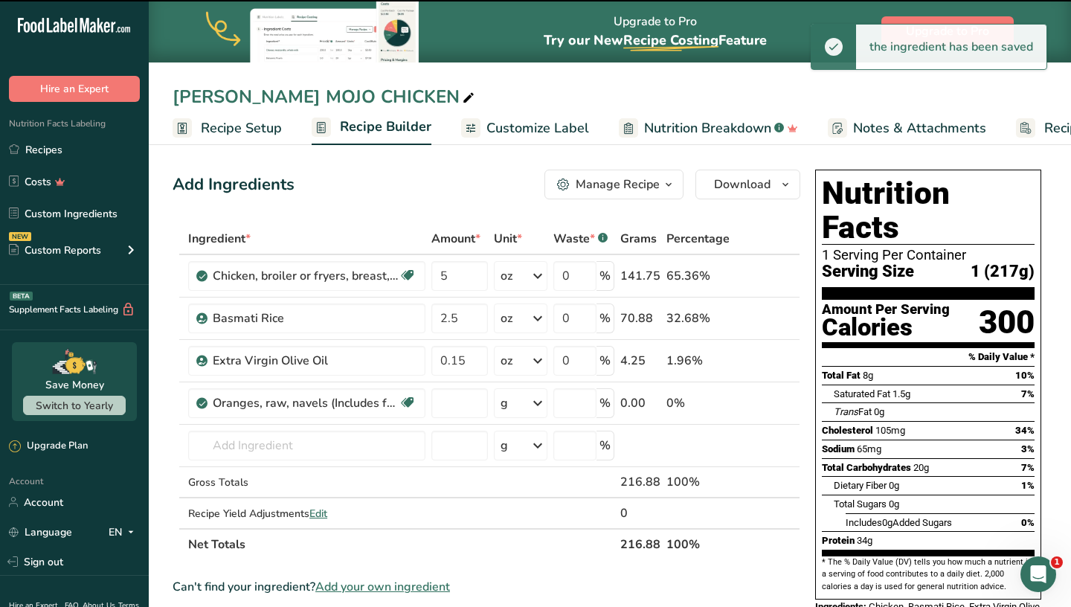
type input "0"
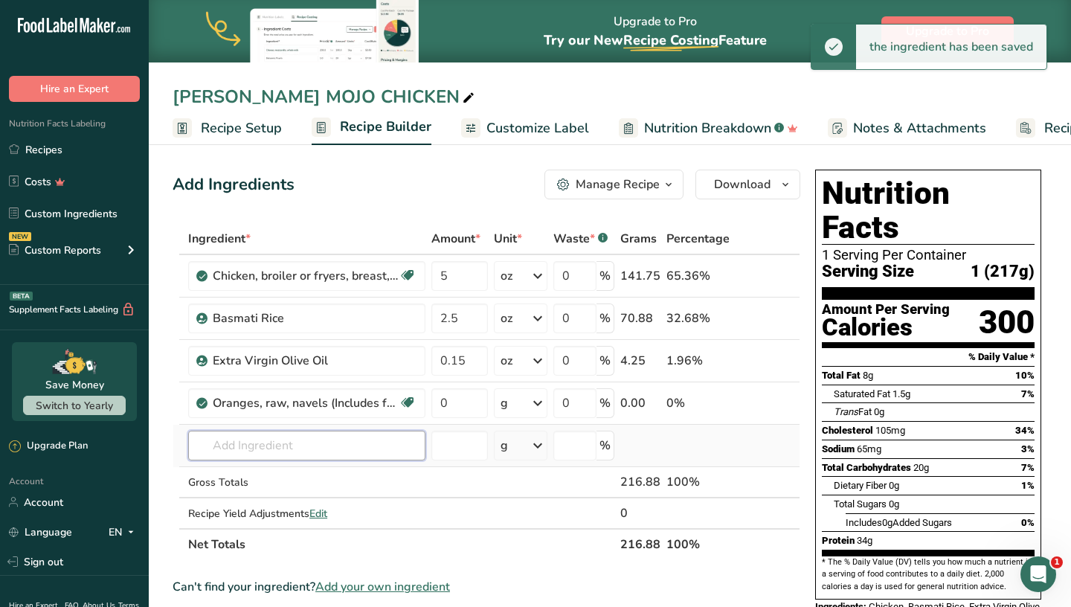
click at [245, 437] on input "text" at bounding box center [306, 446] width 237 height 30
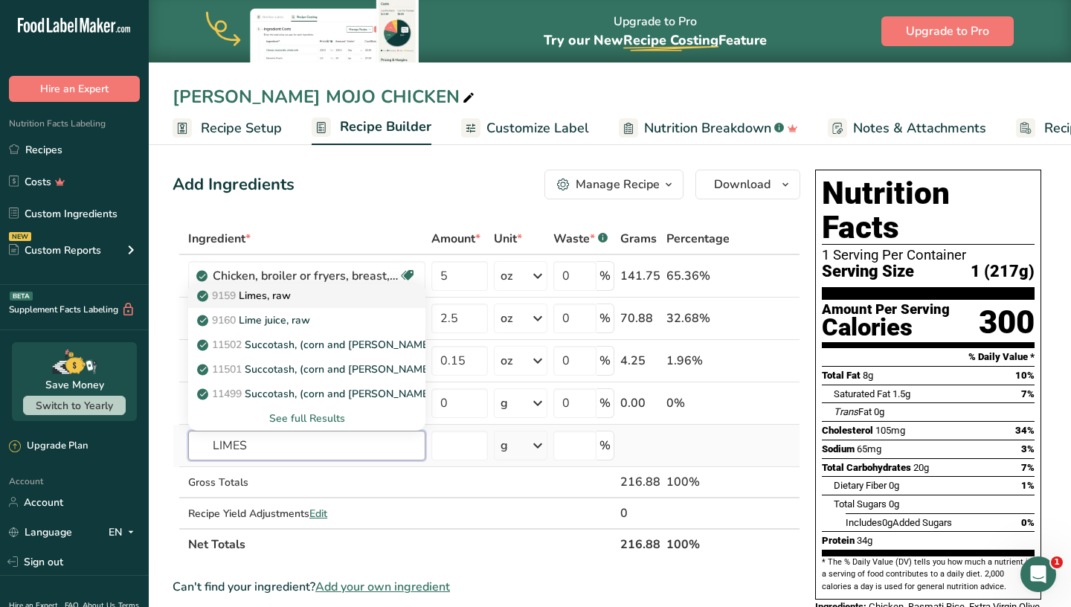
type input "LIMES"
click at [295, 294] on div "9159 Limes, raw" at bounding box center [295, 296] width 190 height 16
type input "Limes, raw"
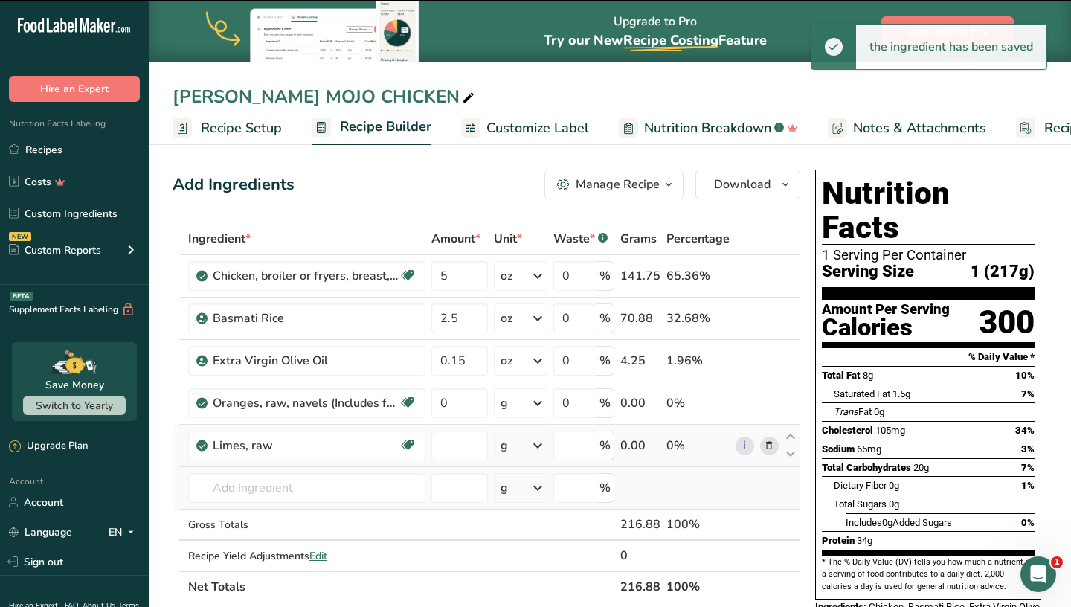
type input "0"
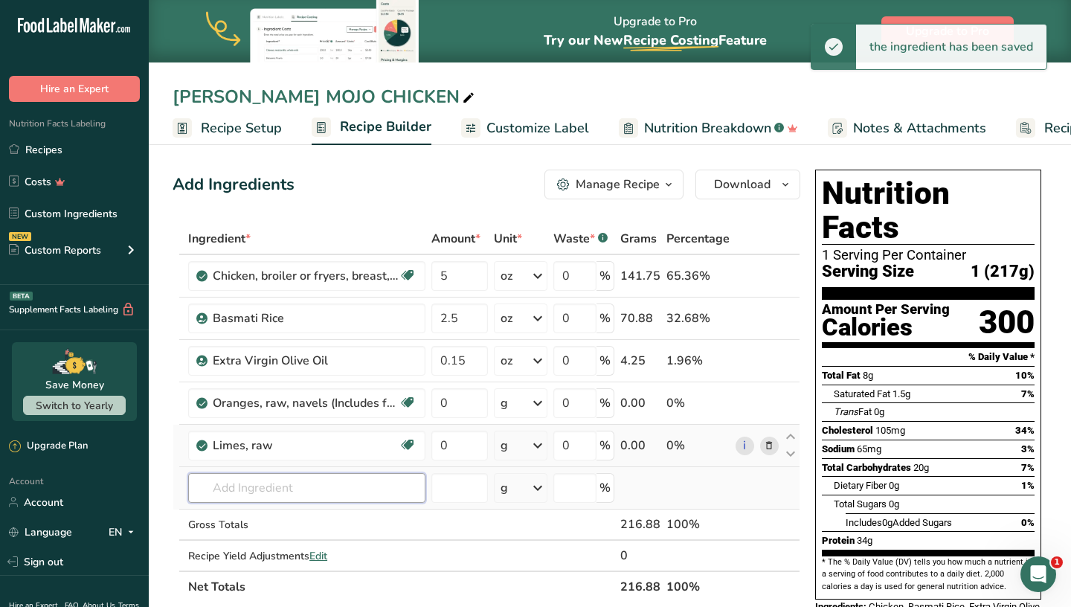
click at [260, 486] on input "text" at bounding box center [306, 488] width 237 height 30
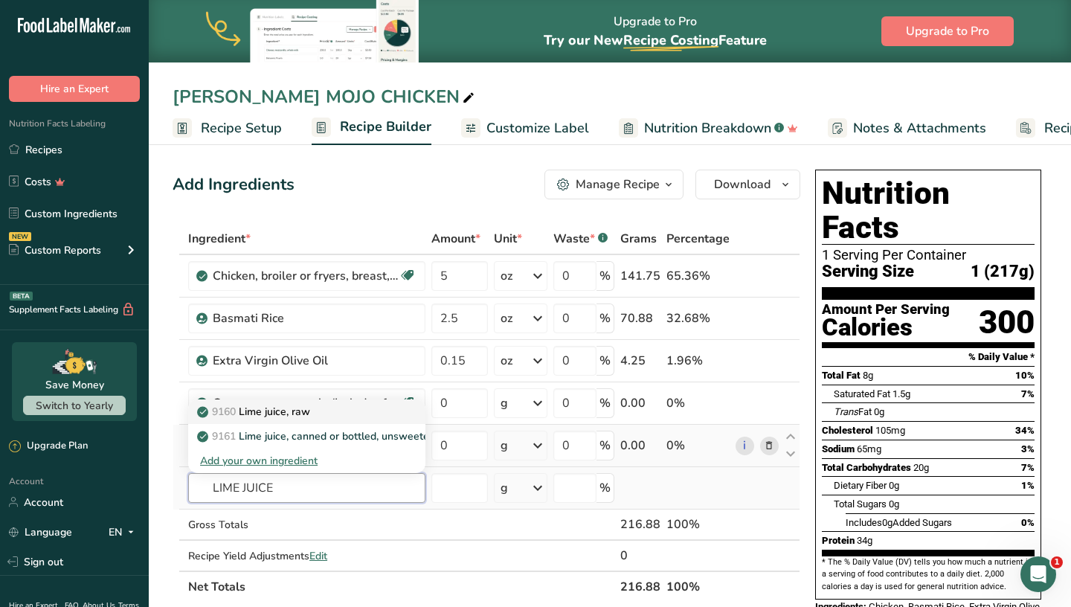
type input "LIME JUICE"
click at [292, 408] on p "9160 Lime juice, raw" at bounding box center [255, 412] width 110 height 16
type input "Lime juice, raw"
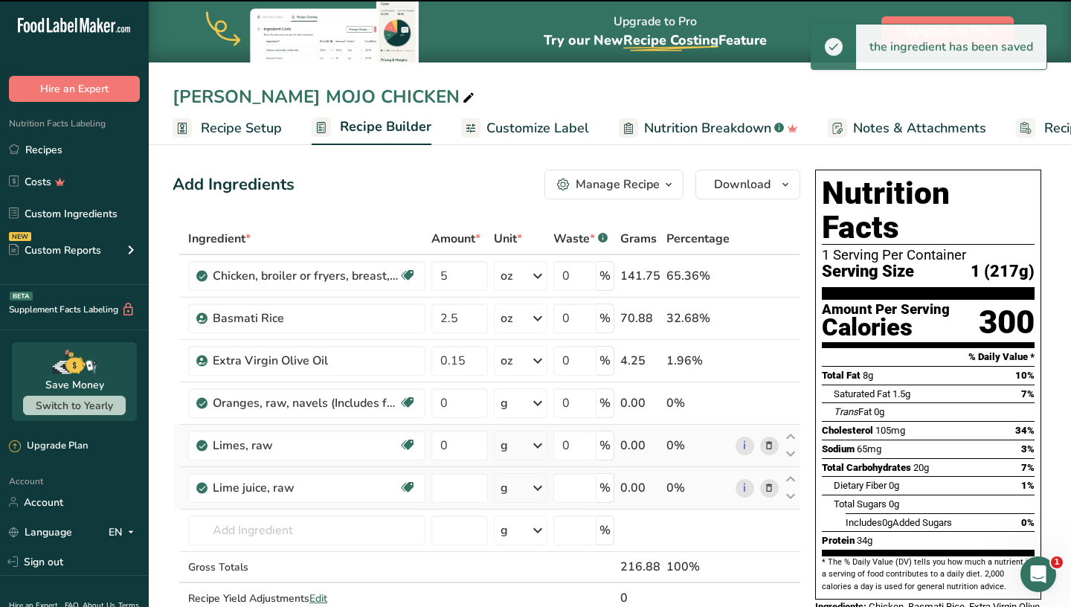
type input "0"
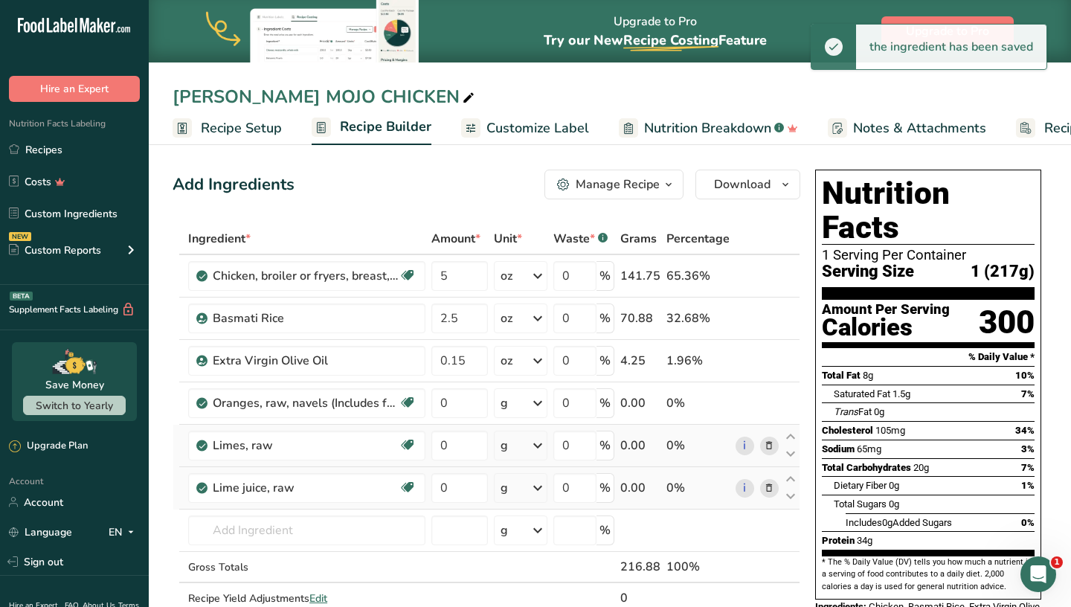
click at [774, 442] on icon at bounding box center [769, 446] width 10 height 16
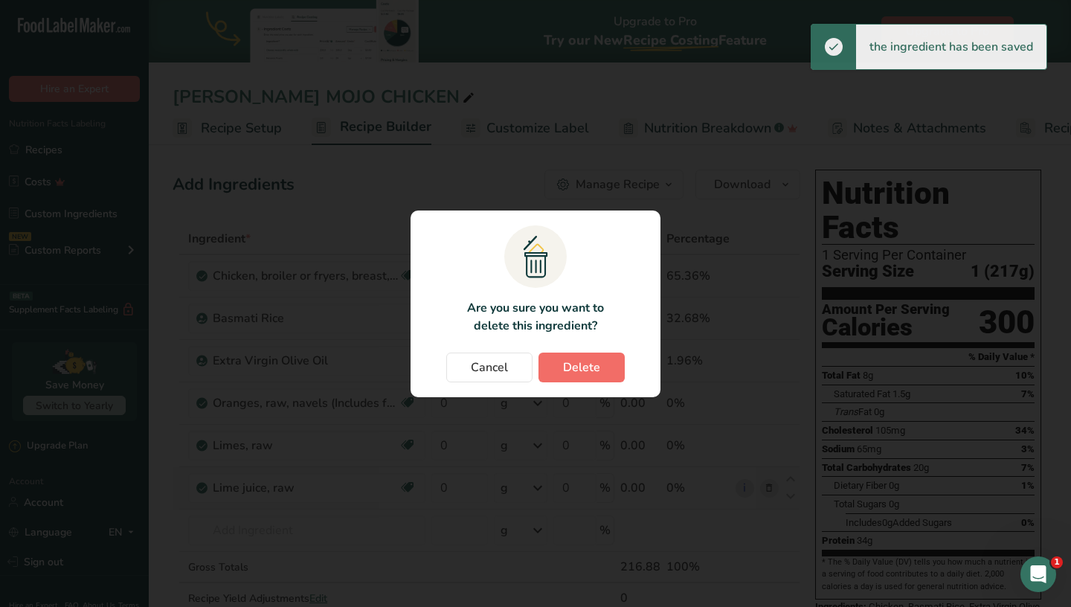
click at [566, 364] on span "Delete" at bounding box center [581, 368] width 37 height 18
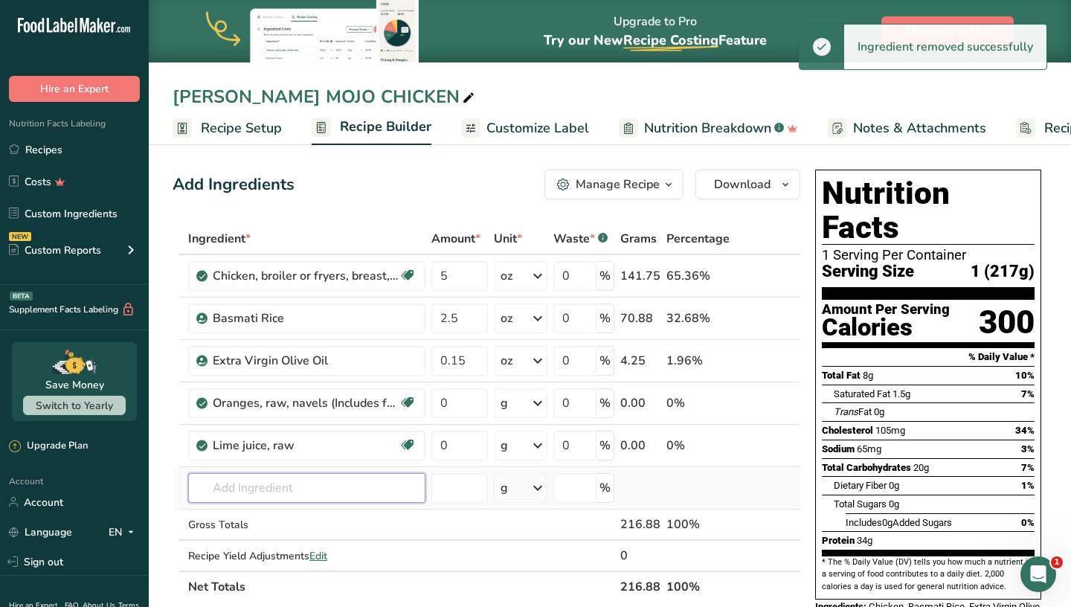
click at [269, 480] on input "text" at bounding box center [306, 488] width 237 height 30
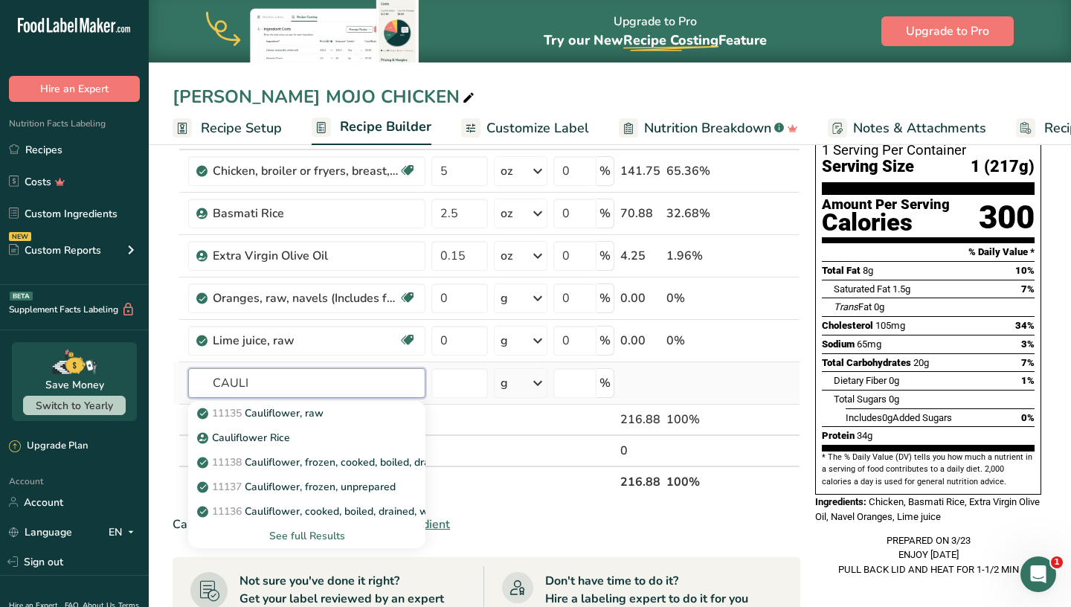
scroll to position [106, 0]
type input "CAULI"
click at [310, 526] on div "See full Results" at bounding box center [306, 535] width 237 height 25
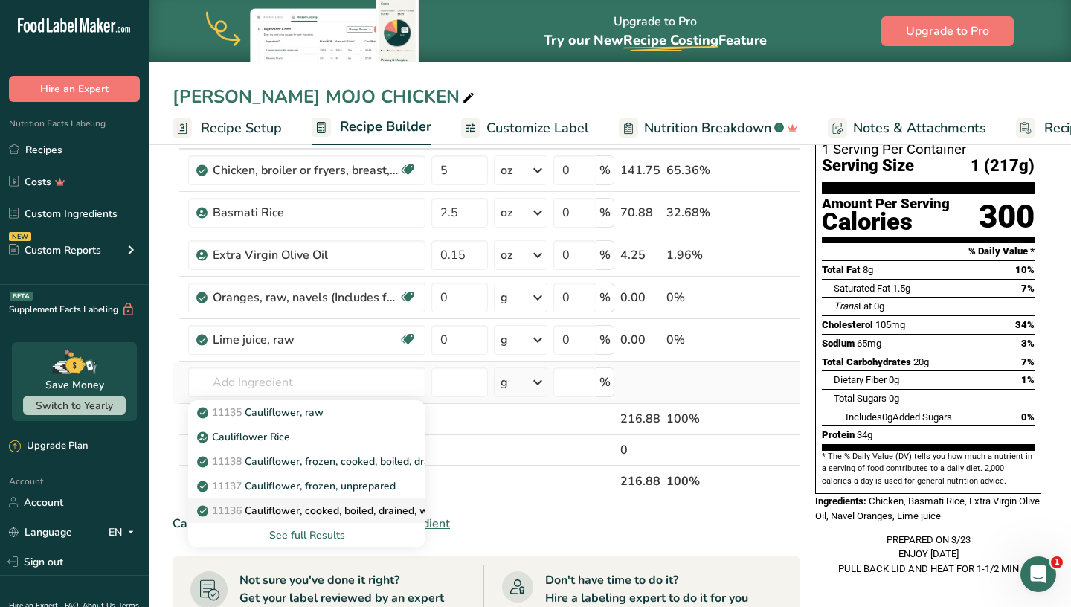
click at [321, 512] on p "11136 Cauliflower, cooked, boiled, drained, without salt" at bounding box center [338, 511] width 277 height 16
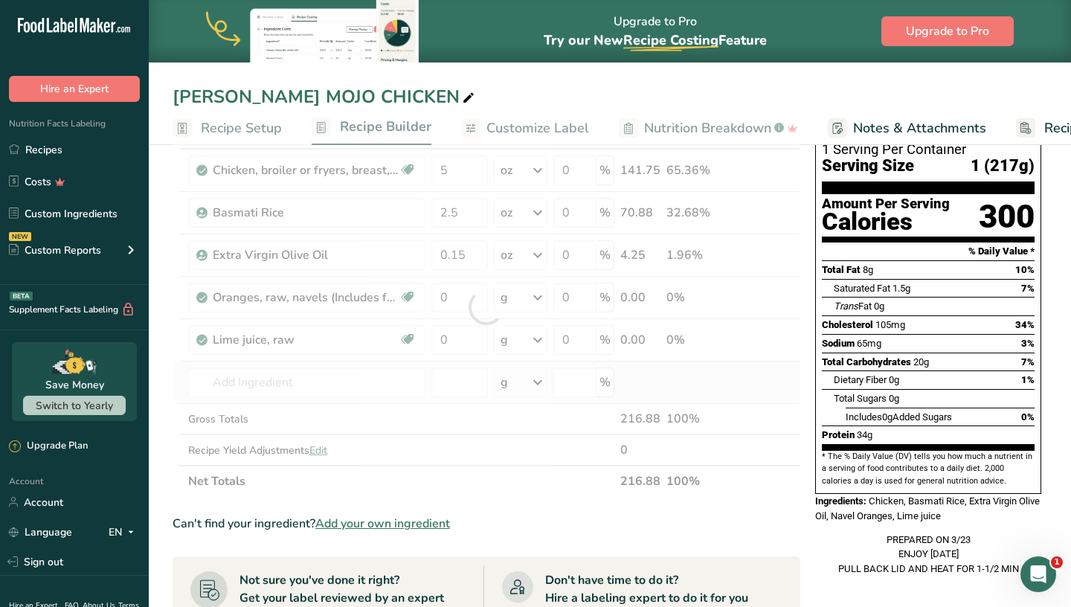
type input "Cauliflower, cooked, boiled, drained, without salt"
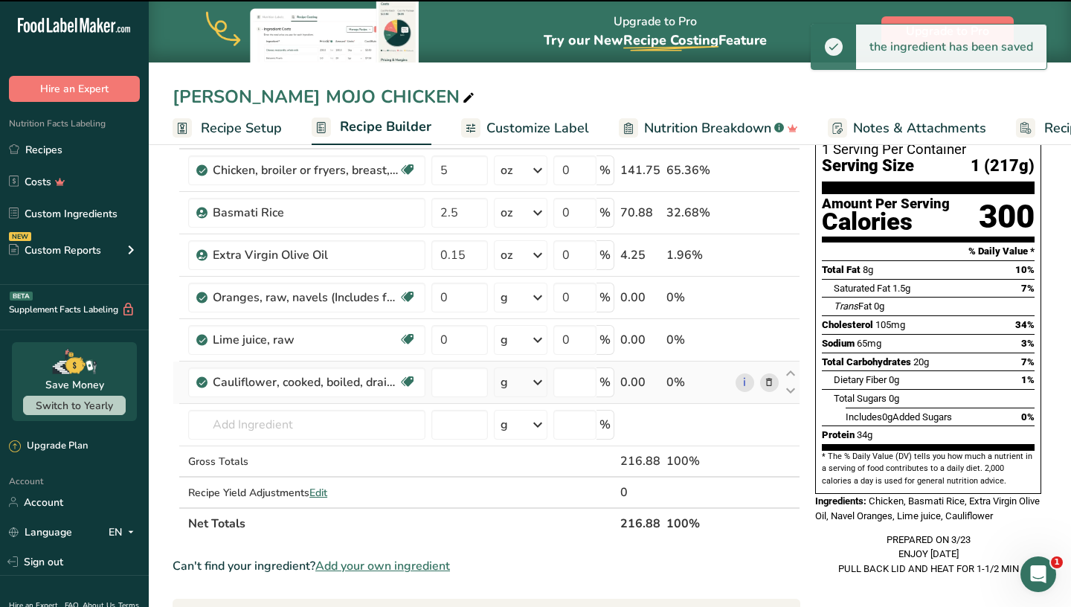
type input "0"
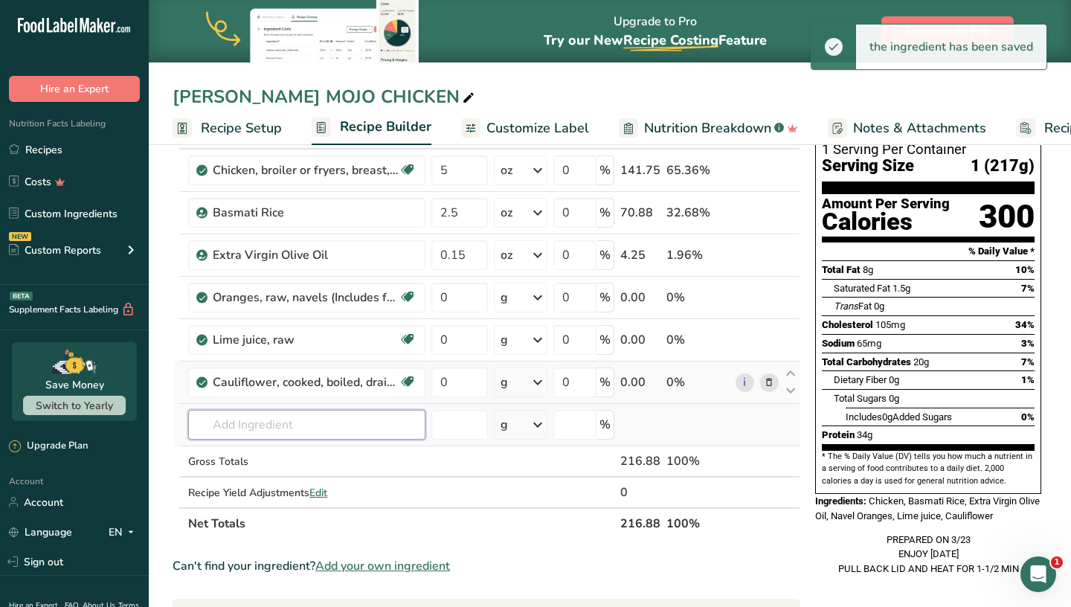
click at [269, 424] on input "text" at bounding box center [306, 425] width 237 height 30
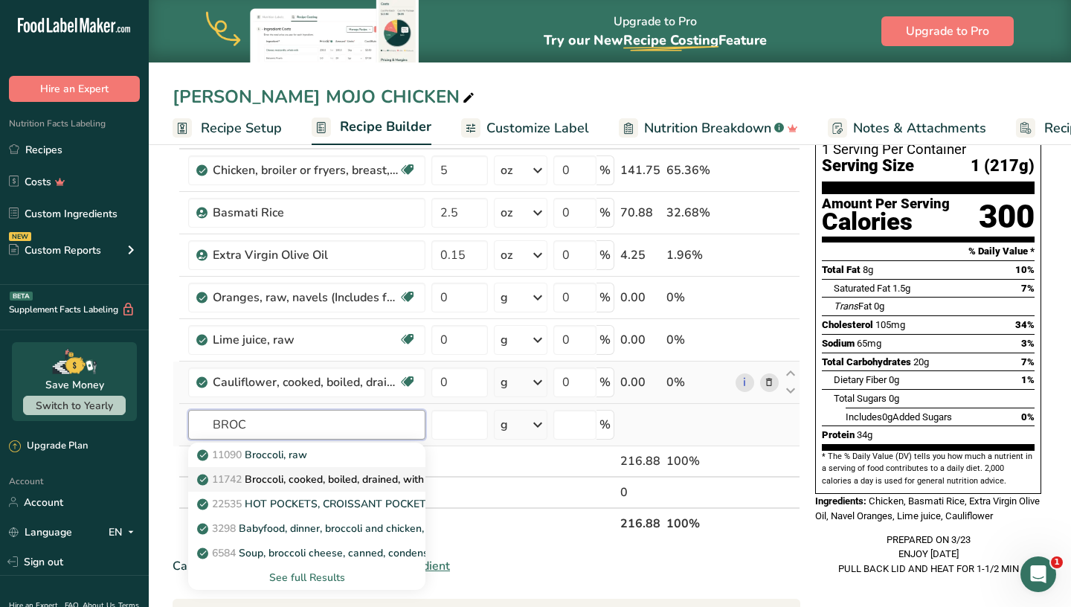
type input "BROC"
click at [301, 473] on p "11742 Broccoli, cooked, boiled, drained, with salt" at bounding box center [322, 480] width 245 height 16
type input "Broccoli, cooked, boiled, drained, with salt"
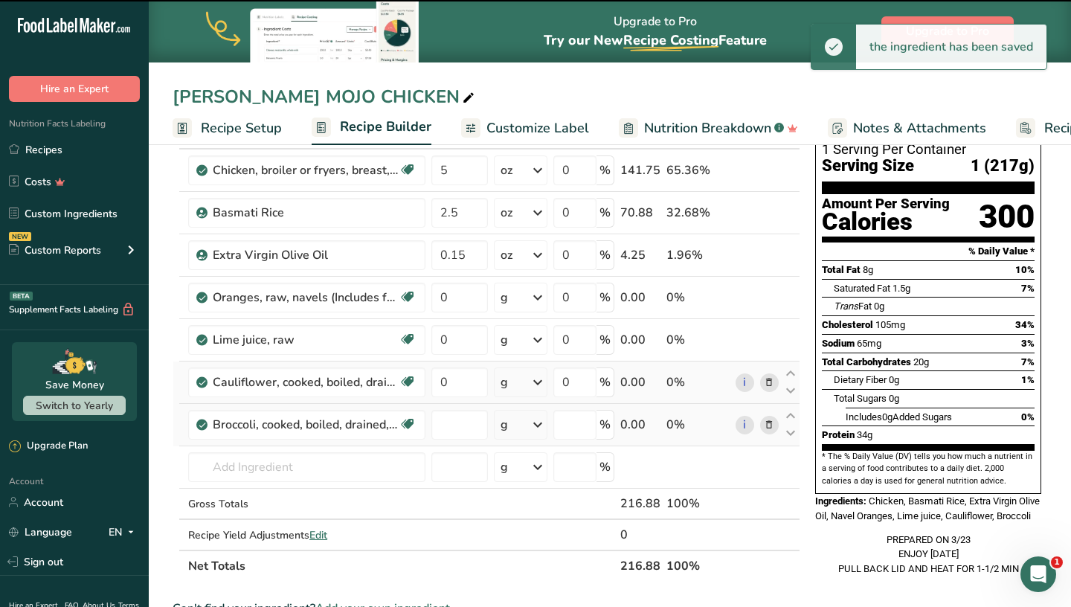
type input "0"
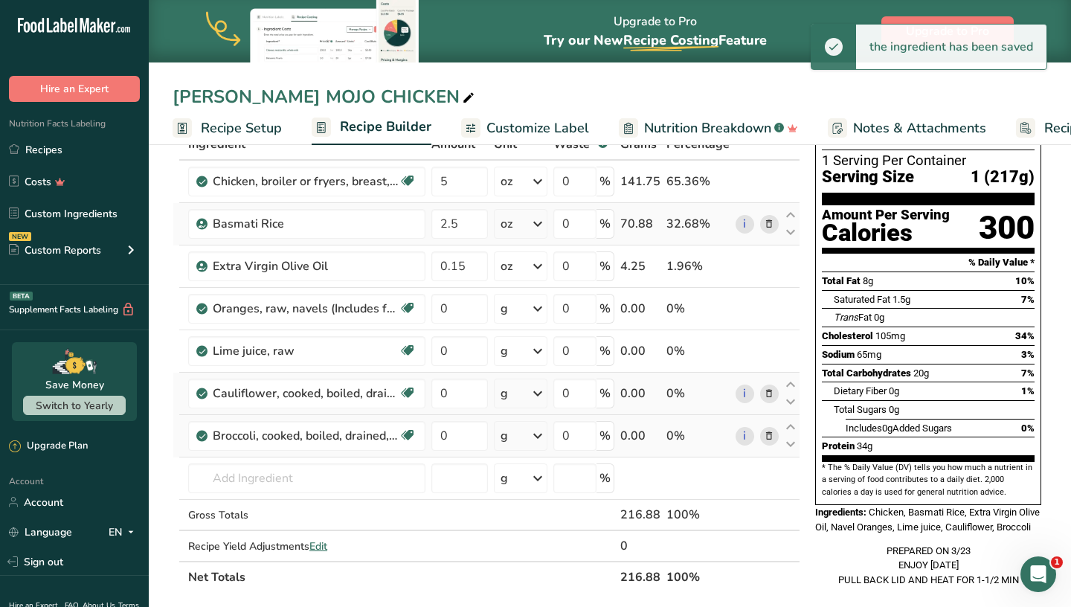
scroll to position [91, 0]
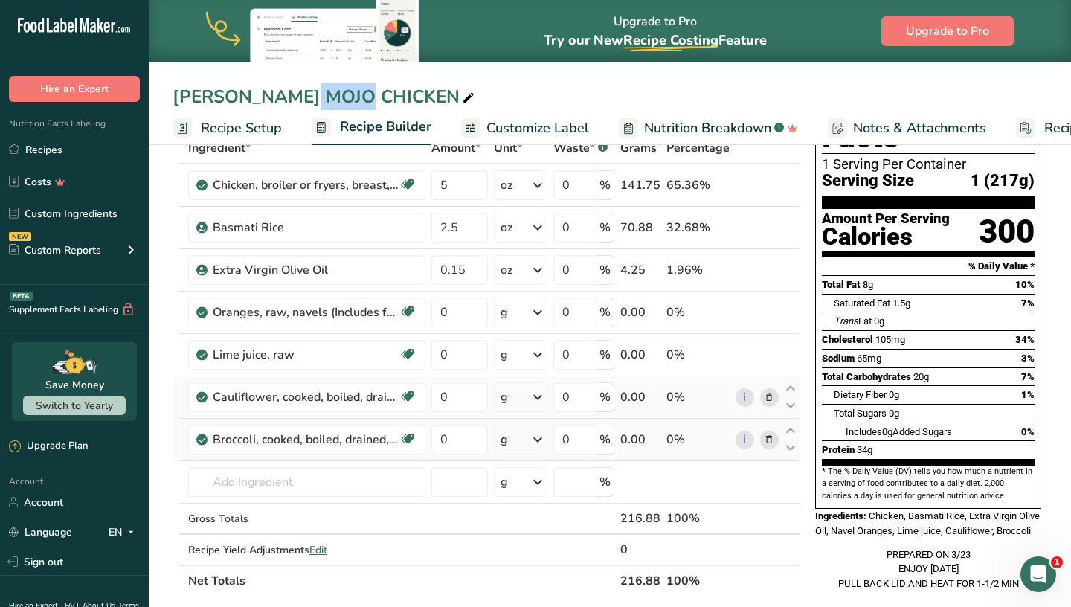
drag, startPoint x: 226, startPoint y: 100, endPoint x: 174, endPoint y: 90, distance: 53.0
click at [174, 90] on div "SARA MOJO CHICKEN" at bounding box center [325, 96] width 305 height 27
click at [226, 96] on input "SARA MOJO CHICKEN" at bounding box center [610, 96] width 875 height 27
type input "JACLYN MOJO CHICKEN"
click at [468, 184] on input "5" at bounding box center [459, 185] width 57 height 30
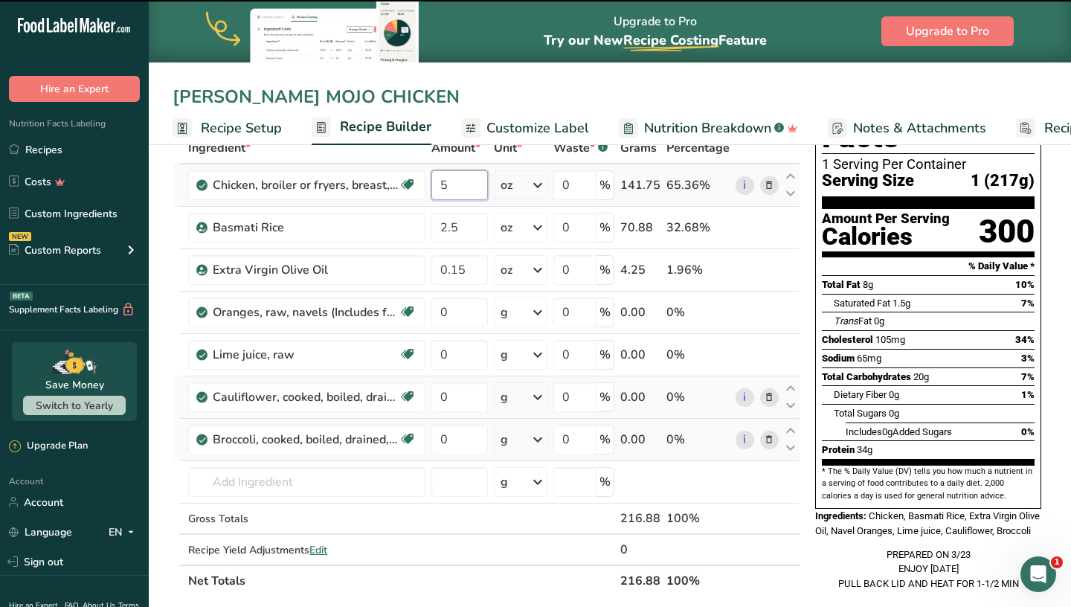
click at [468, 184] on input "5" at bounding box center [459, 185] width 57 height 30
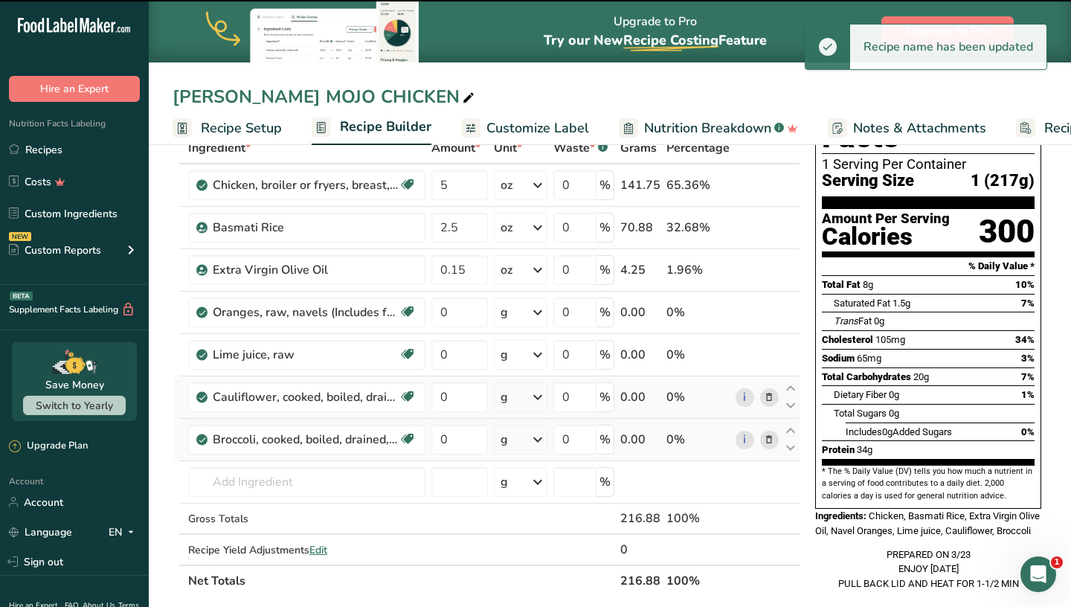
click at [488, 94] on div "JACLYN MOJO CHICKEN" at bounding box center [610, 96] width 922 height 27
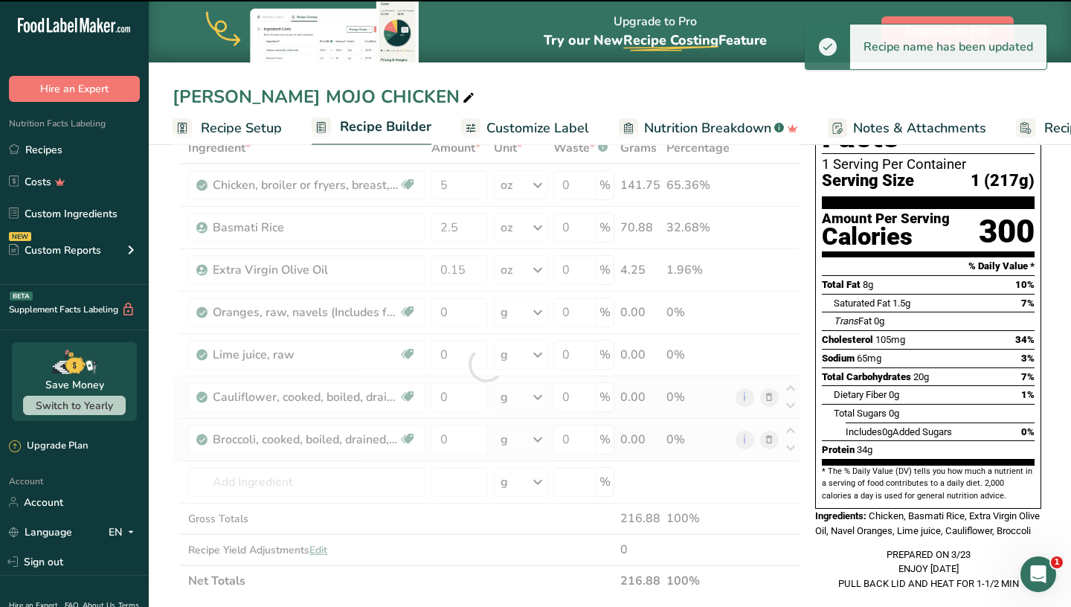
click at [466, 190] on div at bounding box center [487, 364] width 628 height 464
click at [463, 190] on div at bounding box center [487, 364] width 628 height 464
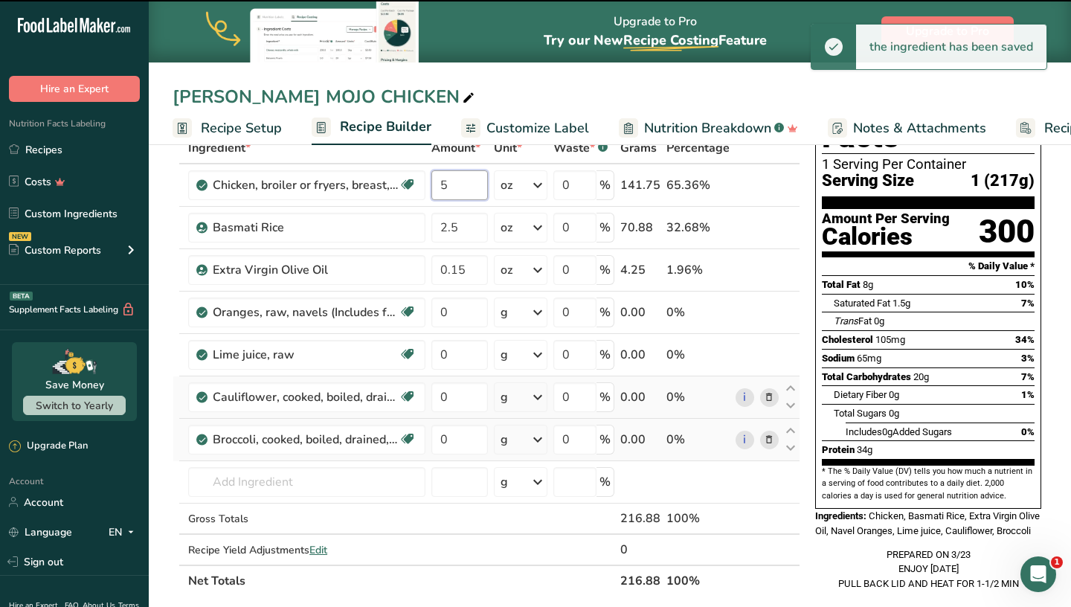
click at [463, 190] on input "5" at bounding box center [459, 185] width 57 height 30
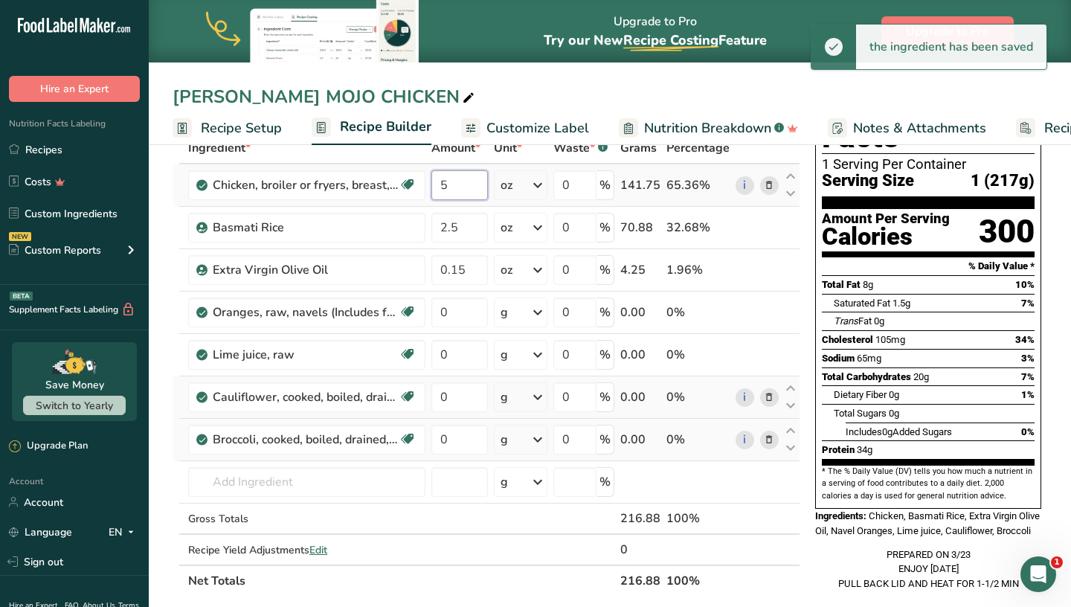
click at [460, 189] on input "5" at bounding box center [459, 185] width 57 height 30
click at [491, 104] on div "JACLYN MOJO CHICKEN" at bounding box center [610, 96] width 922 height 27
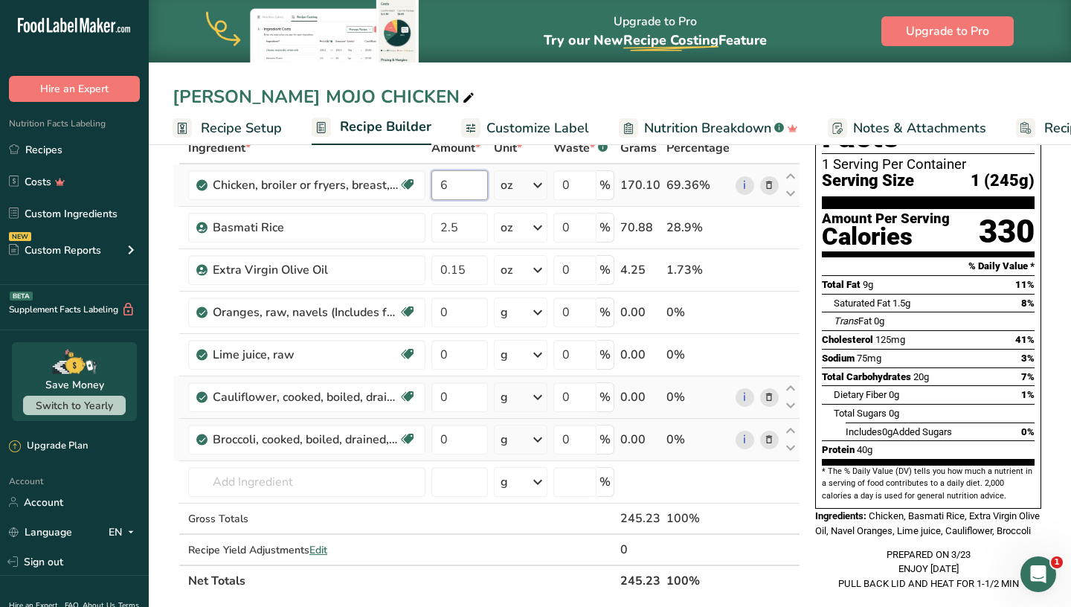
click at [466, 187] on input "6" at bounding box center [459, 185] width 57 height 30
type input "8"
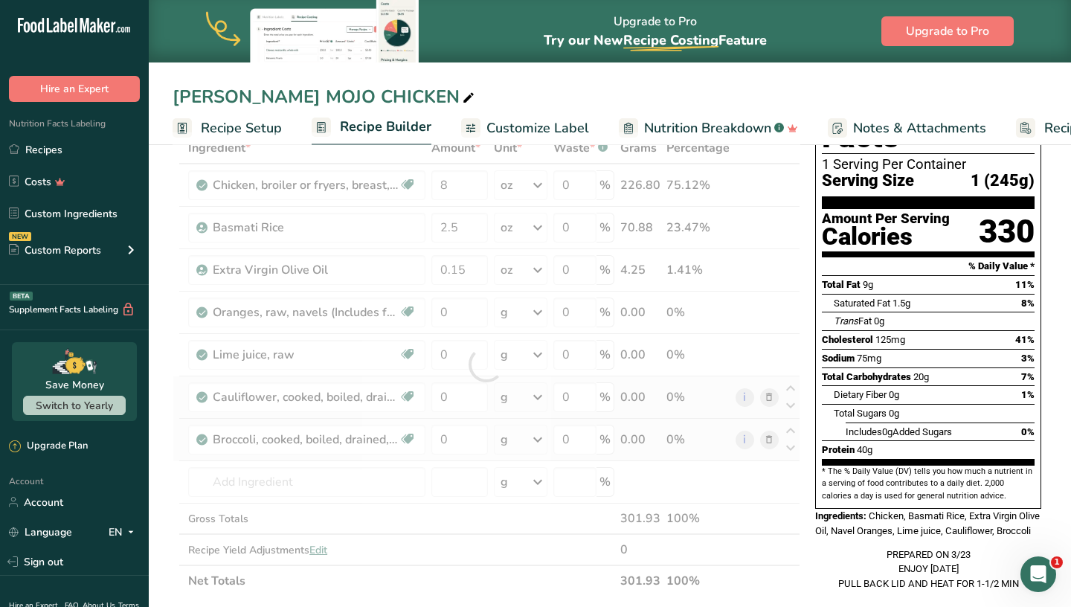
click at [502, 102] on div "JACLYN MOJO CHICKEN" at bounding box center [610, 96] width 922 height 27
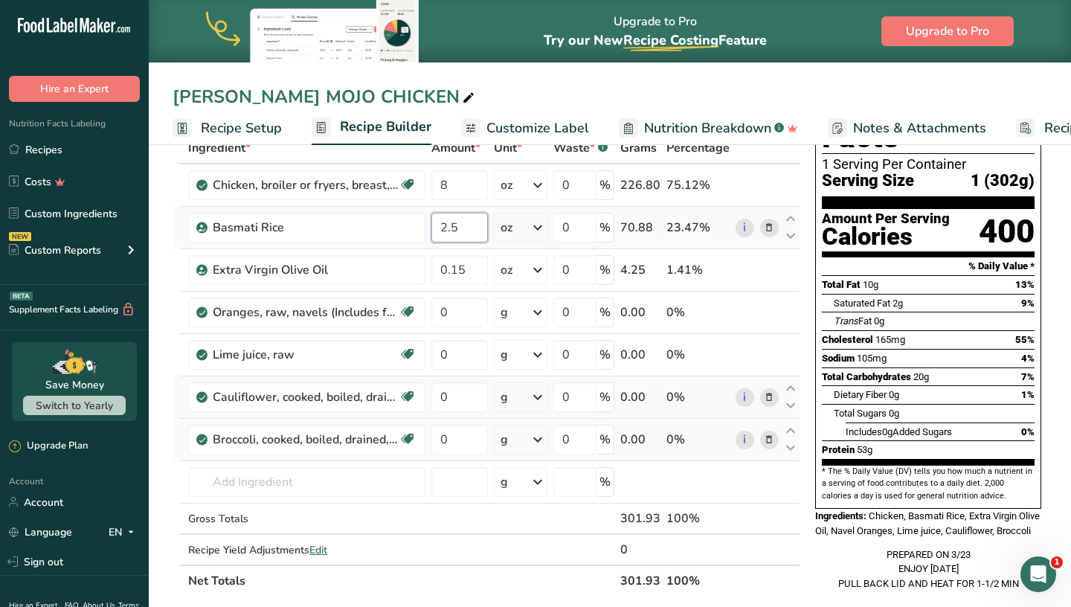
click at [469, 228] on input "2.5" at bounding box center [459, 228] width 57 height 30
type input "3"
click at [512, 86] on div "JACLYN MOJO CHICKEN" at bounding box center [610, 96] width 922 height 27
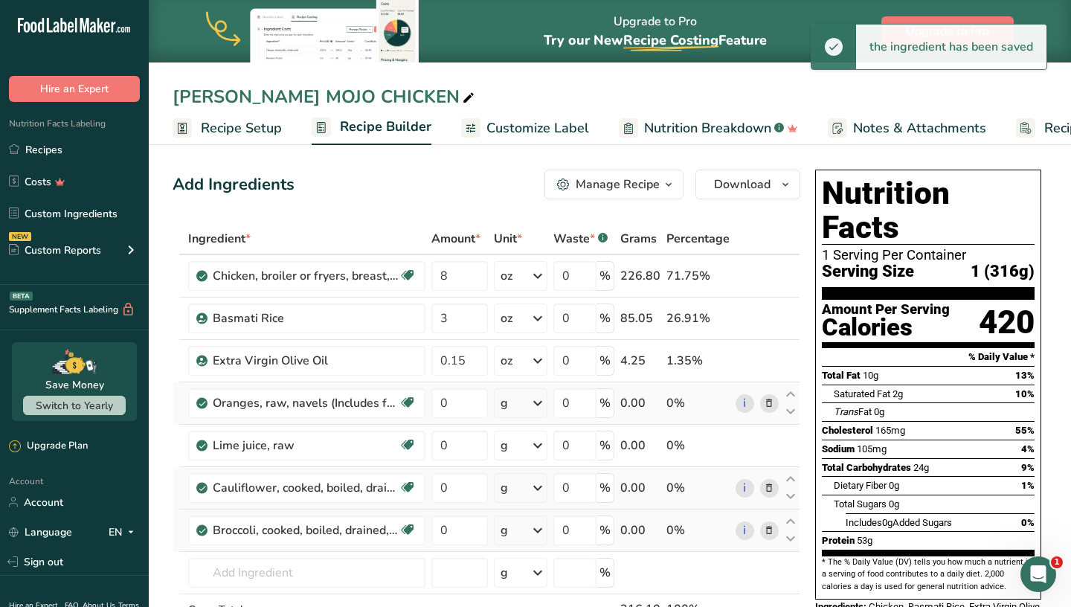
scroll to position [0, 0]
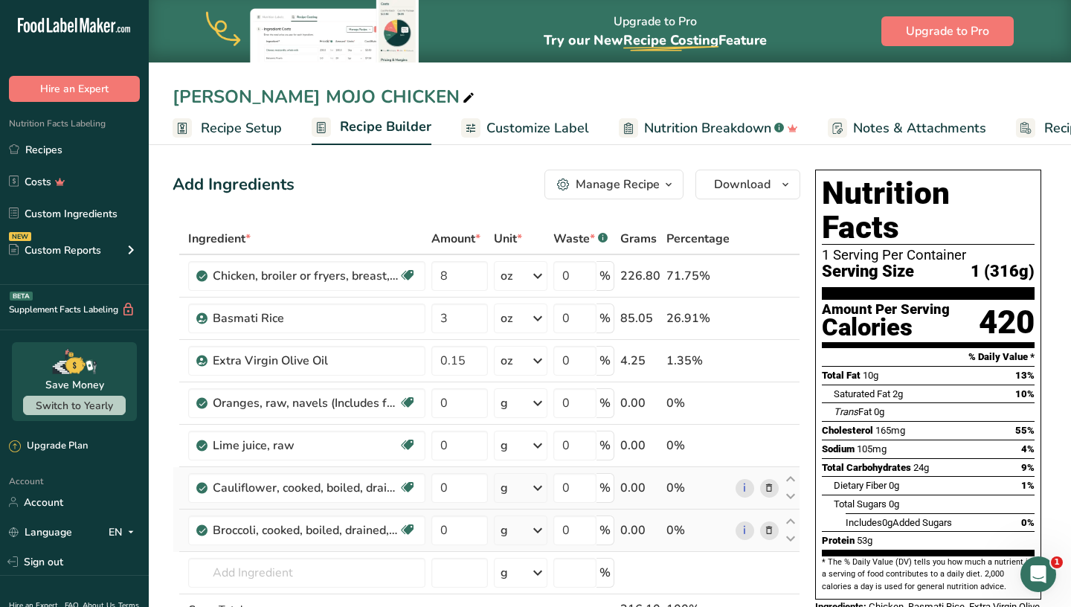
click at [566, 124] on span "Customize Label" at bounding box center [537, 128] width 103 height 20
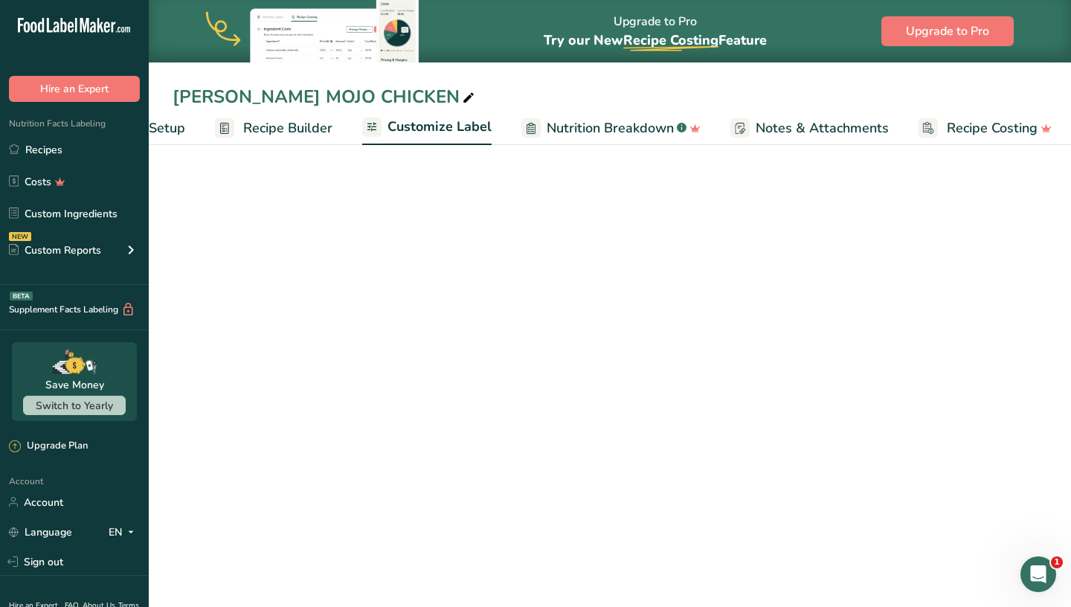
scroll to position [0, 101]
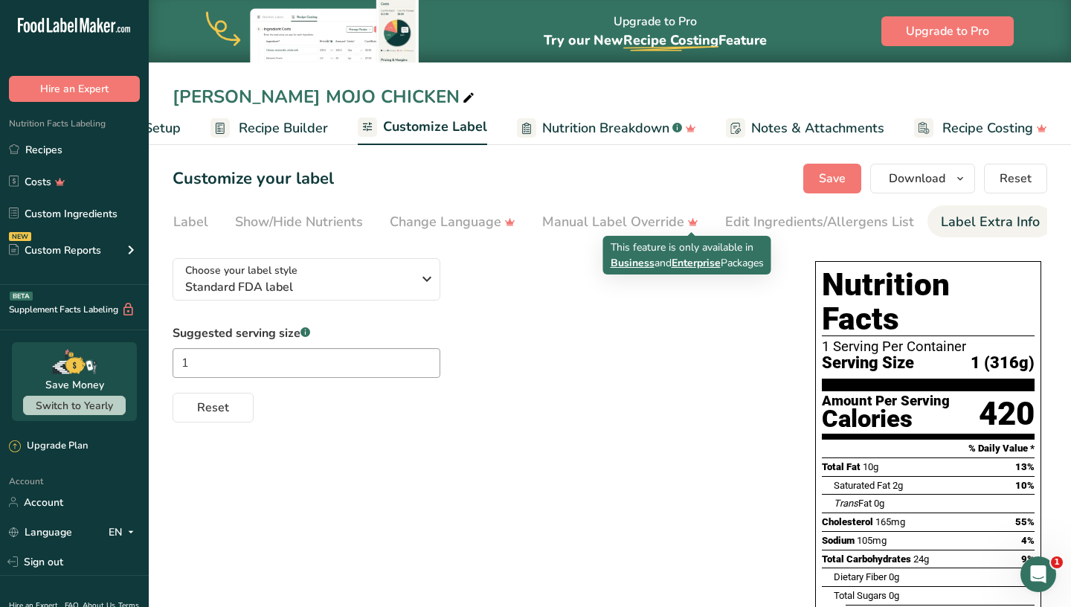
click at [941, 228] on div "Label Extra Info" at bounding box center [990, 222] width 99 height 20
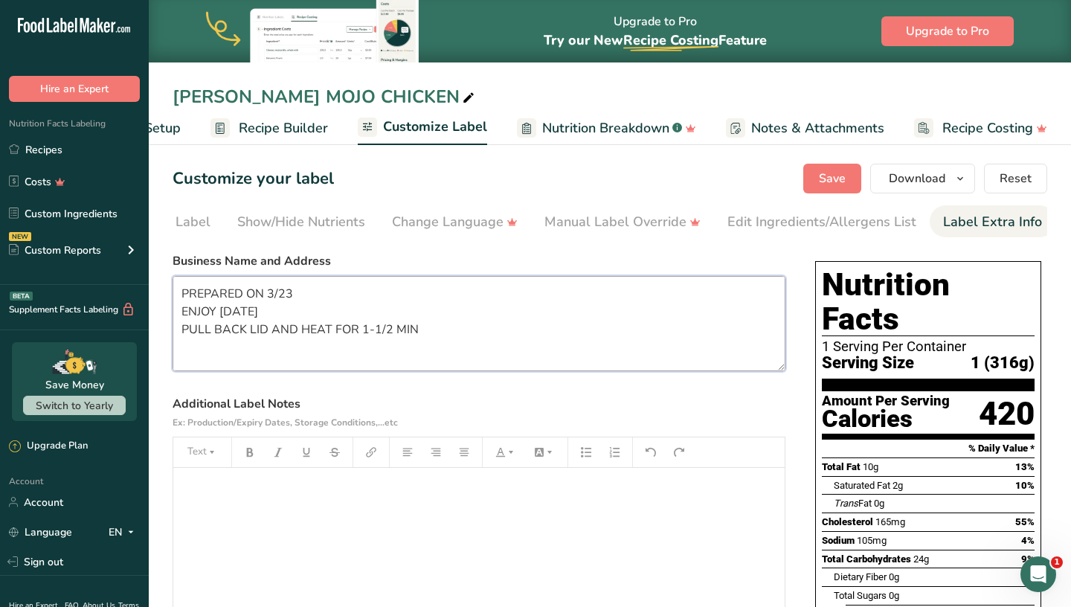
click at [293, 290] on textarea "PREPARED ON 3/23 ENJOY WITHIN 6 DAYS PULL BACK LID AND HEAT FOR 1-1/2 MIN CUSTO…" at bounding box center [479, 323] width 613 height 95
type textarea "PREPARED ON 8/30 ENJOY [DATE] PULL BACK LID AND HEAT FOR 1-1/2 MIN CUSTOM PROVI…"
click at [812, 181] on button "Save" at bounding box center [832, 179] width 58 height 30
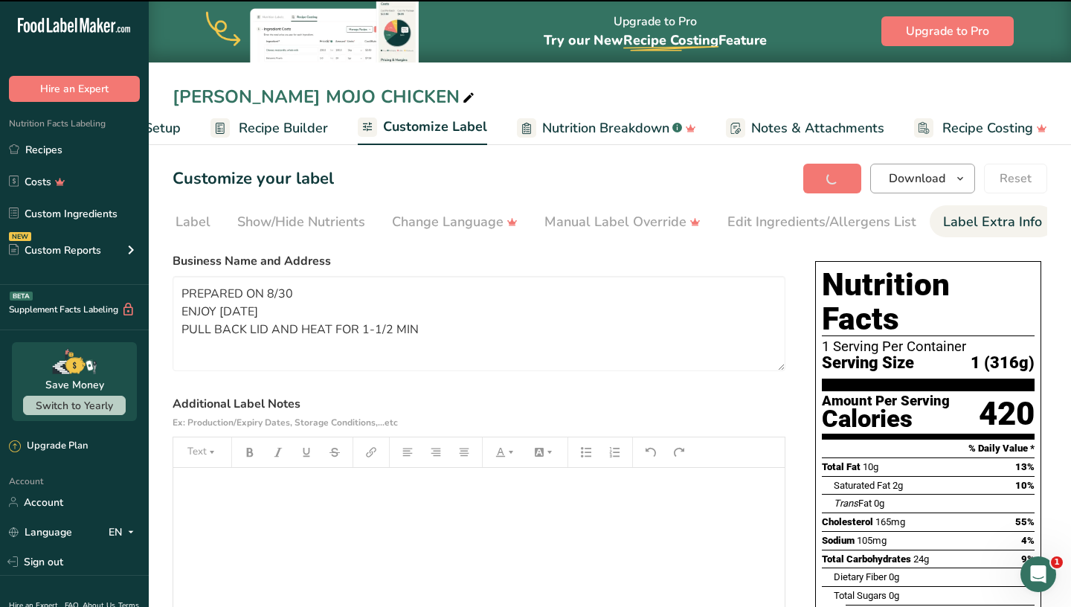
click at [907, 180] on span "Download" at bounding box center [917, 179] width 57 height 18
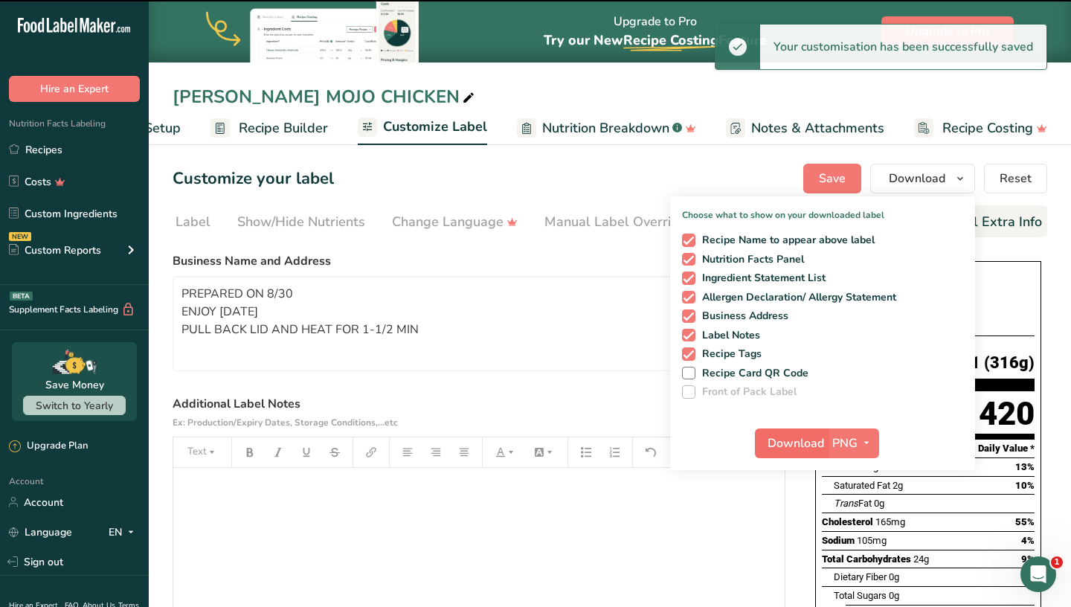
click at [785, 442] on span "Download" at bounding box center [796, 443] width 57 height 18
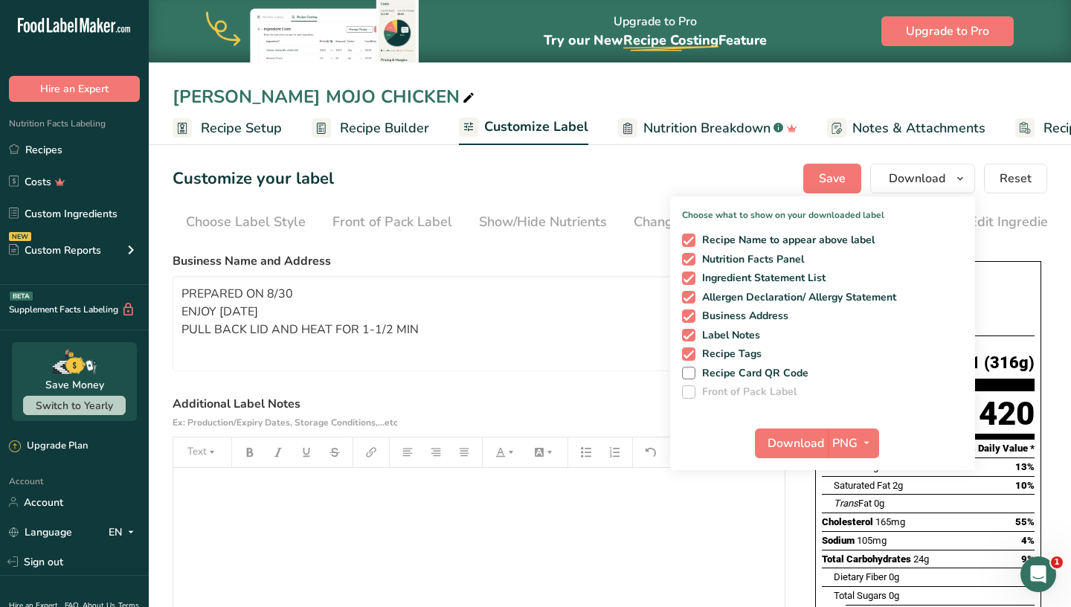
scroll to position [0, 242]
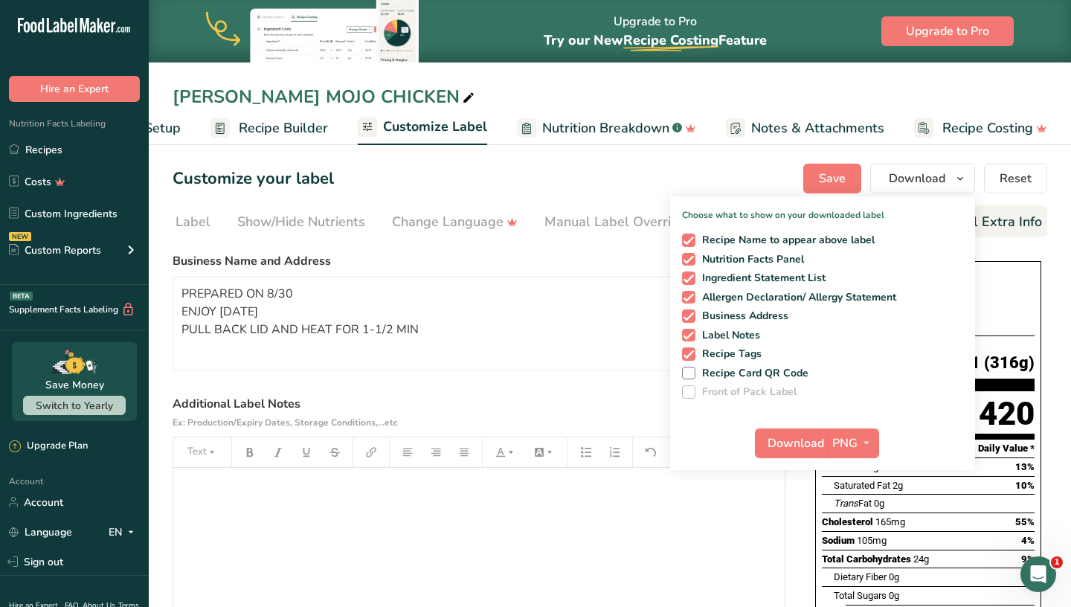
click at [240, 95] on div "JACLYN MOJO CHICKEN" at bounding box center [325, 96] width 305 height 27
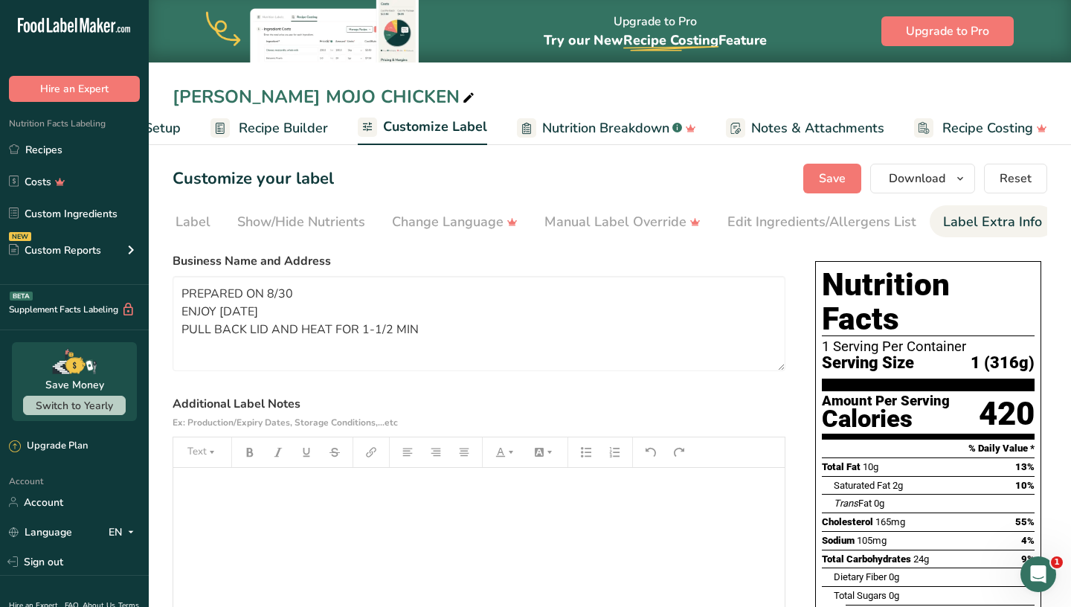
click at [591, 163] on section "Customize your label Save Download Choose what to show on your downloaded label…" at bounding box center [610, 505] width 922 height 730
click at [48, 147] on link "Recipes" at bounding box center [74, 149] width 149 height 28
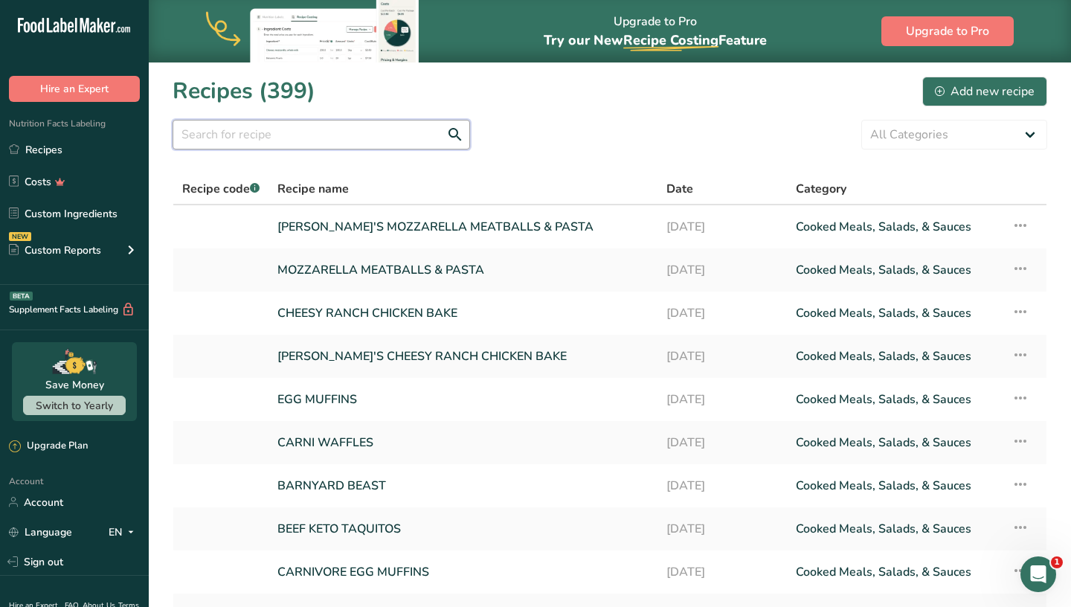
click at [348, 130] on input "text" at bounding box center [322, 135] width 298 height 30
type input "J"
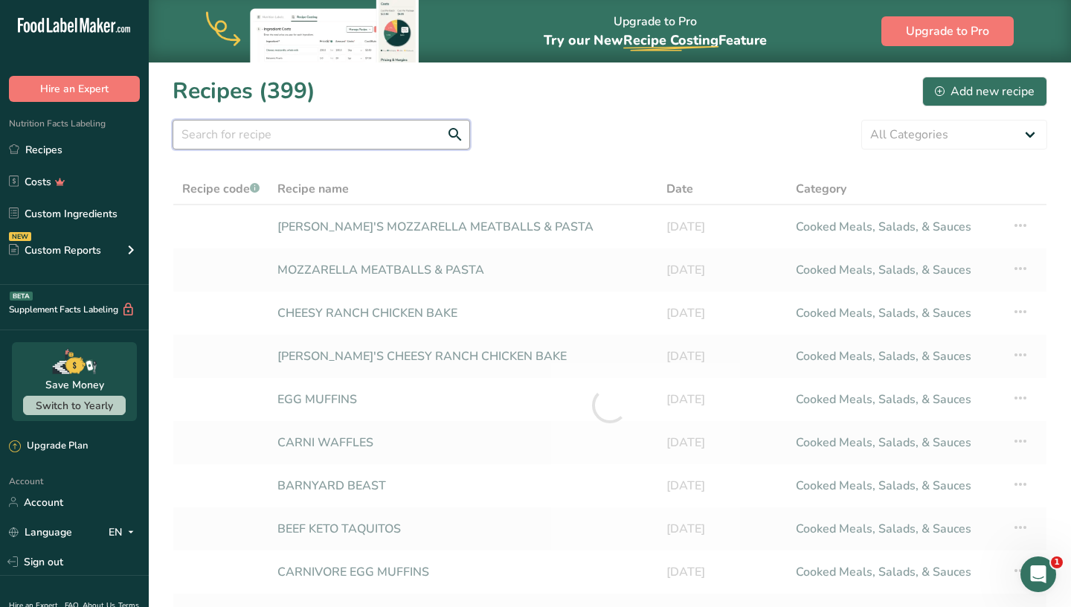
click at [335, 138] on input "text" at bounding box center [322, 135] width 298 height 30
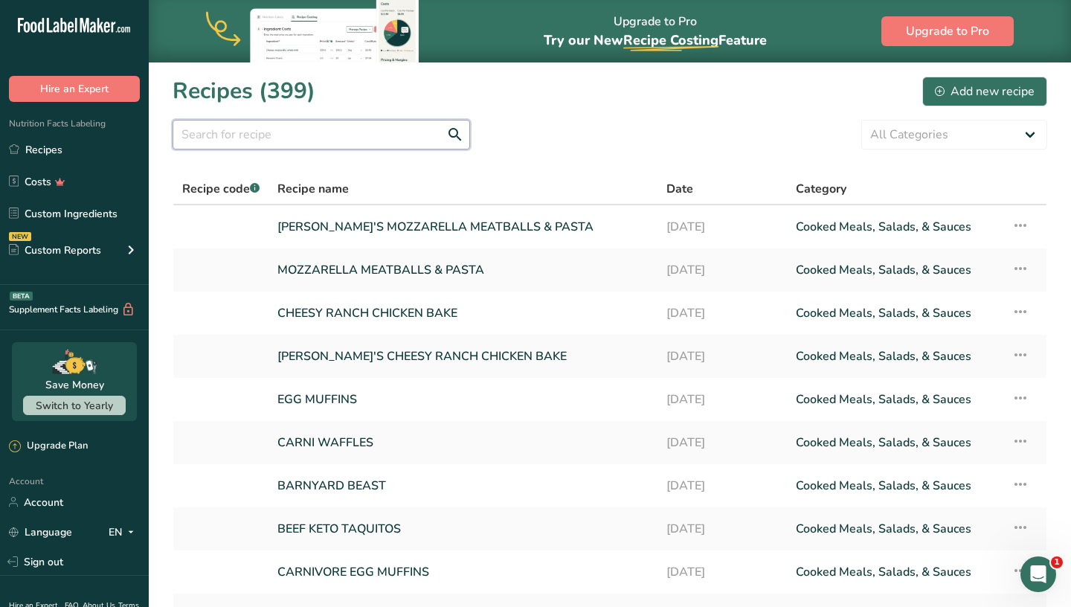
click at [335, 135] on input "text" at bounding box center [322, 135] width 298 height 30
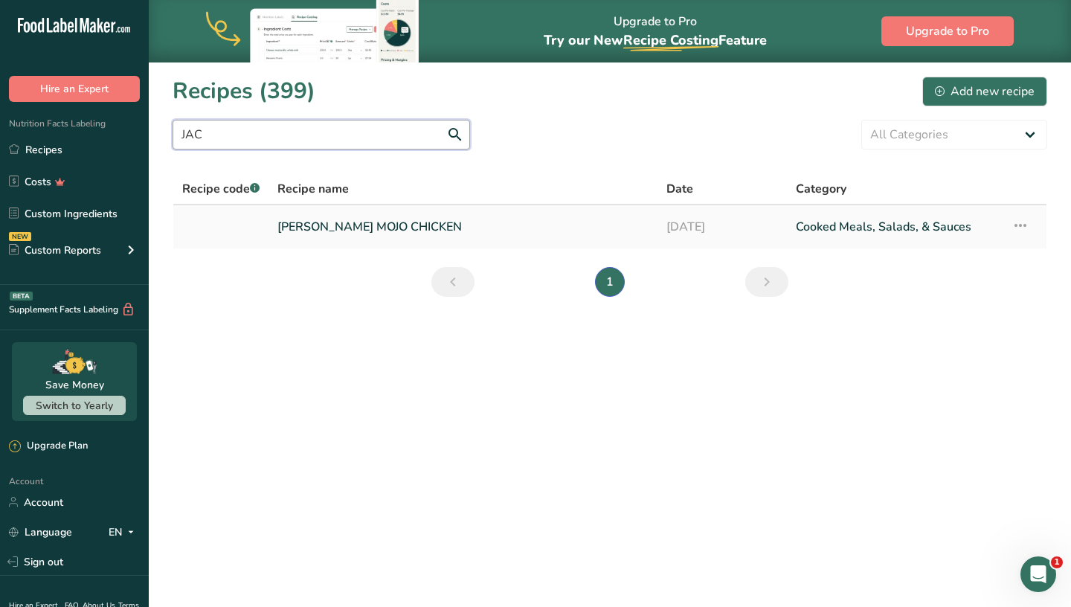
type input "JAC"
click at [318, 232] on link "JACLYN MOJO CHICKEN" at bounding box center [462, 226] width 371 height 31
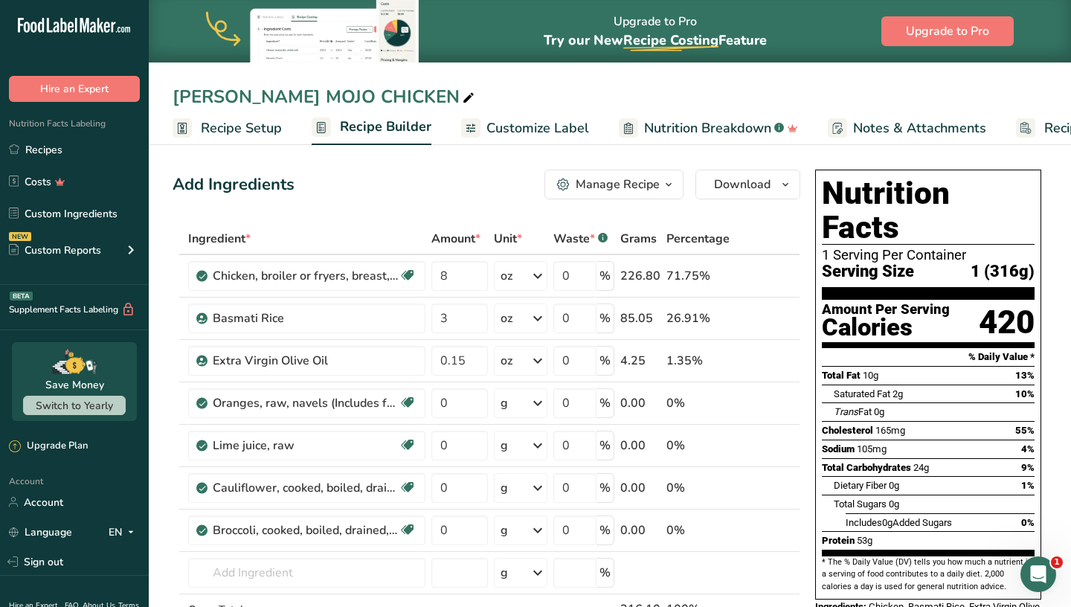
click at [239, 100] on div "JACLYN MOJO CHICKEN" at bounding box center [325, 96] width 305 height 27
click at [250, 92] on input "JACLYN MOJO CHICKEN" at bounding box center [610, 96] width 875 height 27
click at [243, 97] on input "JACLYN MOJO CHICKEN" at bounding box center [610, 96] width 875 height 27
type input "JACLYN MOJO CHICKEN"
click at [570, 179] on icon "button" at bounding box center [563, 185] width 13 height 13
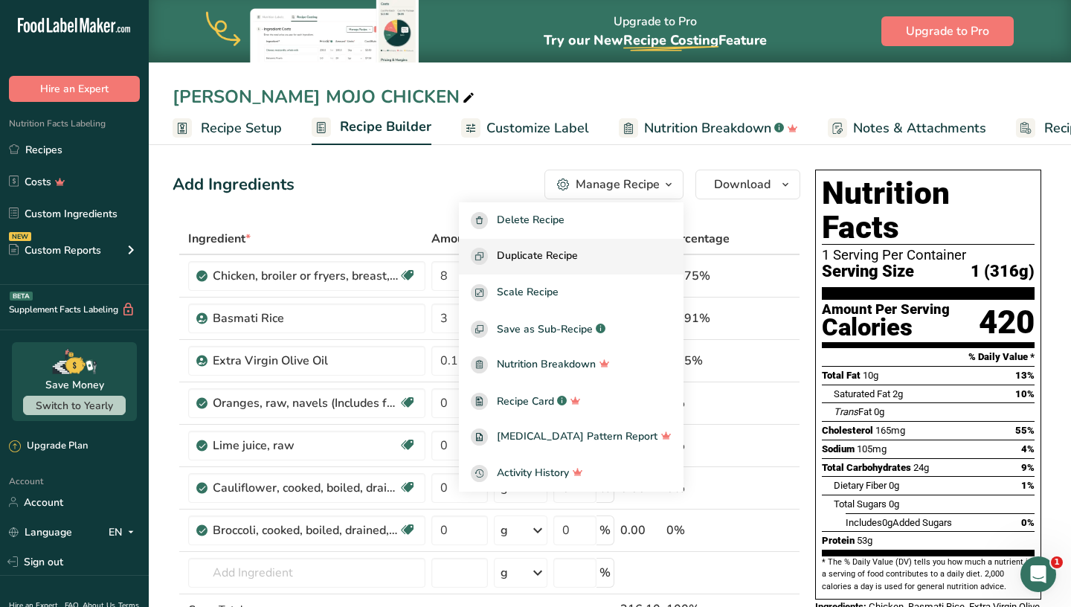
click at [578, 257] on span "Duplicate Recipe" at bounding box center [537, 256] width 81 height 17
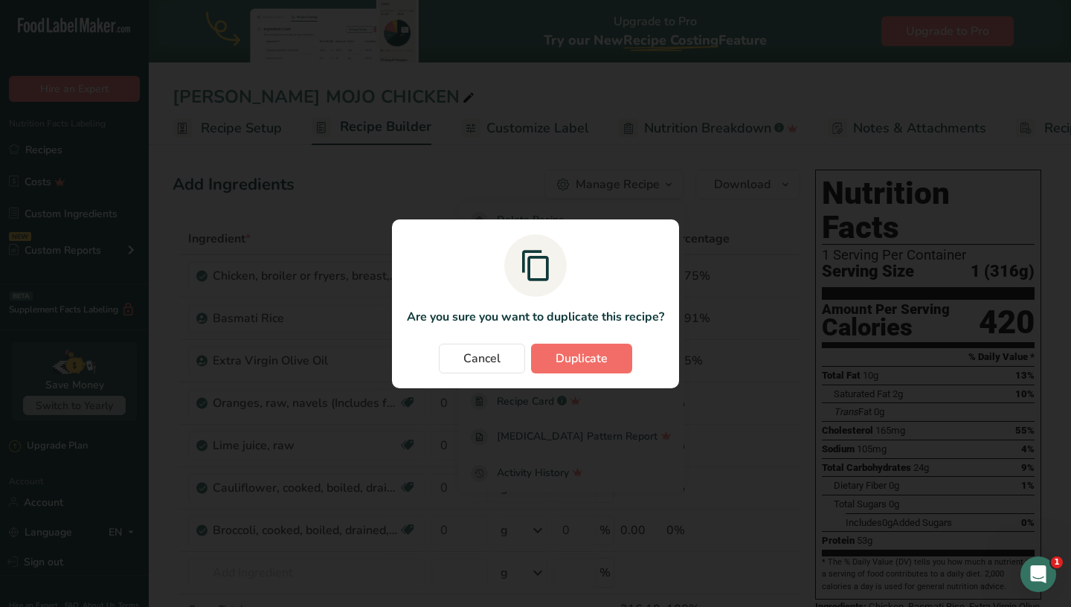
click at [568, 354] on span "Duplicate" at bounding box center [582, 359] width 52 height 18
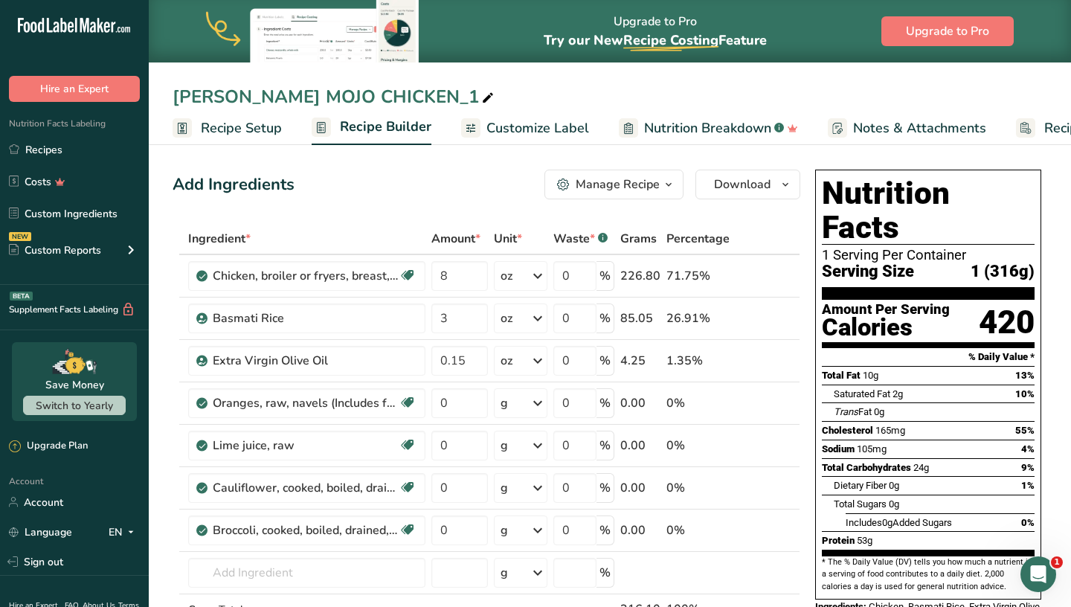
click at [239, 100] on div "JACLYN MOJO CHICKEN_1" at bounding box center [335, 96] width 324 height 27
click at [239, 98] on input "JACLYN MOJO CHICKEN_1" at bounding box center [610, 96] width 875 height 27
click at [336, 91] on input "MOJO CHICKEN_1" at bounding box center [610, 96] width 875 height 27
type input "MOJO CHICKEN"
click at [459, 325] on input "3" at bounding box center [459, 318] width 57 height 30
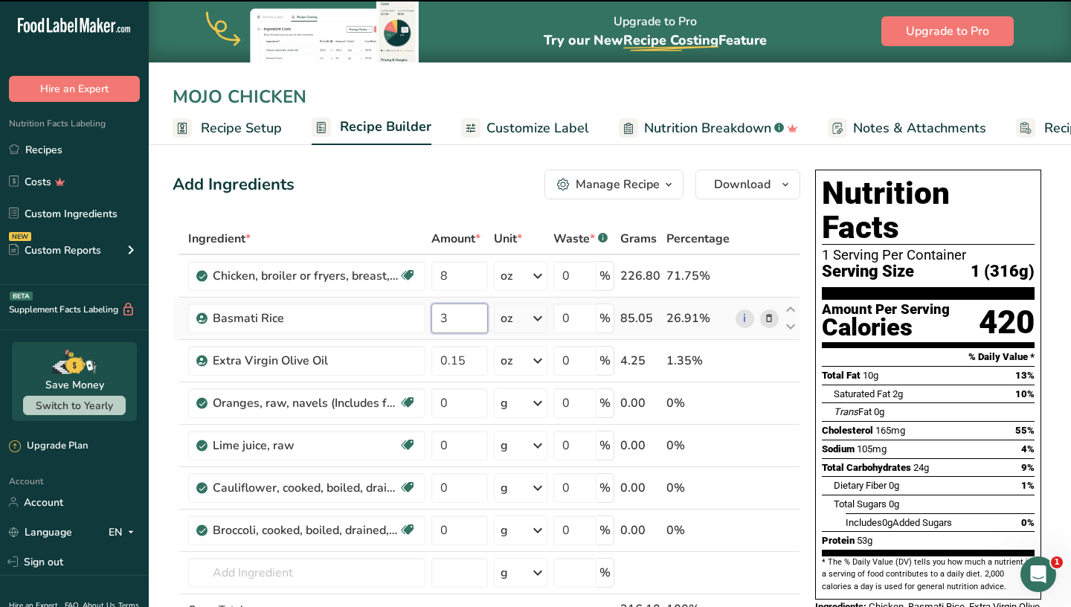
click at [459, 325] on input "3" at bounding box center [459, 318] width 57 height 30
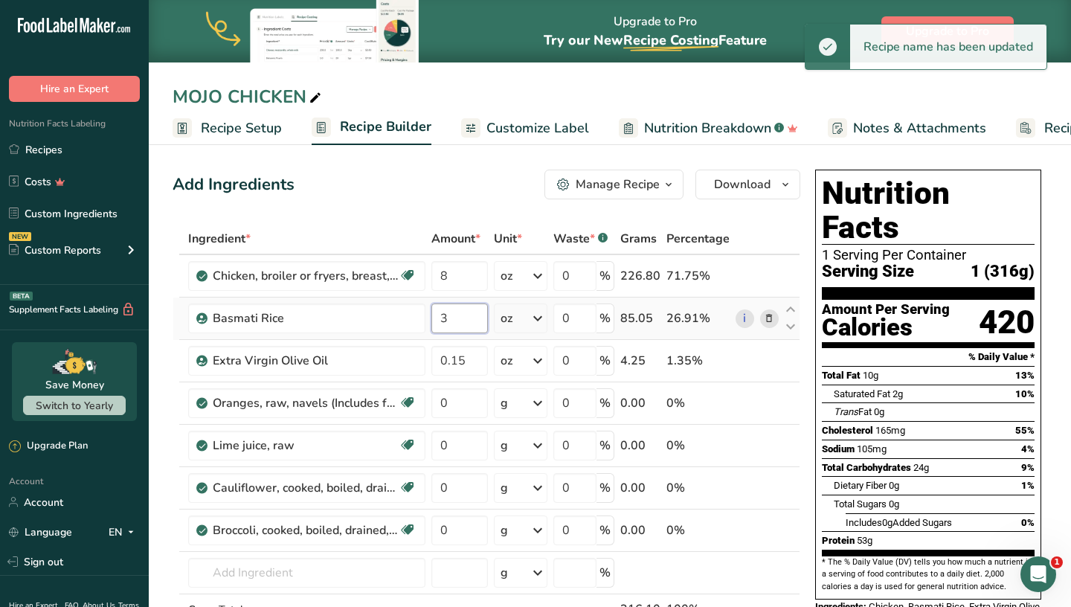
type input "8"
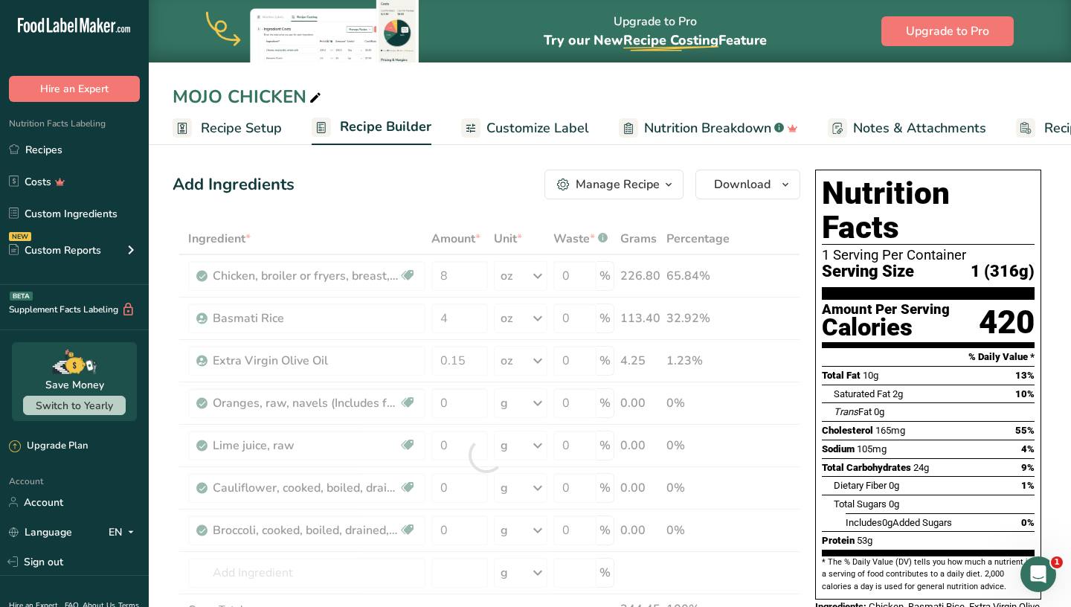
click at [596, 90] on div "MOJO CHICKEN" at bounding box center [610, 96] width 922 height 27
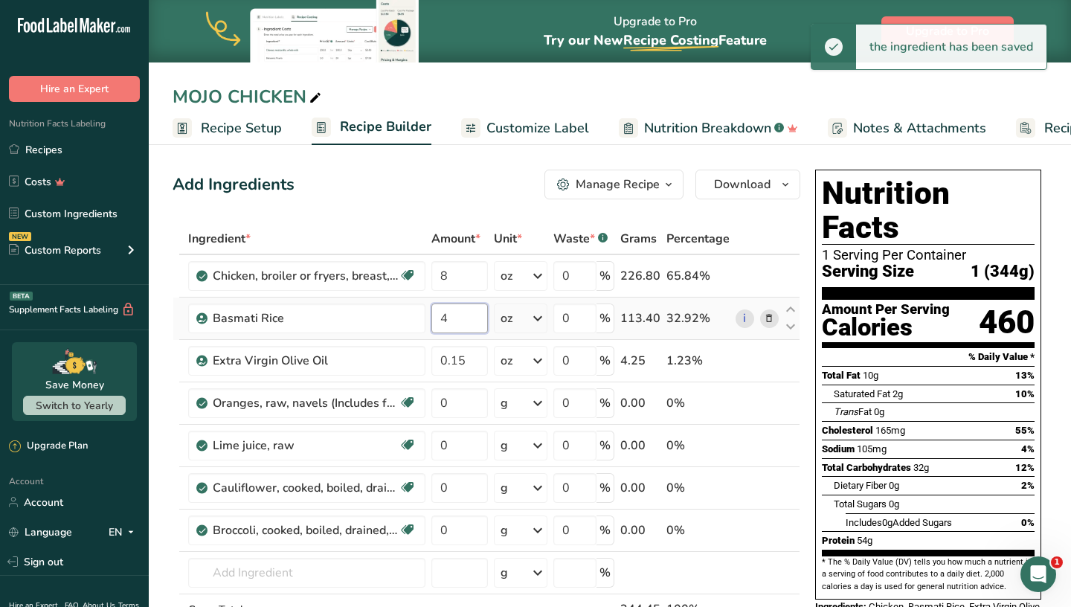
click at [481, 319] on input "4" at bounding box center [459, 318] width 57 height 30
type input "8"
click at [501, 173] on div "Add Ingredients Manage Recipe Delete Recipe Duplicate Recipe Scale Recipe Save …" at bounding box center [487, 185] width 628 height 30
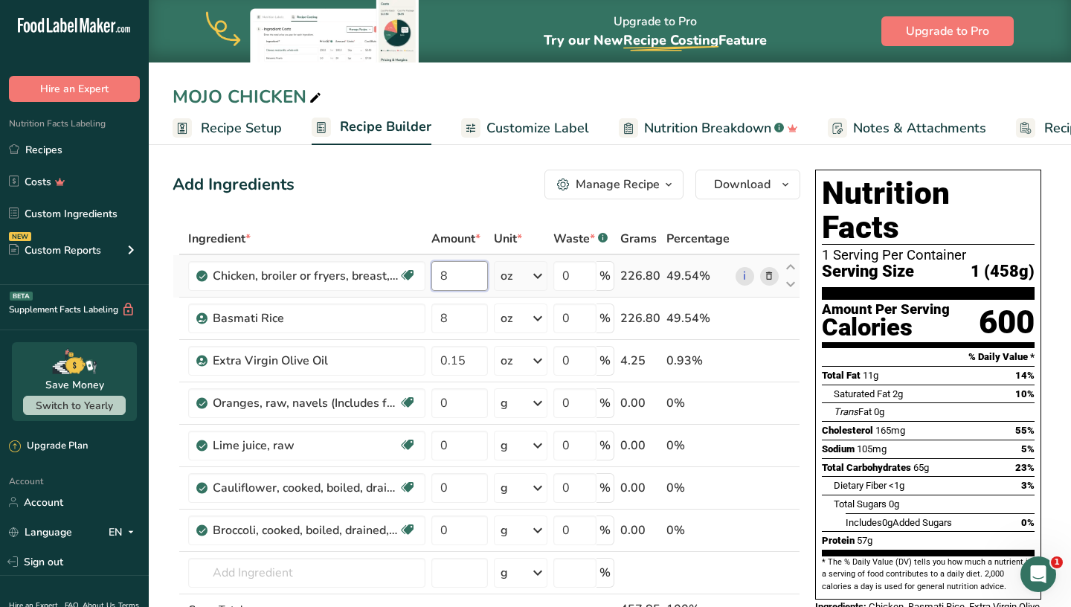
click at [474, 277] on input "8" at bounding box center [459, 276] width 57 height 30
type input "7"
click at [459, 191] on div "Add Ingredients Manage Recipe Delete Recipe Duplicate Recipe Scale Recipe Save …" at bounding box center [487, 185] width 628 height 30
click at [701, 188] on button "Download" at bounding box center [747, 185] width 105 height 30
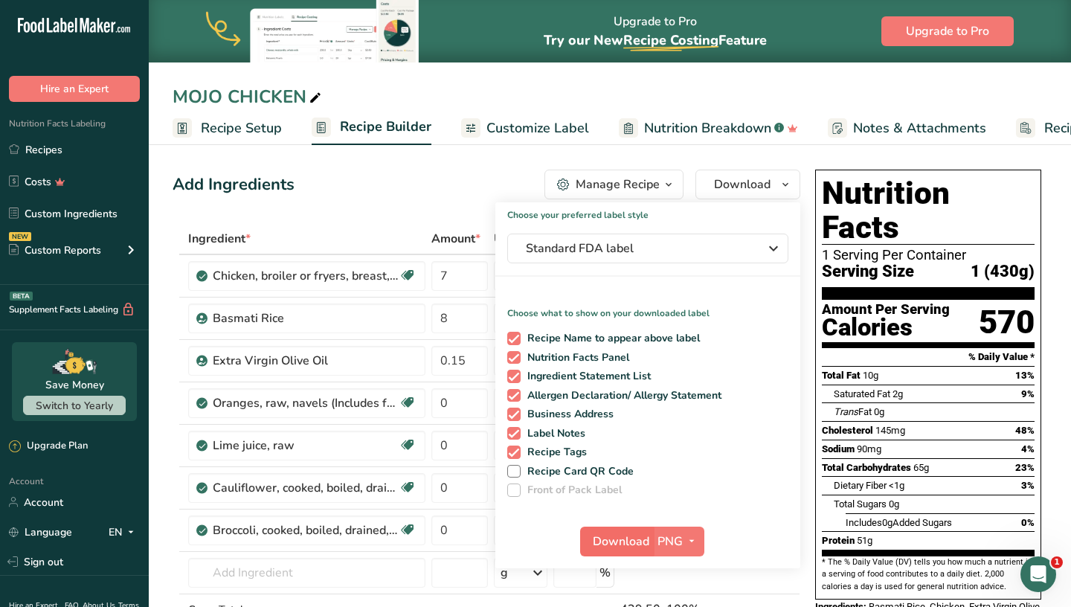
click at [623, 535] on span "Download" at bounding box center [621, 542] width 57 height 18
click at [334, 179] on div "Add Ingredients Manage Recipe Delete Recipe Duplicate Recipe Scale Recipe Save …" at bounding box center [487, 185] width 628 height 30
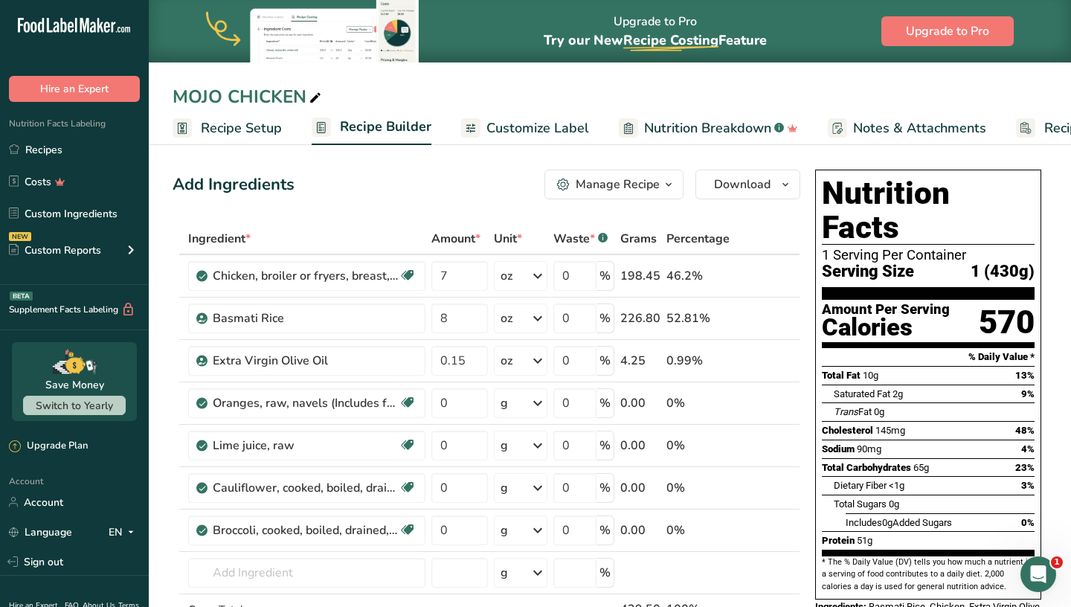
click at [593, 183] on div "Manage Recipe" at bounding box center [618, 185] width 84 height 18
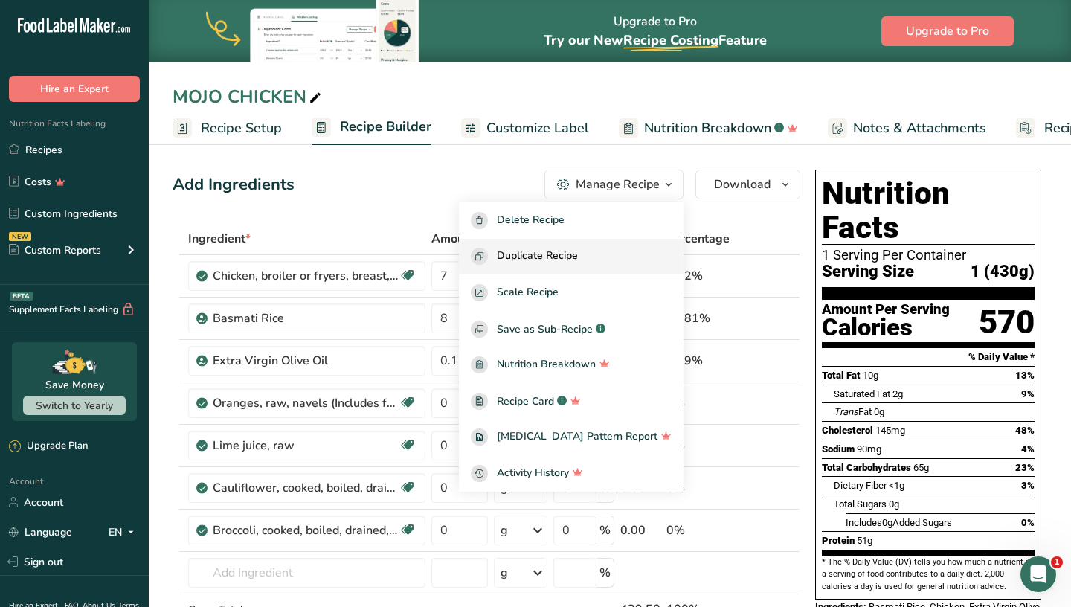
click at [572, 251] on span "Duplicate Recipe" at bounding box center [537, 256] width 81 height 17
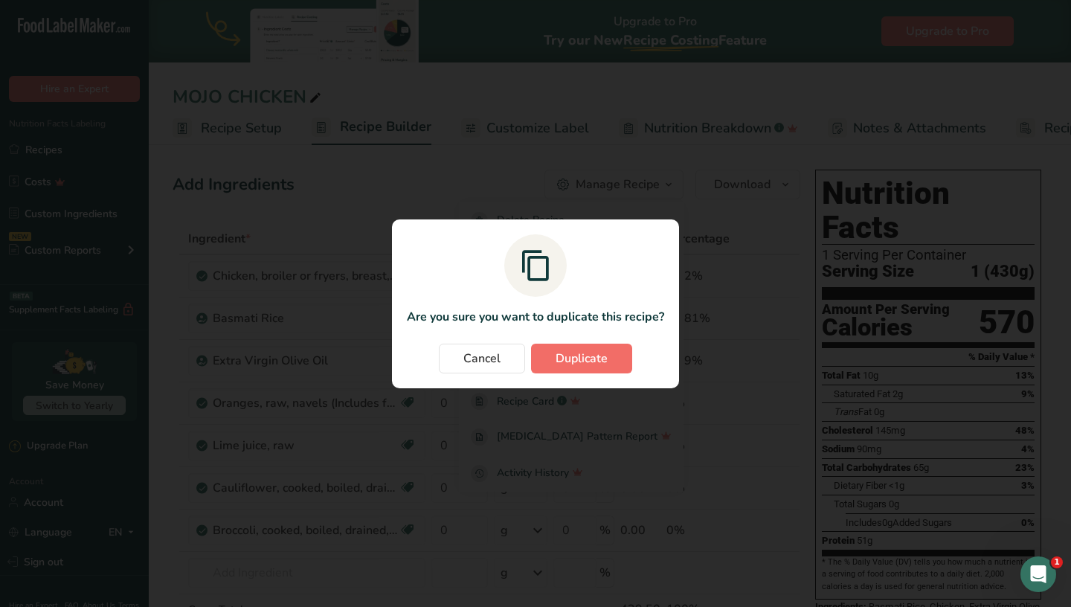
click at [590, 352] on span "Duplicate" at bounding box center [582, 359] width 52 height 18
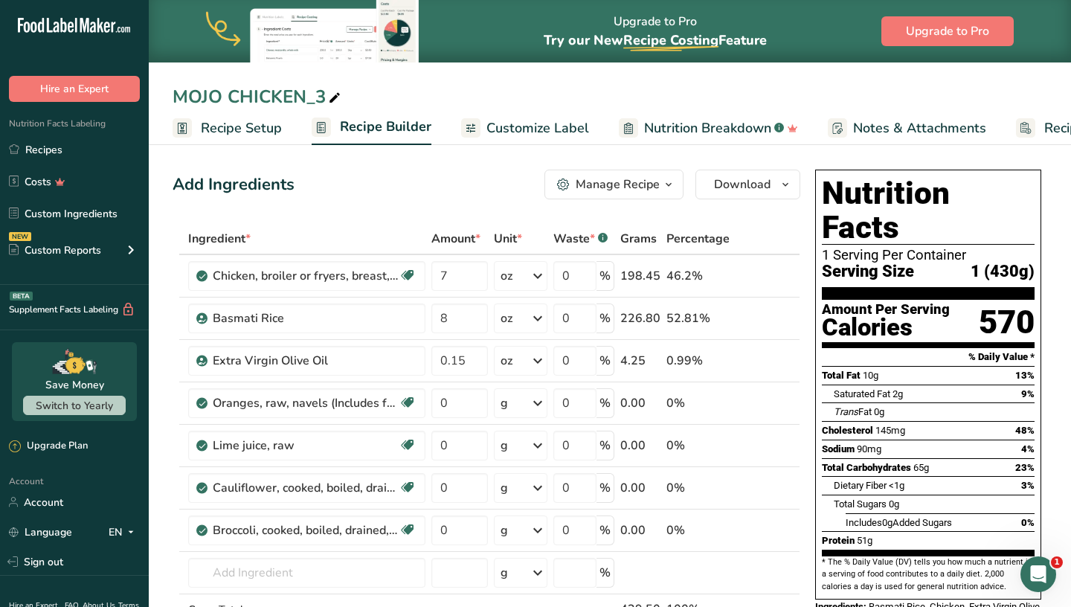
click at [324, 96] on div "MOJO CHICKEN_3" at bounding box center [258, 96] width 171 height 27
click at [178, 93] on input "MOJO CHICKEN" at bounding box center [610, 96] width 875 height 27
type input "[PERSON_NAME]'S MOJO CHICKEN"
click at [448, 186] on div "Add Ingredients Manage Recipe Delete Recipe Duplicate Recipe Scale Recipe Save …" at bounding box center [487, 185] width 628 height 30
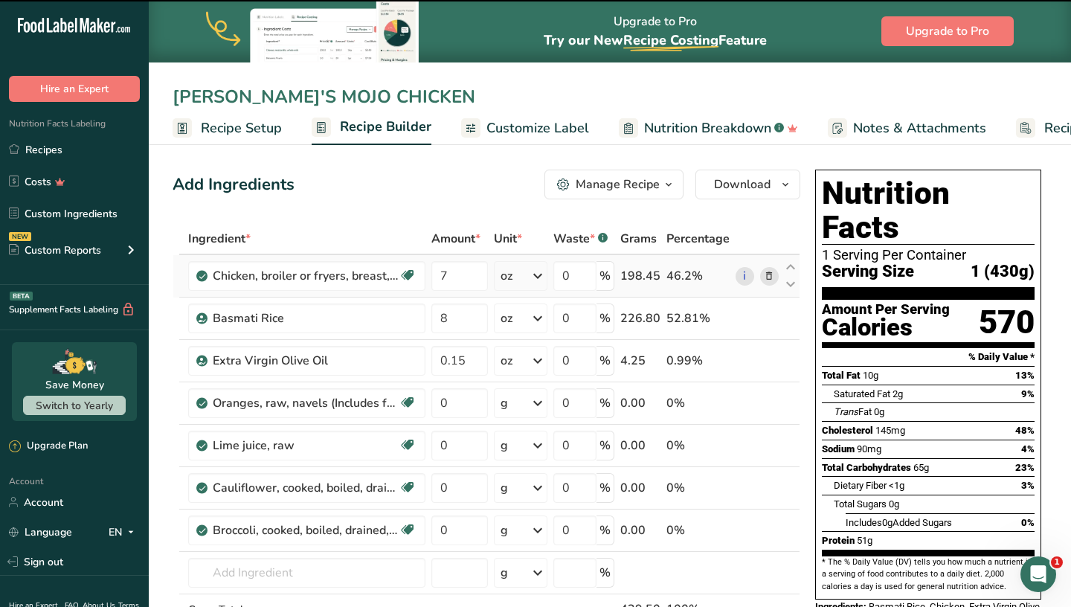
click at [456, 291] on td "7" at bounding box center [459, 276] width 62 height 42
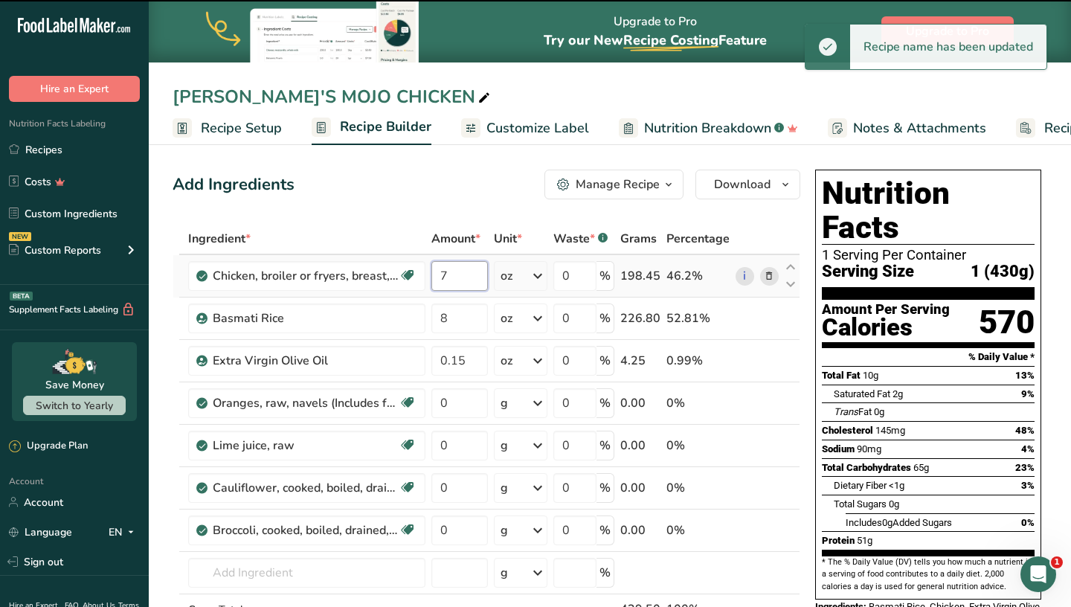
click at [458, 274] on input "7" at bounding box center [459, 276] width 57 height 30
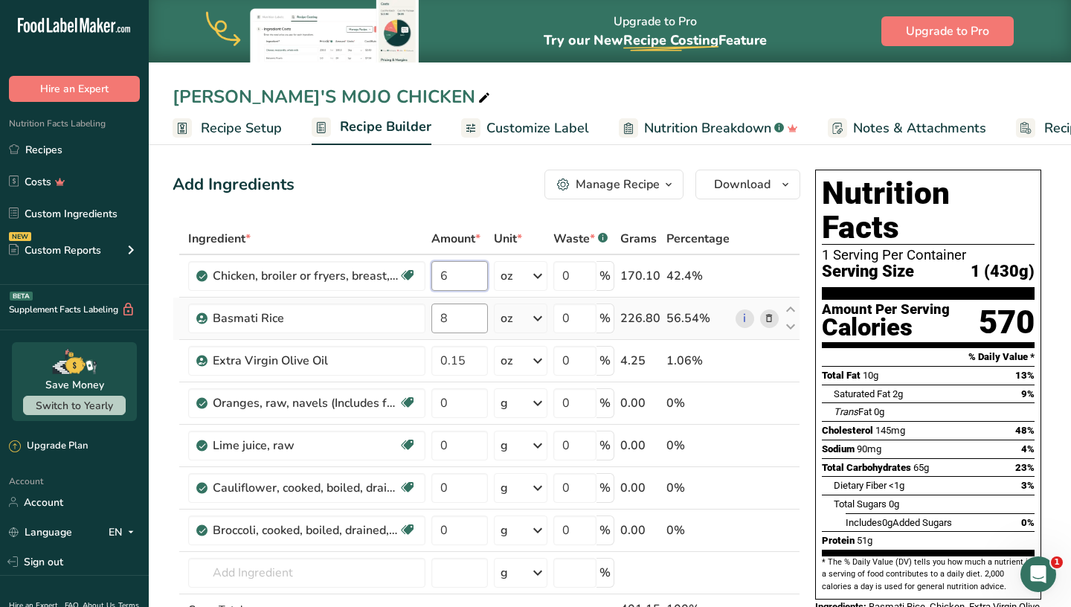
type input "6"
click at [462, 329] on div "Ingredient * Amount * Unit * Waste * .a-a{fill:#347362;}.b-a{fill:#fff;} Grams …" at bounding box center [487, 455] width 628 height 464
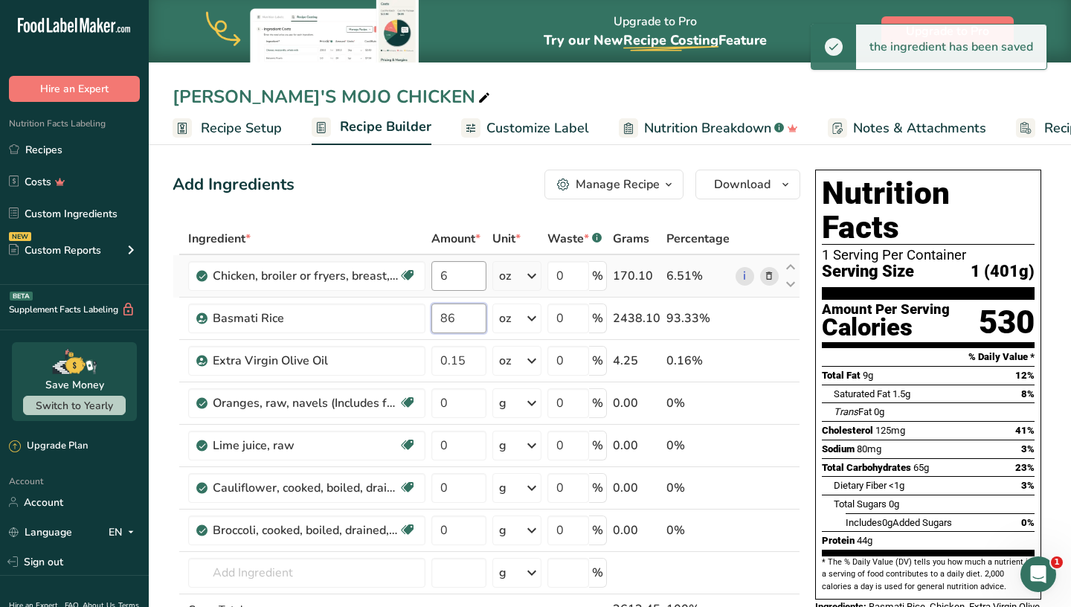
type input "8"
type input "6"
click at [449, 172] on div "Add Ingredients Manage Recipe Delete Recipe Duplicate Recipe Scale Recipe Save …" at bounding box center [487, 185] width 628 height 30
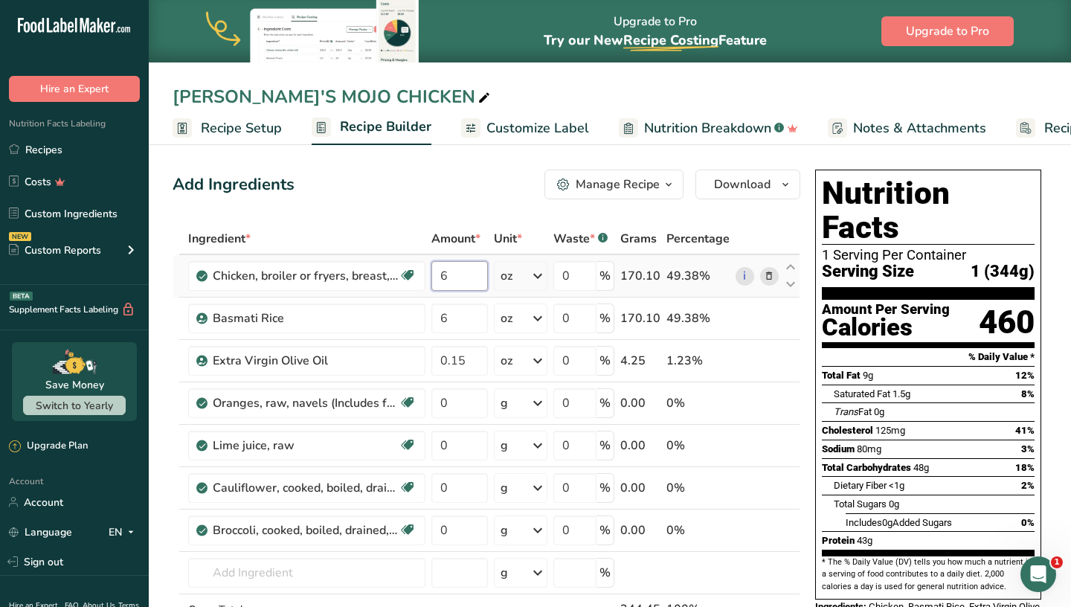
click at [465, 280] on input "6" at bounding box center [459, 276] width 57 height 30
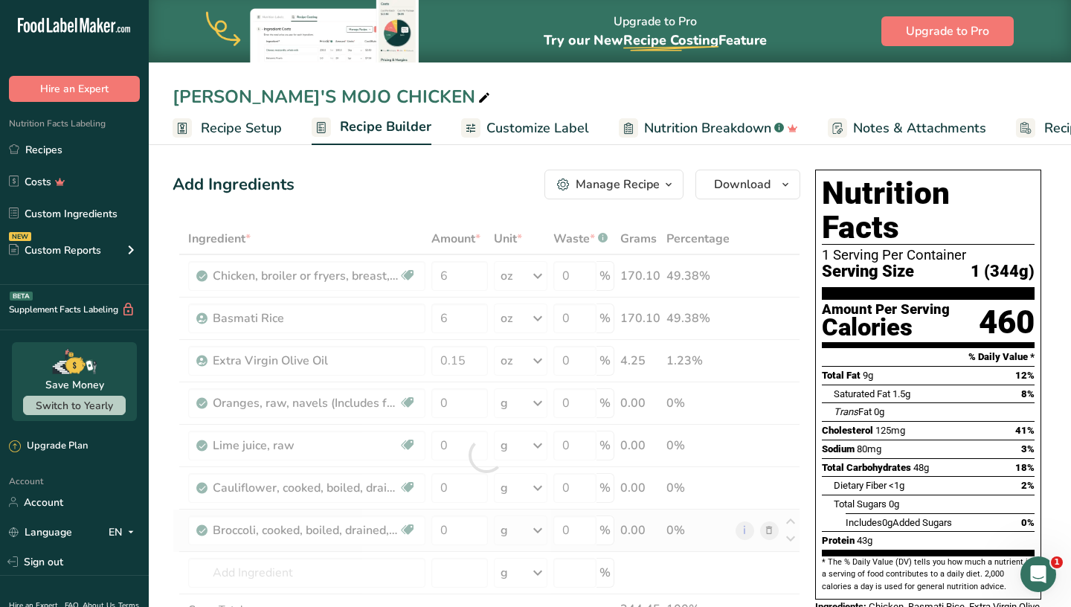
click at [524, 520] on div "Ingredient * Amount * Unit * Waste * .a-a{fill:#347362;}.b-a{fill:#fff;} Grams …" at bounding box center [487, 455] width 628 height 464
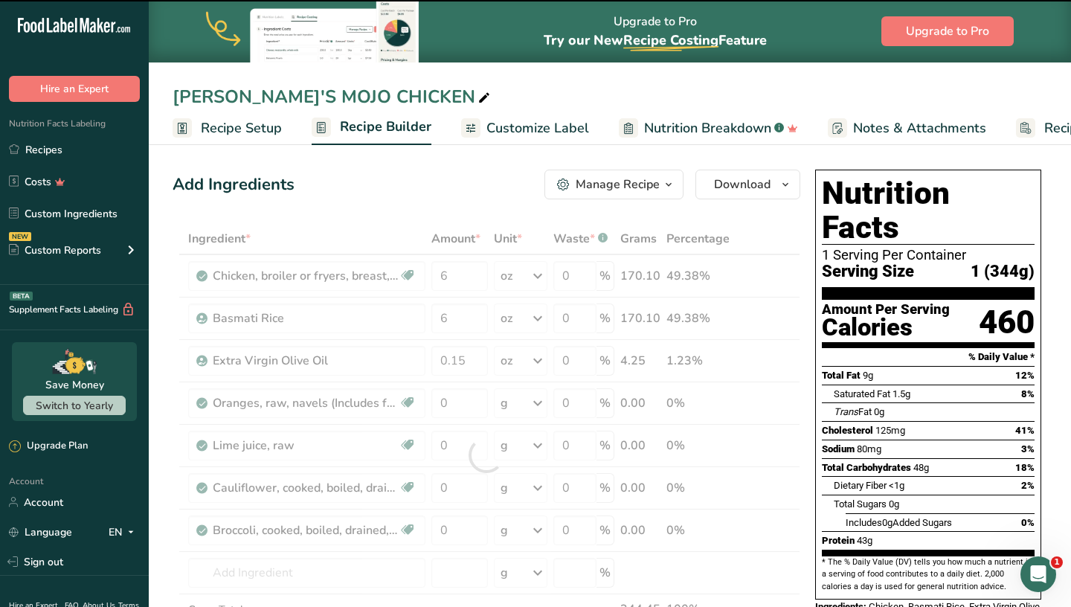
click at [525, 527] on div at bounding box center [487, 455] width 628 height 464
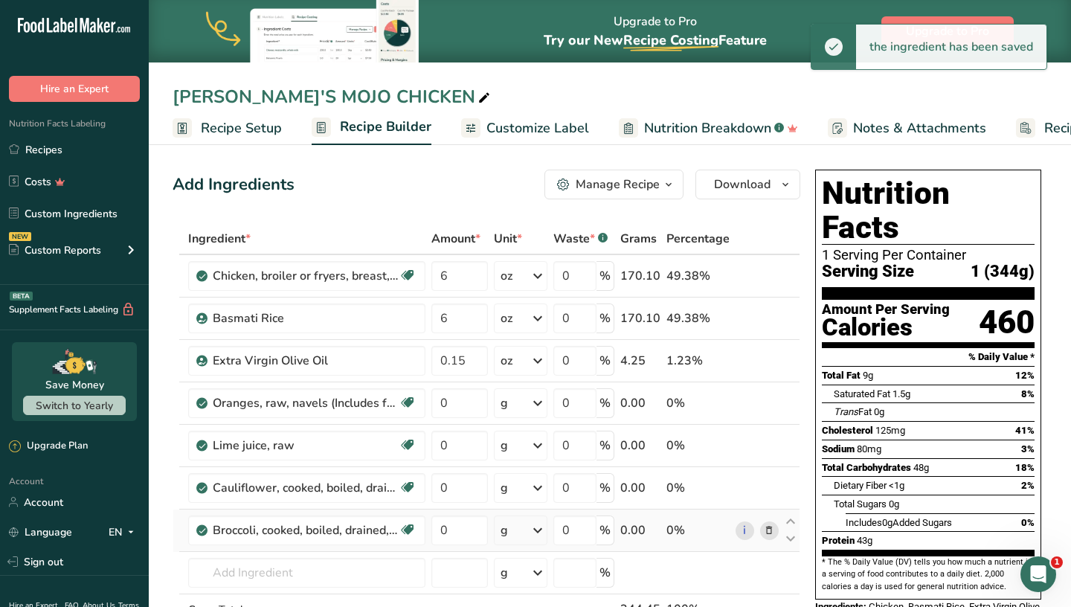
click at [526, 530] on div "g" at bounding box center [521, 530] width 54 height 30
click at [533, 573] on div "0.5 cup, chopped" at bounding box center [565, 581] width 125 height 22
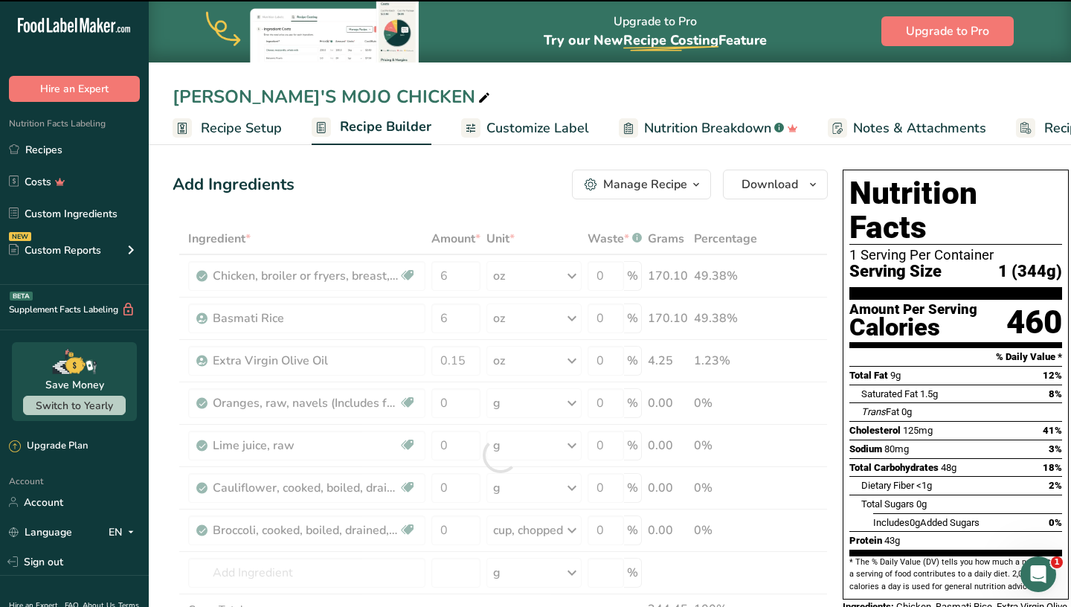
click at [452, 533] on div at bounding box center [500, 455] width 655 height 464
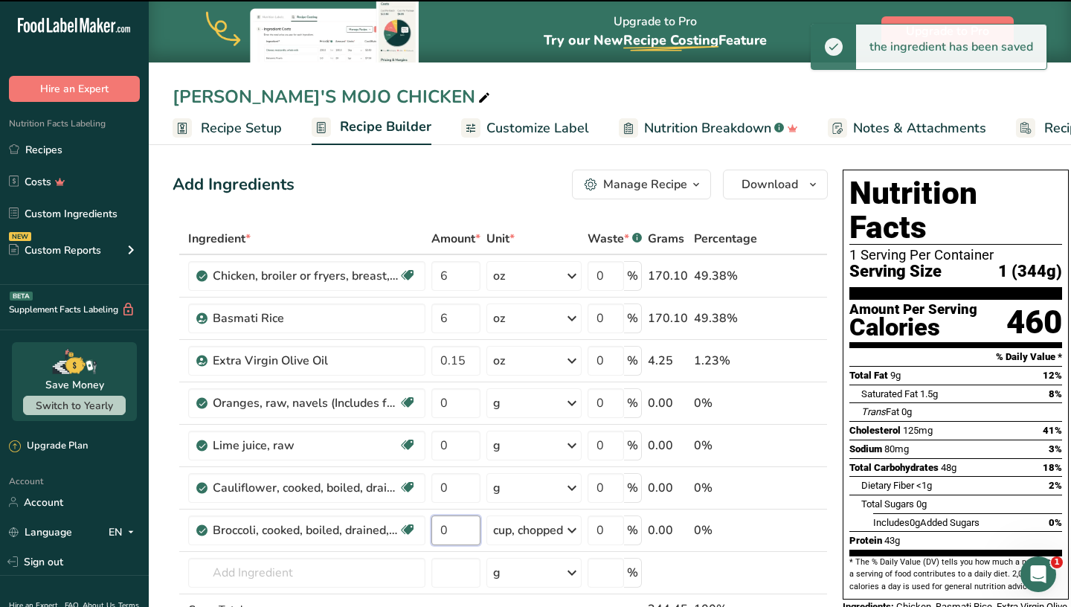
click at [452, 533] on input "0" at bounding box center [455, 530] width 49 height 30
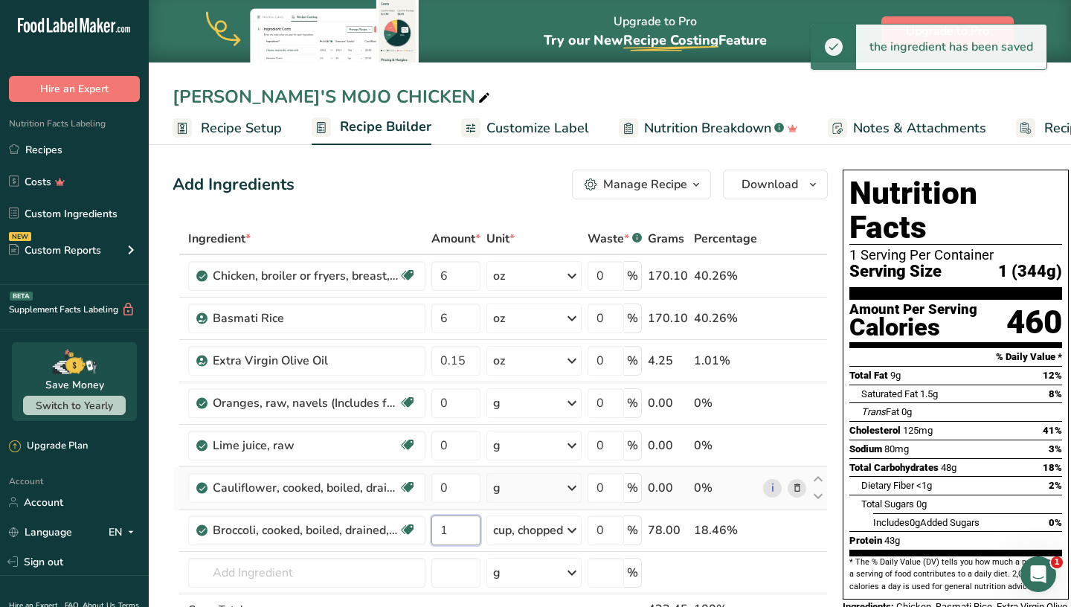
type input "1"
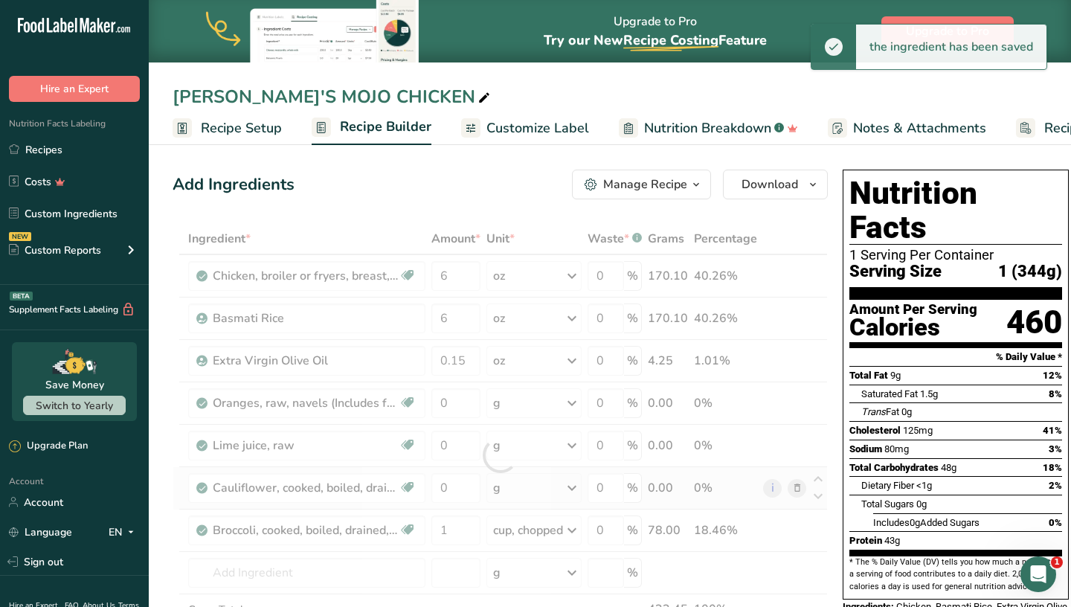
click at [521, 480] on div "Ingredient * Amount * Unit * Waste * .a-a{fill:#347362;}.b-a{fill:#fff;} Grams …" at bounding box center [500, 455] width 655 height 464
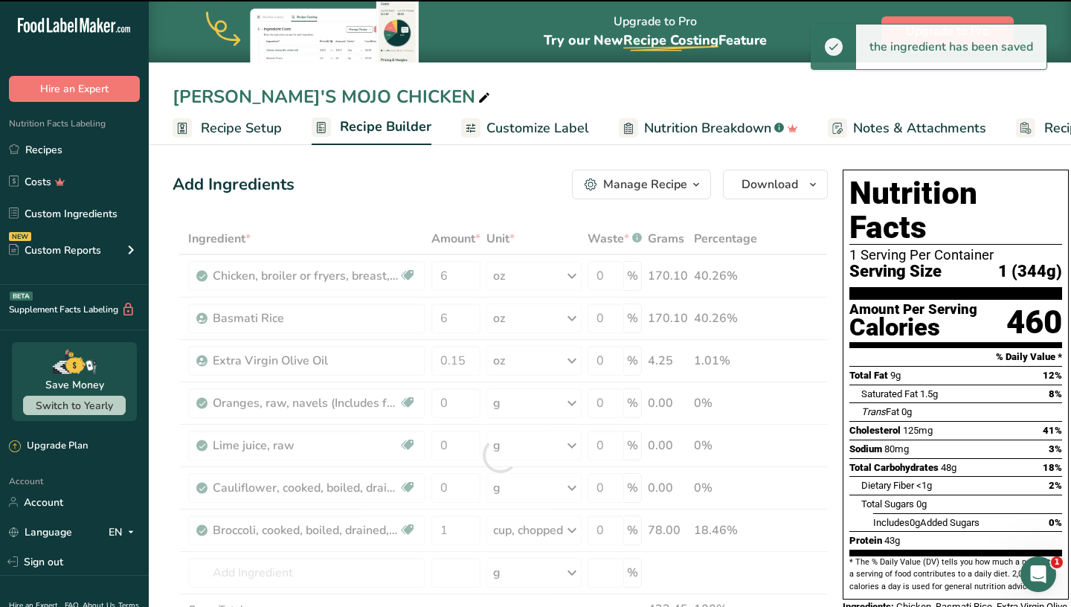
click at [521, 484] on div at bounding box center [500, 455] width 655 height 464
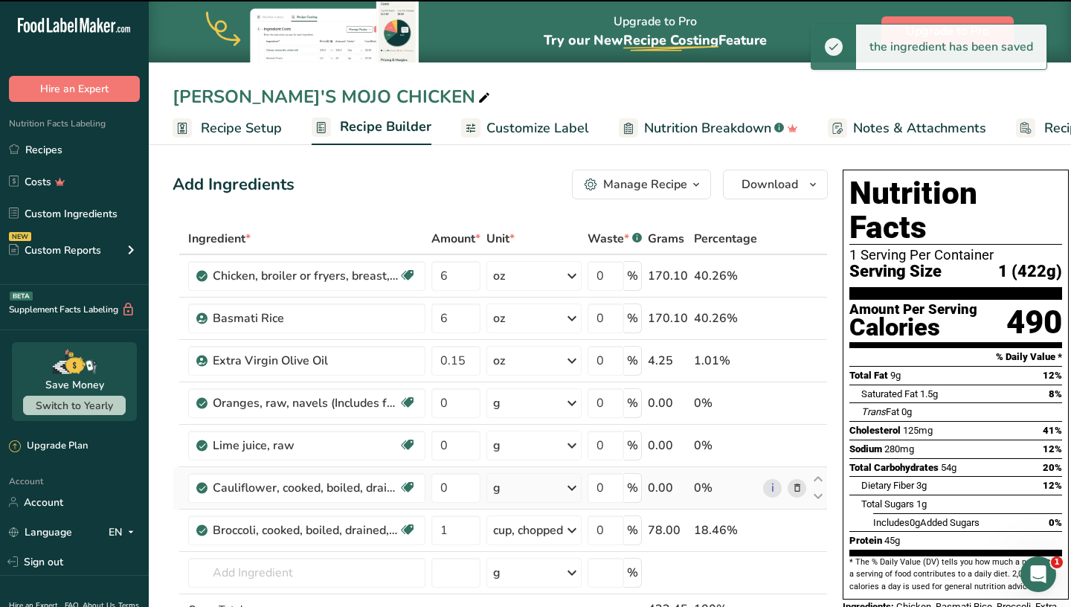
click at [521, 489] on div "g" at bounding box center [533, 488] width 95 height 30
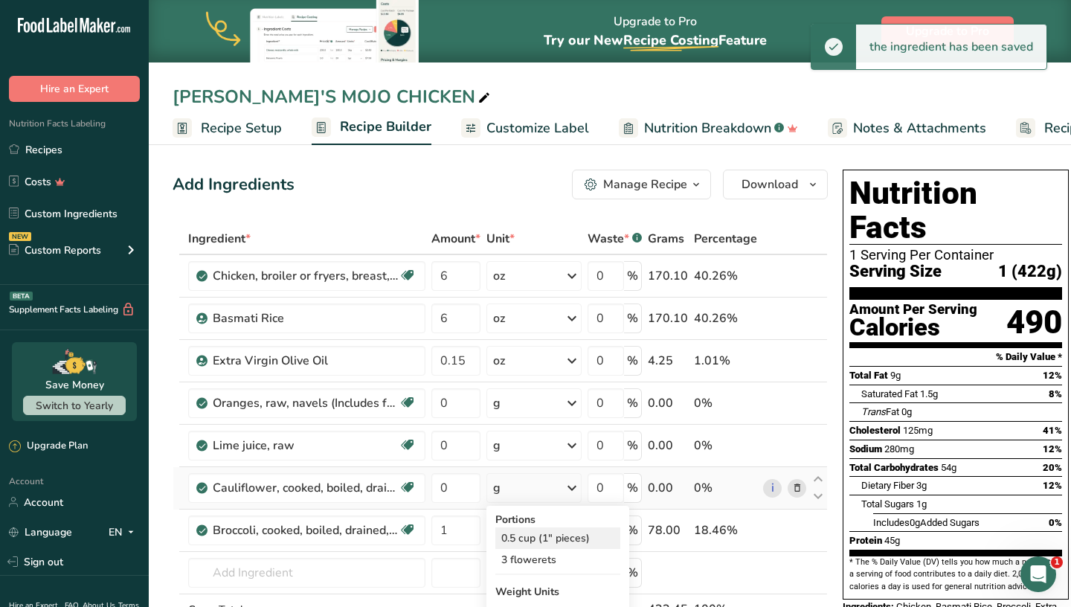
click at [526, 533] on div "0.5 cup (1" pieces)" at bounding box center [557, 538] width 125 height 22
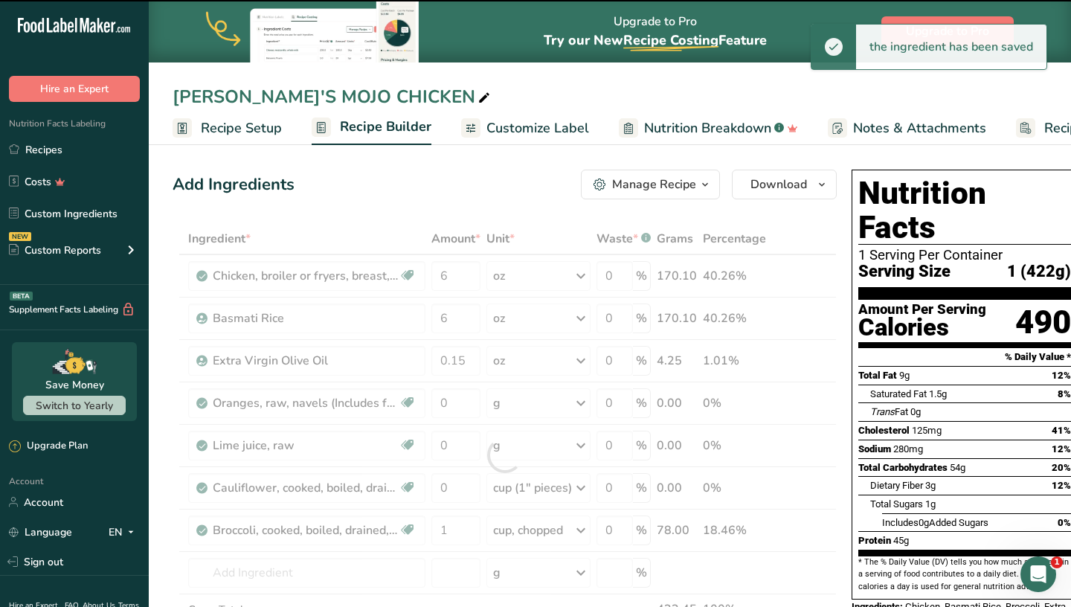
click at [454, 481] on div at bounding box center [505, 455] width 664 height 464
click at [454, 483] on div at bounding box center [505, 455] width 664 height 464
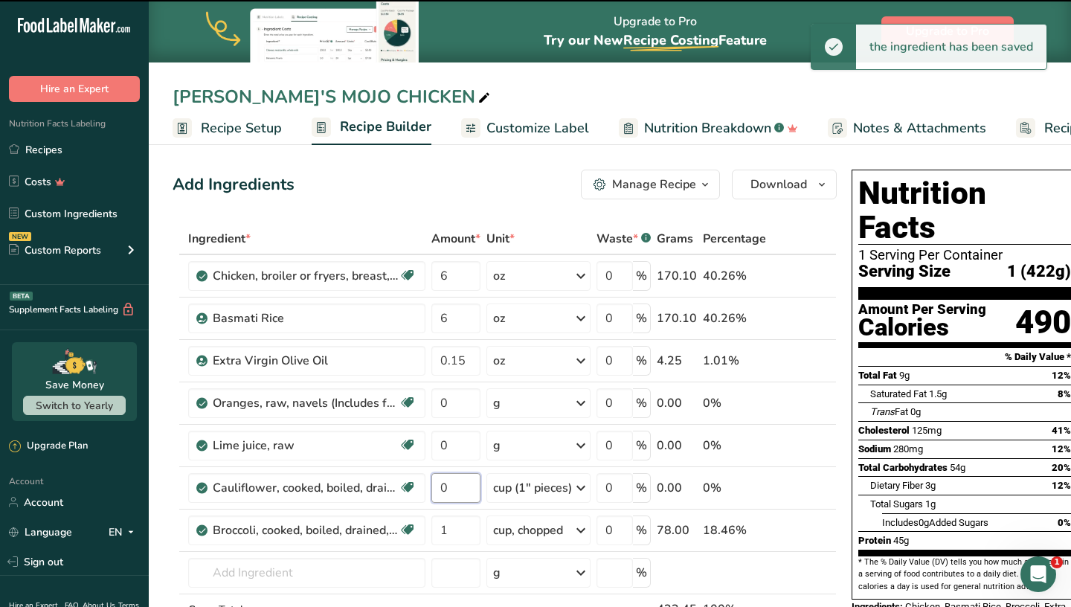
click at [454, 483] on input "0" at bounding box center [455, 488] width 49 height 30
type input "1"
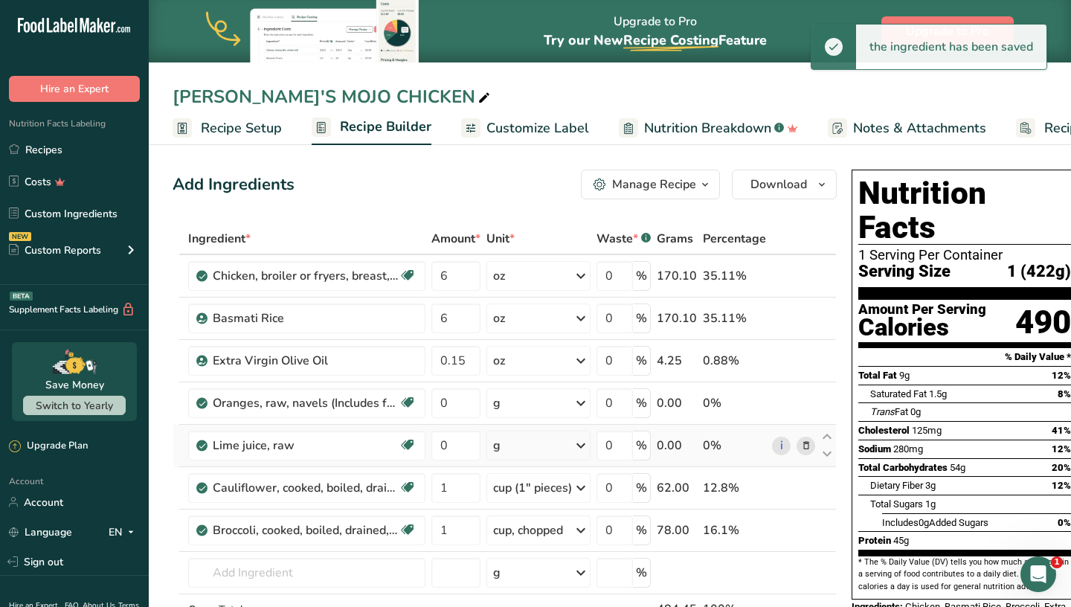
click at [513, 450] on div "Ingredient * Amount * Unit * Waste * .a-a{fill:#347362;}.b-a{fill:#fff;} Grams …" at bounding box center [505, 455] width 664 height 464
click at [513, 450] on div "g" at bounding box center [538, 446] width 104 height 30
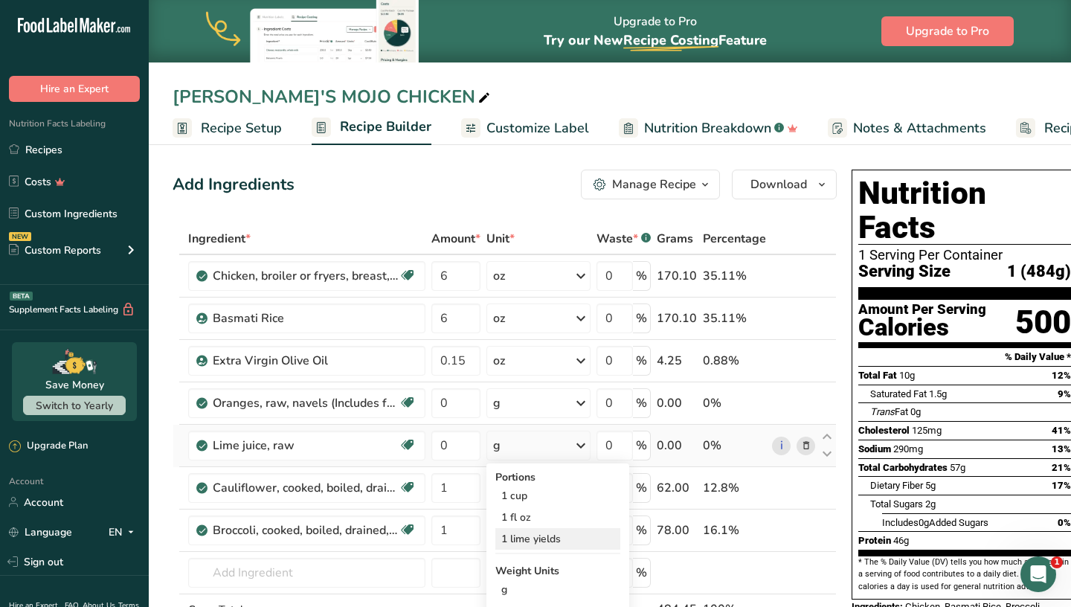
click at [536, 544] on div "1 lime yields" at bounding box center [557, 539] width 125 height 22
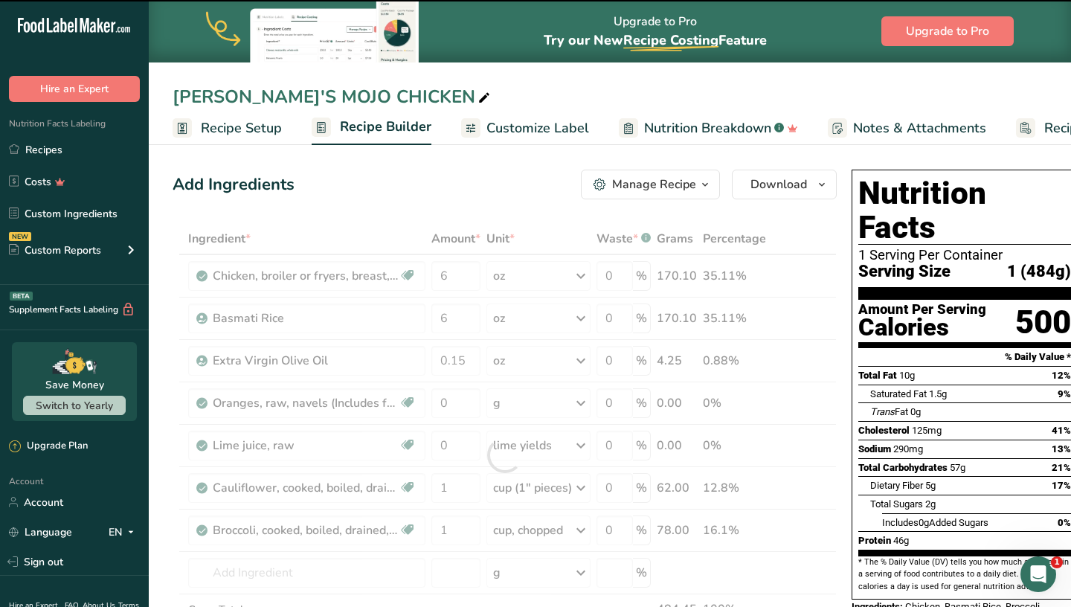
click at [453, 451] on div at bounding box center [505, 455] width 664 height 464
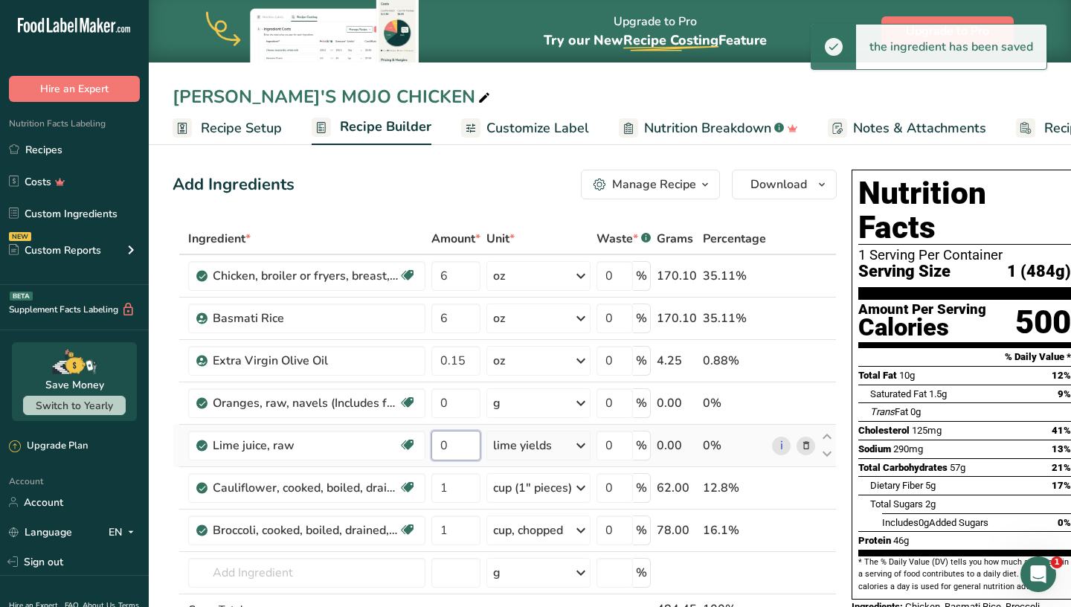
click at [457, 449] on input "0" at bounding box center [455, 446] width 49 height 30
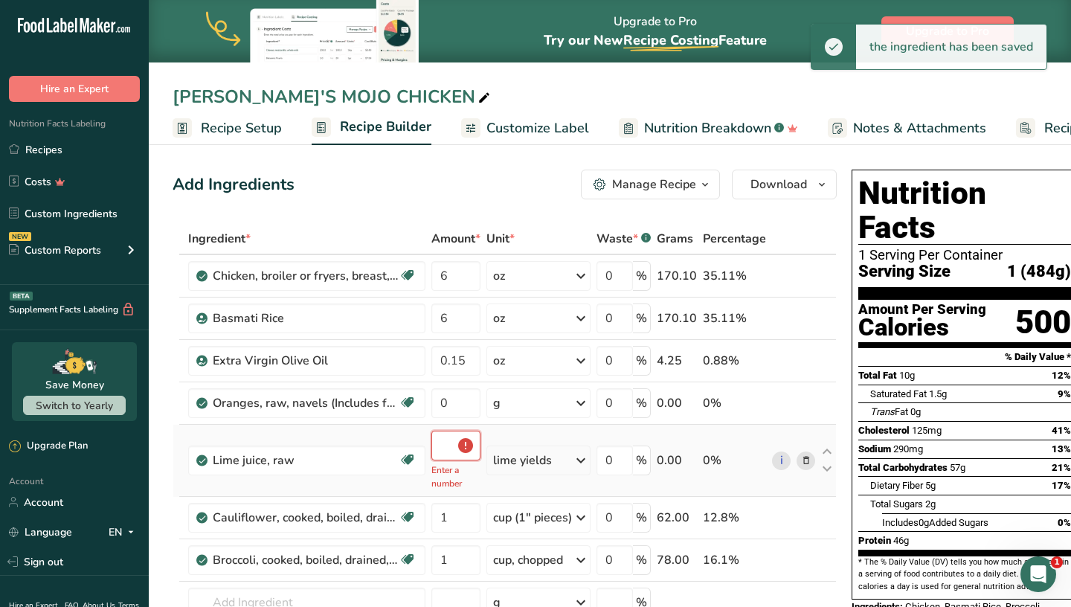
type input "0.5"
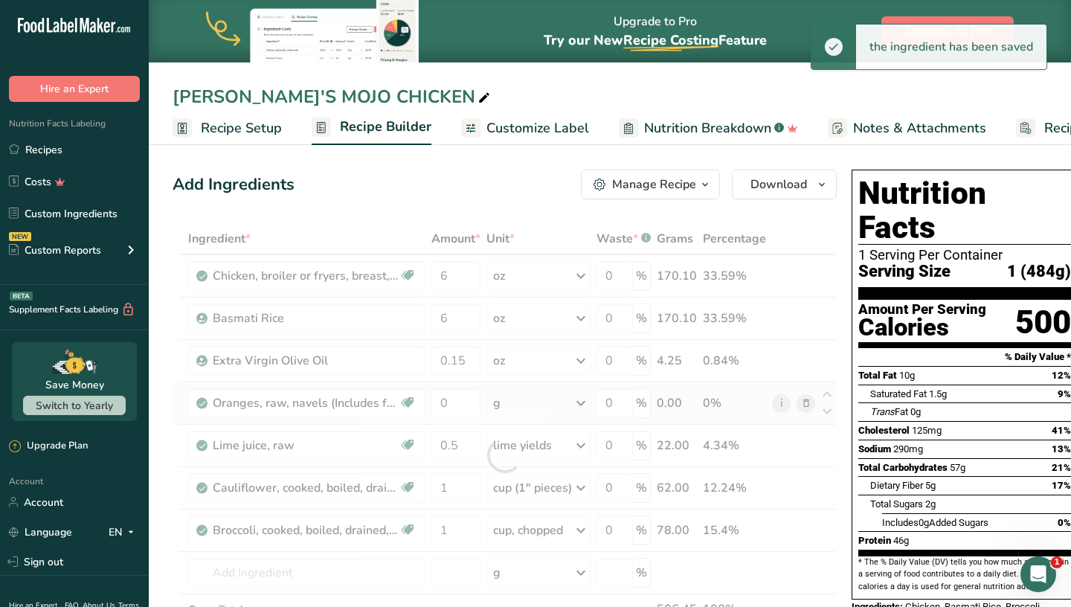
click at [576, 396] on div "Ingredient * Amount * Unit * Waste * .a-a{fill:#347362;}.b-a{fill:#fff;} Grams …" at bounding box center [505, 455] width 664 height 464
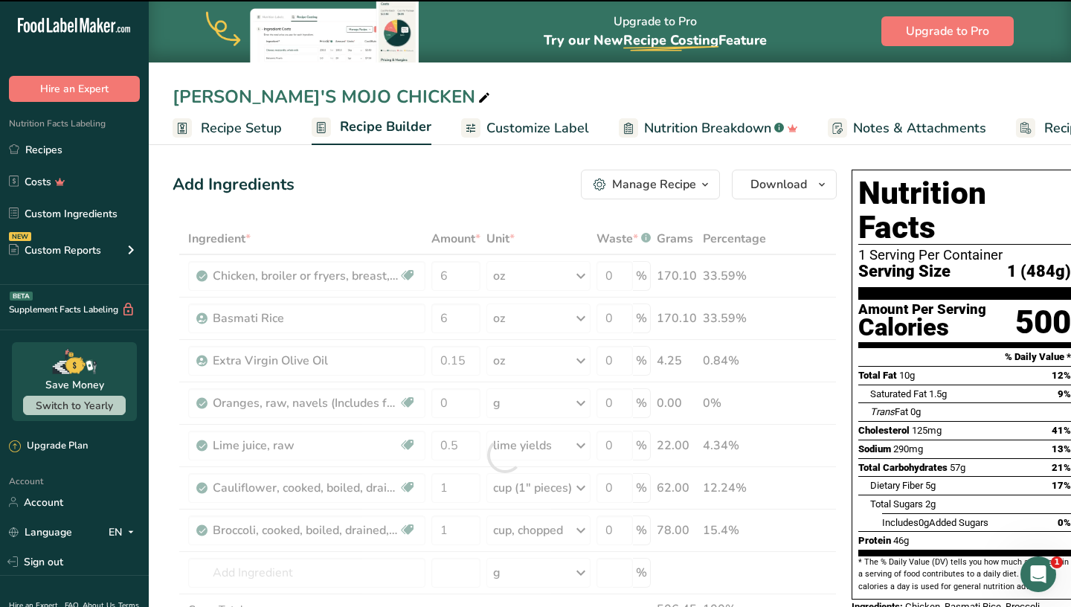
click at [564, 409] on div at bounding box center [505, 455] width 664 height 464
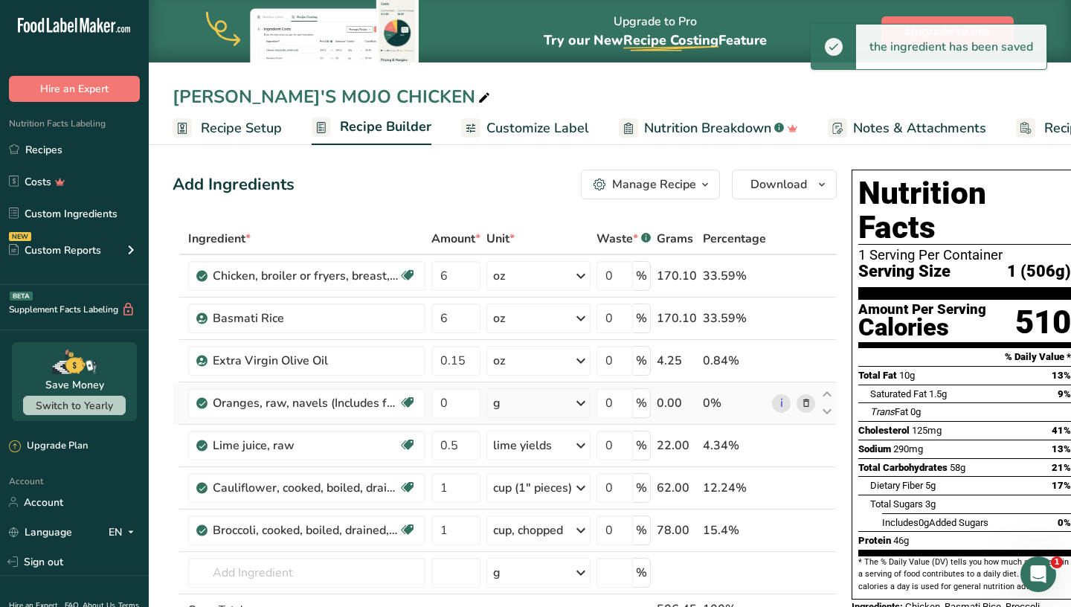
click at [564, 408] on div "g" at bounding box center [538, 403] width 104 height 30
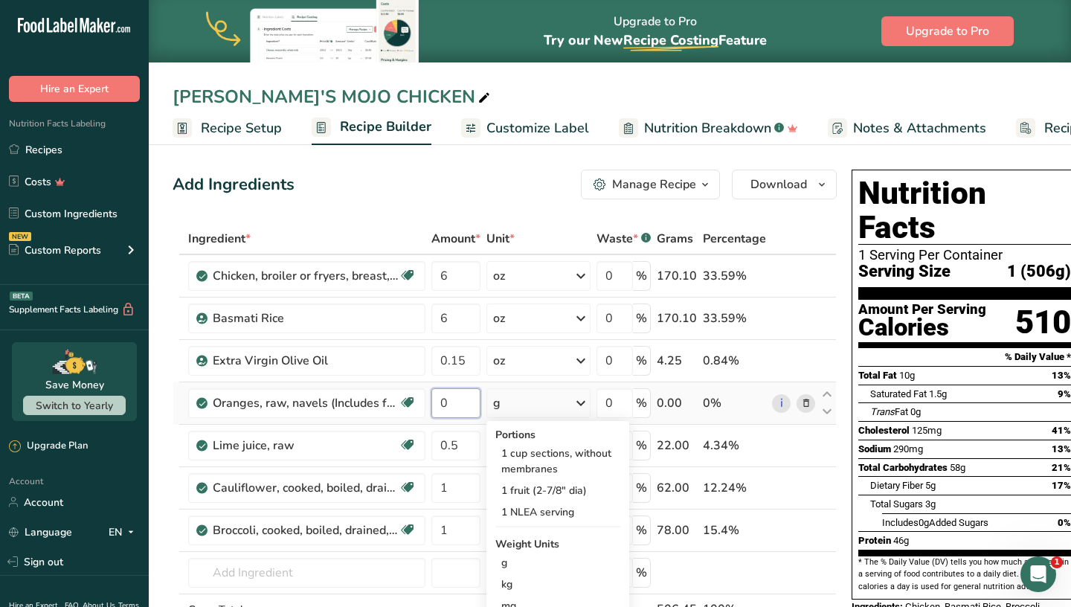
click at [454, 410] on input "0" at bounding box center [455, 403] width 49 height 30
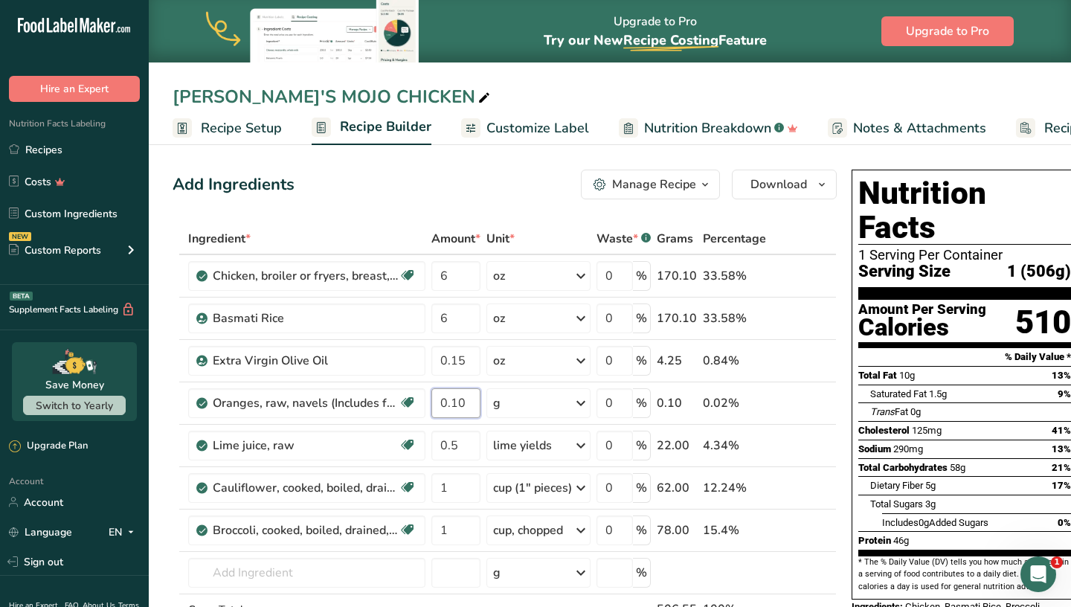
type input "0.10"
click at [496, 192] on div "Add Ingredients Manage Recipe Delete Recipe Duplicate Recipe Scale Recipe Save …" at bounding box center [505, 185] width 664 height 30
click at [462, 324] on input "6" at bounding box center [455, 318] width 49 height 30
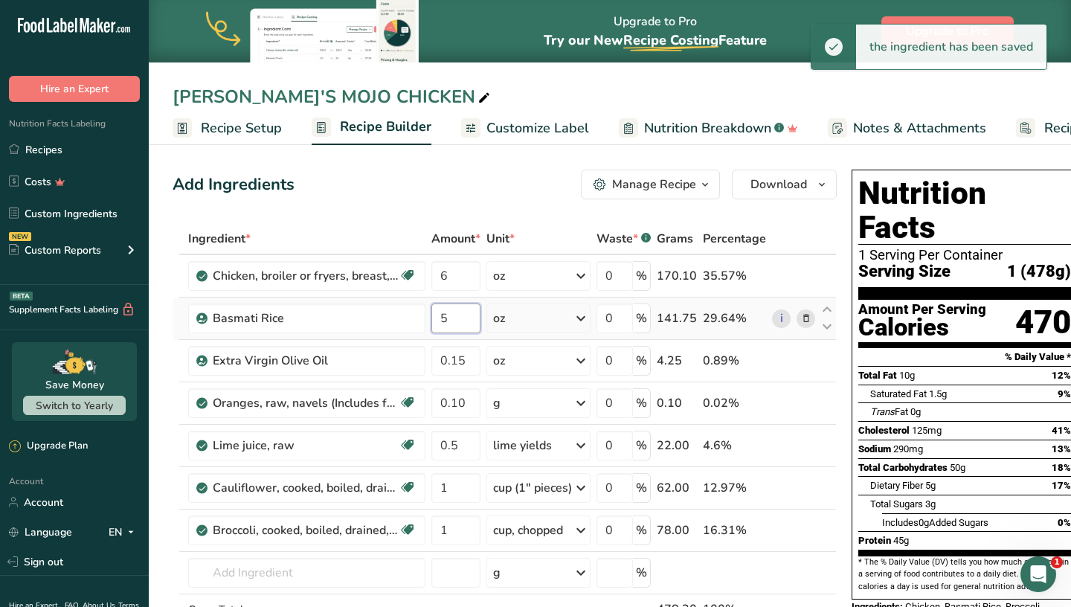
click at [477, 320] on input "5" at bounding box center [455, 318] width 49 height 30
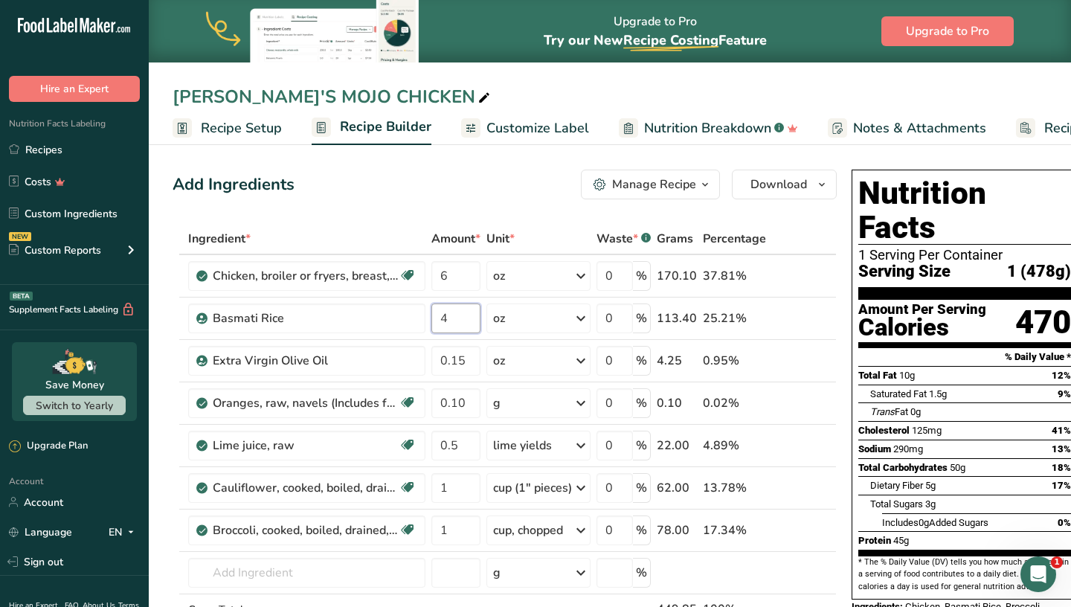
type input "4"
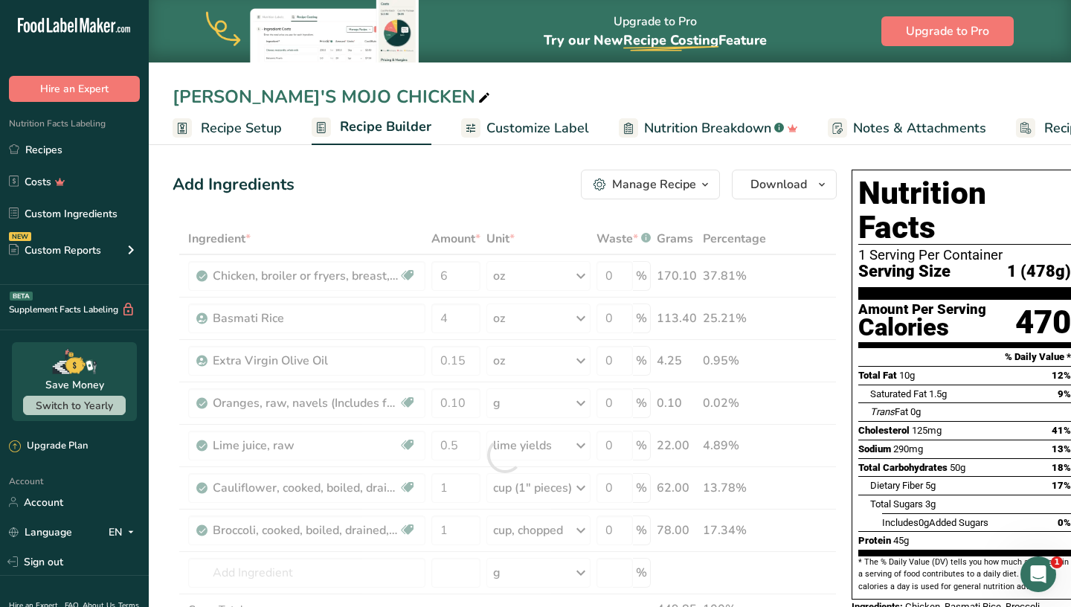
click at [455, 192] on div "Add Ingredients Manage Recipe Delete Recipe Duplicate Recipe Scale Recipe Save …" at bounding box center [505, 185] width 664 height 30
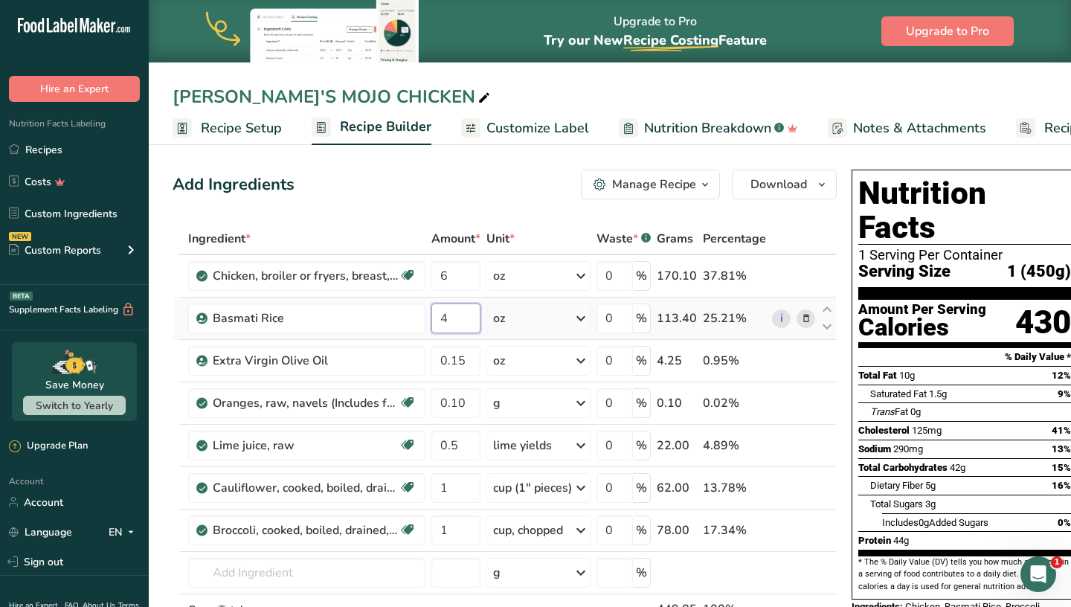
click at [471, 316] on input "4" at bounding box center [455, 318] width 49 height 30
type input "4.5"
click at [492, 191] on div "Add Ingredients Manage Recipe Delete Recipe Duplicate Recipe Scale Recipe Save …" at bounding box center [505, 185] width 664 height 30
click at [768, 187] on span "Download" at bounding box center [779, 185] width 57 height 18
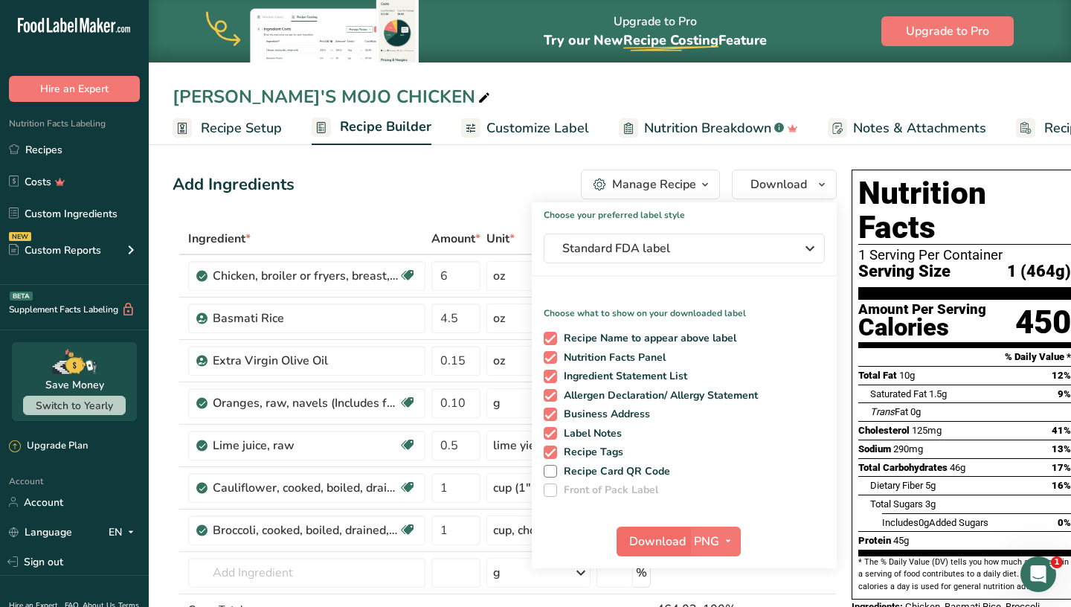
click at [649, 539] on span "Download" at bounding box center [657, 542] width 57 height 18
click at [96, 143] on link "Recipes" at bounding box center [74, 149] width 149 height 28
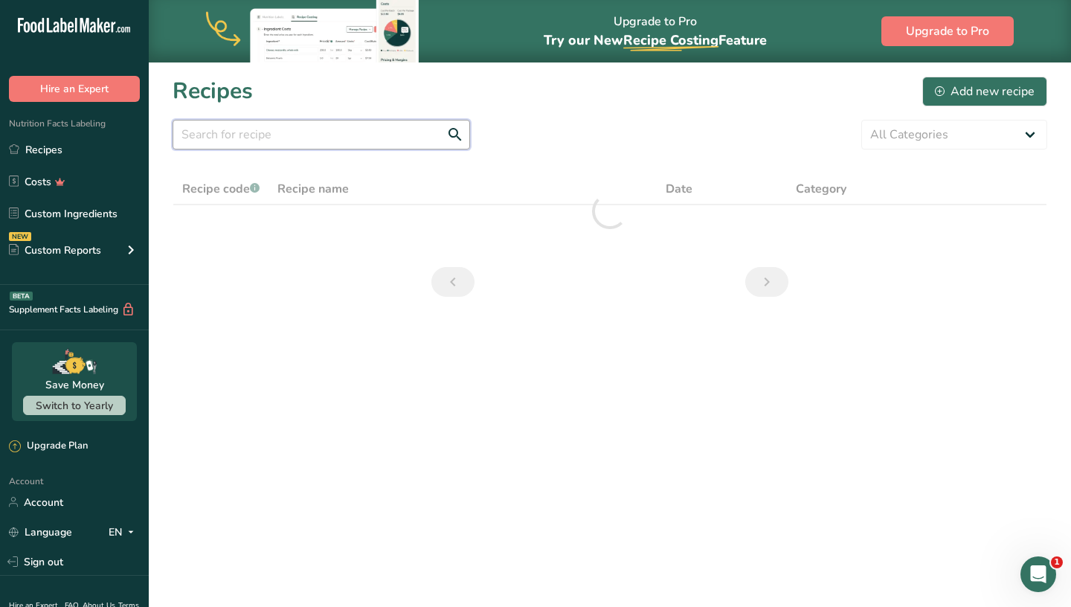
click at [386, 131] on input "text" at bounding box center [322, 135] width 298 height 30
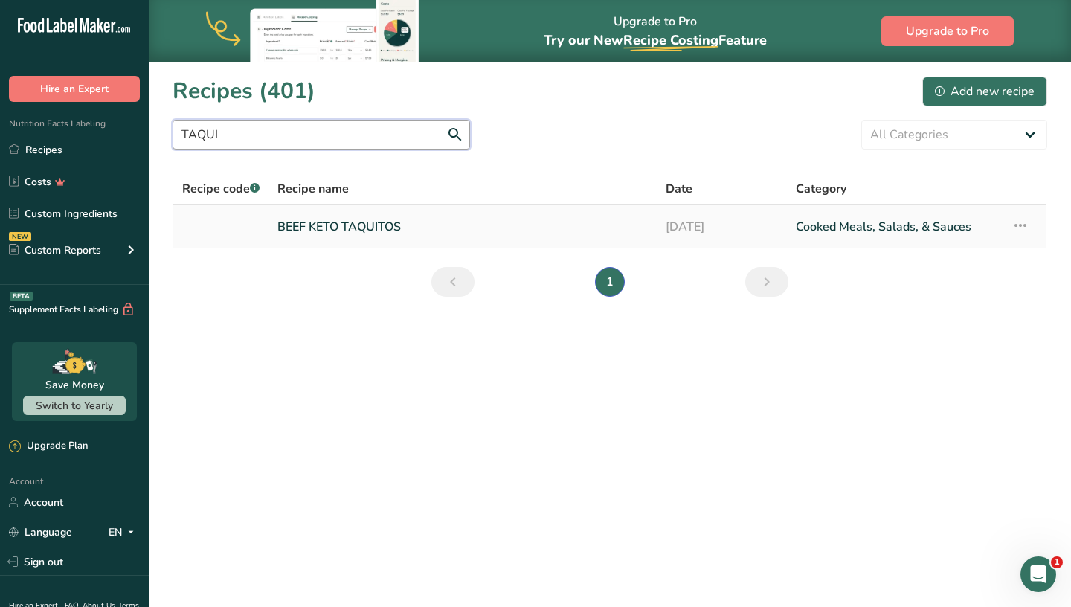
type input "TAQUI"
click at [367, 225] on link "BEEF KETO TAQUITOS" at bounding box center [462, 226] width 370 height 31
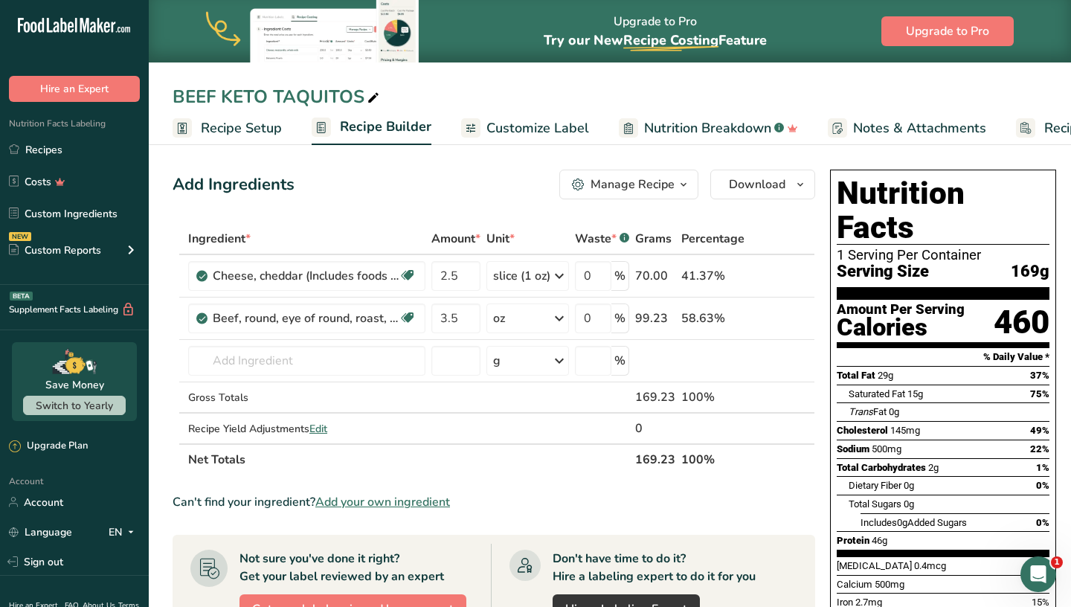
click at [658, 183] on div "Manage Recipe" at bounding box center [633, 185] width 84 height 18
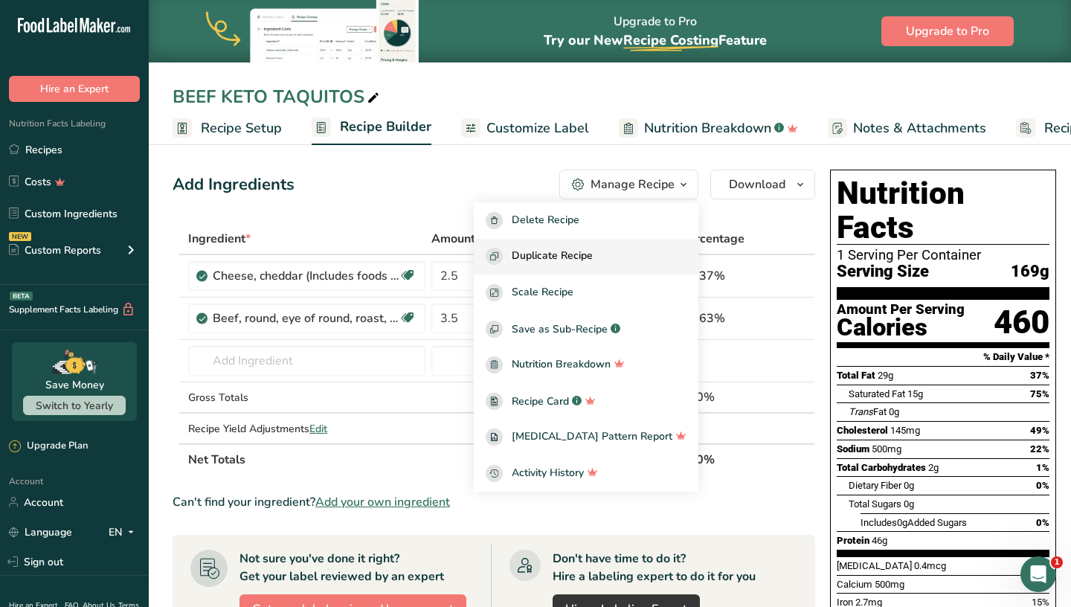
click at [593, 250] on span "Duplicate Recipe" at bounding box center [552, 256] width 81 height 17
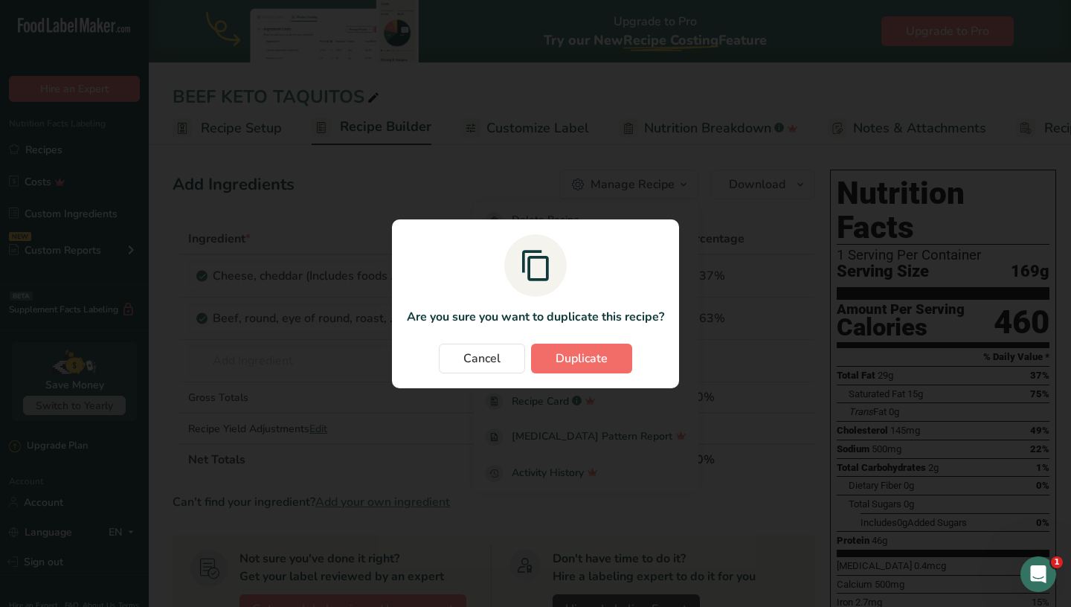
click at [567, 350] on span "Duplicate" at bounding box center [582, 359] width 52 height 18
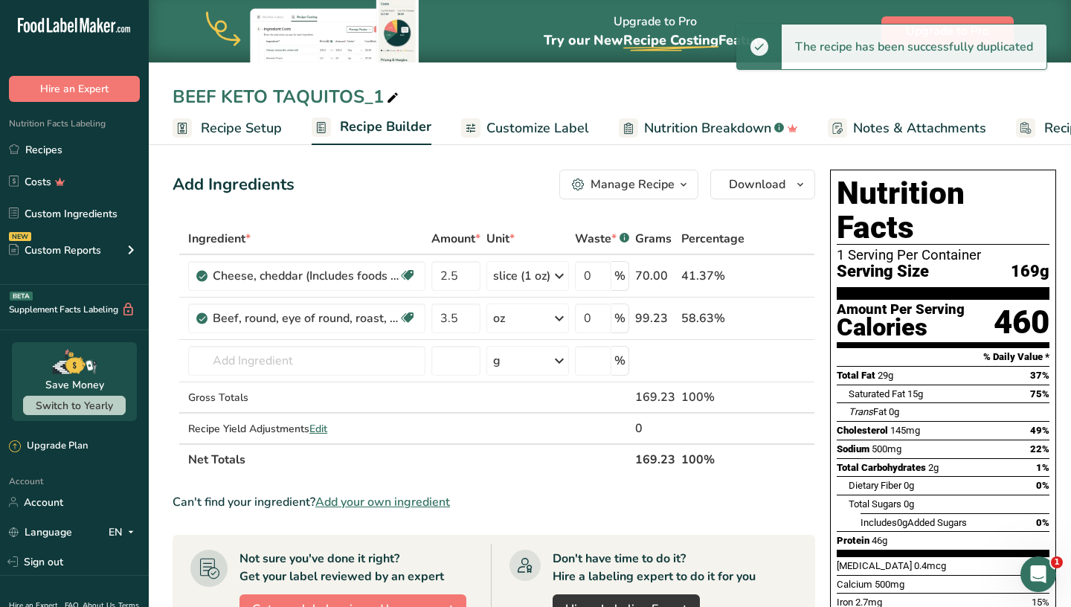
click at [379, 94] on div "BEEF KETO TAQUITOS_1" at bounding box center [287, 96] width 229 height 27
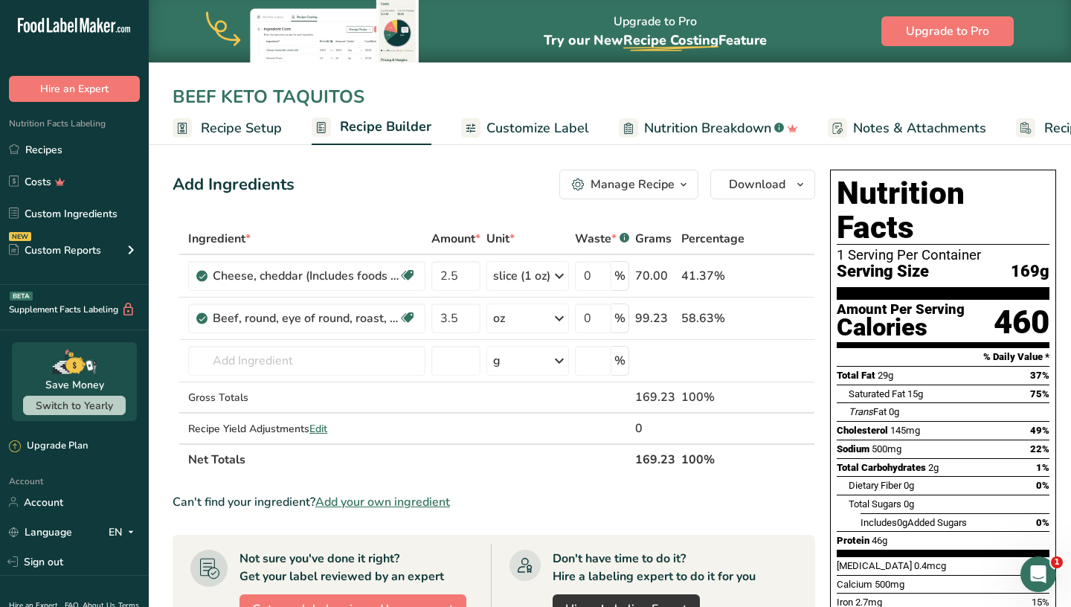
drag, startPoint x: 361, startPoint y: 96, endPoint x: 155, endPoint y: 90, distance: 206.1
click at [155, 90] on div "BEEF KETO TAQUITOS" at bounding box center [610, 96] width 922 height 27
type input "CHEESEBURGER ROLL UPS"
click at [328, 186] on div "Add Ingredients Manage Recipe Delete Recipe Duplicate Recipe Scale Recipe Save …" at bounding box center [494, 185] width 643 height 30
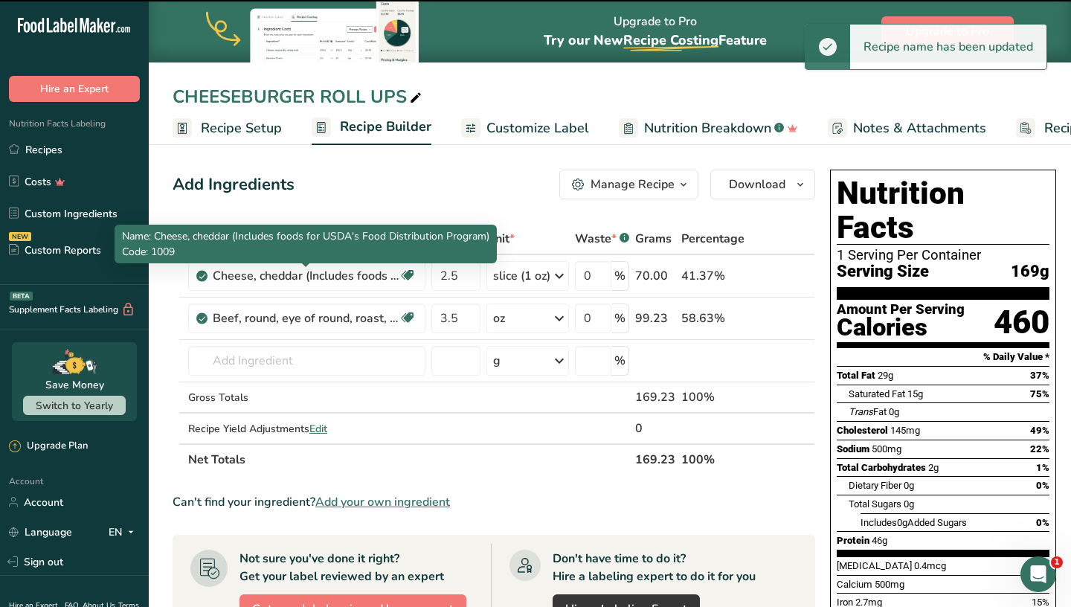
click at [383, 238] on span "Name: Cheese, cheddar (Includes foods for USDA's Food Distribution Program)" at bounding box center [305, 236] width 367 height 14
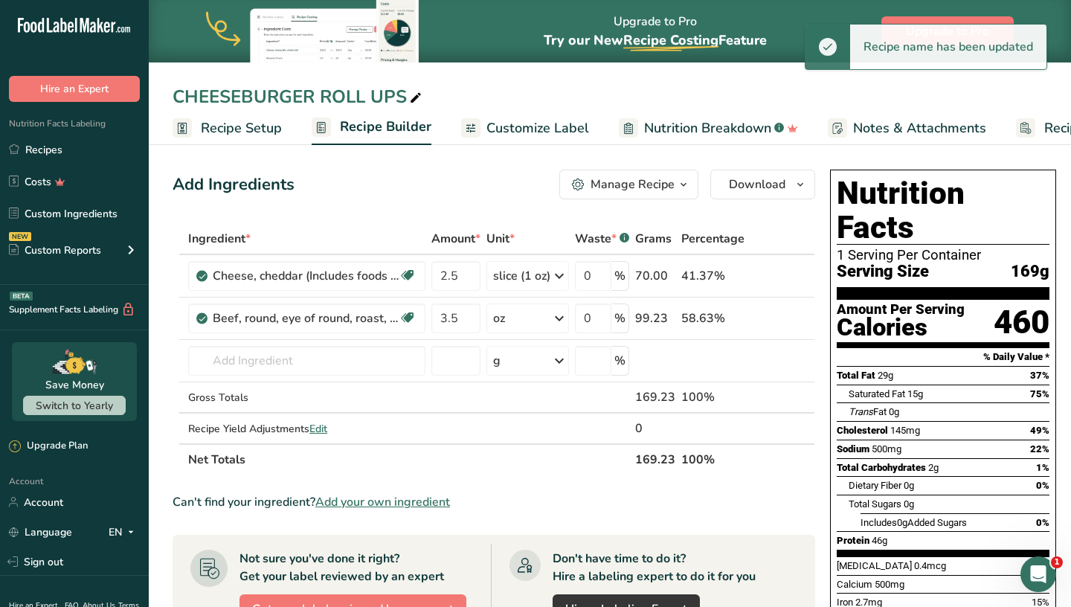
click at [408, 203] on div "Add Ingredients Manage Recipe Delete Recipe Duplicate Recipe Scale Recipe Save …" at bounding box center [499, 571] width 652 height 814
click at [780, 317] on icon at bounding box center [785, 319] width 10 height 16
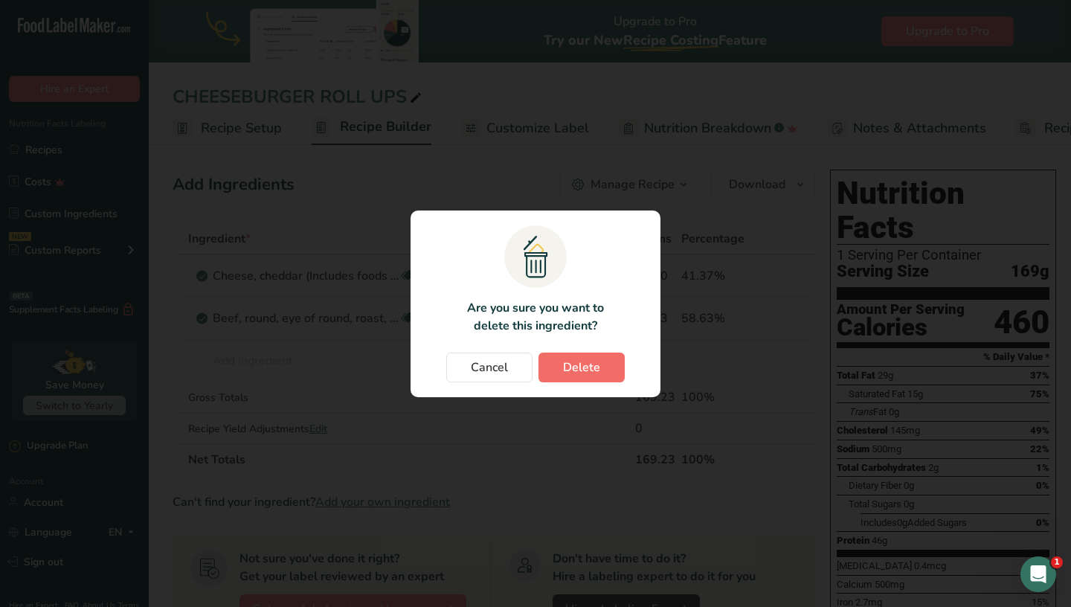
click at [600, 361] on button "Delete" at bounding box center [582, 368] width 86 height 30
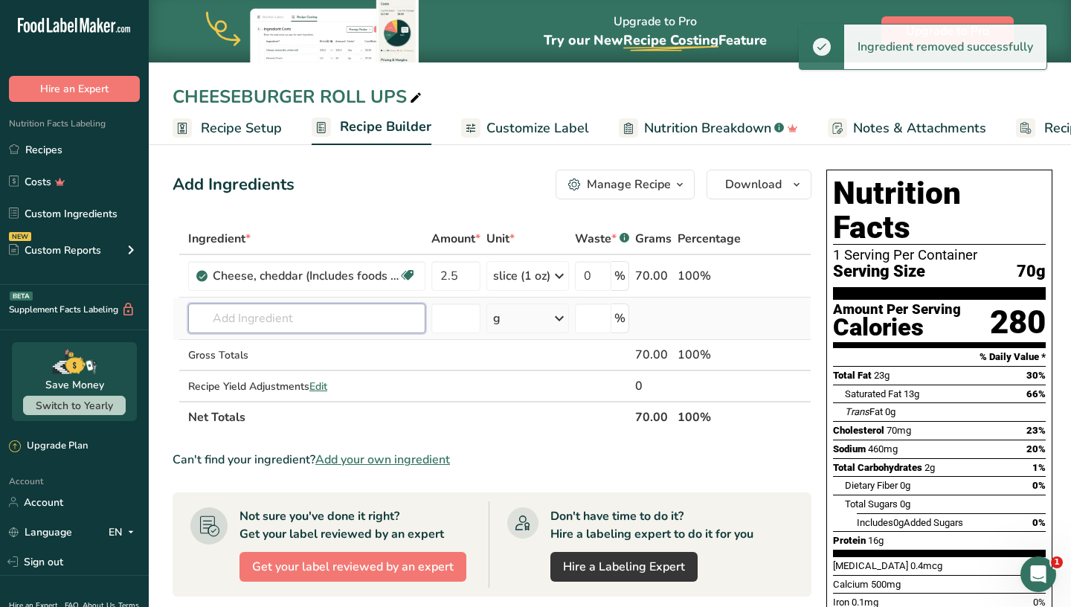
click at [272, 315] on input "text" at bounding box center [306, 318] width 237 height 30
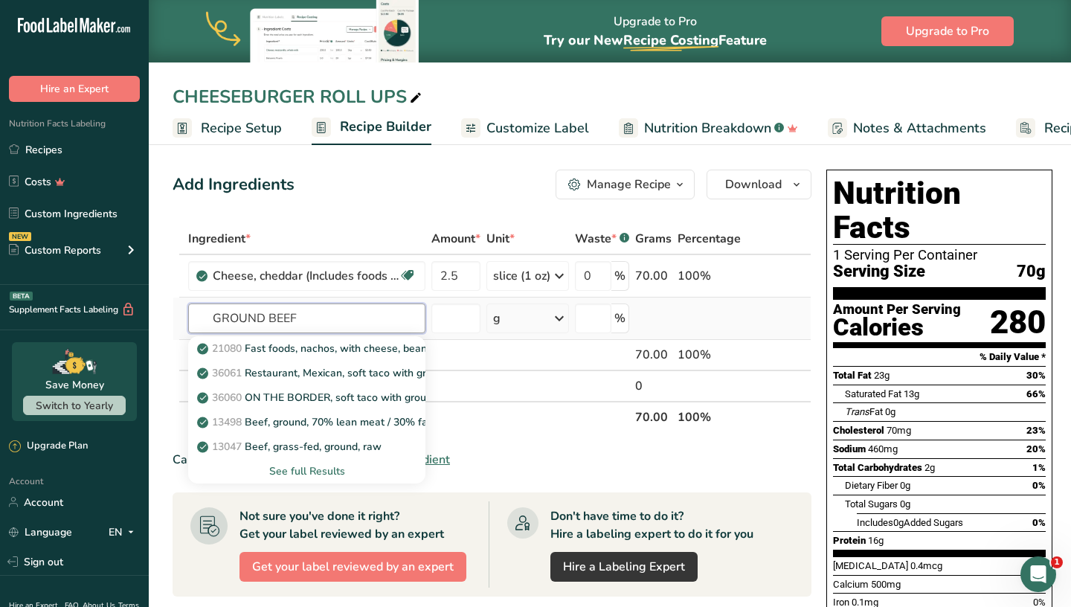
type input "GROUND BEEF"
click at [308, 470] on div "See full Results" at bounding box center [306, 471] width 213 height 16
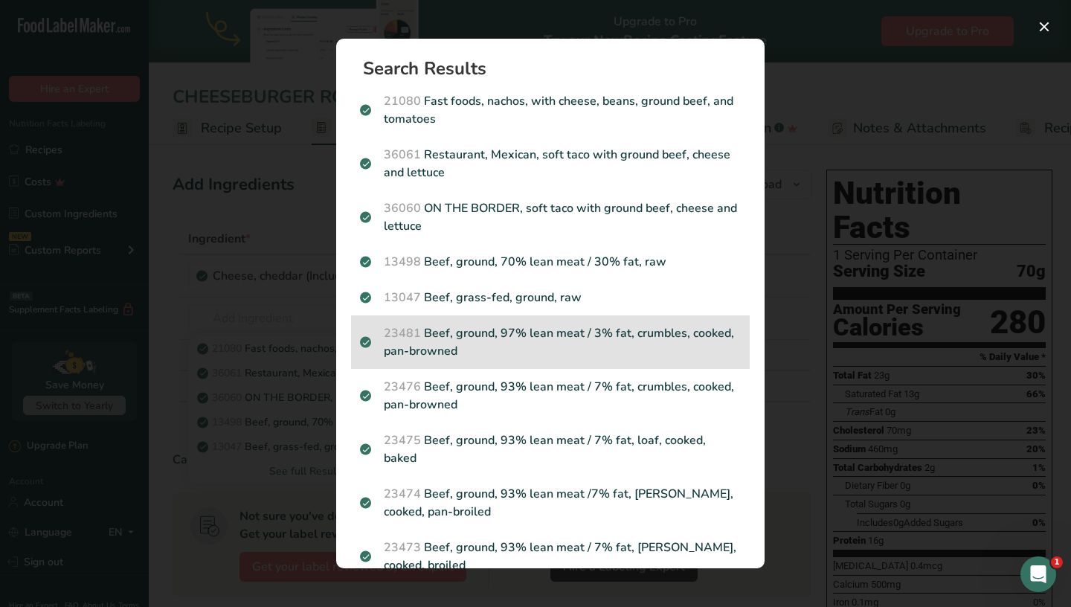
click at [588, 354] on p "23481 Beef, ground, 97% lean meat / 3% fat, crumbles, cooked, pan-browned" at bounding box center [550, 342] width 381 height 36
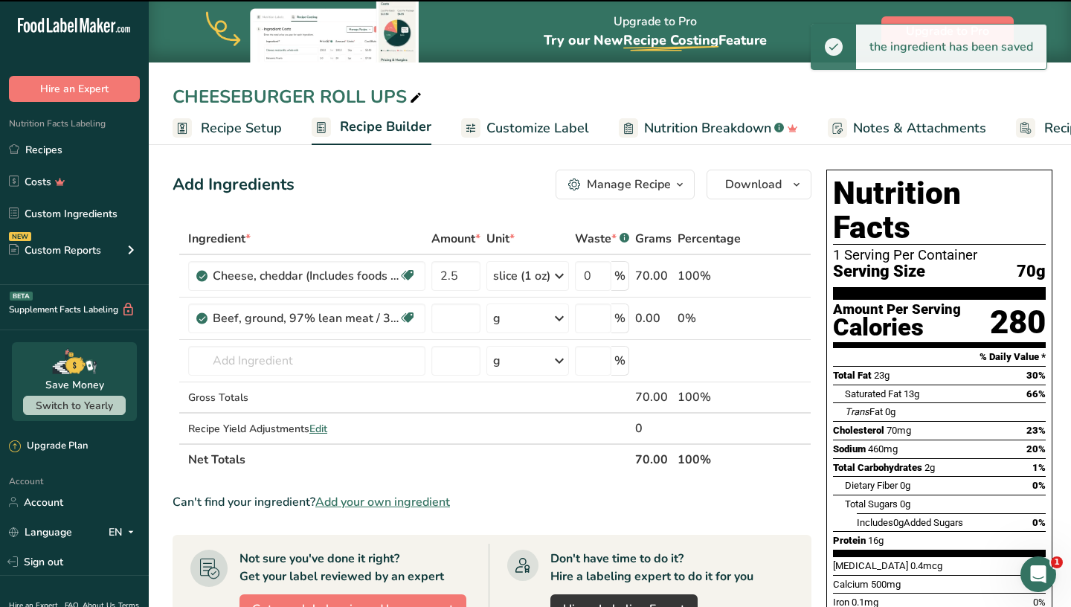
type input "0"
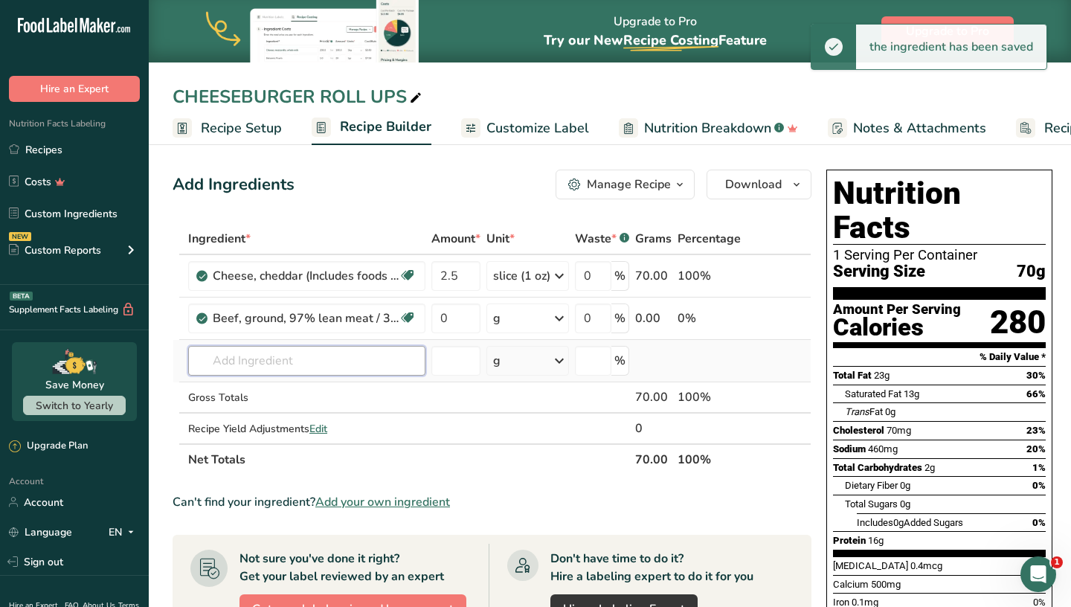
click at [271, 353] on input "text" at bounding box center [306, 361] width 237 height 30
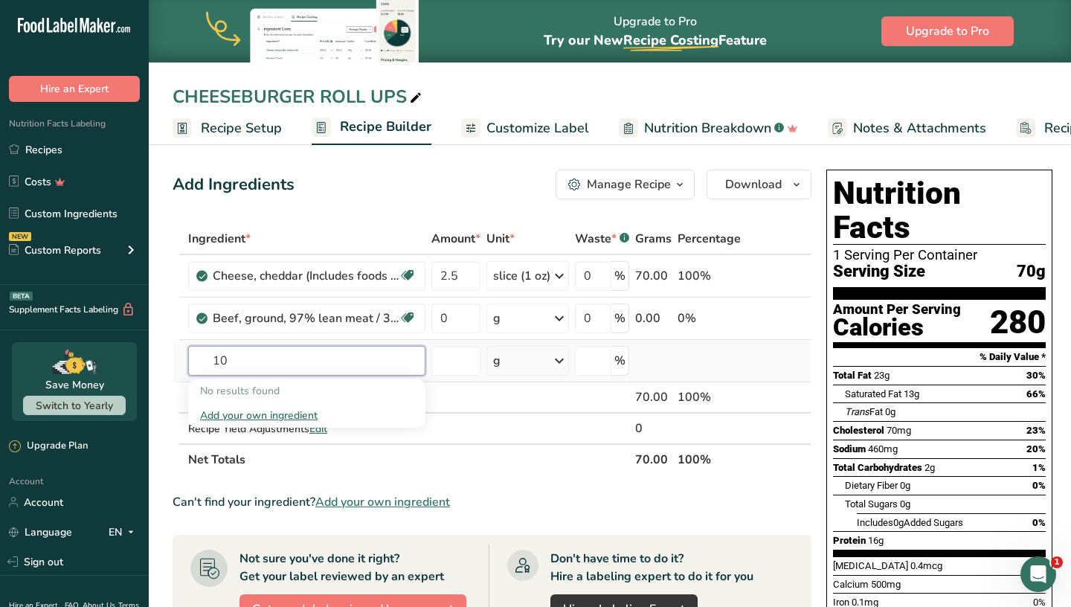
type input "1"
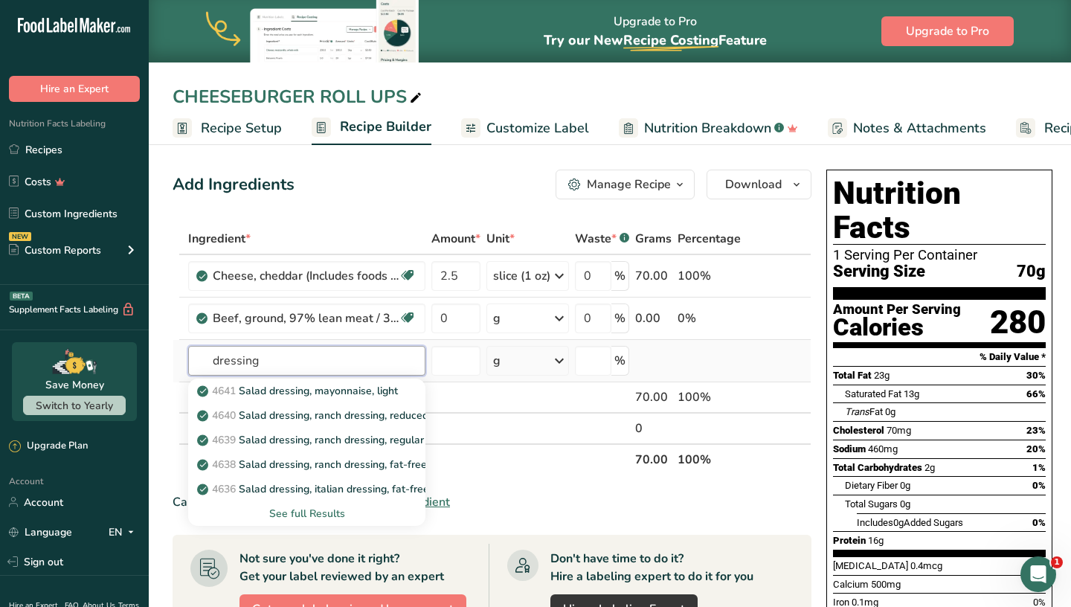
type input "dressing"
click at [306, 512] on div "See full Results" at bounding box center [306, 514] width 213 height 16
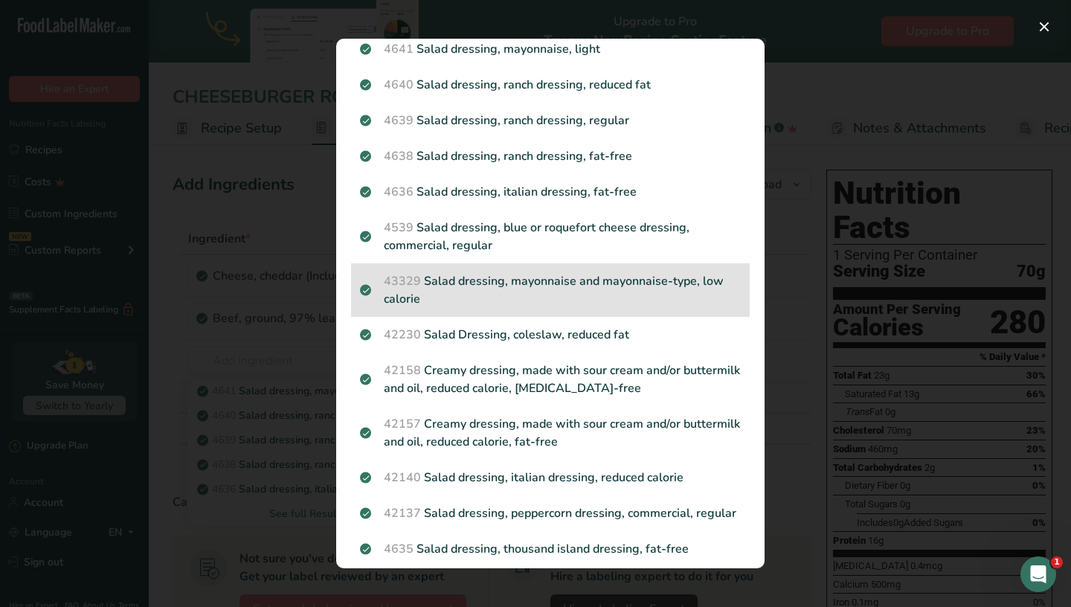
scroll to position [53, 0]
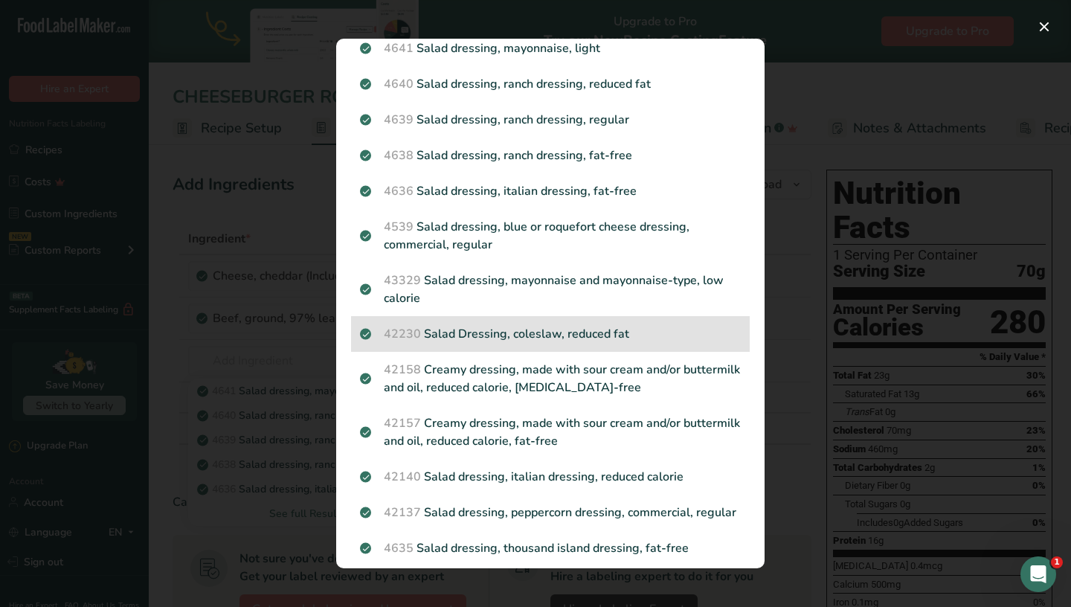
click at [570, 339] on p "42230 Salad Dressing, coleslaw, reduced fat" at bounding box center [550, 334] width 381 height 18
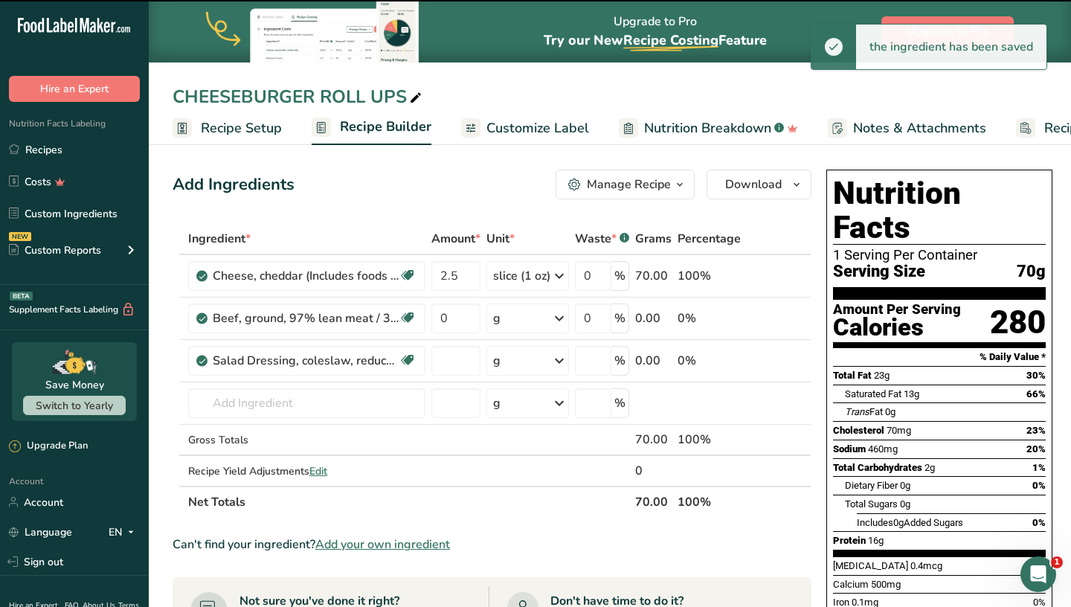
type input "0"
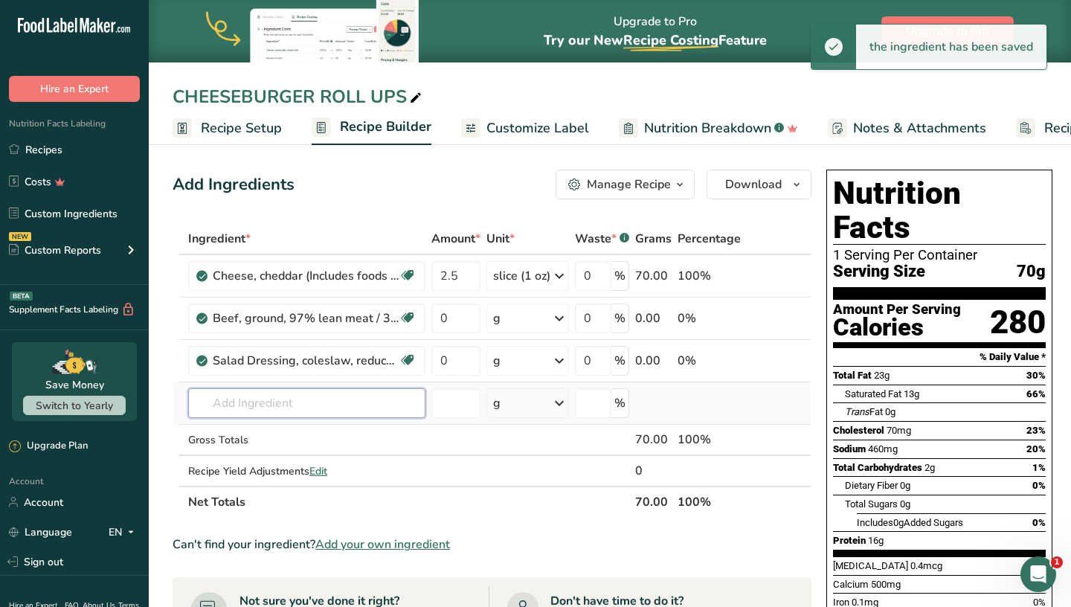
click at [323, 394] on input "text" at bounding box center [306, 403] width 237 height 30
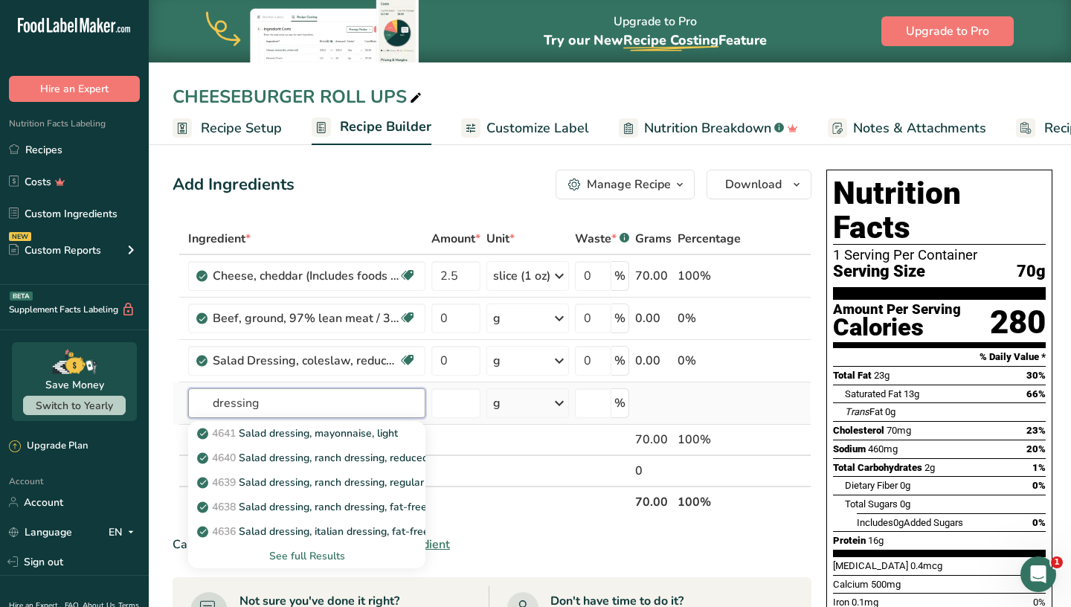
type input "dressing"
click at [313, 556] on div "See full Results" at bounding box center [306, 556] width 213 height 16
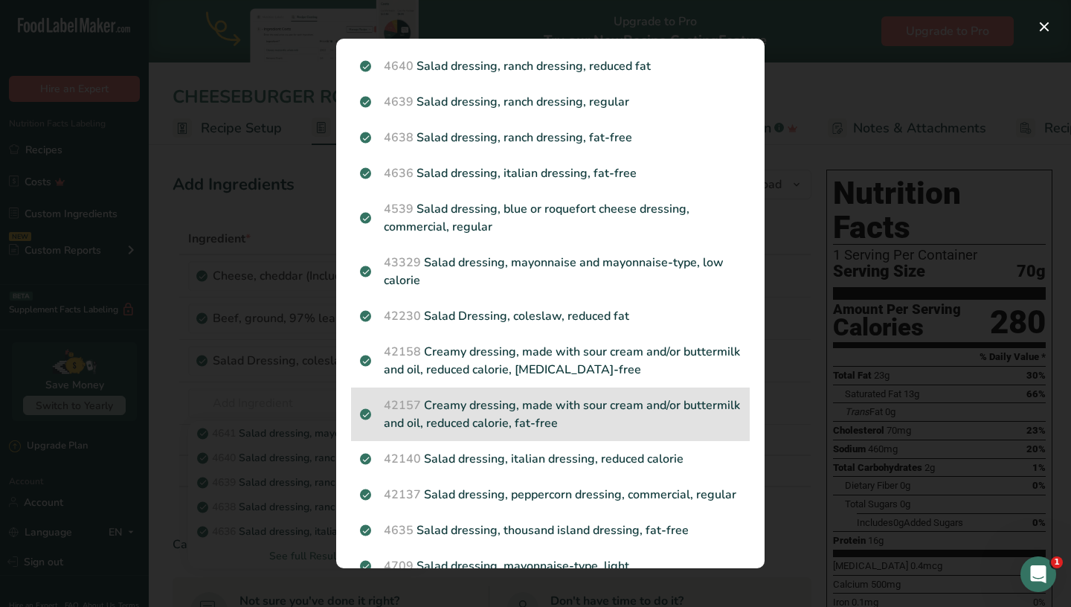
scroll to position [74, 0]
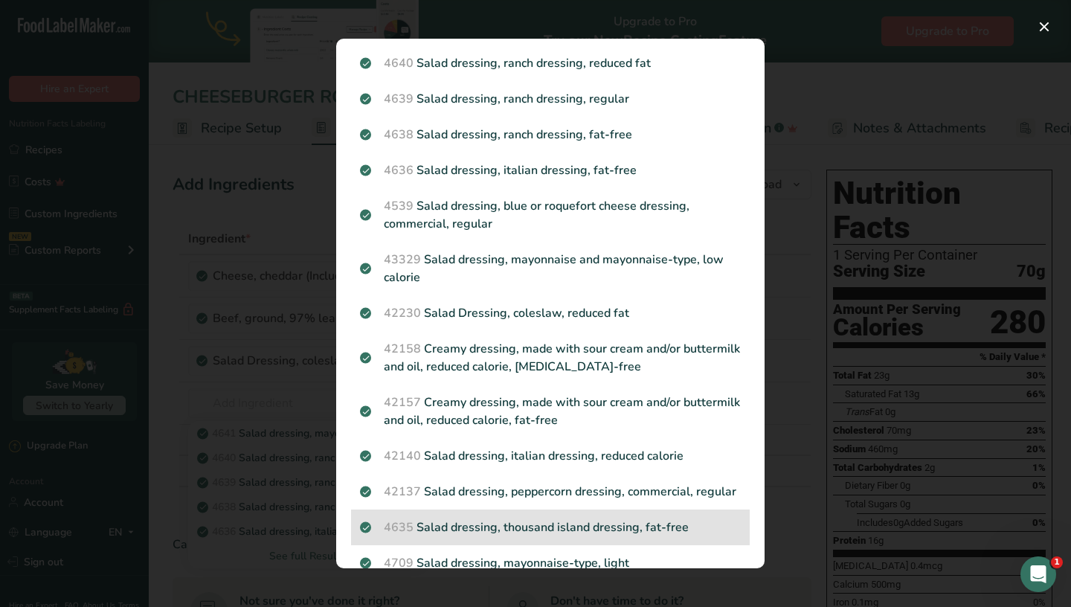
click at [568, 520] on p "4635 Salad dressing, thousand island dressing, fat-free" at bounding box center [550, 527] width 381 height 18
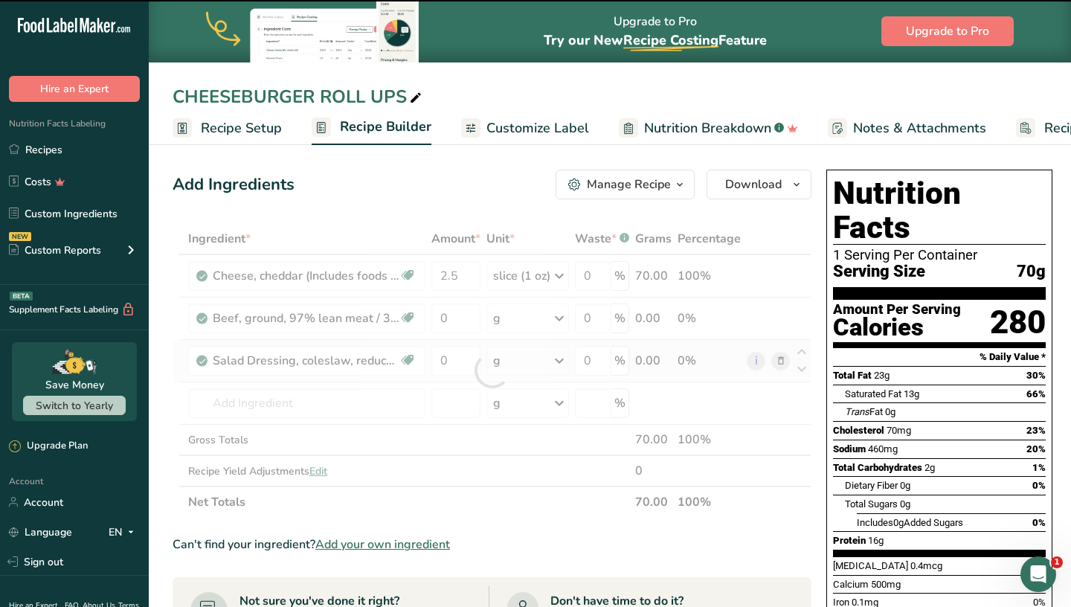
type input "0"
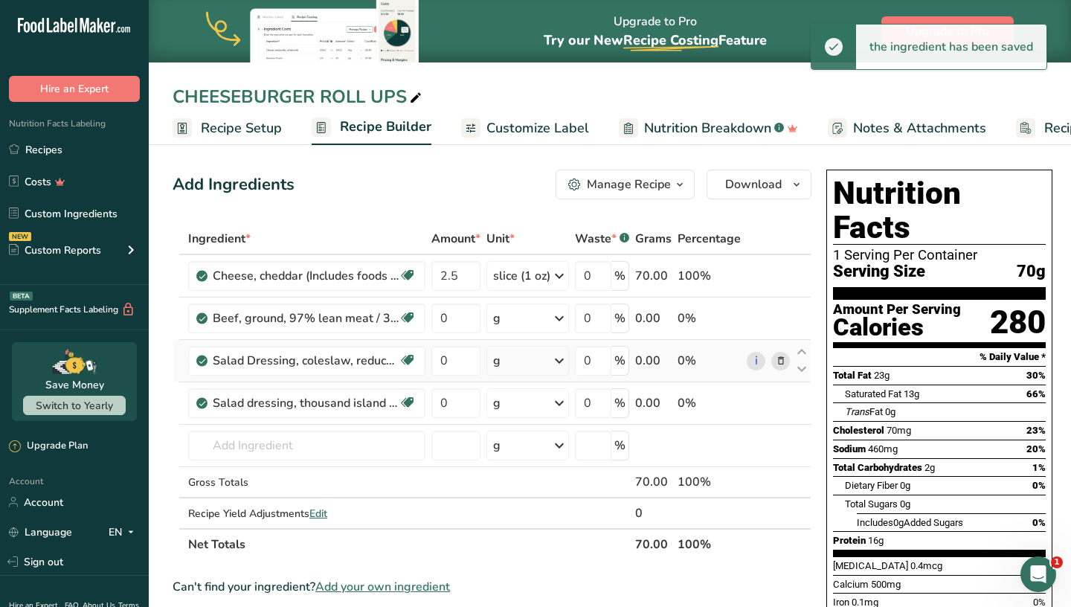
click at [780, 362] on icon at bounding box center [781, 361] width 10 height 16
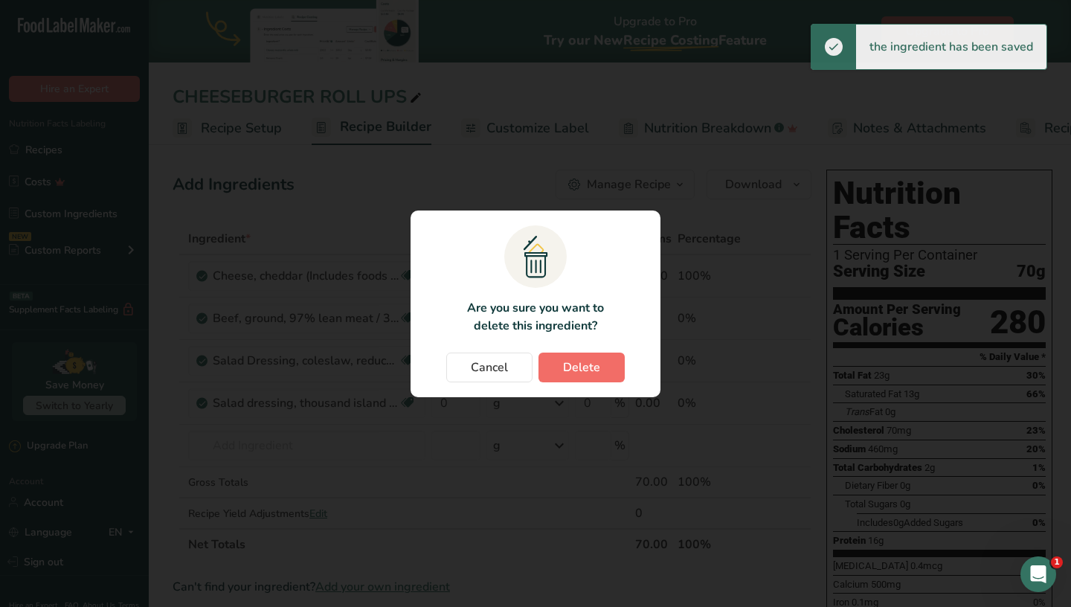
click at [594, 365] on span "Delete" at bounding box center [581, 368] width 37 height 18
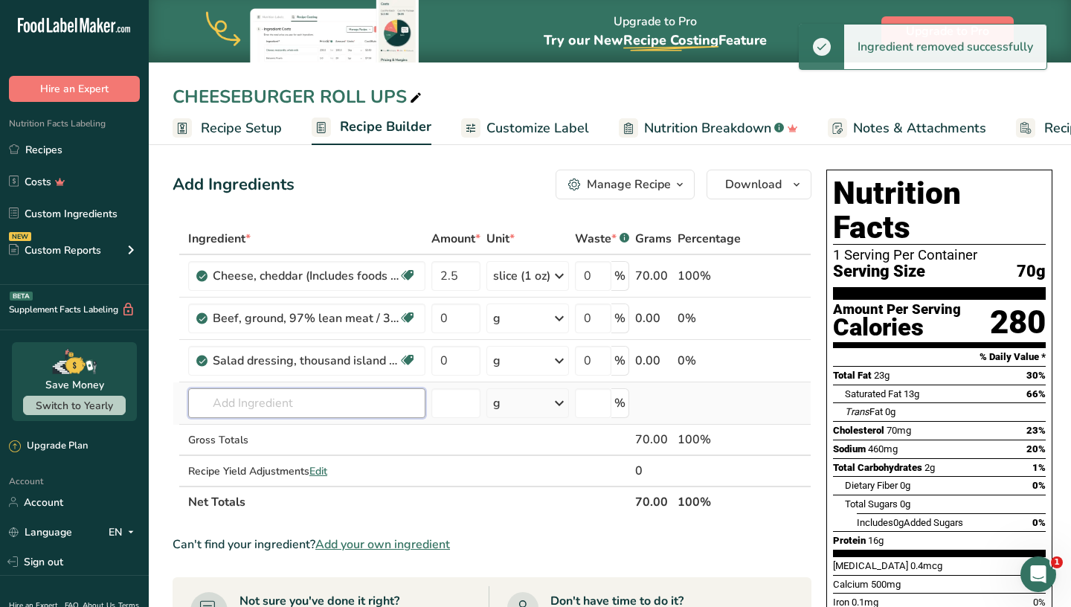
click at [270, 399] on input "text" at bounding box center [306, 403] width 237 height 30
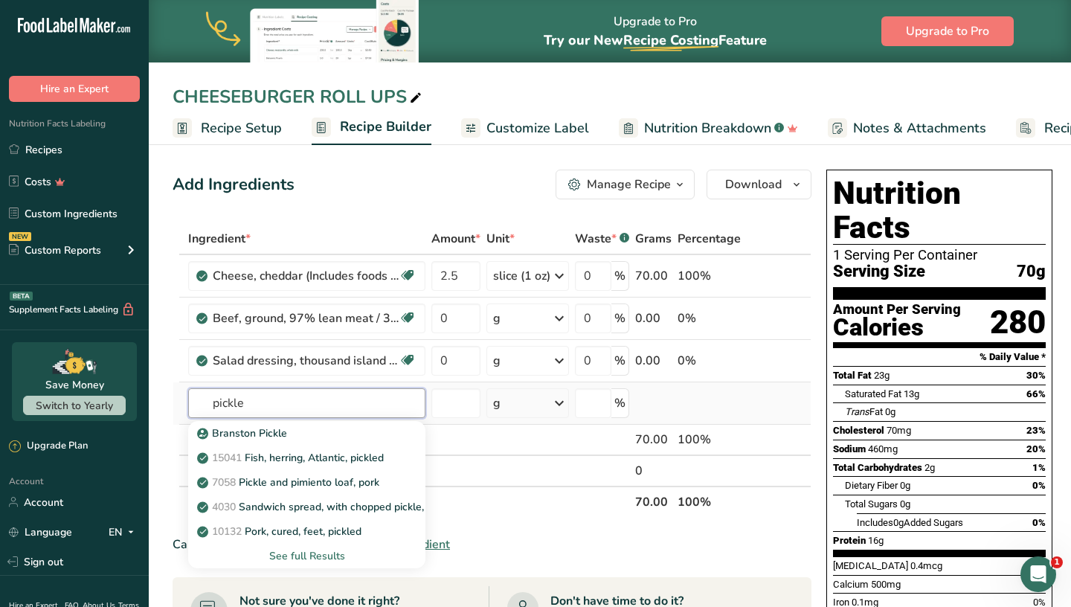
type input "pickle"
click at [301, 558] on div "See full Results" at bounding box center [306, 556] width 213 height 16
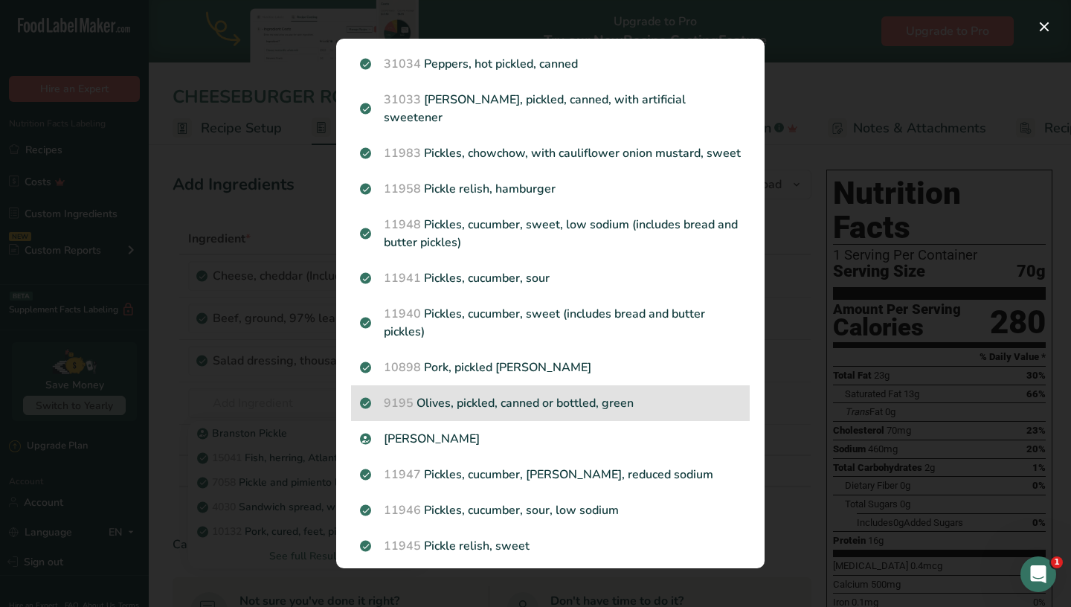
scroll to position [450, 0]
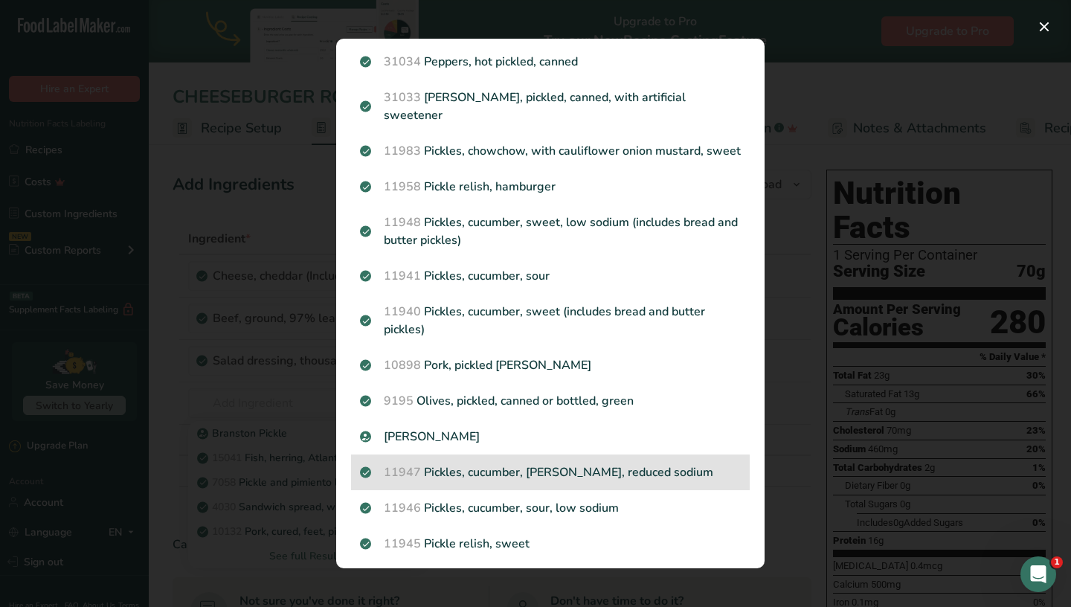
click at [562, 465] on div "11947 Pickles, cucumber, dill, reduced sodium" at bounding box center [550, 472] width 399 height 36
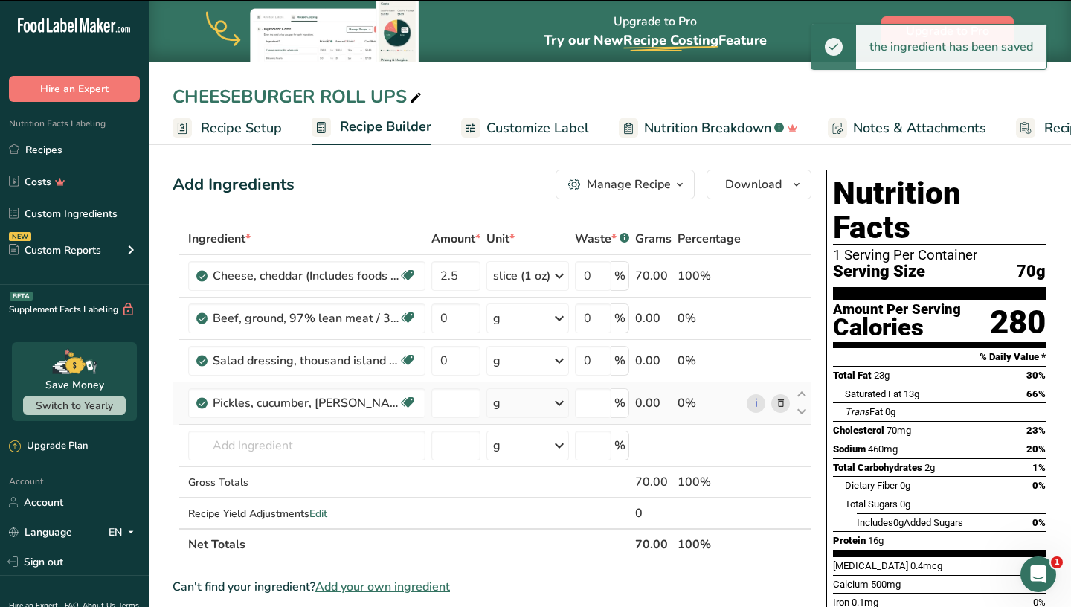
type input "0"
click at [530, 403] on div "g" at bounding box center [527, 403] width 83 height 30
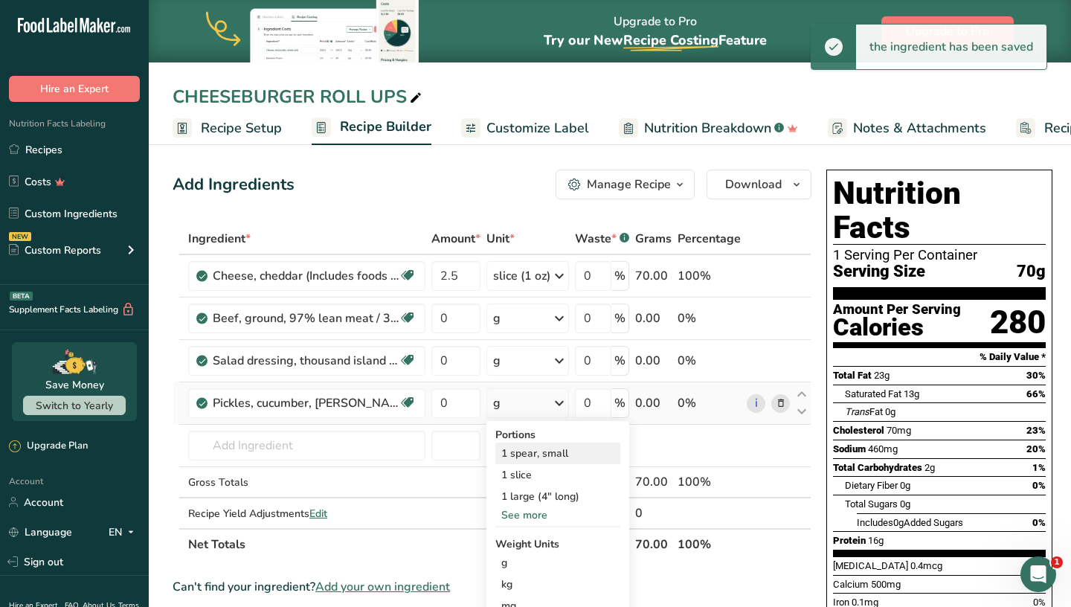
click at [541, 456] on div "1 spear, small" at bounding box center [557, 454] width 125 height 22
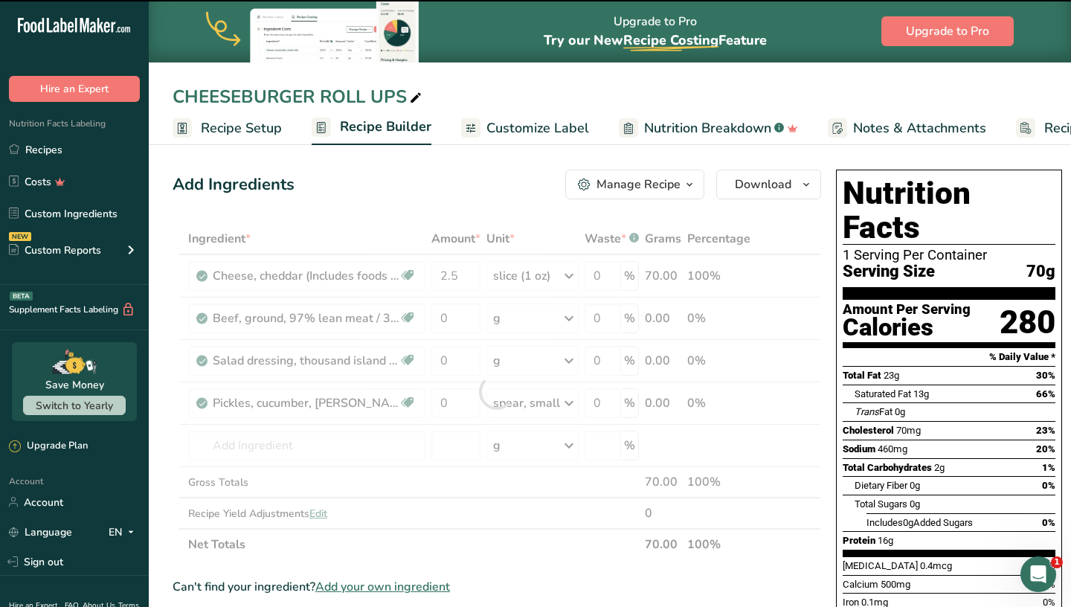
click at [457, 402] on div at bounding box center [497, 391] width 649 height 337
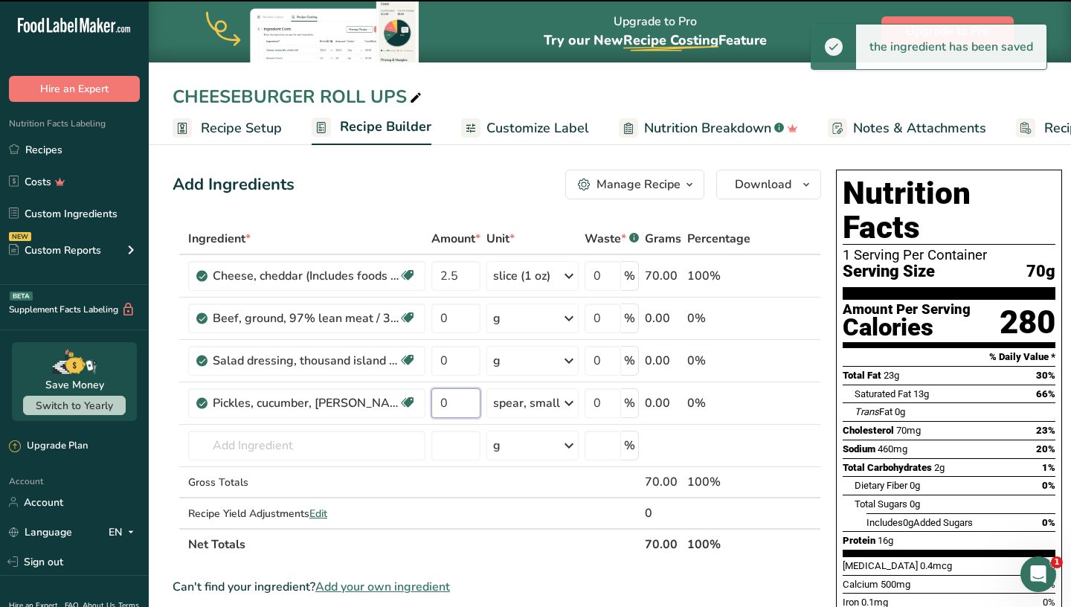
click at [457, 402] on input "0" at bounding box center [455, 403] width 49 height 30
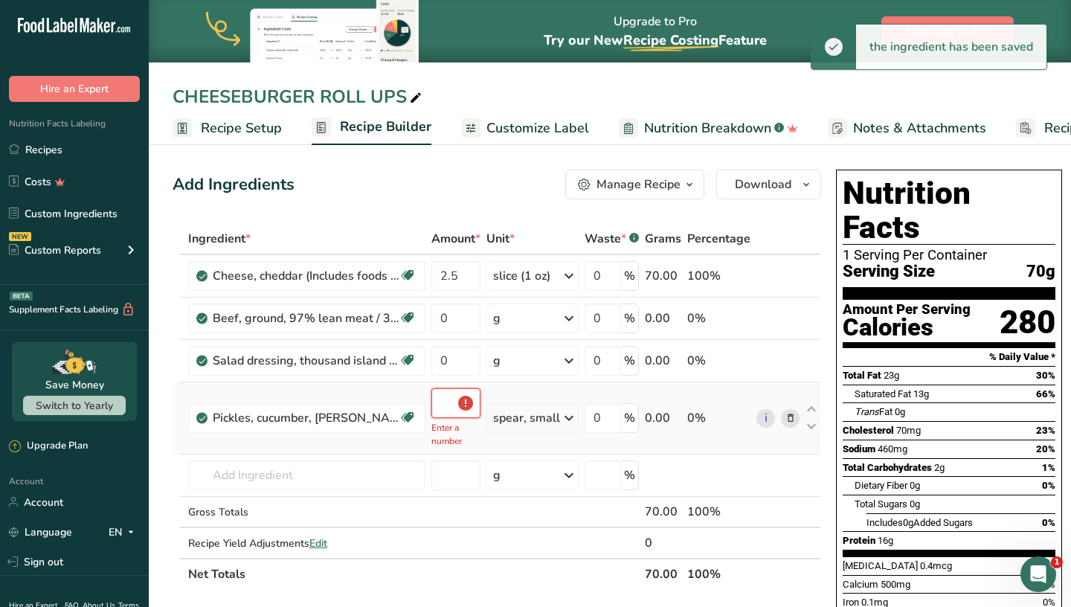
type input "0.5"
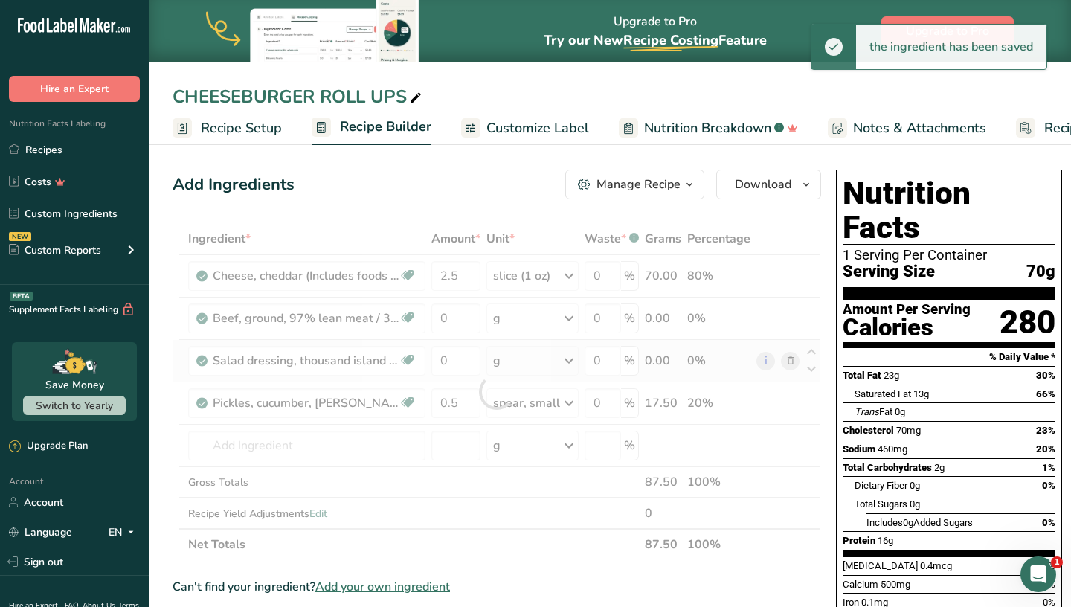
click at [530, 360] on div "Ingredient * Amount * Unit * Waste * .a-a{fill:#347362;}.b-a{fill:#fff;} Grams …" at bounding box center [497, 391] width 649 height 337
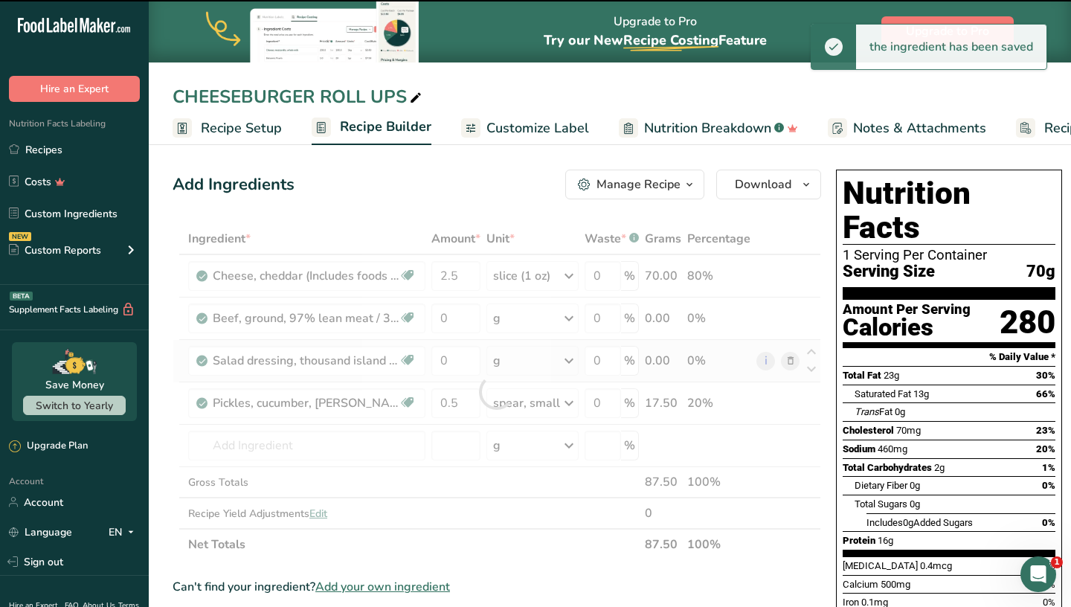
click at [530, 360] on div at bounding box center [497, 391] width 649 height 337
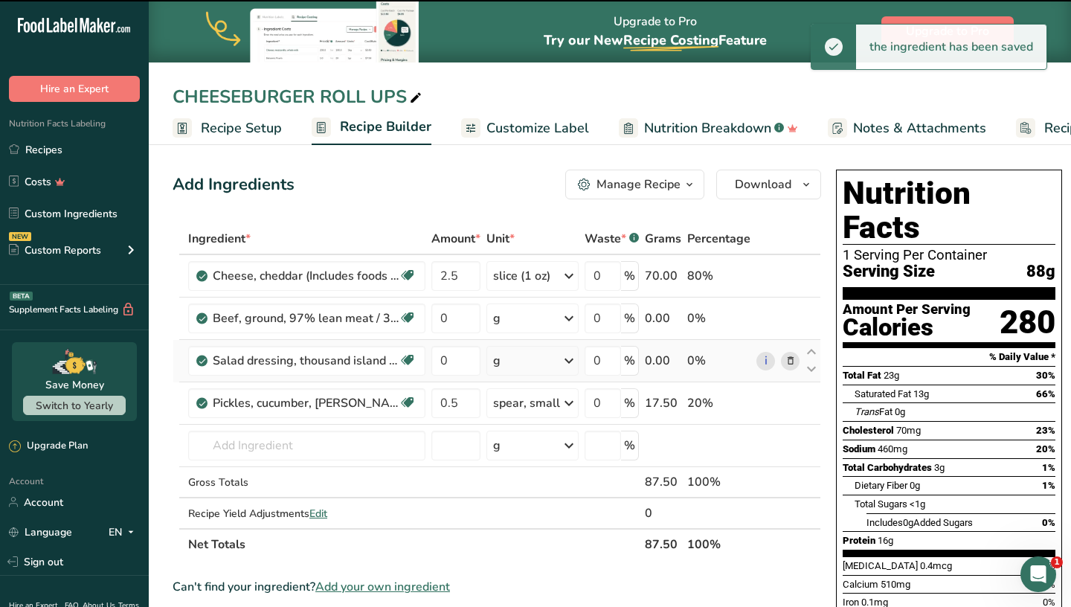
click at [530, 360] on div "g" at bounding box center [532, 361] width 92 height 30
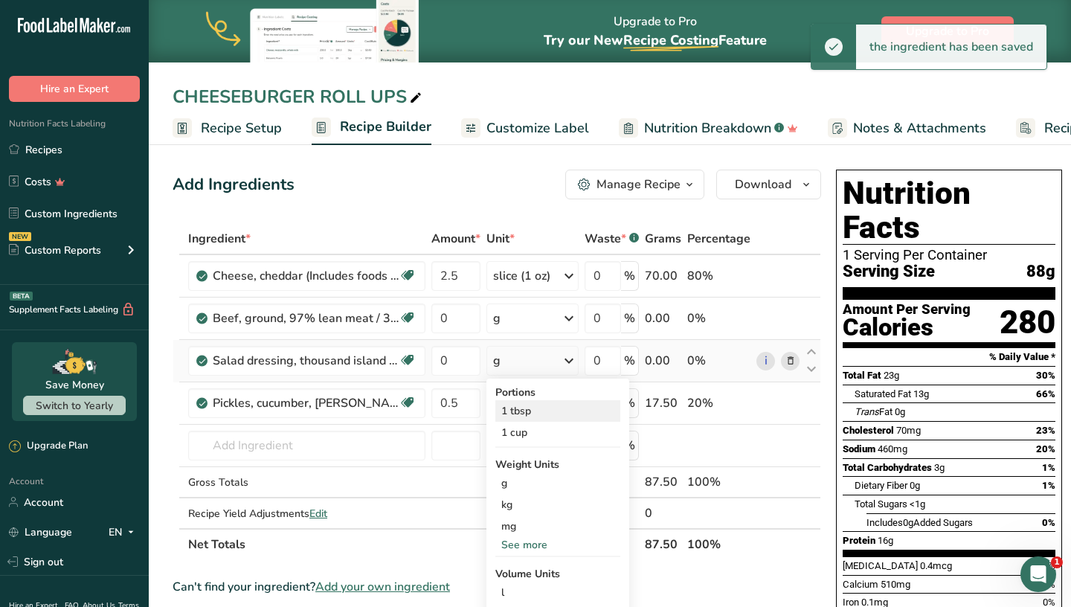
click at [532, 417] on div "1 tbsp" at bounding box center [557, 411] width 125 height 22
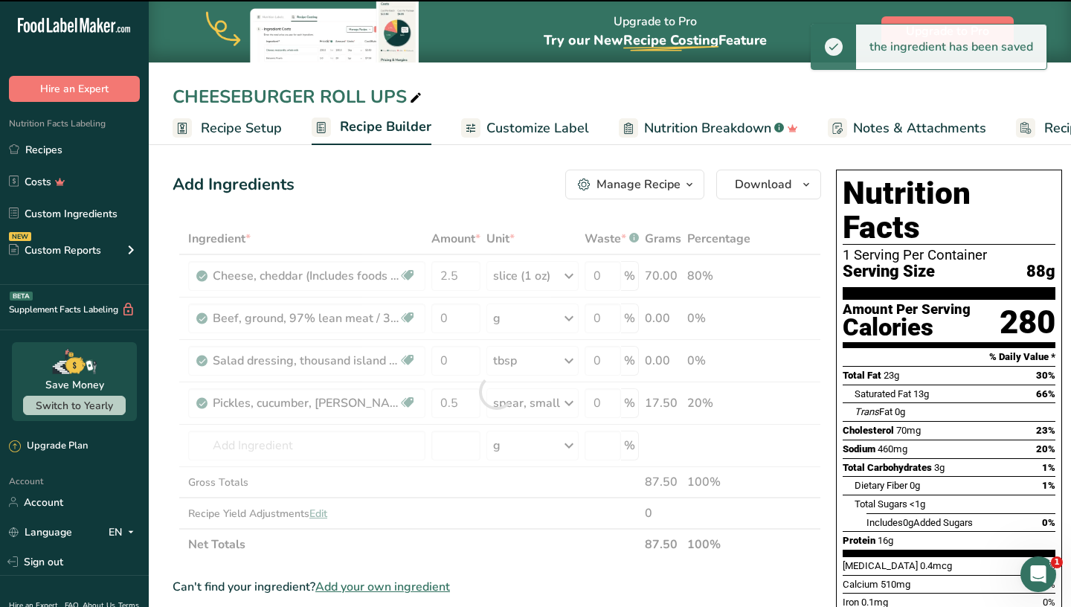
click at [446, 353] on div at bounding box center [497, 391] width 649 height 337
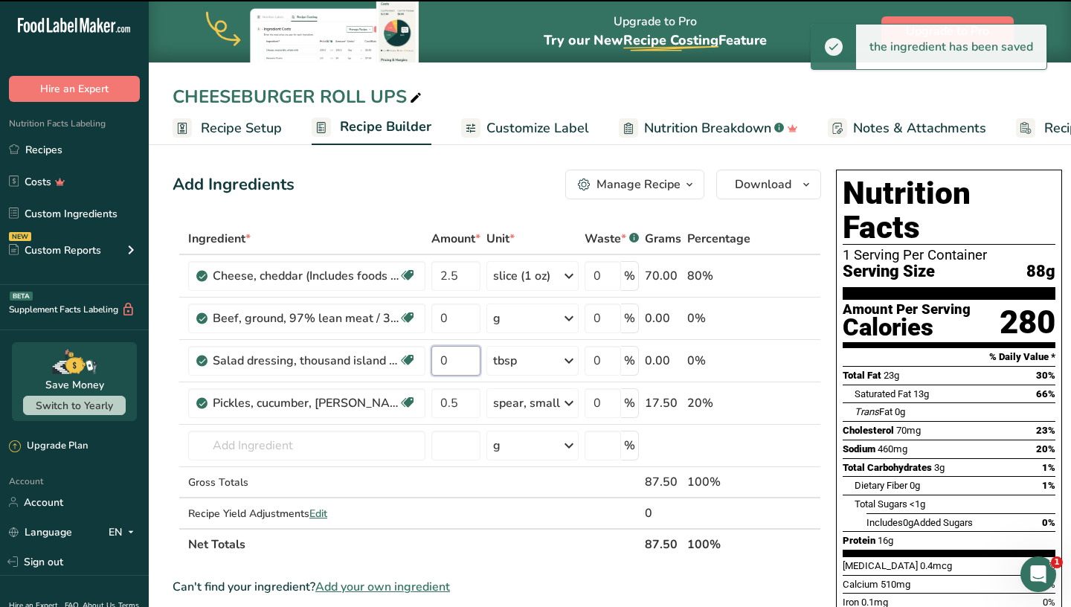
click at [446, 353] on input "0" at bounding box center [455, 361] width 49 height 30
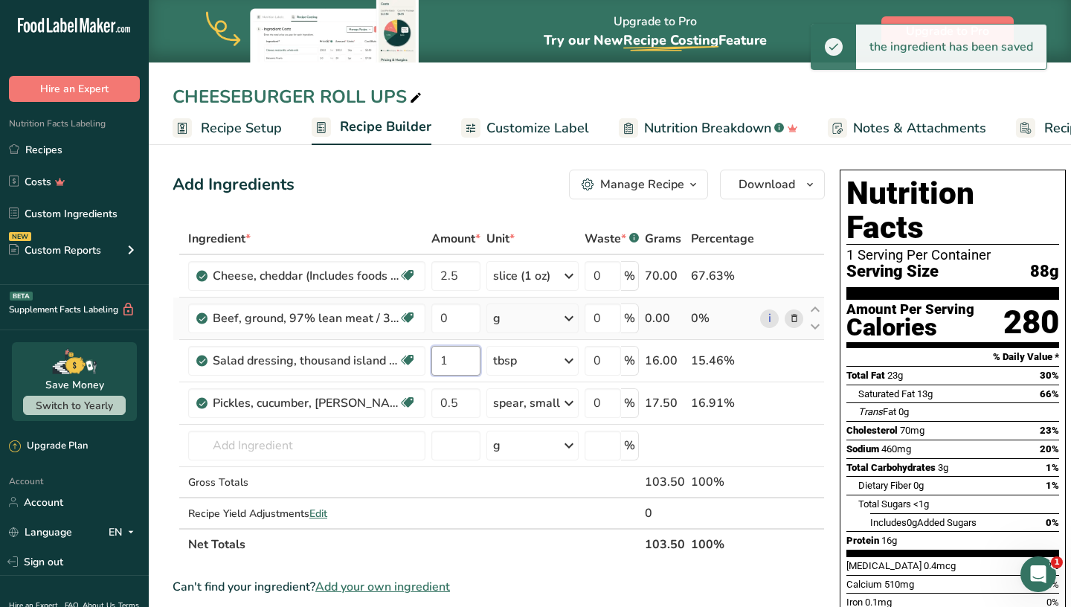
type input "1"
click at [521, 326] on div "Ingredient * Amount * Unit * Waste * .a-a{fill:#347362;}.b-a{fill:#fff;} Grams …" at bounding box center [499, 391] width 652 height 337
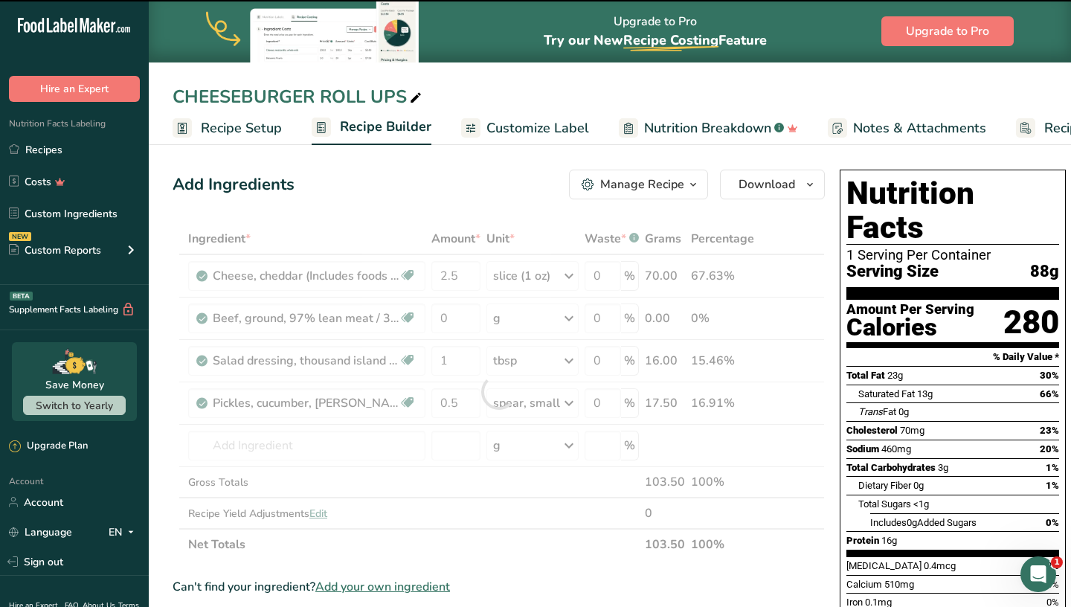
click at [524, 324] on div at bounding box center [499, 391] width 652 height 337
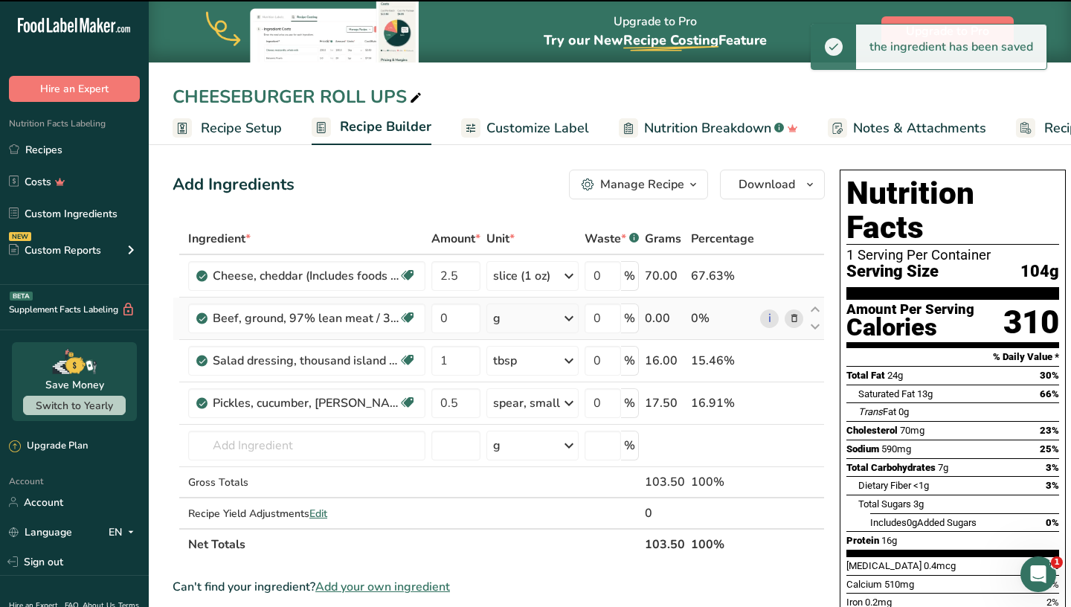
click at [531, 323] on div "g" at bounding box center [532, 318] width 92 height 30
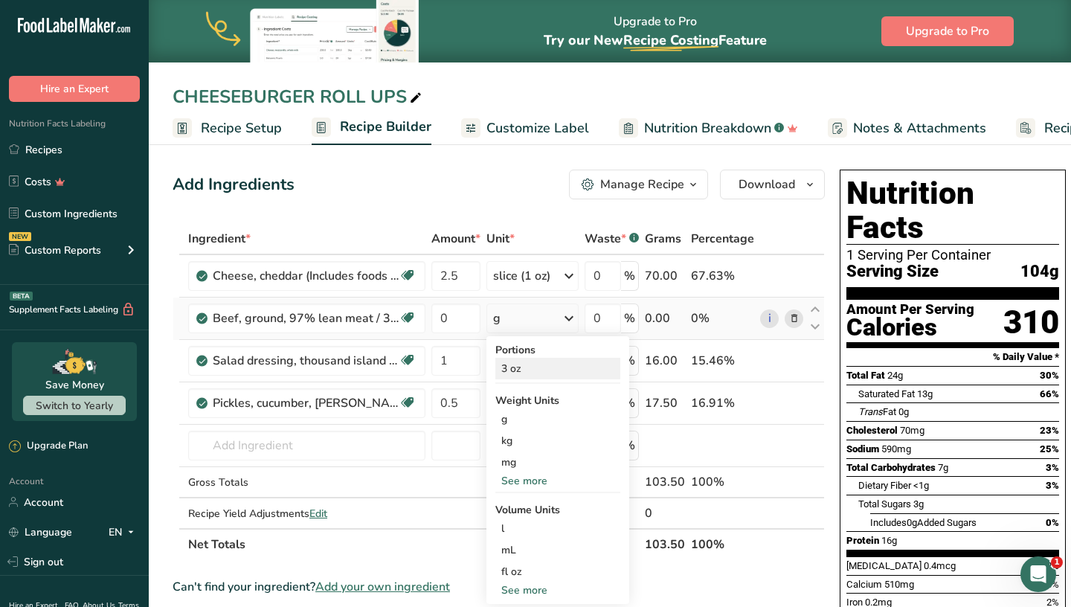
click at [536, 366] on div "3 oz" at bounding box center [557, 369] width 125 height 22
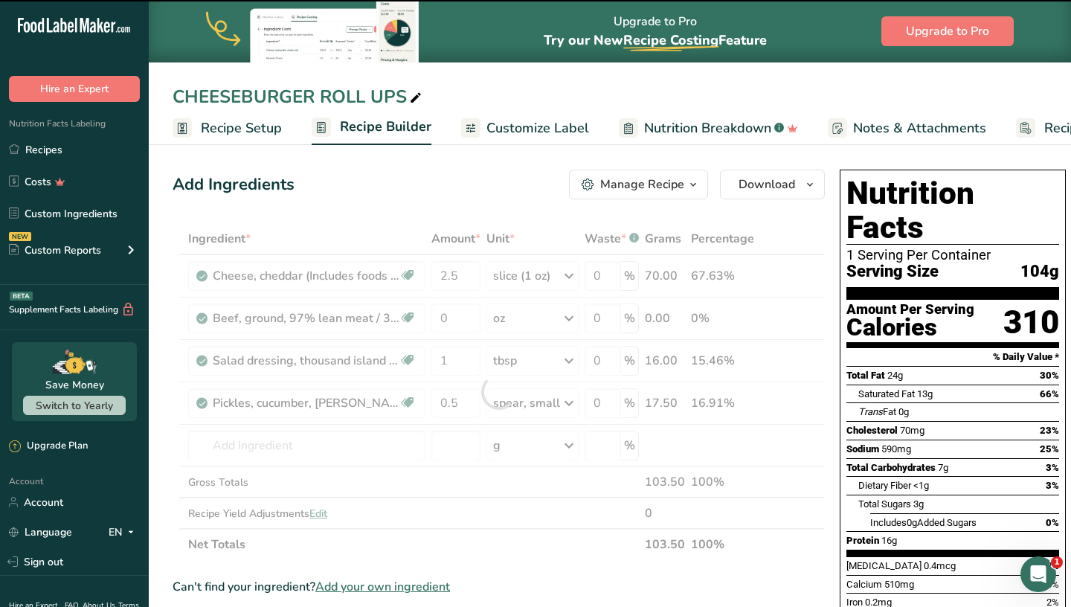
click at [461, 322] on div at bounding box center [499, 391] width 652 height 337
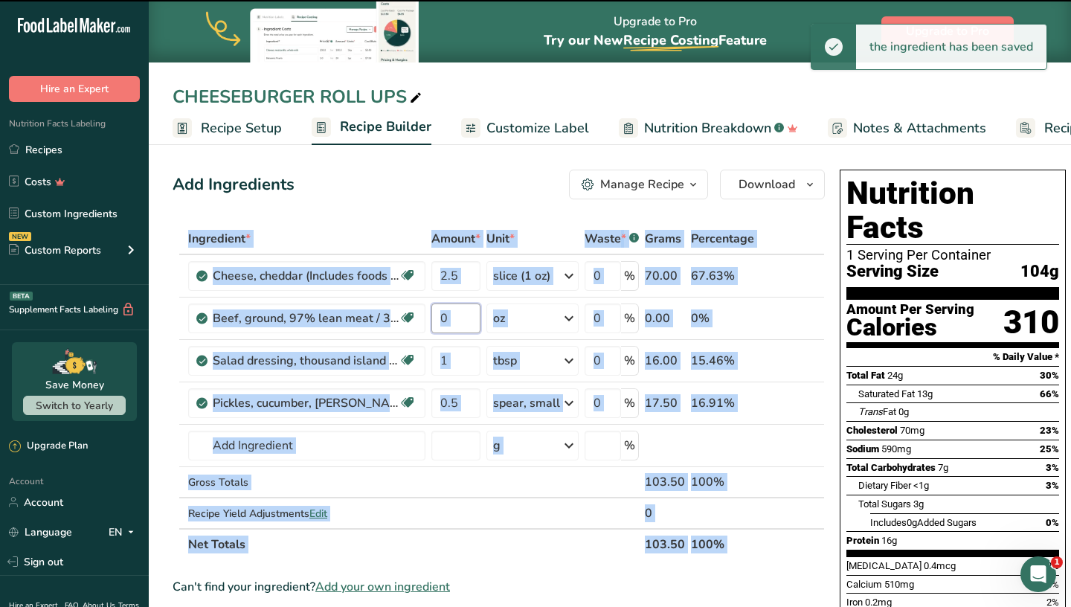
click at [461, 321] on input "0" at bounding box center [455, 318] width 49 height 30
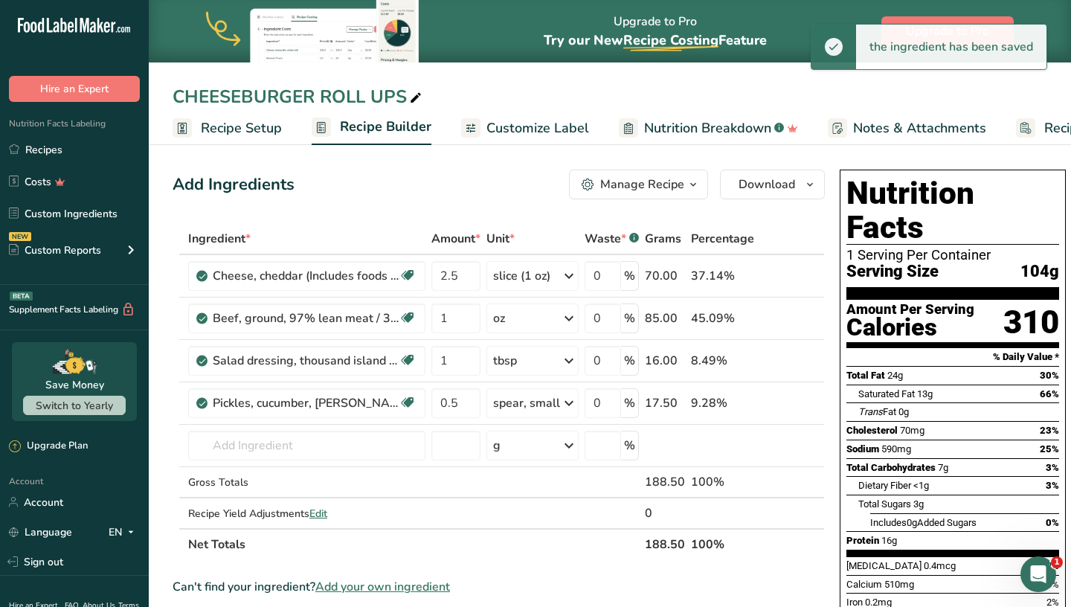
click at [501, 198] on div "Add Ingredients Manage Recipe Delete Recipe Duplicate Recipe Scale Recipe Save …" at bounding box center [499, 185] width 652 height 30
click at [533, 323] on div "oz" at bounding box center [532, 318] width 92 height 30
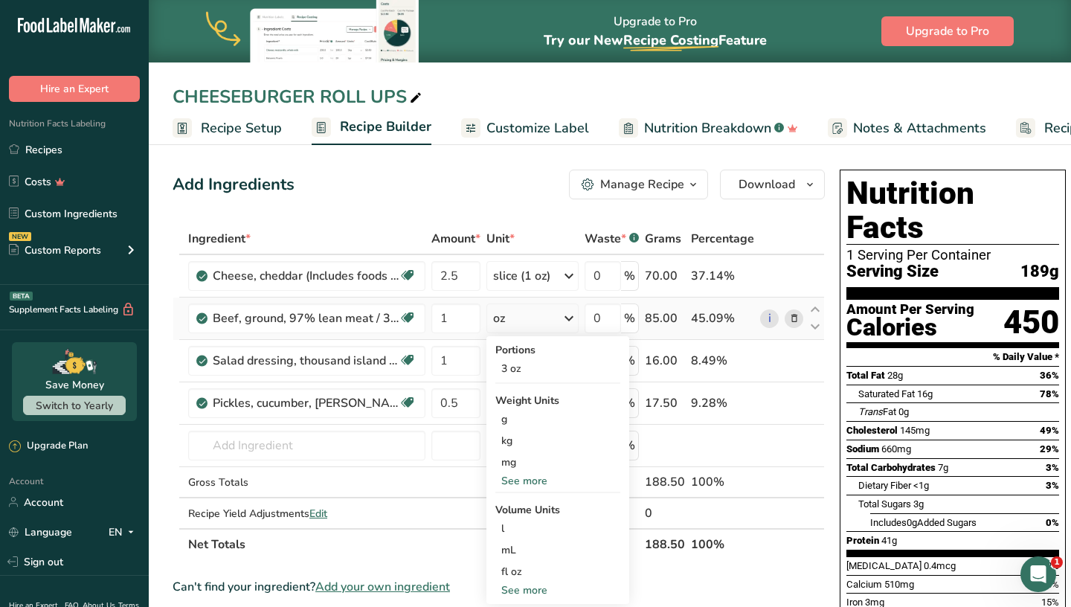
click at [536, 482] on div "See more" at bounding box center [557, 481] width 125 height 16
click at [527, 525] on div "oz" at bounding box center [557, 527] width 125 height 22
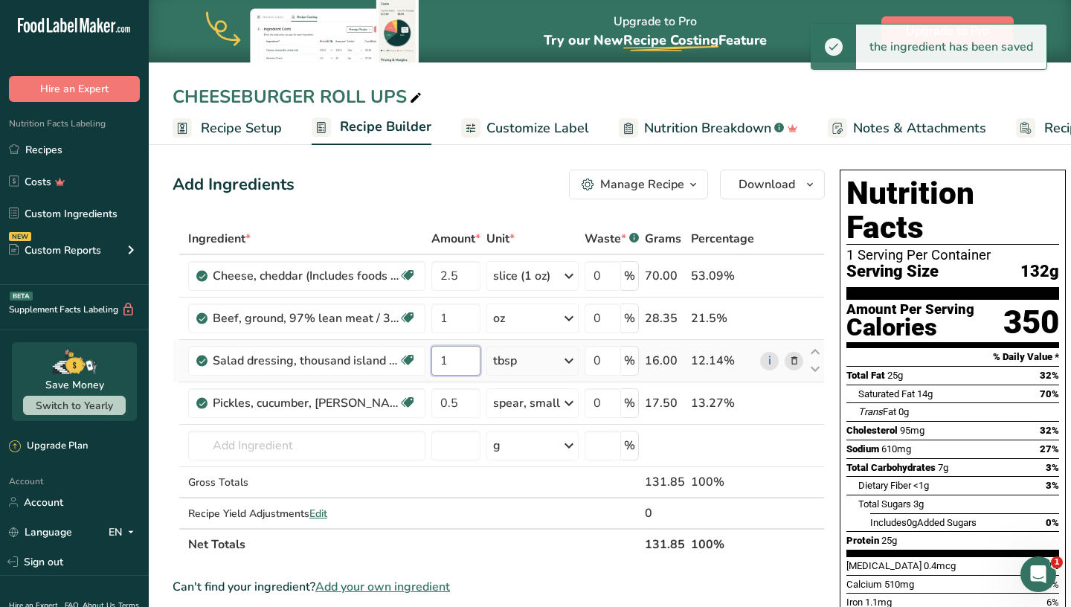
click at [456, 364] on input "1" at bounding box center [455, 361] width 49 height 30
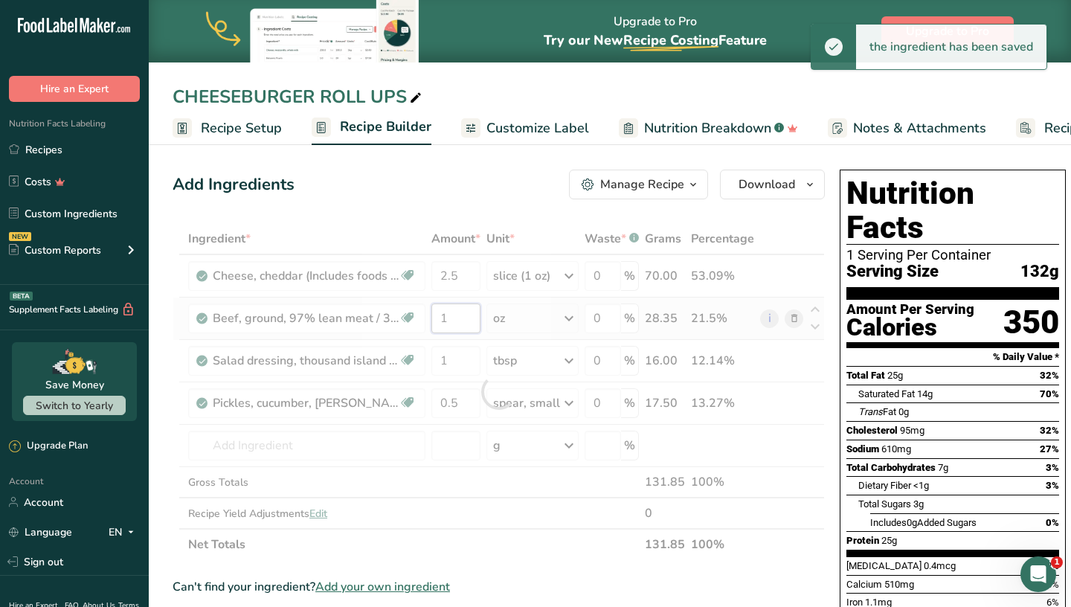
click at [469, 324] on div "Ingredient * Amount * Unit * Waste * .a-a{fill:#347362;}.b-a{fill:#fff;} Grams …" at bounding box center [499, 391] width 652 height 337
click at [469, 324] on div at bounding box center [499, 391] width 652 height 337
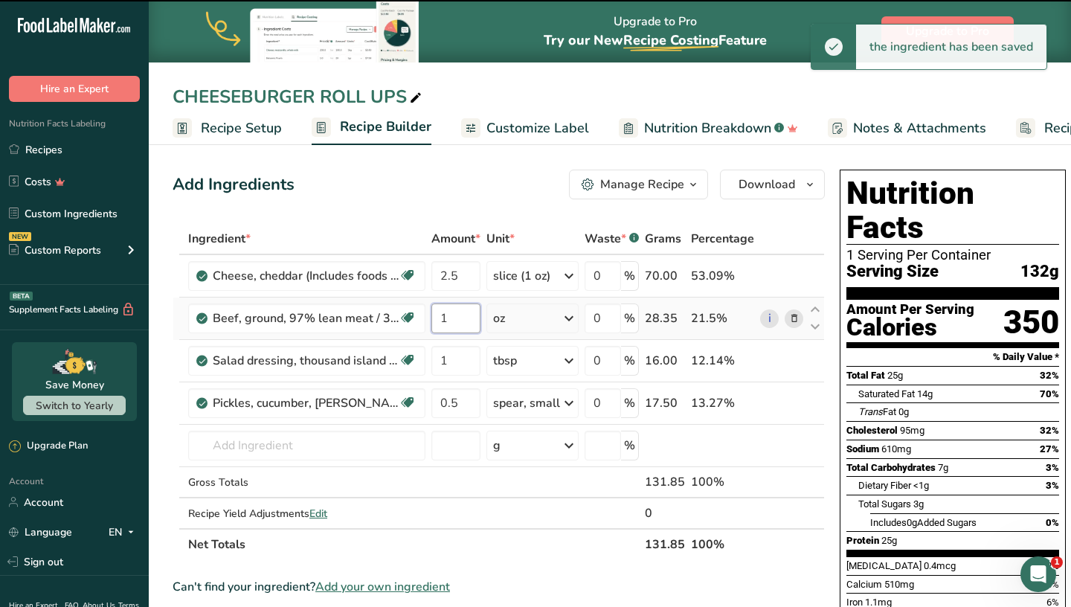
click at [463, 324] on input "1" at bounding box center [455, 318] width 49 height 30
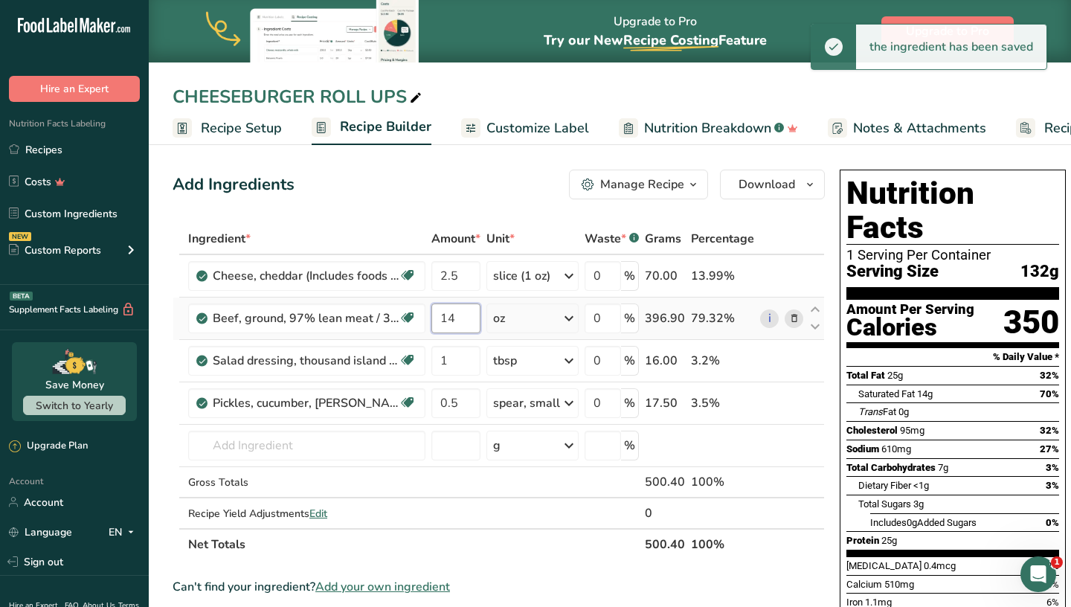
type input "1"
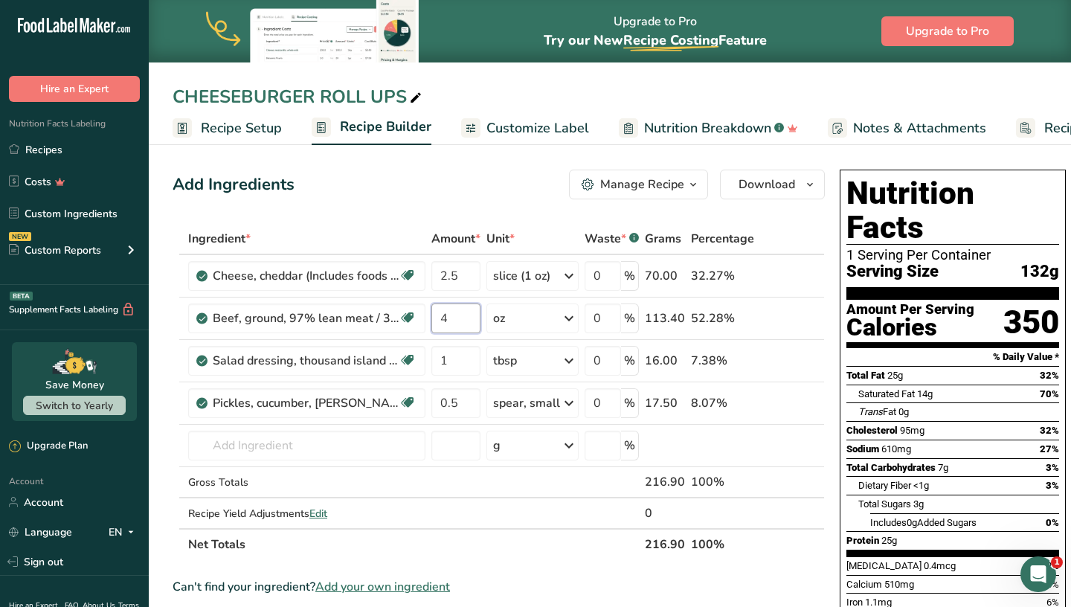
type input "4"
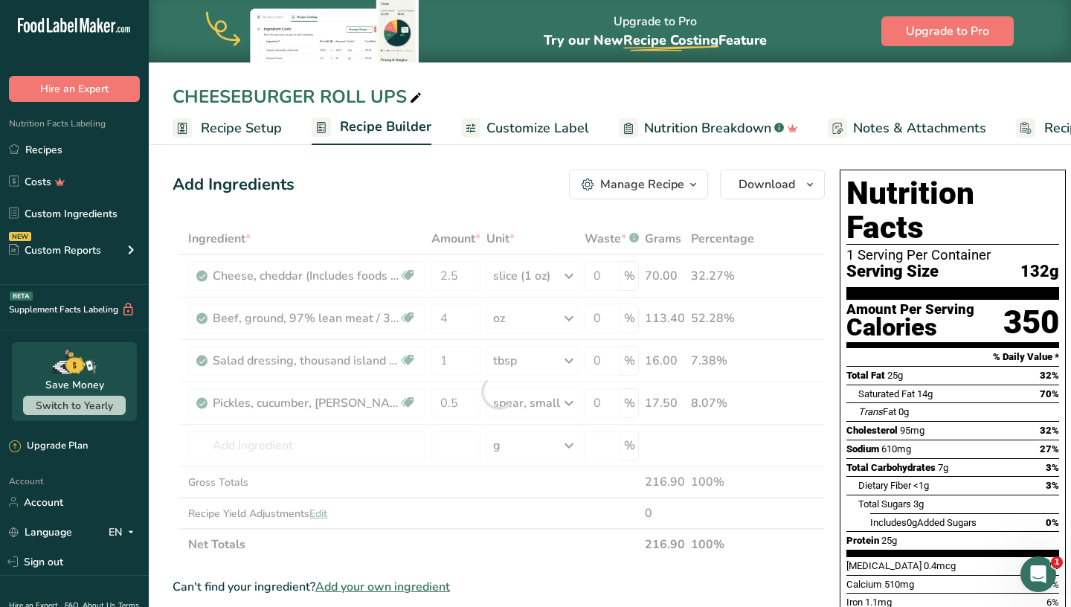
click at [432, 199] on div "Add Ingredients Manage Recipe Delete Recipe Duplicate Recipe Scale Recipe Save …" at bounding box center [503, 613] width 661 height 899
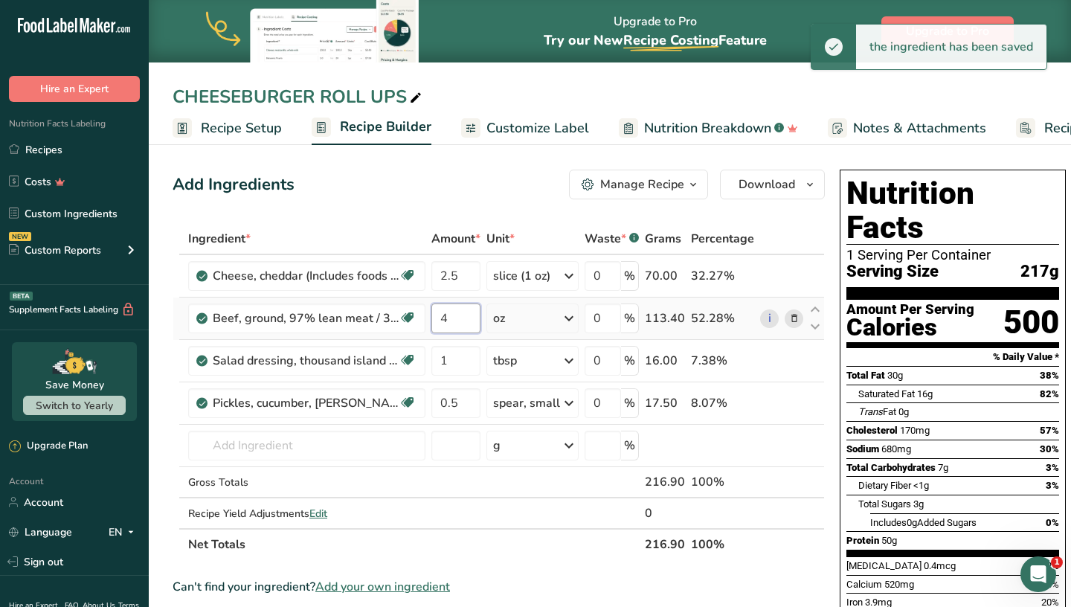
click at [469, 322] on input "4" at bounding box center [455, 318] width 49 height 30
type input "3"
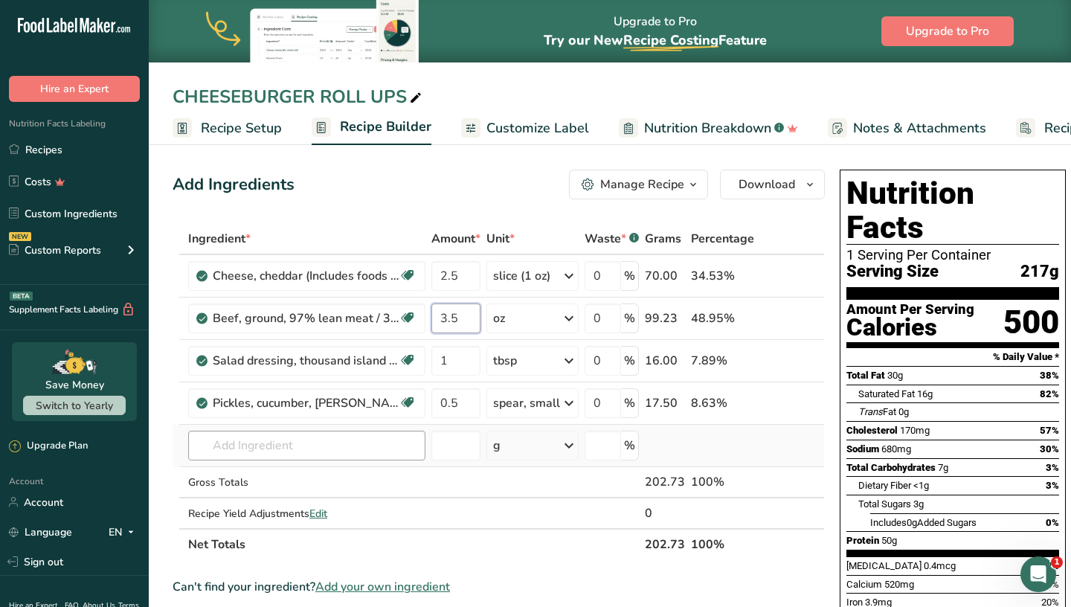
type input "3.5"
click at [331, 449] on div "Ingredient * Amount * Unit * Waste * .a-a{fill:#347362;}.b-a{fill:#fff;} Grams …" at bounding box center [499, 391] width 652 height 337
type input "carb tort"
click at [309, 393] on p "LOW CARB TORTILLAS" at bounding box center [264, 394] width 128 height 16
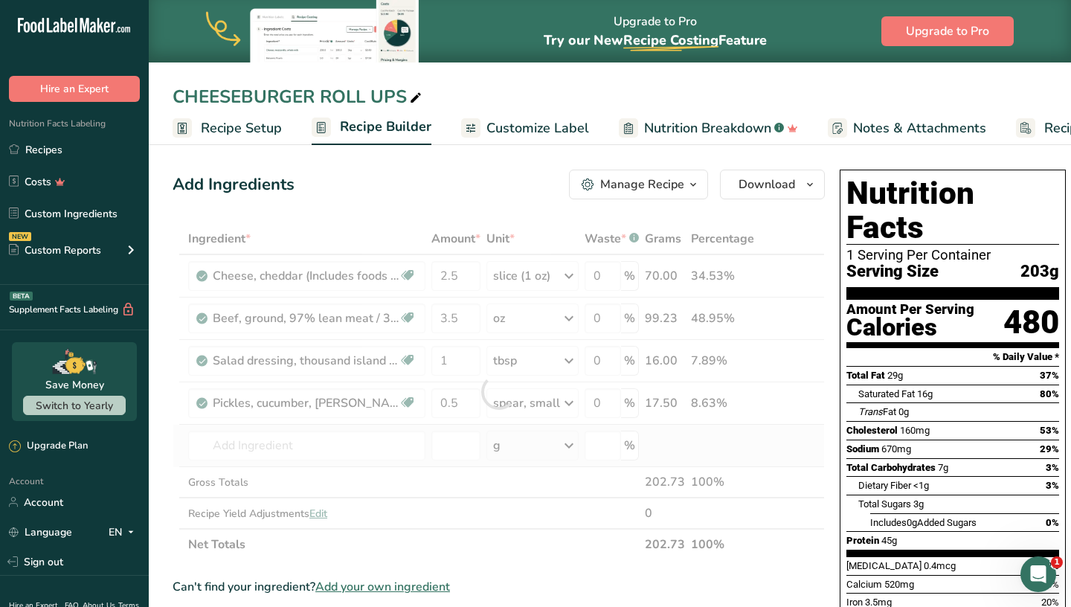
type input "LOW CARB TORTILLAS"
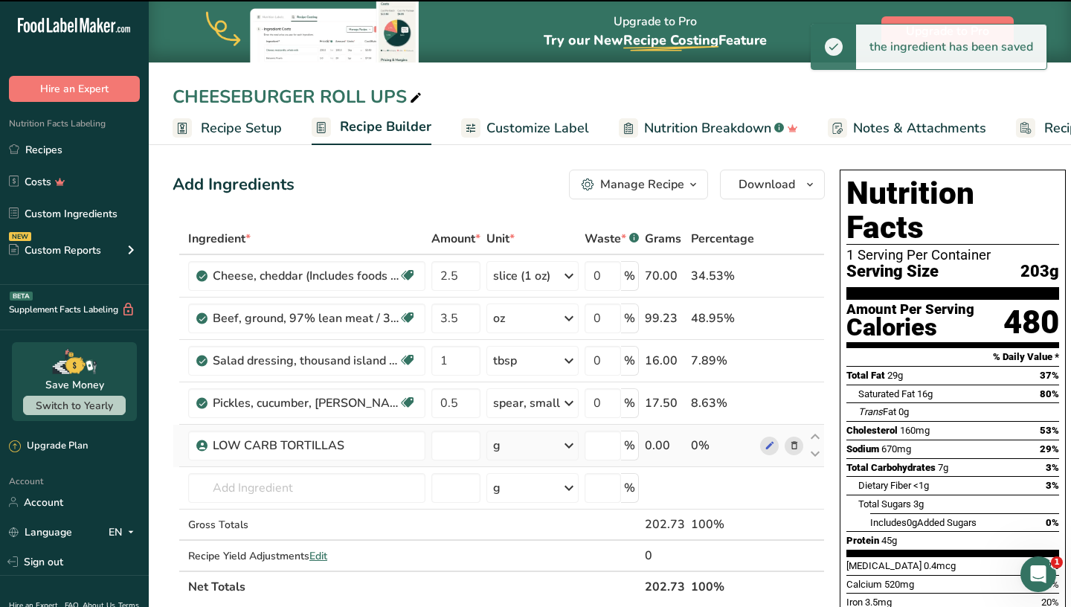
type input "0"
click at [530, 454] on div "g" at bounding box center [532, 446] width 92 height 30
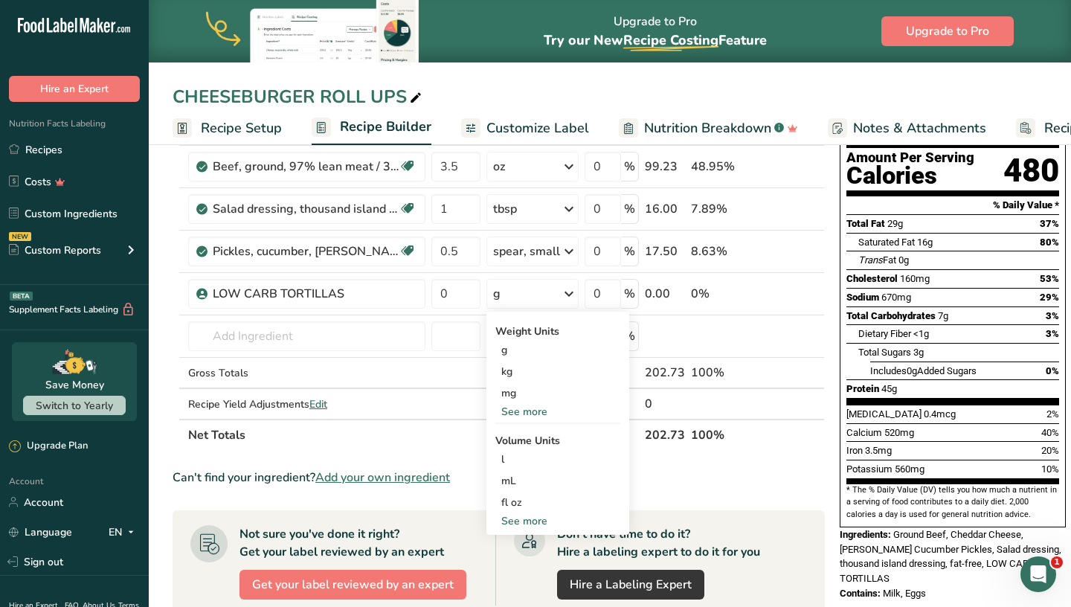
scroll to position [155, 0]
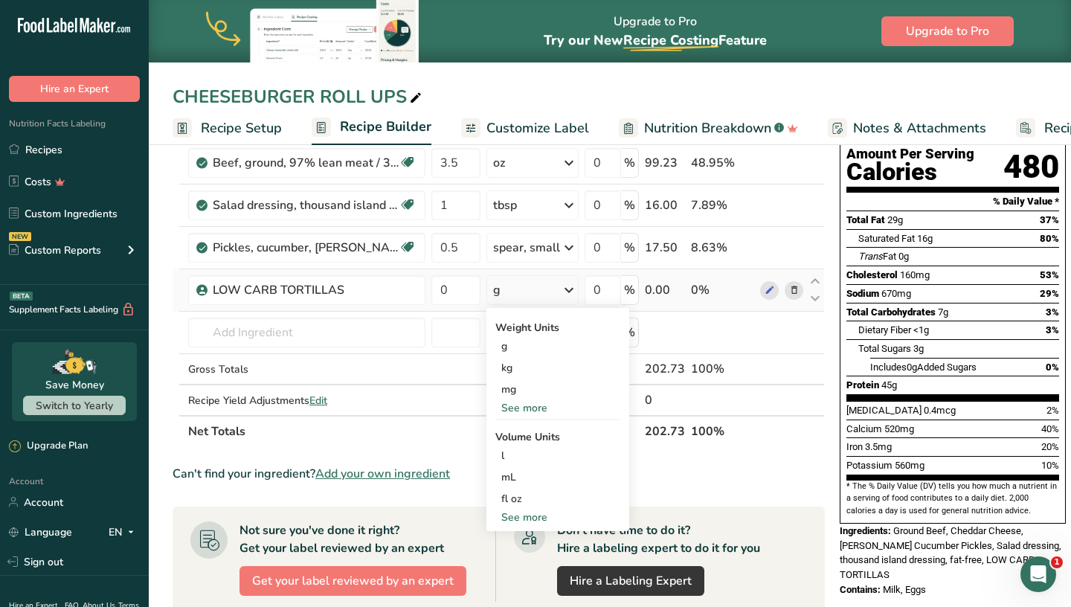
click at [539, 407] on div "See more" at bounding box center [557, 408] width 125 height 16
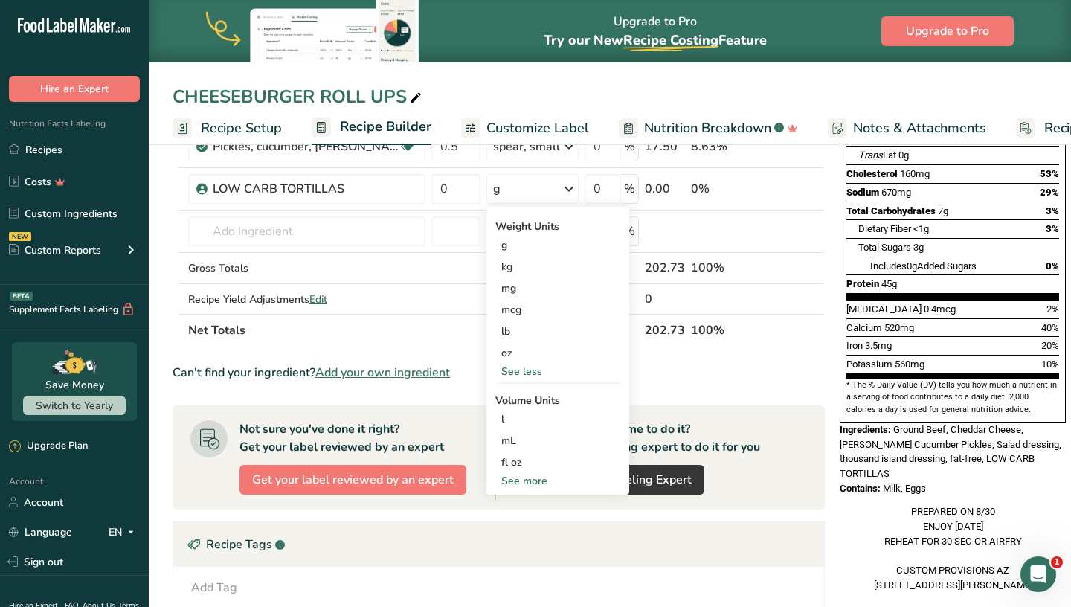
scroll to position [177, 0]
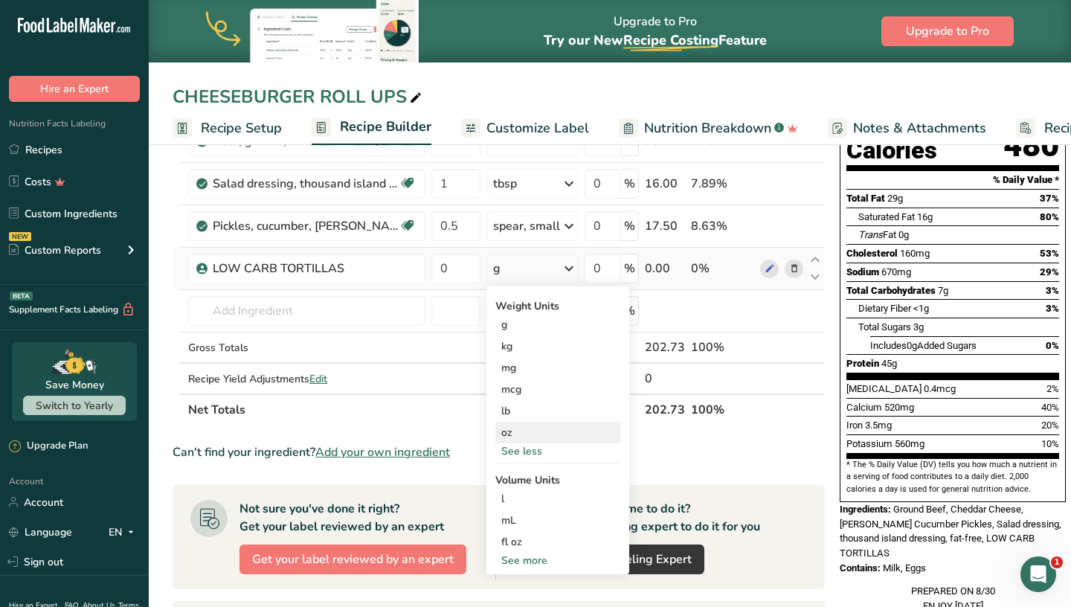
click at [533, 429] on div "oz" at bounding box center [557, 433] width 125 height 22
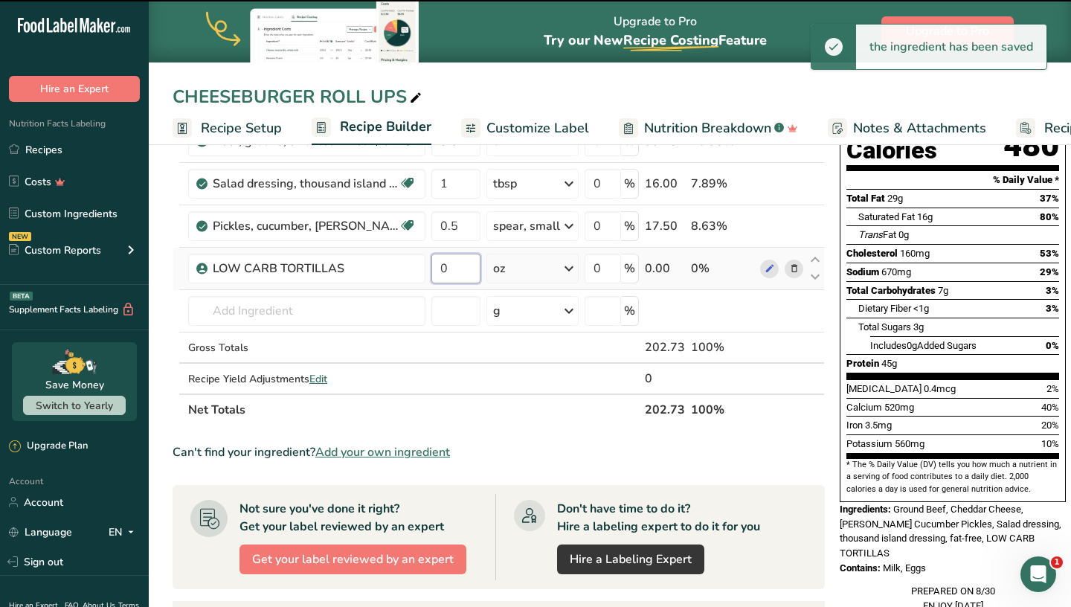
click at [466, 271] on input "0" at bounding box center [455, 269] width 49 height 30
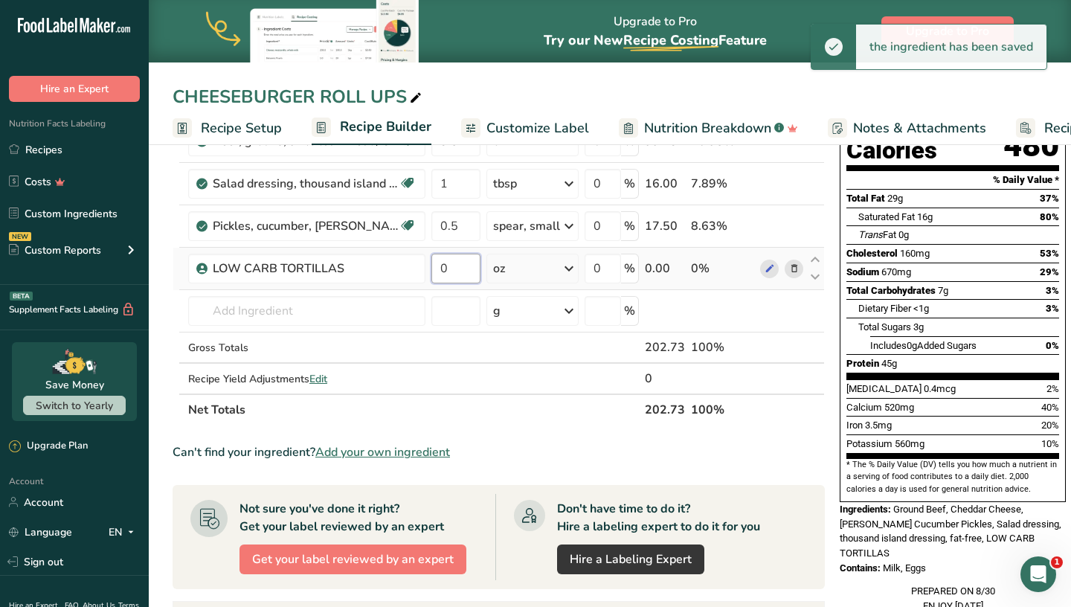
click at [466, 271] on input "0" at bounding box center [455, 269] width 49 height 30
type input "2"
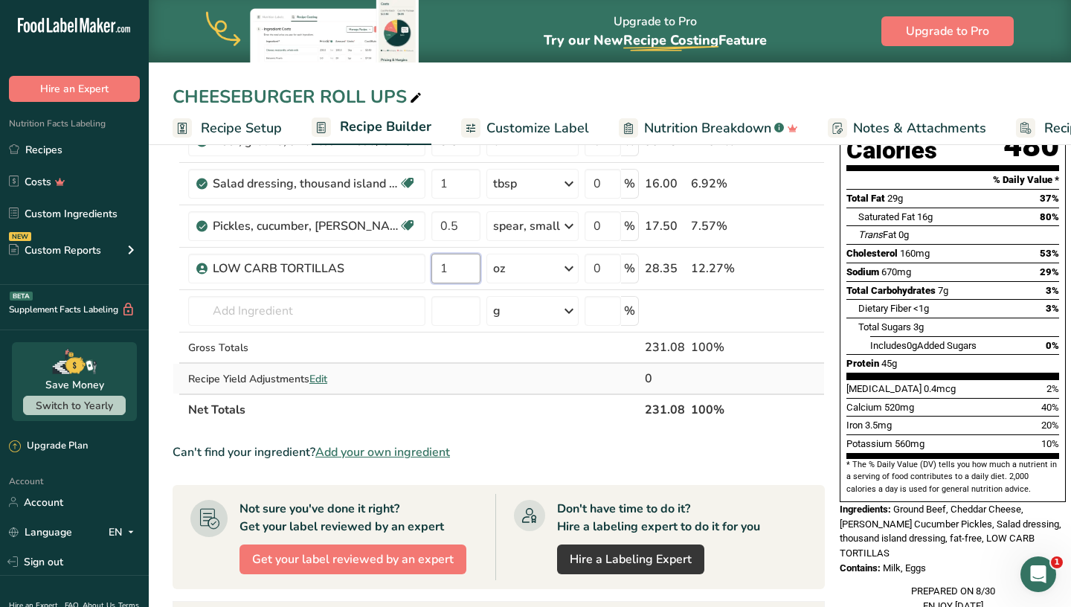
type input "1"
click at [515, 373] on div "Ingredient * Amount * Unit * Waste * .a-a{fill:#347362;}.b-a{fill:#fff;} Grams …" at bounding box center [499, 235] width 652 height 379
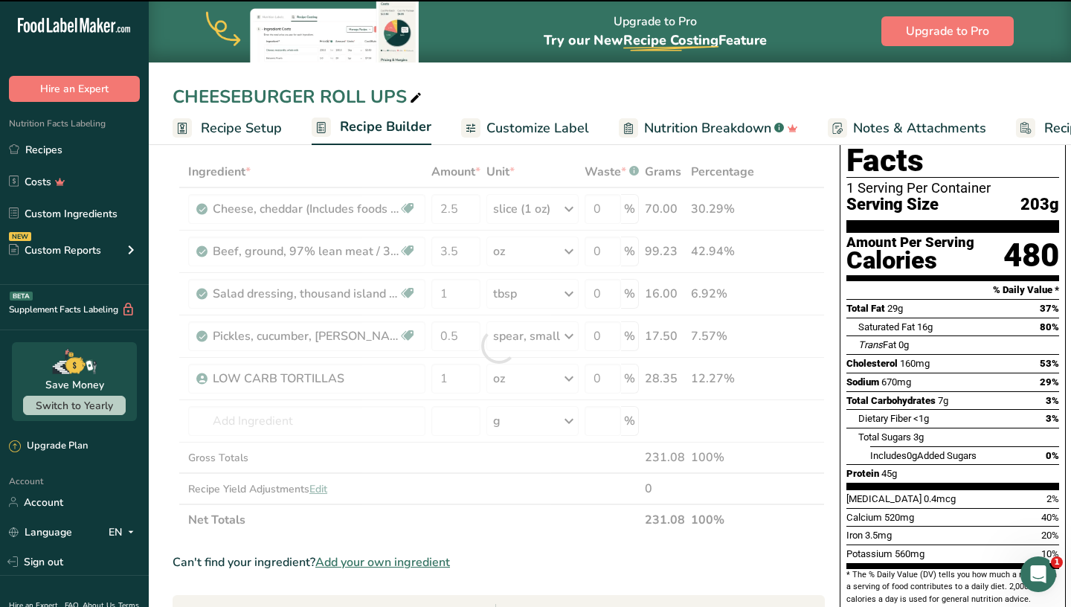
scroll to position [71, 0]
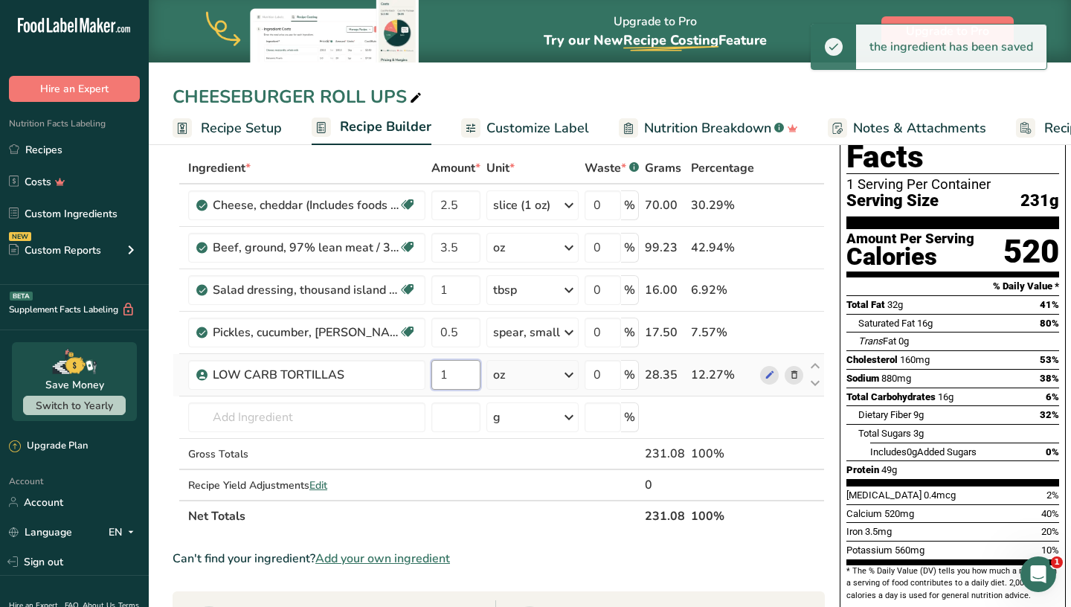
click at [459, 374] on input "1" at bounding box center [455, 375] width 49 height 30
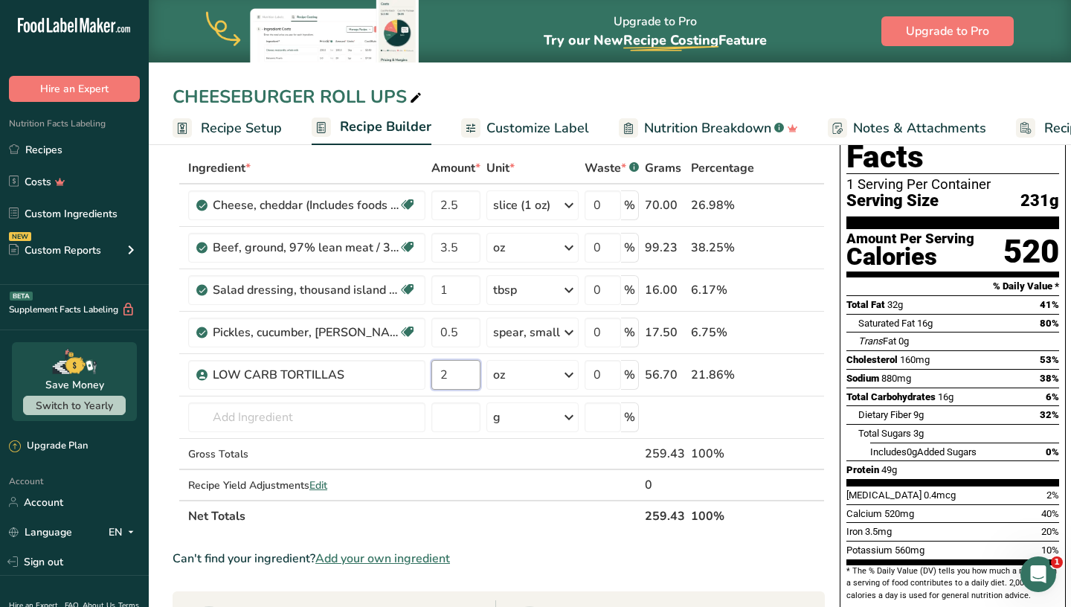
type input "2"
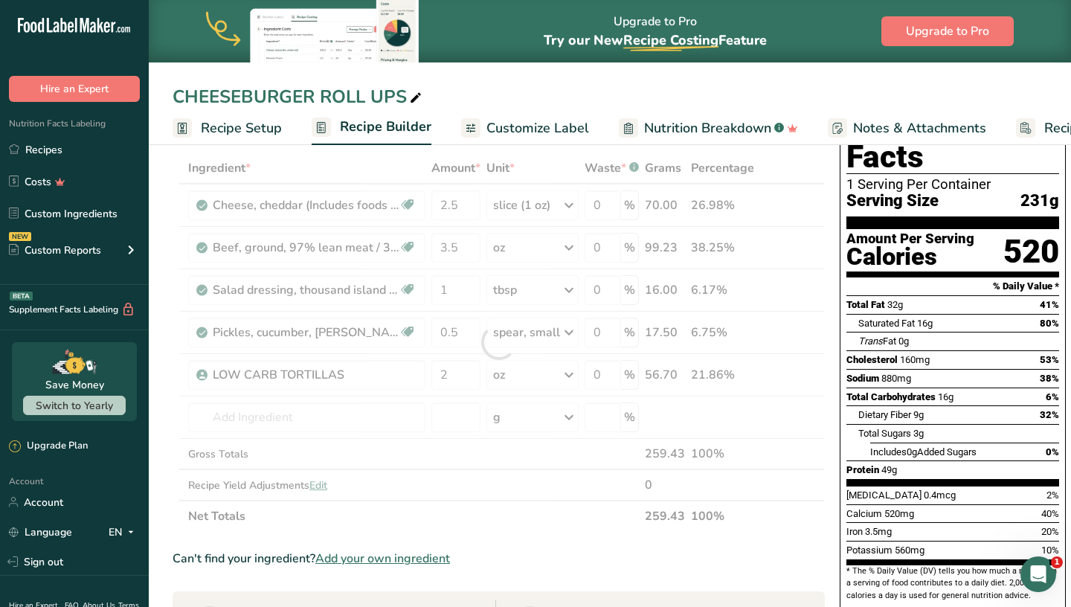
click at [487, 509] on div "Ingredient * Amount * Unit * Waste * .a-a{fill:#347362;}.b-a{fill:#fff;} Grams …" at bounding box center [499, 341] width 652 height 379
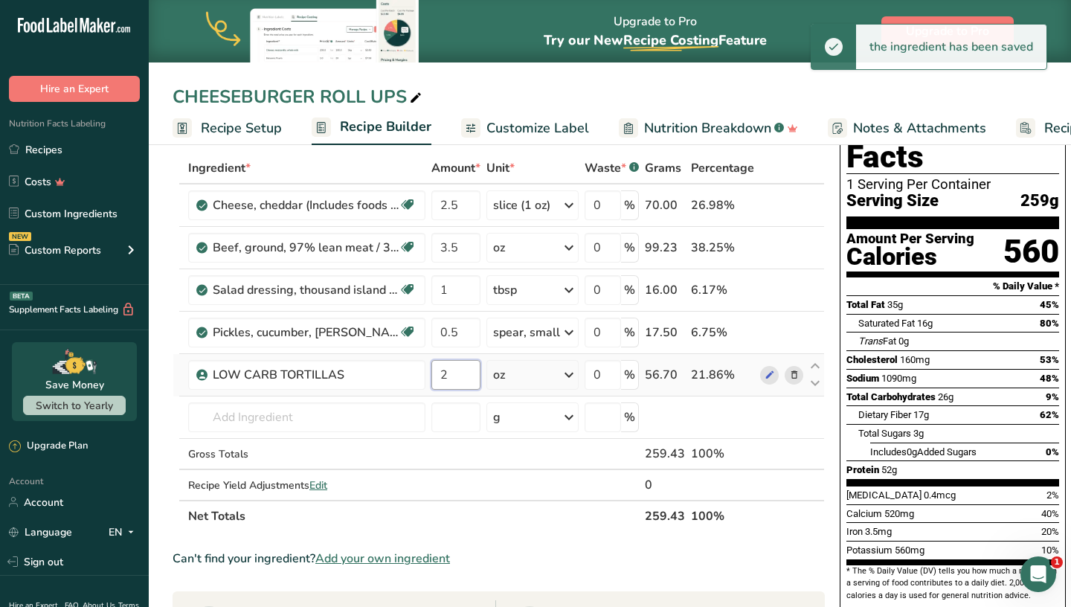
click at [465, 379] on input "2" at bounding box center [455, 375] width 49 height 30
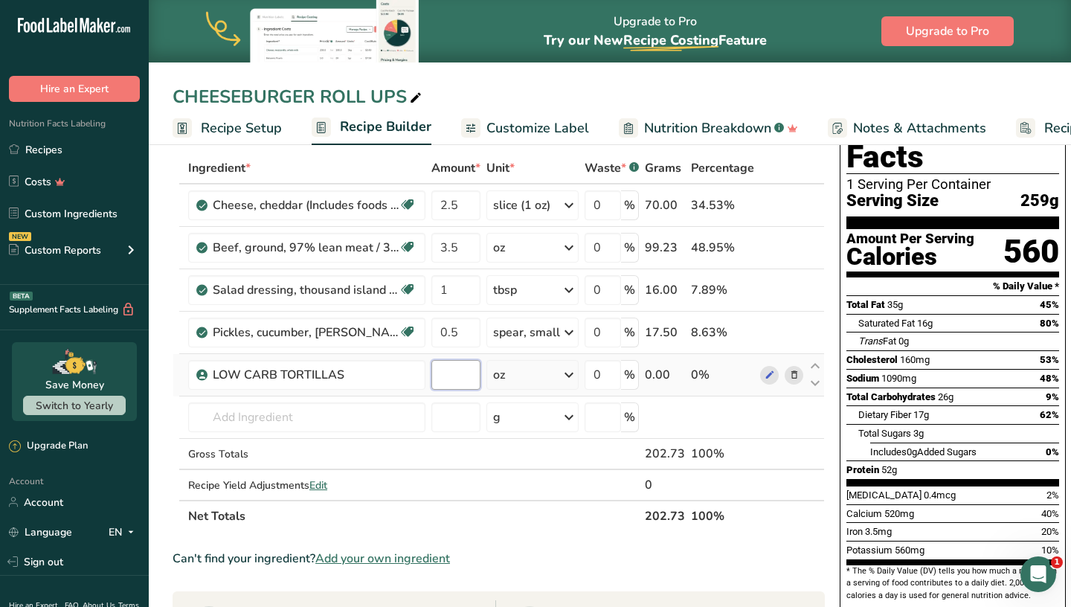
type input "1"
type input "1.5"
click at [466, 490] on div "Ingredient * Amount * Unit * Waste * .a-a{fill:#347362;}.b-a{fill:#fff;} Grams …" at bounding box center [499, 341] width 652 height 379
click at [629, 89] on div "CHEESEBURGER ROLL UPS" at bounding box center [610, 96] width 922 height 27
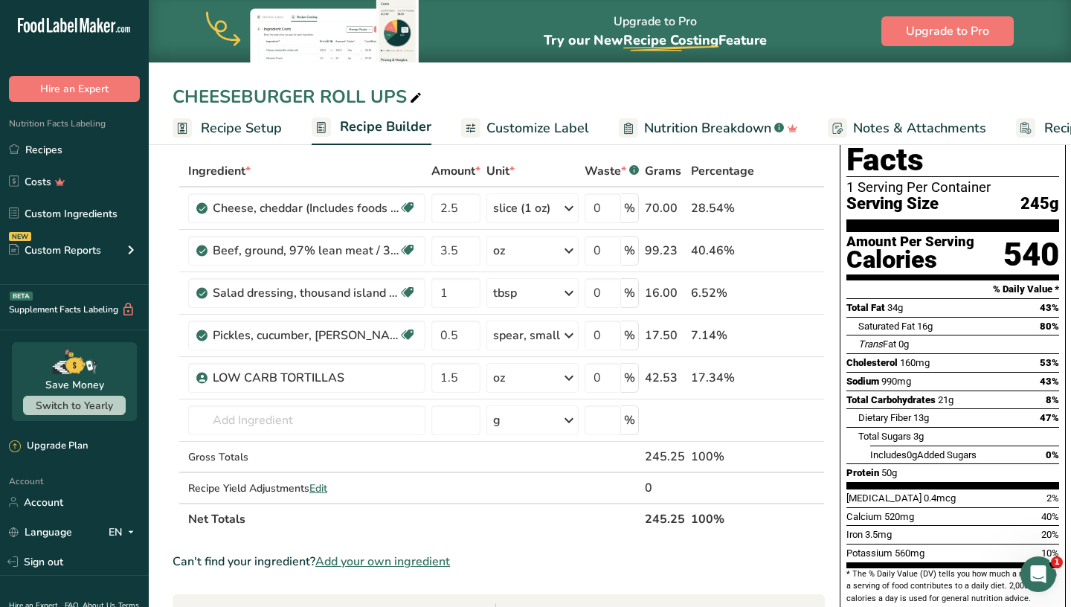
click at [542, 124] on span "Customize Label" at bounding box center [537, 128] width 103 height 20
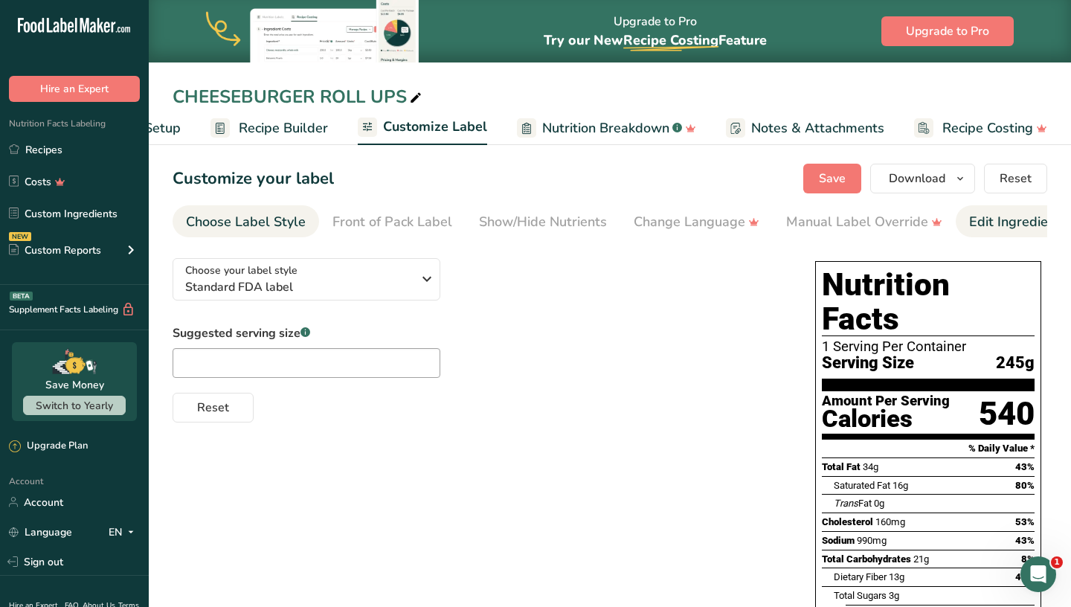
click at [1028, 210] on link "Edit Ingredients/Allergens List" at bounding box center [1063, 221] width 189 height 33
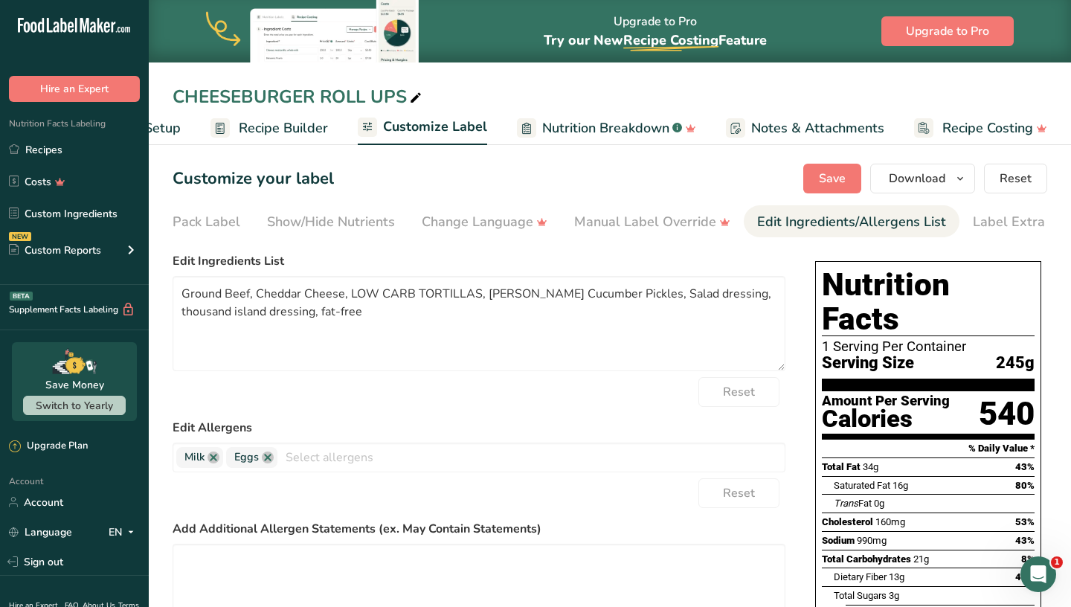
scroll to position [0, 242]
click at [1018, 225] on div "Label Extra Info" at bounding box center [992, 222] width 99 height 20
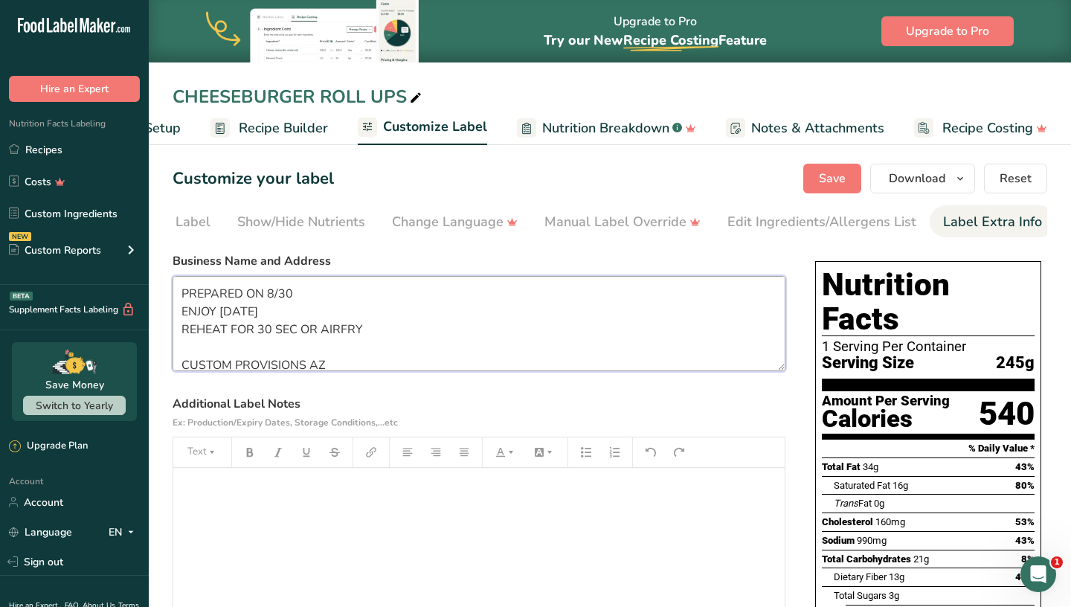
click at [318, 295] on textarea "PREPARED ON 8/30 ENJOY WITHIN 6 DAYS REHEAT FOR 30 SEC OR AIRFRY CUSTOM PROVISI…" at bounding box center [479, 323] width 613 height 95
click at [797, 170] on div "Customize your label Save Download Choose what to show on your downloaded label…" at bounding box center [610, 179] width 875 height 30
click at [843, 170] on span "Save" at bounding box center [832, 179] width 27 height 18
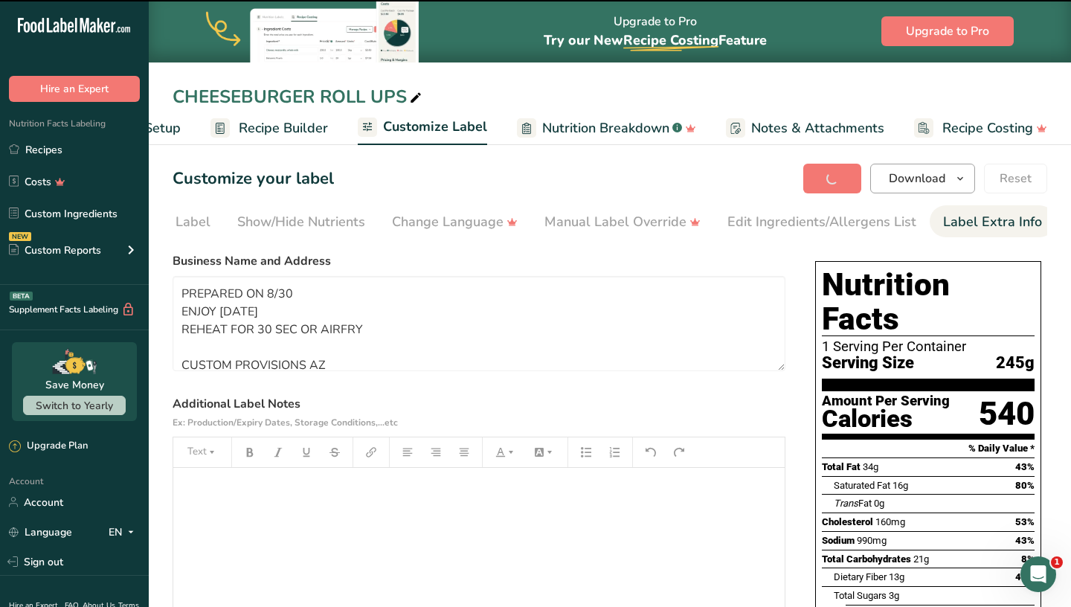
click at [890, 190] on button "Download" at bounding box center [922, 179] width 105 height 30
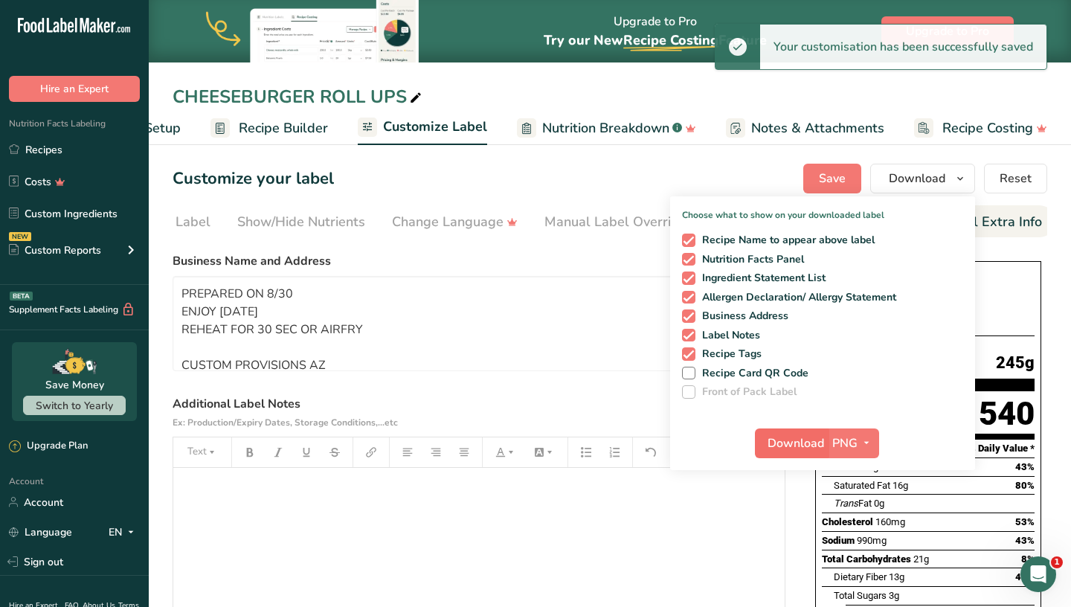
click at [785, 453] on button "Download" at bounding box center [791, 443] width 73 height 30
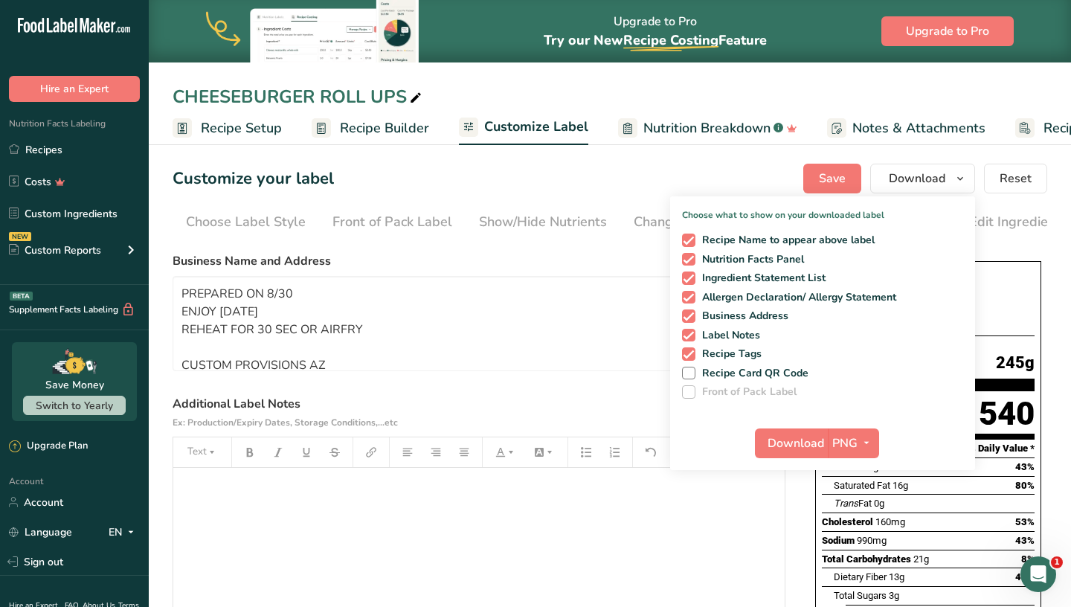
scroll to position [0, 242]
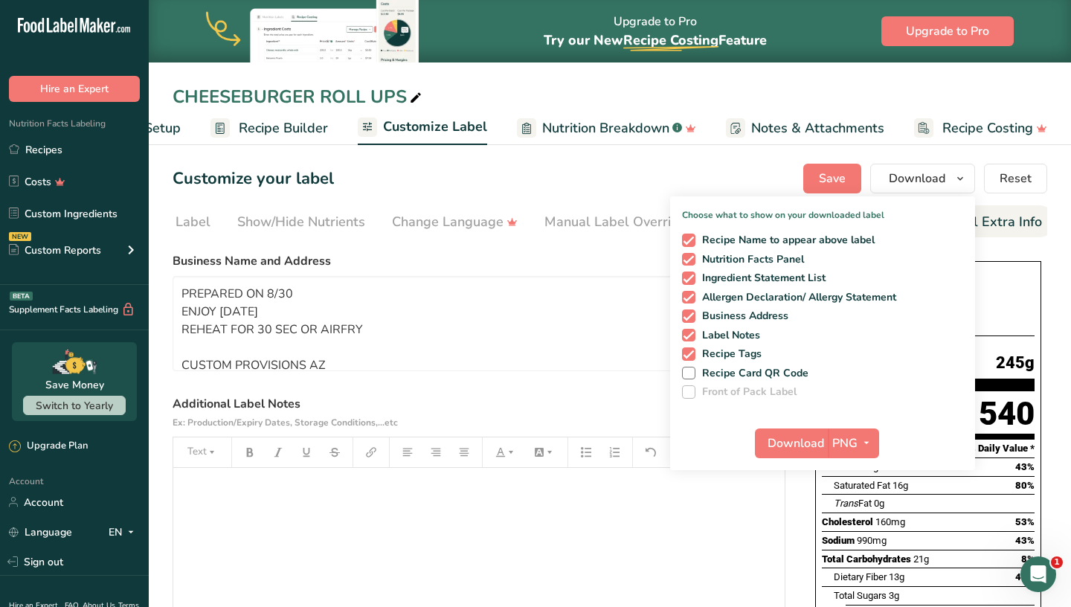
click at [405, 187] on div "Customize your label Save Download Choose what to show on your downloaded label…" at bounding box center [610, 179] width 875 height 30
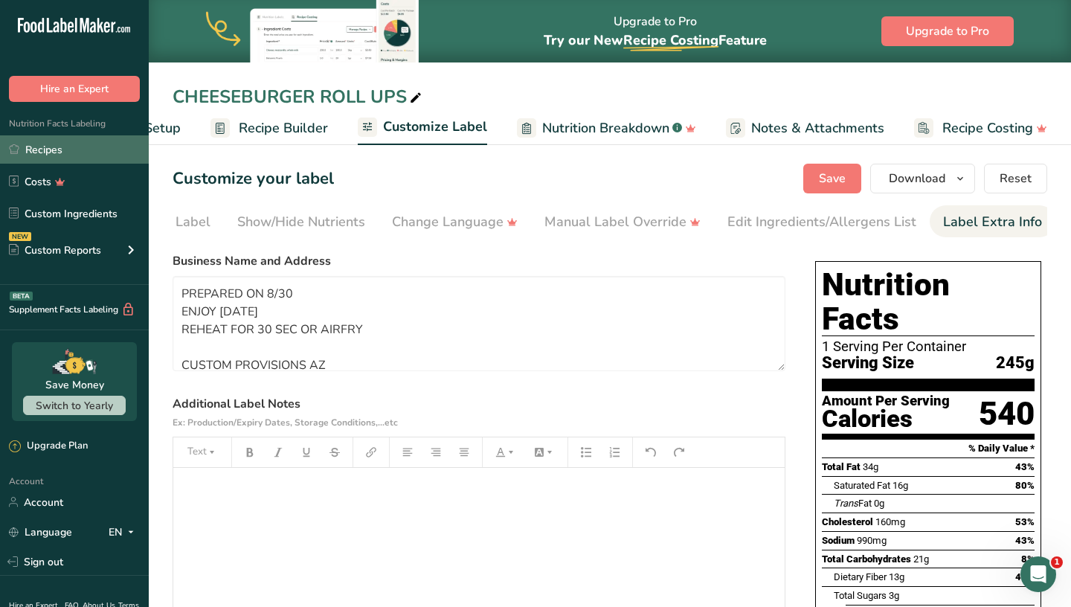
click at [105, 156] on link "Recipes" at bounding box center [74, 149] width 149 height 28
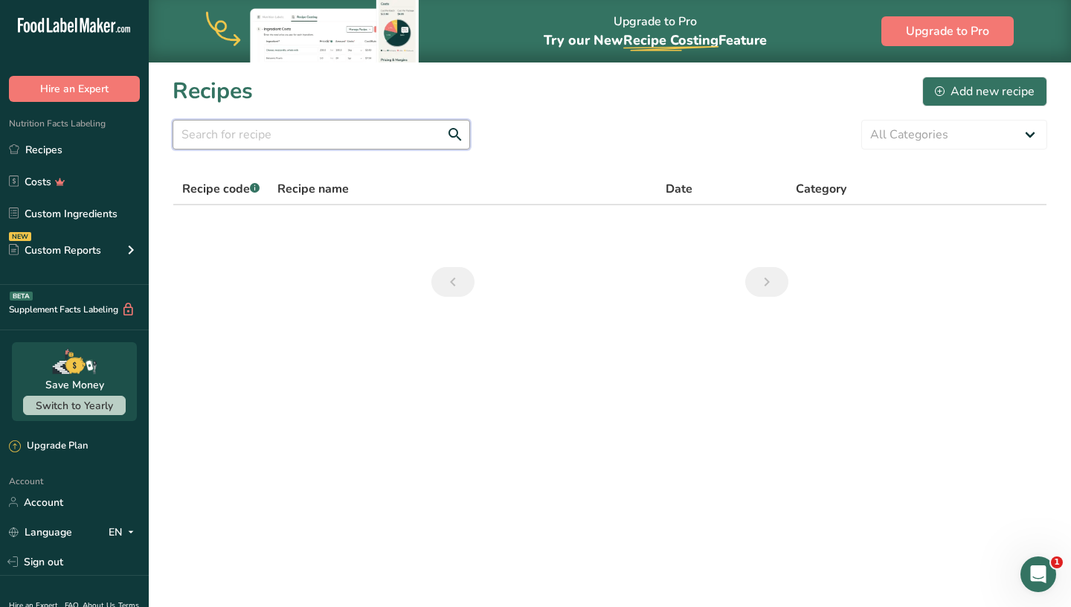
click at [370, 147] on input "text" at bounding box center [322, 135] width 298 height 30
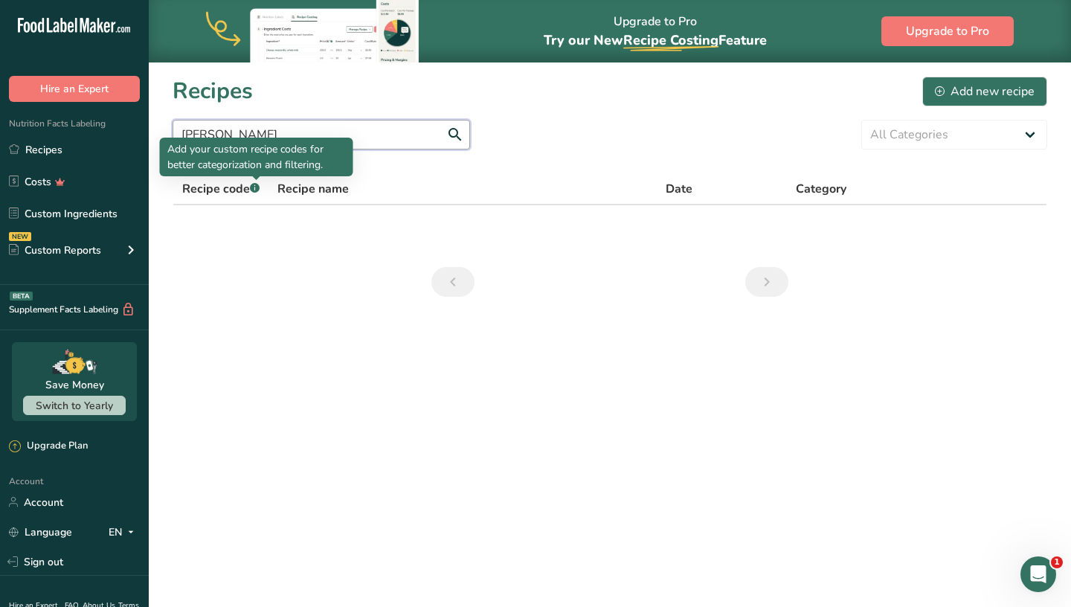
click at [285, 129] on input "lori" at bounding box center [322, 135] width 298 height 30
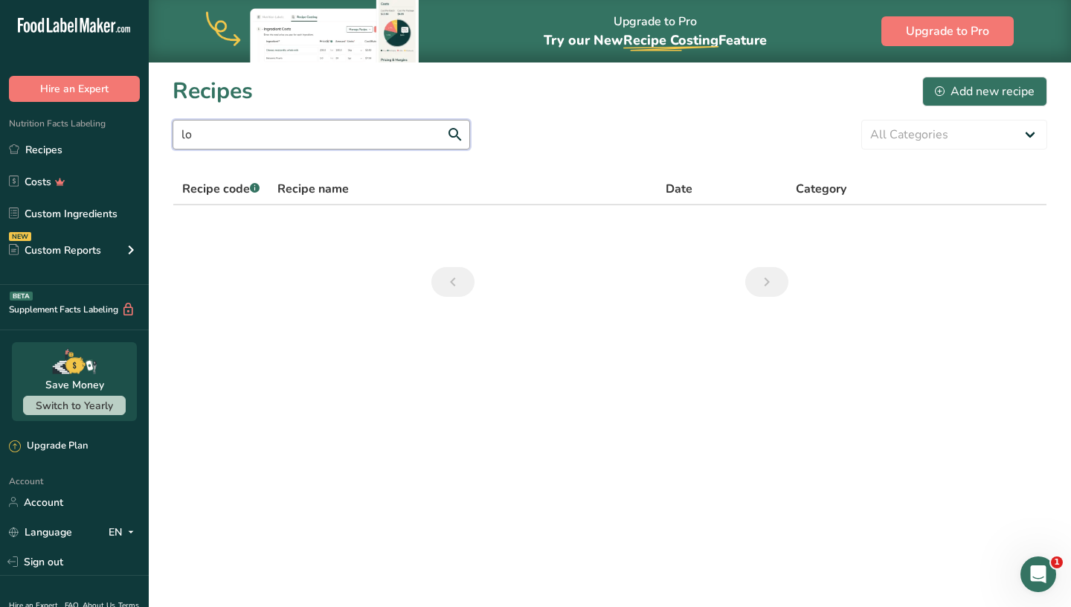
type input "l"
type input "lot"
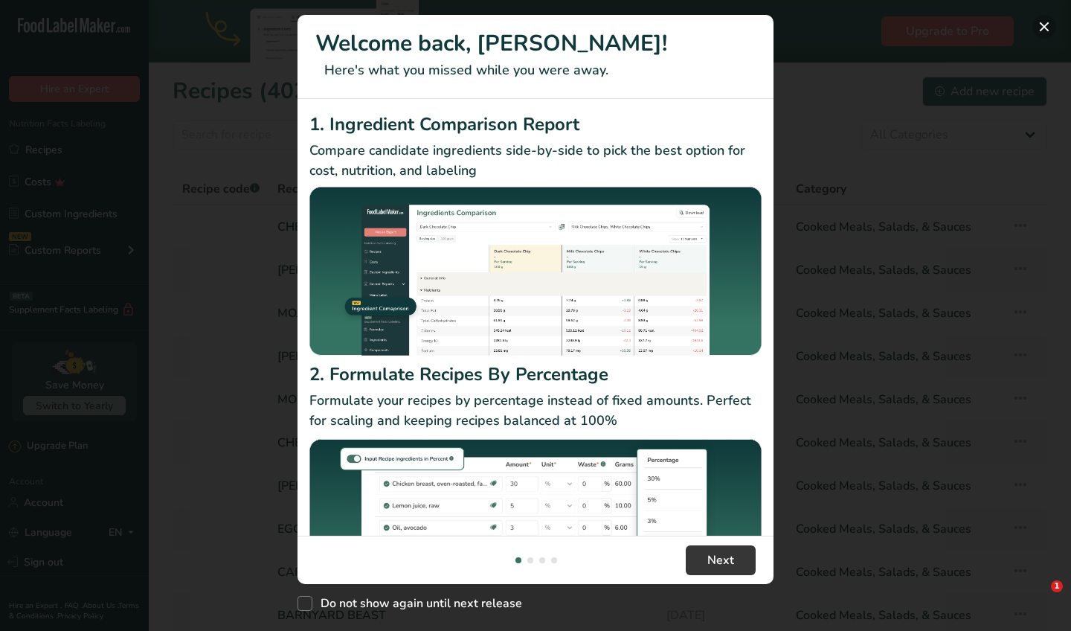
click at [1049, 25] on button "New Features" at bounding box center [1044, 27] width 24 height 24
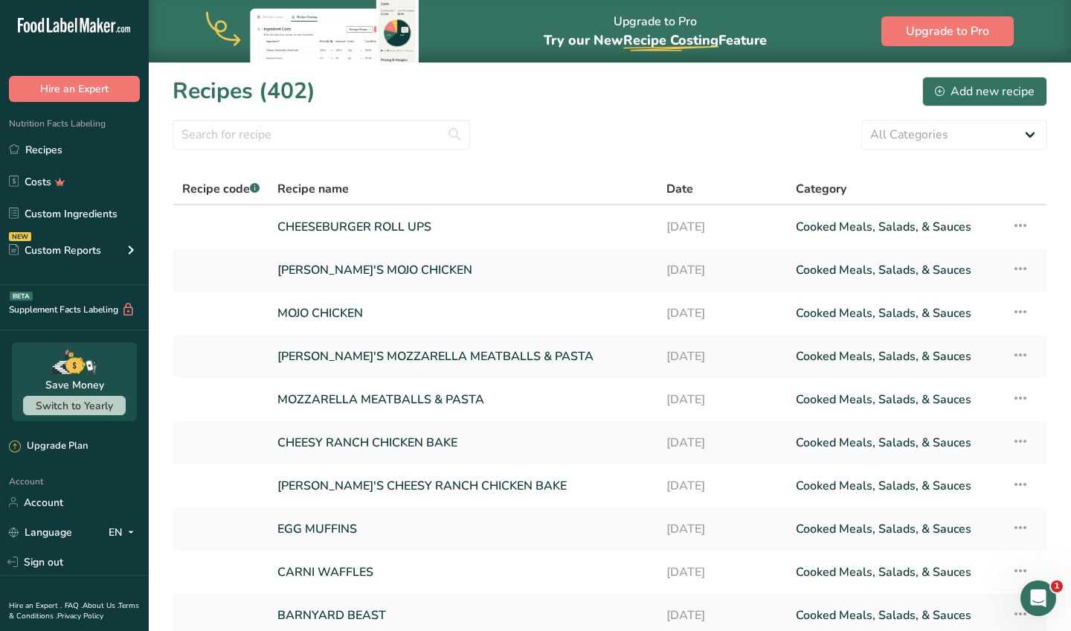
click at [1049, 27] on div "Upgrade to Pro Try our New Recipe Costing .a-29{fill:none;stroke-linecap:round;…" at bounding box center [610, 31] width 922 height 62
click at [351, 139] on input "text" at bounding box center [322, 135] width 298 height 30
type input "[PERSON_NAME]"
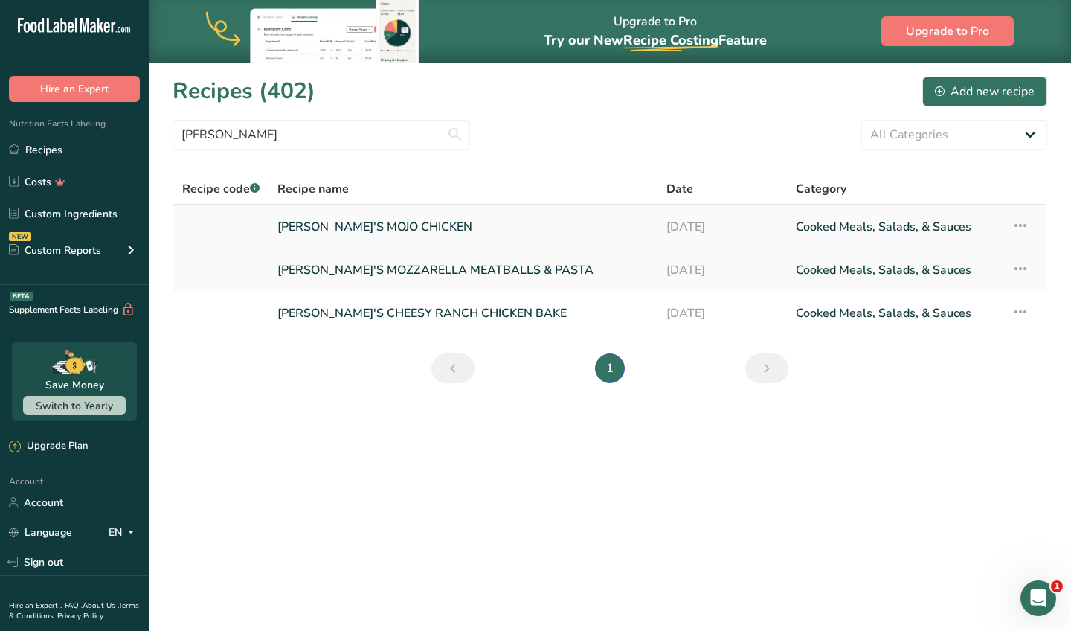
click at [373, 232] on link "[PERSON_NAME]'S MOJO CHICKEN" at bounding box center [462, 226] width 371 height 31
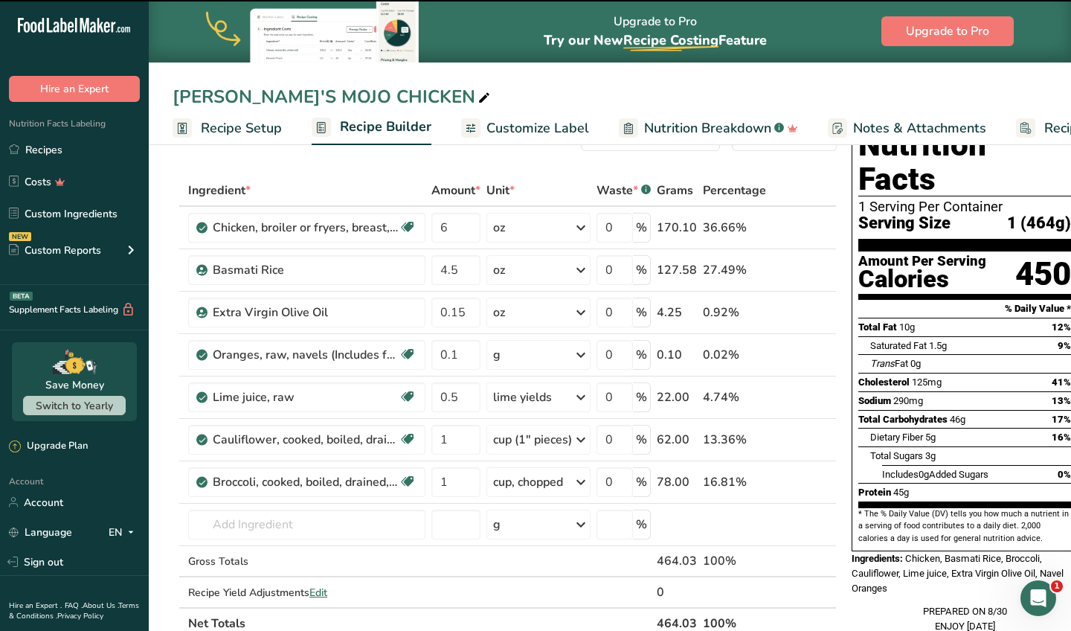
scroll to position [50, 0]
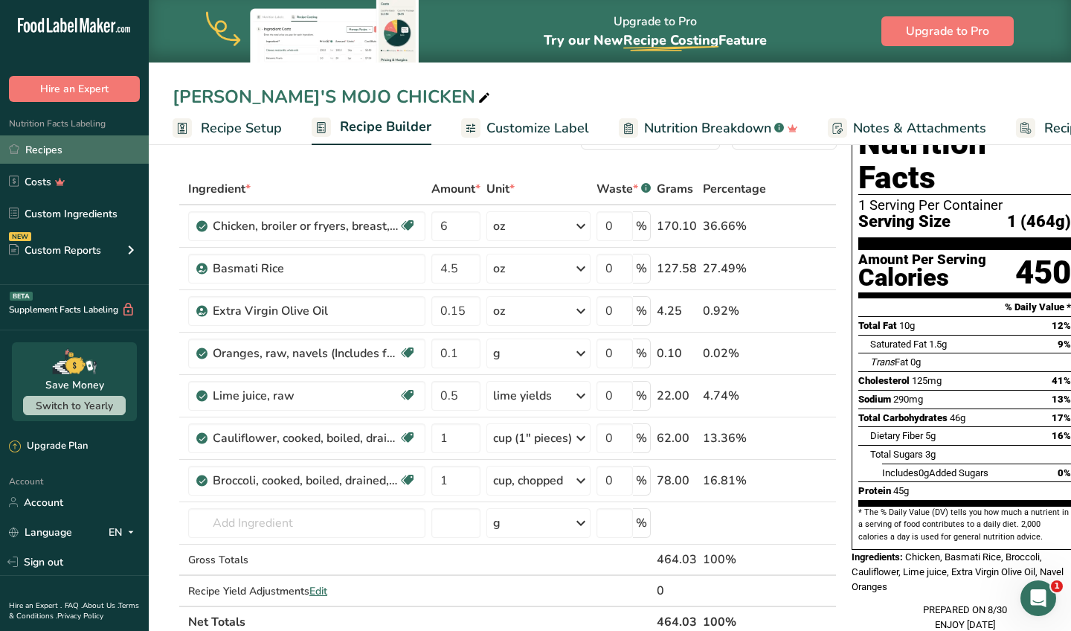
click at [98, 150] on link "Recipes" at bounding box center [74, 149] width 149 height 28
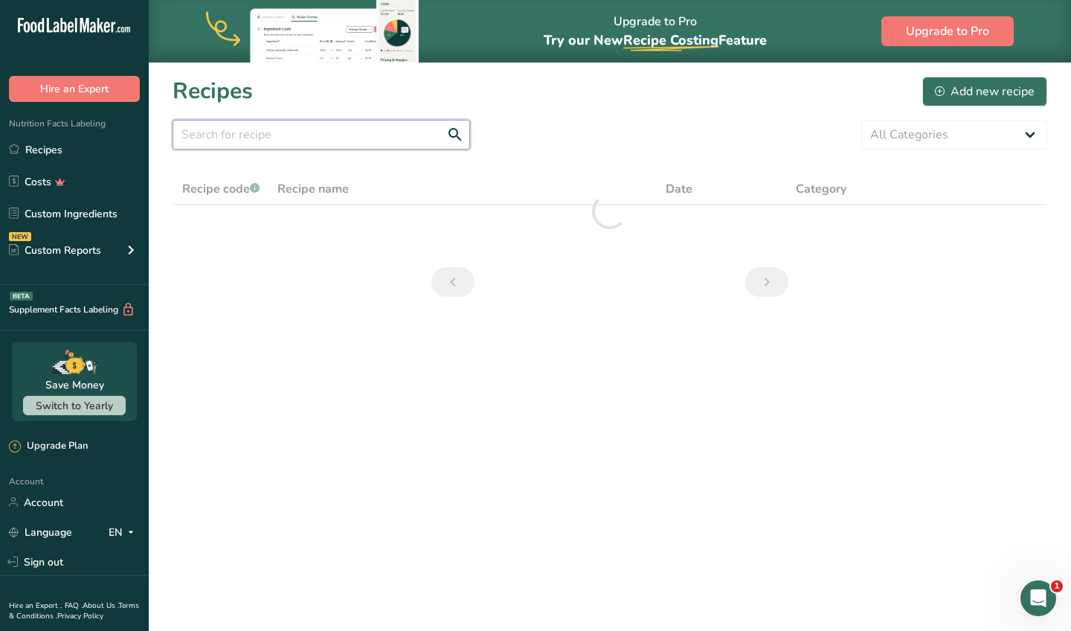
click at [371, 135] on input "text" at bounding box center [322, 135] width 298 height 30
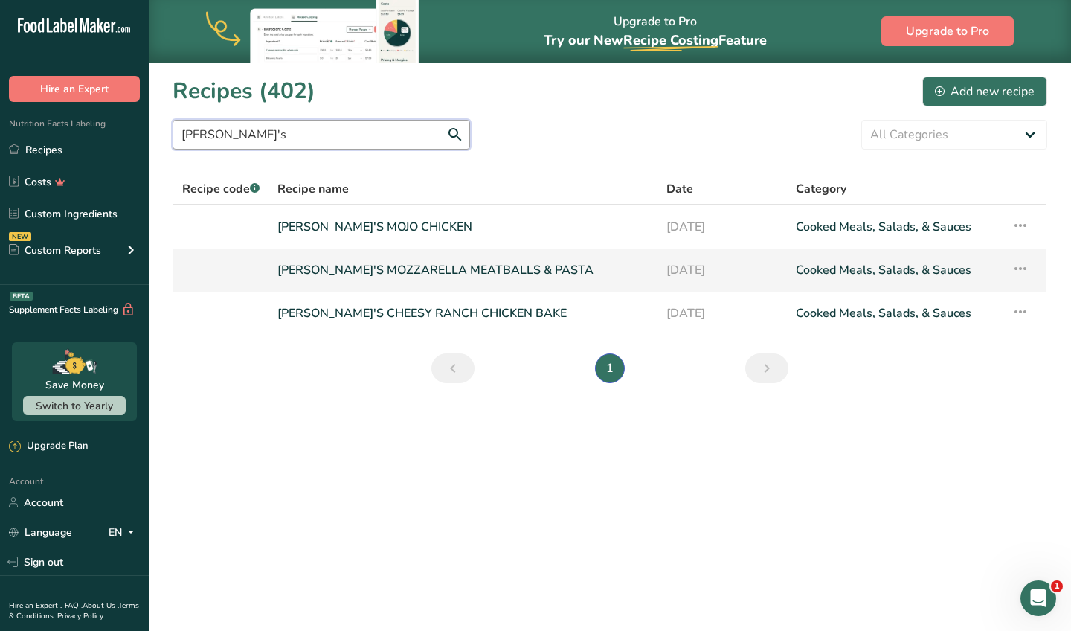
type input "[PERSON_NAME]'s"
click at [348, 271] on link "[PERSON_NAME]'S MOZZARELLA MEATBALLS & PASTA" at bounding box center [462, 269] width 371 height 31
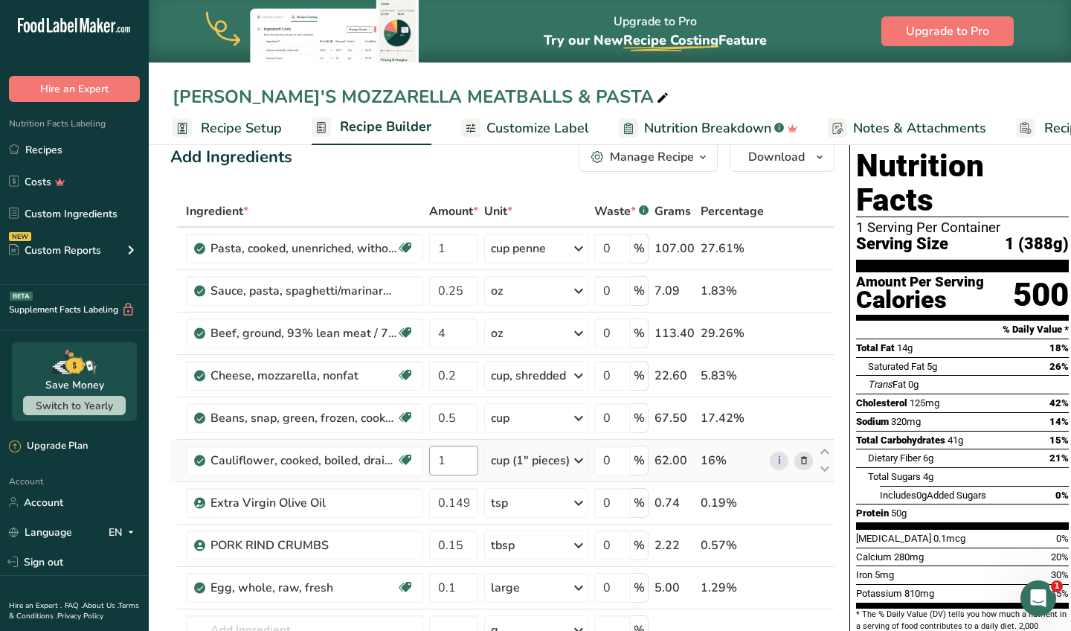
scroll to position [29, 0]
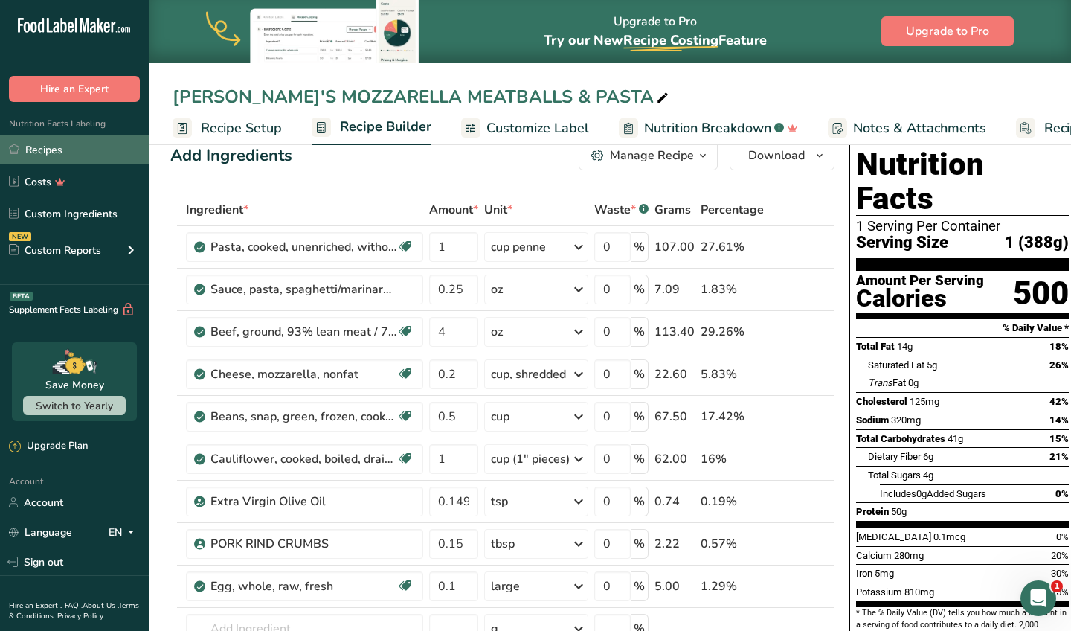
click at [77, 153] on link "Recipes" at bounding box center [74, 149] width 149 height 28
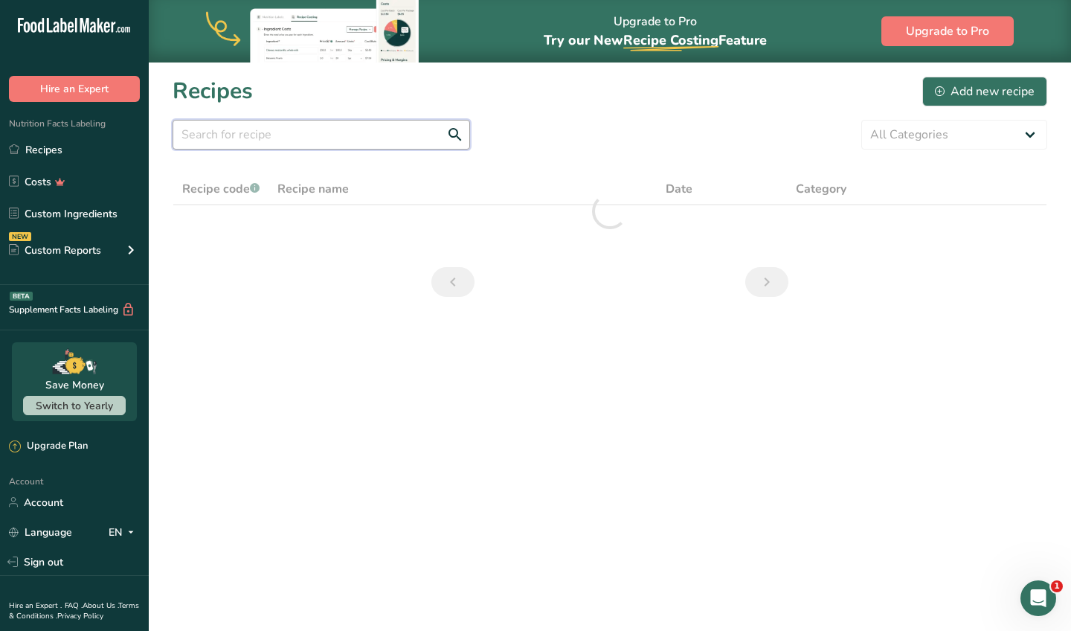
click at [332, 145] on input "text" at bounding box center [322, 135] width 298 height 30
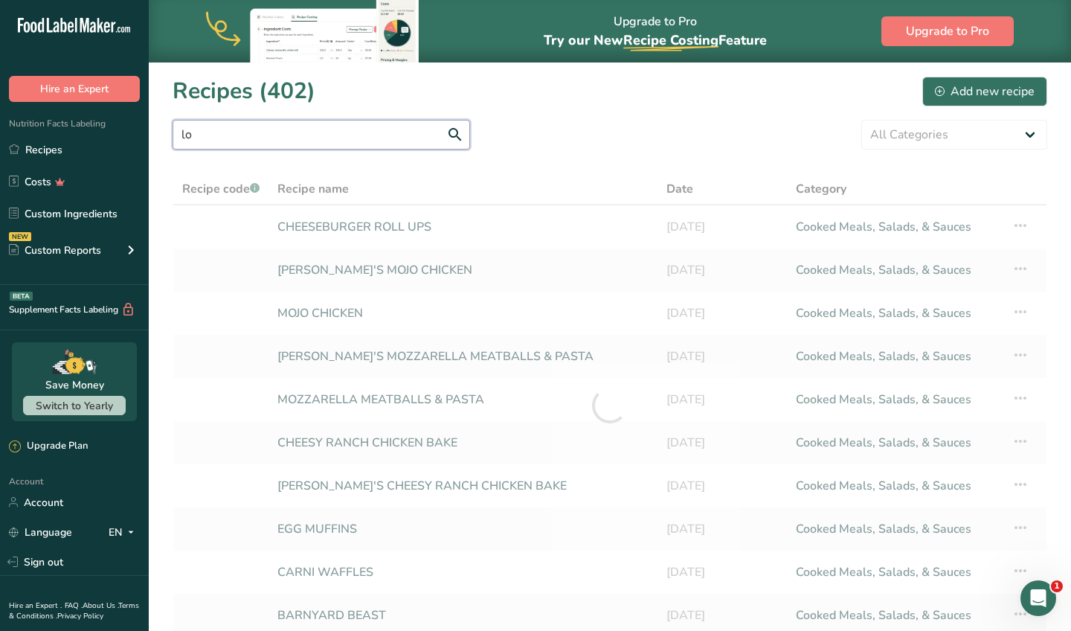
type input "lo"
click at [370, 272] on div at bounding box center [610, 405] width 875 height 464
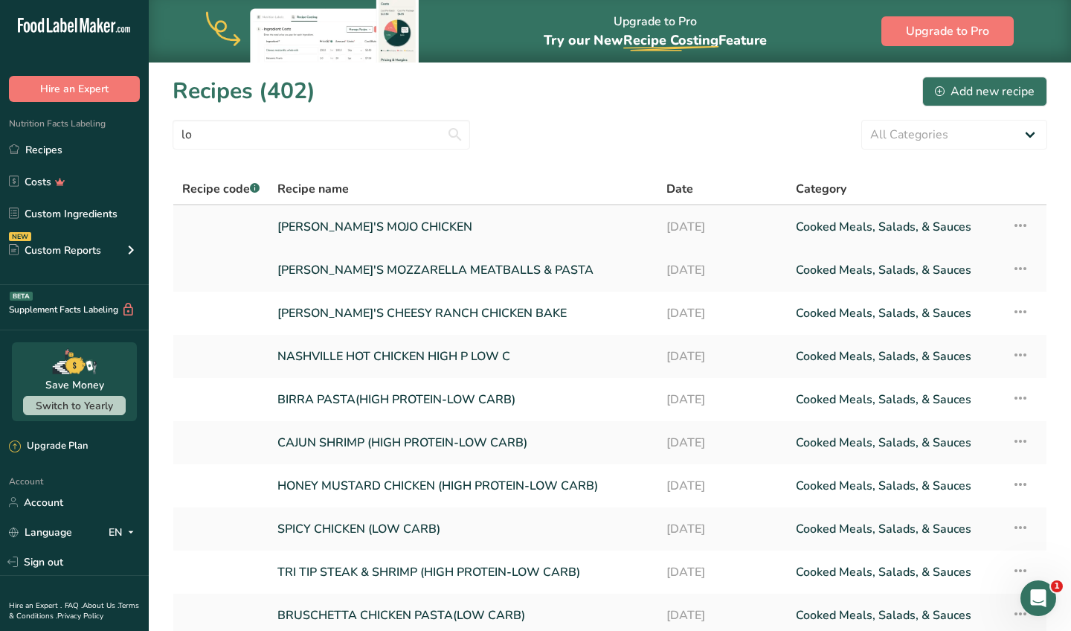
click at [376, 224] on link "[PERSON_NAME]'S MOJO CHICKEN" at bounding box center [462, 226] width 371 height 31
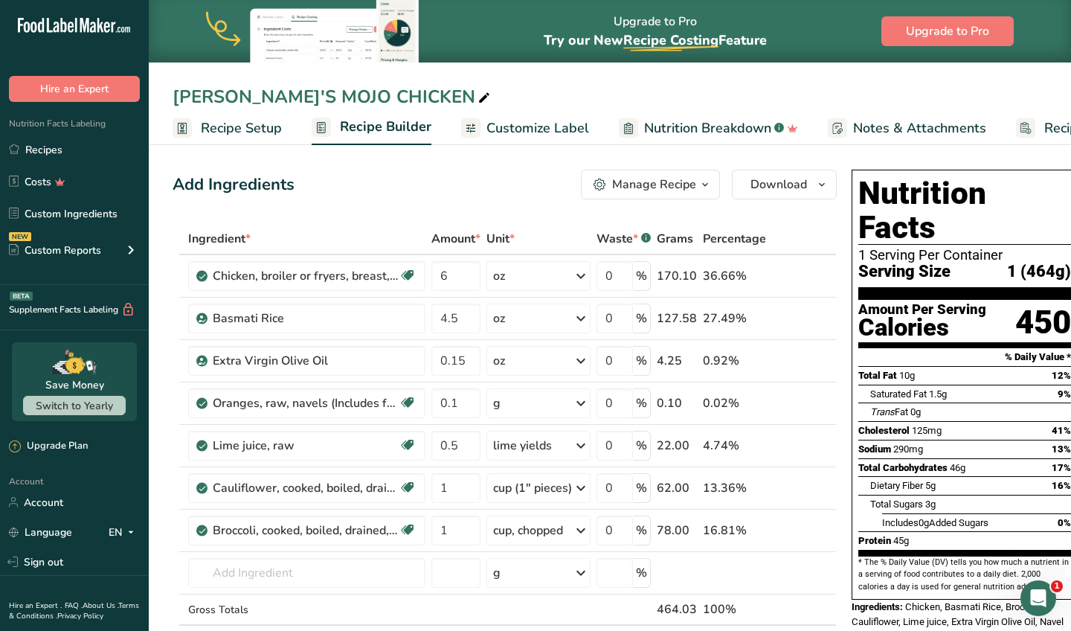
click at [510, 80] on div "[PERSON_NAME]'S MOJO CHICKEN Recipe Setup Recipe Builder Customize Label Nutrit…" at bounding box center [610, 72] width 922 height 145
